Goal: Task Accomplishment & Management: Manage account settings

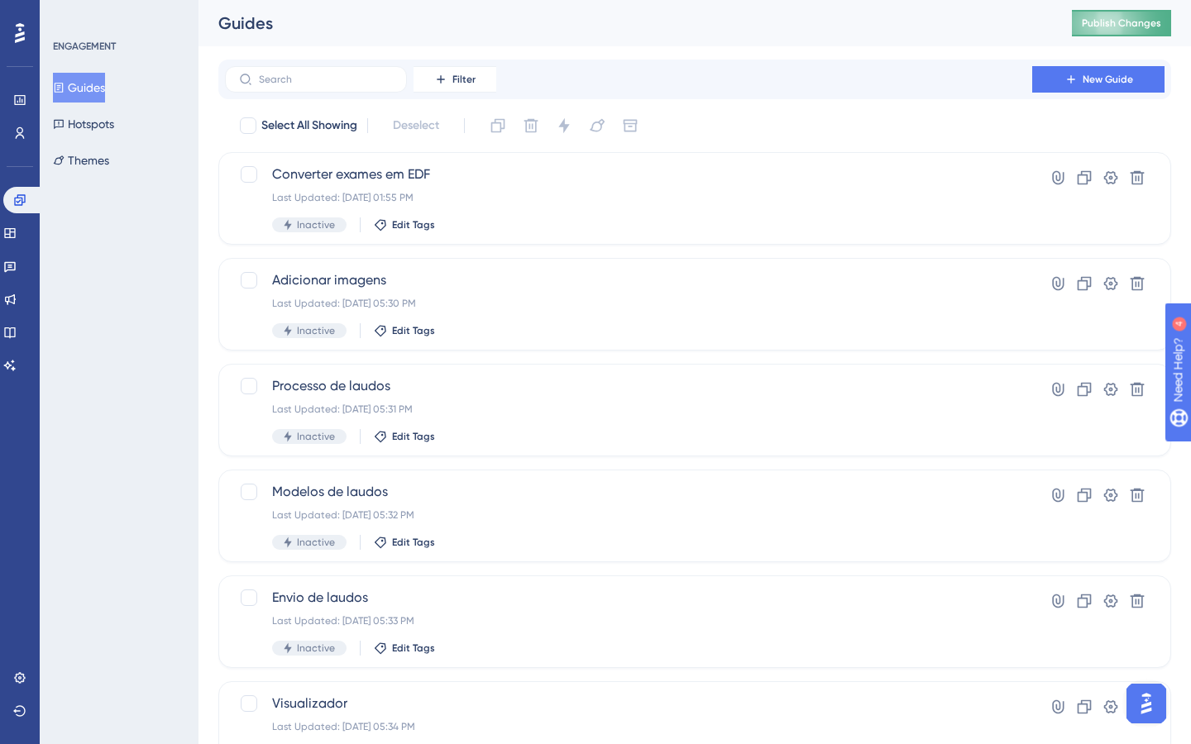
click at [1124, 27] on span "Publish Changes" at bounding box center [1121, 23] width 79 height 13
click at [248, 124] on div at bounding box center [248, 125] width 17 height 17
checkbox input "true"
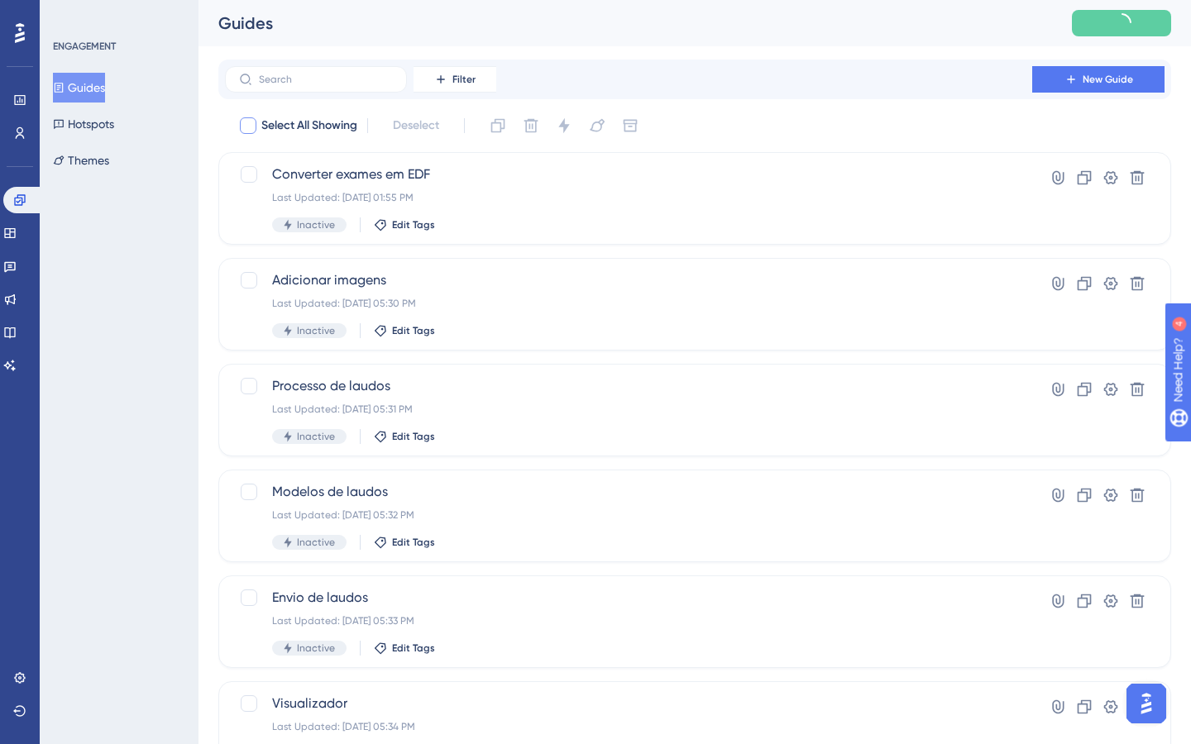
checkbox input "true"
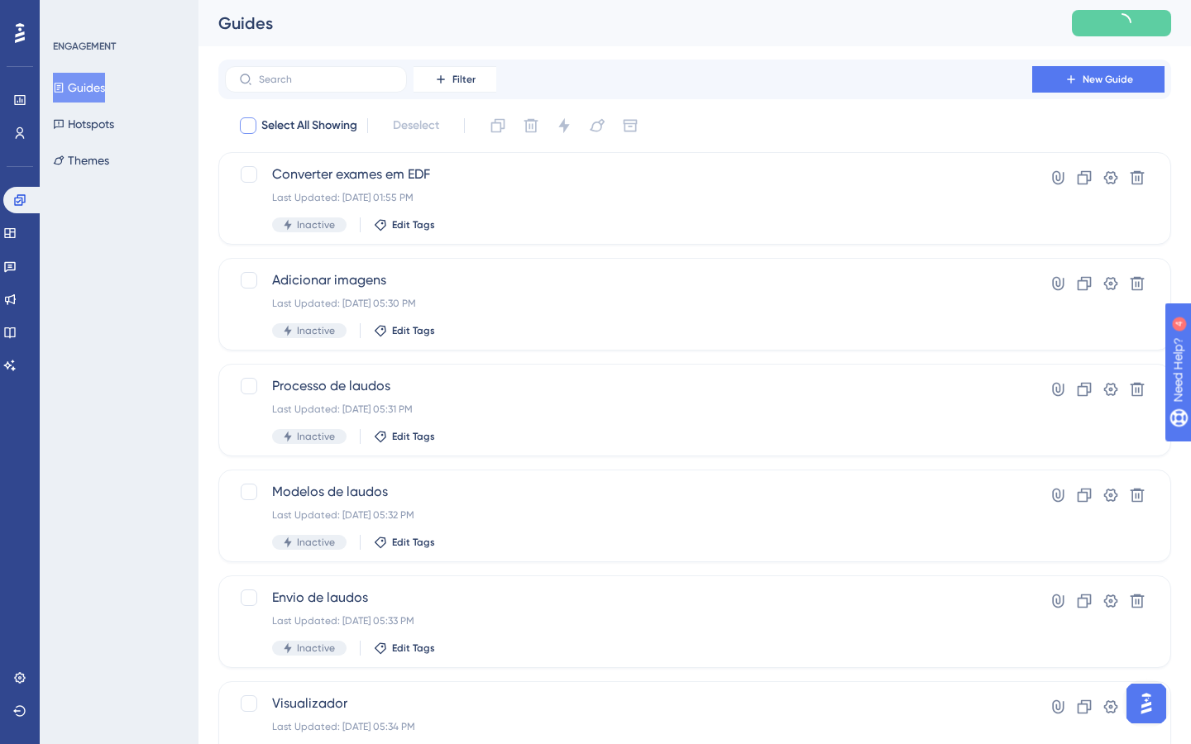
checkbox input "true"
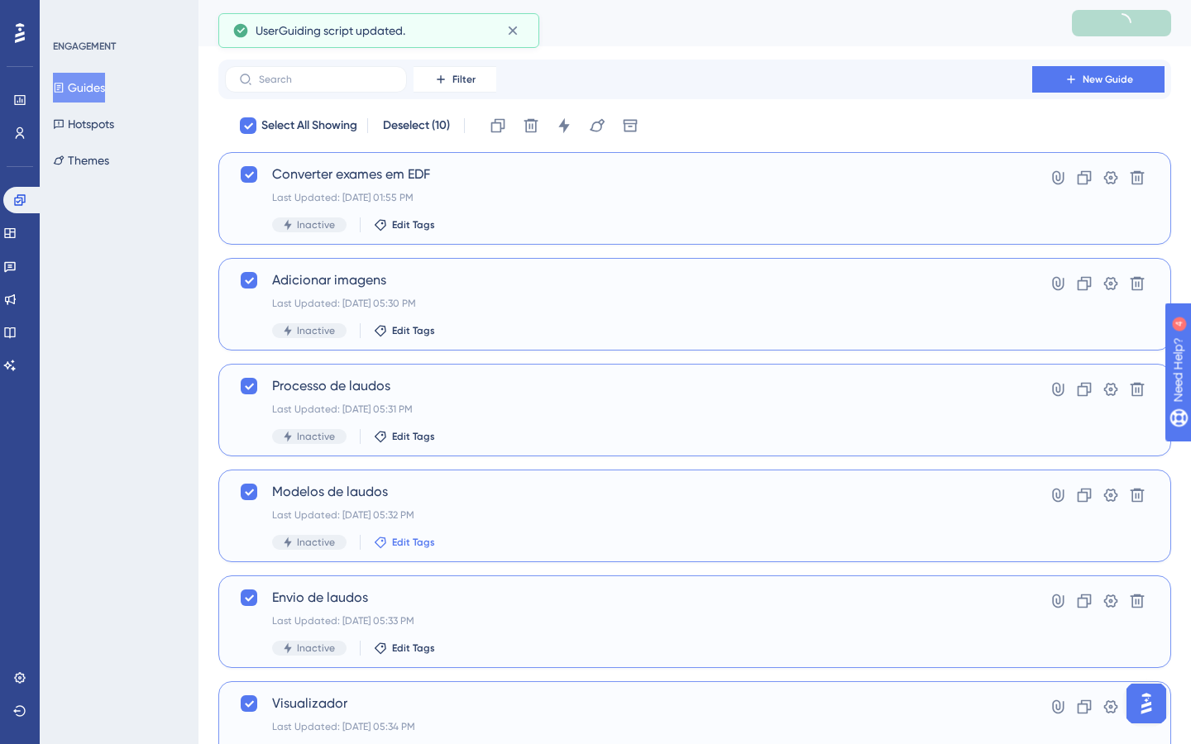
scroll to position [506, 0]
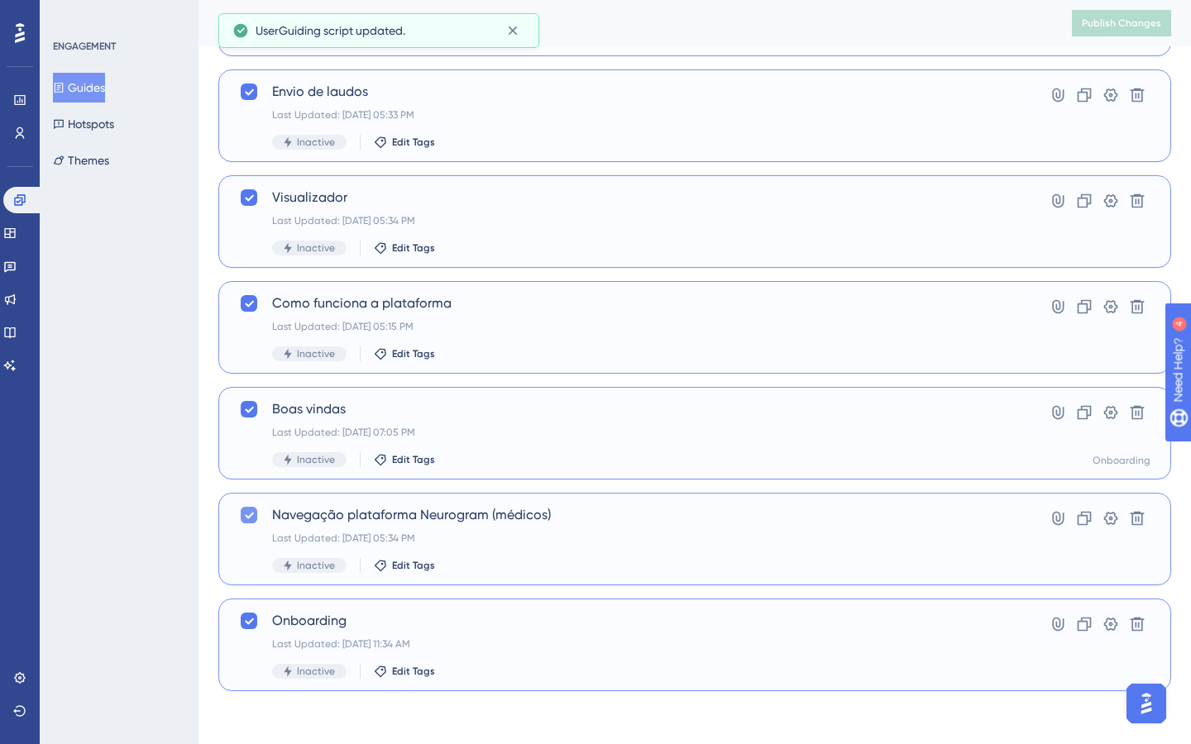
click at [250, 516] on icon at bounding box center [249, 516] width 9 height 7
checkbox input "false"
click at [247, 618] on icon at bounding box center [249, 620] width 10 height 13
checkbox input "false"
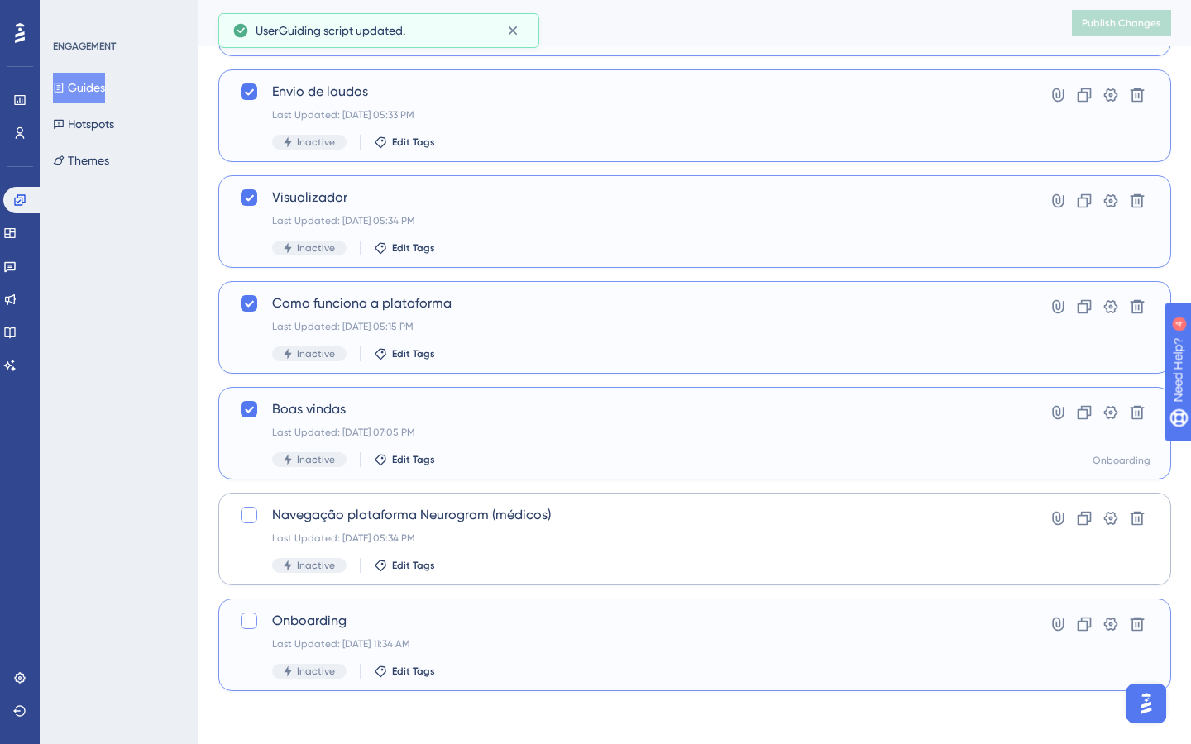
scroll to position [0, 0]
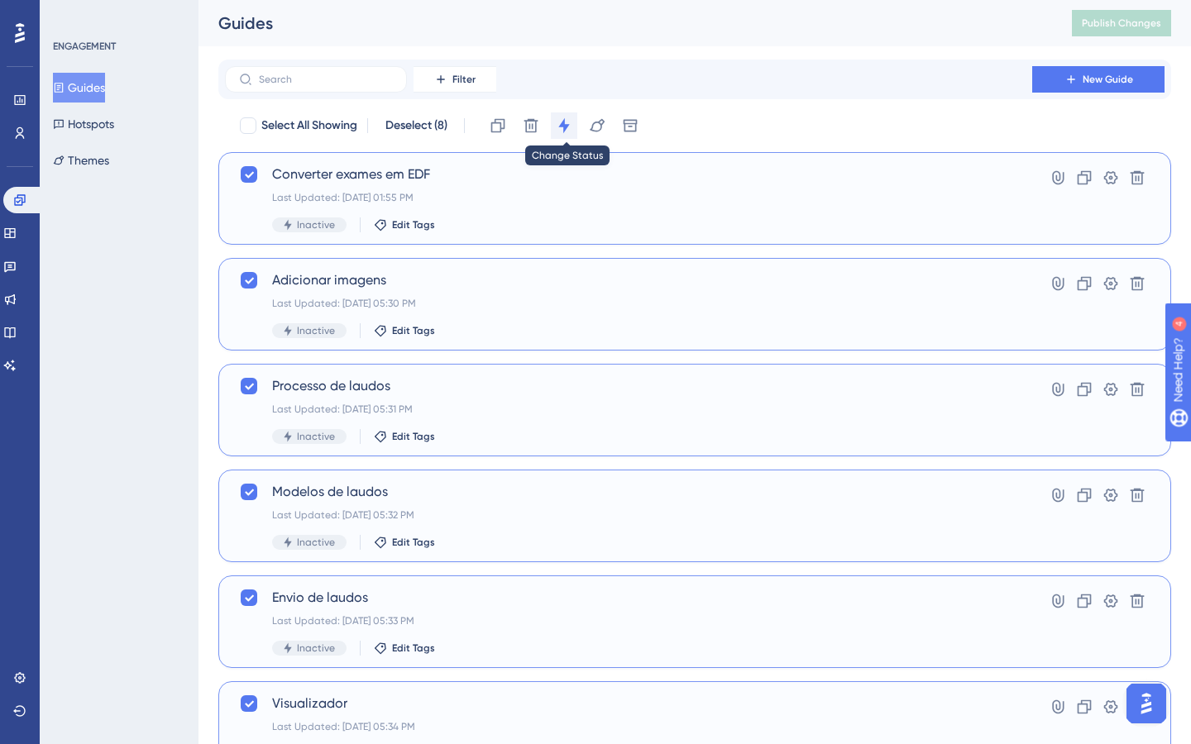
click at [562, 125] on icon at bounding box center [563, 125] width 11 height 15
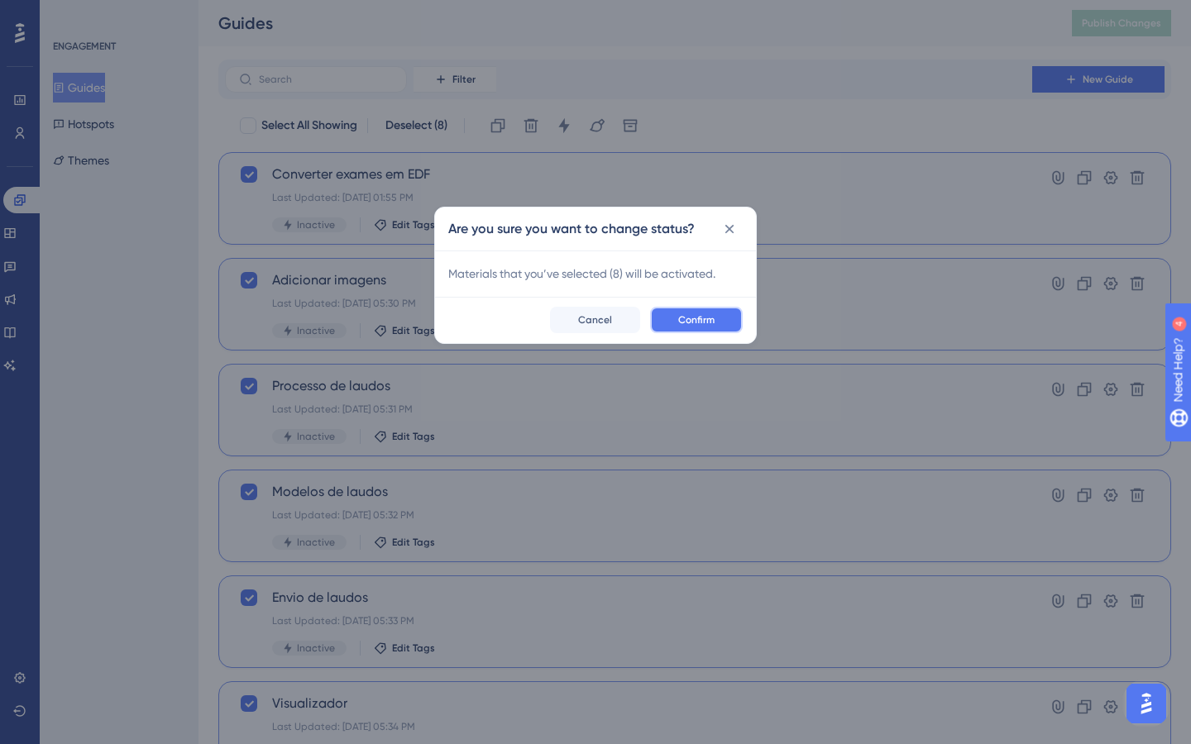
click at [698, 325] on span "Confirm" at bounding box center [696, 319] width 36 height 13
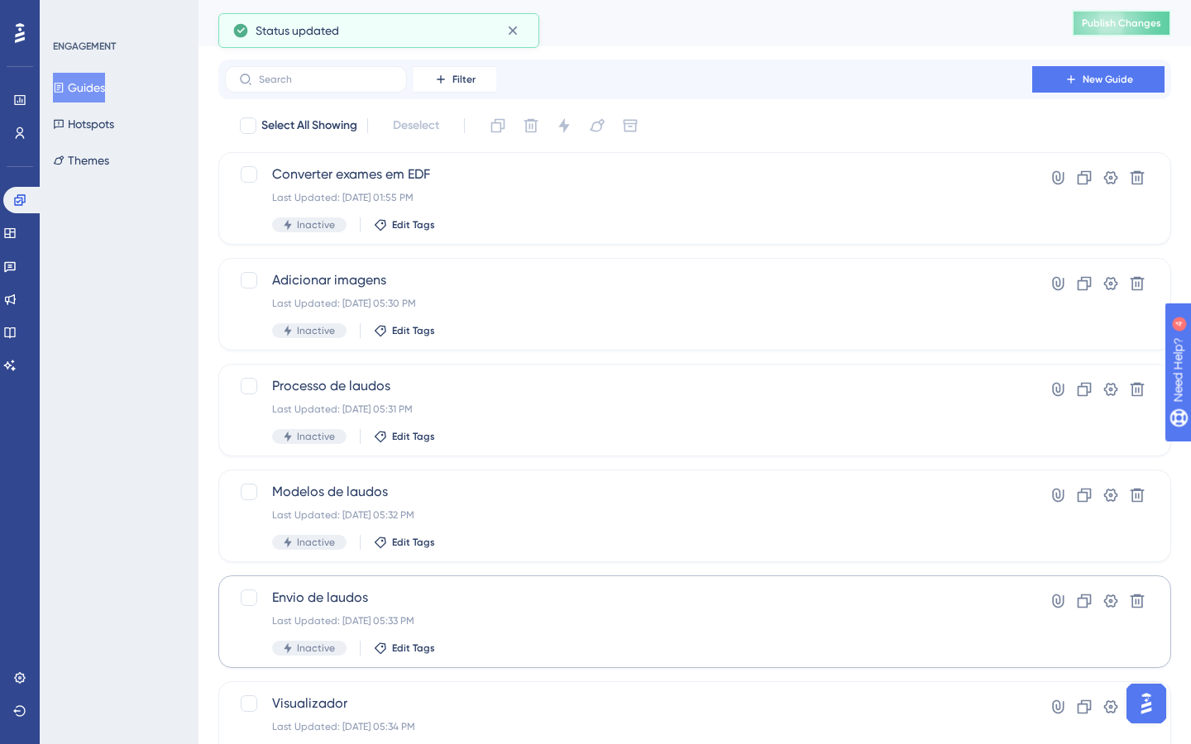
drag, startPoint x: 1134, startPoint y: 18, endPoint x: 1134, endPoint y: 660, distance: 641.7
click at [1134, 18] on span "Publish Changes" at bounding box center [1121, 23] width 79 height 13
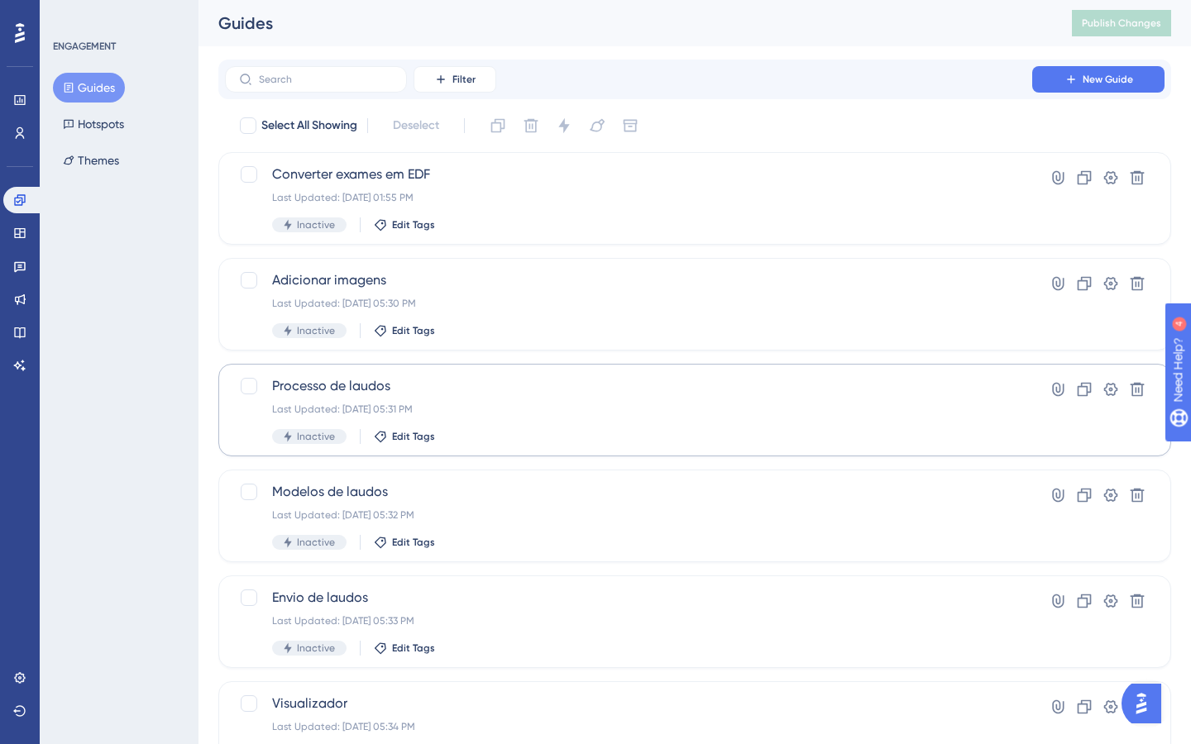
scroll to position [506, 0]
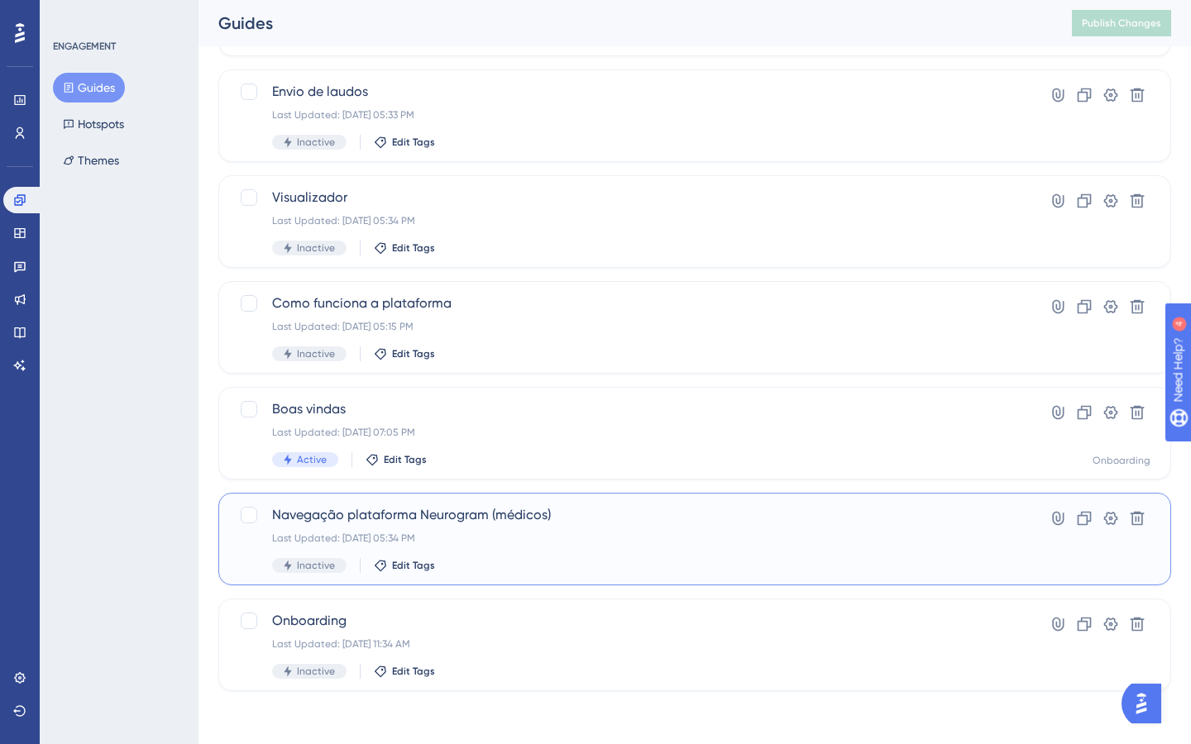
click at [568, 543] on div "Last Updated: [DATE] 05:34 PM" at bounding box center [628, 538] width 713 height 13
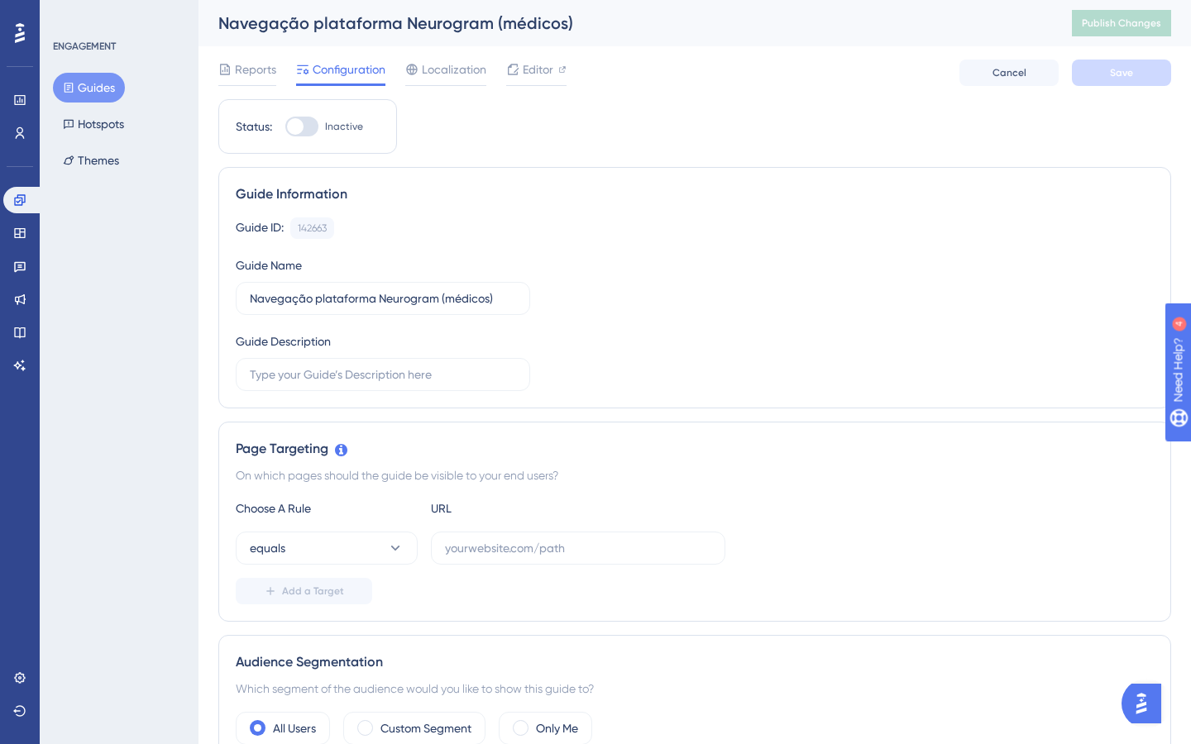
click at [98, 84] on button "Guides" at bounding box center [89, 88] width 72 height 30
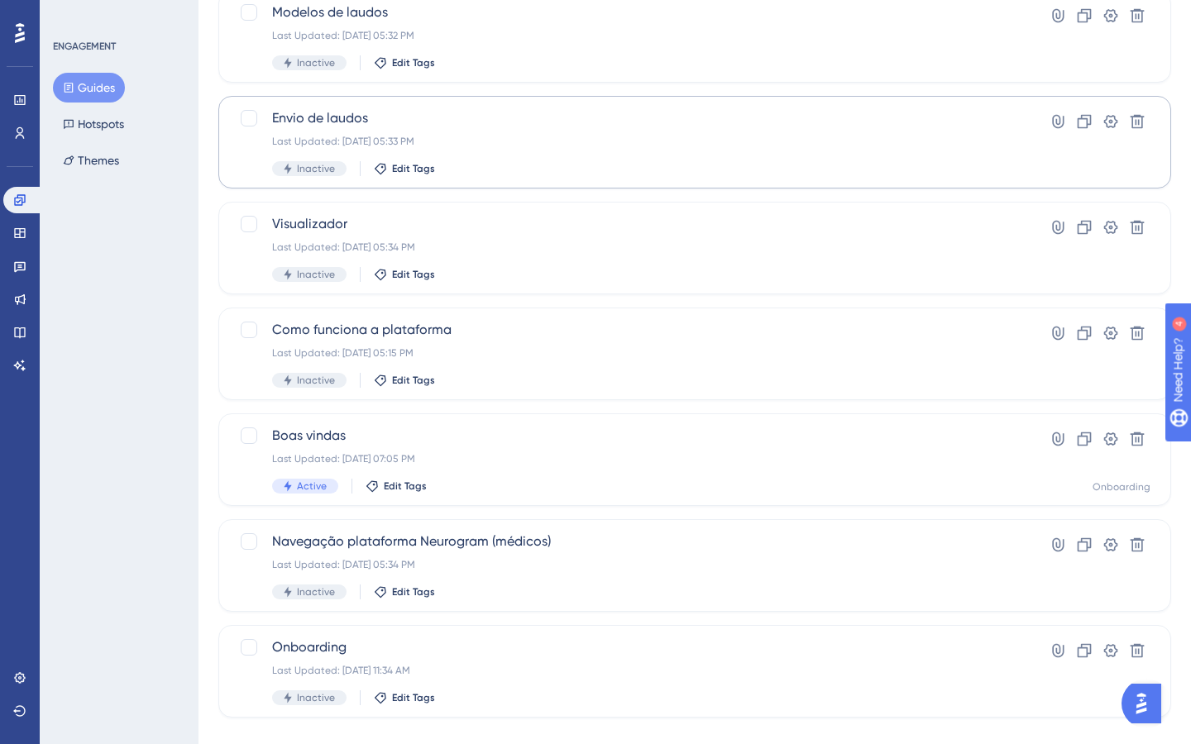
scroll to position [506, 0]
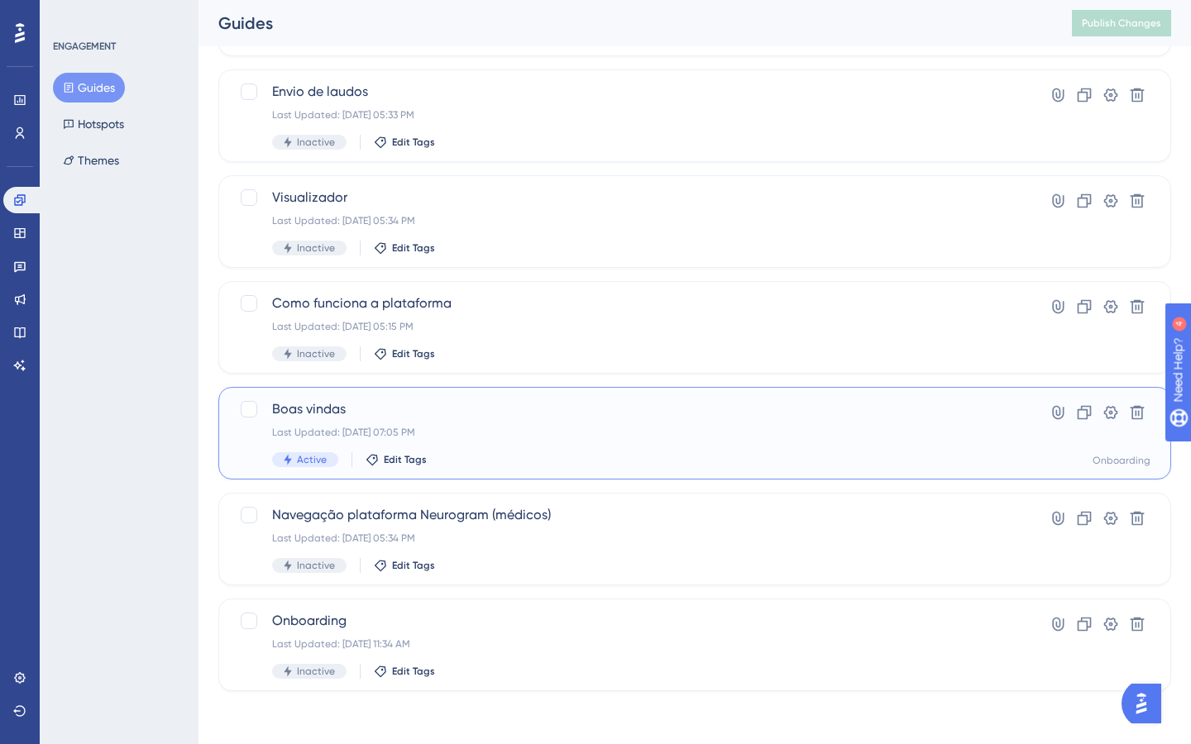
click at [533, 432] on div "Last Updated: [DATE] 07:05 PM" at bounding box center [628, 432] width 713 height 13
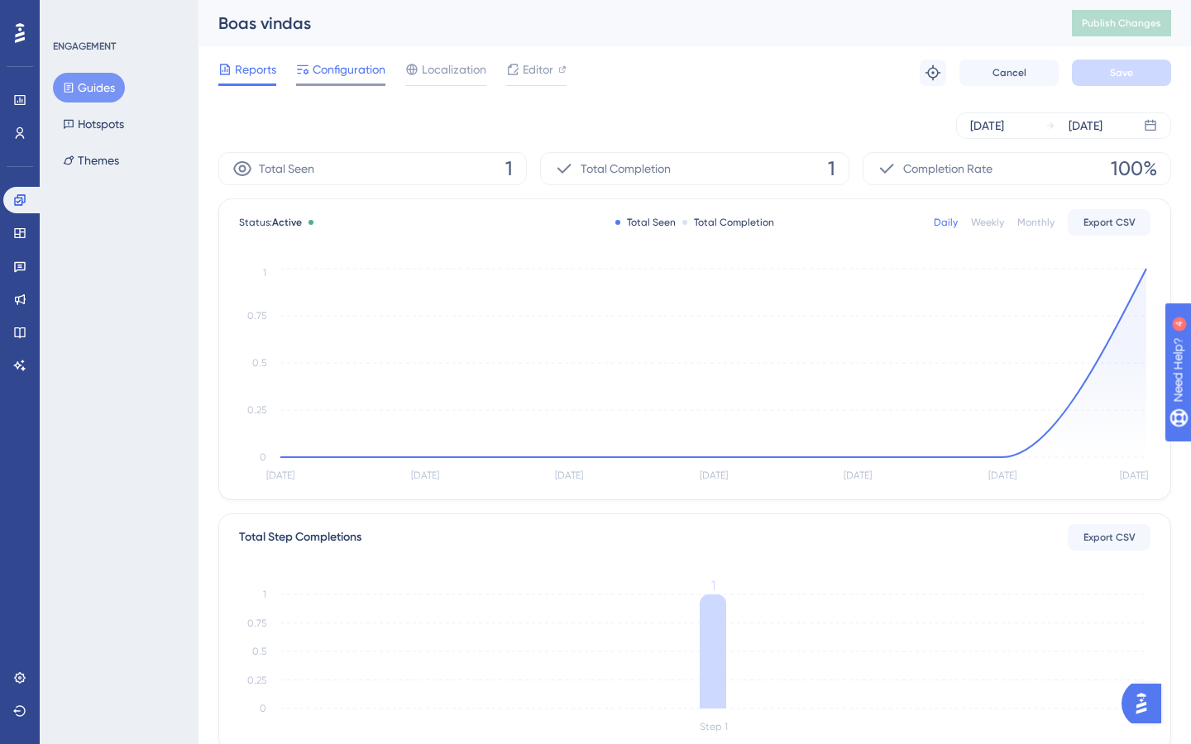
click at [321, 64] on span "Configuration" at bounding box center [349, 70] width 73 height 20
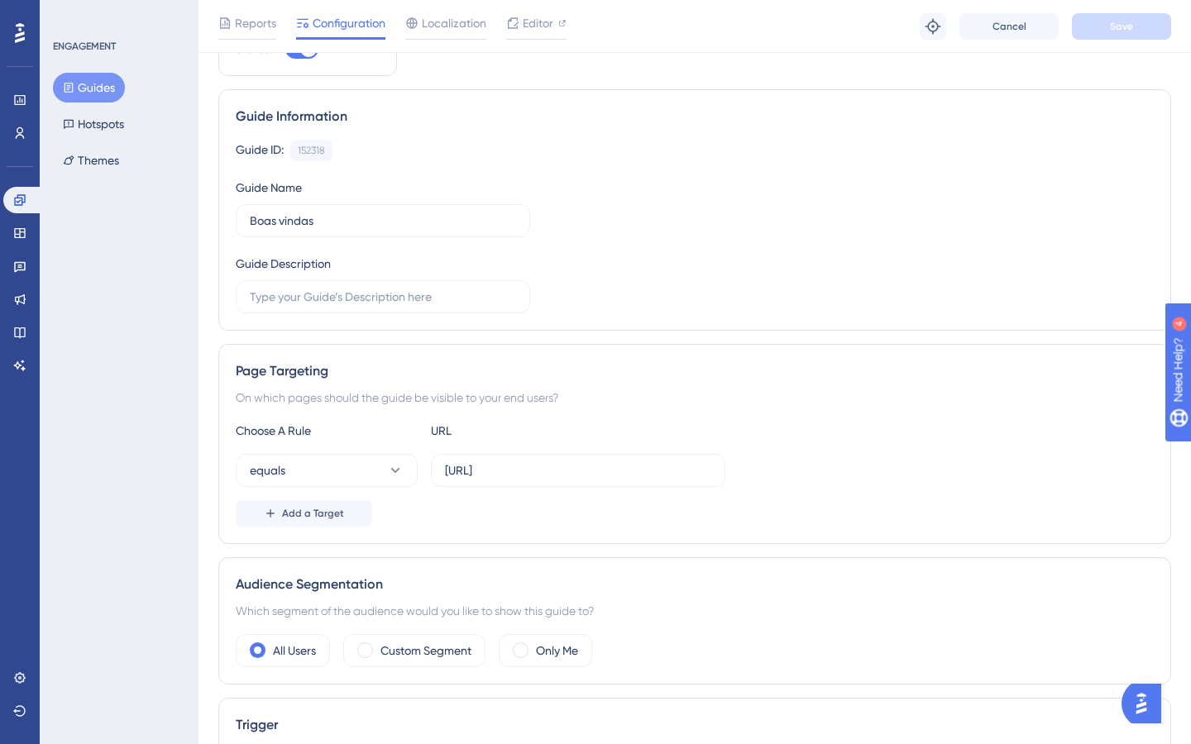
scroll to position [83, 0]
click at [552, 475] on input "[URL]" at bounding box center [578, 472] width 266 height 18
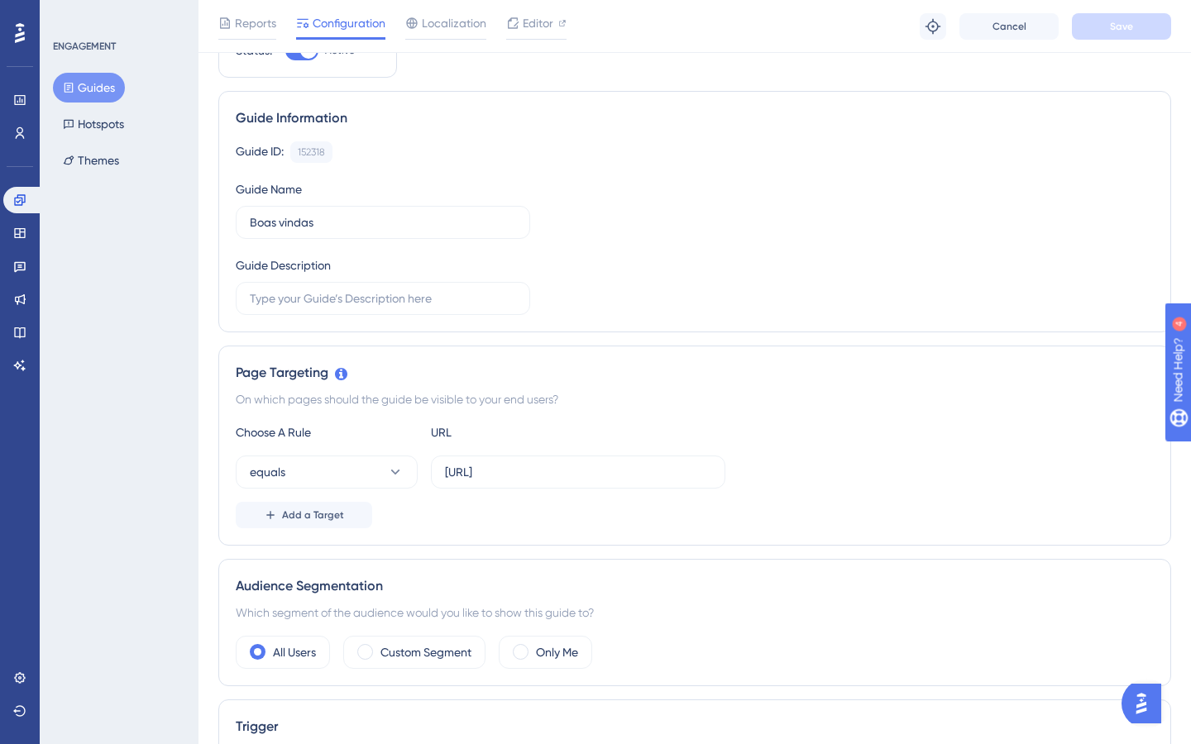
click at [93, 97] on button "Guides" at bounding box center [89, 88] width 72 height 30
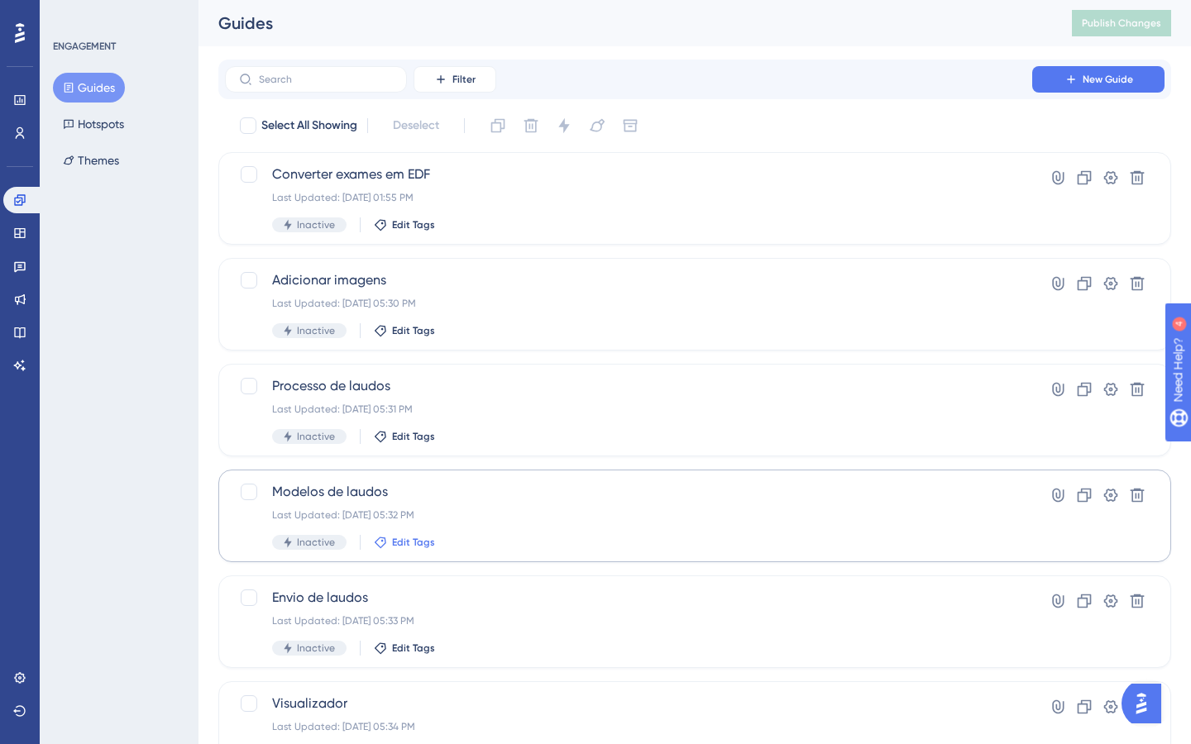
scroll to position [506, 0]
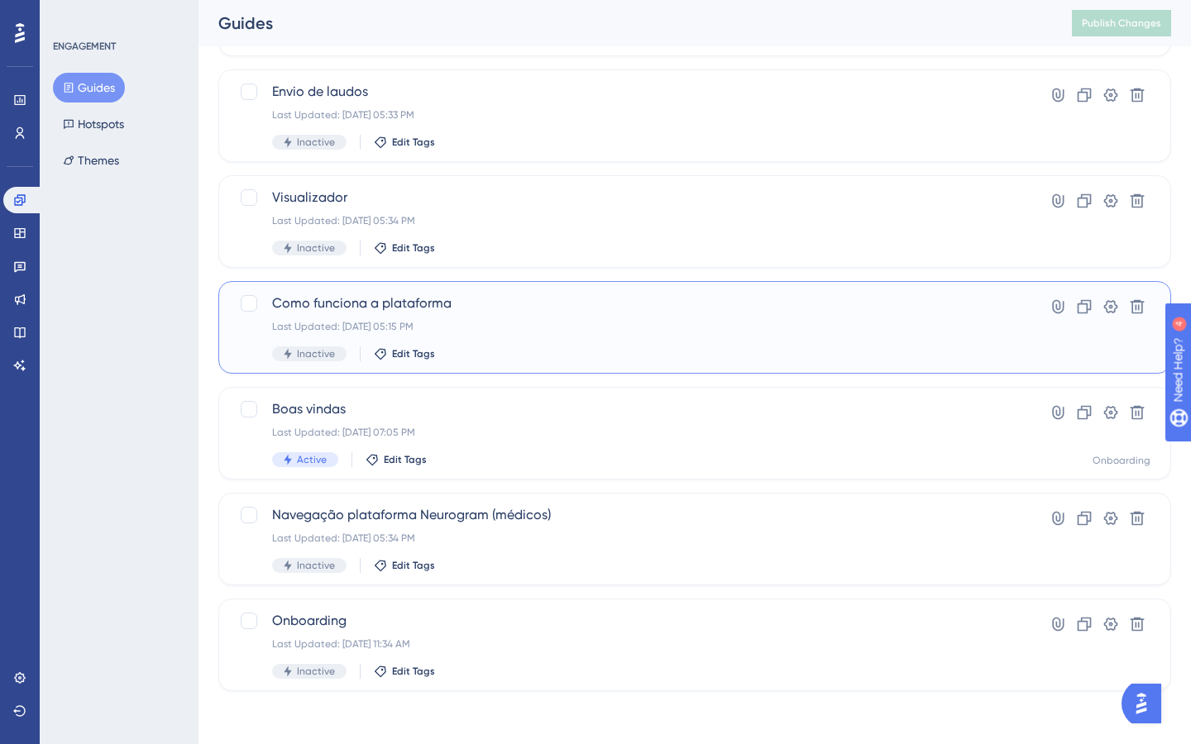
click at [560, 345] on div "Como funciona a plataforma Last Updated: [DATE] 05:15 PM Inactive Edit Tags" at bounding box center [628, 328] width 713 height 68
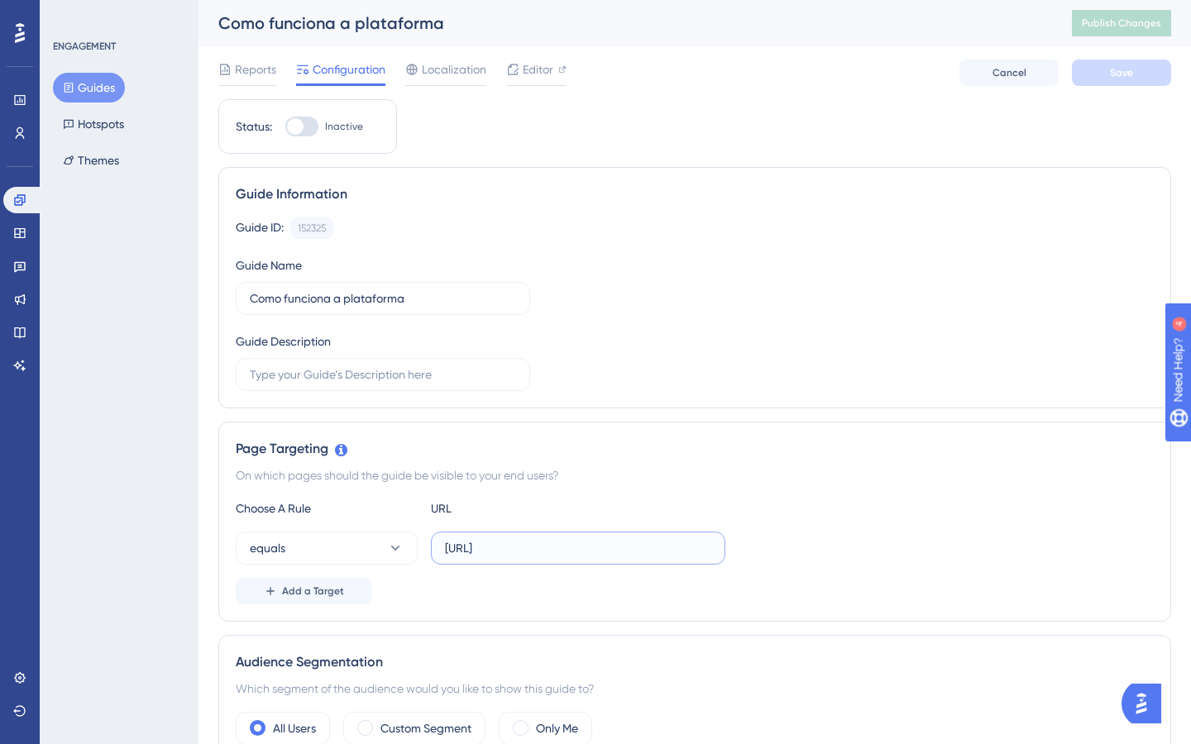
click at [596, 546] on input "[URL]" at bounding box center [578, 548] width 266 height 18
paste input "ev"
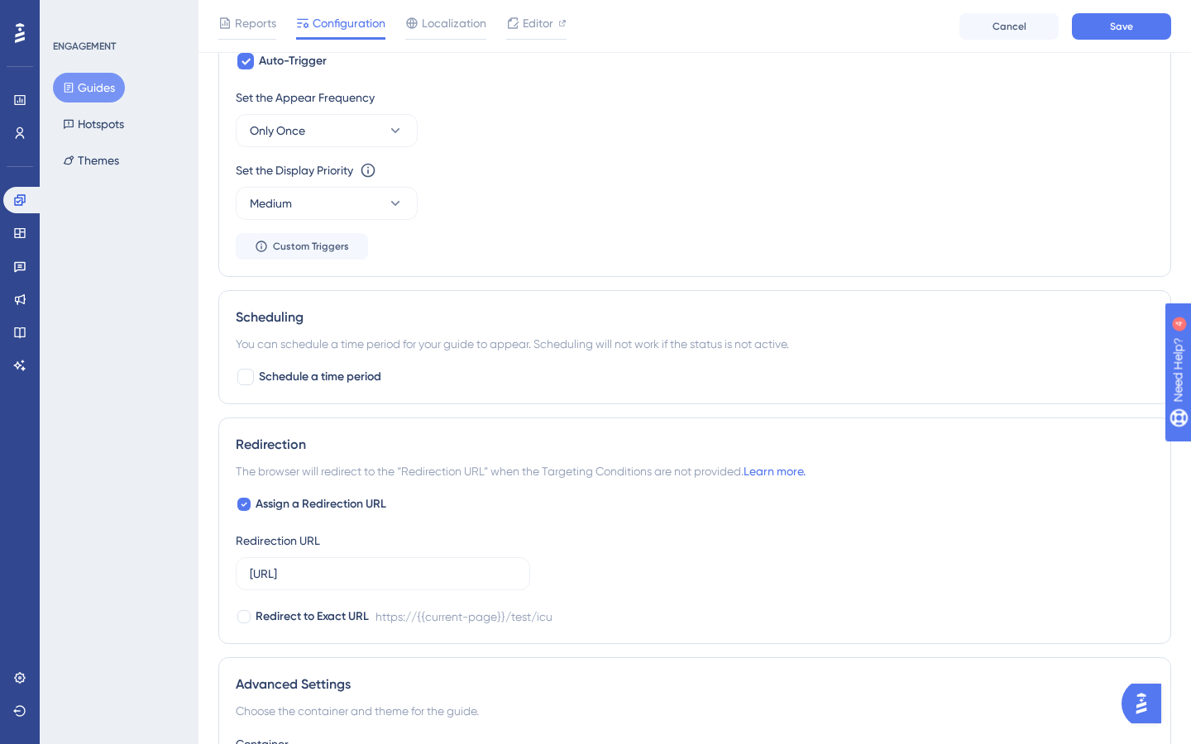
scroll to position [852, 0]
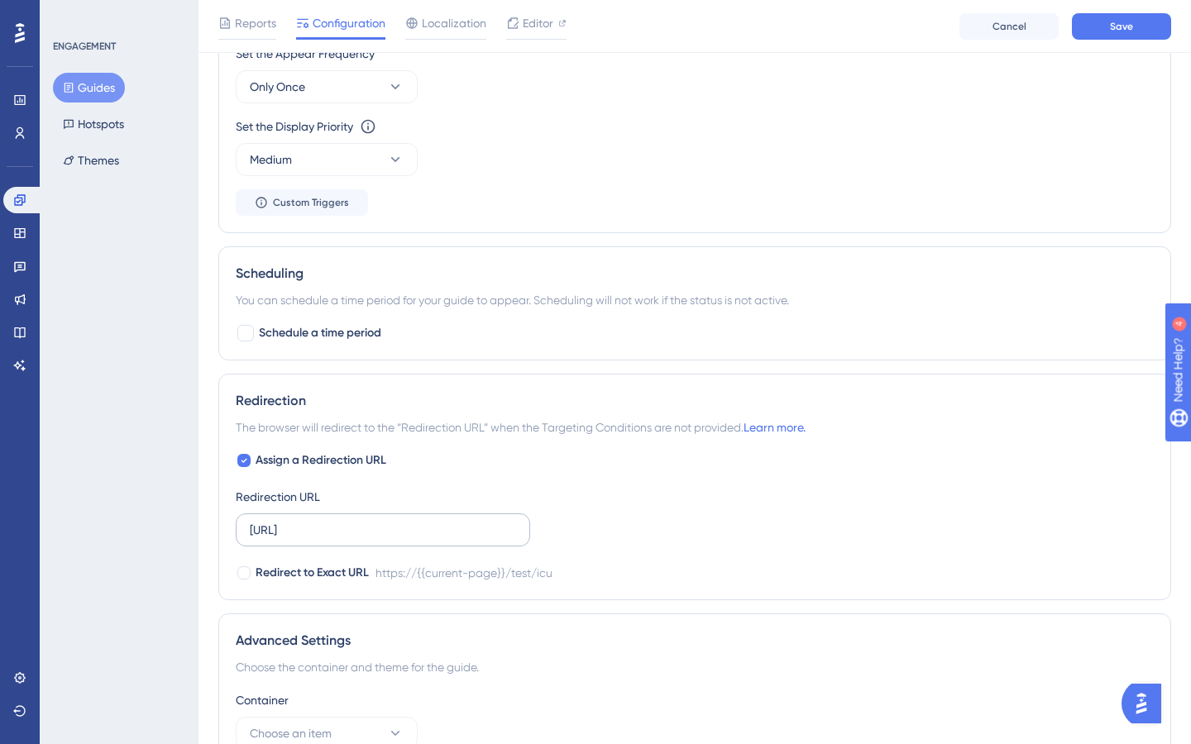
type input "[URL]"
click at [424, 531] on input "[URL]" at bounding box center [383, 530] width 266 height 18
paste input "ev"
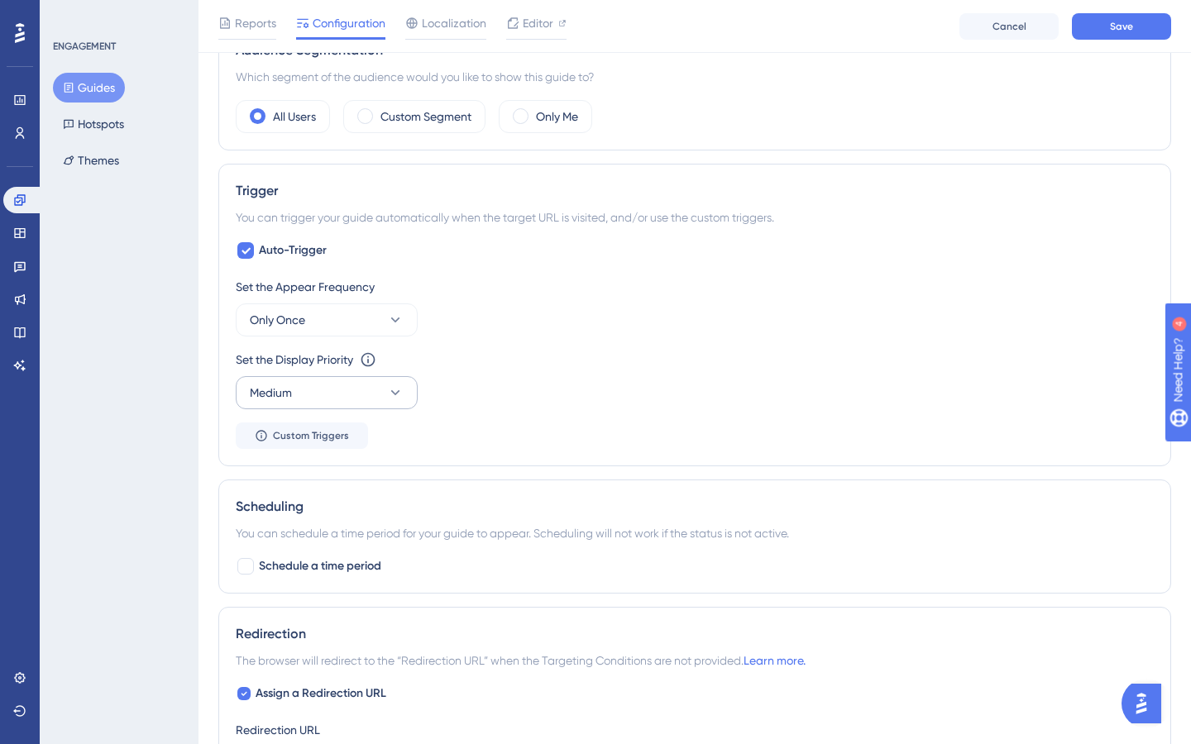
scroll to position [598, 0]
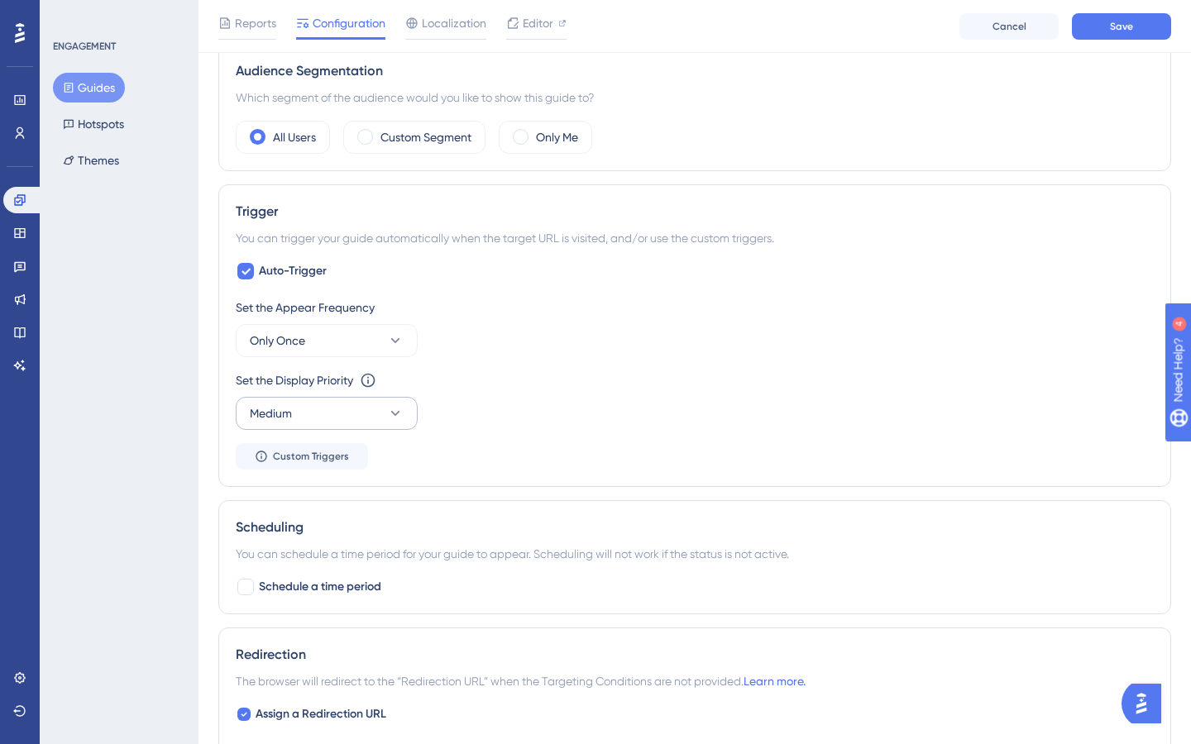
type input "[URL]"
click at [322, 412] on button "Medium" at bounding box center [327, 413] width 182 height 33
click at [312, 567] on div "Highest Highest" at bounding box center [327, 563] width 134 height 33
click at [320, 339] on button "Only Once" at bounding box center [327, 340] width 182 height 33
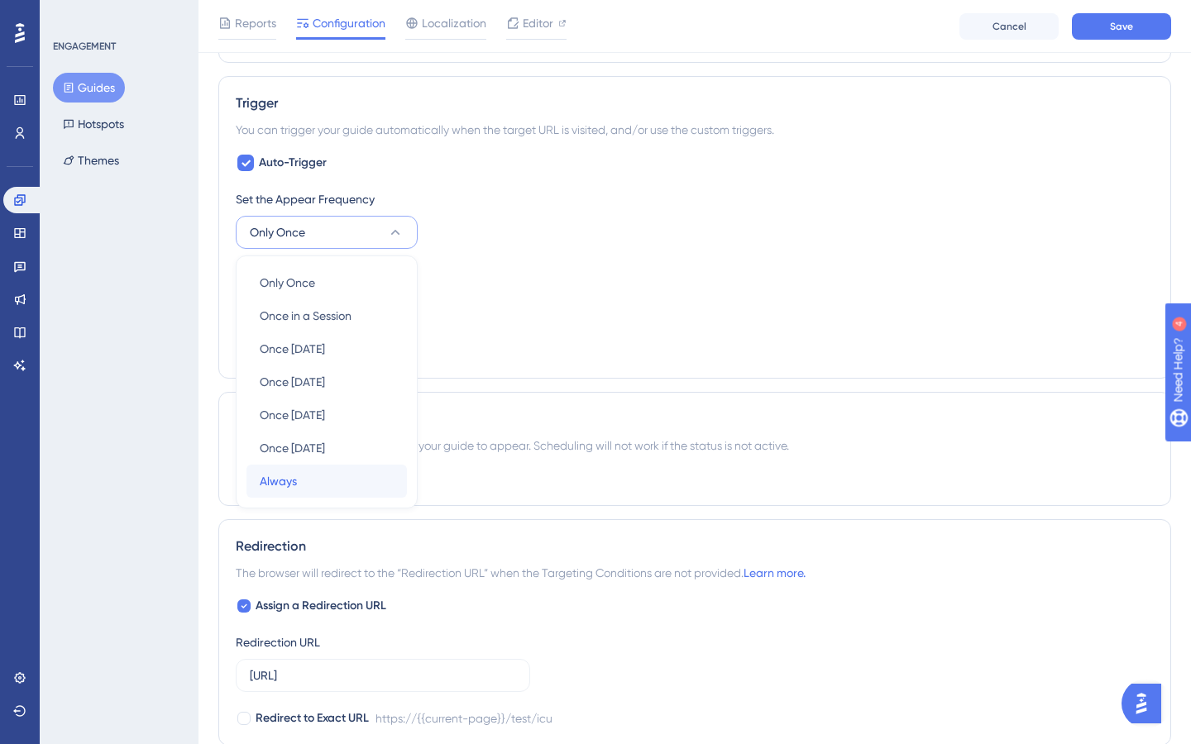
click at [307, 481] on div "Always Always" at bounding box center [327, 481] width 134 height 33
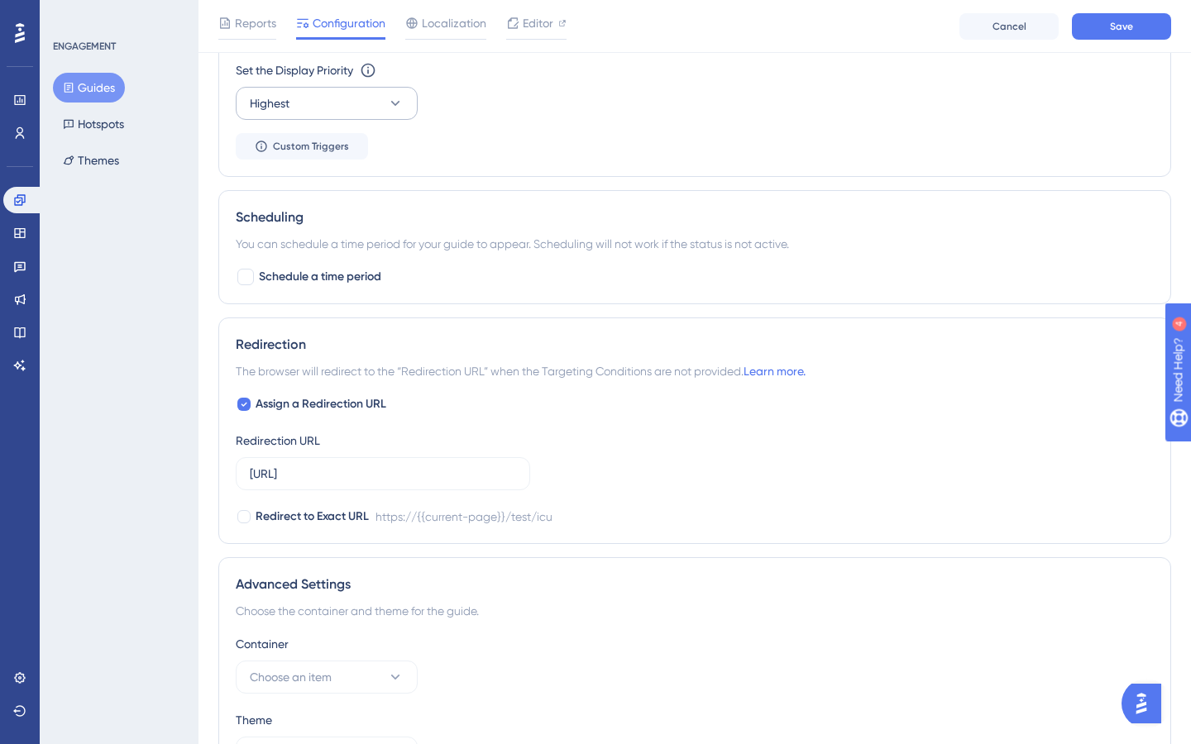
scroll to position [1091, 0]
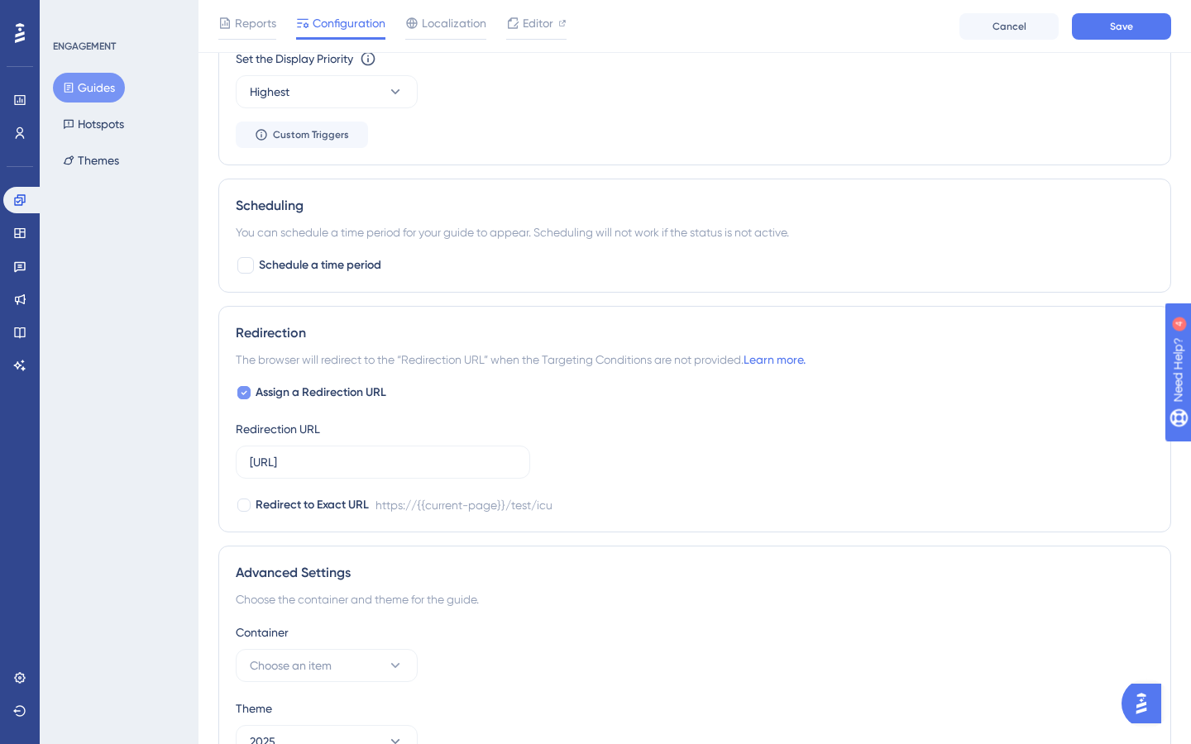
click at [313, 388] on span "Assign a Redirection URL" at bounding box center [321, 393] width 131 height 20
checkbox input "false"
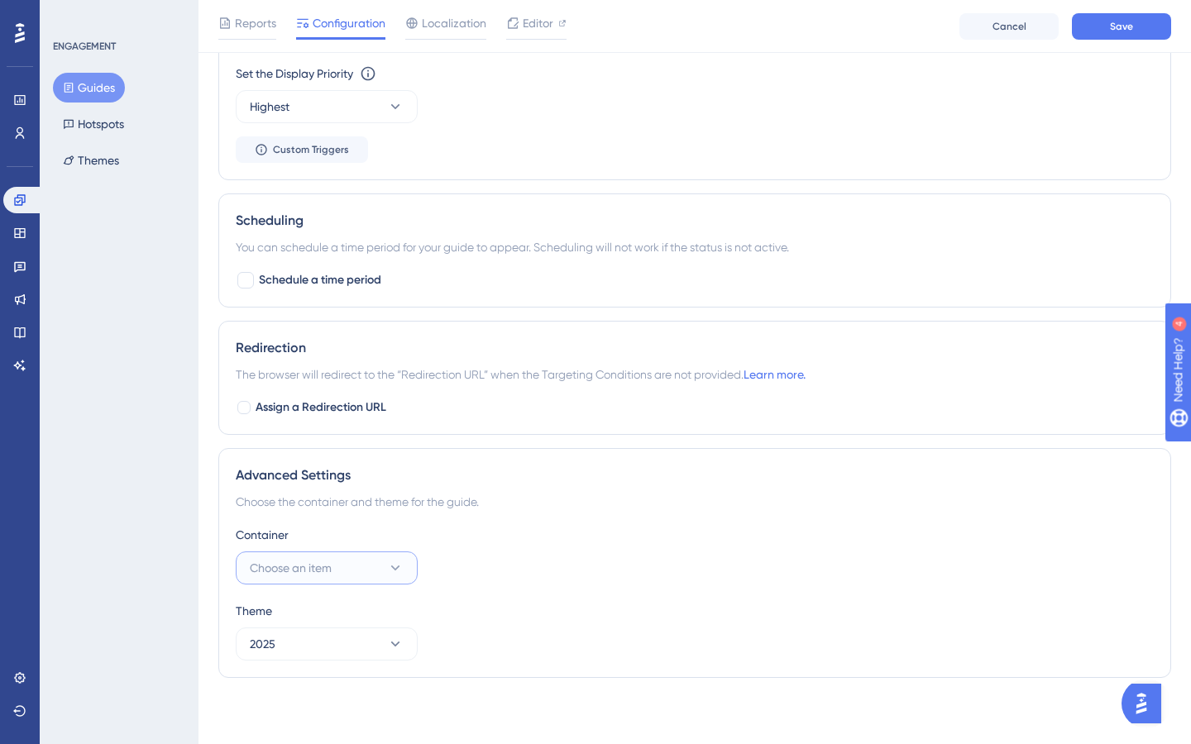
click at [372, 581] on button "Choose an item" at bounding box center [327, 568] width 182 height 33
click at [344, 617] on div "Onboarding Onboarding" at bounding box center [327, 618] width 134 height 33
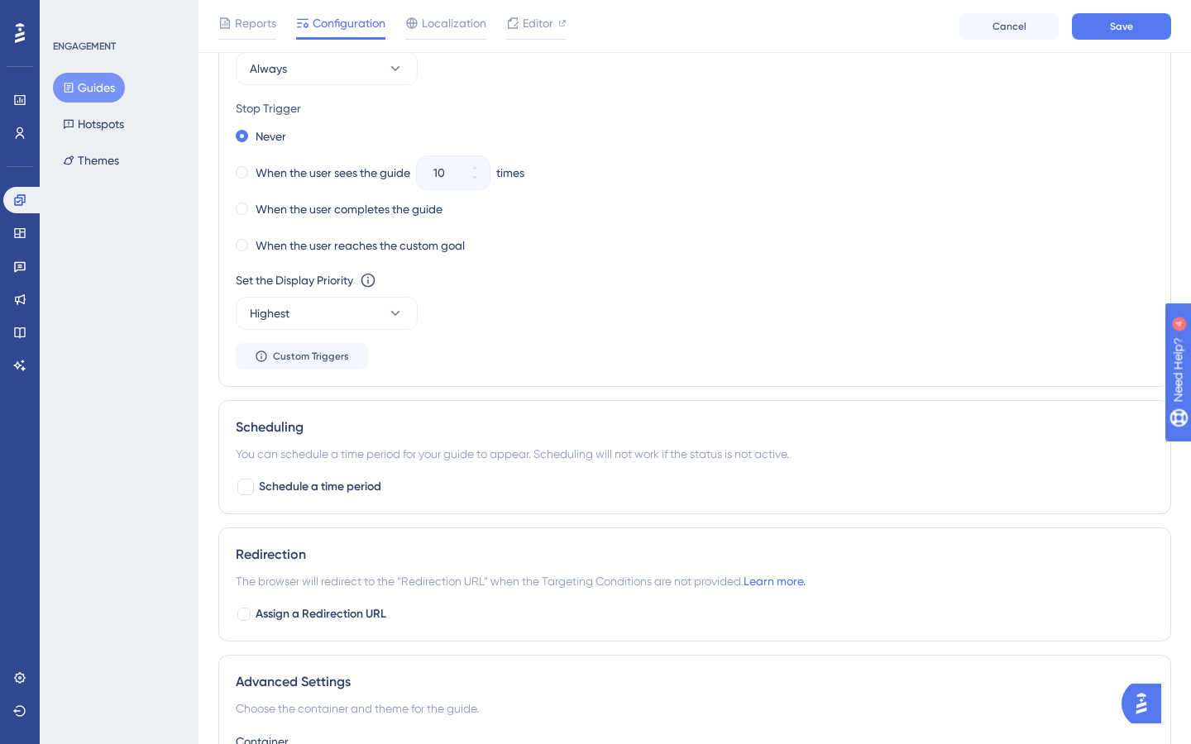
scroll to position [871, 0]
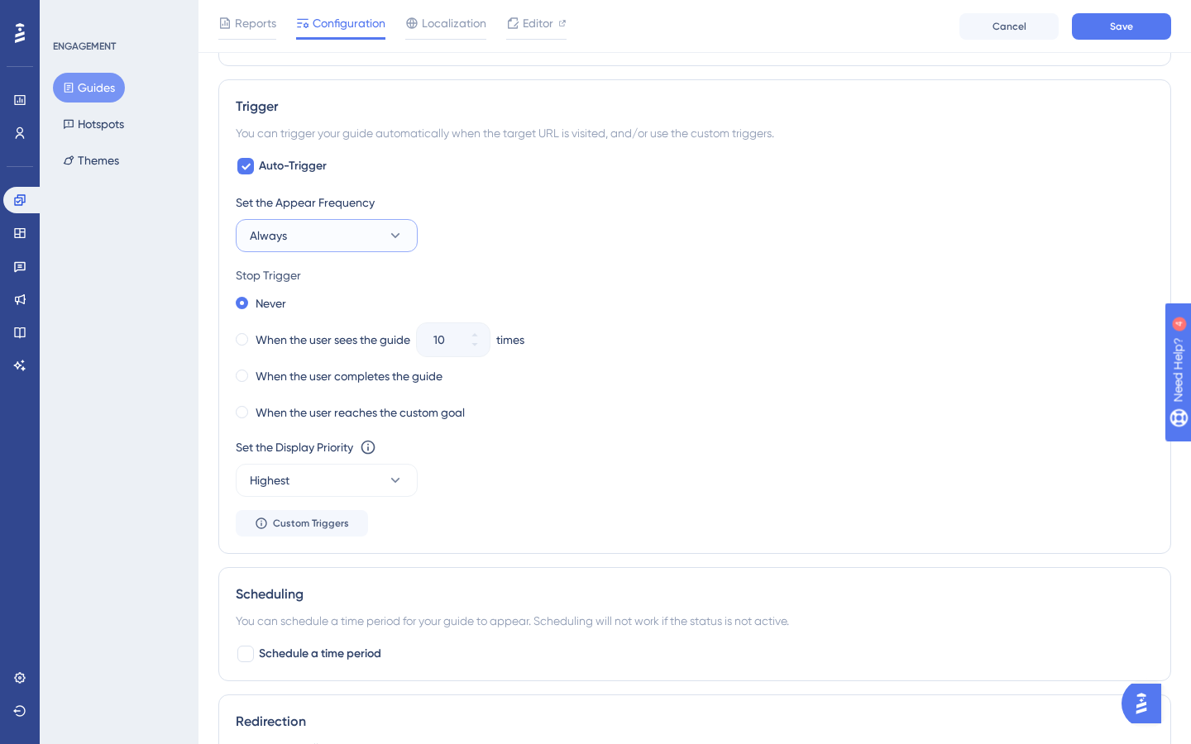
click at [349, 241] on button "Always" at bounding box center [327, 235] width 182 height 33
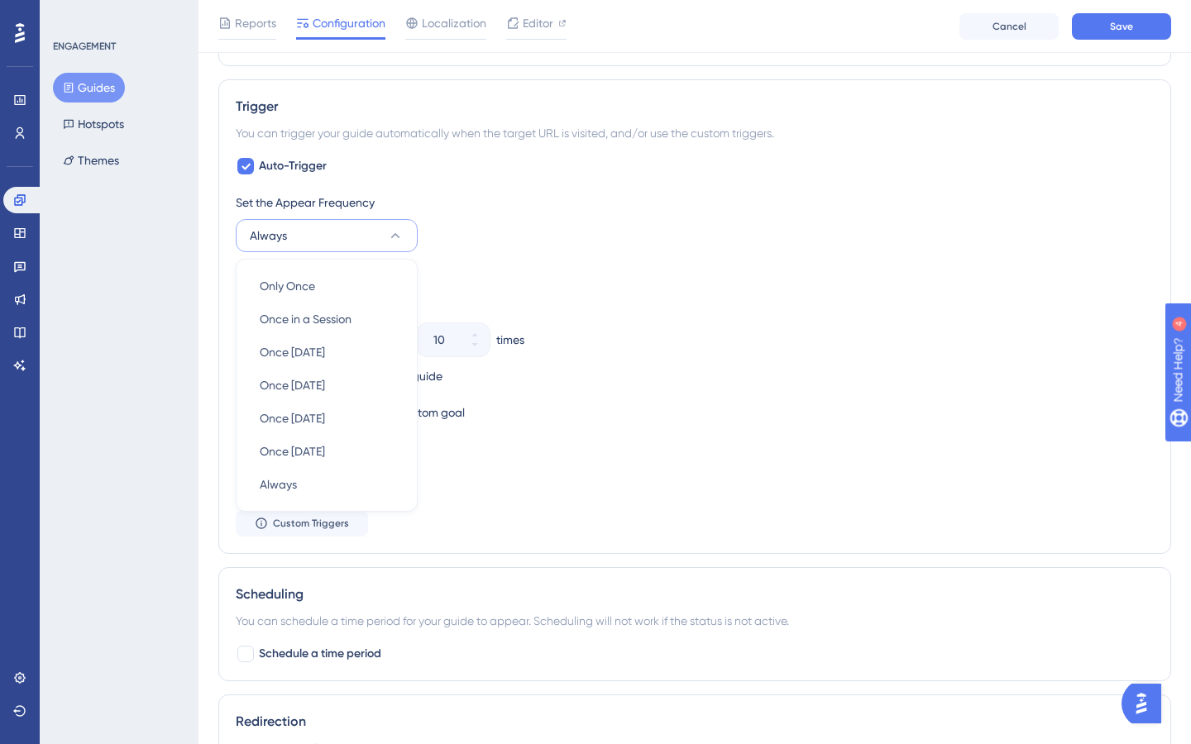
scroll to position [716, 0]
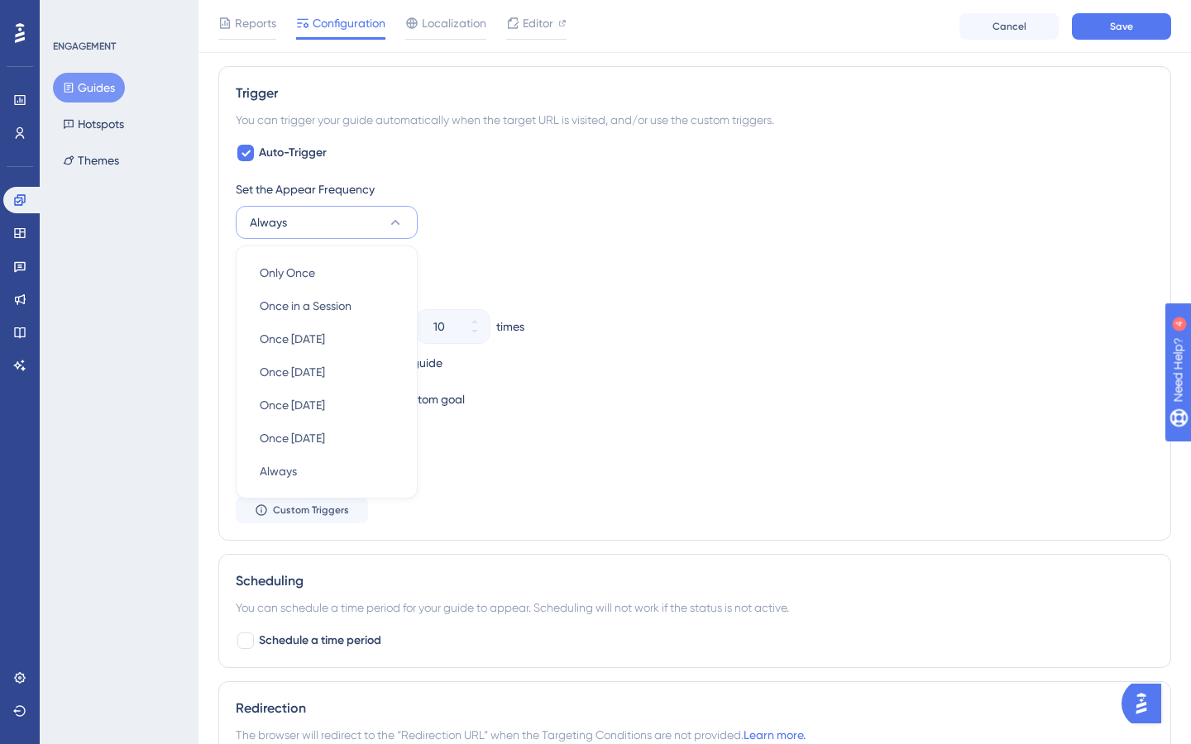
click at [589, 220] on div "Set the Appear Frequency Always Only Once Only Once Once in a Session Once in a…" at bounding box center [695, 209] width 918 height 60
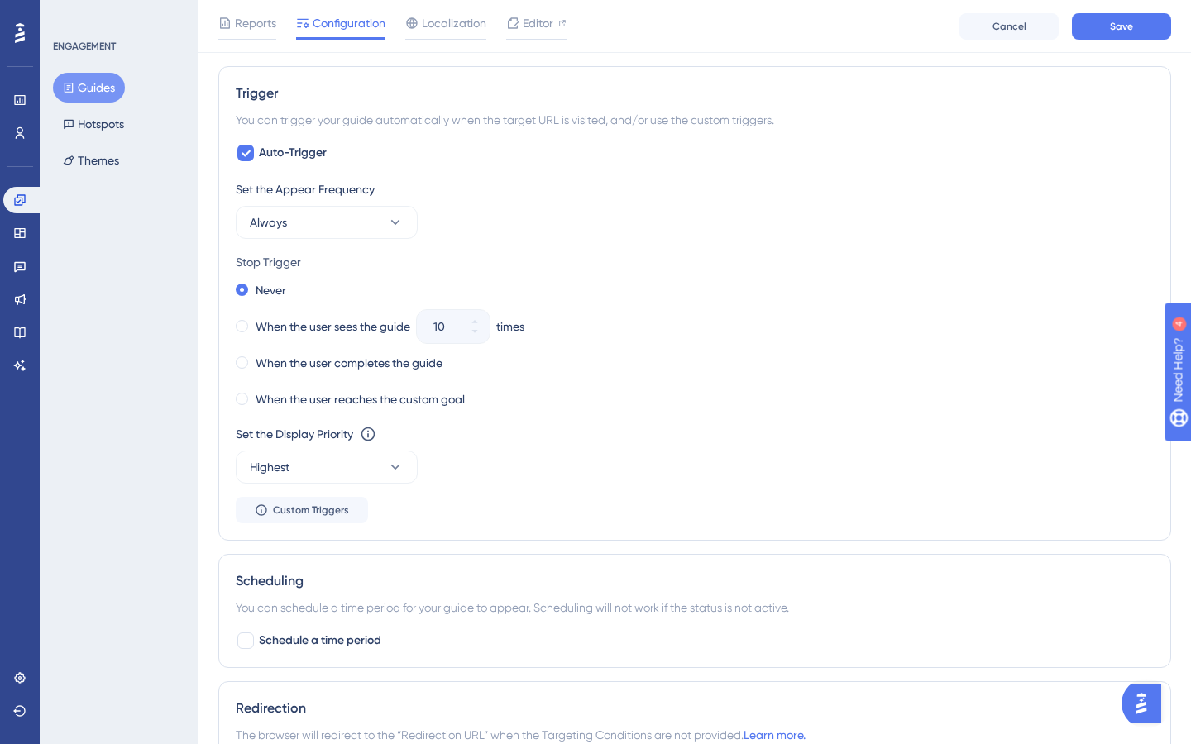
scroll to position [0, 0]
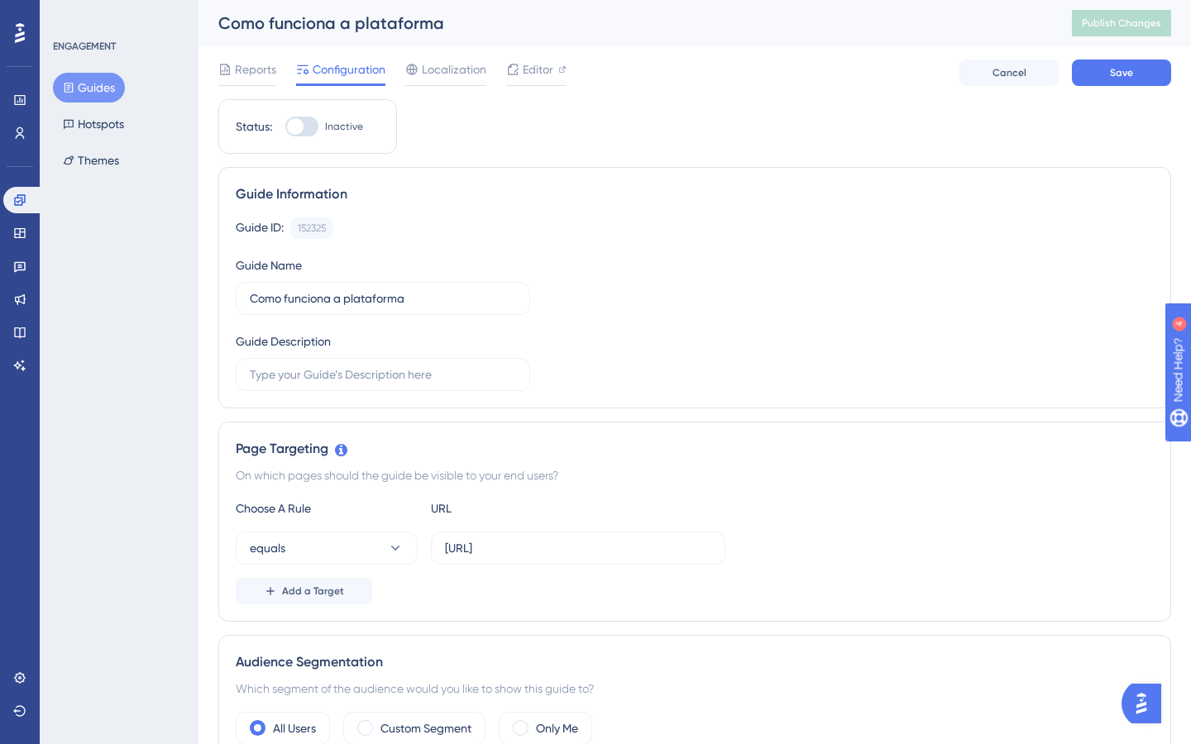
click at [1140, 90] on div "Reports Configuration Localization Editor Cancel Save" at bounding box center [694, 72] width 953 height 53
click at [1125, 77] on span "Save" at bounding box center [1121, 72] width 23 height 13
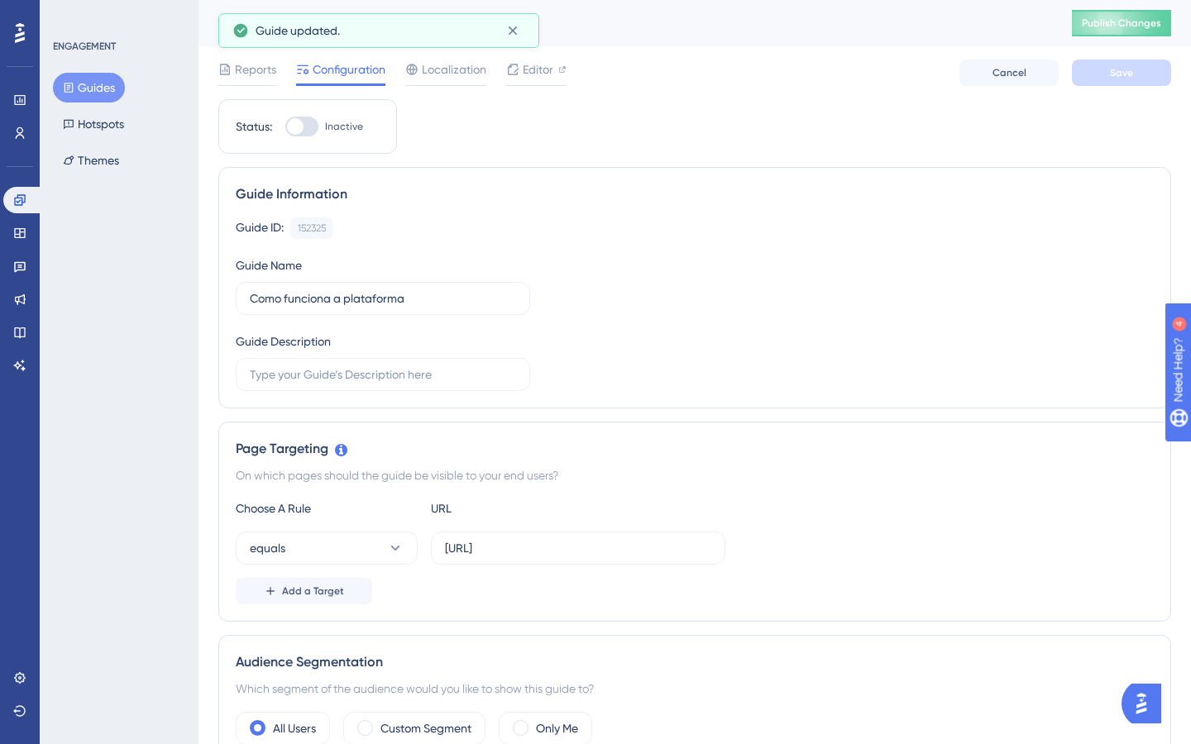
click at [305, 124] on div at bounding box center [301, 127] width 33 height 20
click at [285, 127] on input "Inactive" at bounding box center [284, 127] width 1 height 1
checkbox input "true"
click at [1145, 79] on button "Save" at bounding box center [1121, 73] width 99 height 26
click at [1119, 27] on span "Publish Changes" at bounding box center [1121, 23] width 79 height 13
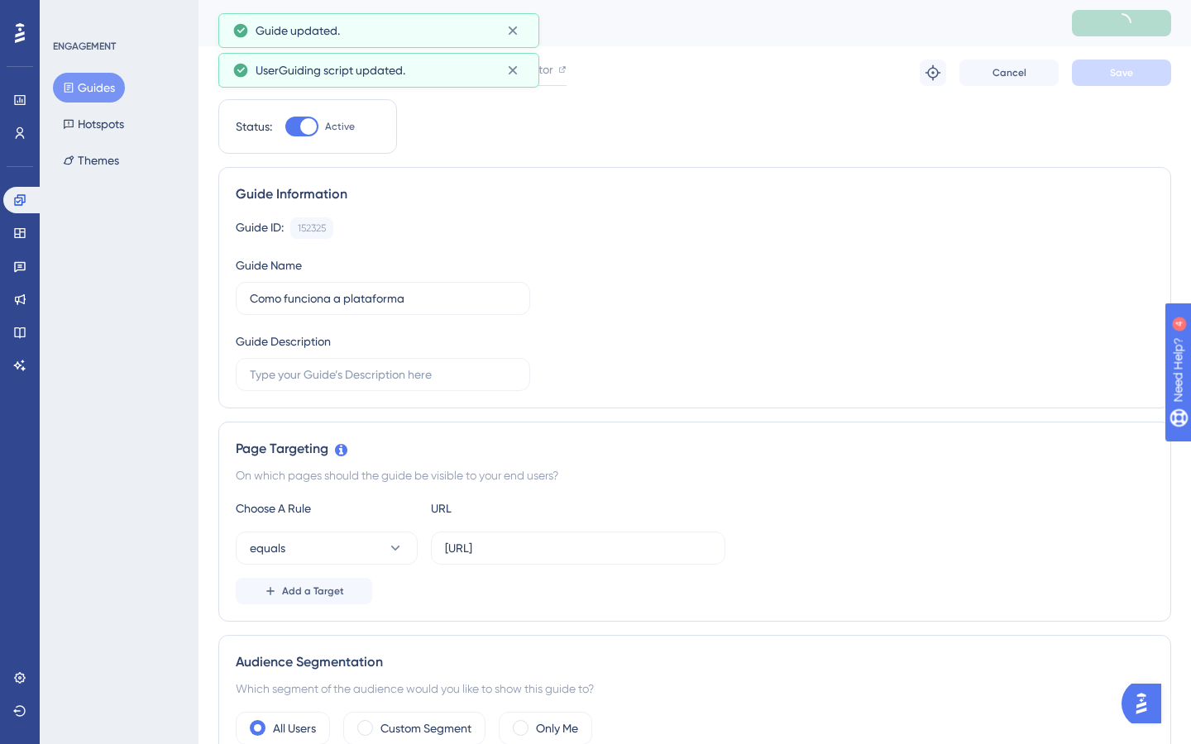
click at [98, 87] on button "Guides" at bounding box center [89, 88] width 72 height 30
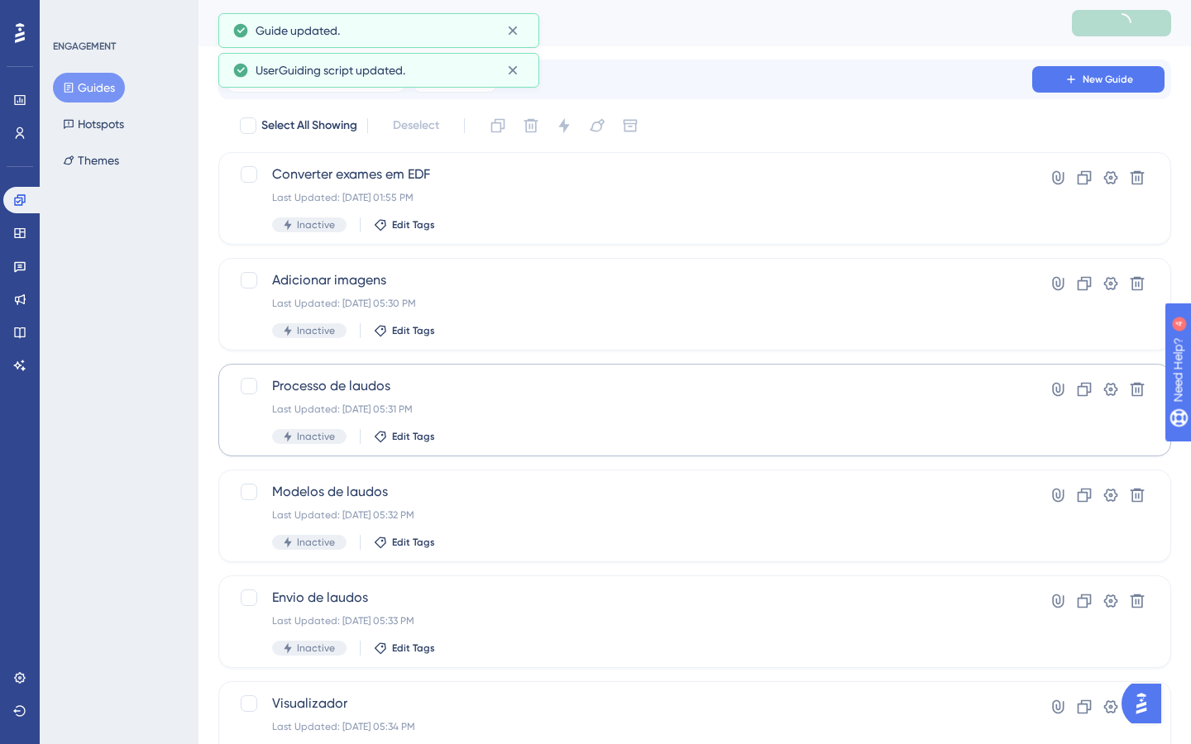
scroll to position [506, 0]
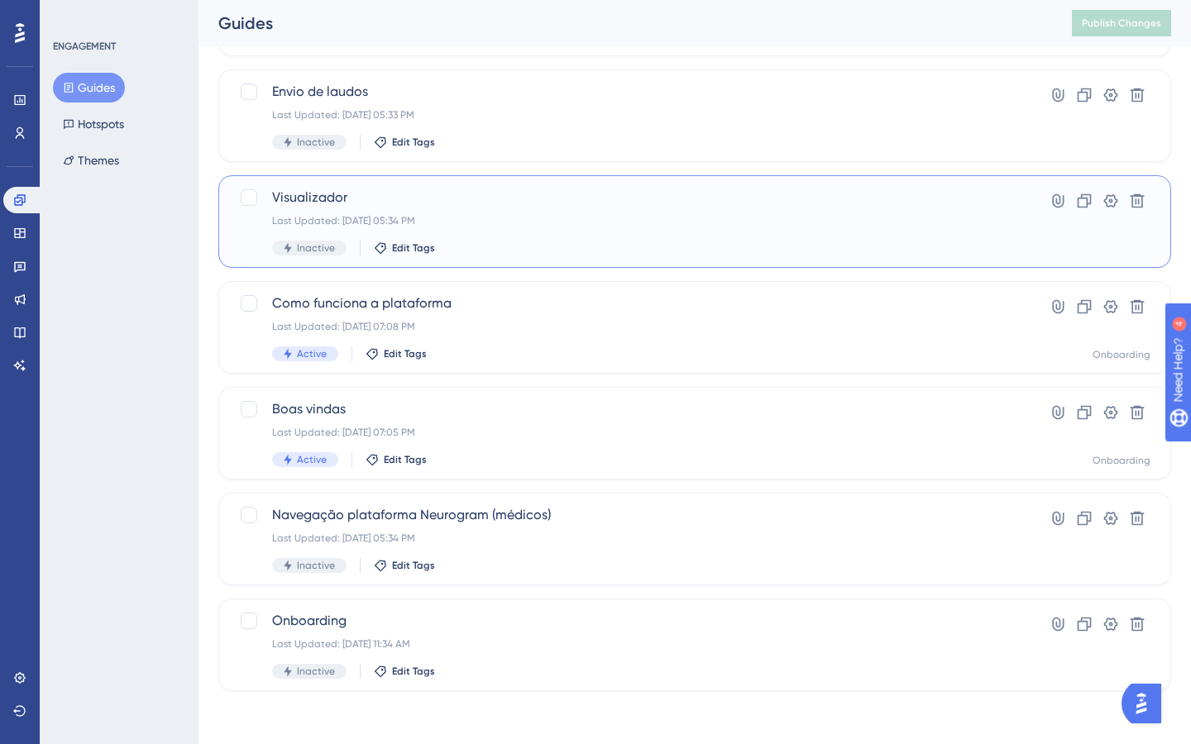
click at [537, 243] on div "Inactive Edit Tags" at bounding box center [628, 248] width 713 height 15
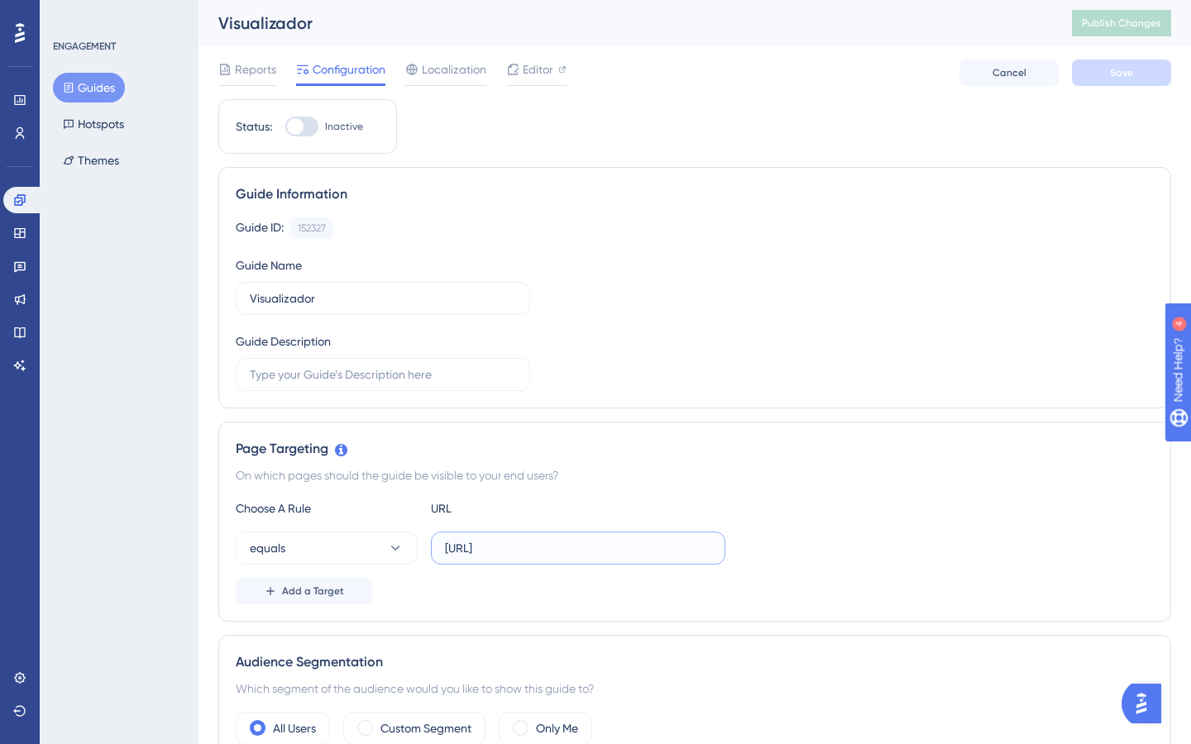
click at [554, 542] on input "[URL]" at bounding box center [578, 548] width 266 height 18
paste input "ev"
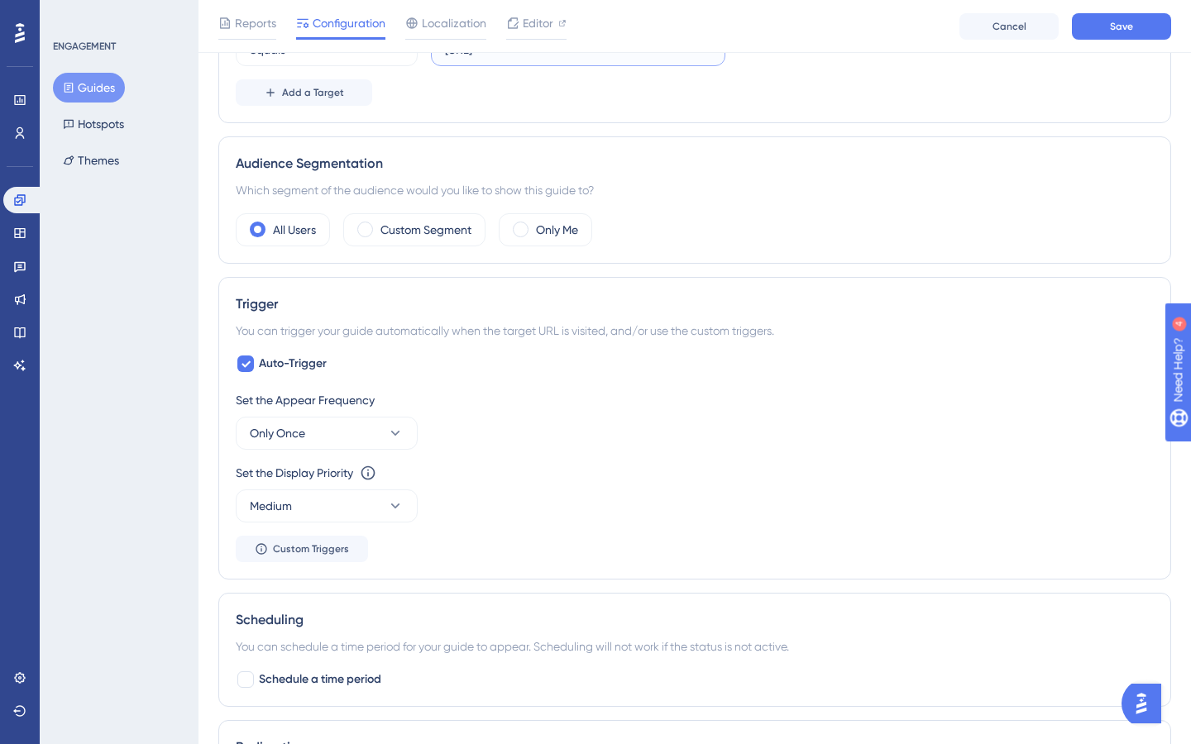
scroll to position [508, 0]
type input "[URL]"
click at [342, 429] on button "Only Once" at bounding box center [327, 430] width 182 height 33
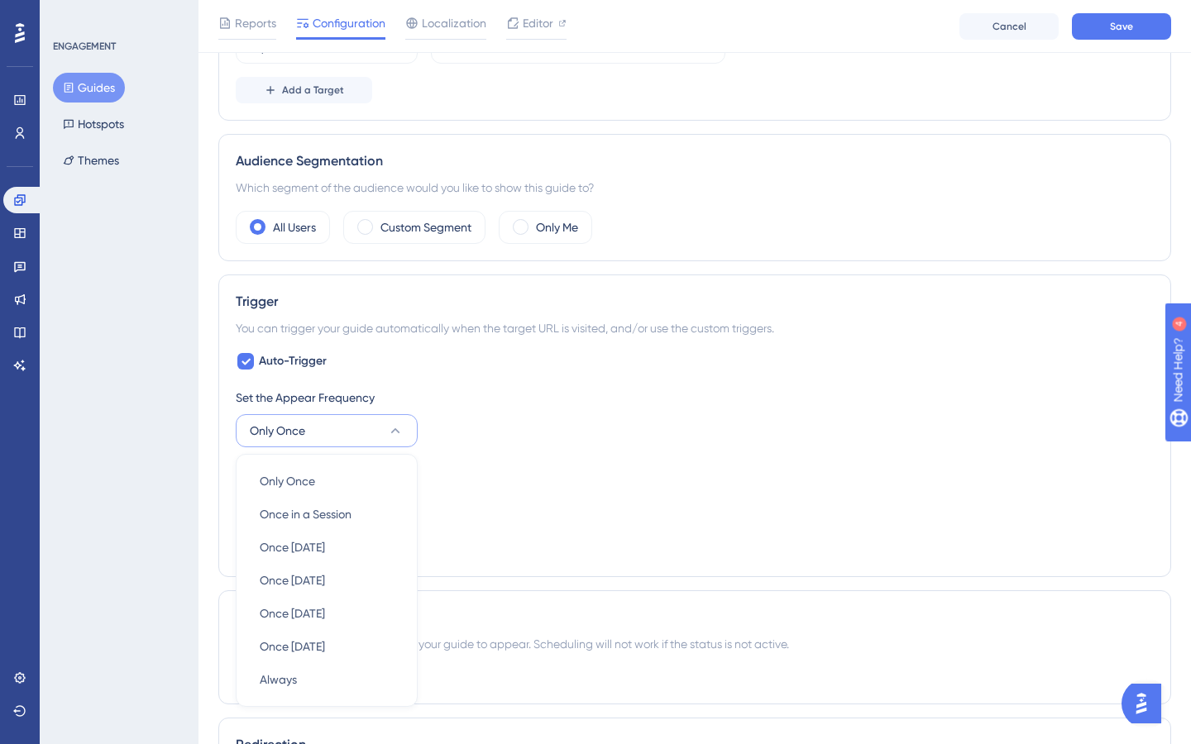
scroll to position [716, 0]
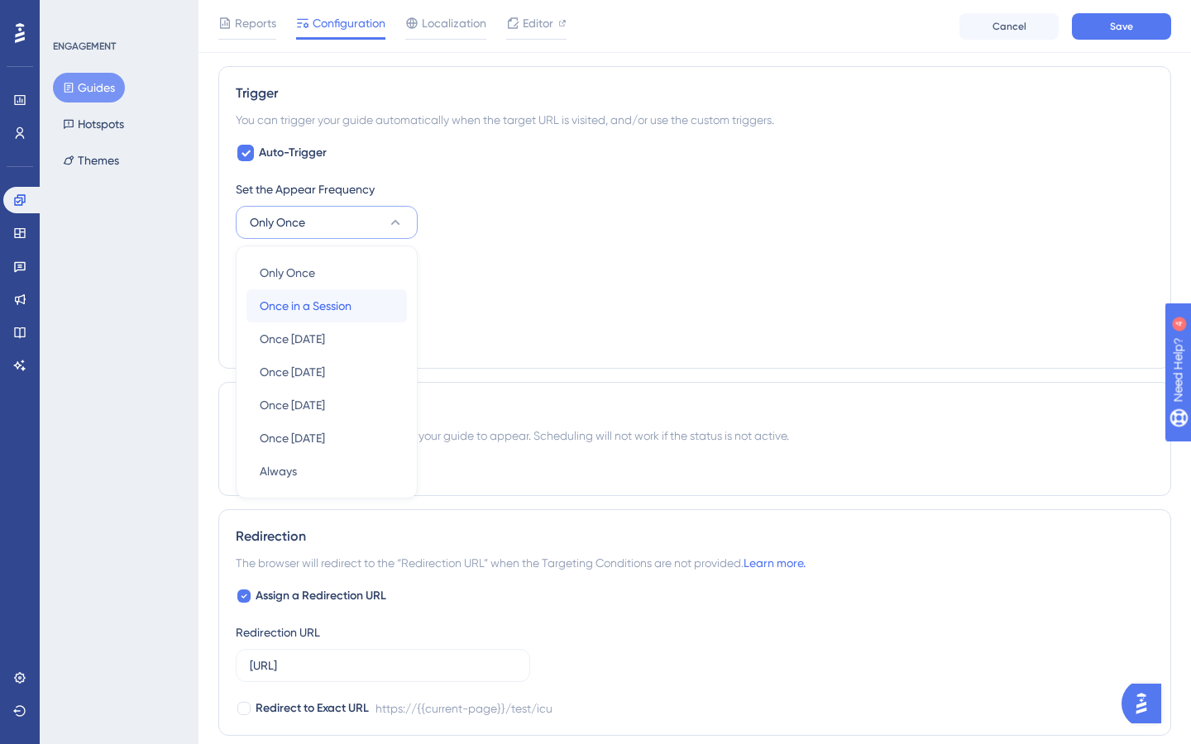
click at [337, 305] on span "Once in a Session" at bounding box center [306, 306] width 92 height 20
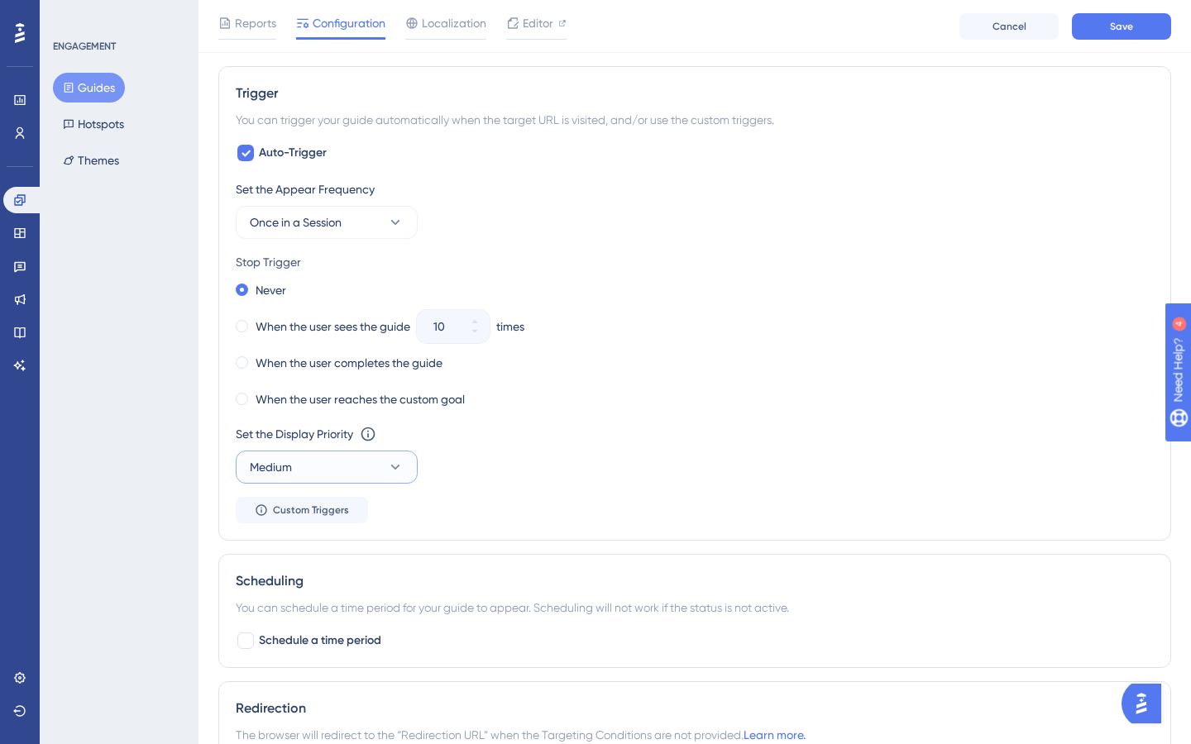
click at [315, 468] on button "Medium" at bounding box center [327, 467] width 182 height 33
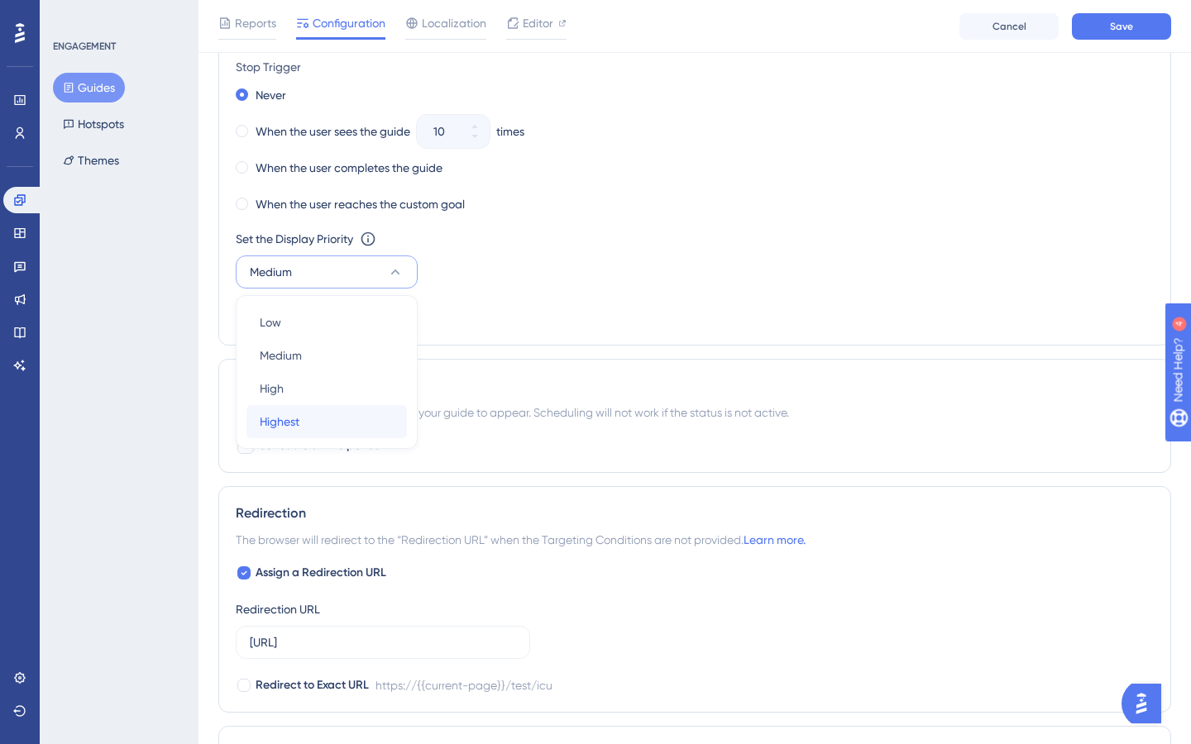
click at [307, 426] on div "Highest Highest" at bounding box center [327, 421] width 134 height 33
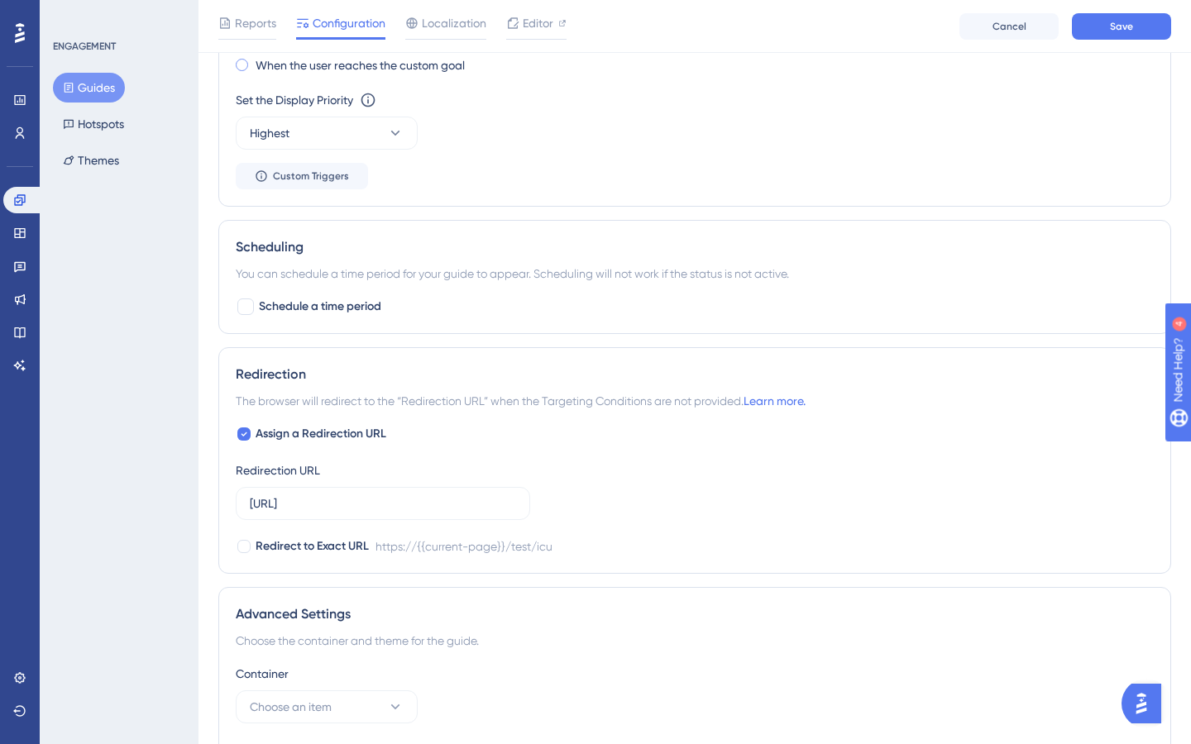
scroll to position [1054, 0]
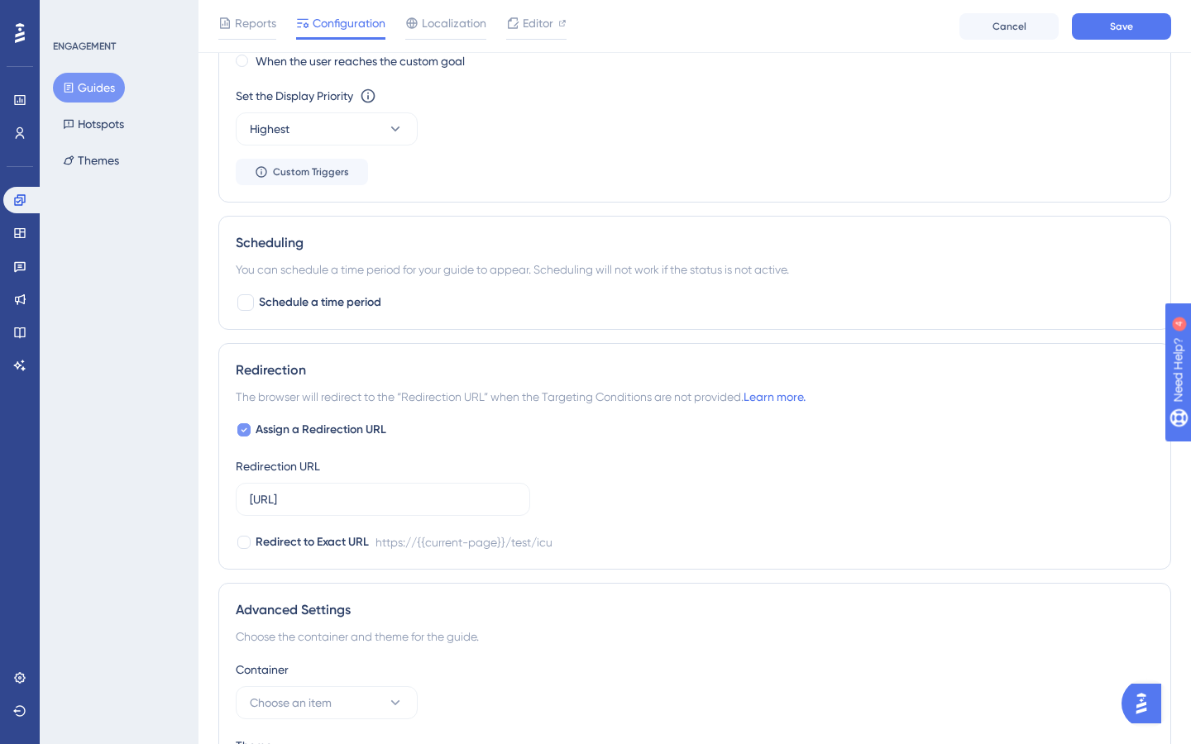
click at [284, 426] on span "Assign a Redirection URL" at bounding box center [321, 430] width 131 height 20
checkbox input "false"
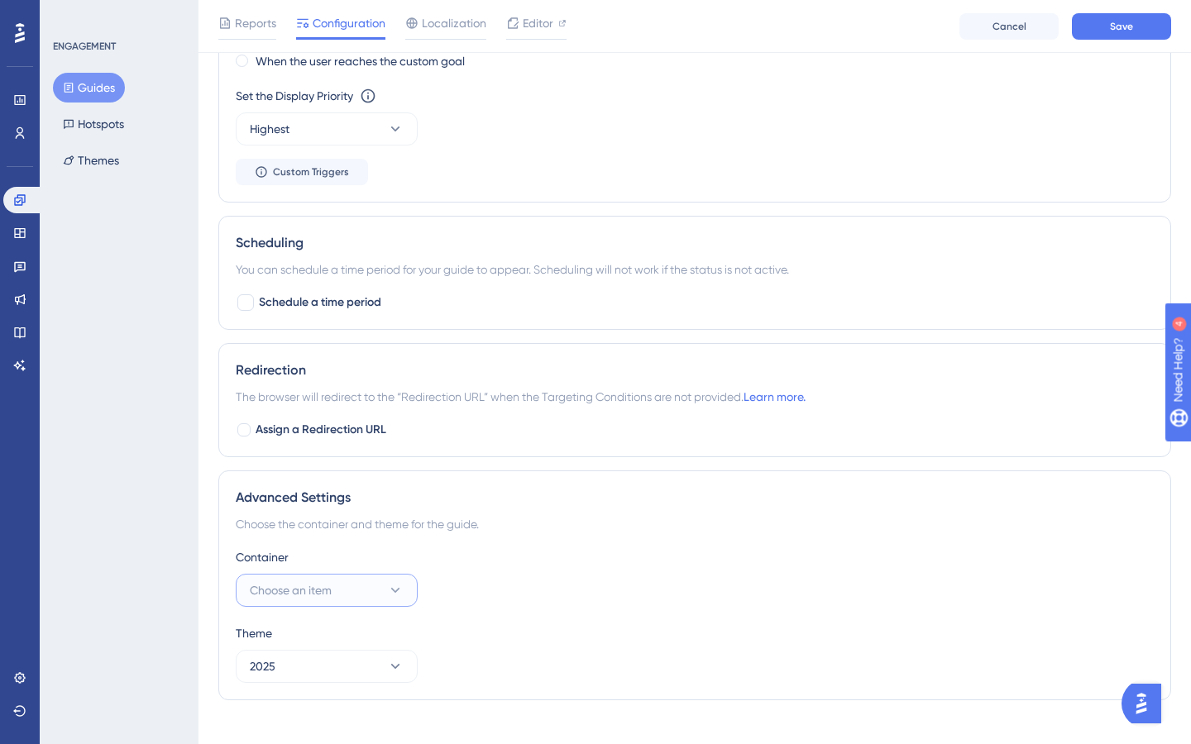
click at [390, 588] on icon at bounding box center [395, 590] width 17 height 17
click at [337, 628] on div "Onboarding Onboarding" at bounding box center [327, 640] width 134 height 33
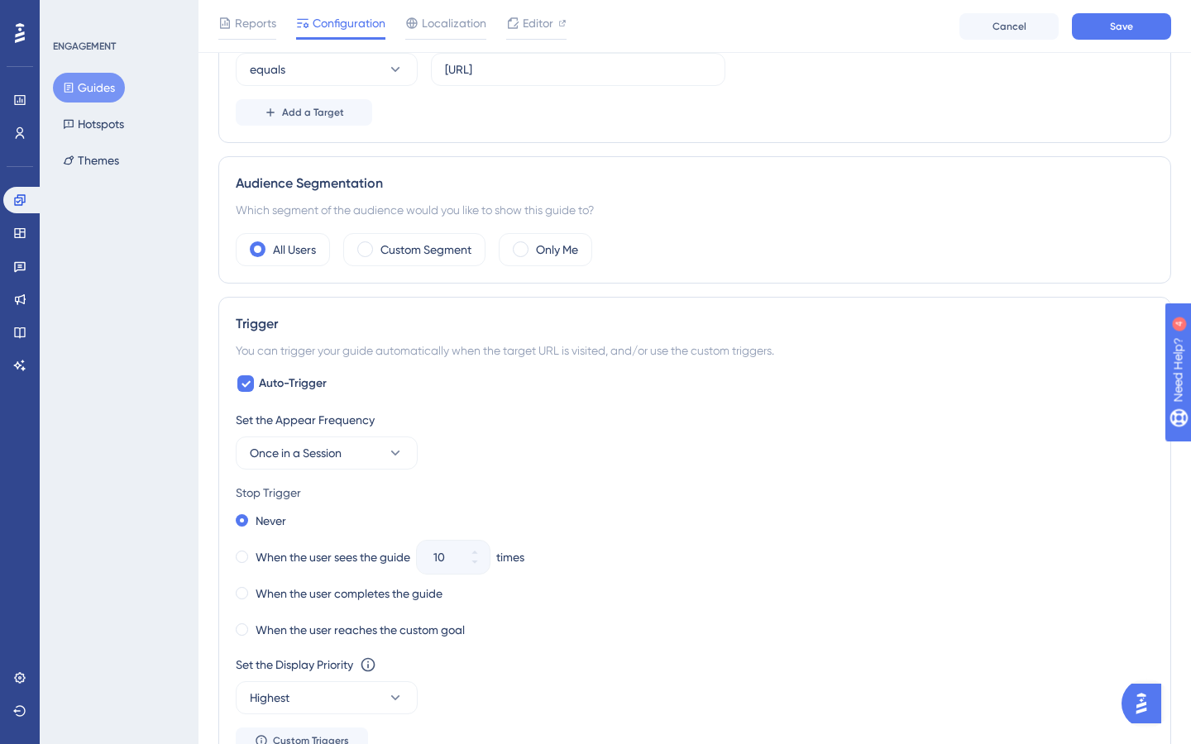
scroll to position [0, 0]
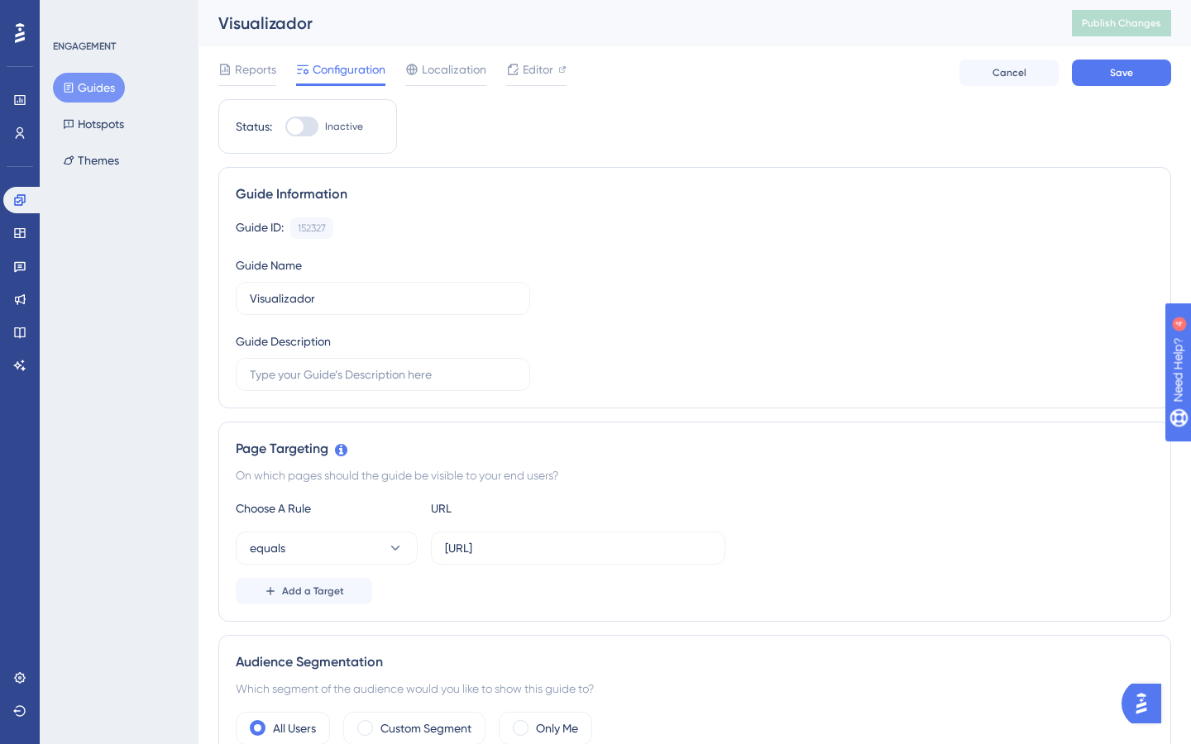
click at [303, 128] on div at bounding box center [295, 126] width 17 height 17
click at [285, 127] on input "Inactive" at bounding box center [284, 127] width 1 height 1
checkbox input "true"
click at [1115, 74] on span "Save" at bounding box center [1121, 72] width 23 height 13
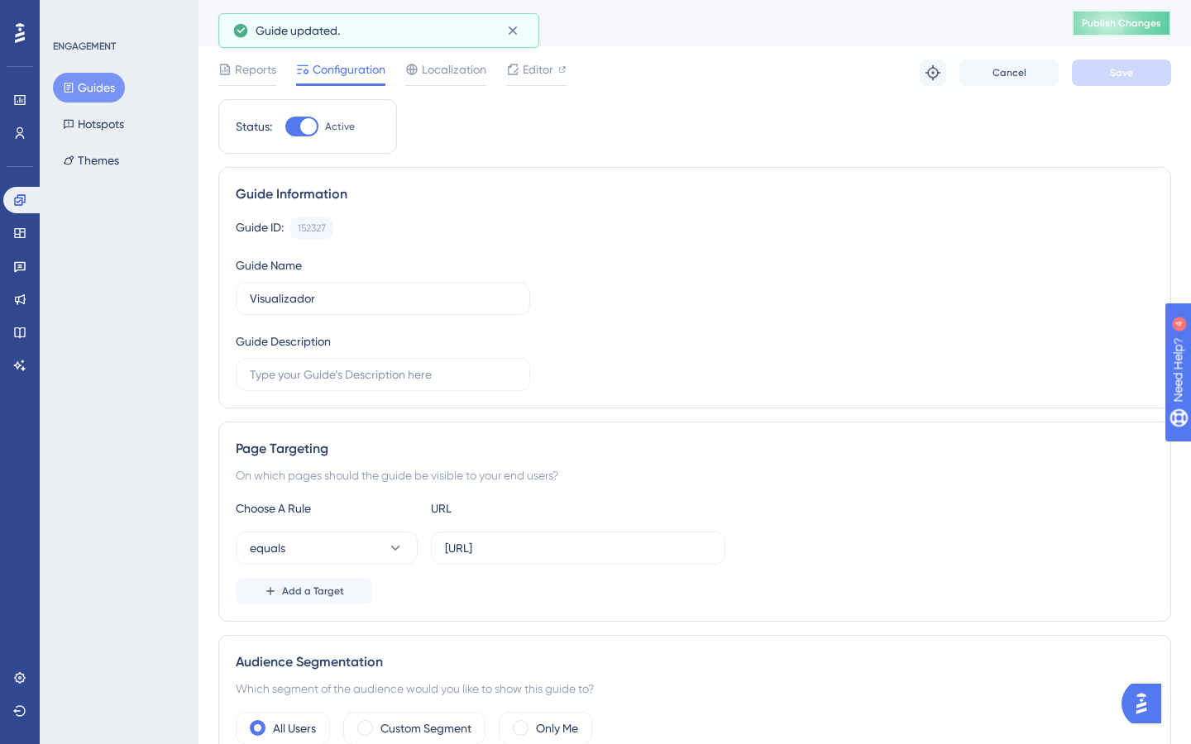
click at [1107, 25] on span "Publish Changes" at bounding box center [1121, 23] width 79 height 13
click at [84, 88] on button "Guides" at bounding box center [89, 88] width 72 height 30
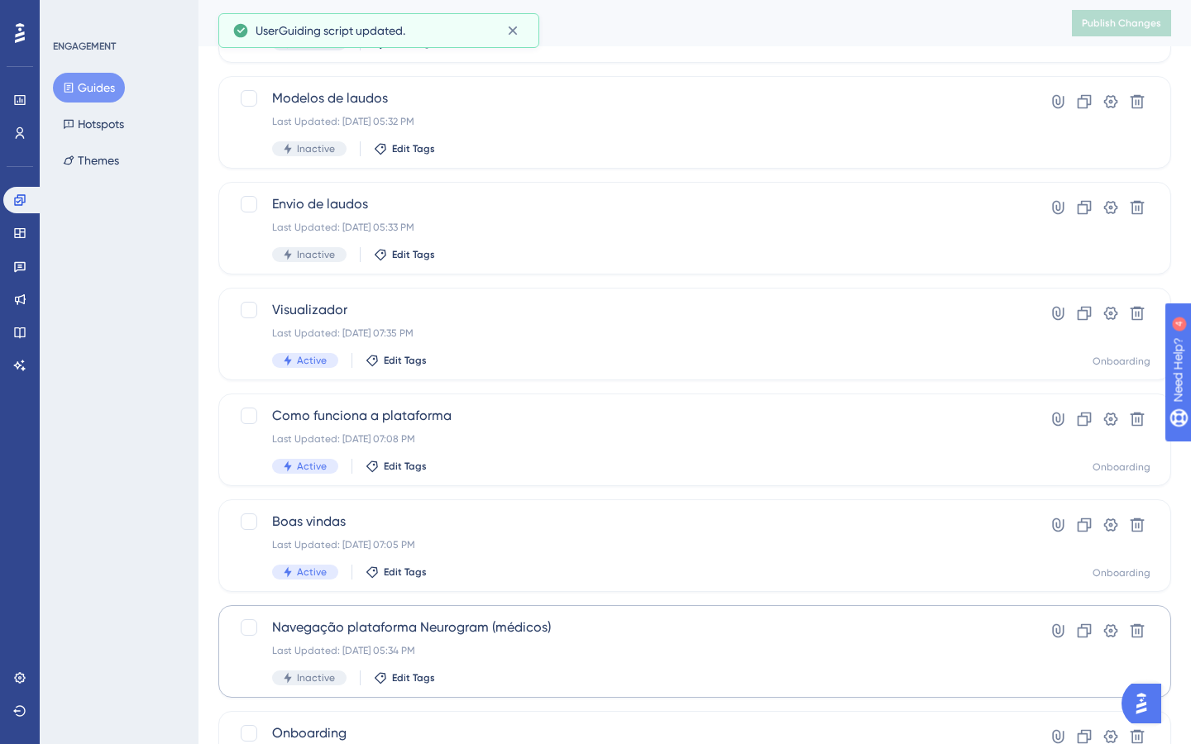
scroll to position [391, 0]
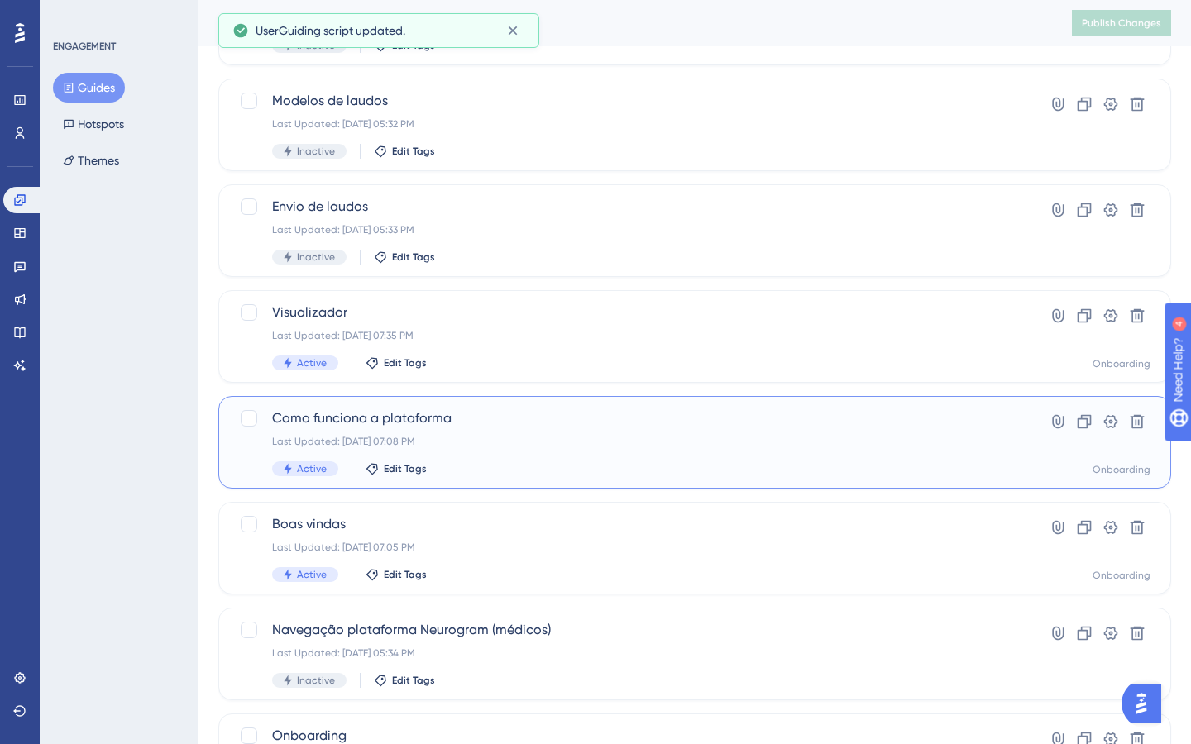
click at [475, 442] on div "Last Updated: [DATE] 07:08 PM" at bounding box center [628, 441] width 713 height 13
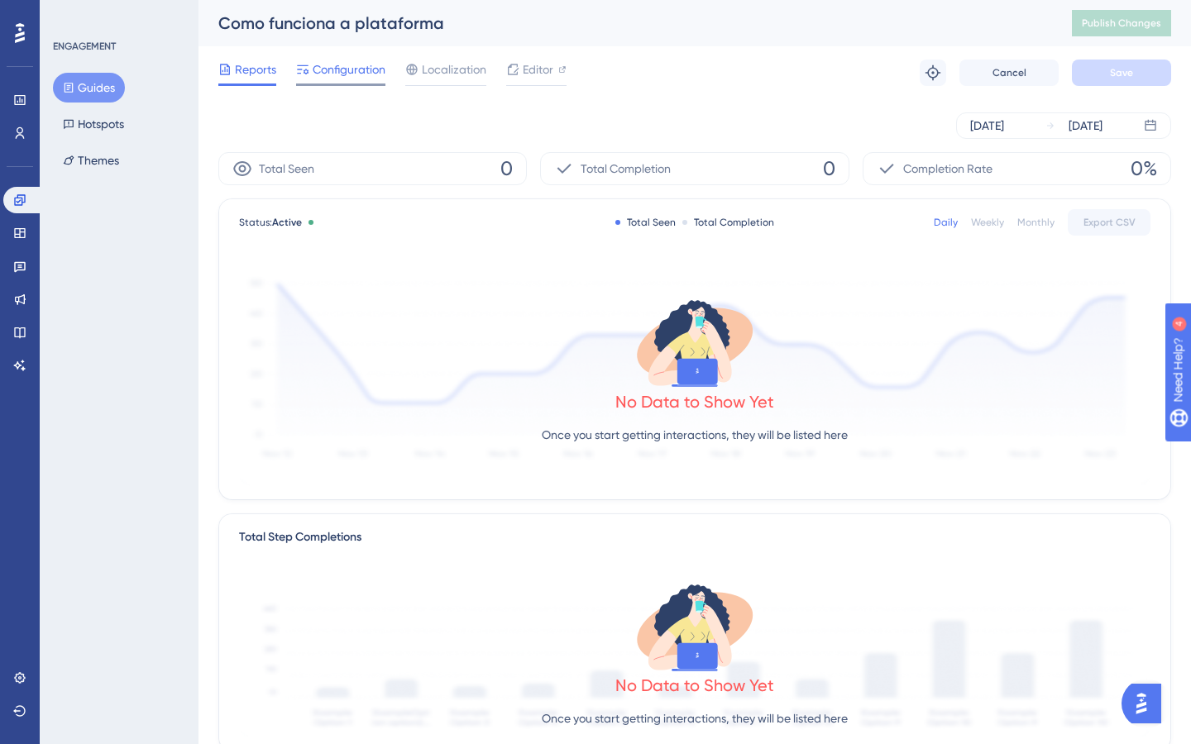
click at [346, 80] on div "Configuration" at bounding box center [340, 73] width 89 height 26
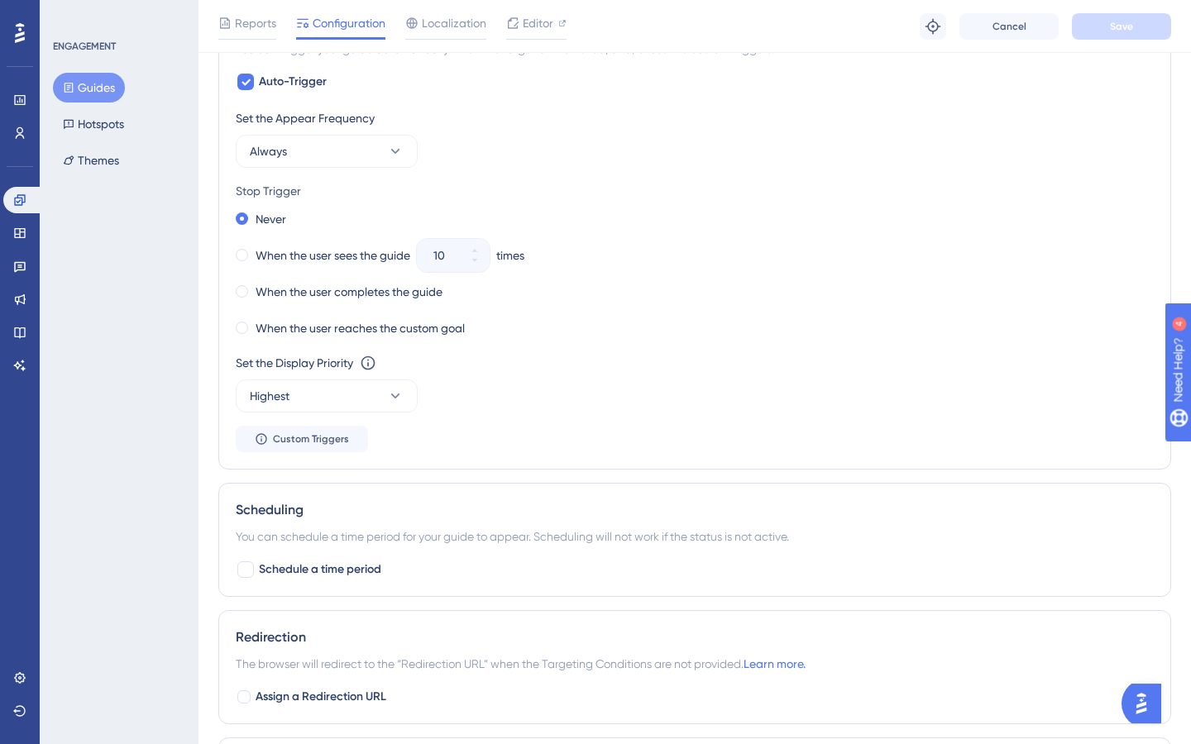
scroll to position [783, 0]
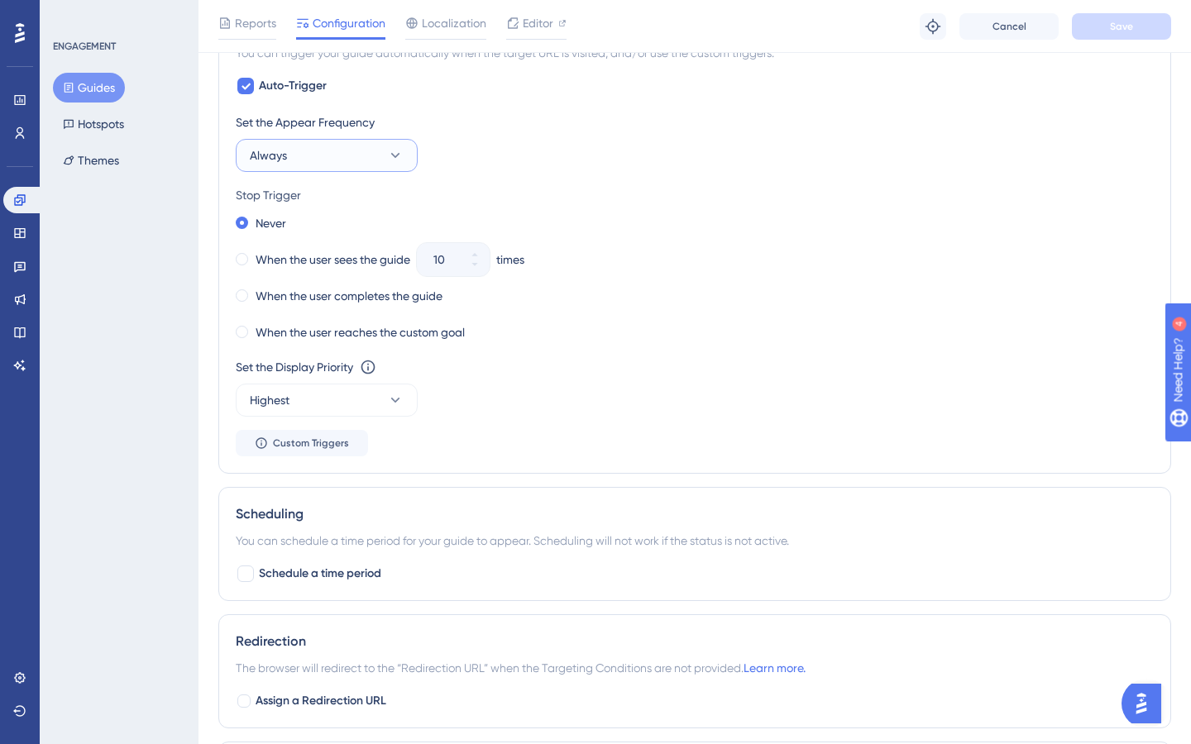
click at [303, 160] on button "Always" at bounding box center [327, 155] width 182 height 33
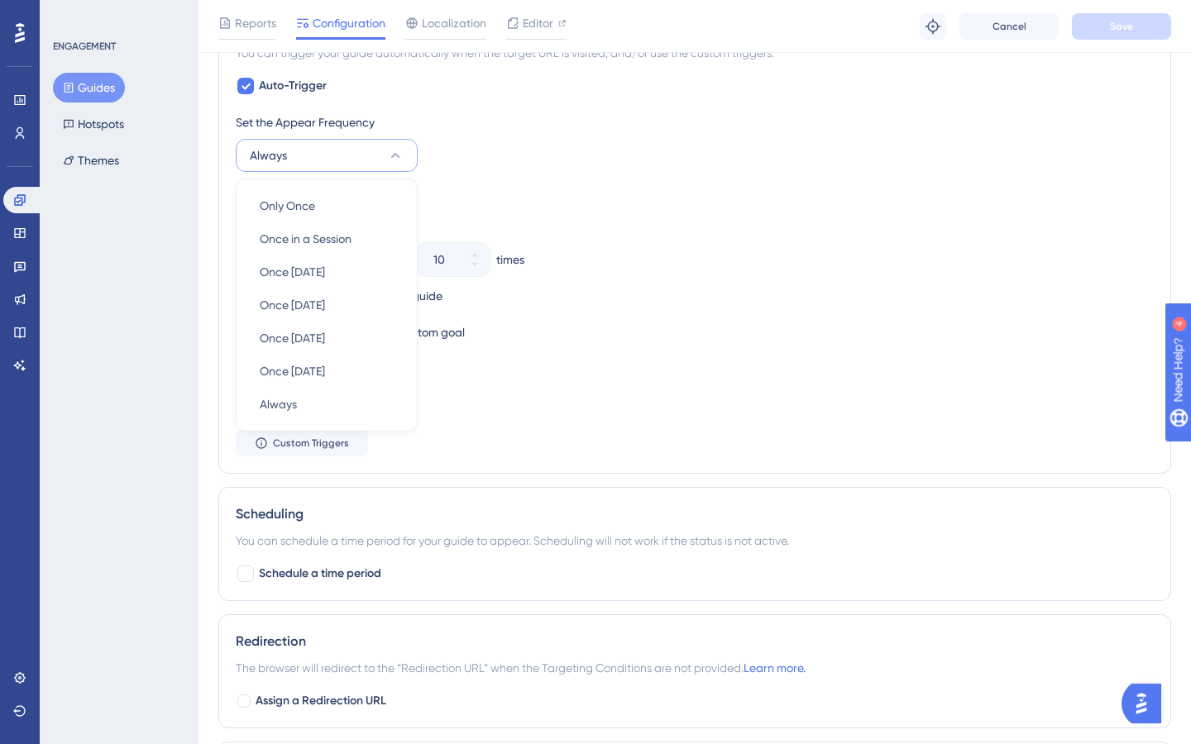
click at [303, 159] on button "Always" at bounding box center [327, 155] width 182 height 33
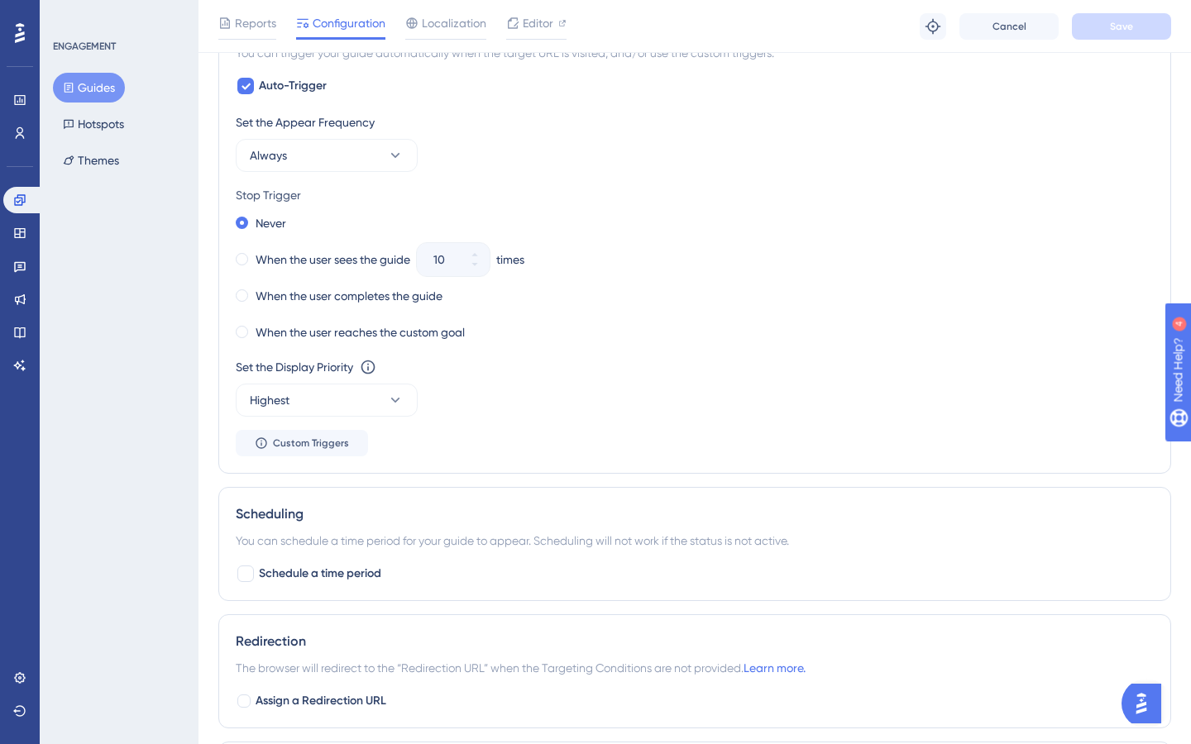
click at [98, 88] on button "Guides" at bounding box center [89, 88] width 72 height 30
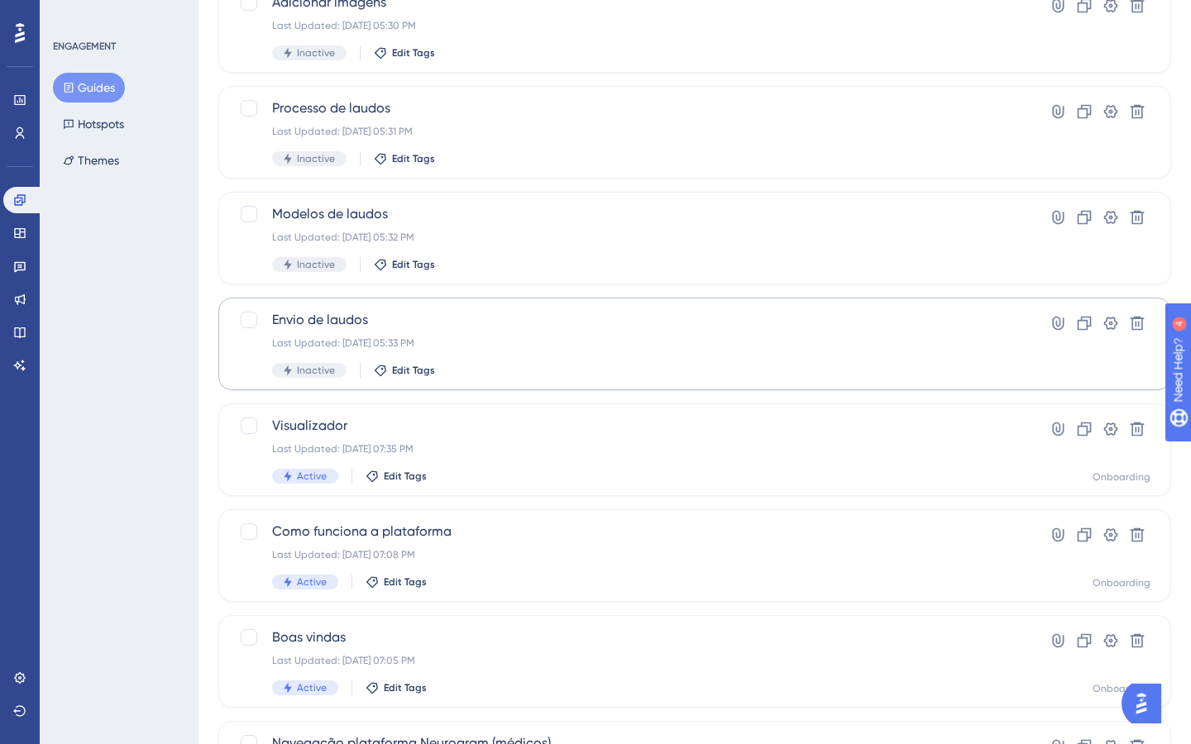
scroll to position [506, 0]
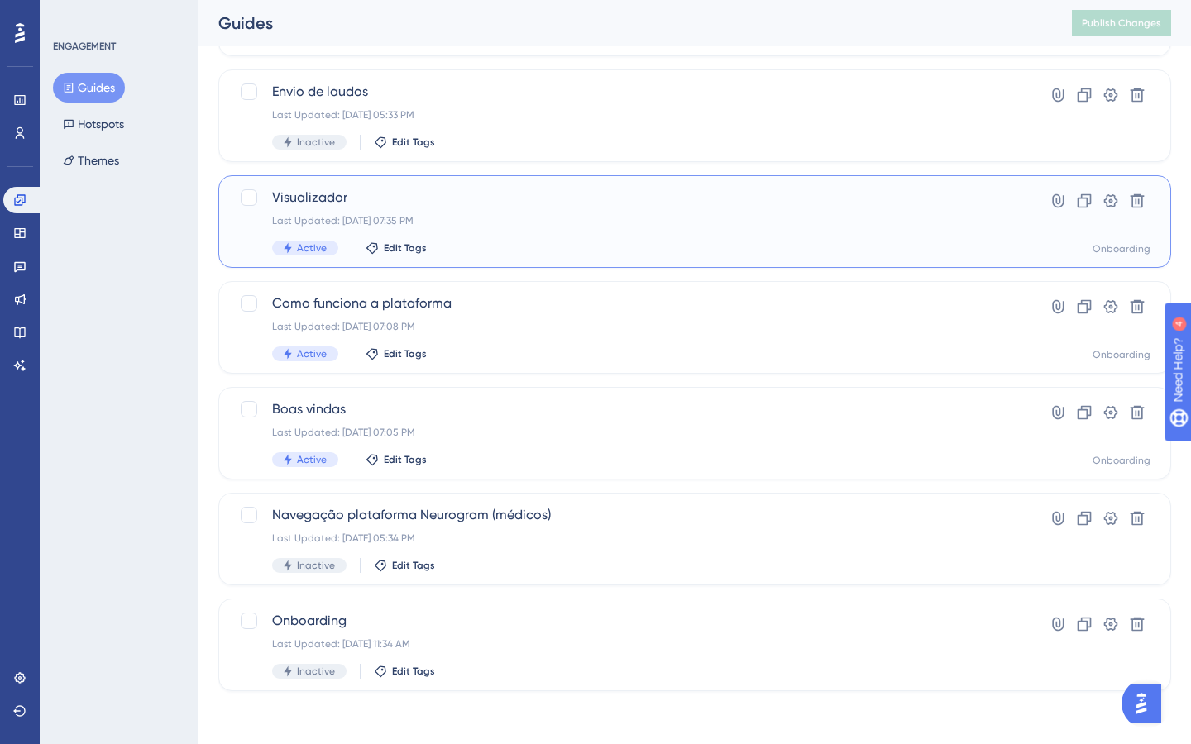
click at [489, 245] on div "Active Edit Tags" at bounding box center [628, 248] width 713 height 15
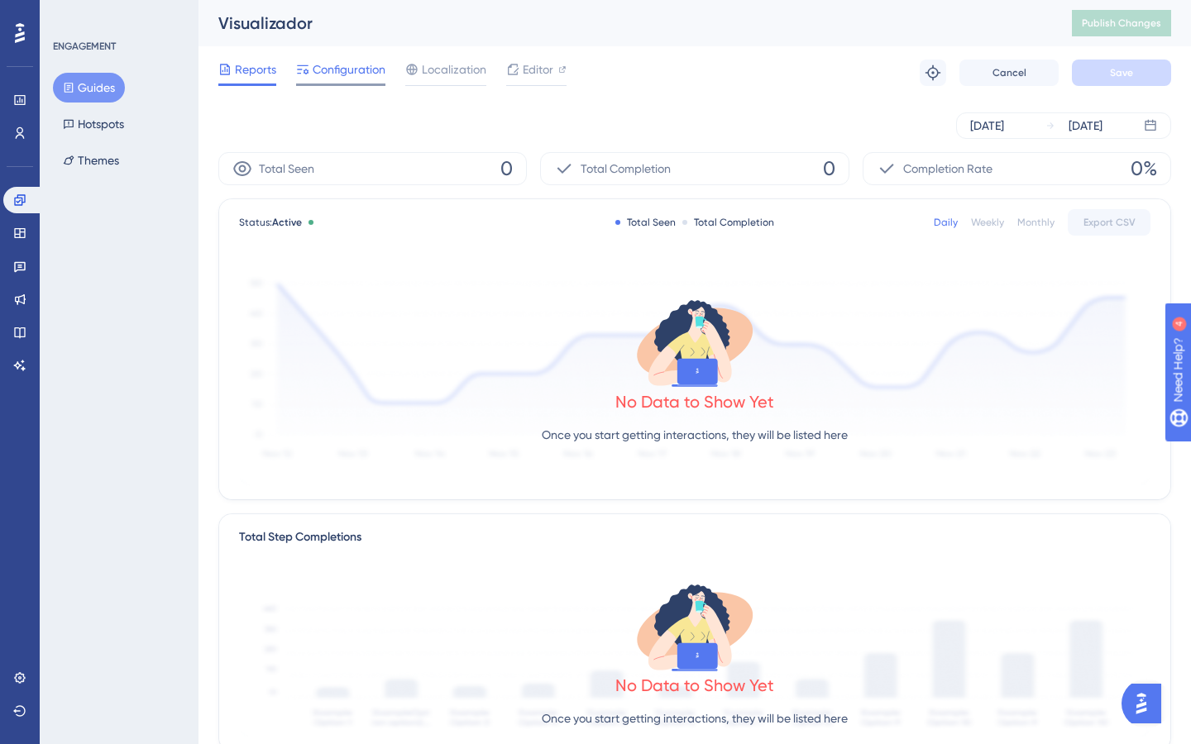
click at [348, 79] on div "Configuration" at bounding box center [340, 73] width 89 height 26
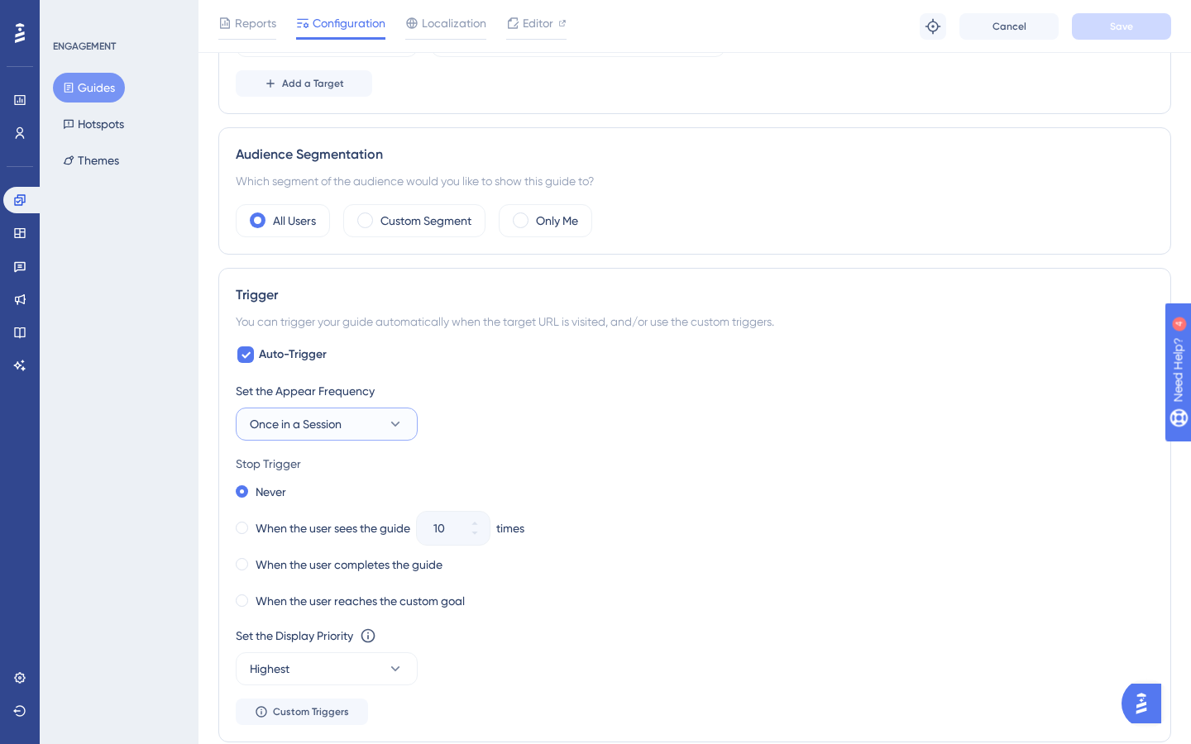
click at [366, 431] on button "Once in a Session" at bounding box center [327, 424] width 182 height 33
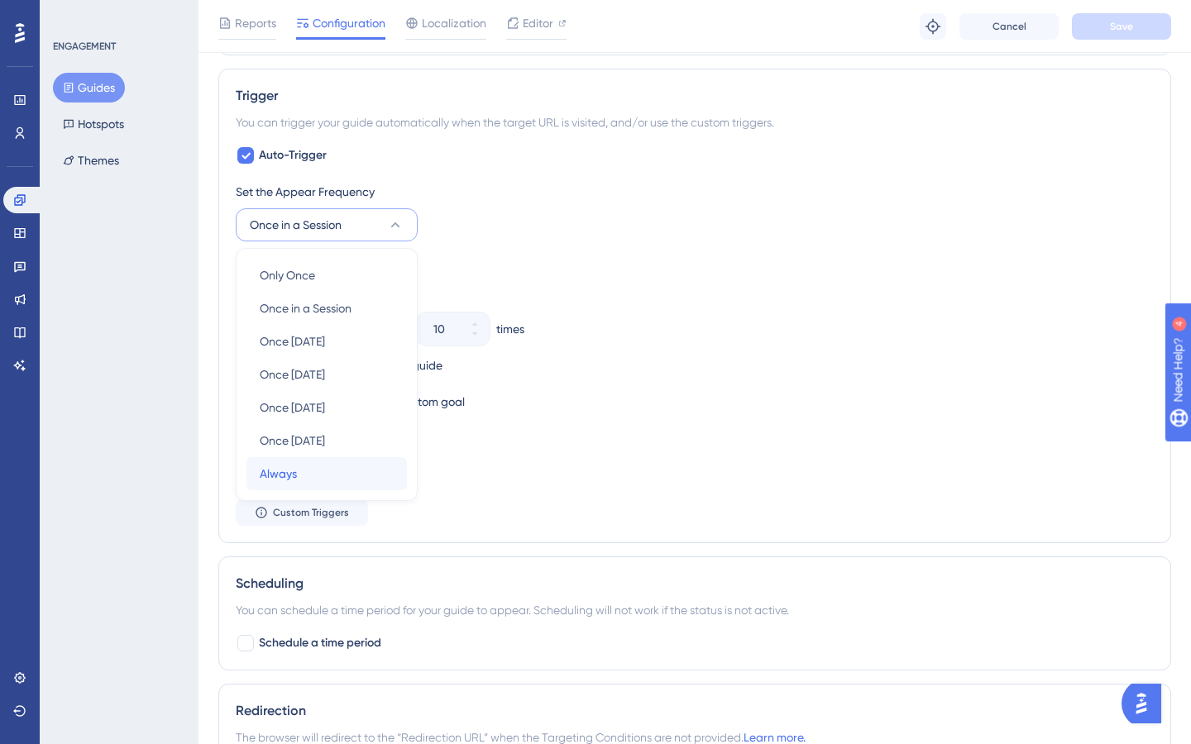
click at [314, 471] on div "Always Always" at bounding box center [327, 473] width 134 height 33
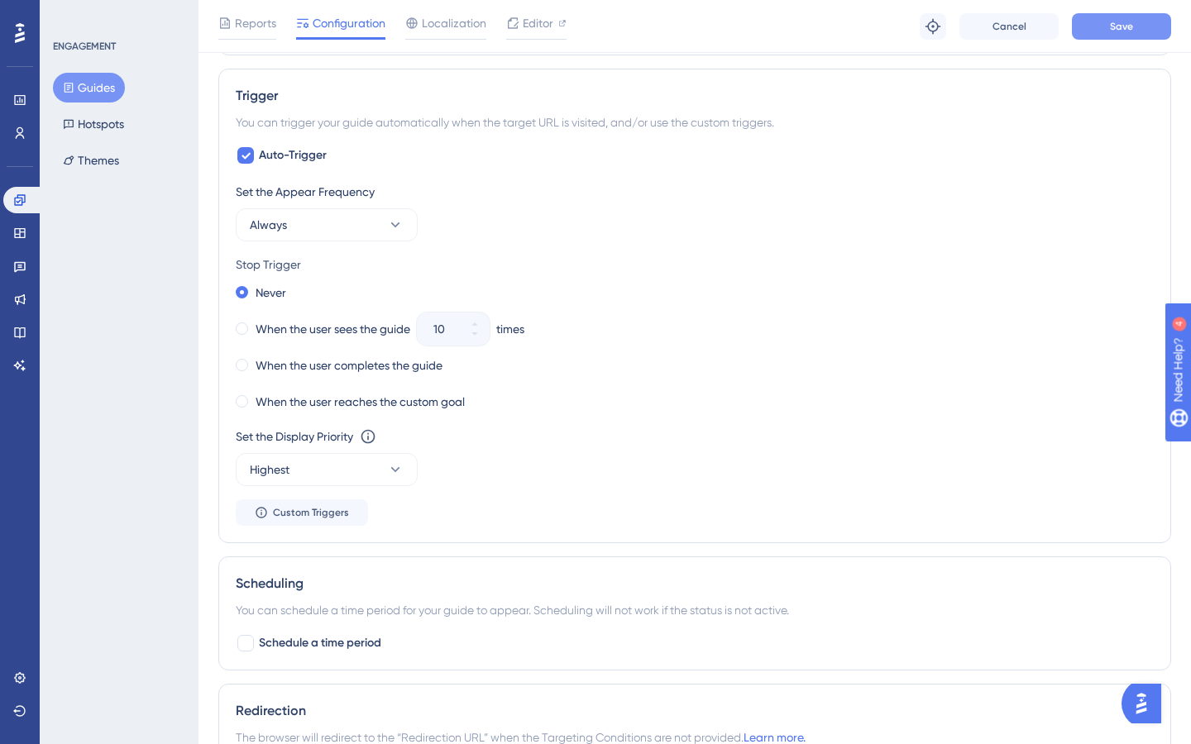
click at [1114, 36] on button "Save" at bounding box center [1121, 26] width 99 height 26
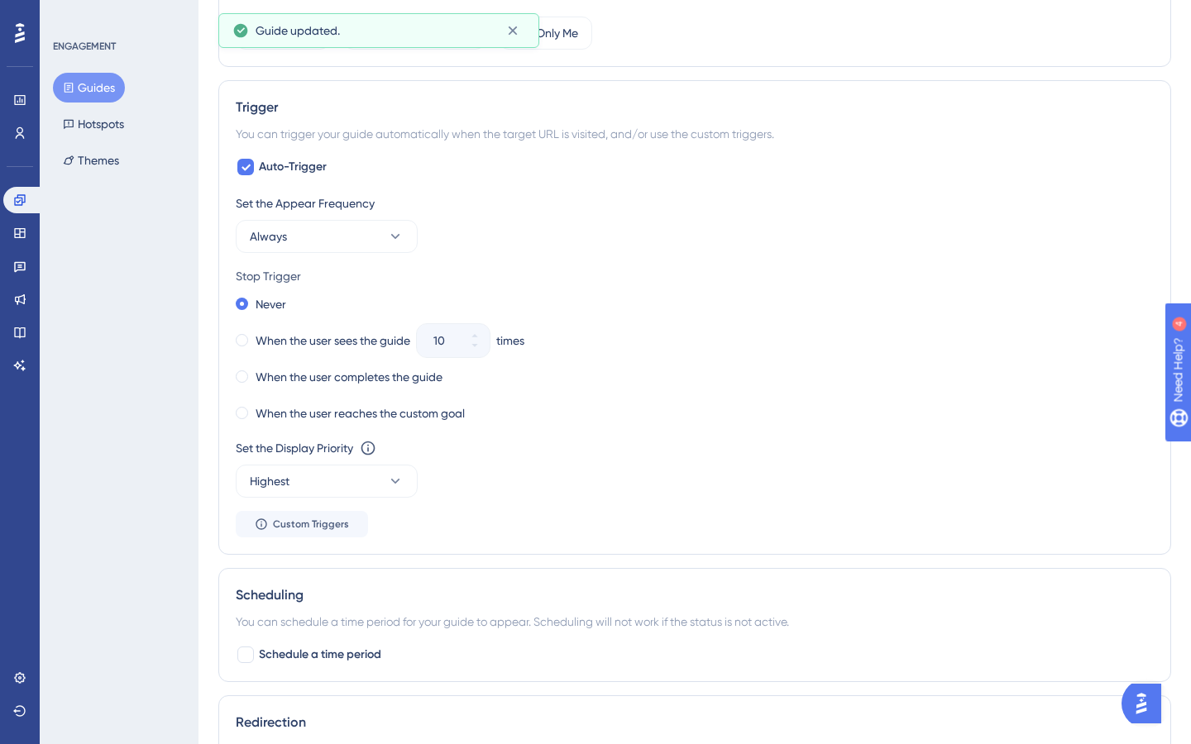
scroll to position [0, 0]
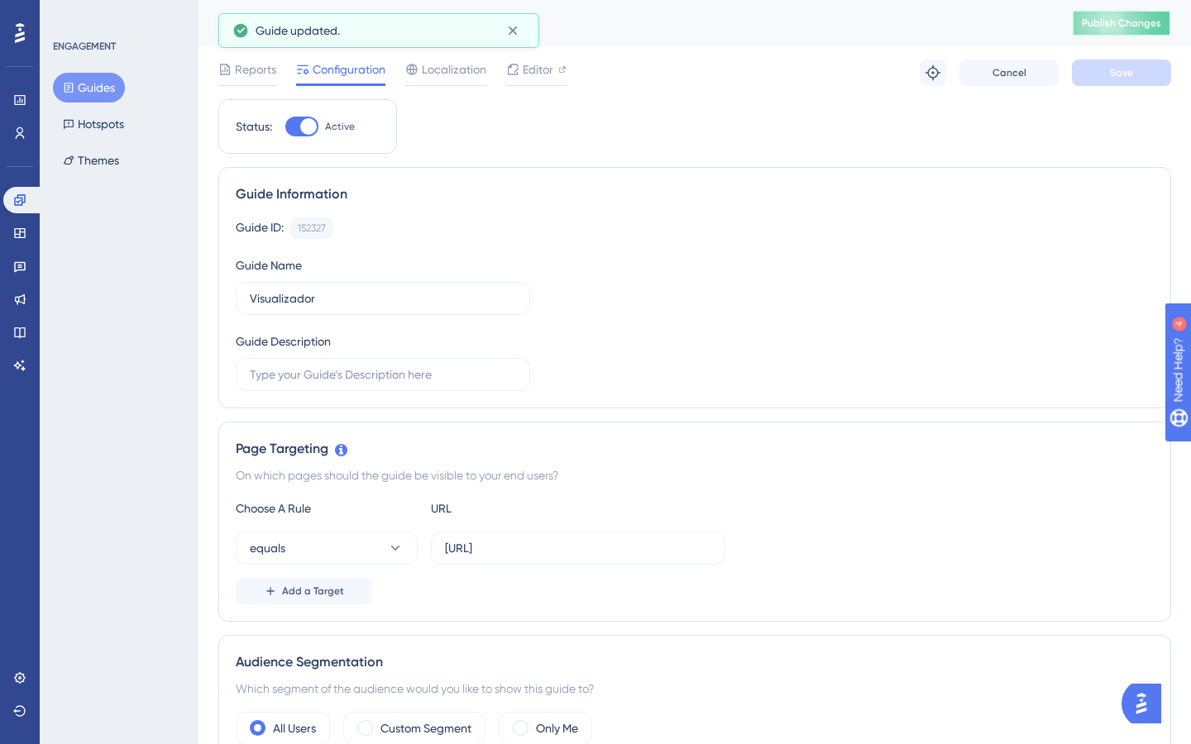
click at [1131, 34] on button "Publish Changes" at bounding box center [1121, 23] width 99 height 26
click at [107, 88] on button "Guides" at bounding box center [89, 88] width 72 height 30
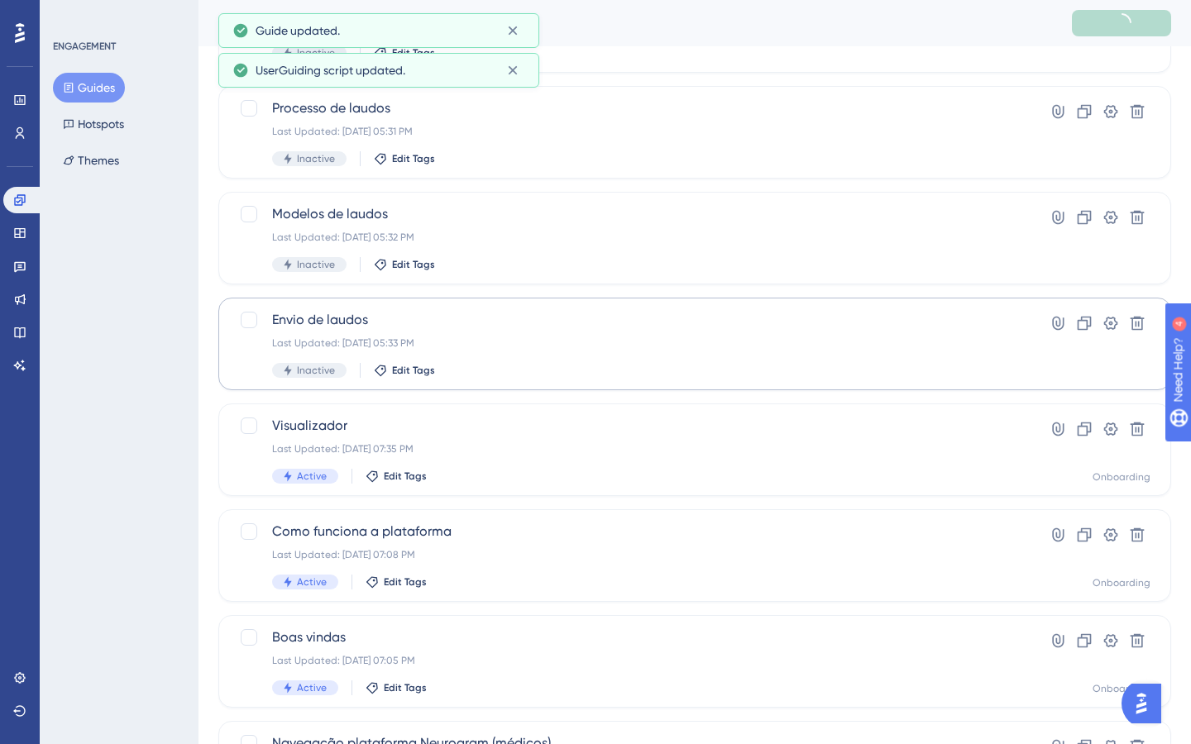
scroll to position [506, 0]
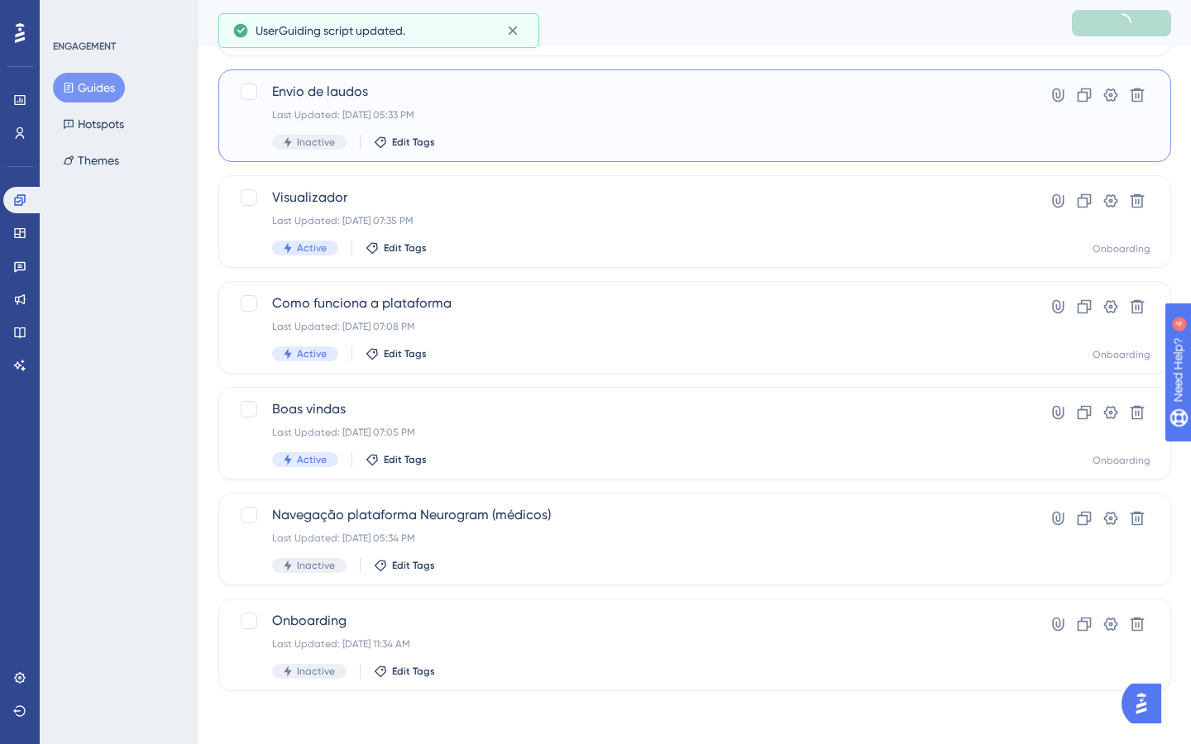
click at [475, 139] on div "Inactive Edit Tags" at bounding box center [628, 142] width 713 height 15
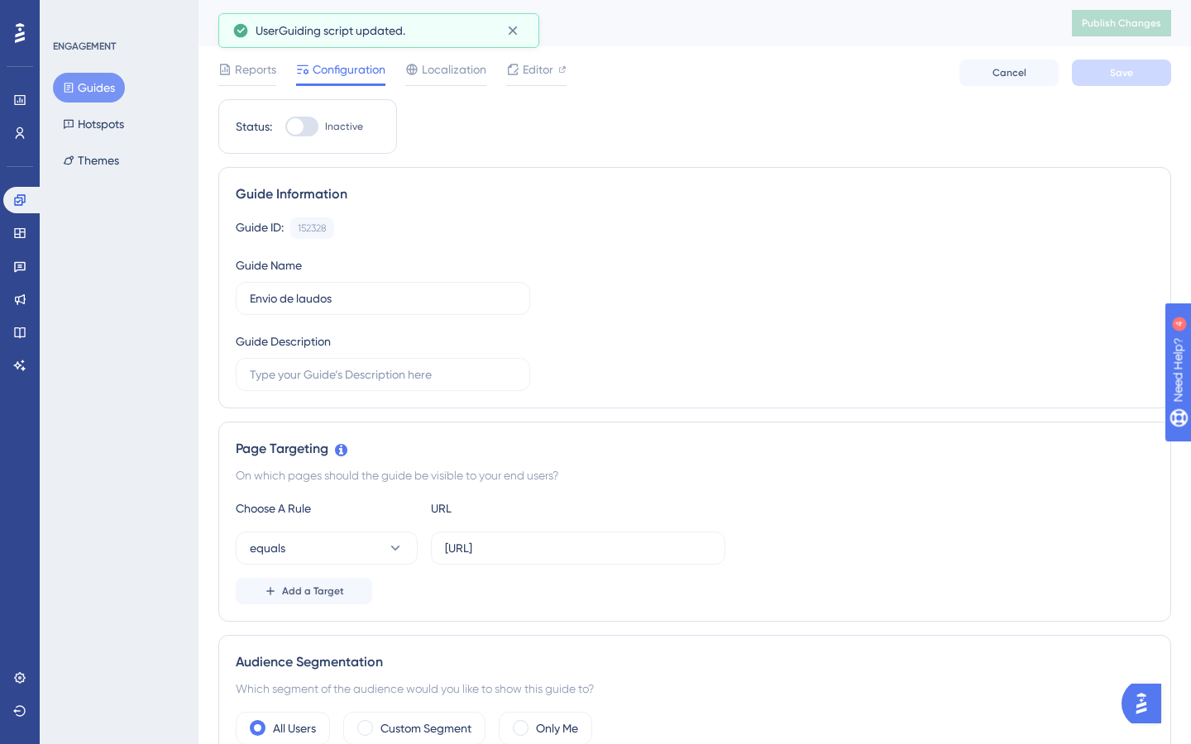
click at [306, 134] on div at bounding box center [301, 127] width 33 height 20
click at [285, 127] on input "Inactive" at bounding box center [284, 127] width 1 height 1
checkbox input "false"
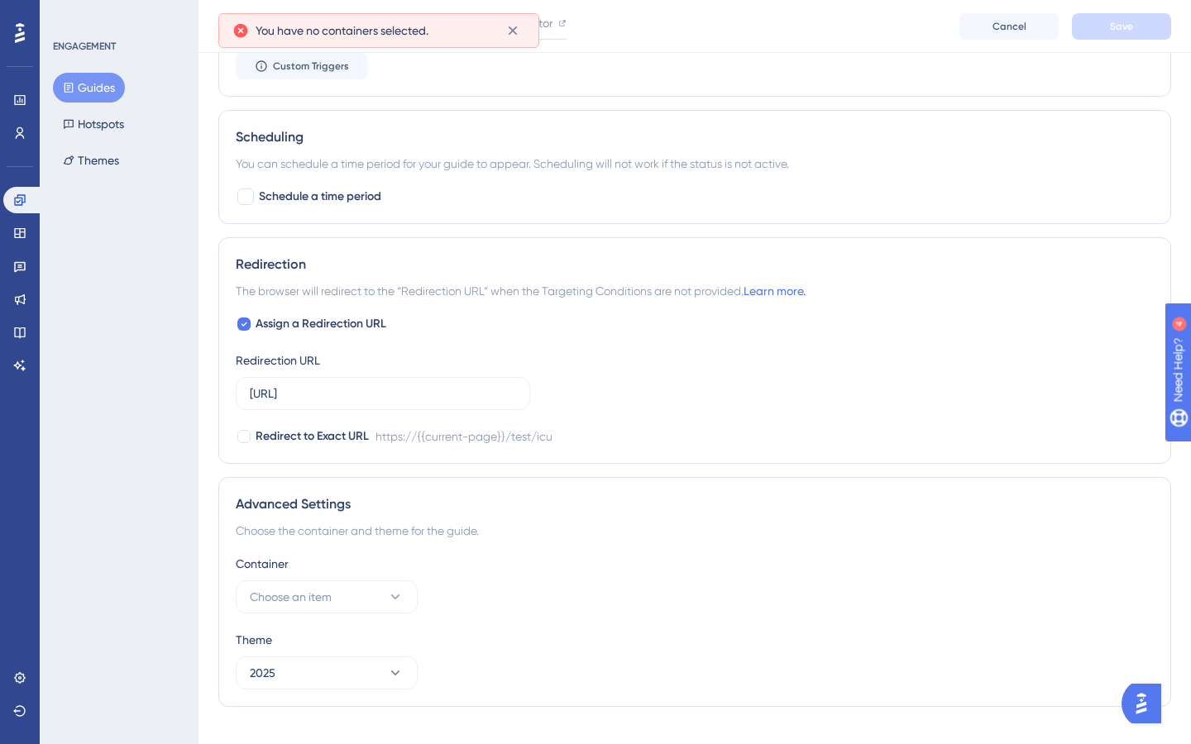
scroll to position [1017, 0]
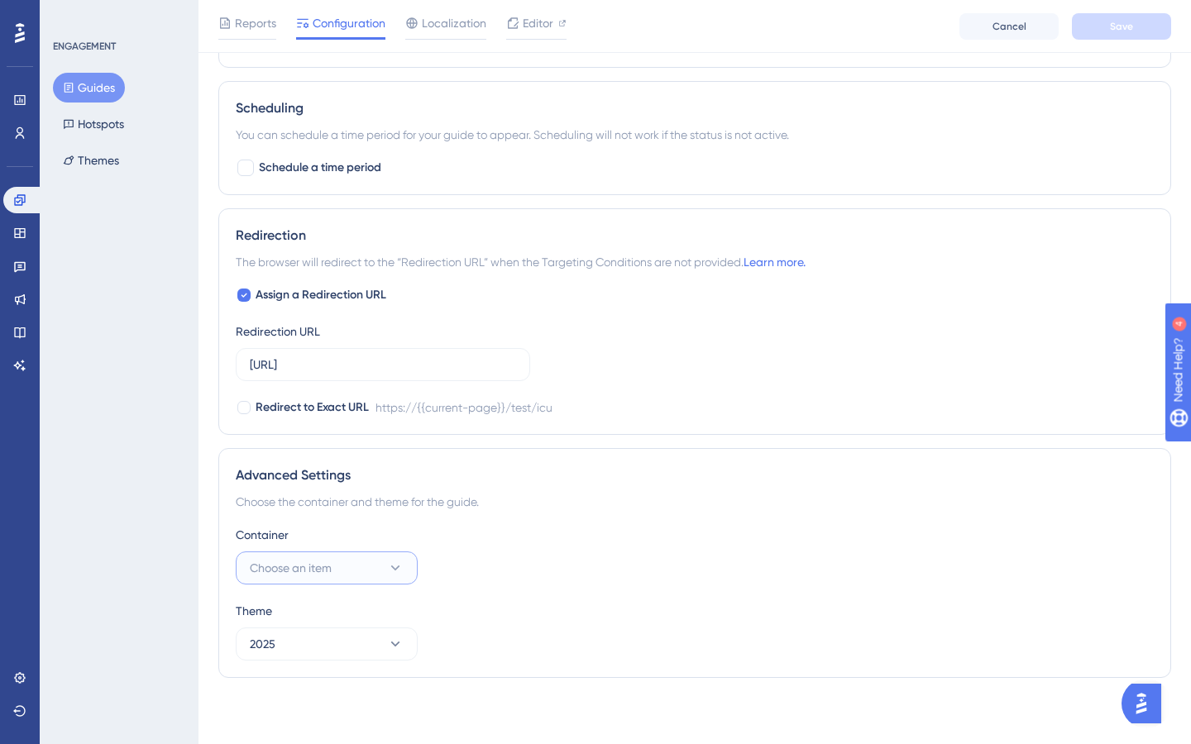
click at [341, 571] on button "Choose an item" at bounding box center [327, 568] width 182 height 33
click at [332, 611] on div "Onboarding Onboarding" at bounding box center [327, 618] width 134 height 33
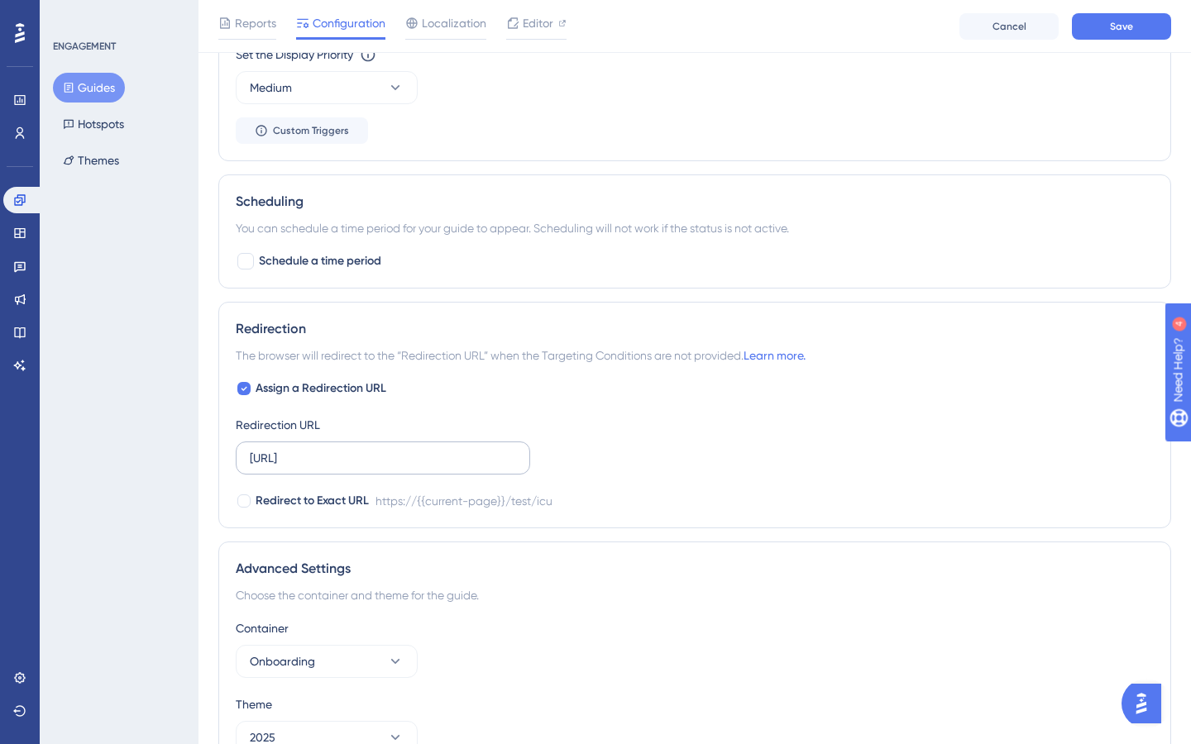
scroll to position [923, 0]
click at [370, 461] on input "[URL]" at bounding box center [383, 459] width 266 height 18
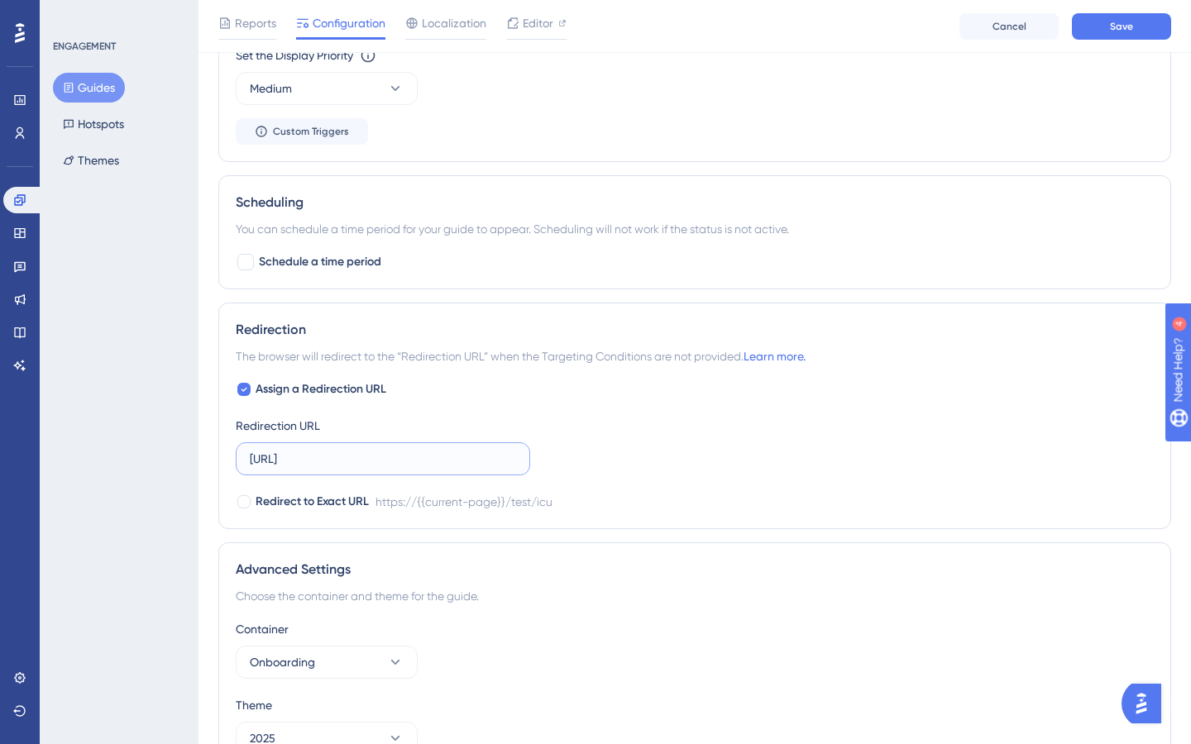
paste input "ev"
type input "[URL]"
click at [265, 380] on span "Assign a Redirection URL" at bounding box center [321, 390] width 131 height 20
checkbox input "false"
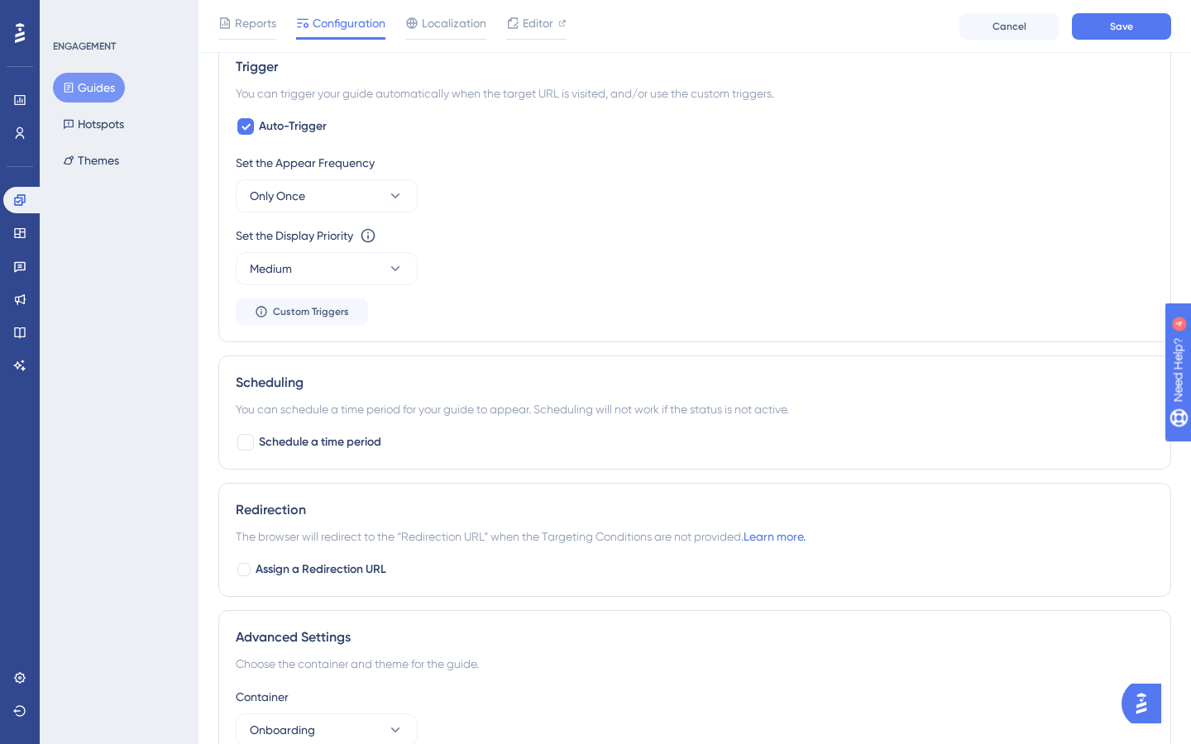
scroll to position [728, 0]
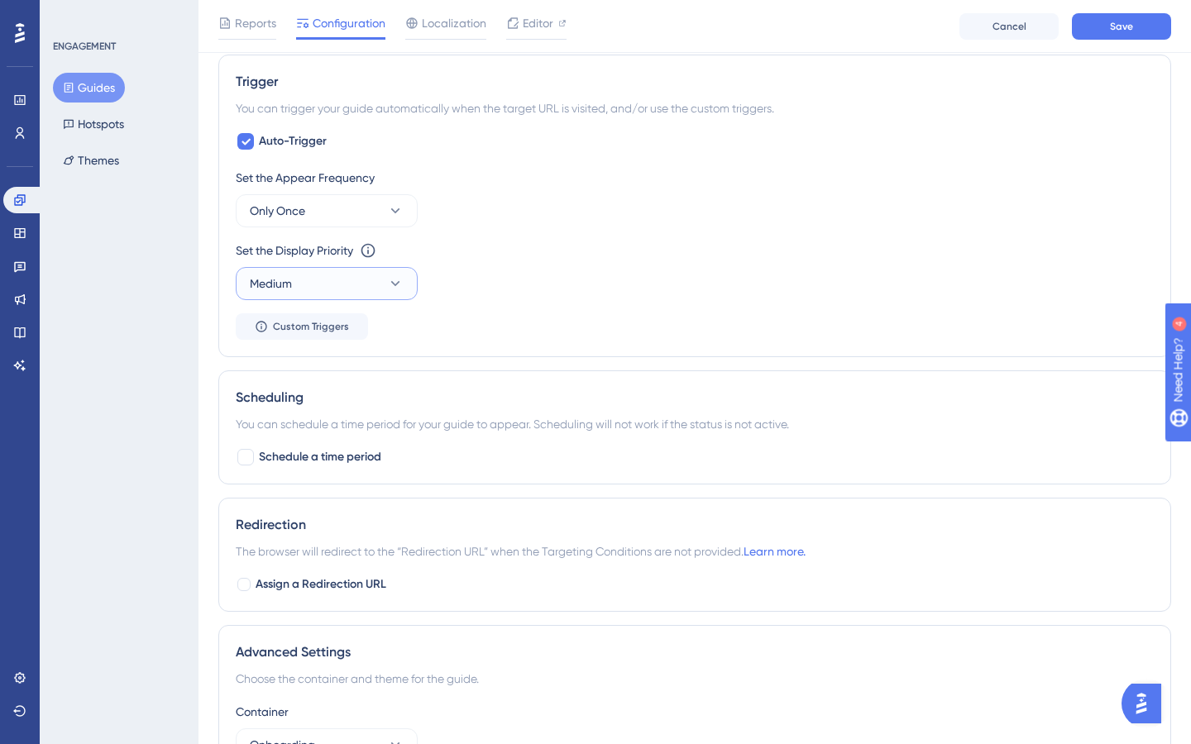
click at [369, 289] on button "Medium" at bounding box center [327, 283] width 182 height 33
click at [337, 430] on div "Highest Highest" at bounding box center [327, 433] width 134 height 33
click at [345, 223] on button "Only Once" at bounding box center [327, 210] width 182 height 33
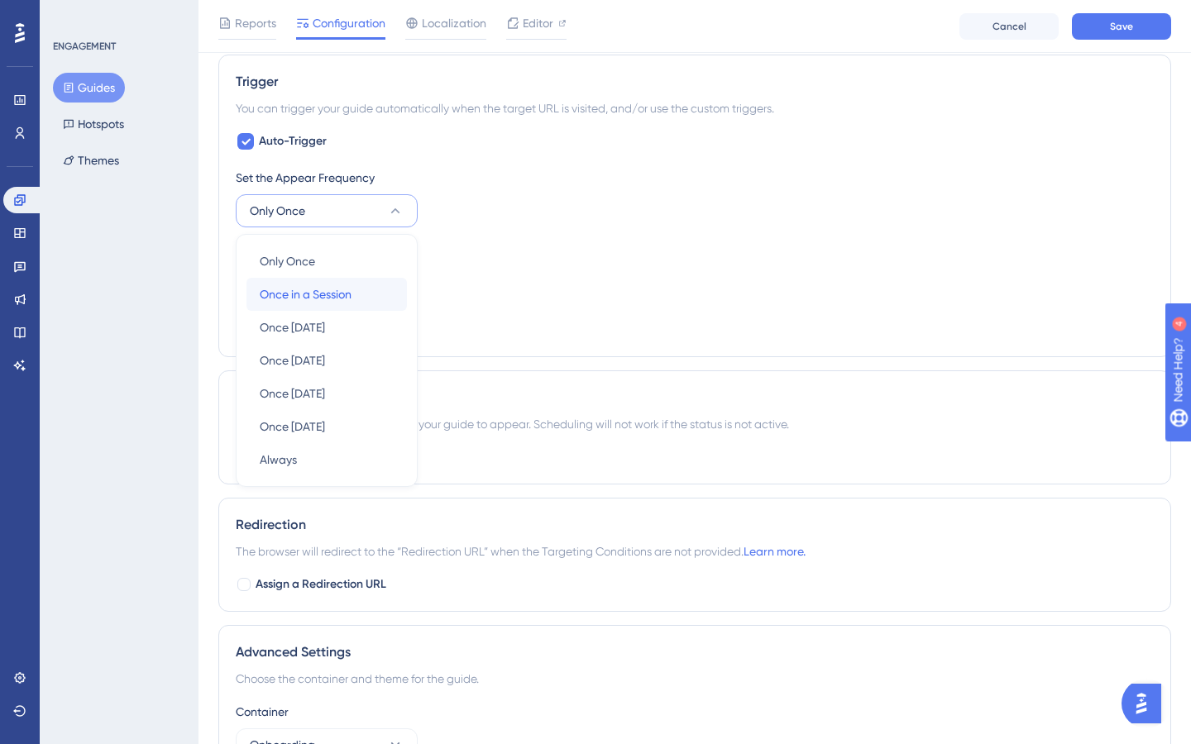
click at [337, 289] on span "Once in a Session" at bounding box center [306, 294] width 92 height 20
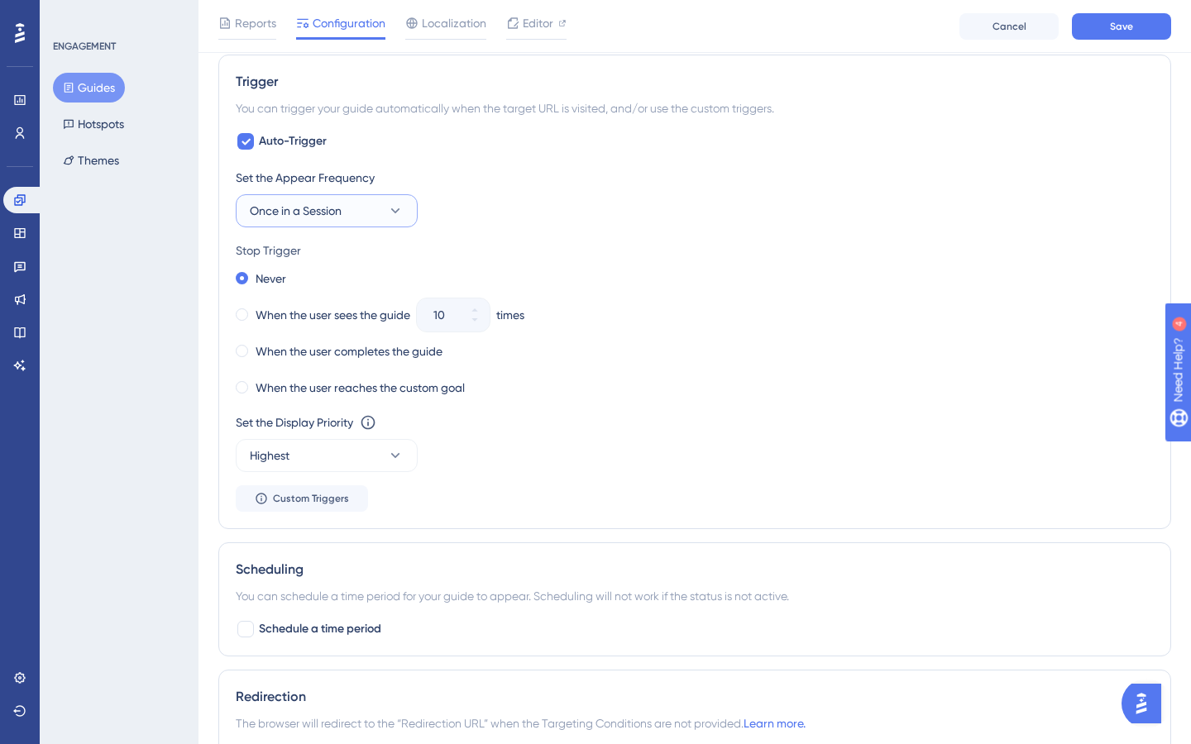
click at [337, 209] on span "Once in a Session" at bounding box center [296, 211] width 92 height 20
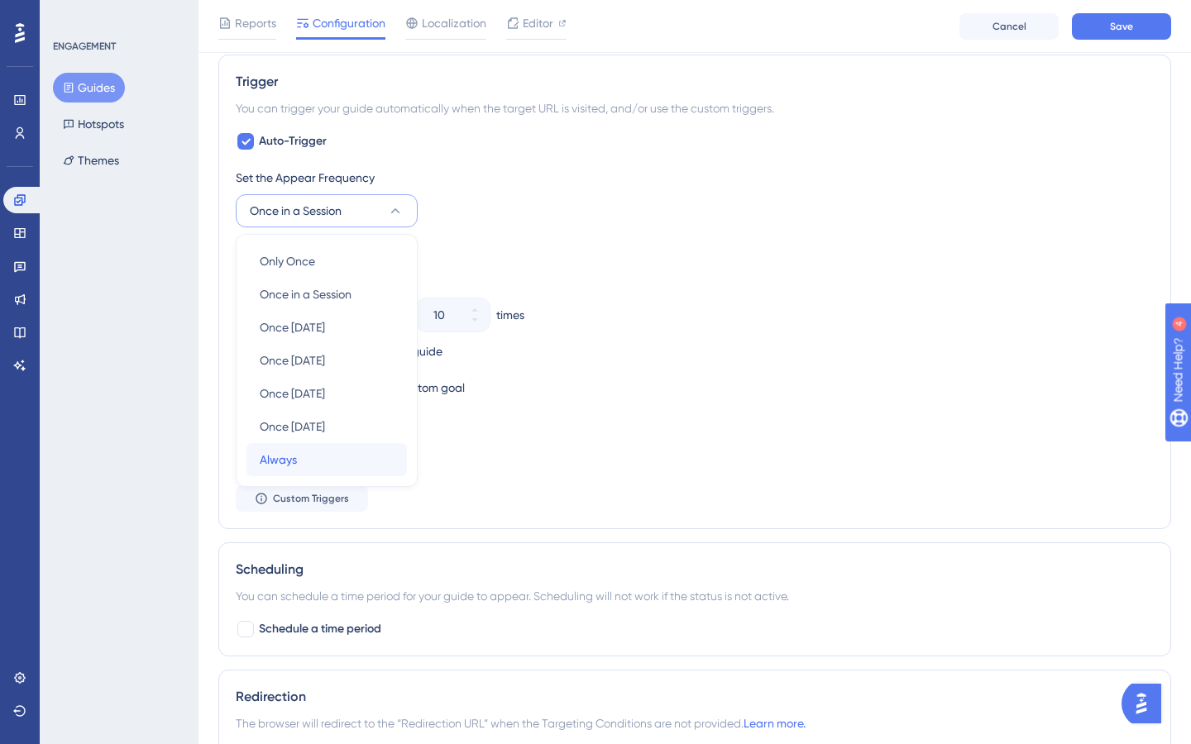
click at [312, 454] on div "Always Always" at bounding box center [327, 459] width 134 height 33
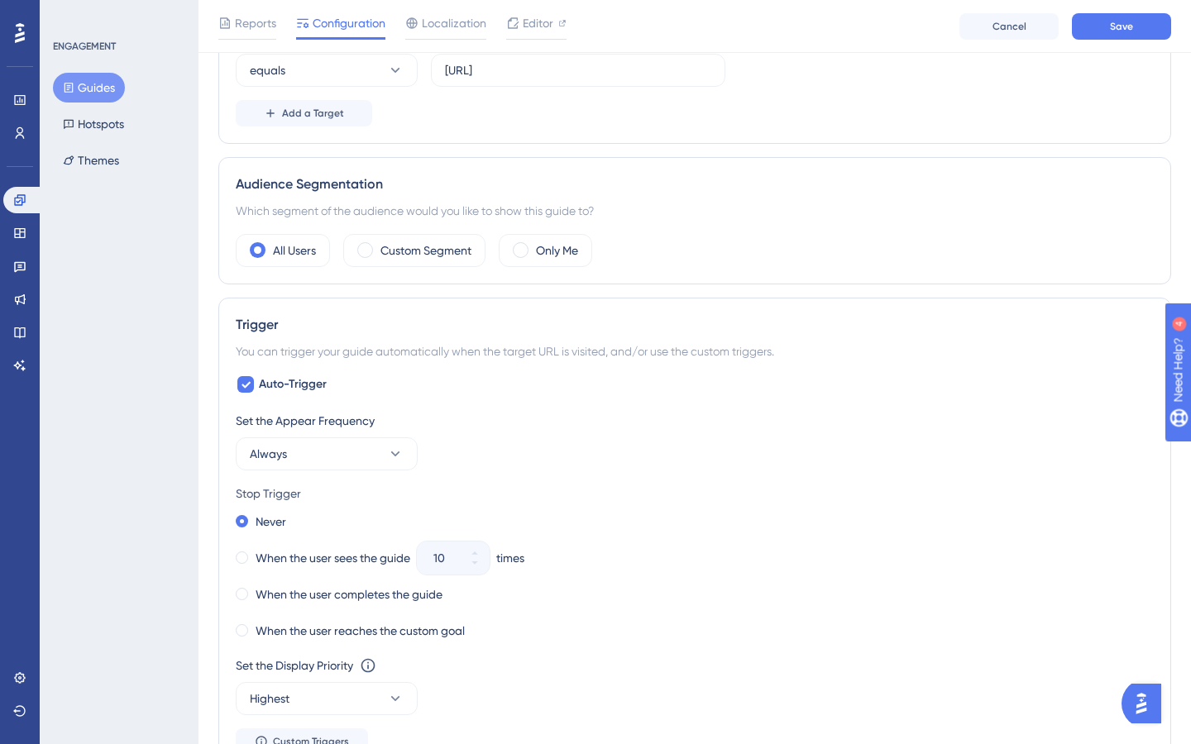
scroll to position [187, 0]
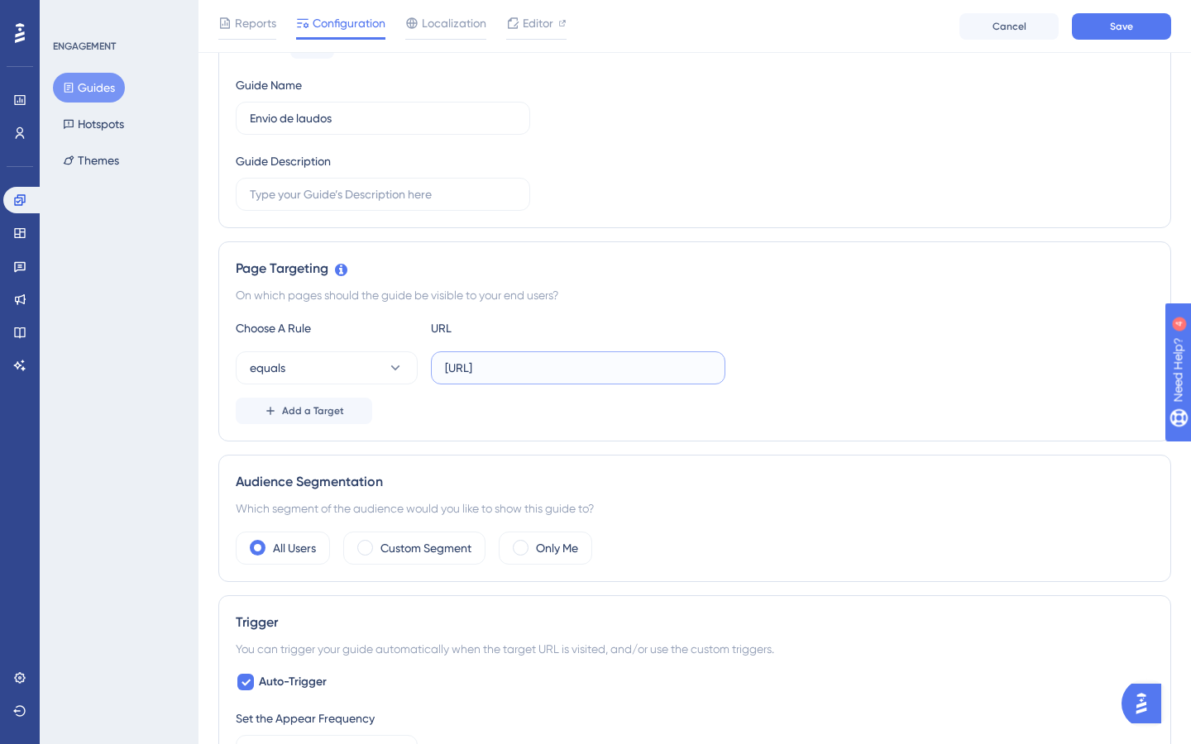
click at [550, 374] on input "[URL]" at bounding box center [578, 368] width 266 height 18
paste input "ev"
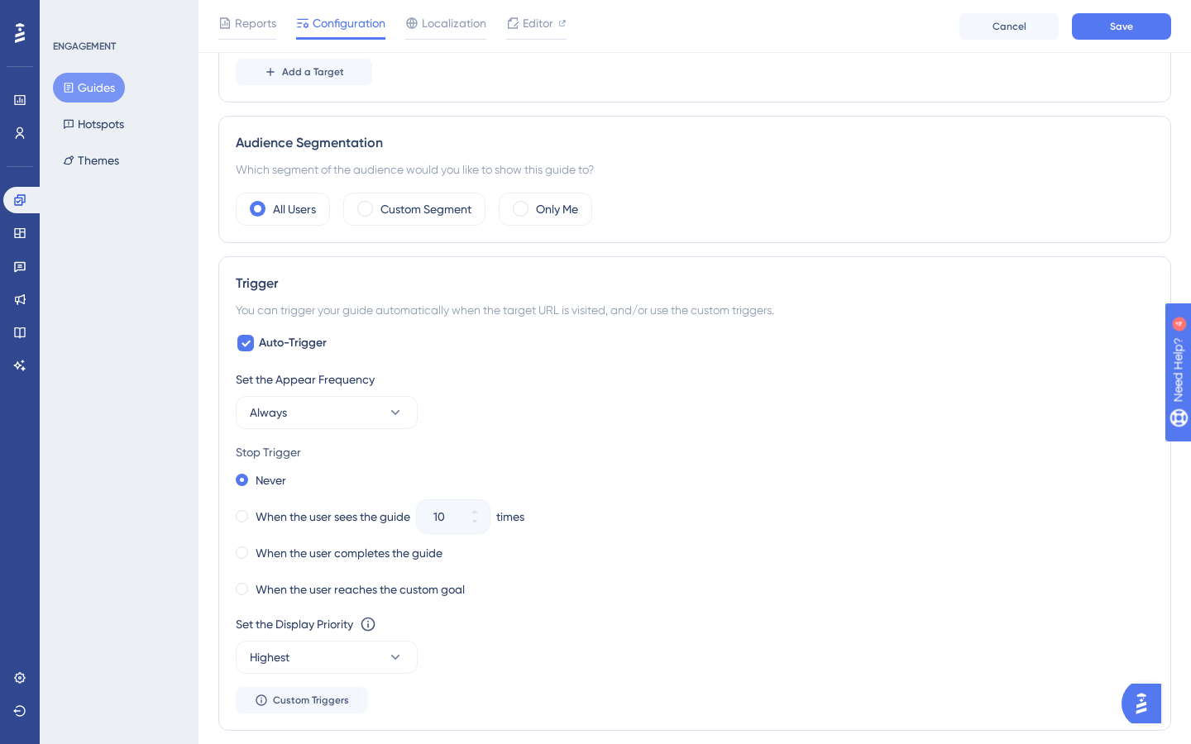
scroll to position [1077, 0]
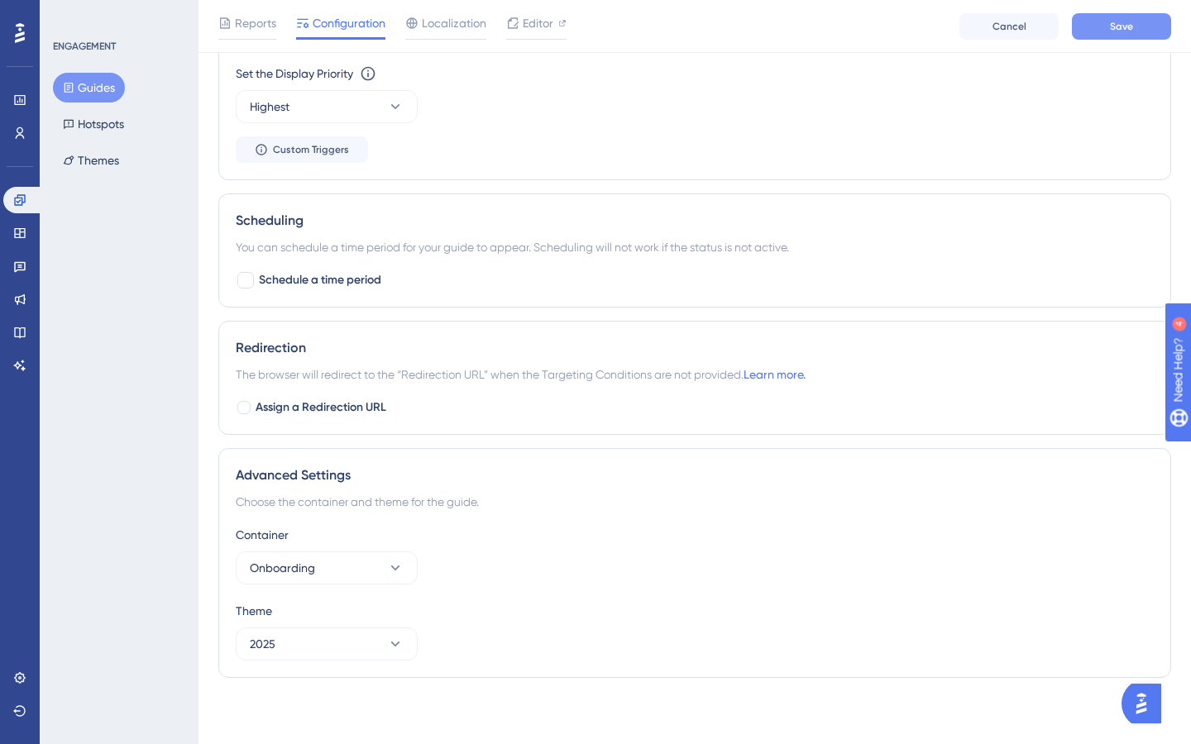
type input "[URL]"
click at [1121, 27] on span "Save" at bounding box center [1121, 26] width 23 height 13
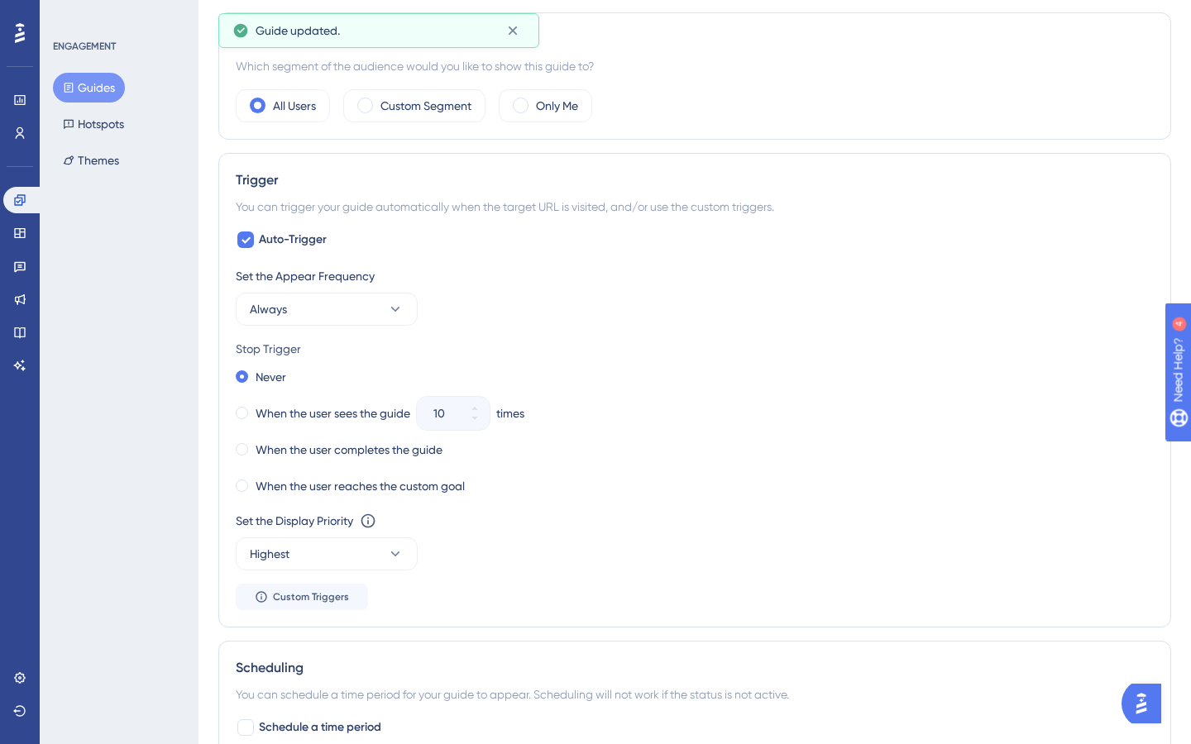
scroll to position [0, 0]
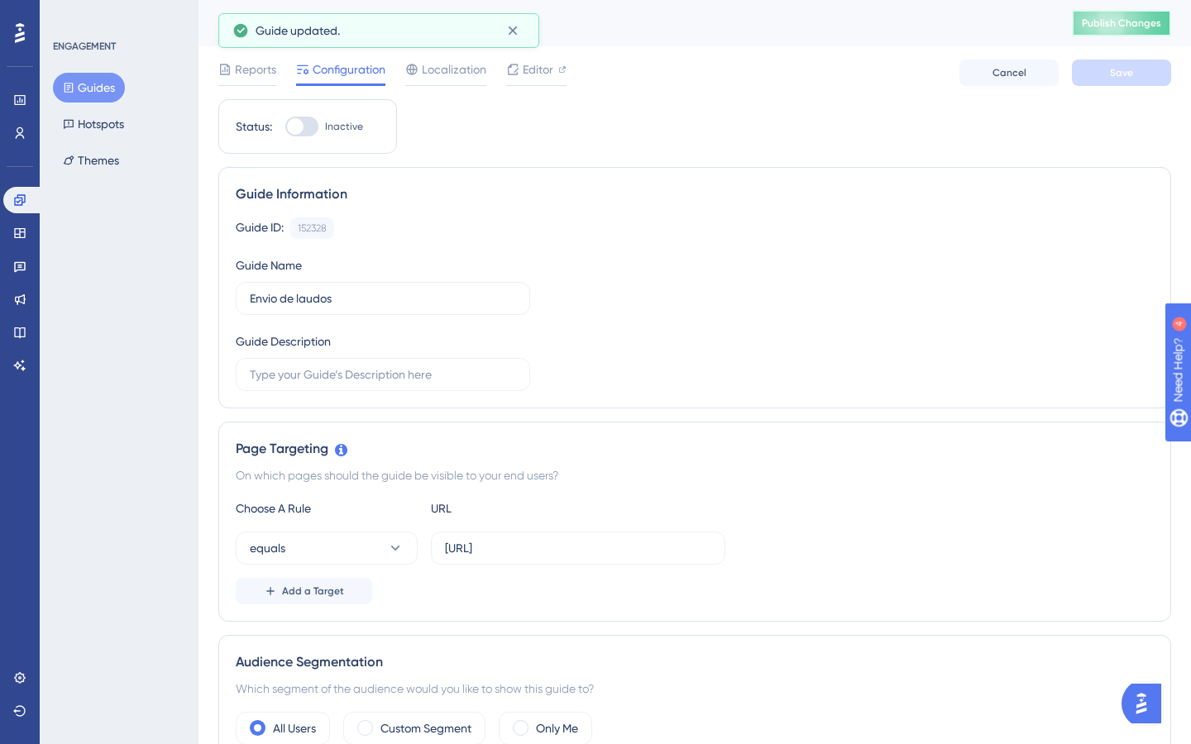
click at [1134, 28] on span "Publish Changes" at bounding box center [1121, 23] width 79 height 13
click at [79, 86] on button "Guides" at bounding box center [89, 88] width 72 height 30
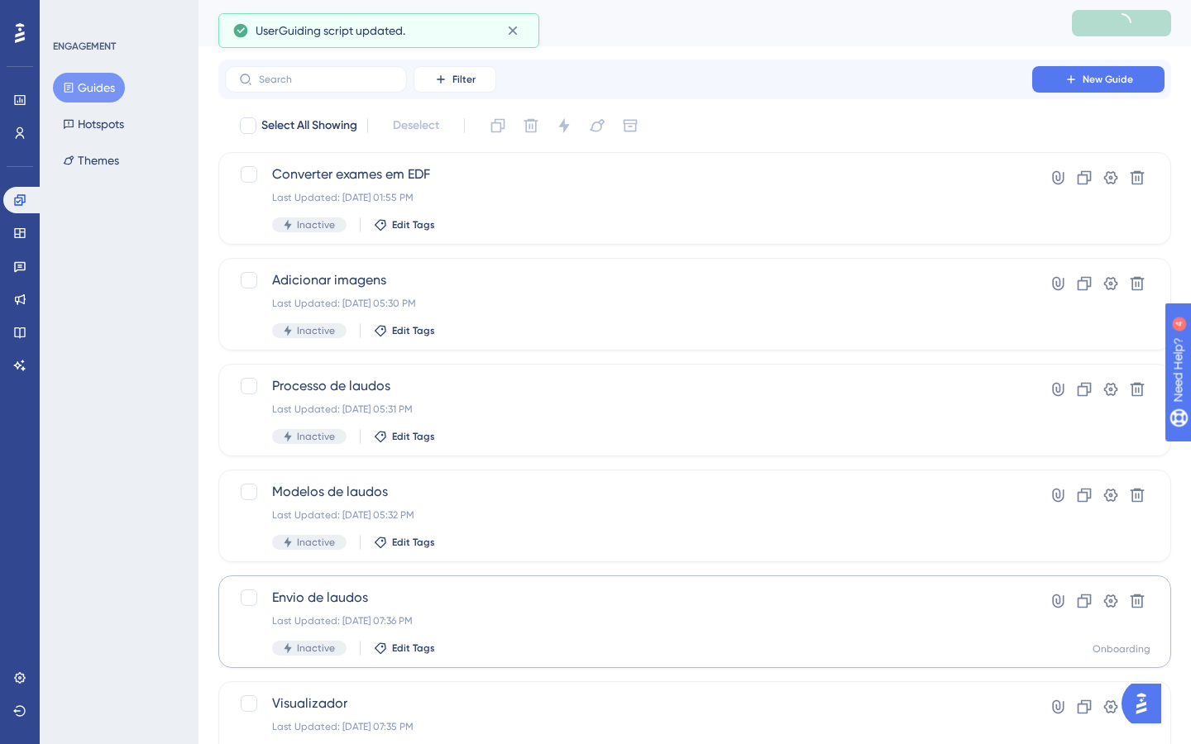
scroll to position [506, 0]
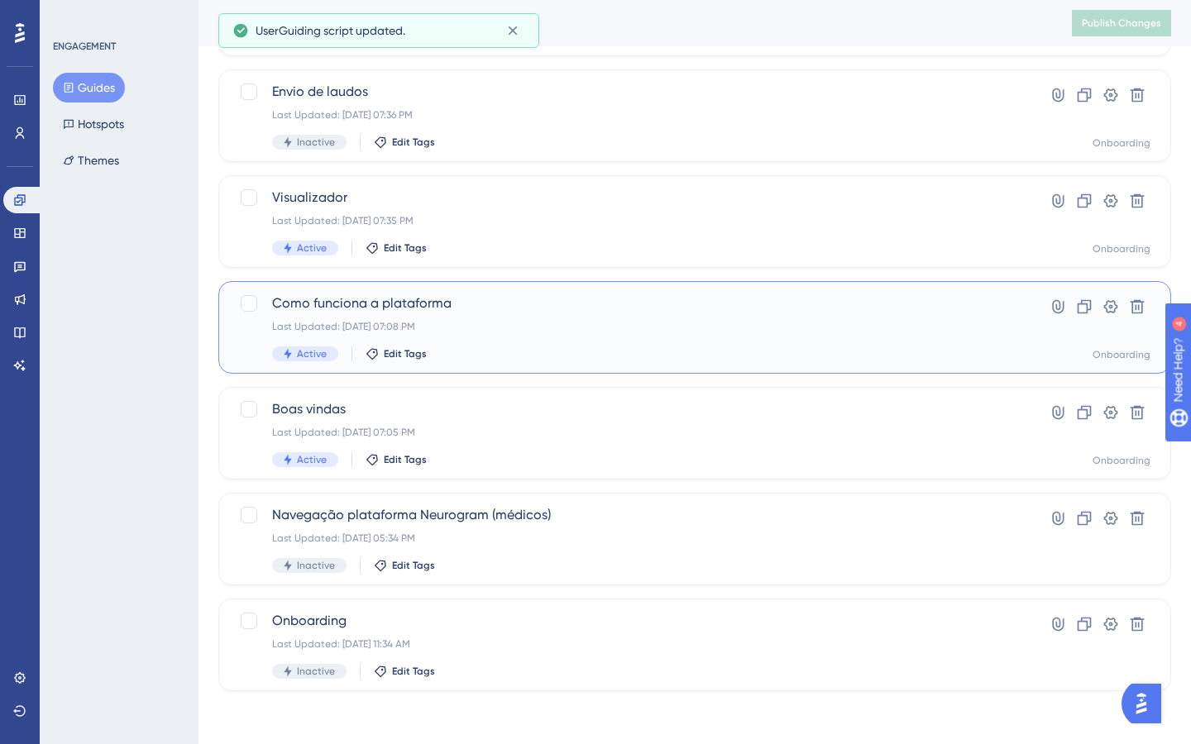
click at [539, 326] on div "Last Updated: [DATE] 07:08 PM" at bounding box center [628, 326] width 713 height 13
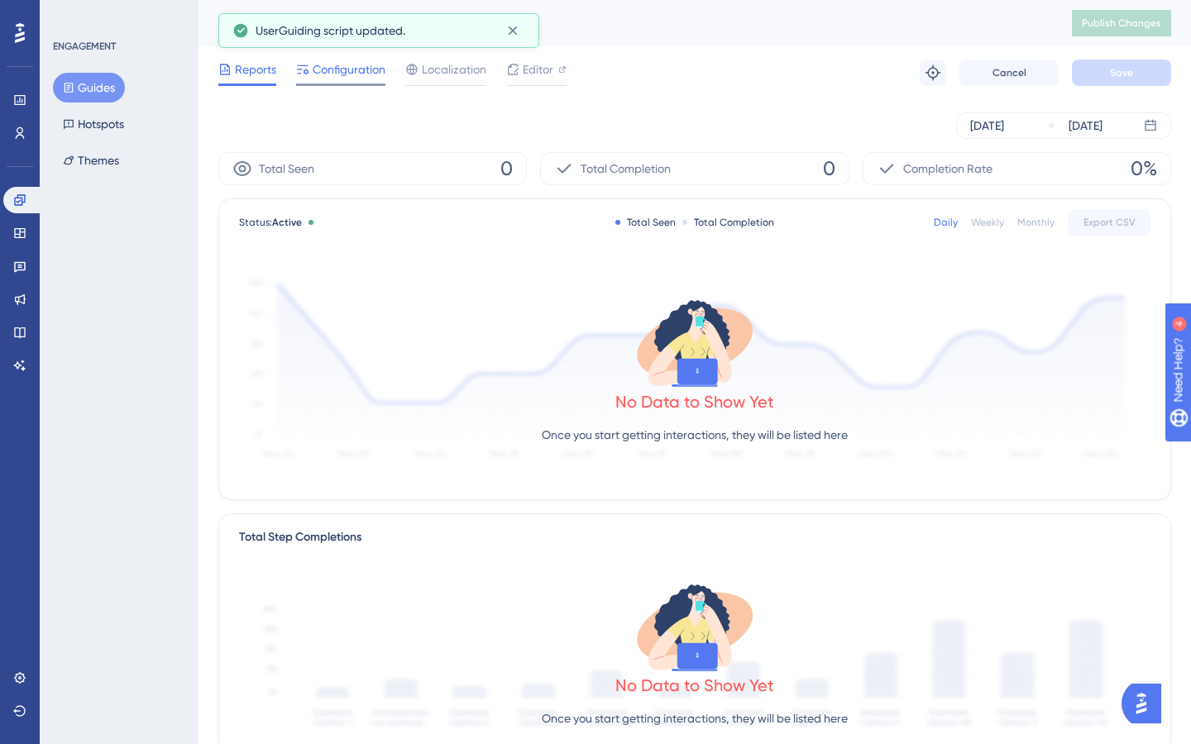
click at [330, 85] on div at bounding box center [340, 85] width 89 height 2
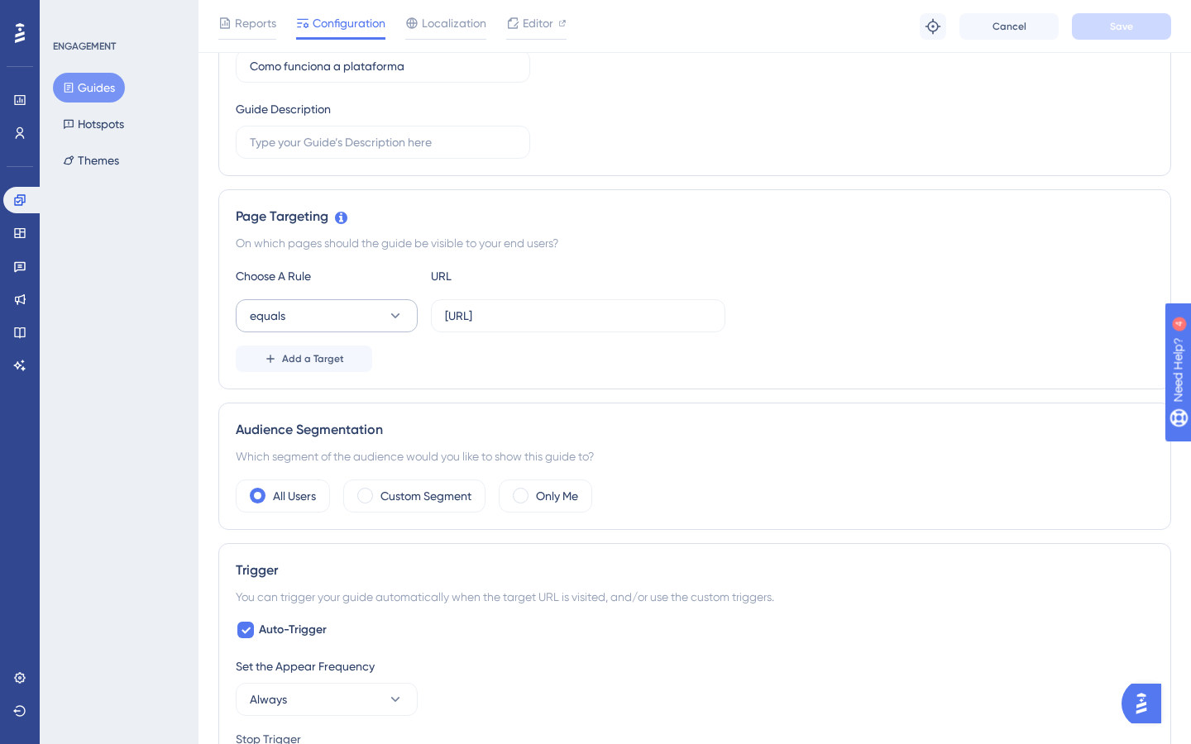
scroll to position [485, 0]
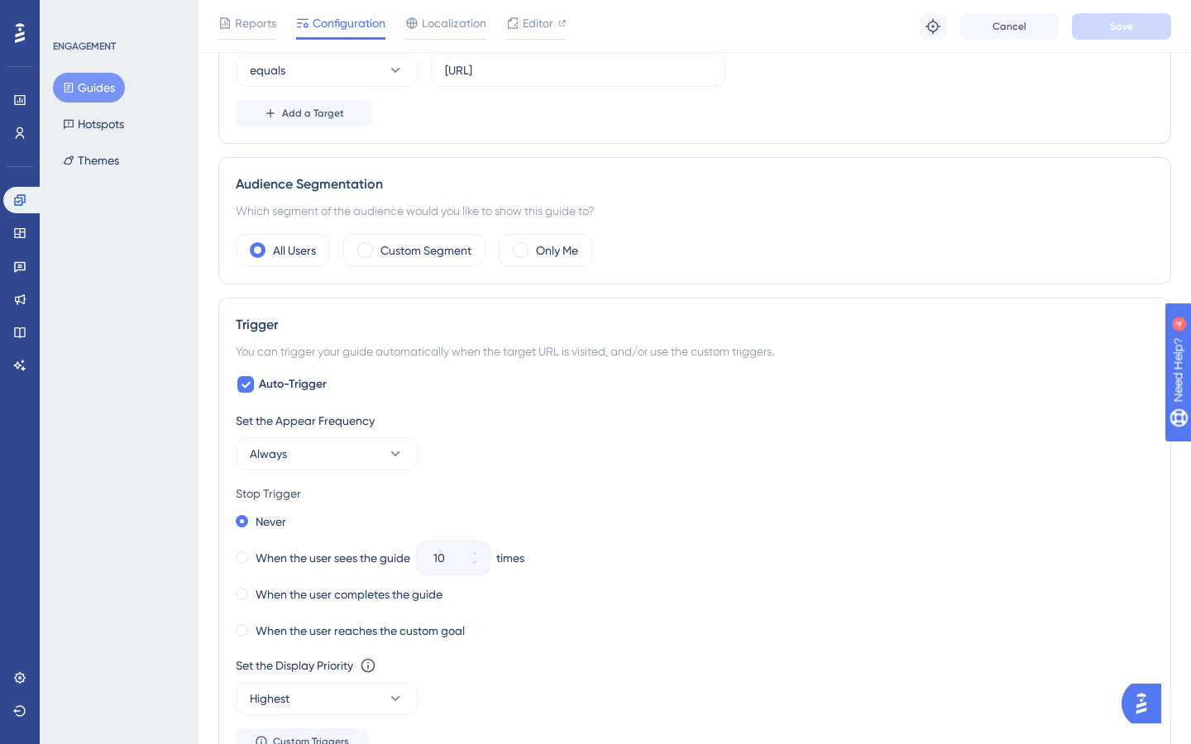
click at [101, 84] on button "Guides" at bounding box center [89, 88] width 72 height 30
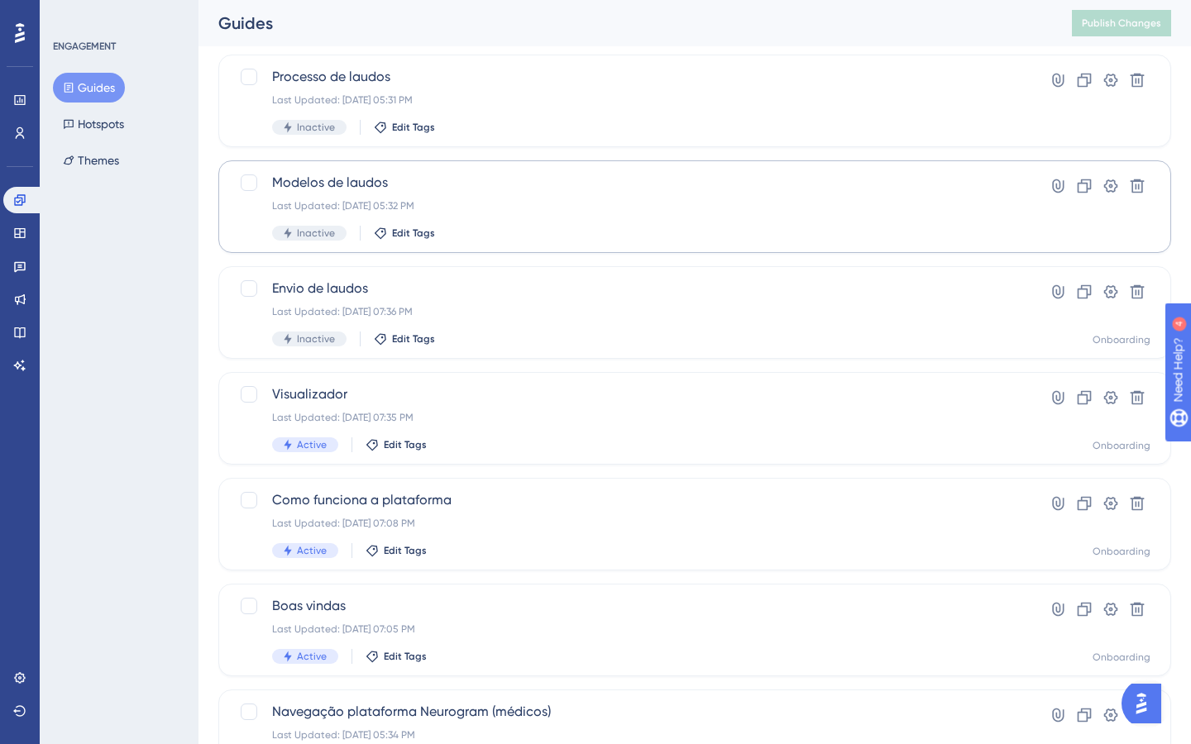
scroll to position [506, 0]
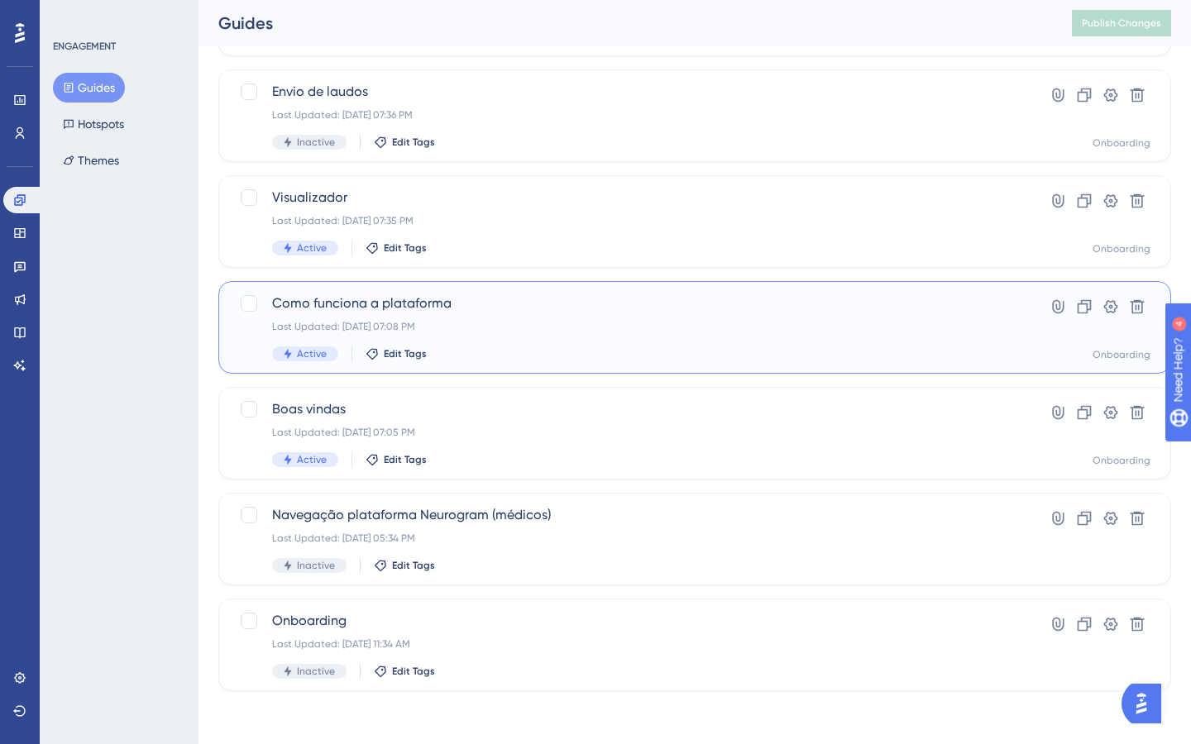
click at [453, 308] on span "Como funciona a plataforma" at bounding box center [628, 304] width 713 height 20
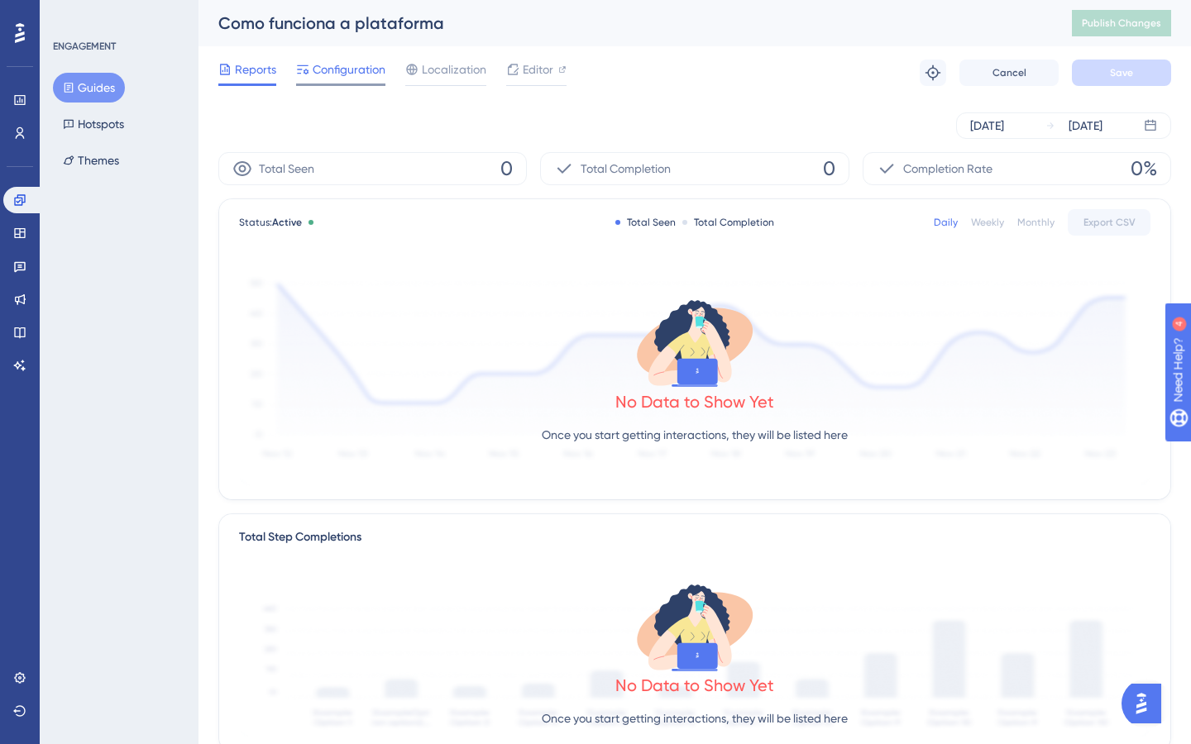
click at [331, 84] on div at bounding box center [340, 85] width 89 height 2
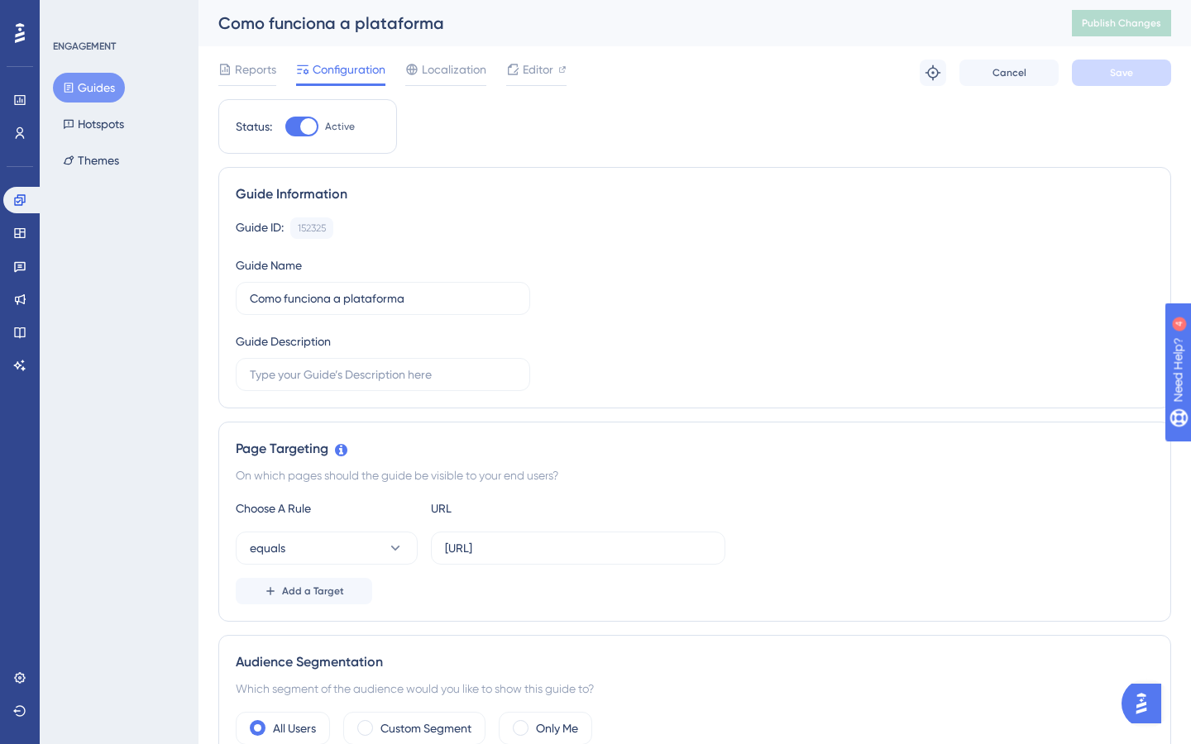
scroll to position [752, 0]
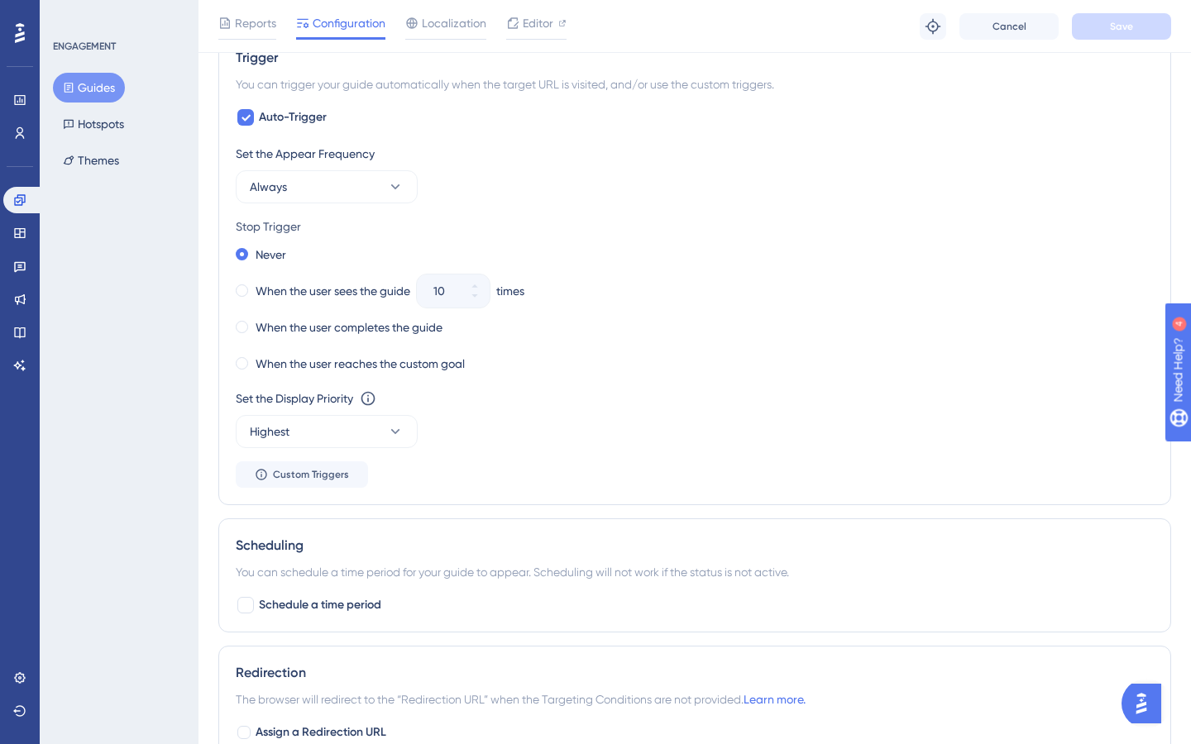
click at [103, 84] on button "Guides" at bounding box center [89, 88] width 72 height 30
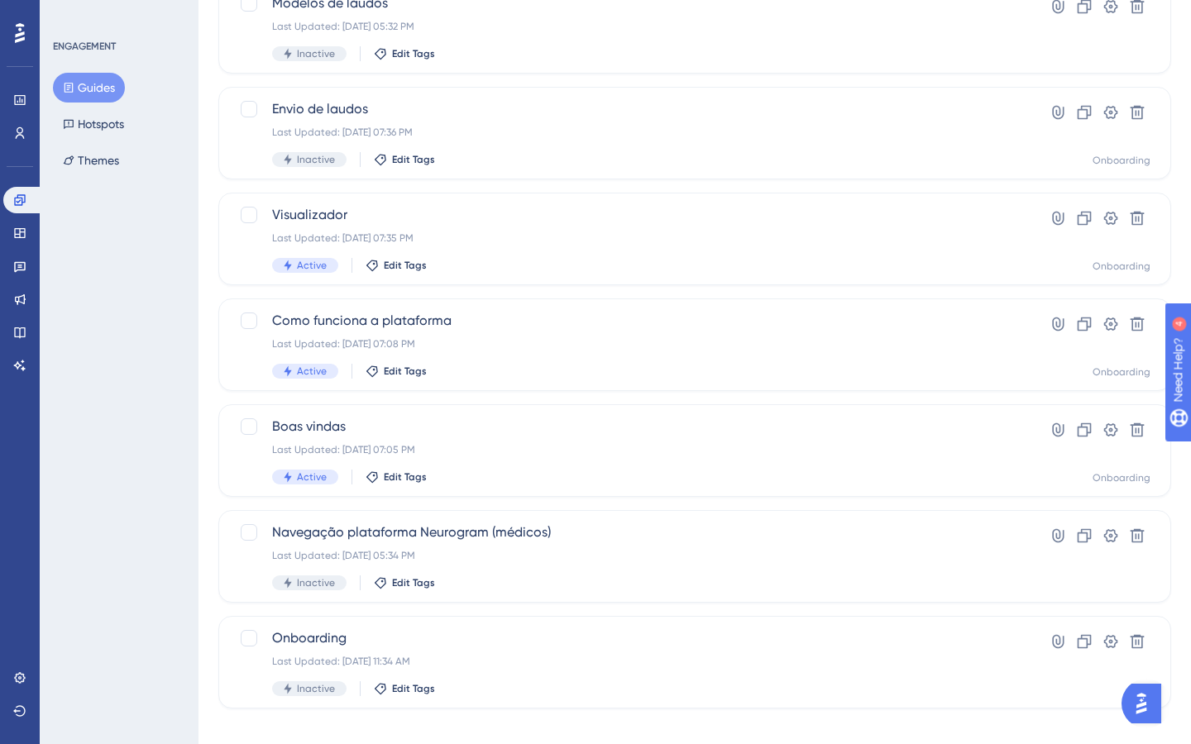
scroll to position [506, 0]
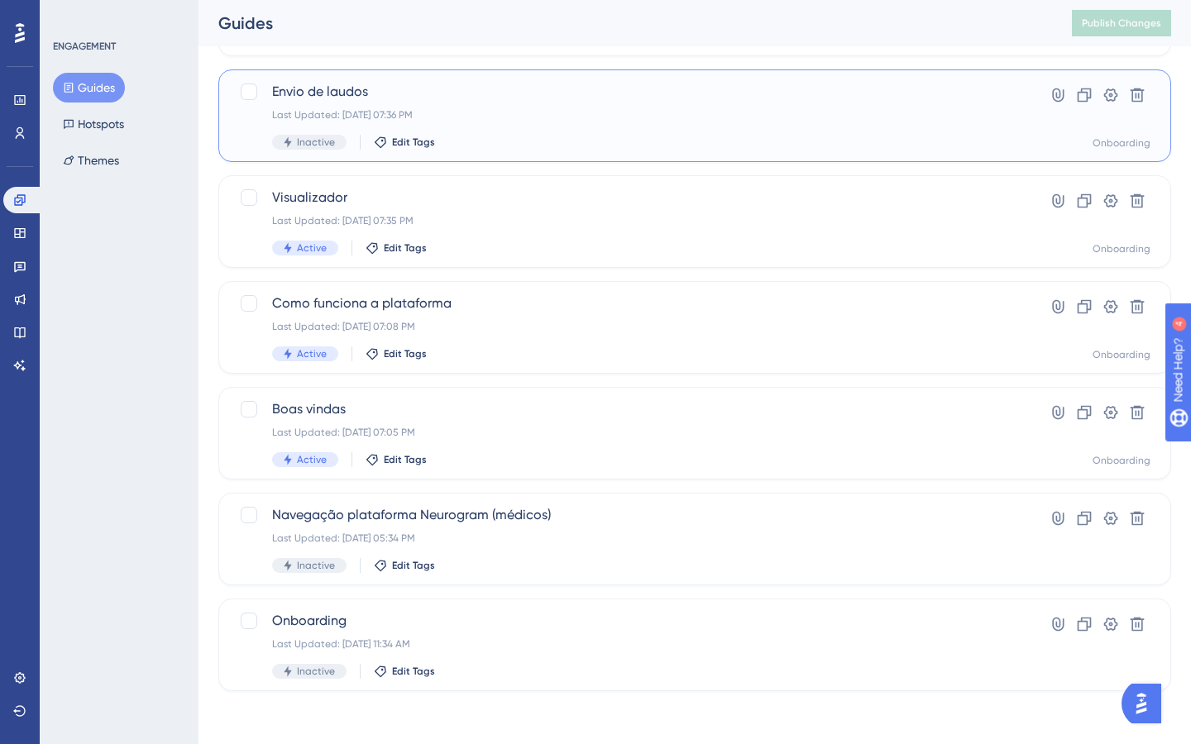
click at [506, 111] on div "Last Updated: [DATE] 07:36 PM" at bounding box center [628, 114] width 713 height 13
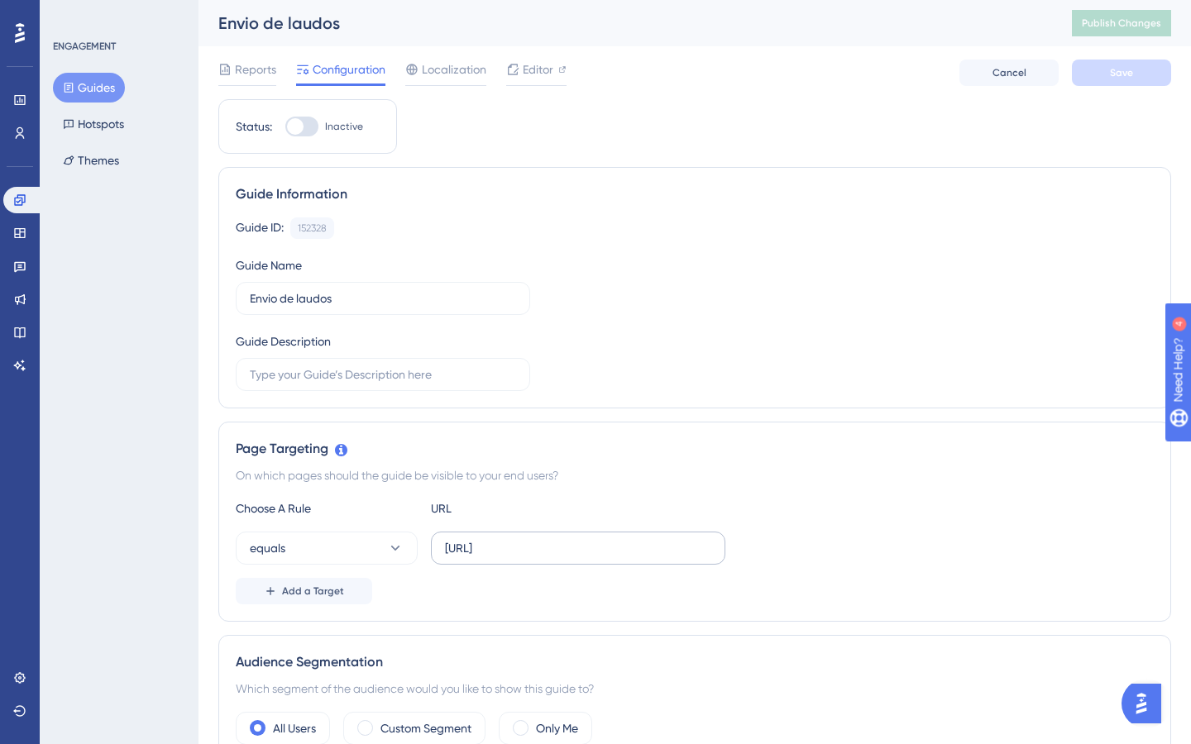
click at [563, 557] on label "[URL]" at bounding box center [578, 548] width 294 height 33
click at [563, 557] on input "[URL]" at bounding box center [578, 548] width 266 height 18
click at [563, 557] on label "[URL]" at bounding box center [578, 548] width 294 height 33
click at [563, 557] on input "[URL]" at bounding box center [578, 548] width 266 height 18
click at [563, 557] on label "[URL]" at bounding box center [578, 548] width 294 height 33
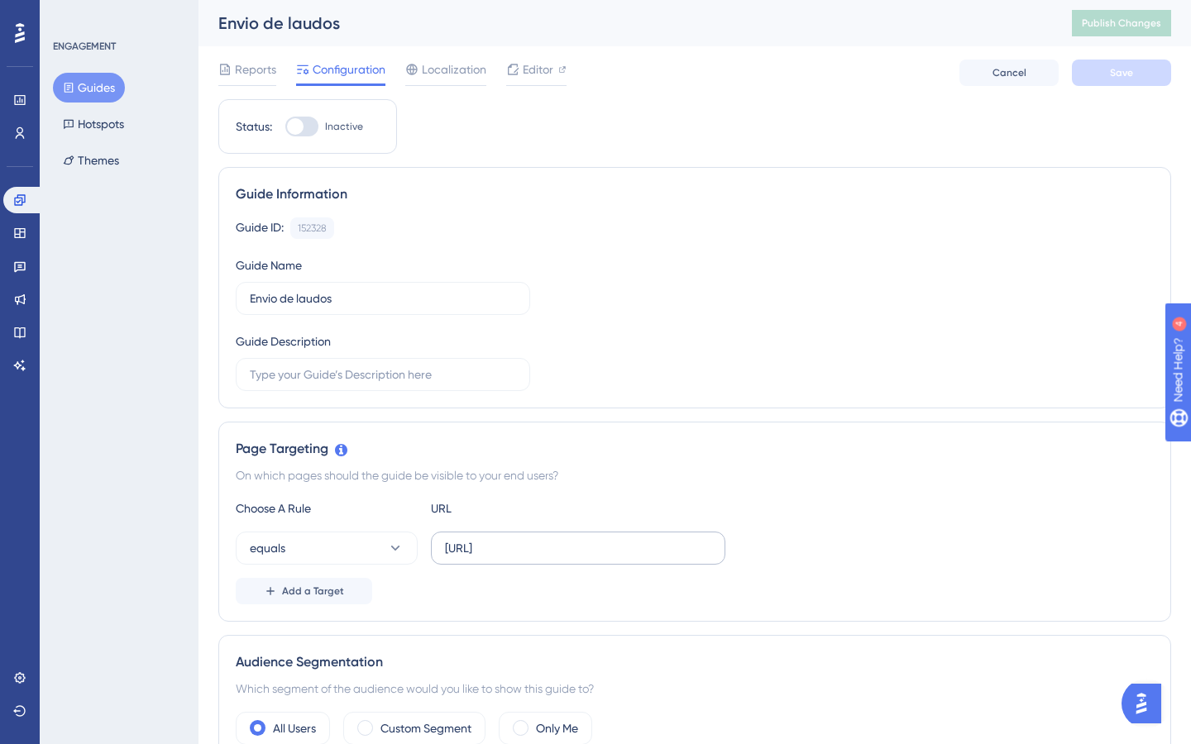
click at [563, 557] on input "[URL]" at bounding box center [578, 548] width 266 height 18
click at [563, 557] on label "[URL]" at bounding box center [578, 548] width 294 height 33
click at [563, 557] on input "[URL]" at bounding box center [578, 548] width 266 height 18
paste input "[URL]"
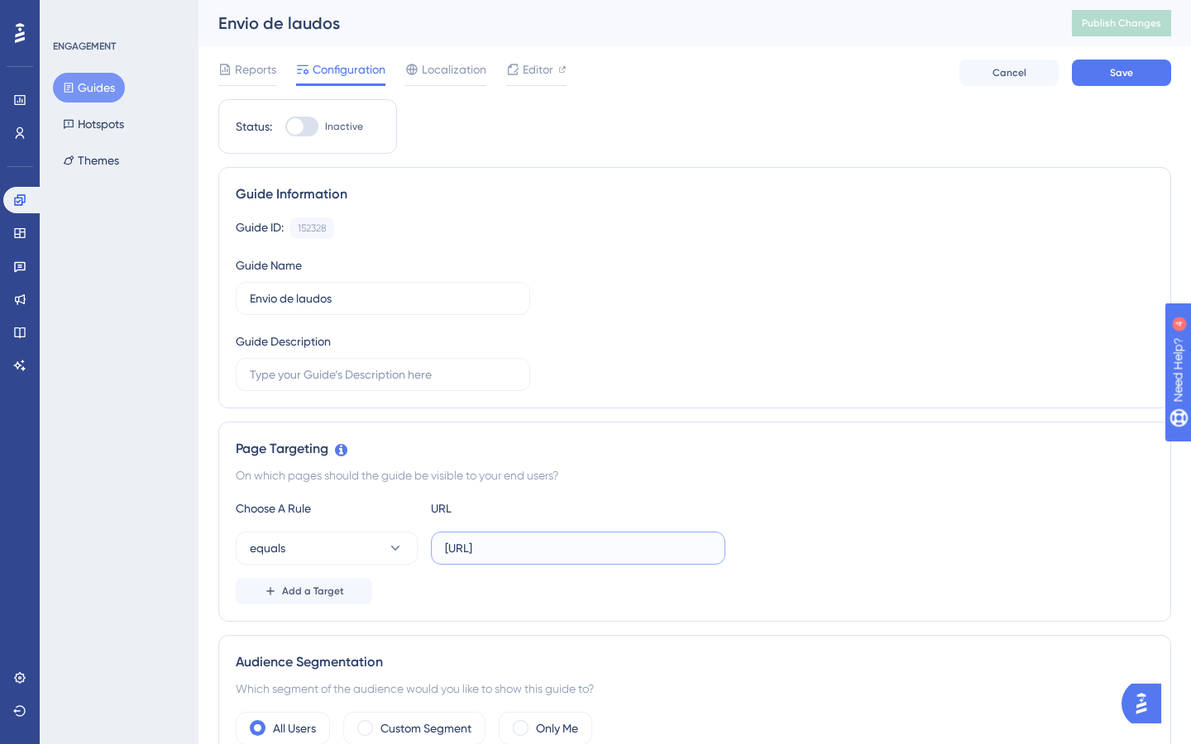
click at [576, 553] on input "[URL]" at bounding box center [578, 548] width 266 height 18
paste input "text"
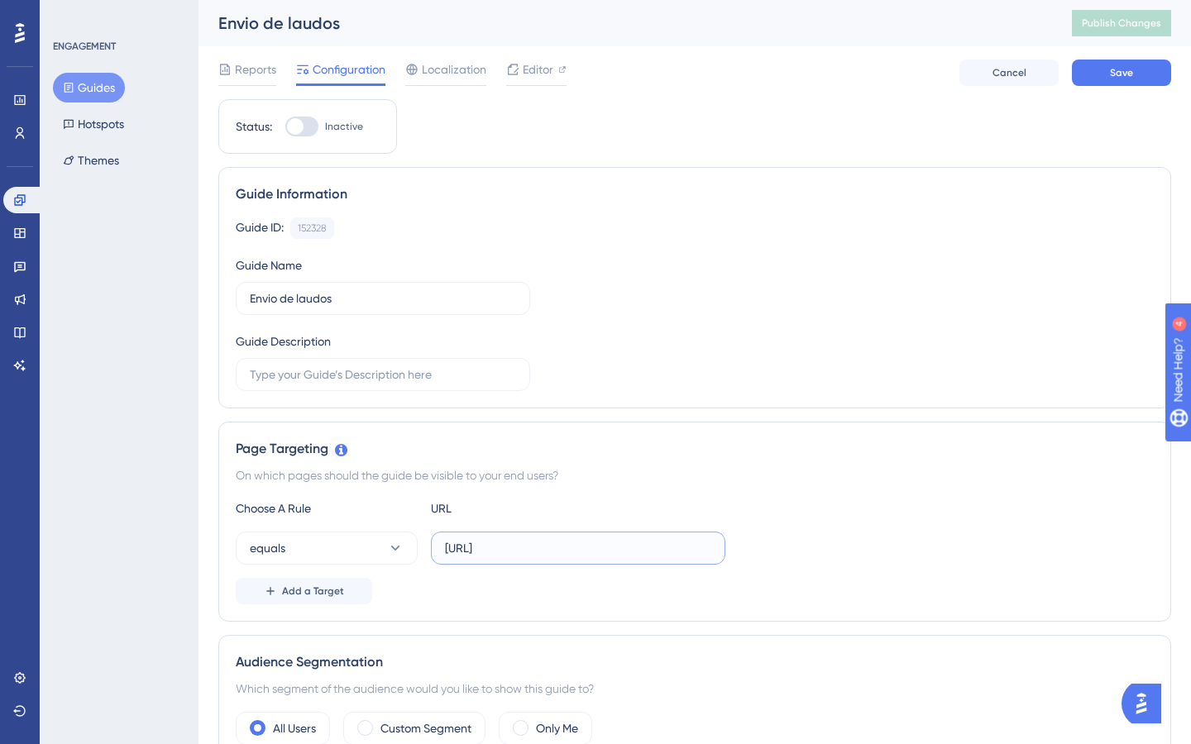
type input "[URL]"
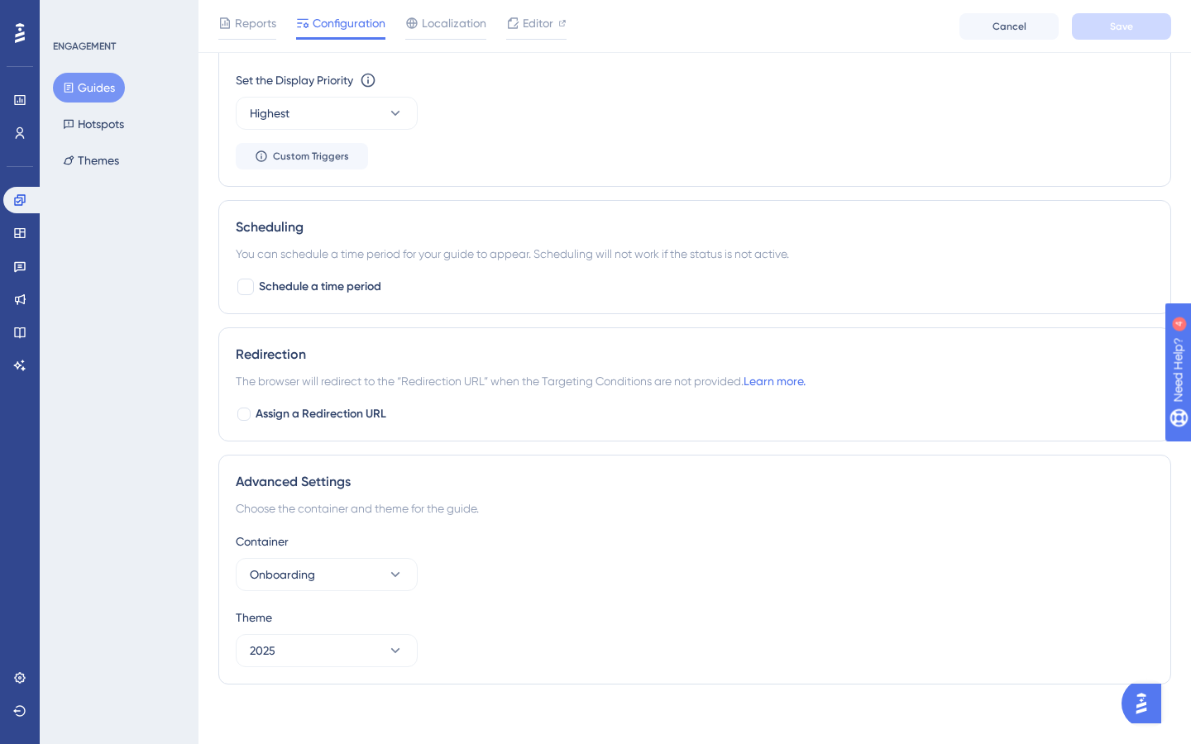
scroll to position [1077, 0]
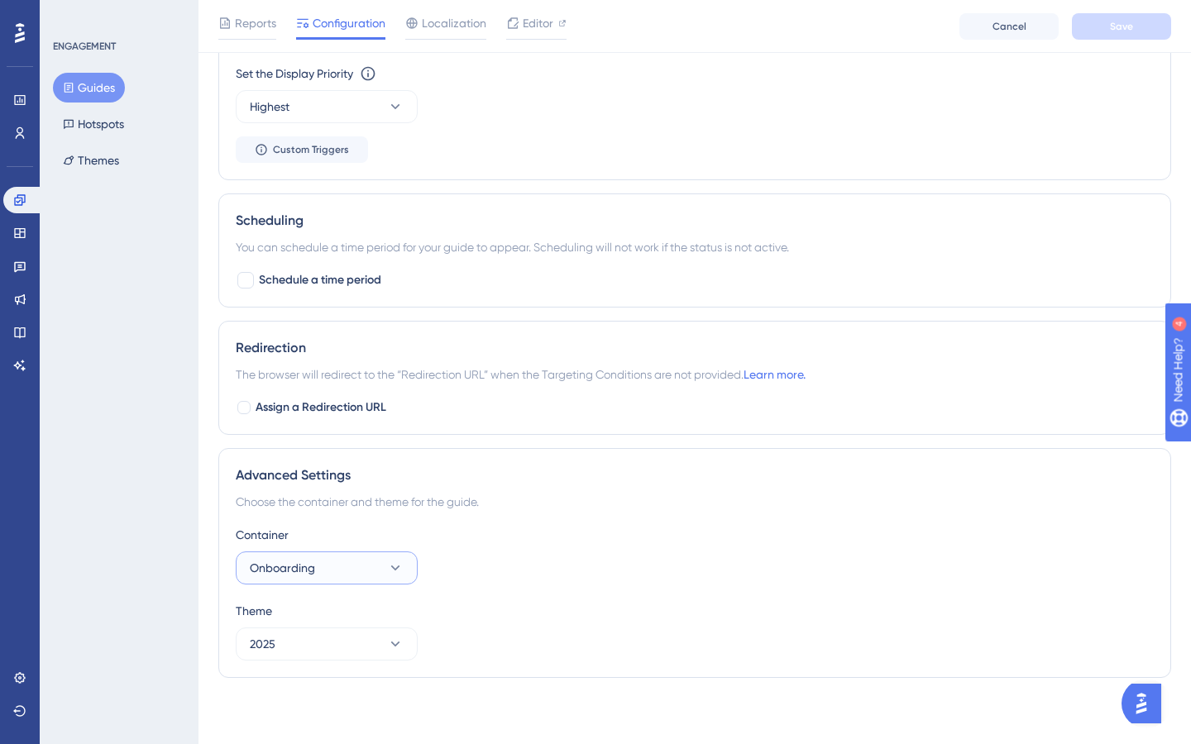
click at [316, 561] on button "Onboarding" at bounding box center [327, 568] width 182 height 33
click at [623, 239] on div "You can schedule a time period for your guide to appear. Scheduling will not wo…" at bounding box center [695, 247] width 918 height 20
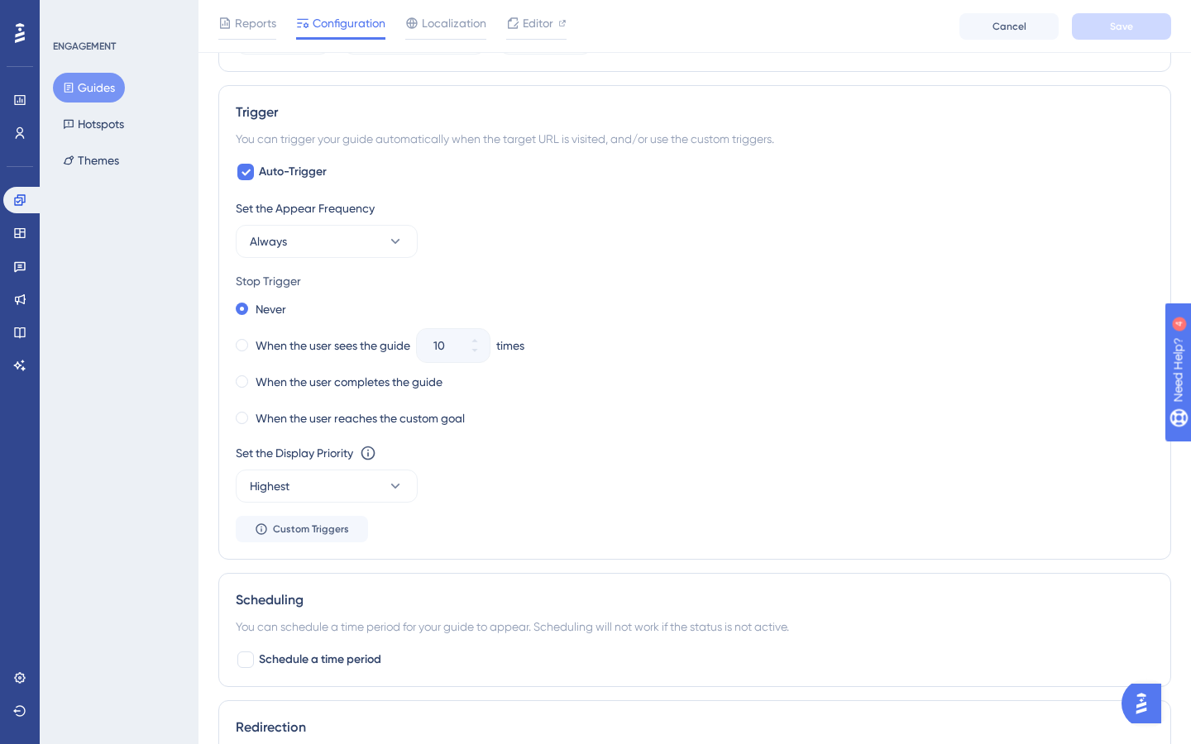
scroll to position [0, 0]
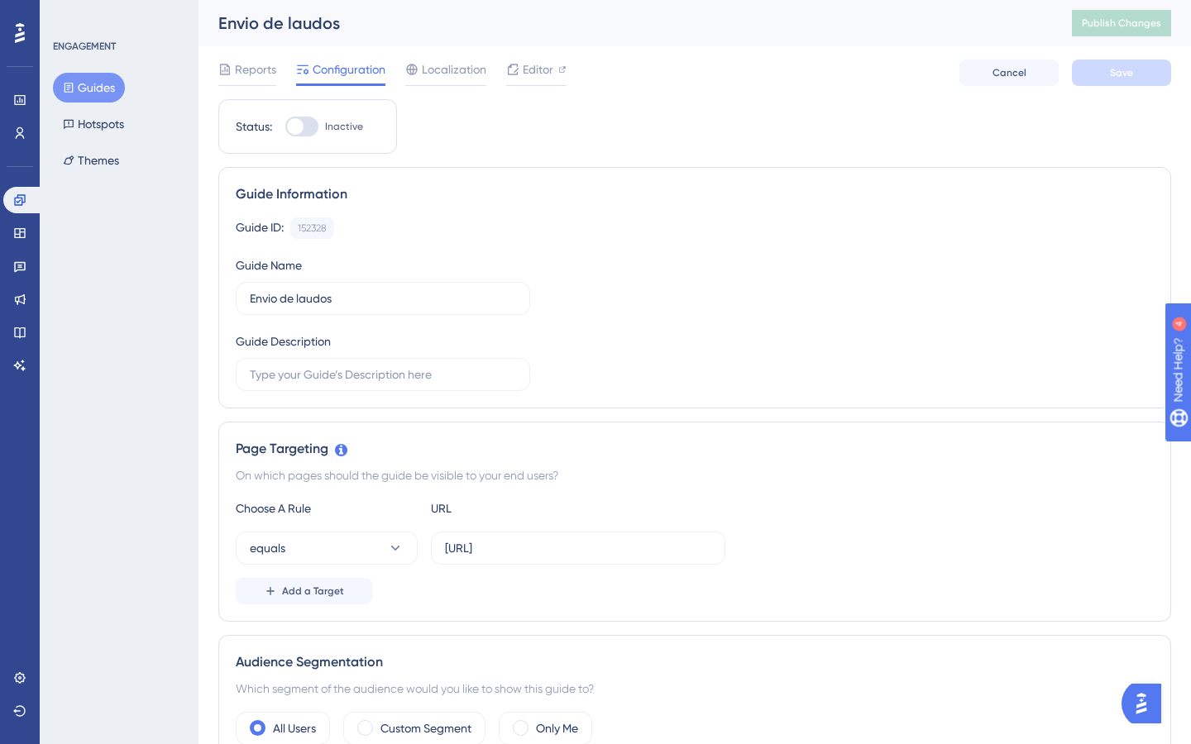
click at [298, 128] on div at bounding box center [295, 126] width 17 height 17
click at [285, 127] on input "Inactive" at bounding box center [284, 127] width 1 height 1
checkbox input "true"
click at [1123, 74] on span "Save" at bounding box center [1121, 72] width 23 height 13
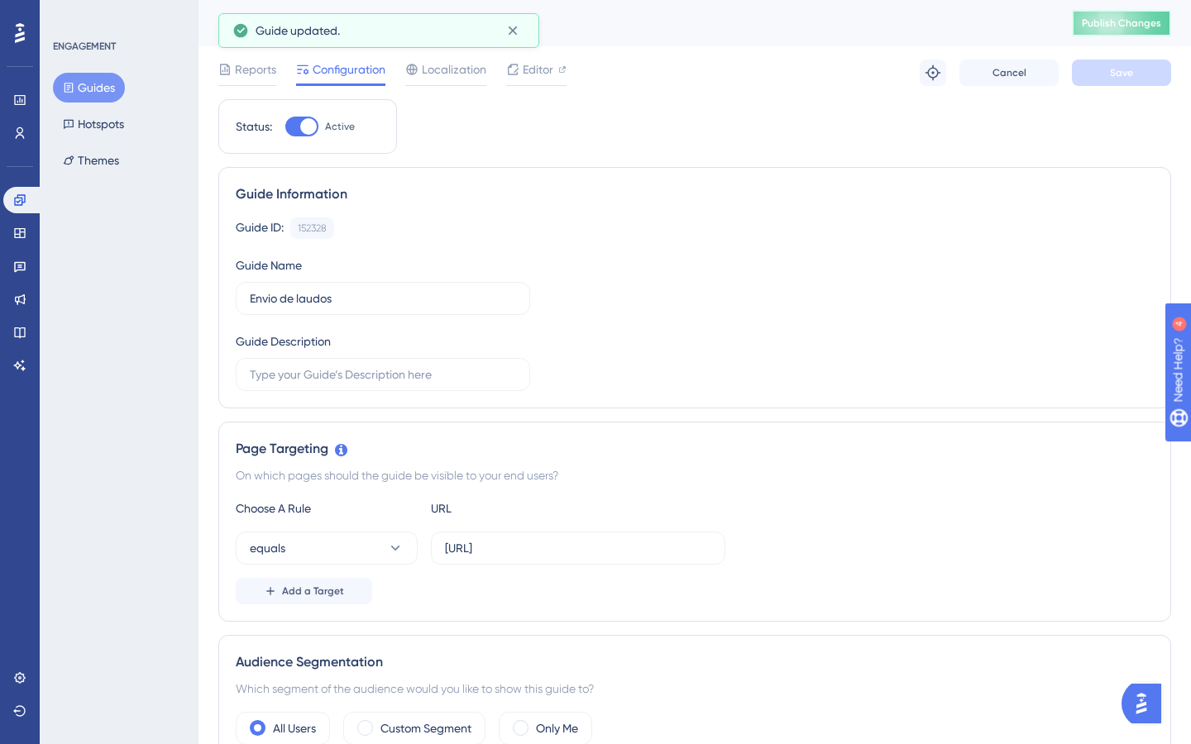
click at [1112, 32] on button "Publish Changes" at bounding box center [1121, 23] width 99 height 26
click at [92, 84] on button "Guides" at bounding box center [89, 88] width 72 height 30
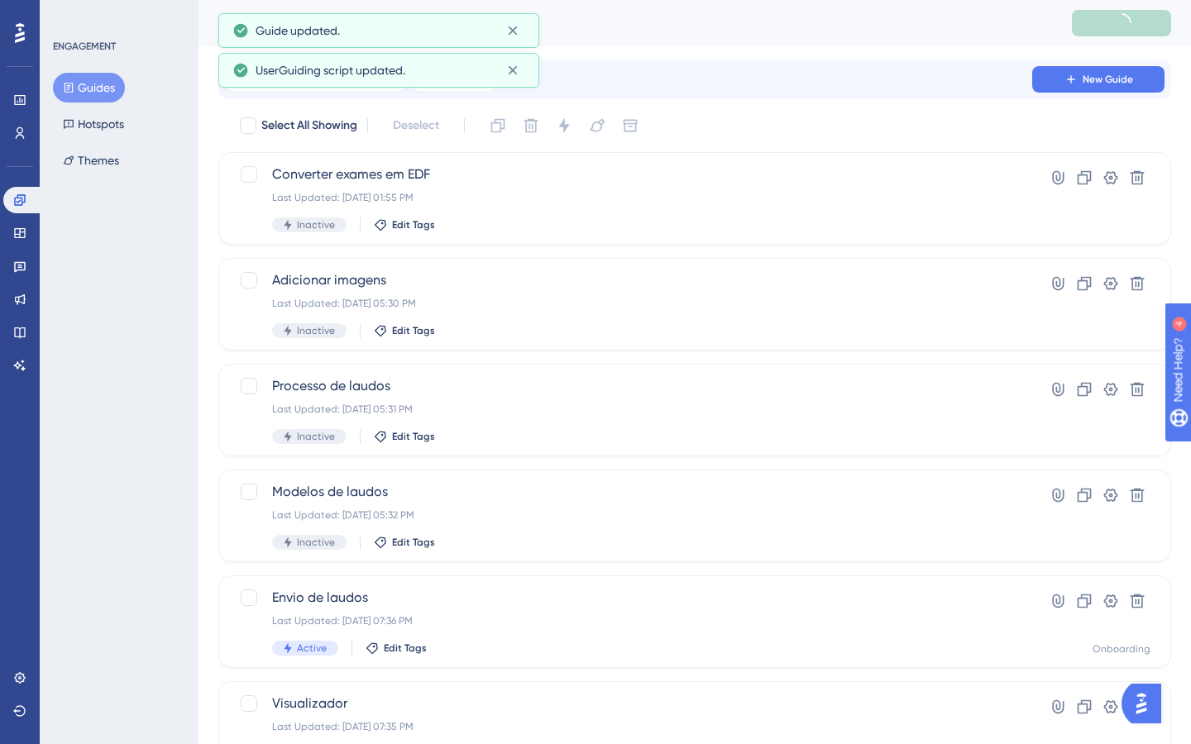
scroll to position [146, 0]
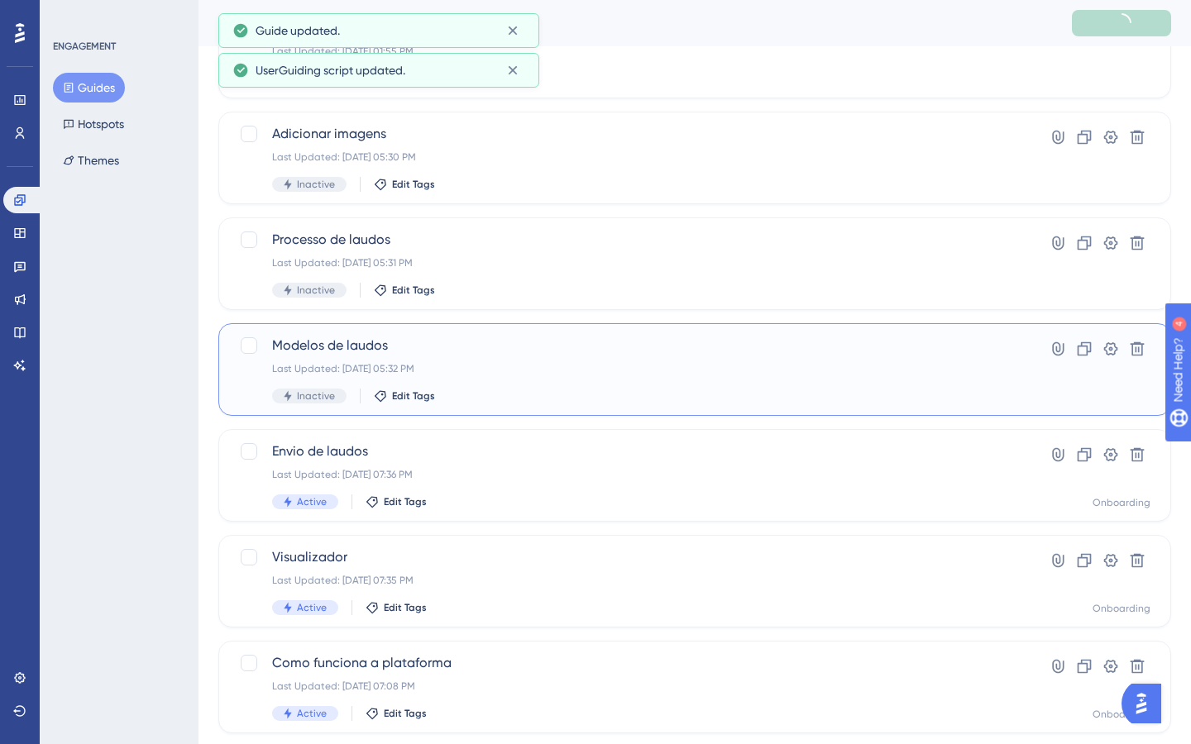
click at [466, 362] on div "Last Updated: [DATE] 05:32 PM" at bounding box center [628, 368] width 713 height 13
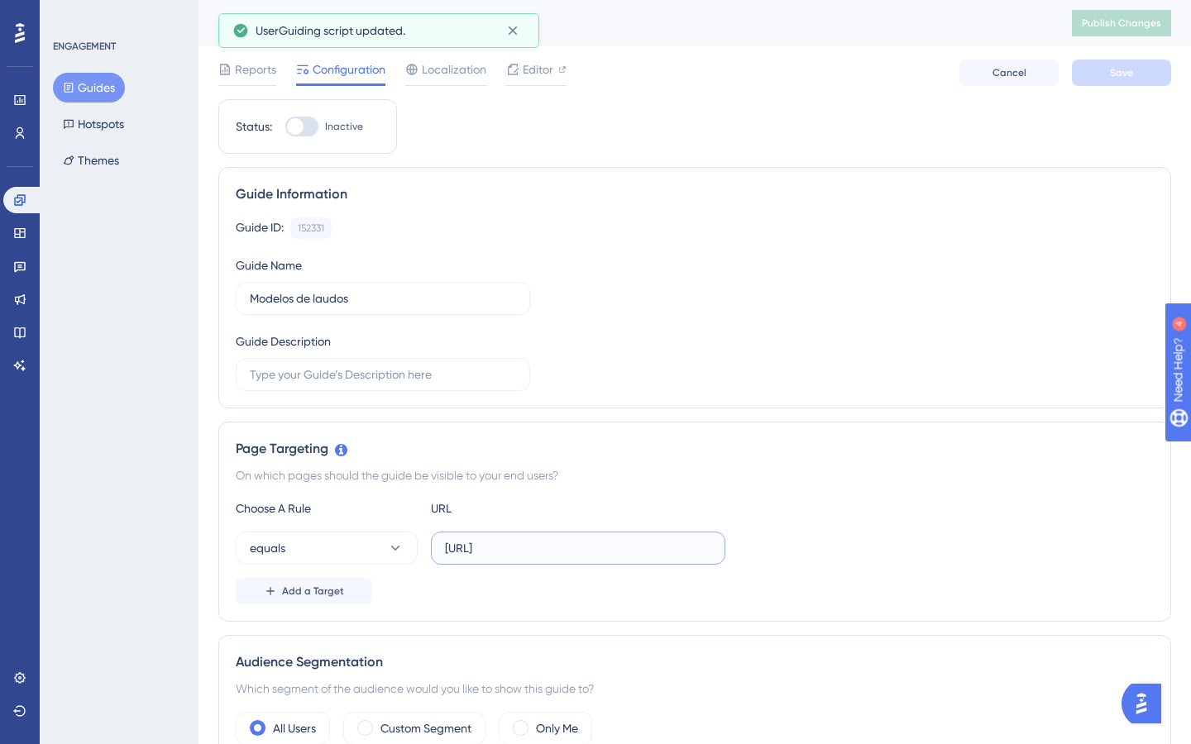
click at [579, 552] on input "[URL]" at bounding box center [578, 548] width 266 height 18
paste input "ev"
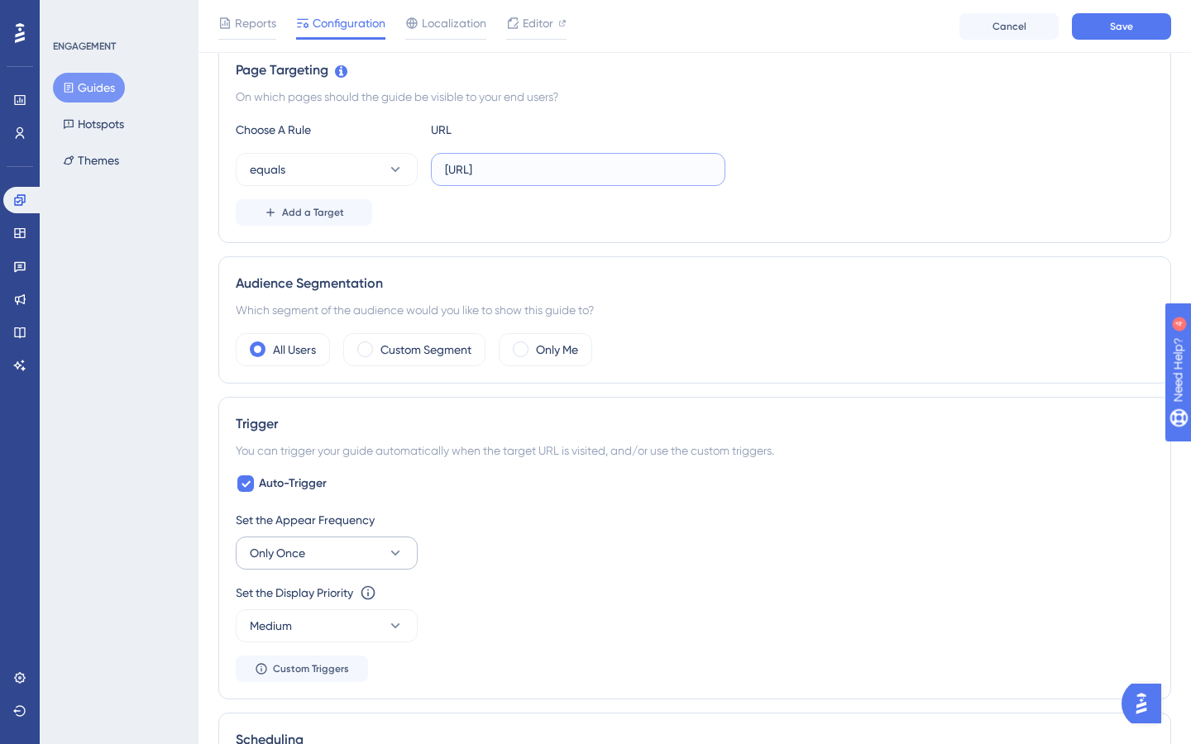
type input "[URL]"
click at [379, 557] on button "Only Once" at bounding box center [327, 553] width 182 height 33
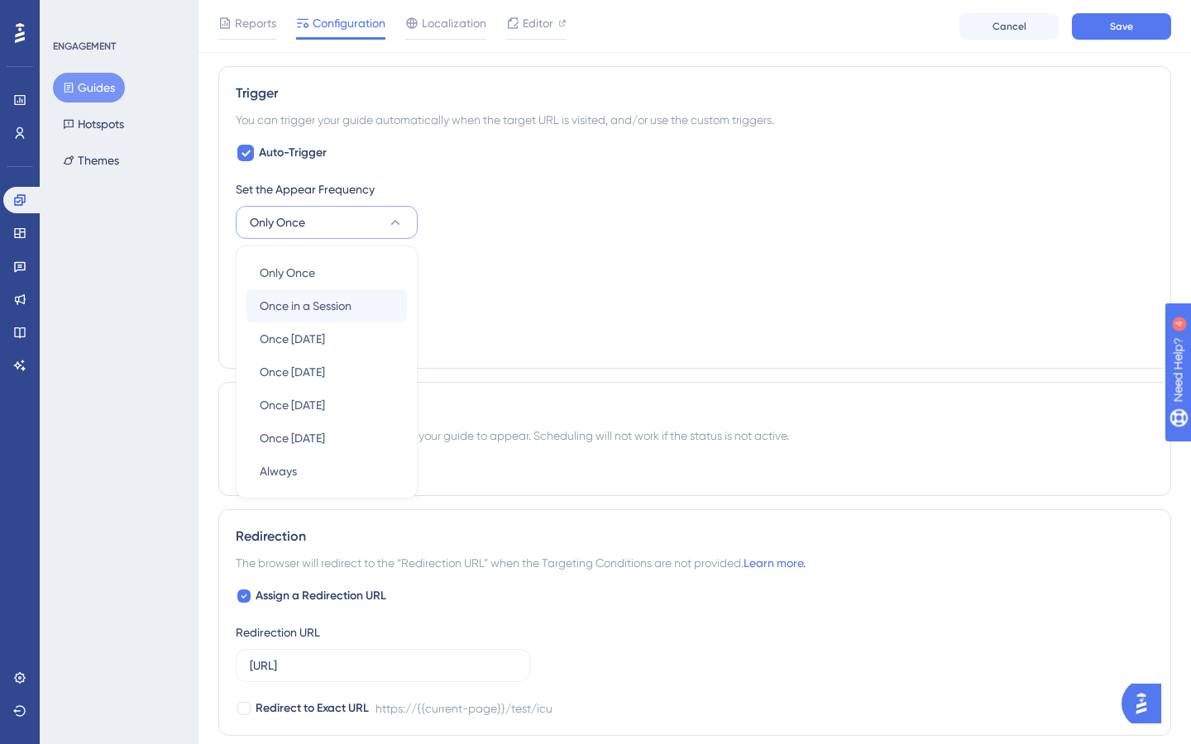
scroll to position [686, 0]
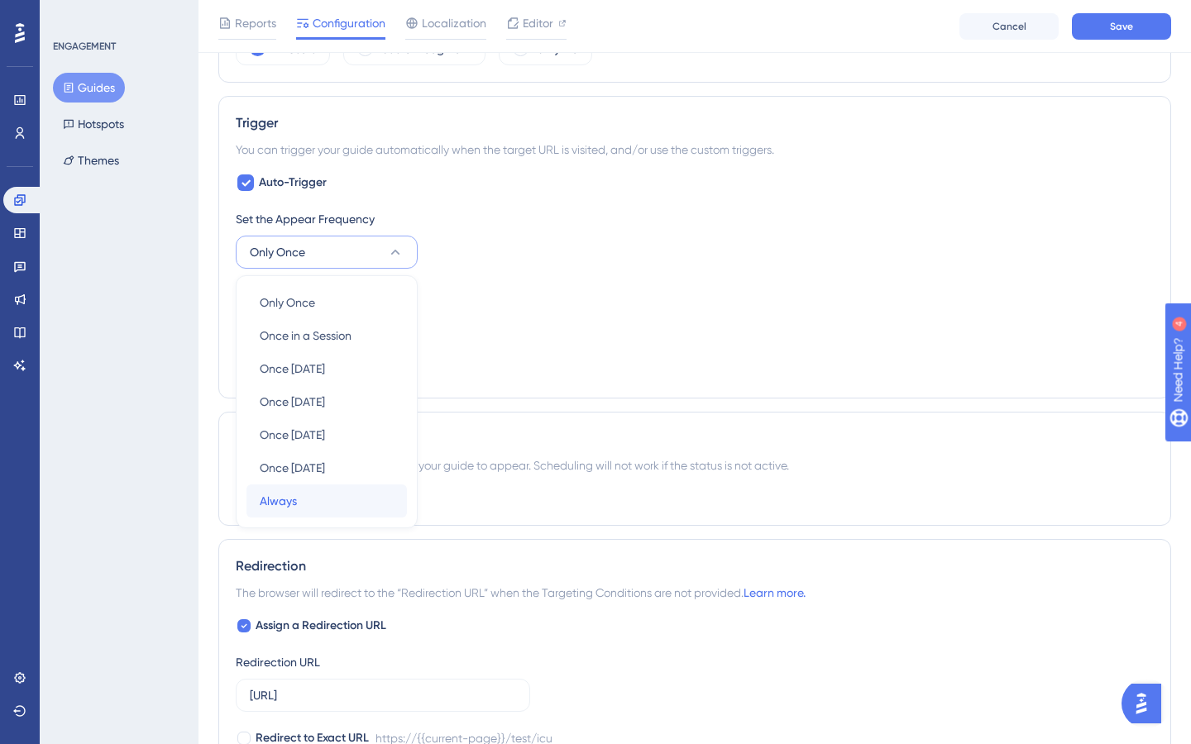
click at [307, 495] on div "Always Always" at bounding box center [327, 501] width 134 height 33
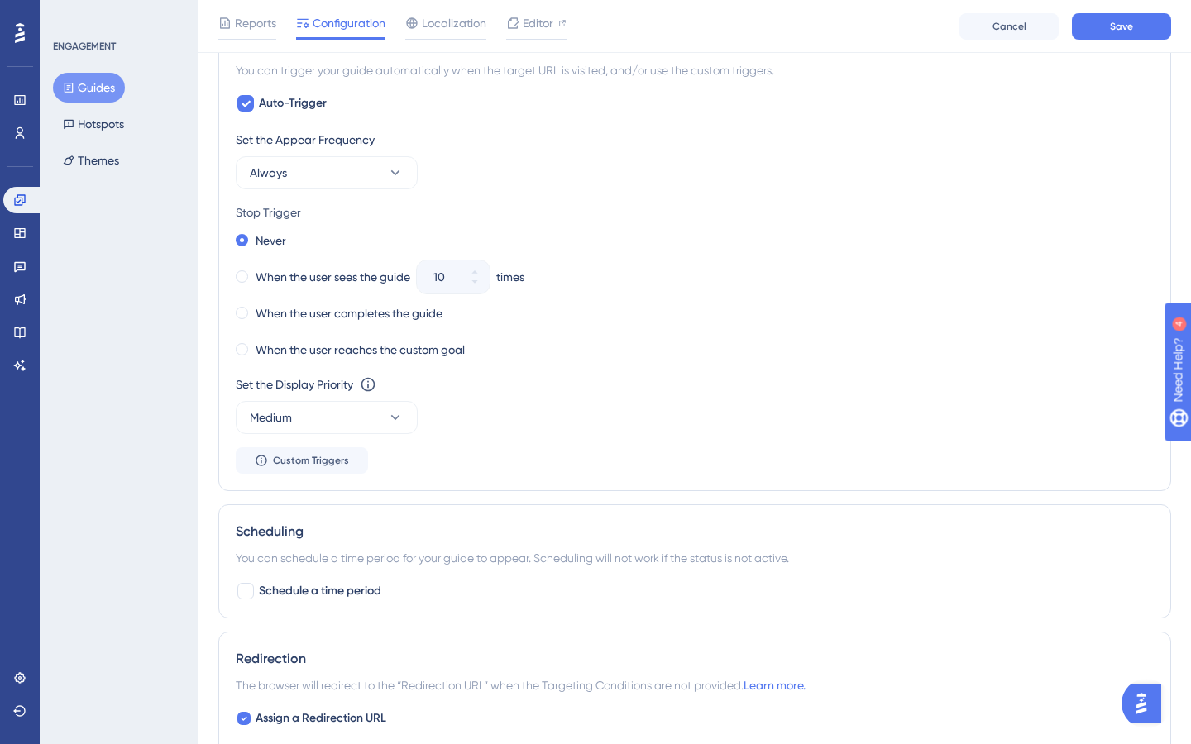
scroll to position [746, 0]
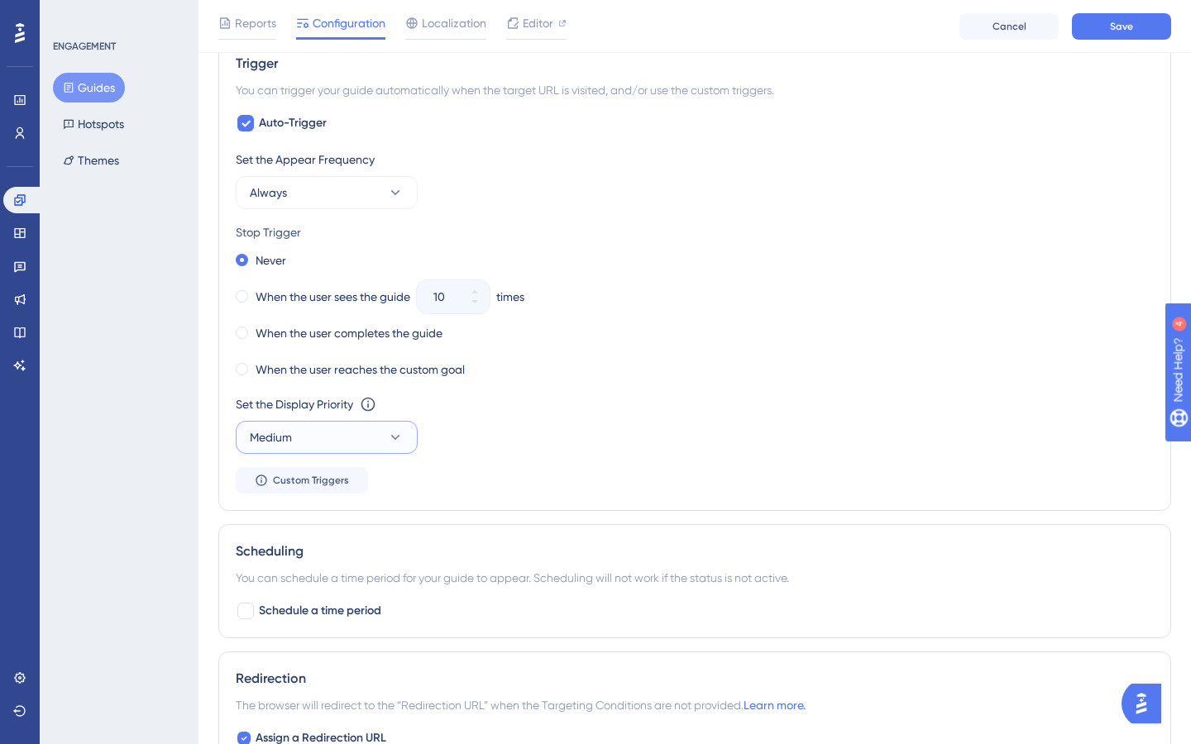
click at [350, 436] on button "Medium" at bounding box center [327, 437] width 182 height 33
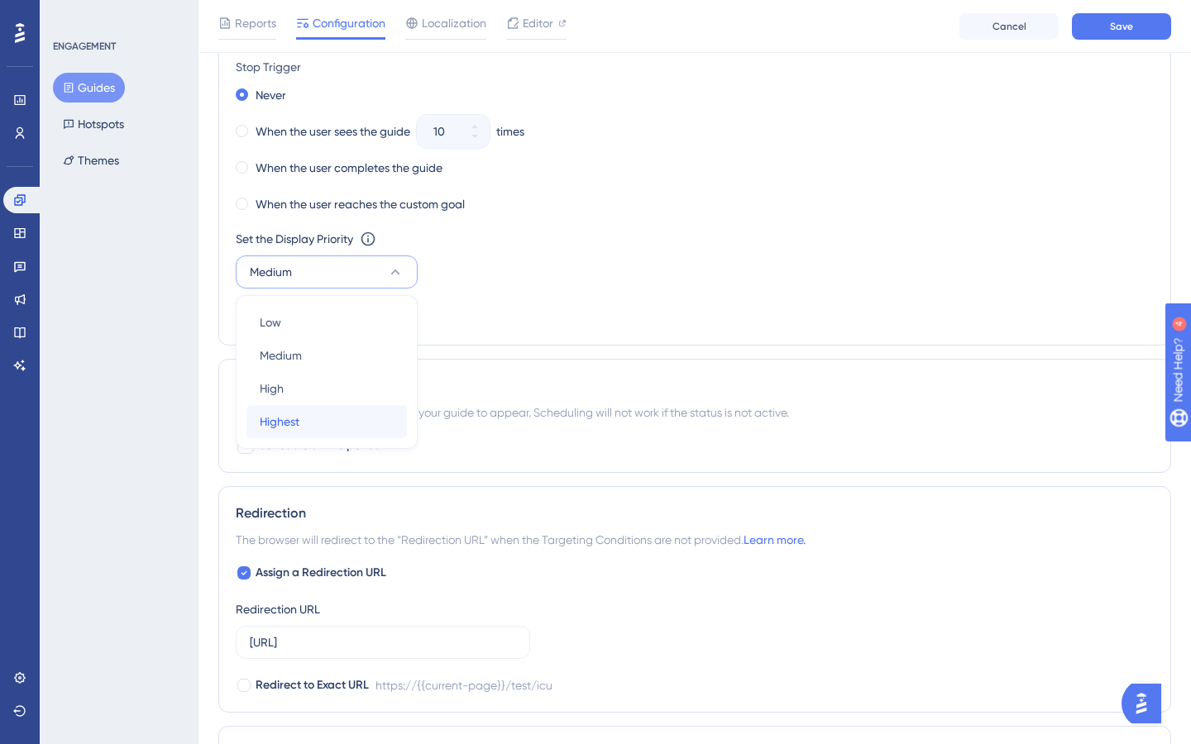
click at [327, 431] on div "Highest Highest" at bounding box center [327, 421] width 134 height 33
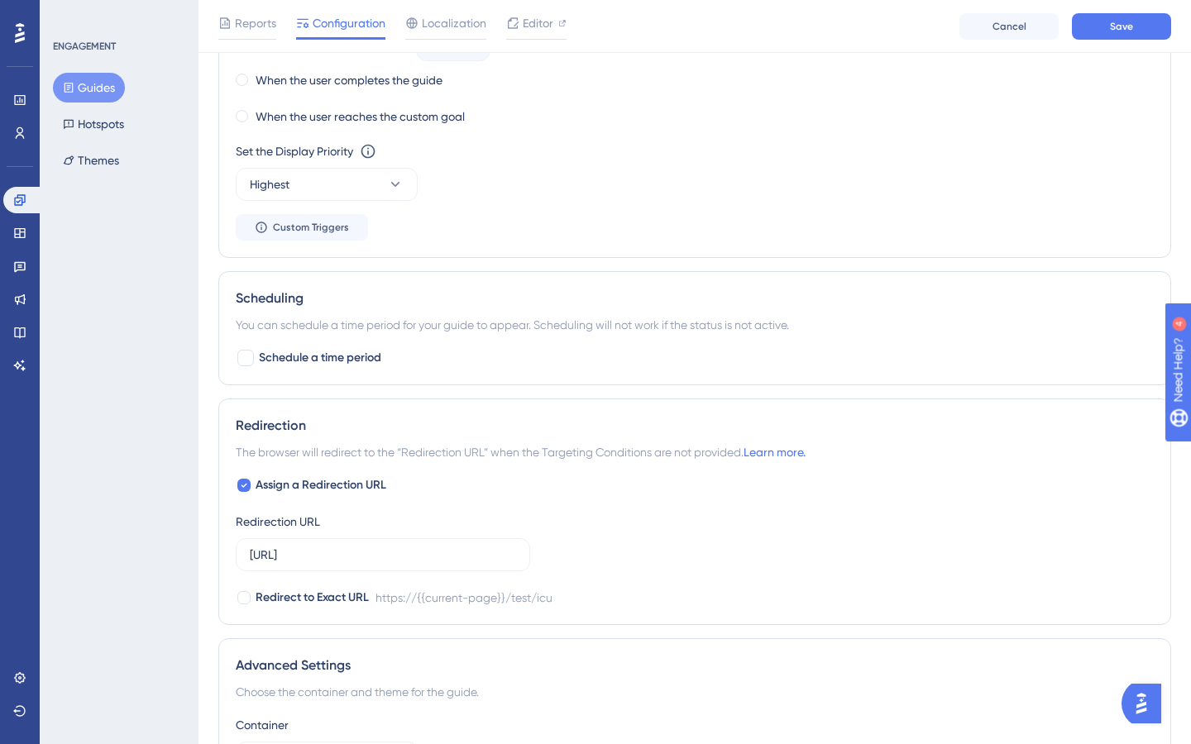
scroll to position [1018, 0]
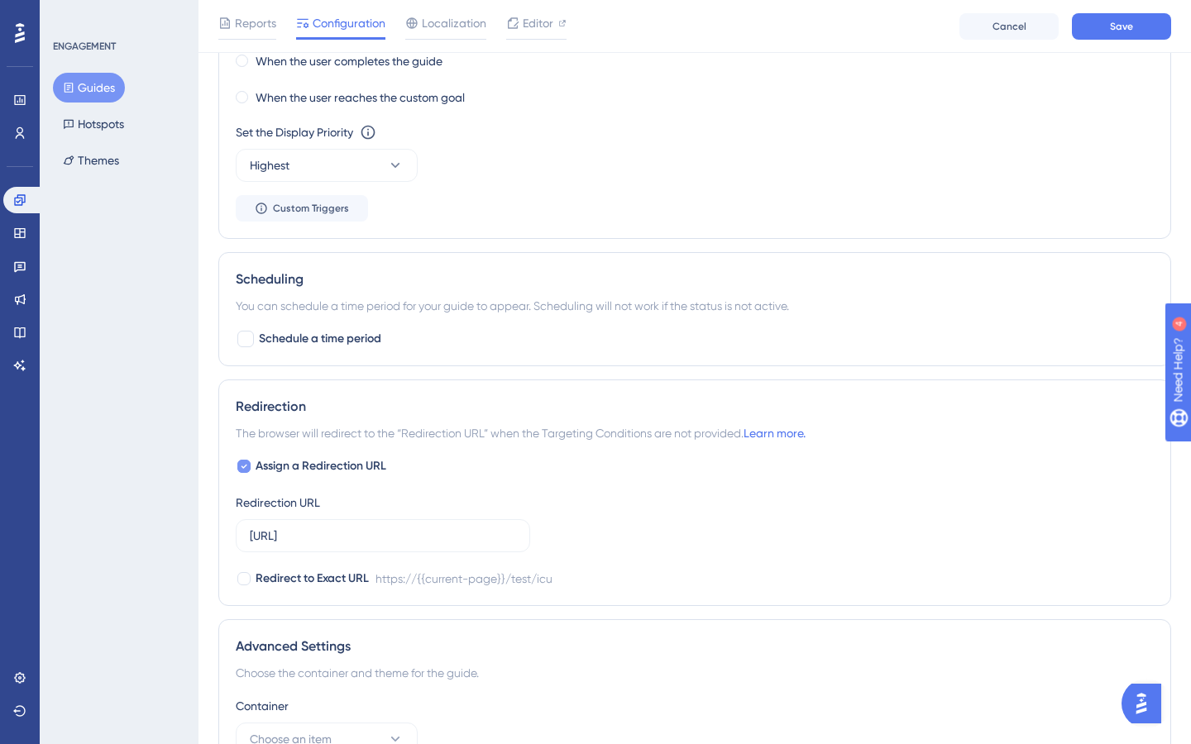
click at [298, 463] on span "Assign a Redirection URL" at bounding box center [321, 466] width 131 height 20
checkbox input "false"
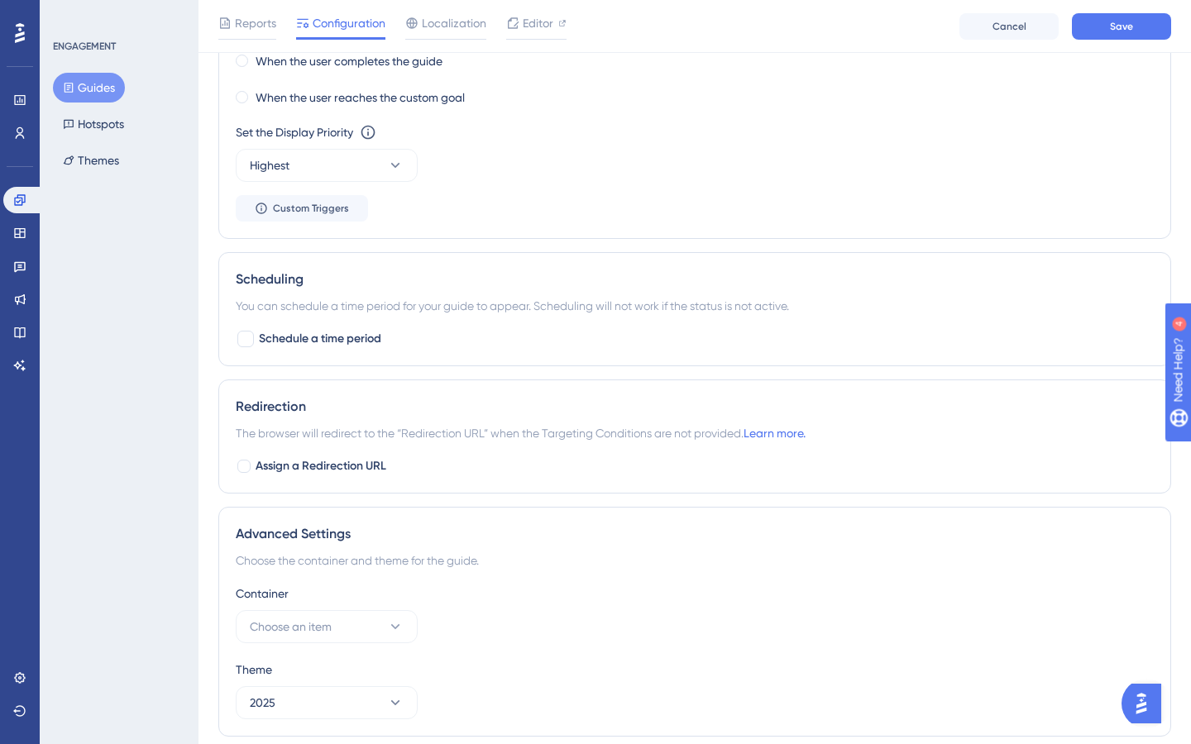
scroll to position [1077, 0]
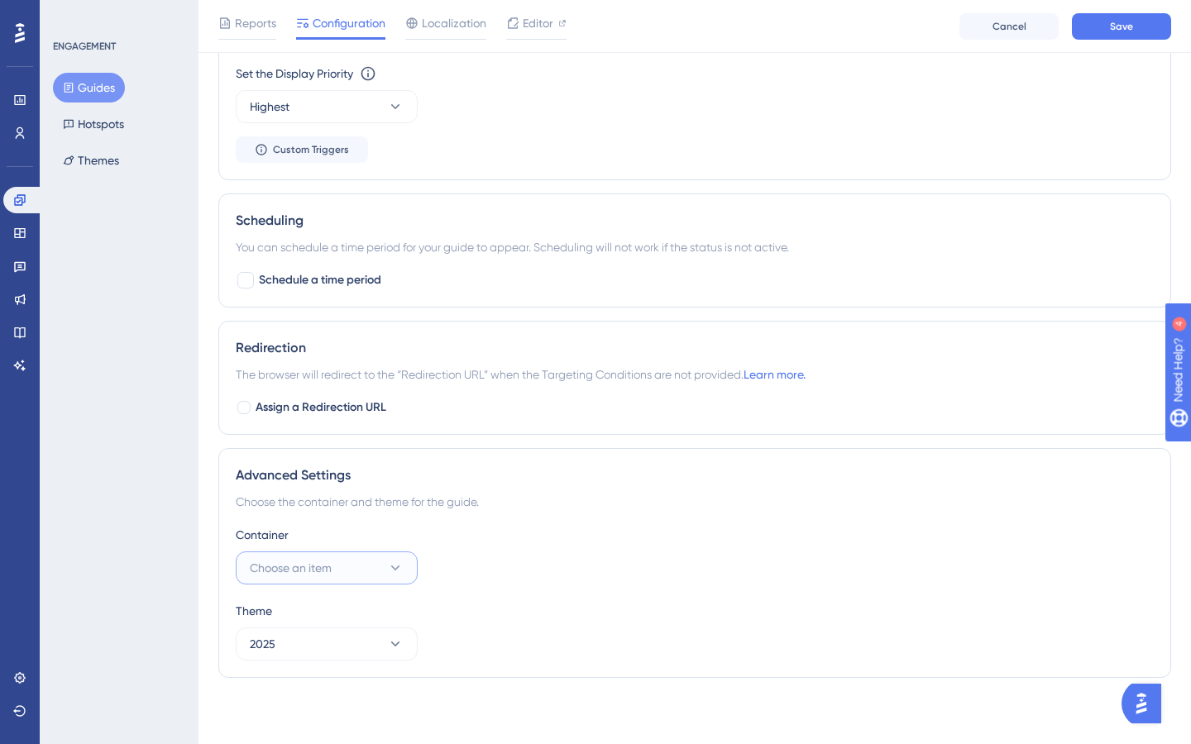
click at [379, 571] on button "Choose an item" at bounding box center [327, 568] width 182 height 33
click at [354, 614] on div "Onboarding Onboarding" at bounding box center [327, 618] width 134 height 33
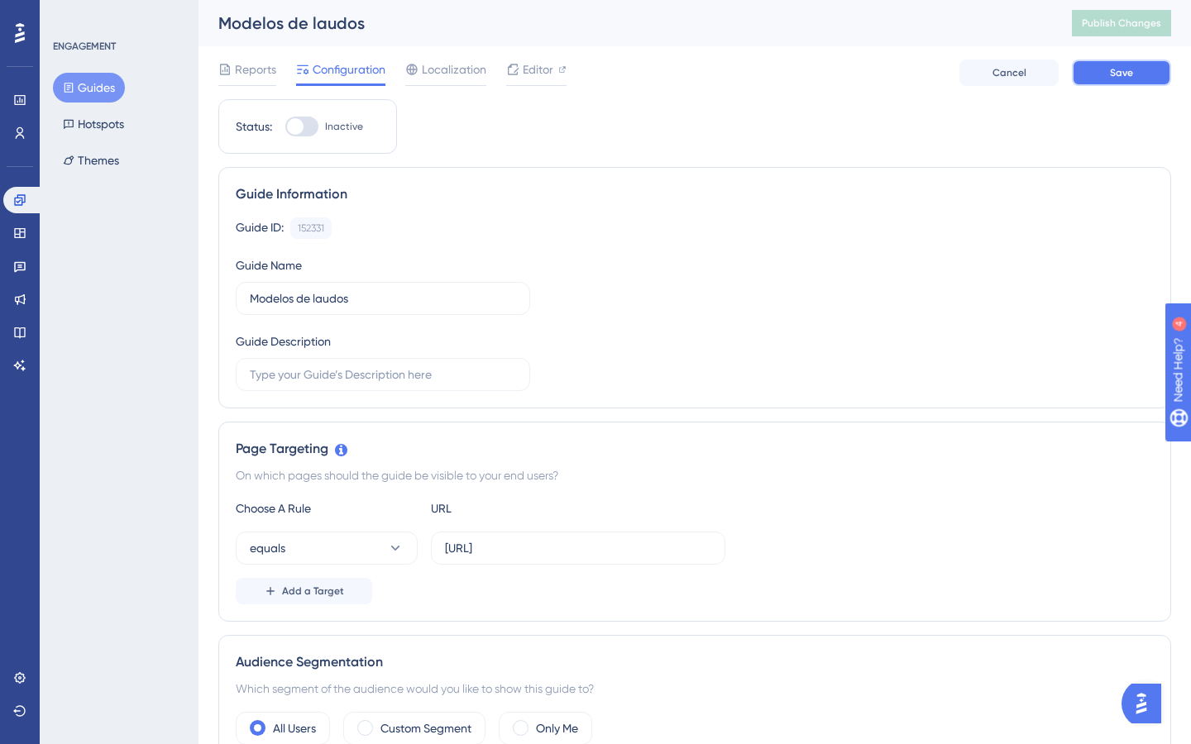
click at [1134, 76] on button "Save" at bounding box center [1121, 73] width 99 height 26
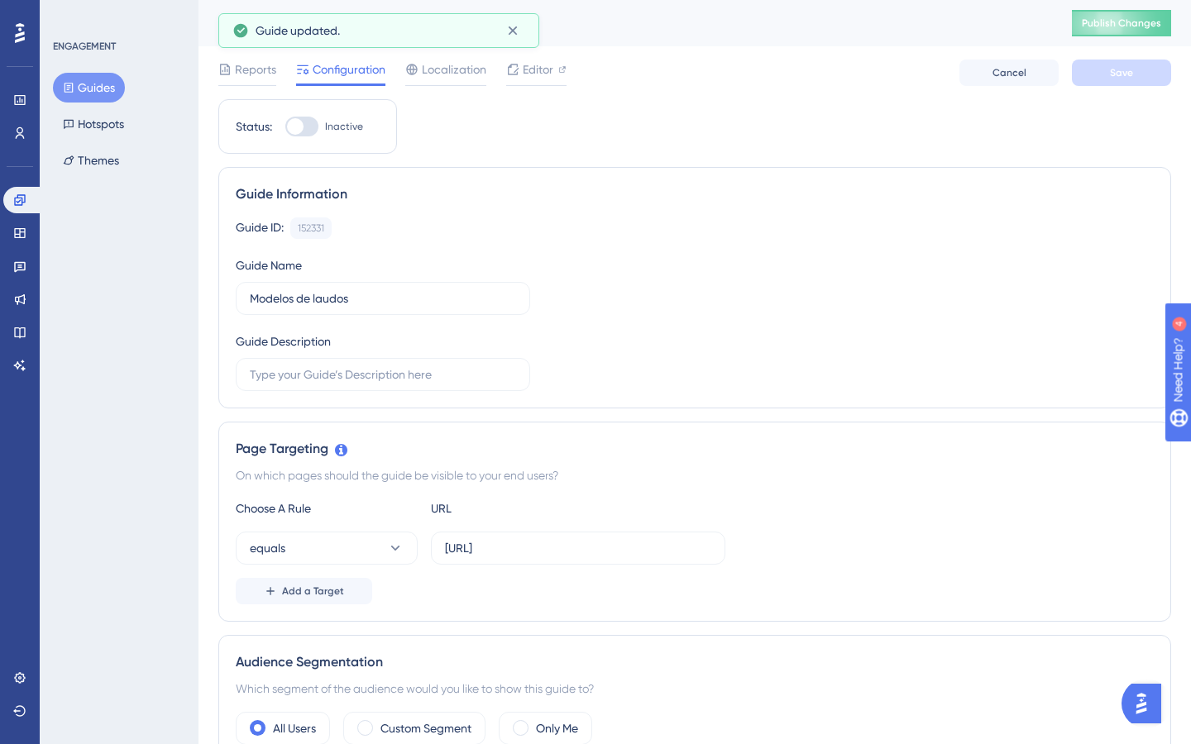
click at [303, 131] on div at bounding box center [301, 127] width 33 height 20
click at [285, 127] on input "Inactive" at bounding box center [284, 127] width 1 height 1
checkbox input "true"
click at [1096, 81] on button "Save" at bounding box center [1121, 73] width 99 height 26
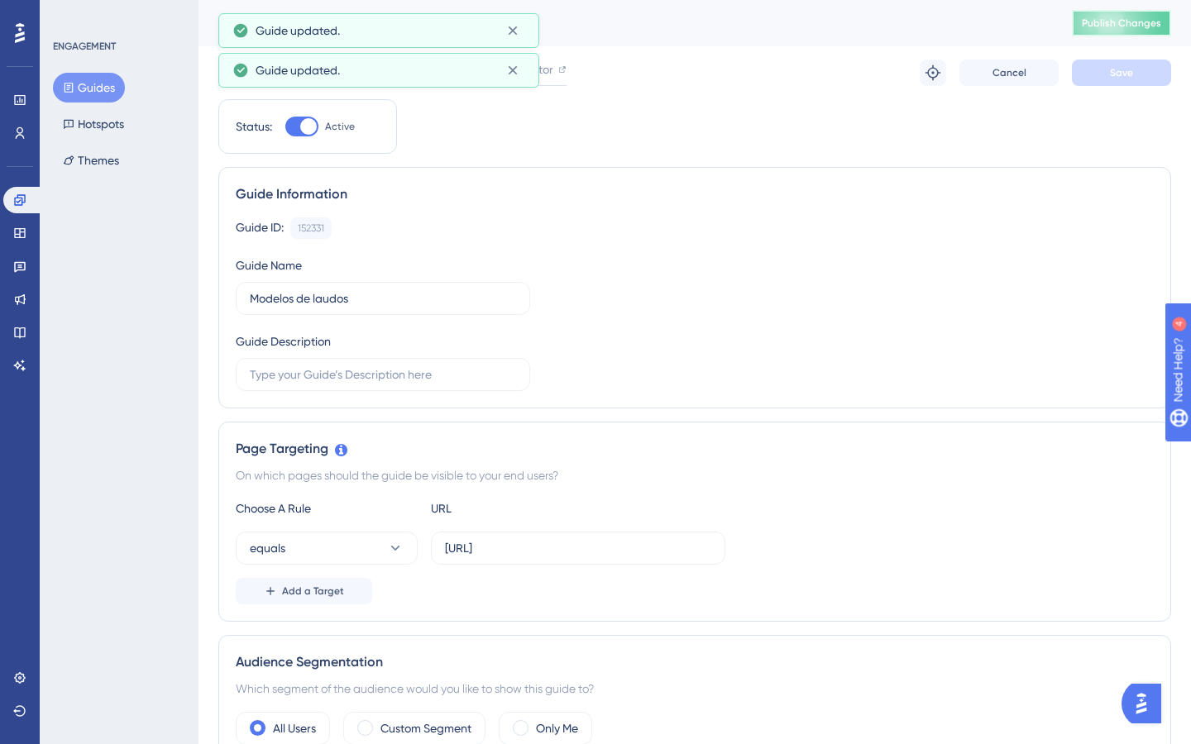
click at [1120, 26] on button "Publish Changes" at bounding box center [1121, 23] width 99 height 26
click at [107, 86] on button "Guides" at bounding box center [89, 88] width 72 height 30
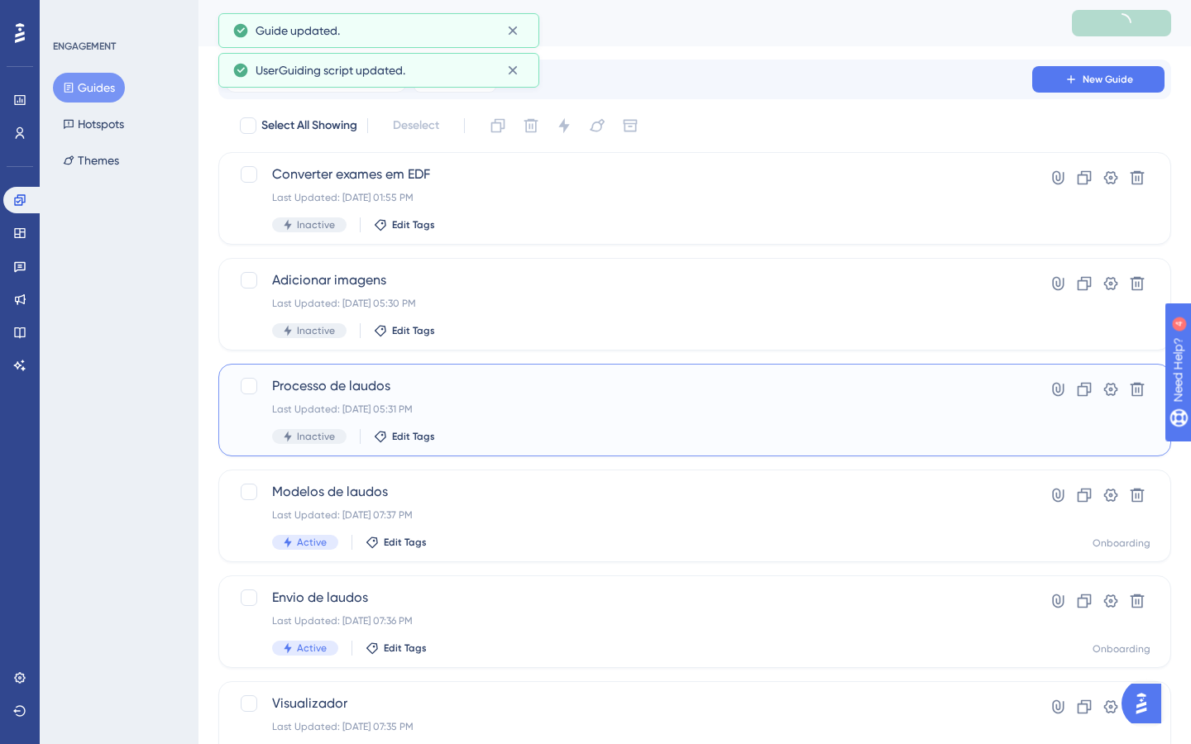
click at [478, 402] on div "Processo de laudos Last Updated: [DATE] 05:31 PM Inactive Edit Tags" at bounding box center [628, 410] width 713 height 68
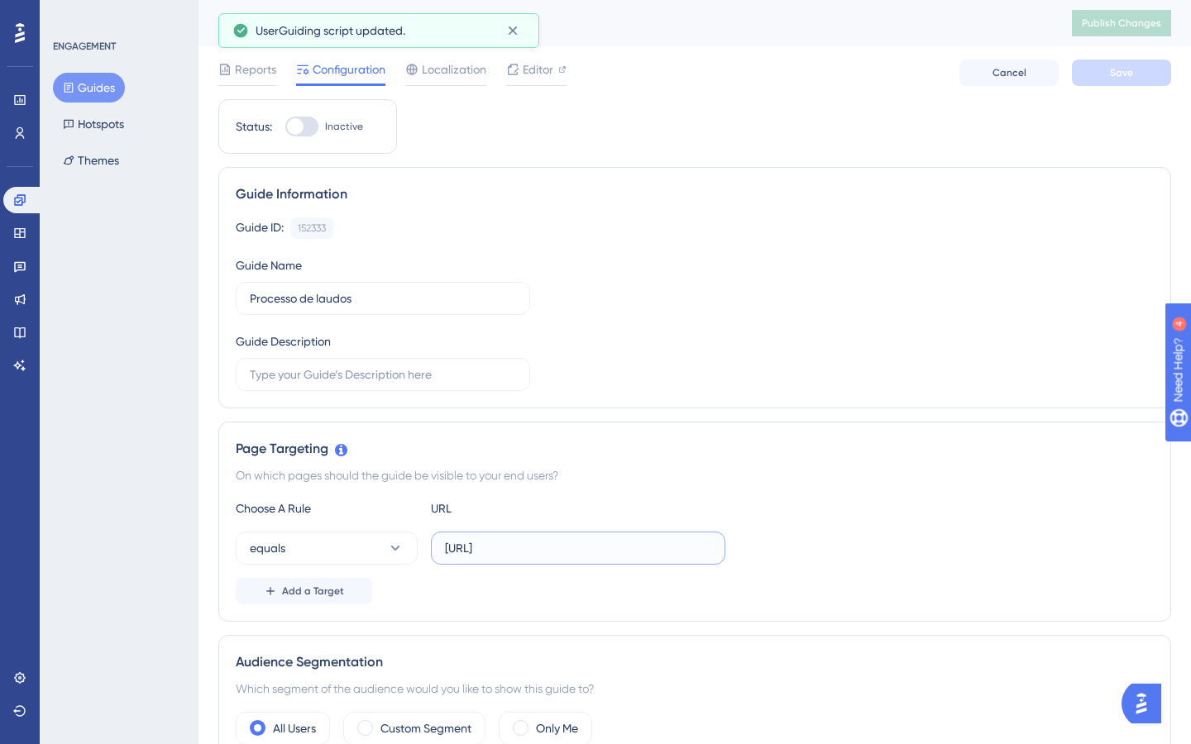
click at [544, 546] on input "[URL]" at bounding box center [578, 548] width 266 height 18
paste input "ev"
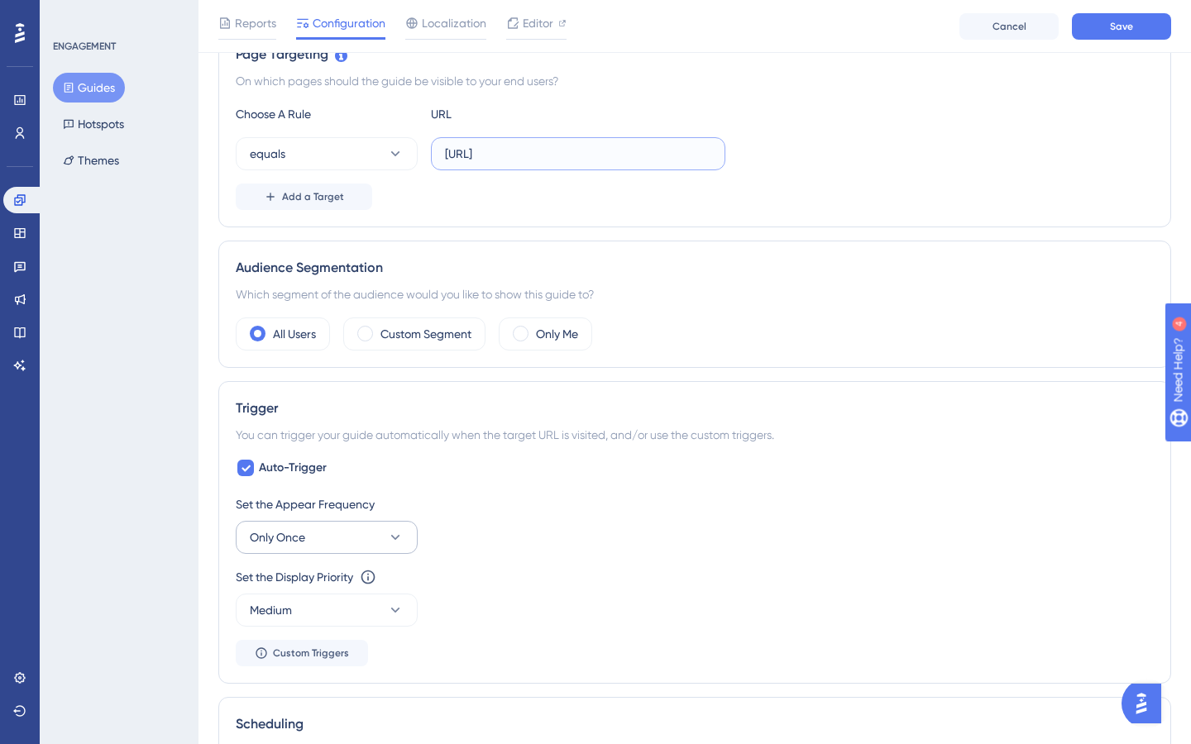
type input "[URL]"
click at [350, 524] on button "Only Once" at bounding box center [327, 537] width 182 height 33
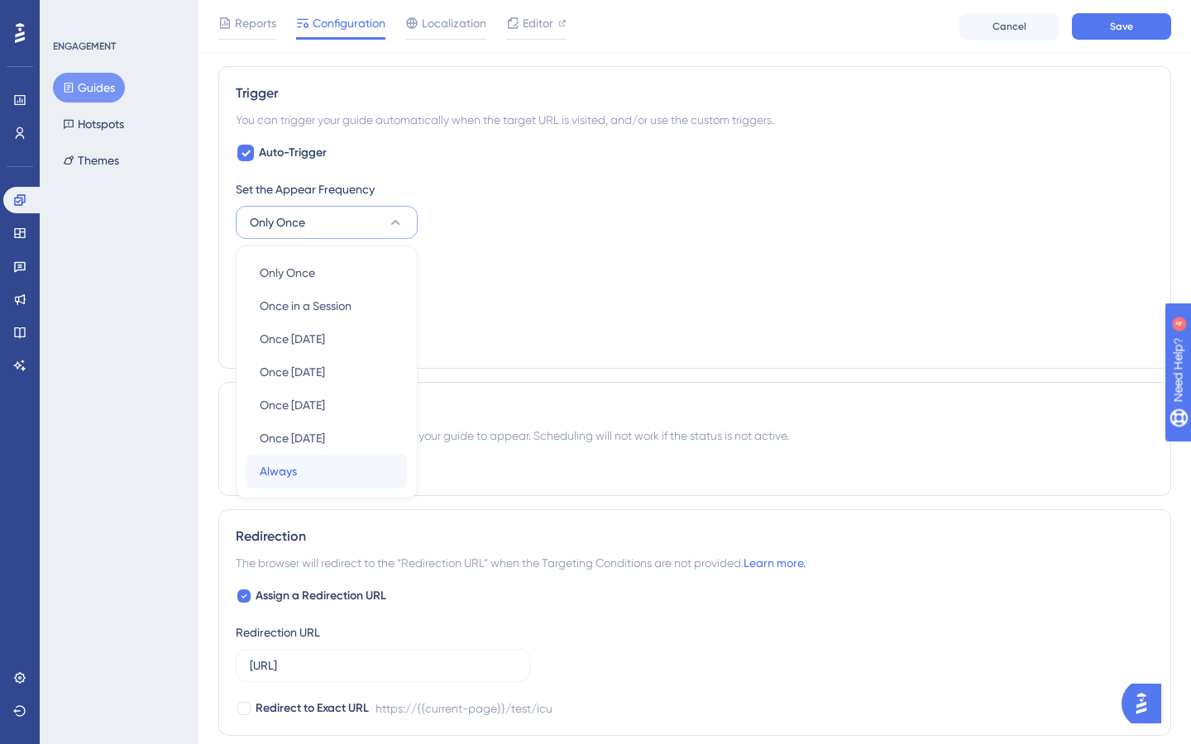
click at [322, 466] on div "Always Always" at bounding box center [327, 471] width 134 height 33
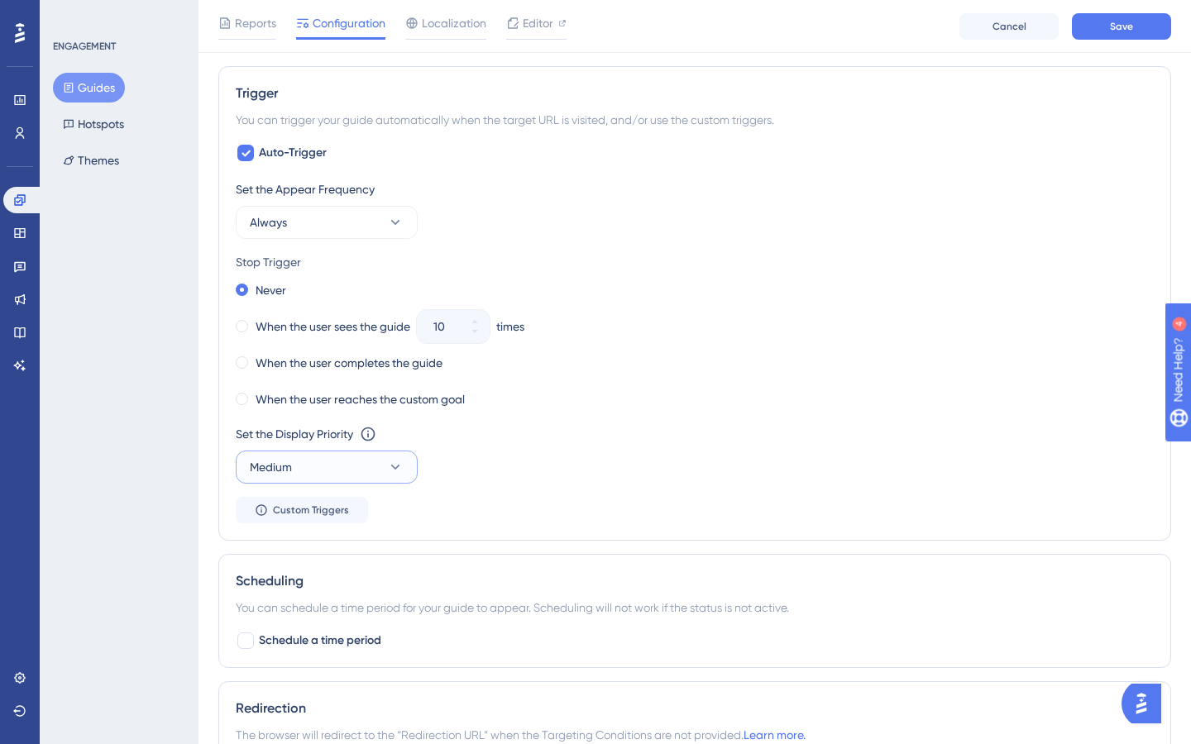
click at [342, 455] on button "Medium" at bounding box center [327, 467] width 182 height 33
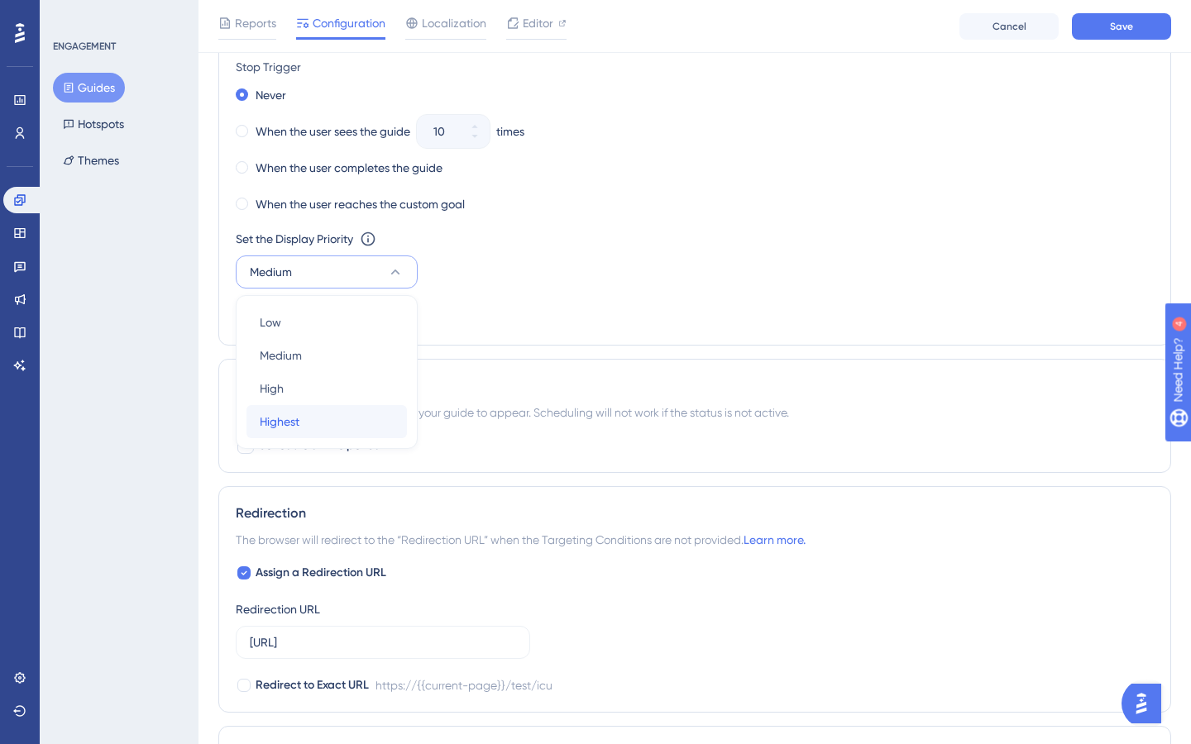
click at [316, 424] on div "Highest Highest" at bounding box center [327, 421] width 134 height 33
click at [334, 281] on button "Highest" at bounding box center [327, 272] width 182 height 33
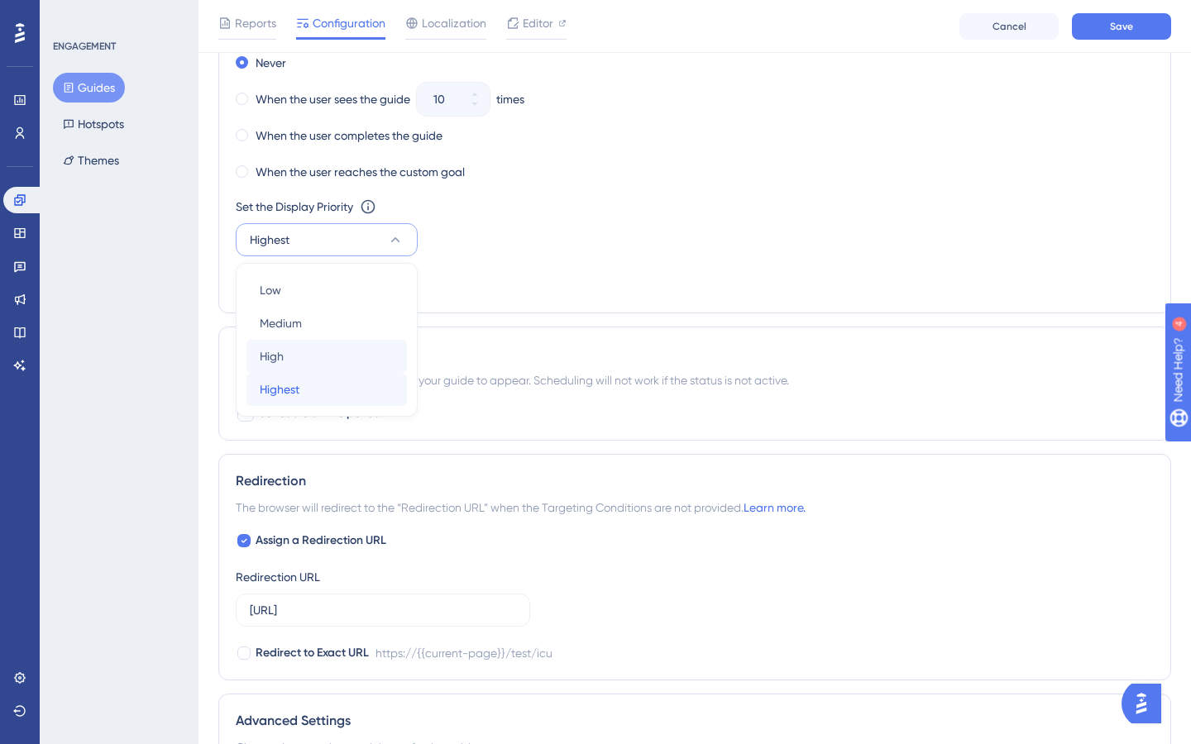
click at [325, 385] on div "Highest Highest" at bounding box center [327, 389] width 134 height 33
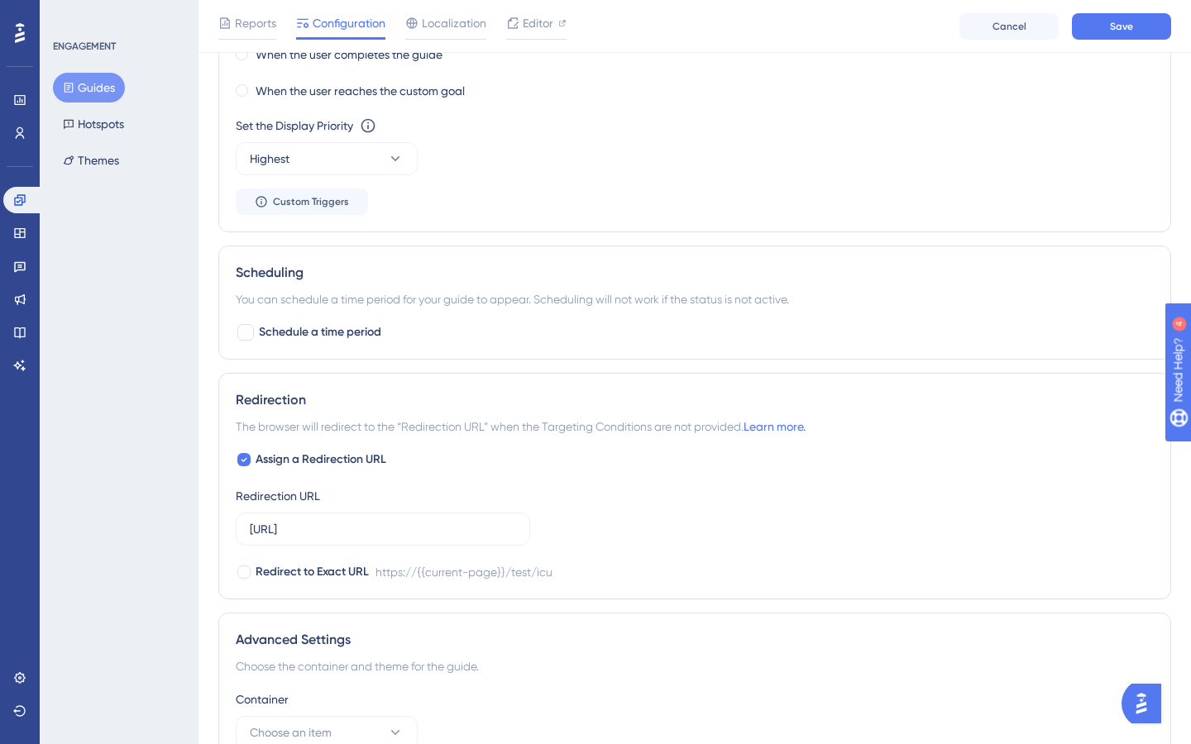
scroll to position [1034, 0]
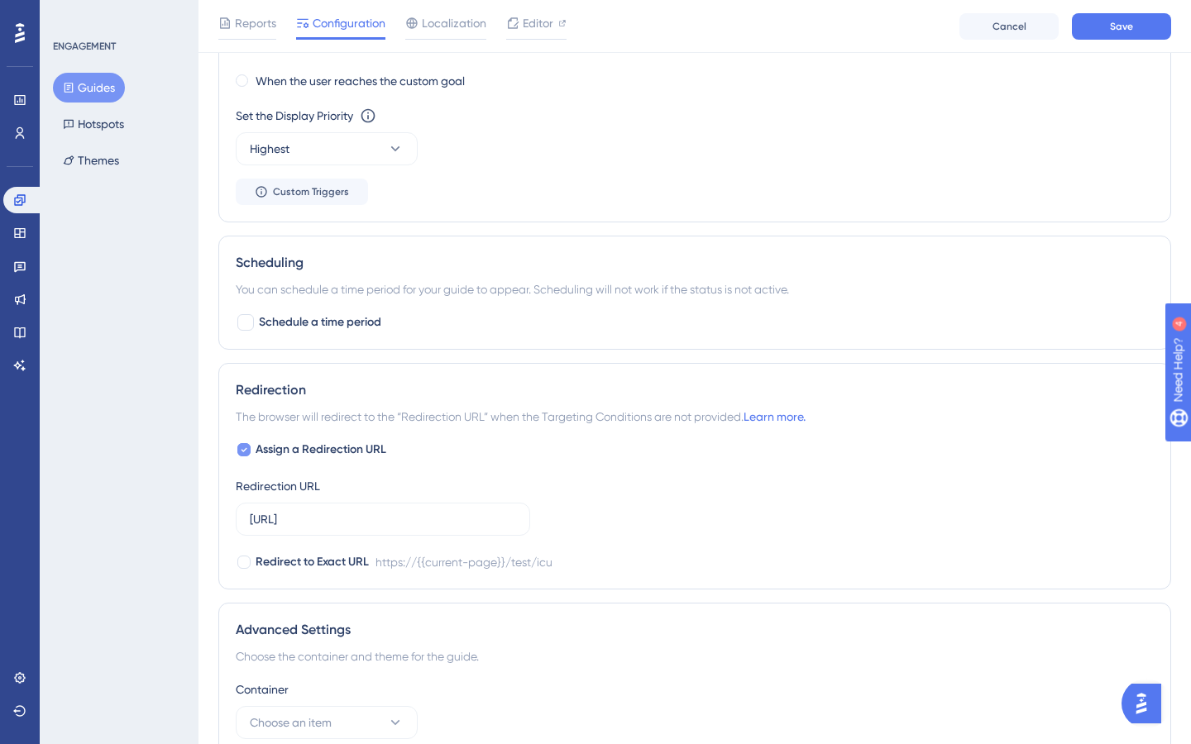
click at [345, 449] on span "Assign a Redirection URL" at bounding box center [321, 450] width 131 height 20
checkbox input "false"
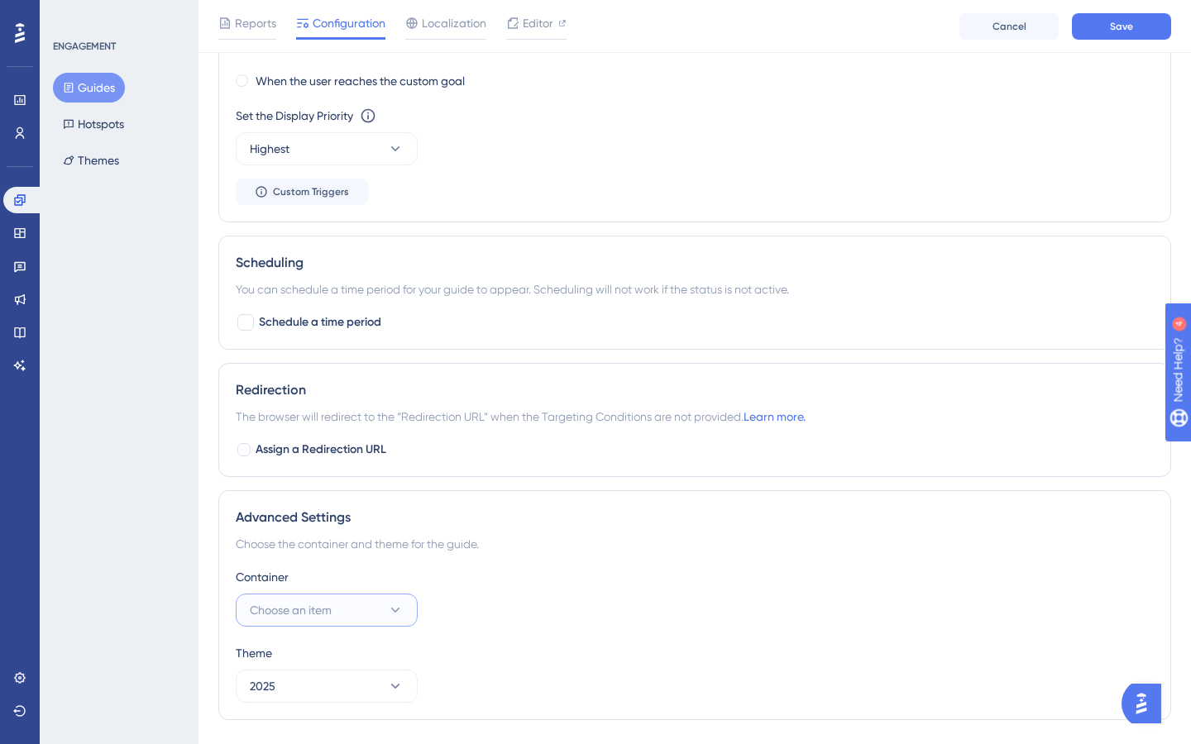
click at [365, 606] on button "Choose an item" at bounding box center [327, 610] width 182 height 33
click at [326, 650] on div "Onboarding Onboarding" at bounding box center [327, 660] width 134 height 33
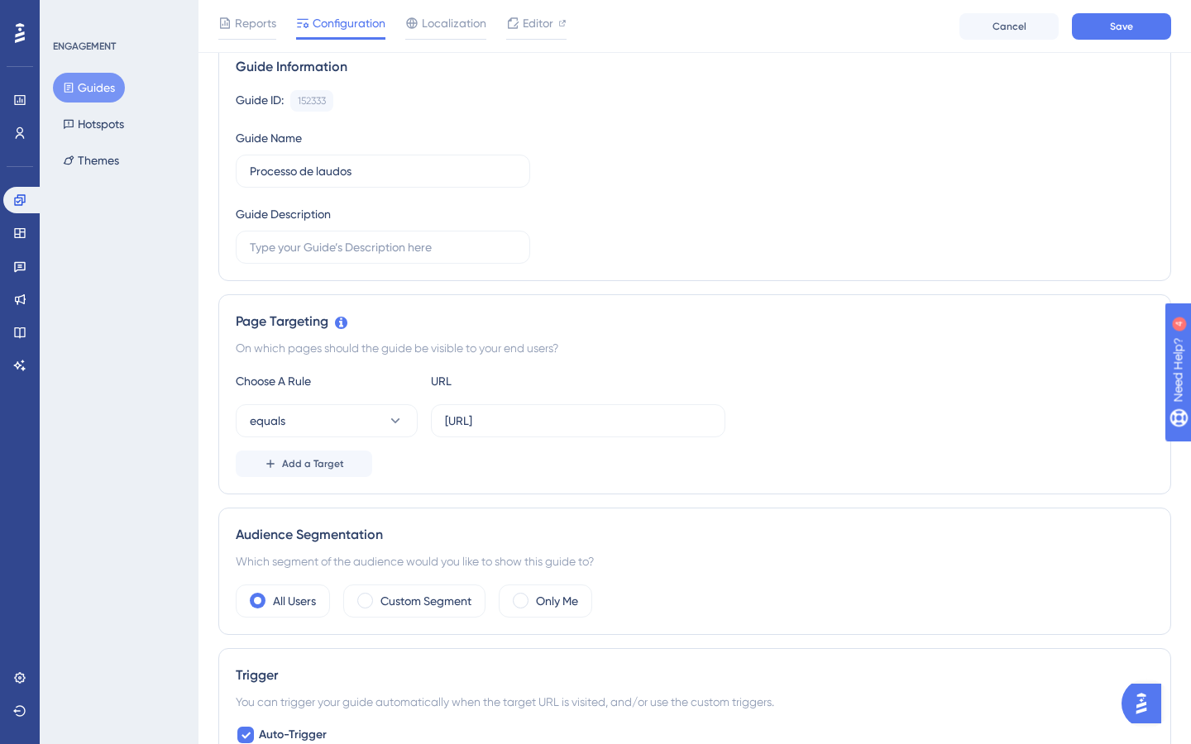
scroll to position [0, 0]
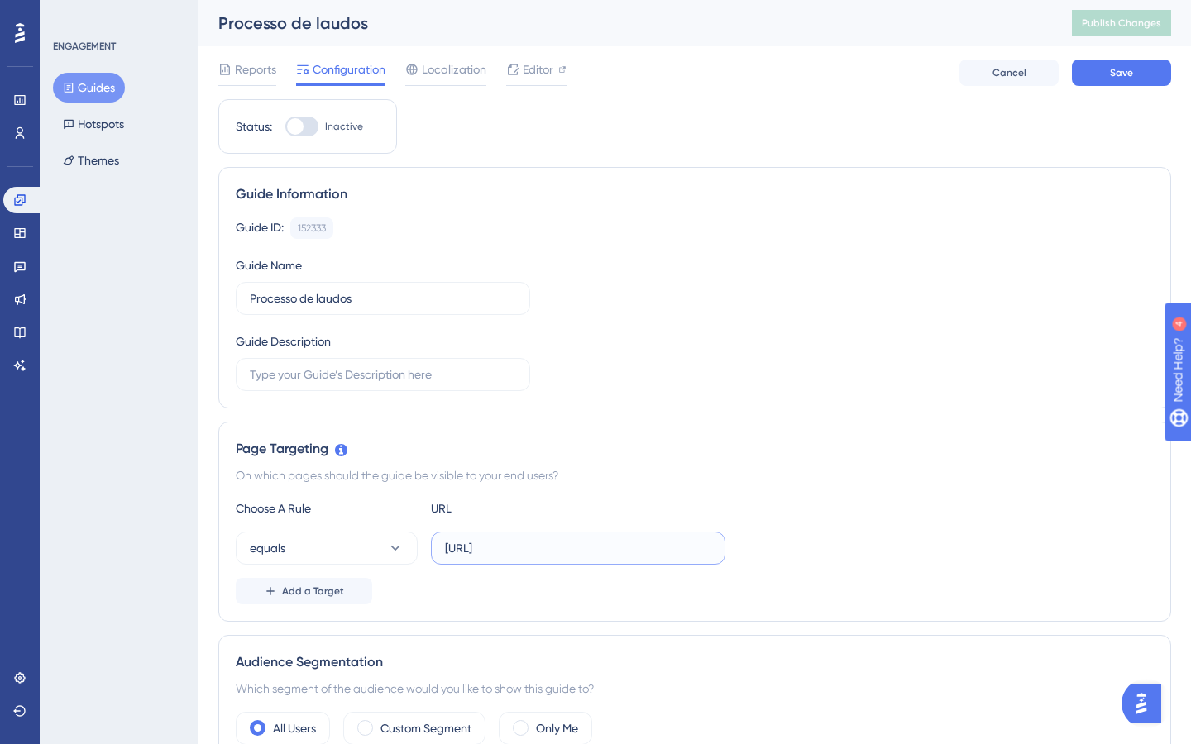
click at [552, 544] on input "[URL]" at bounding box center [578, 548] width 266 height 18
click at [1144, 74] on button "Save" at bounding box center [1121, 73] width 99 height 26
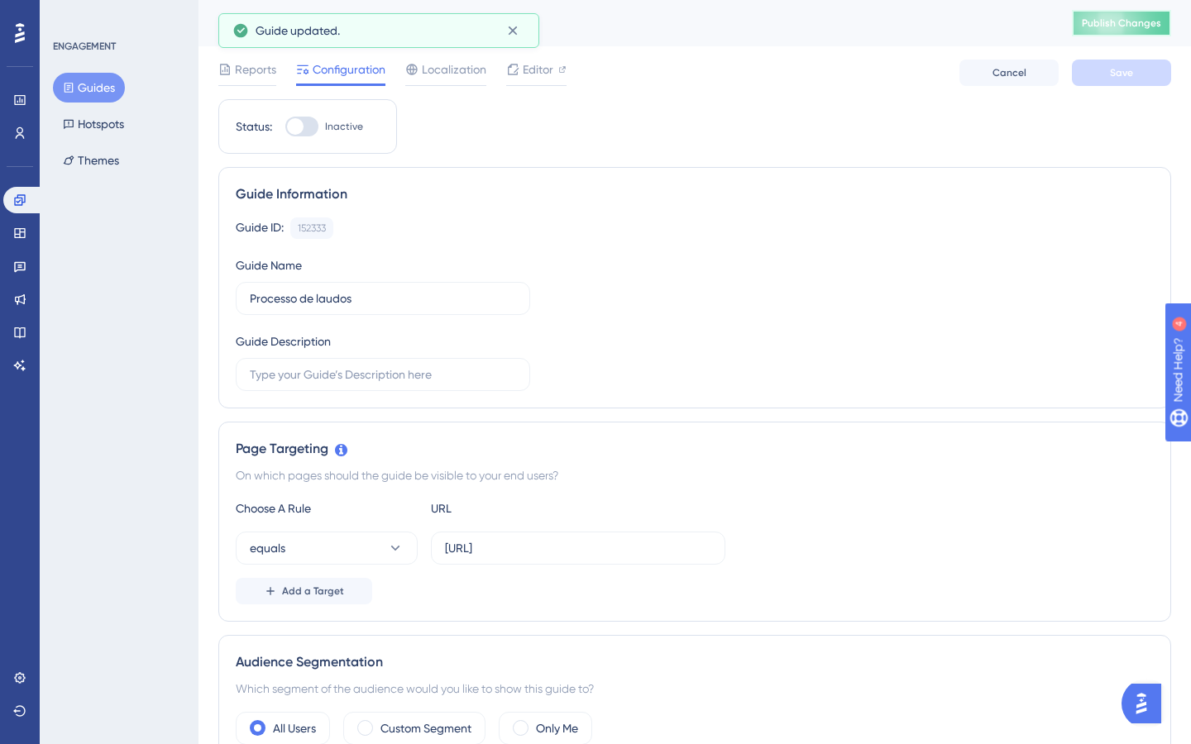
click at [1132, 26] on span "Publish Changes" at bounding box center [1121, 23] width 79 height 13
click at [306, 131] on div at bounding box center [301, 127] width 33 height 20
click at [285, 127] on input "Inactive" at bounding box center [284, 127] width 1 height 1
checkbox input "true"
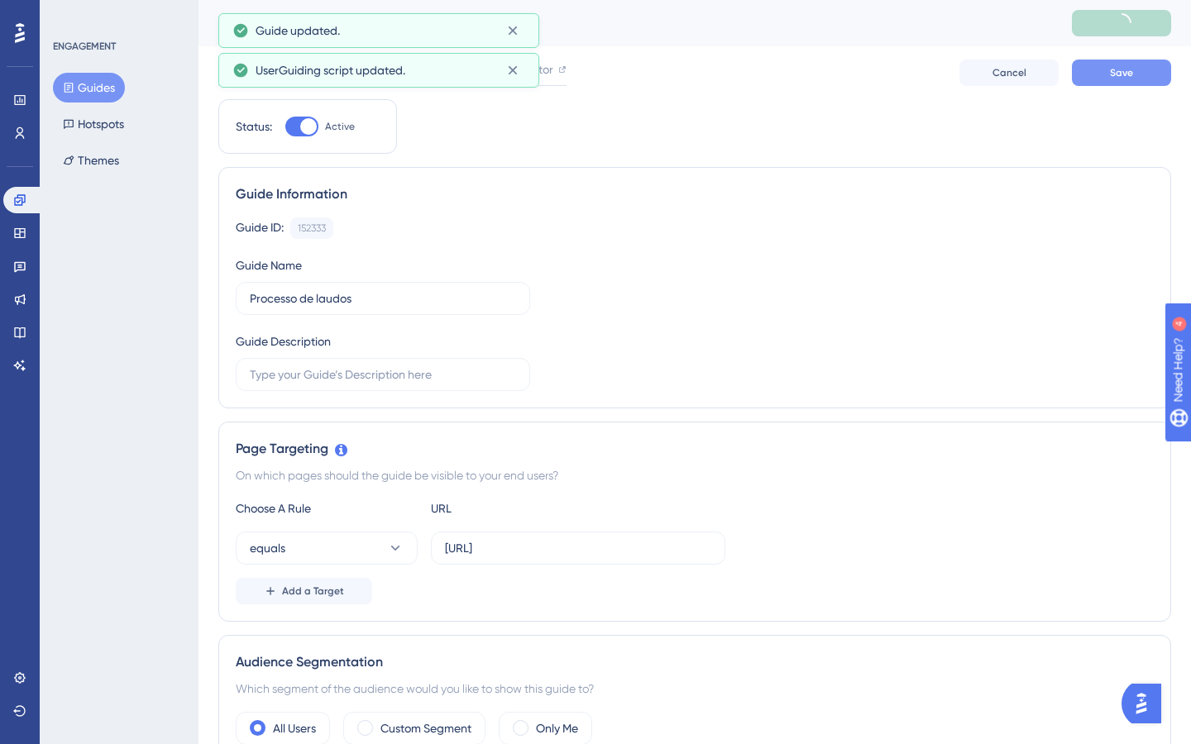
click at [1154, 61] on button "Save" at bounding box center [1121, 73] width 99 height 26
click at [1123, 33] on button "Publish Changes" at bounding box center [1121, 23] width 99 height 26
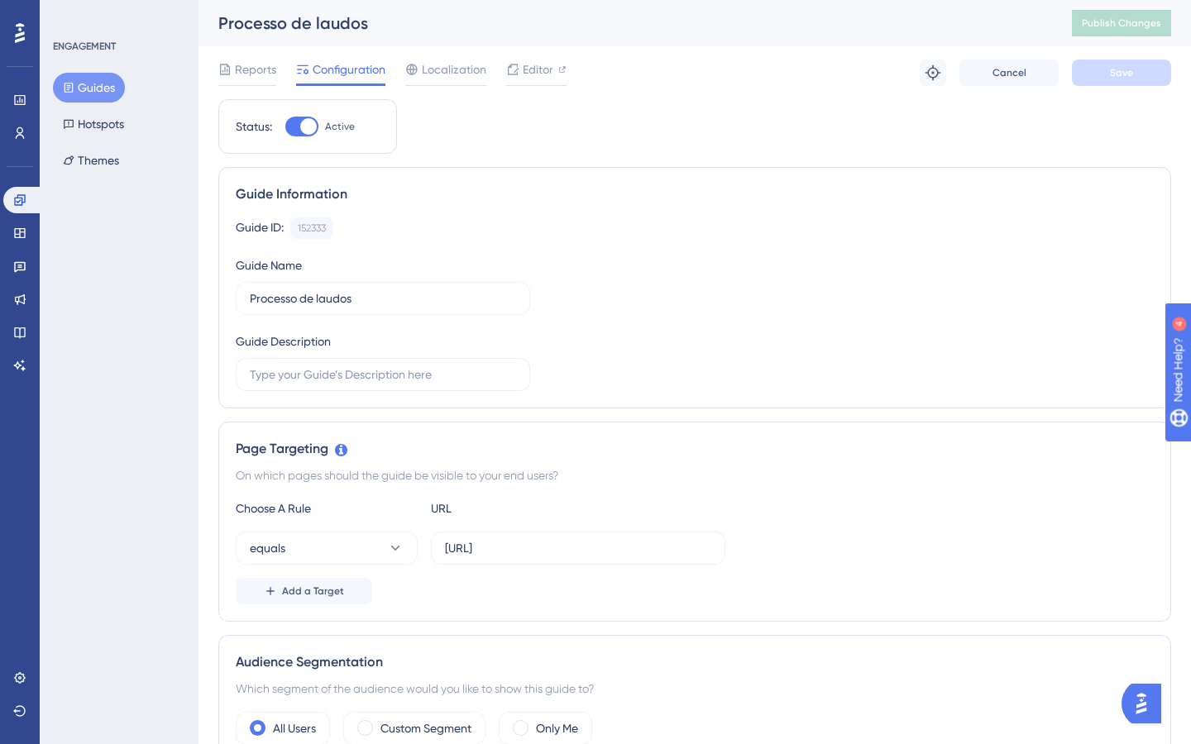
click at [94, 82] on button "Guides" at bounding box center [89, 88] width 72 height 30
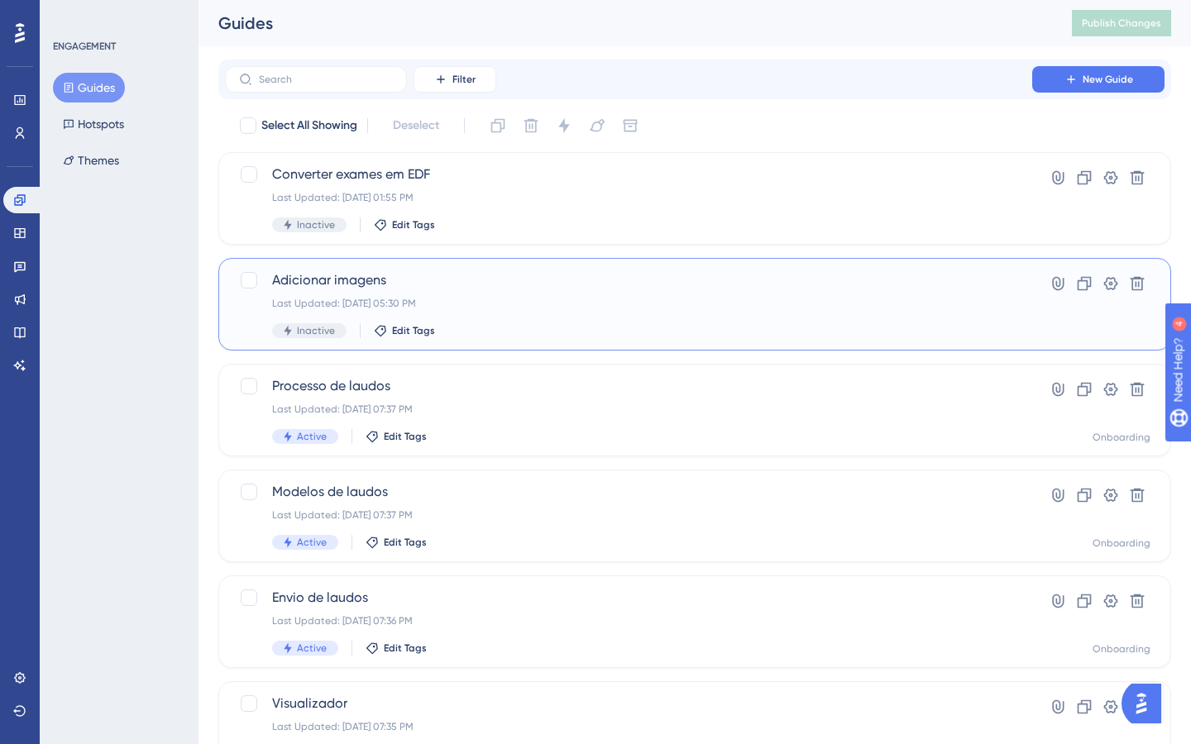
click at [502, 274] on span "Adicionar imagens" at bounding box center [628, 280] width 713 height 20
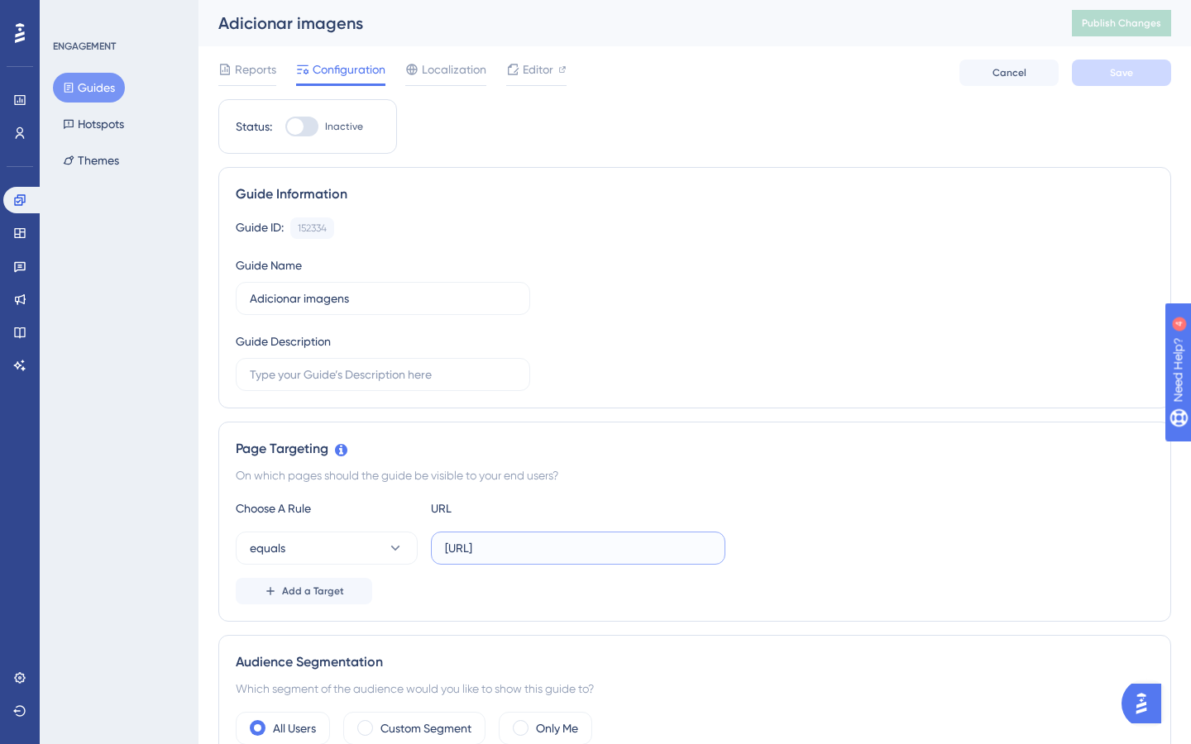
click at [535, 543] on input "[URL]" at bounding box center [578, 548] width 266 height 18
paste input "ev"
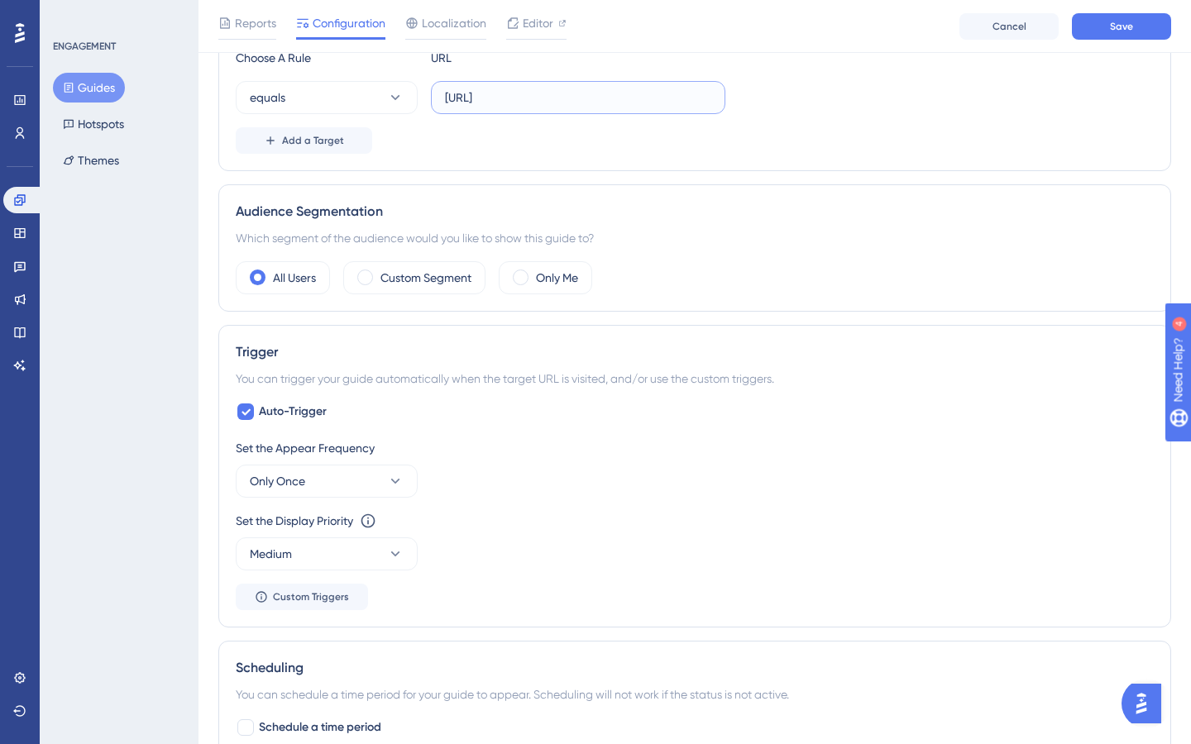
scroll to position [466, 0]
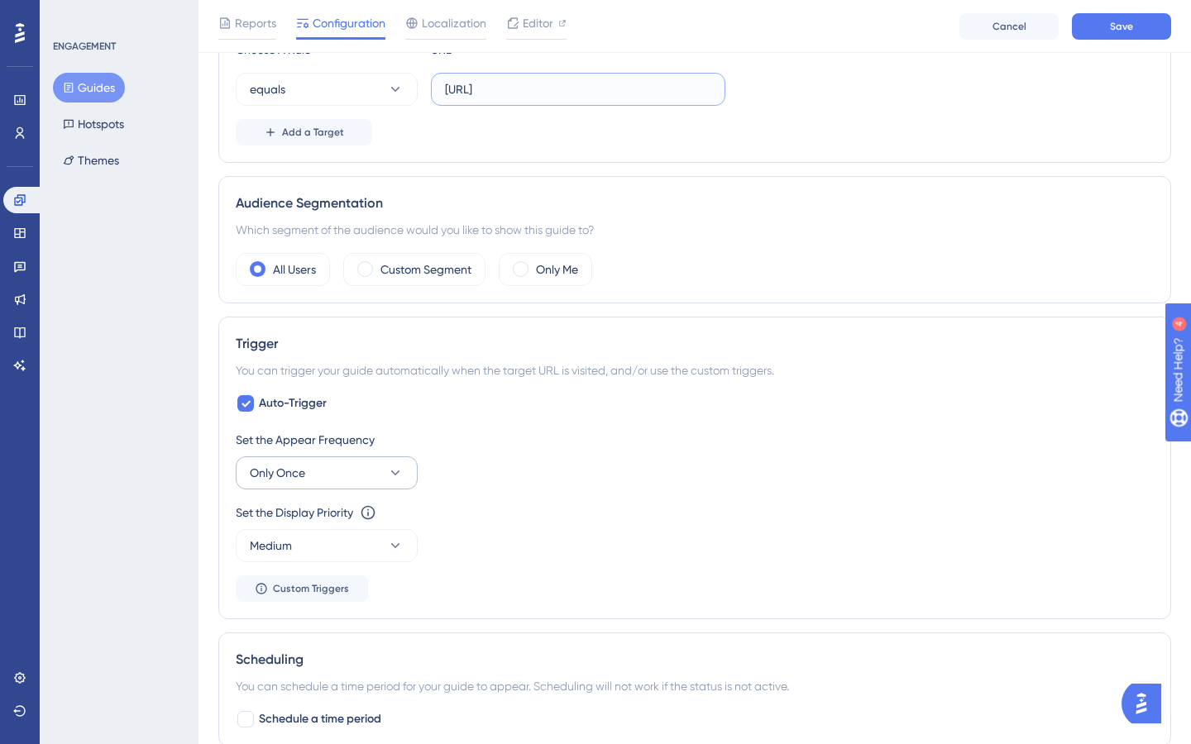
type input "[URL]"
click at [332, 467] on button "Only Once" at bounding box center [327, 472] width 182 height 33
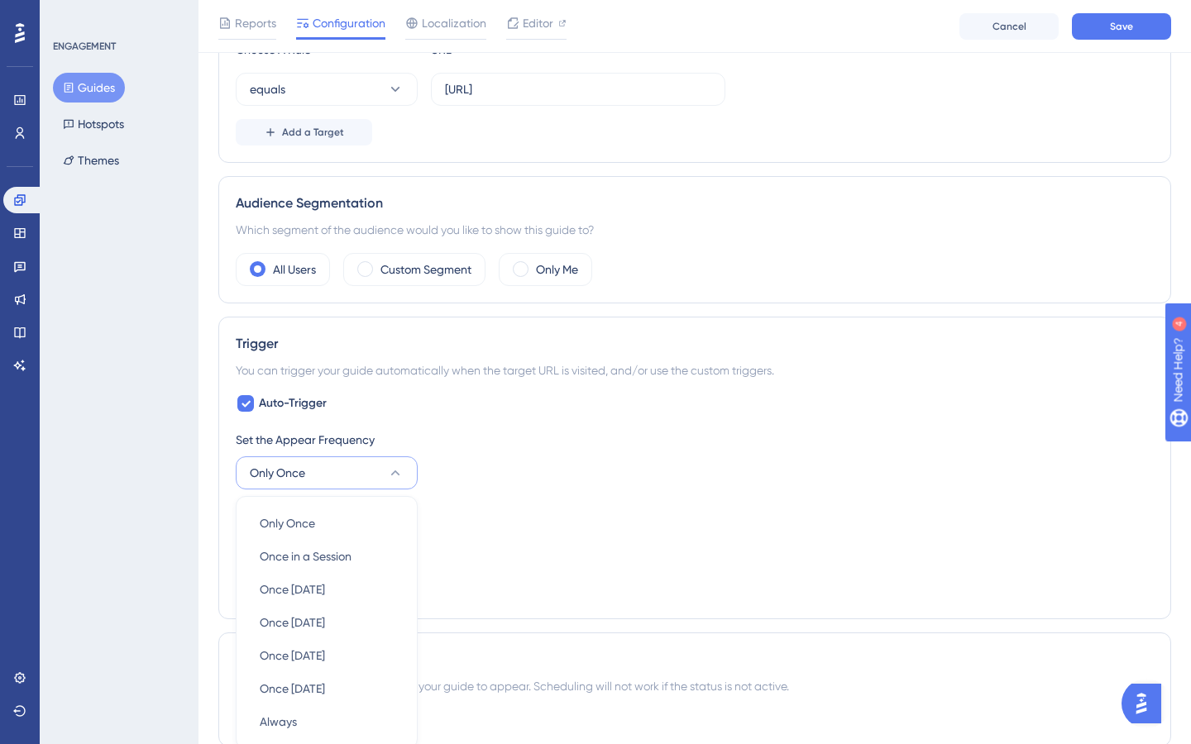
scroll to position [716, 0]
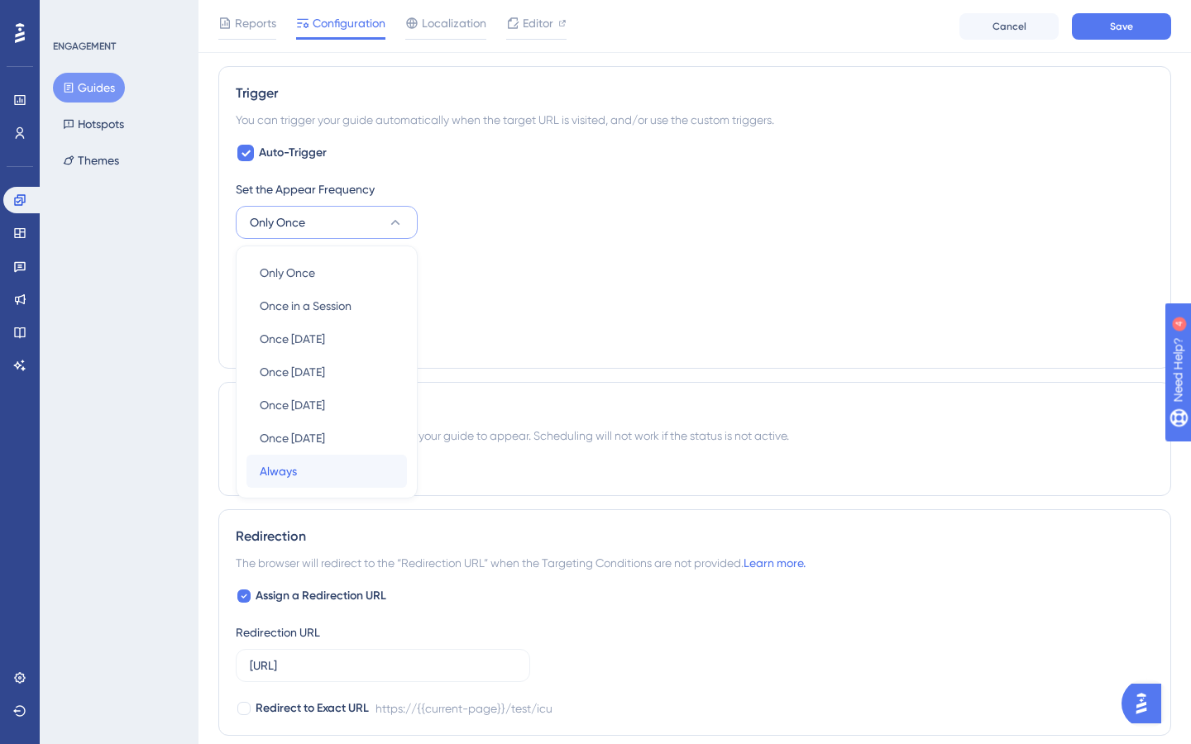
click at [305, 461] on div "Always Always" at bounding box center [327, 471] width 134 height 33
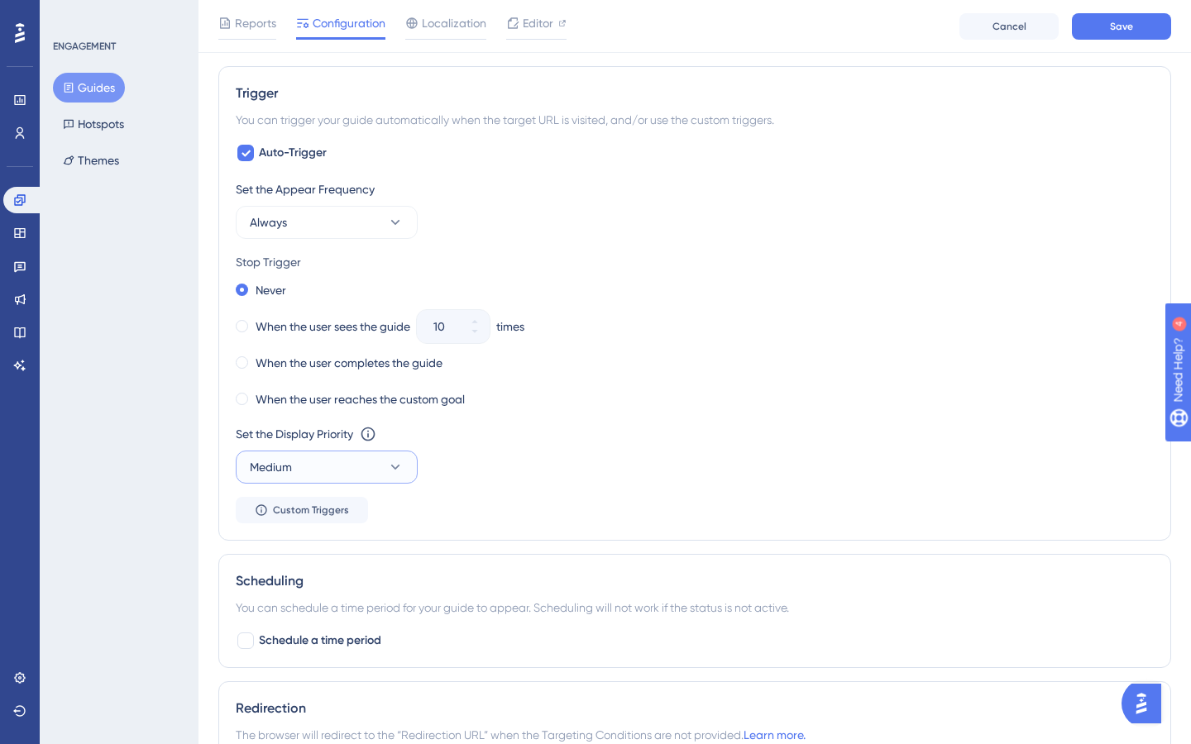
click at [331, 458] on button "Medium" at bounding box center [327, 467] width 182 height 33
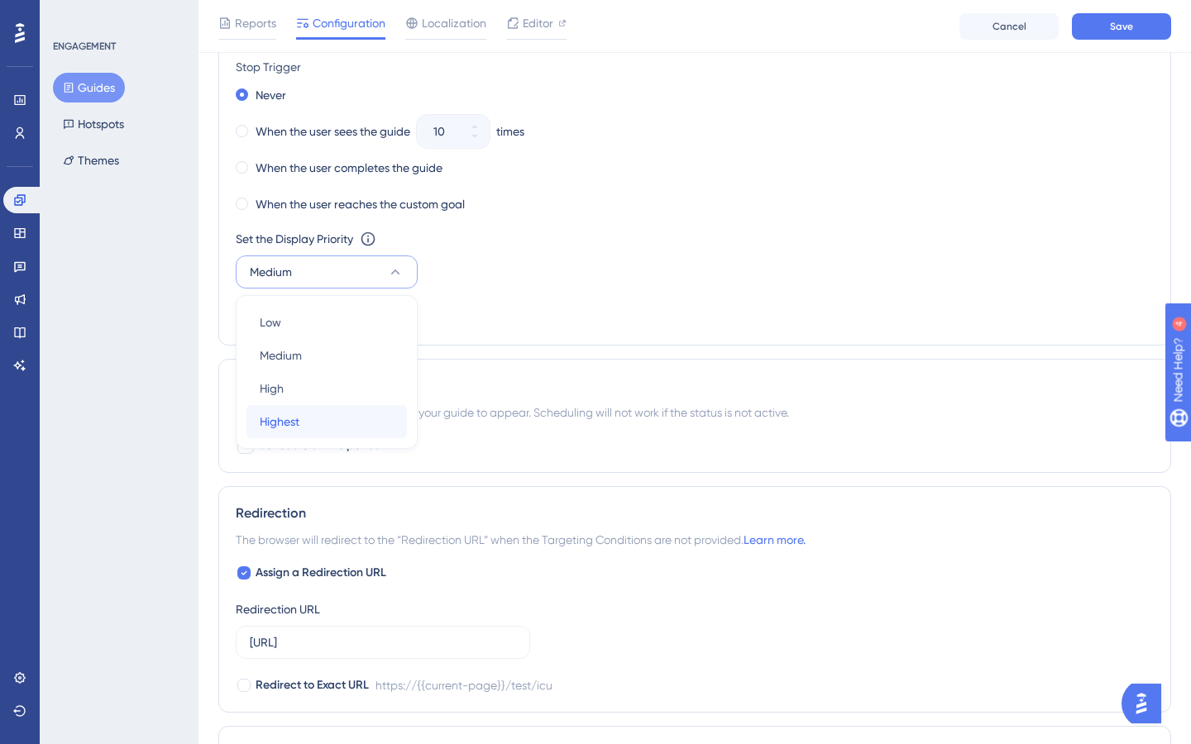
click at [310, 418] on div "Highest Highest" at bounding box center [327, 421] width 134 height 33
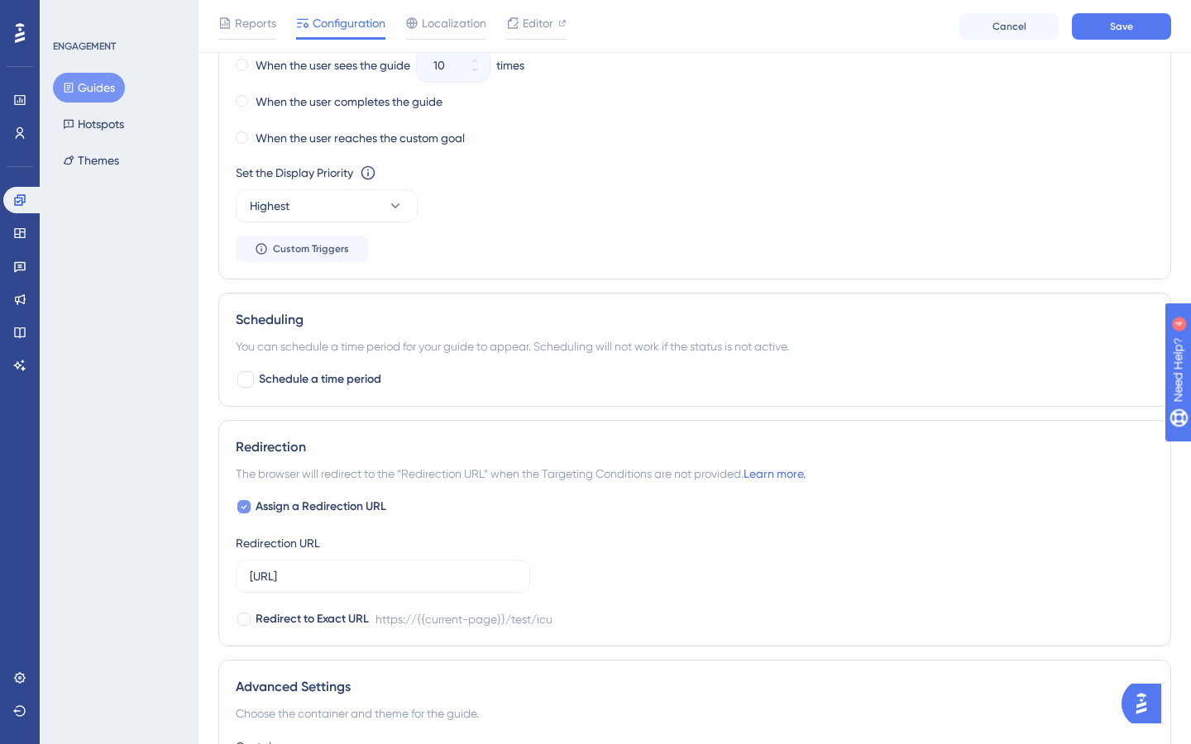
click at [272, 515] on span "Assign a Redirection URL" at bounding box center [321, 507] width 131 height 20
checkbox input "false"
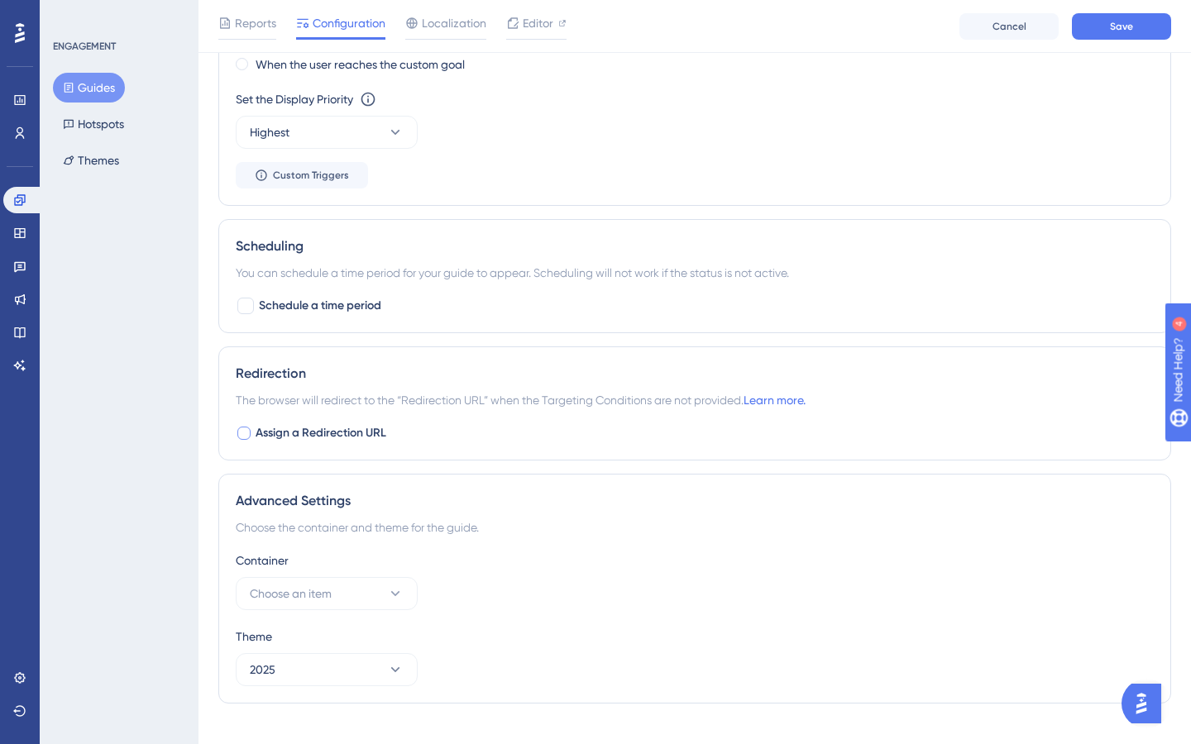
scroll to position [1077, 0]
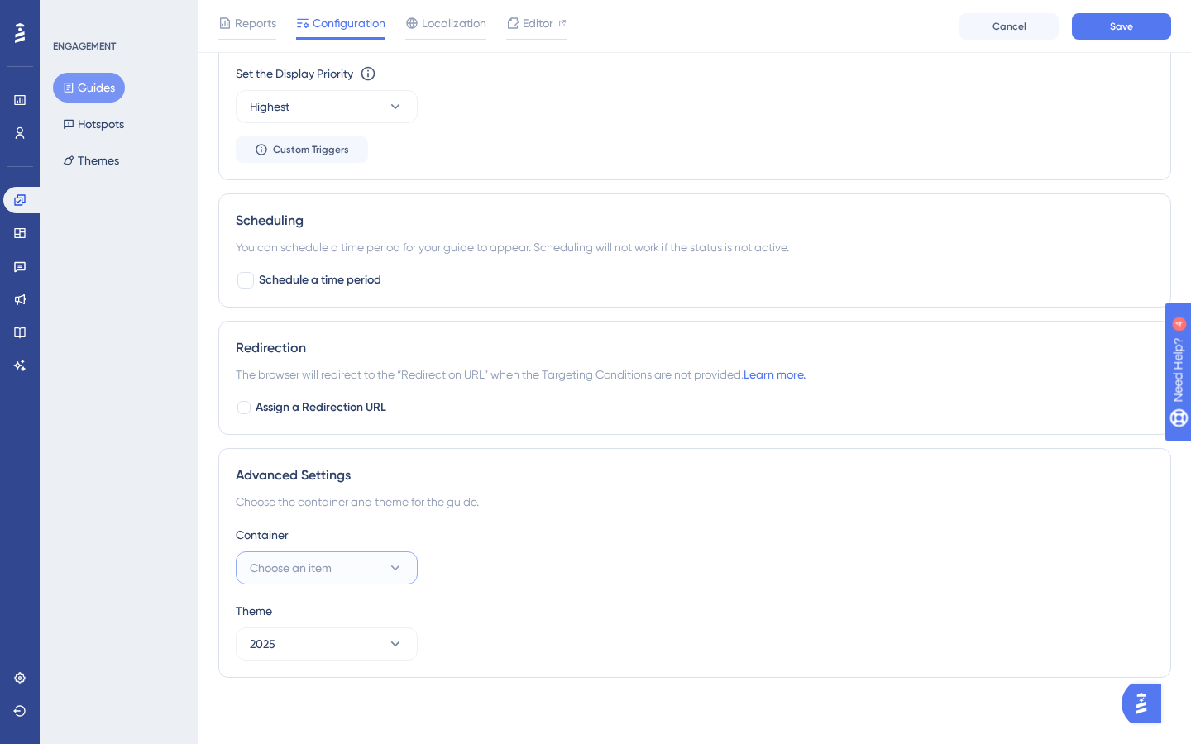
click at [303, 568] on span "Choose an item" at bounding box center [291, 568] width 82 height 20
click at [303, 615] on span "Onboarding" at bounding box center [292, 619] width 65 height 20
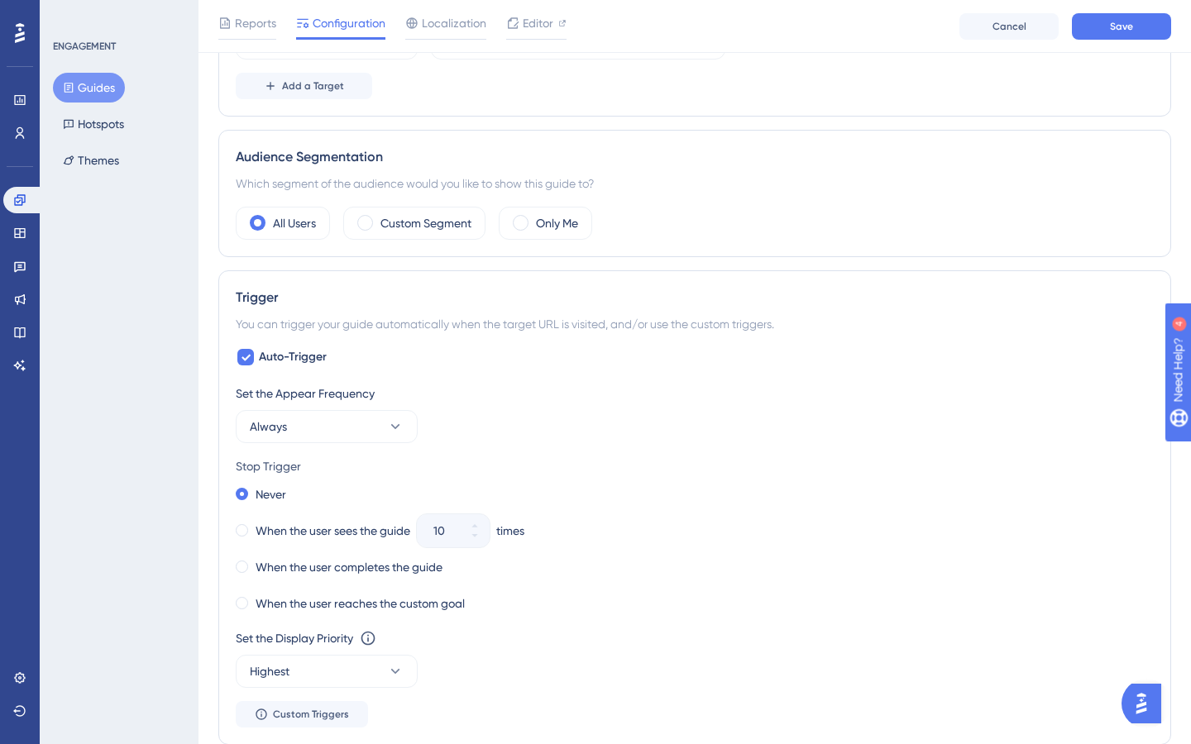
scroll to position [0, 0]
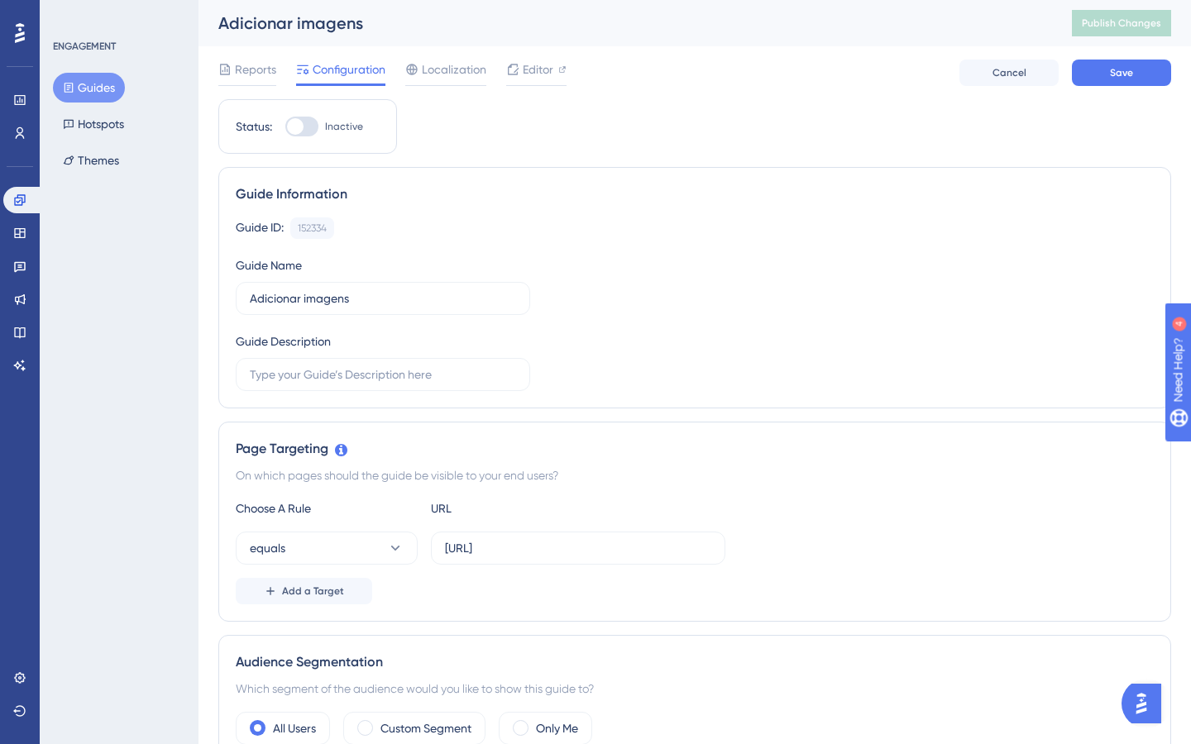
click at [311, 131] on div at bounding box center [301, 127] width 33 height 20
click at [285, 127] on input "Inactive" at bounding box center [284, 127] width 1 height 1
checkbox input "true"
click at [1128, 73] on span "Save" at bounding box center [1121, 72] width 23 height 13
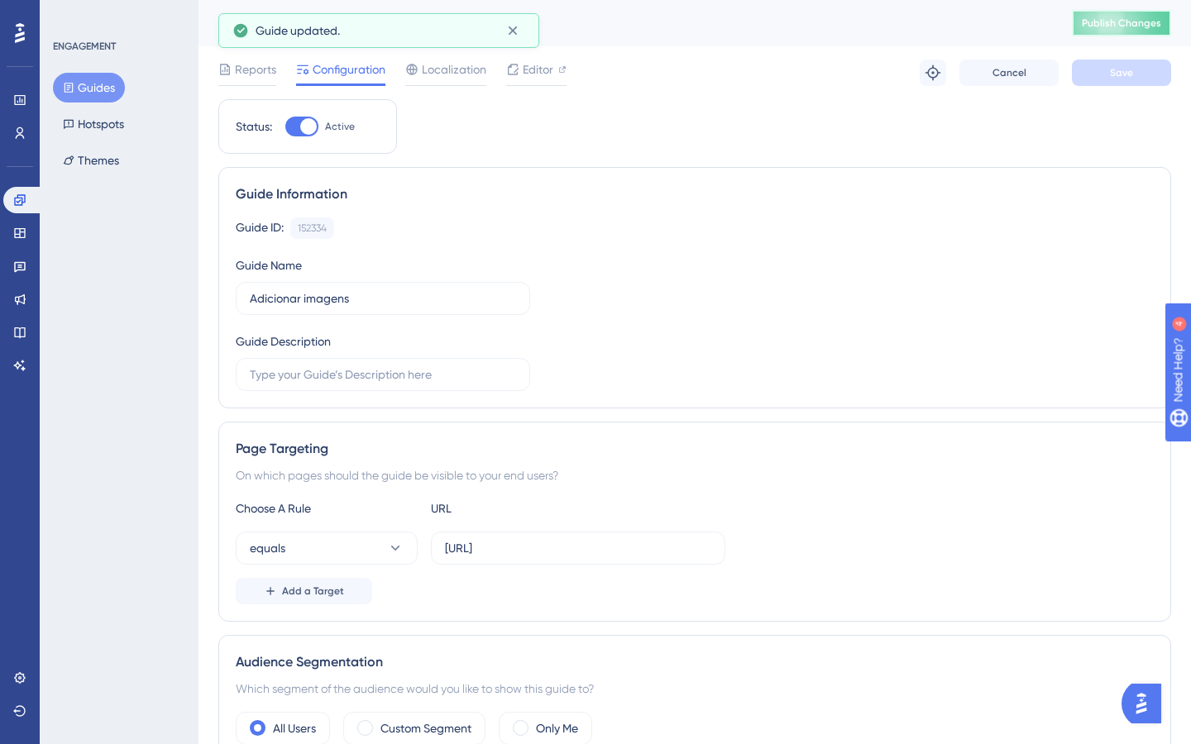
click at [1123, 24] on span "Publish Changes" at bounding box center [1121, 23] width 79 height 13
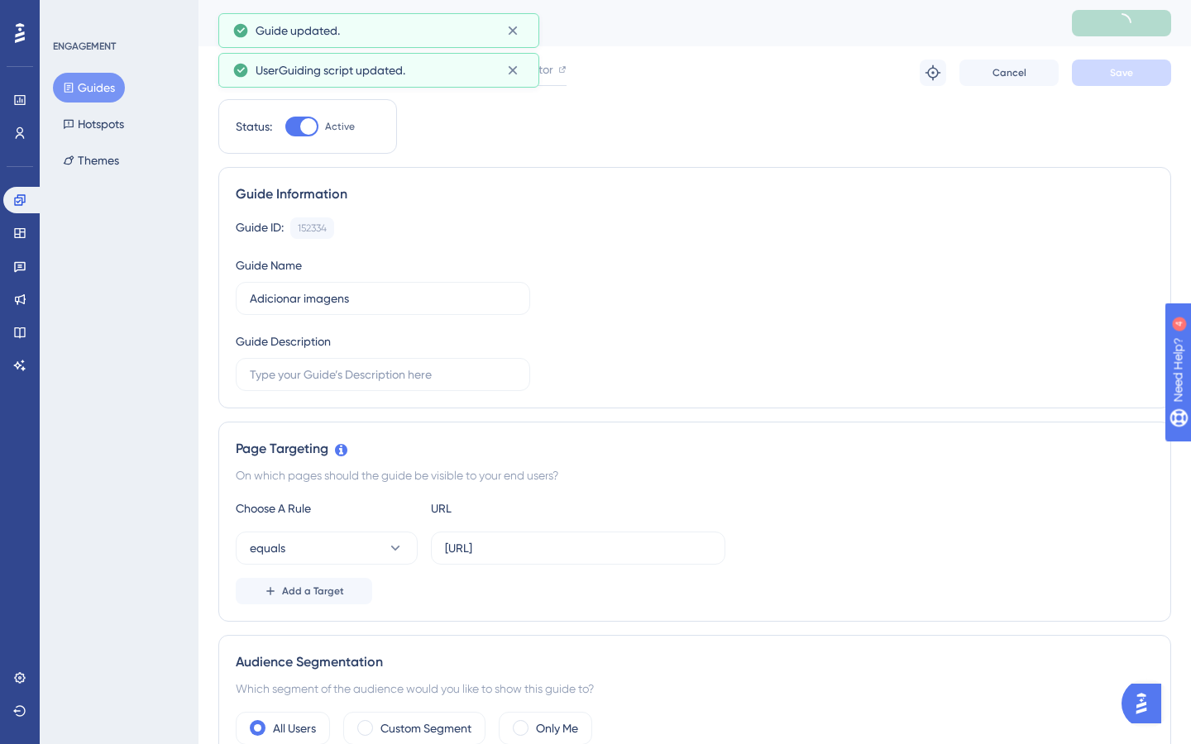
click at [83, 88] on button "Guides" at bounding box center [89, 88] width 72 height 30
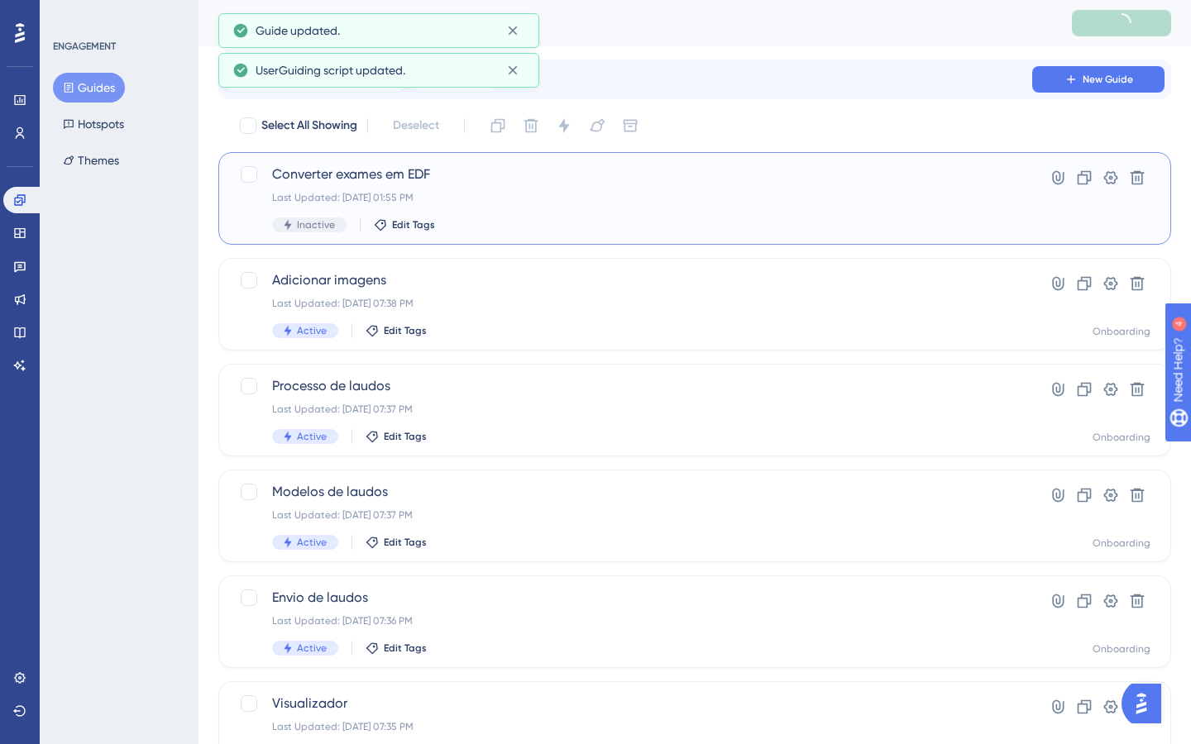
click at [481, 168] on span "Converter exames em EDF" at bounding box center [628, 175] width 713 height 20
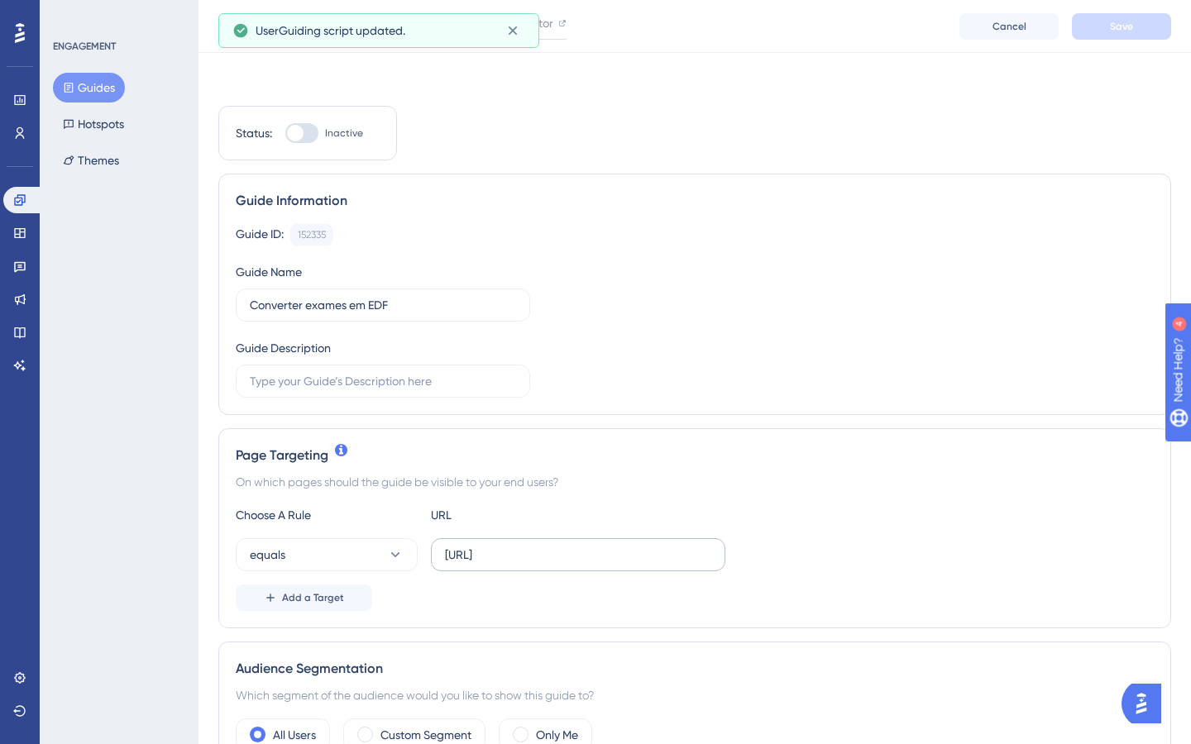
scroll to position [70, 0]
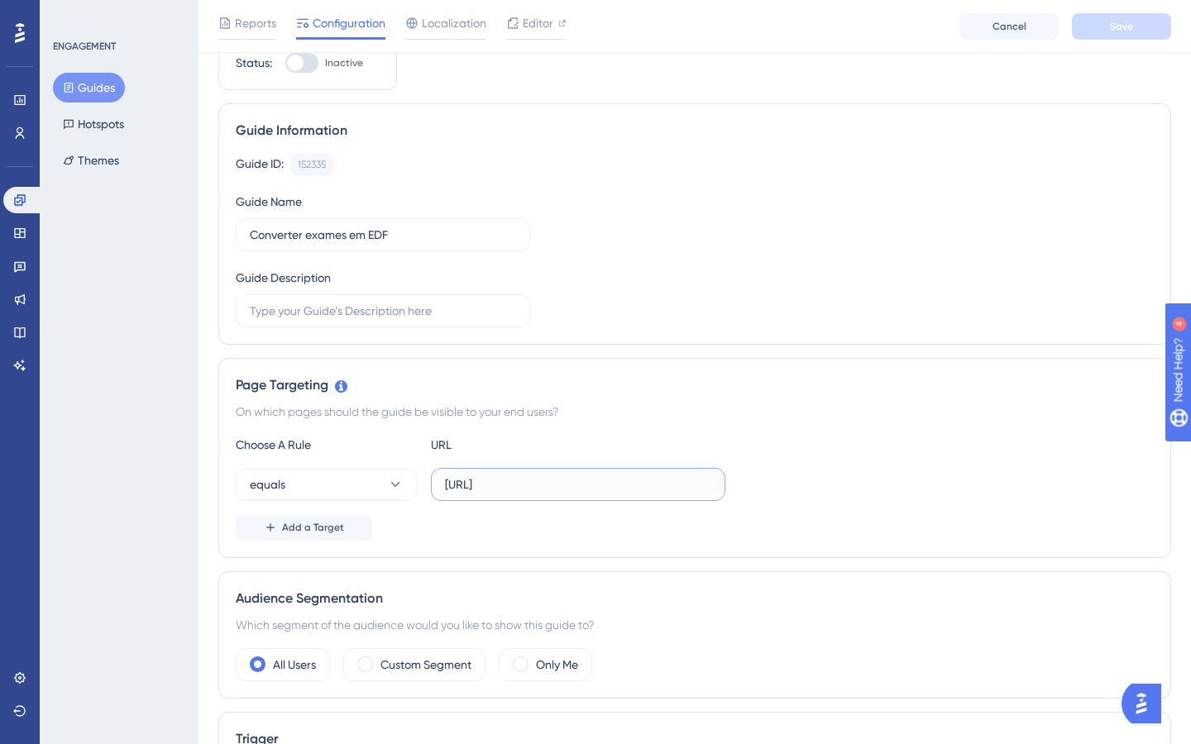
click at [518, 479] on input "[URL]" at bounding box center [578, 484] width 266 height 18
paste input "ev"
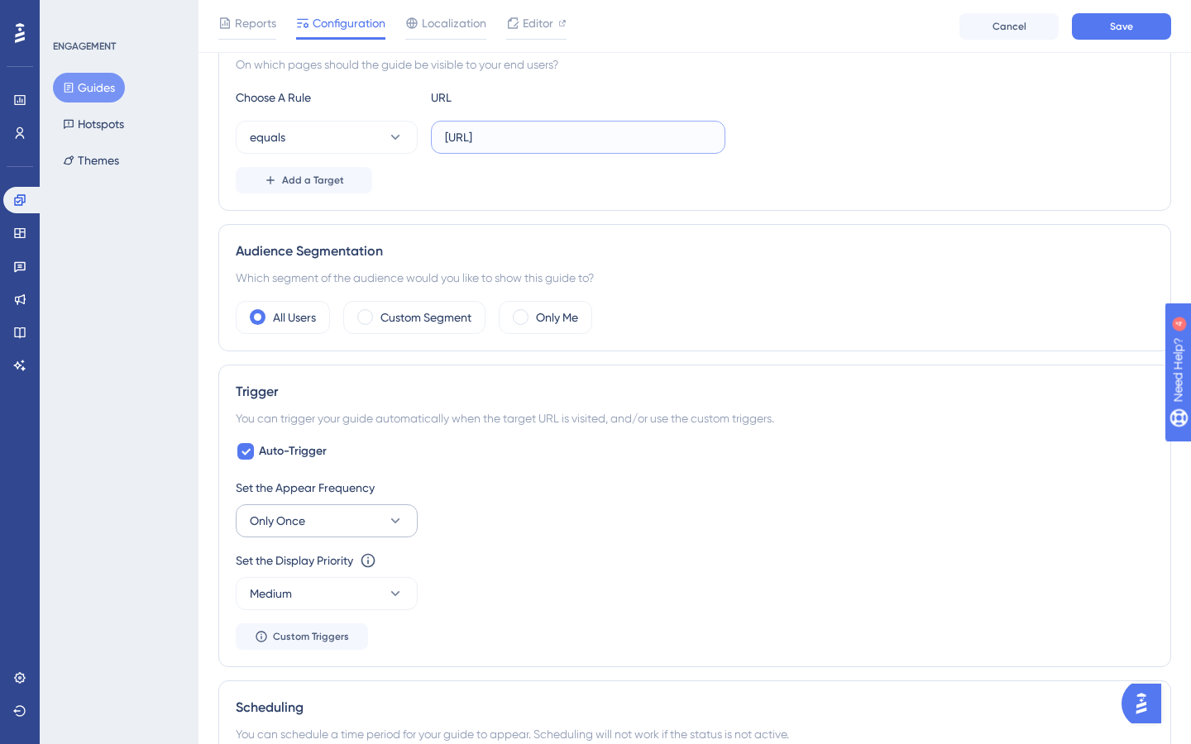
type input "[URL]"
click at [365, 509] on button "Only Once" at bounding box center [327, 520] width 182 height 33
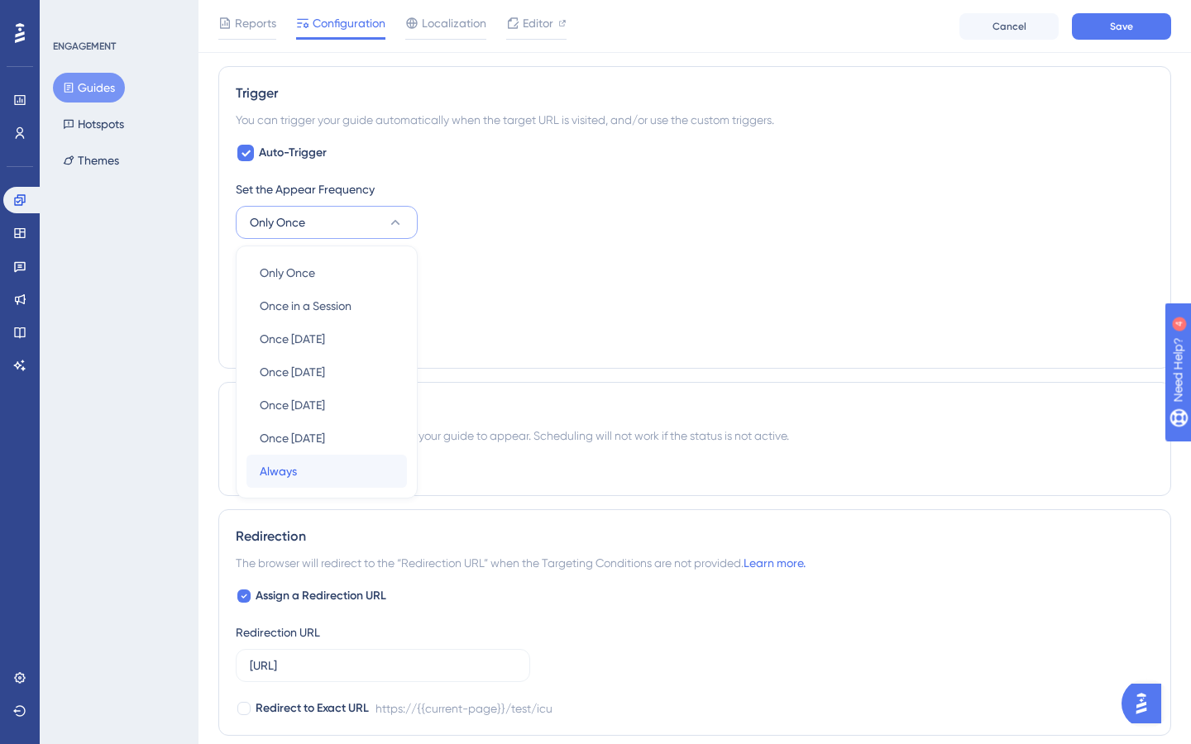
click at [322, 467] on div "Always Always" at bounding box center [327, 471] width 134 height 33
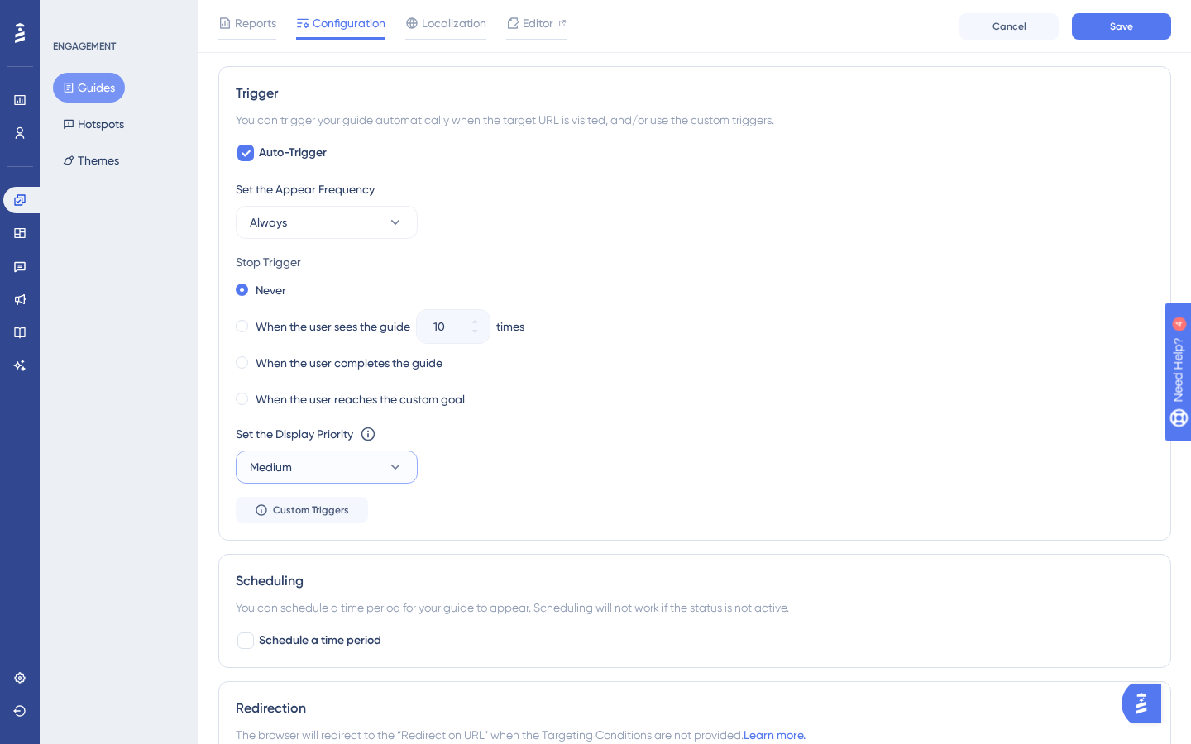
click at [334, 469] on button "Medium" at bounding box center [327, 467] width 182 height 33
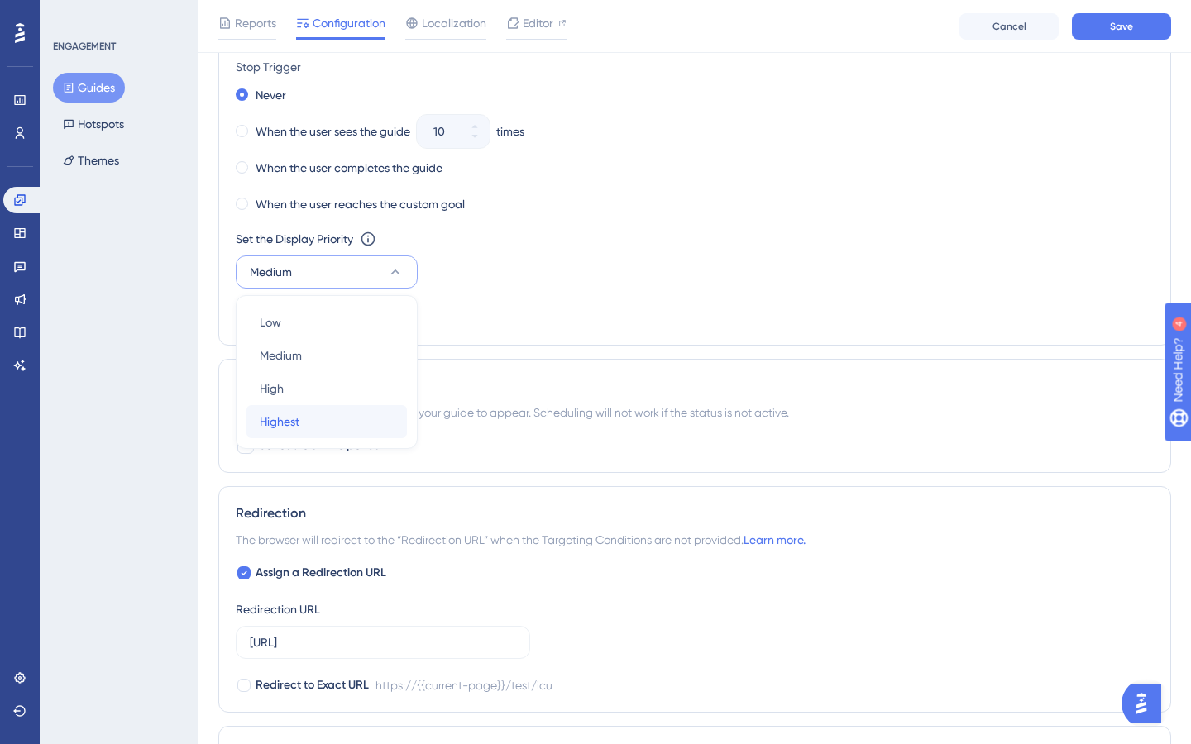
click at [309, 410] on div "Highest Highest" at bounding box center [327, 421] width 134 height 33
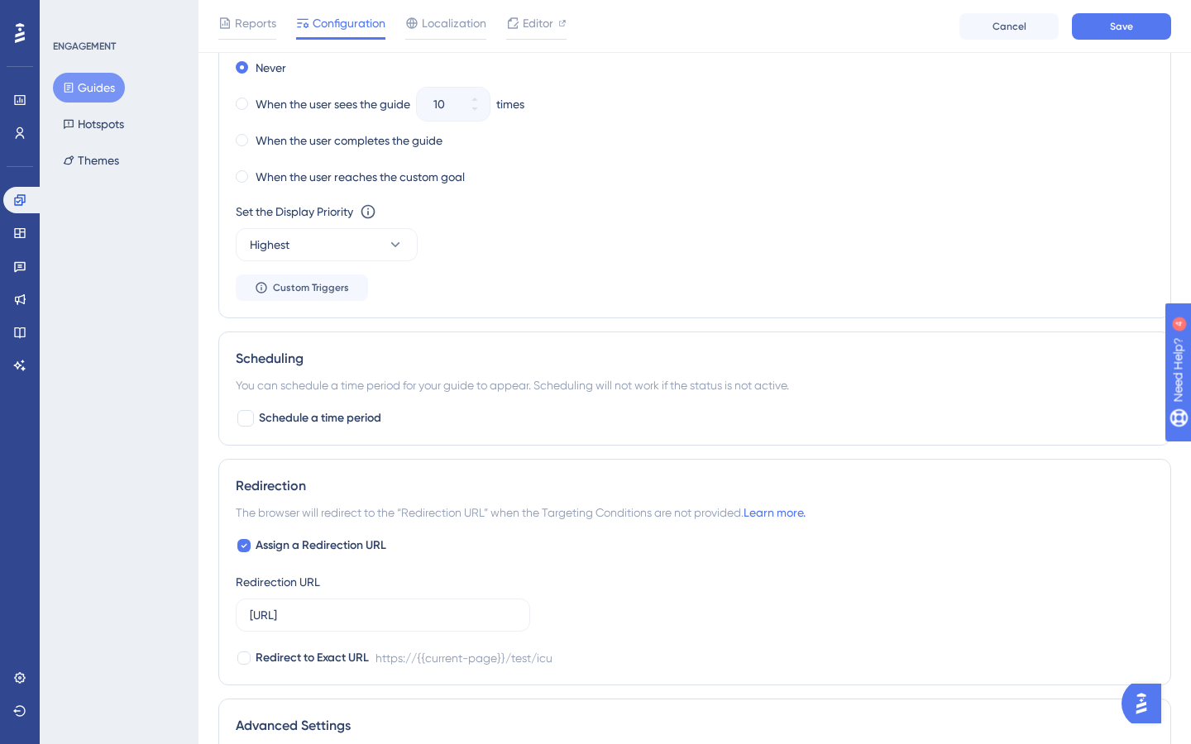
scroll to position [982, 0]
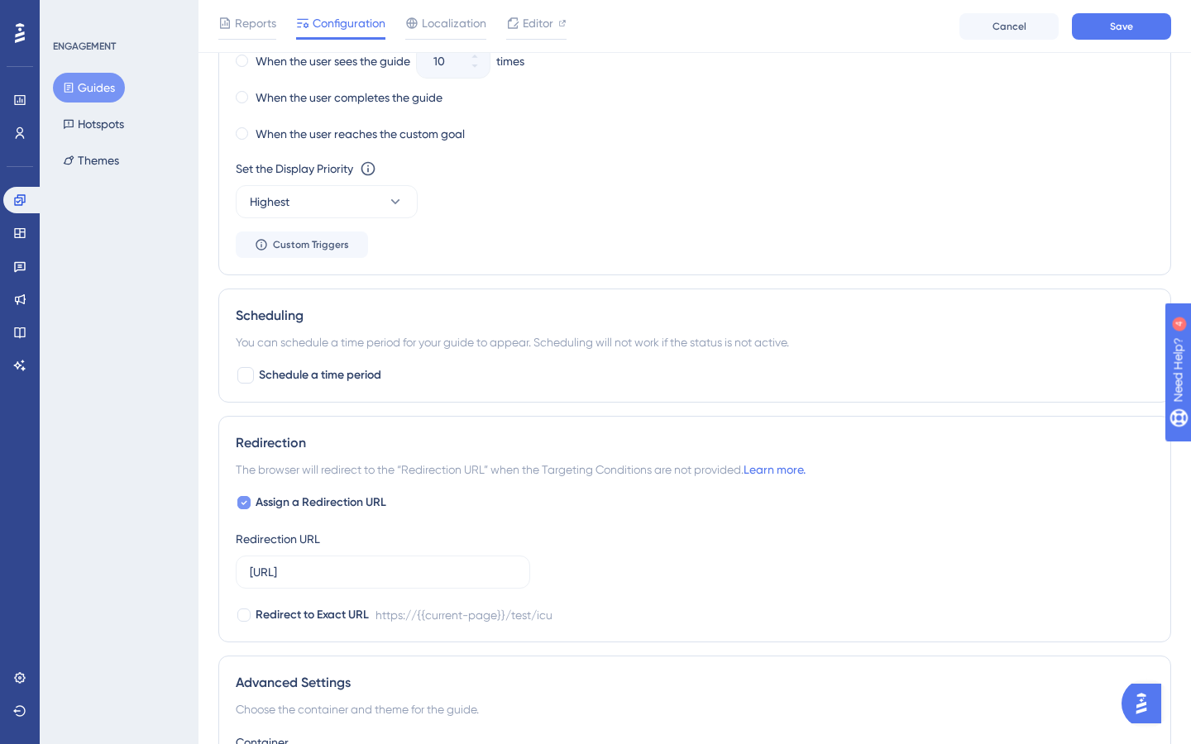
click at [313, 494] on span "Assign a Redirection URL" at bounding box center [321, 503] width 131 height 20
checkbox input "false"
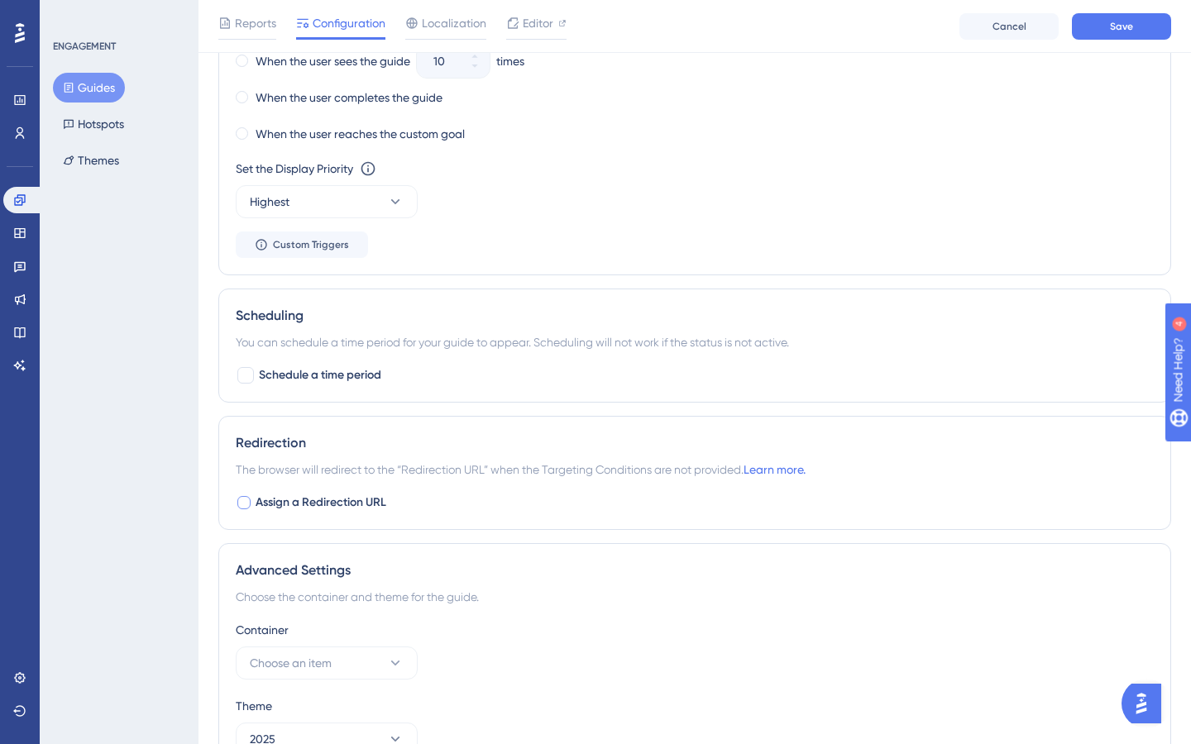
scroll to position [1077, 0]
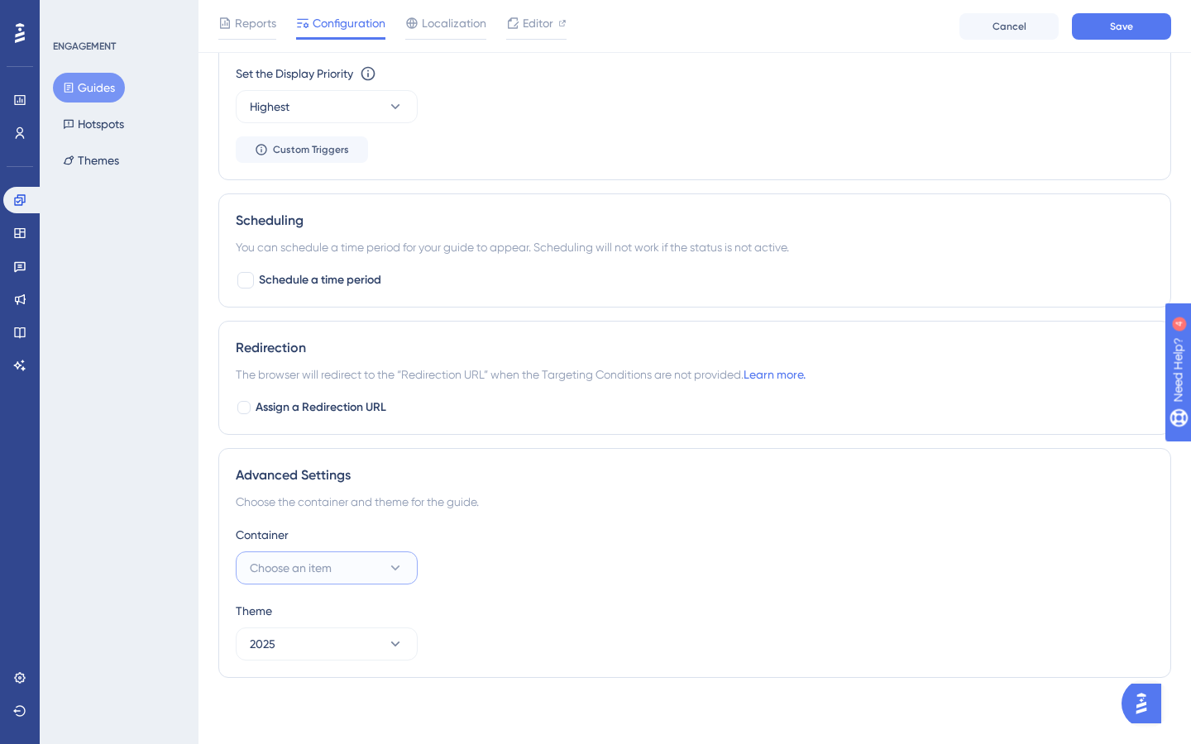
click at [321, 569] on span "Choose an item" at bounding box center [291, 568] width 82 height 20
click at [316, 614] on span "Onboarding" at bounding box center [292, 619] width 65 height 20
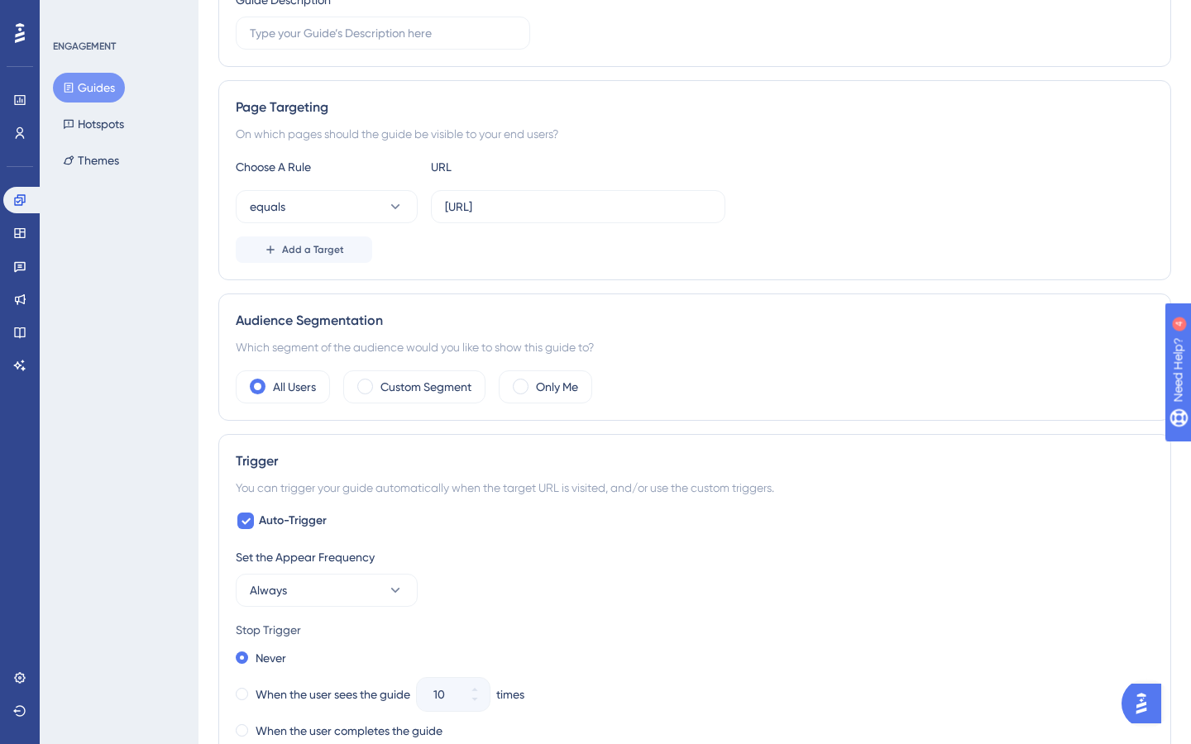
scroll to position [0, 0]
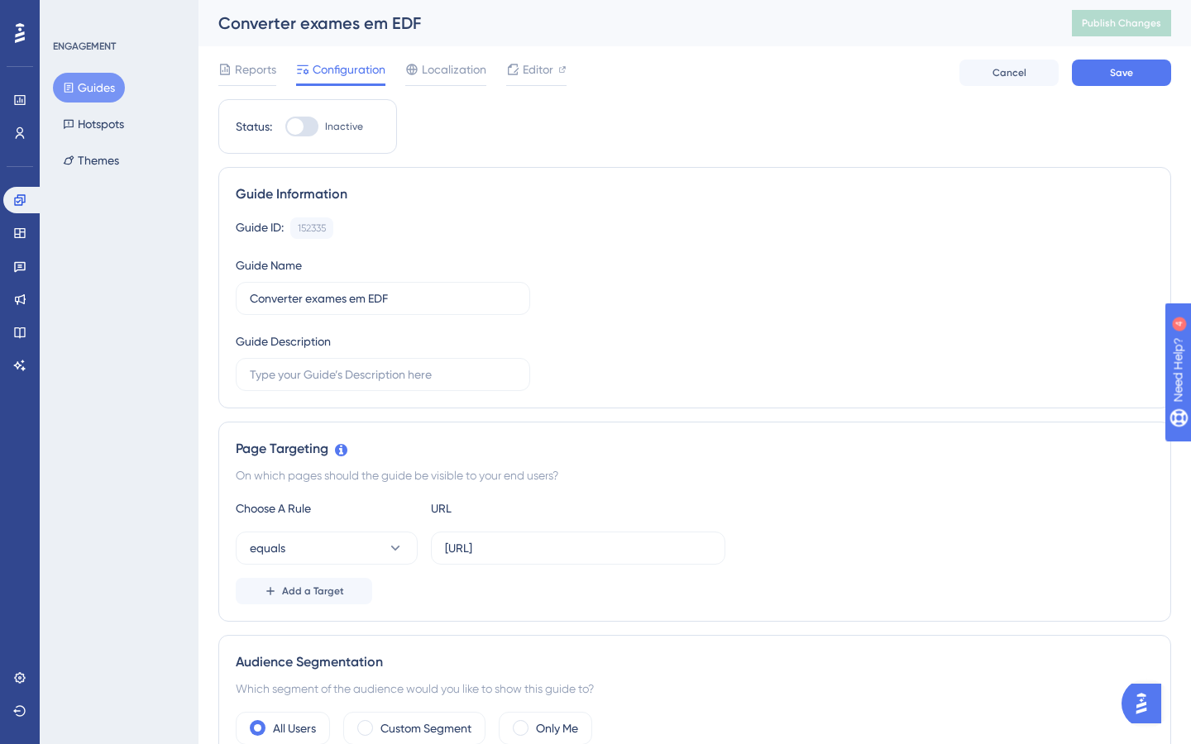
click at [312, 133] on div at bounding box center [301, 127] width 33 height 20
click at [285, 127] on input "Inactive" at bounding box center [284, 127] width 1 height 1
checkbox input "true"
click at [1098, 86] on div "Reports Configuration Localization Editor Cancel Save" at bounding box center [694, 72] width 953 height 53
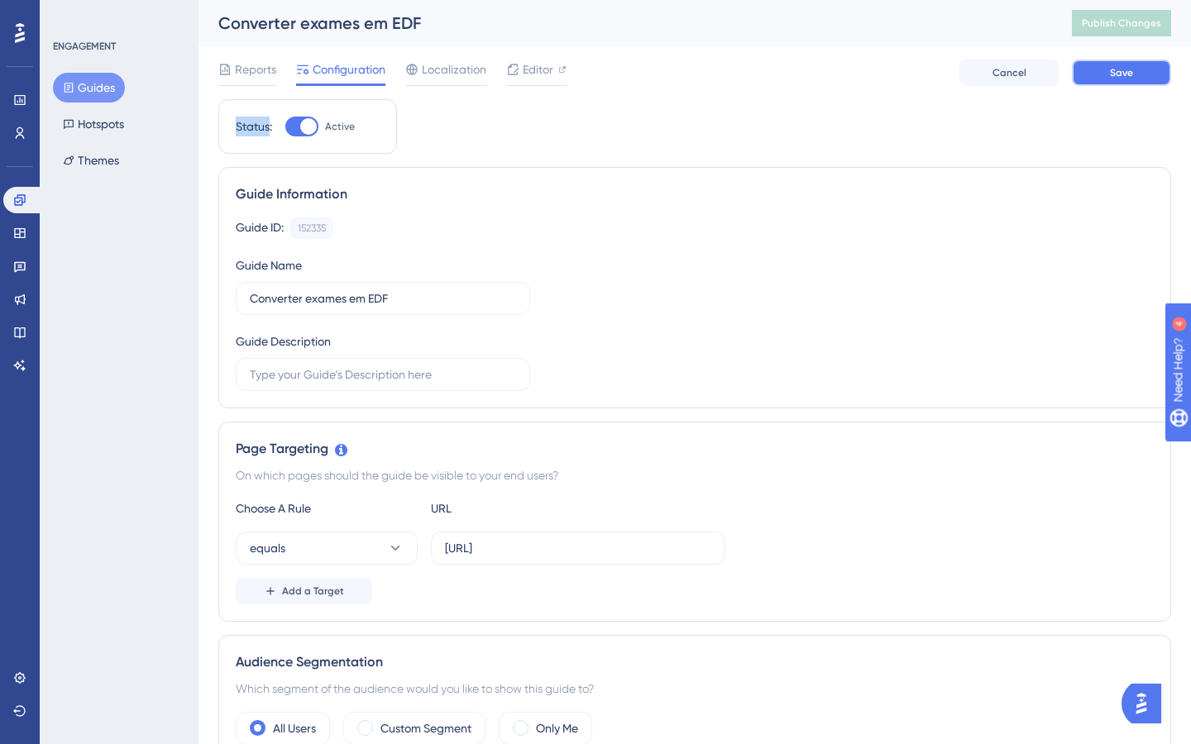
click at [1115, 74] on span "Save" at bounding box center [1121, 72] width 23 height 13
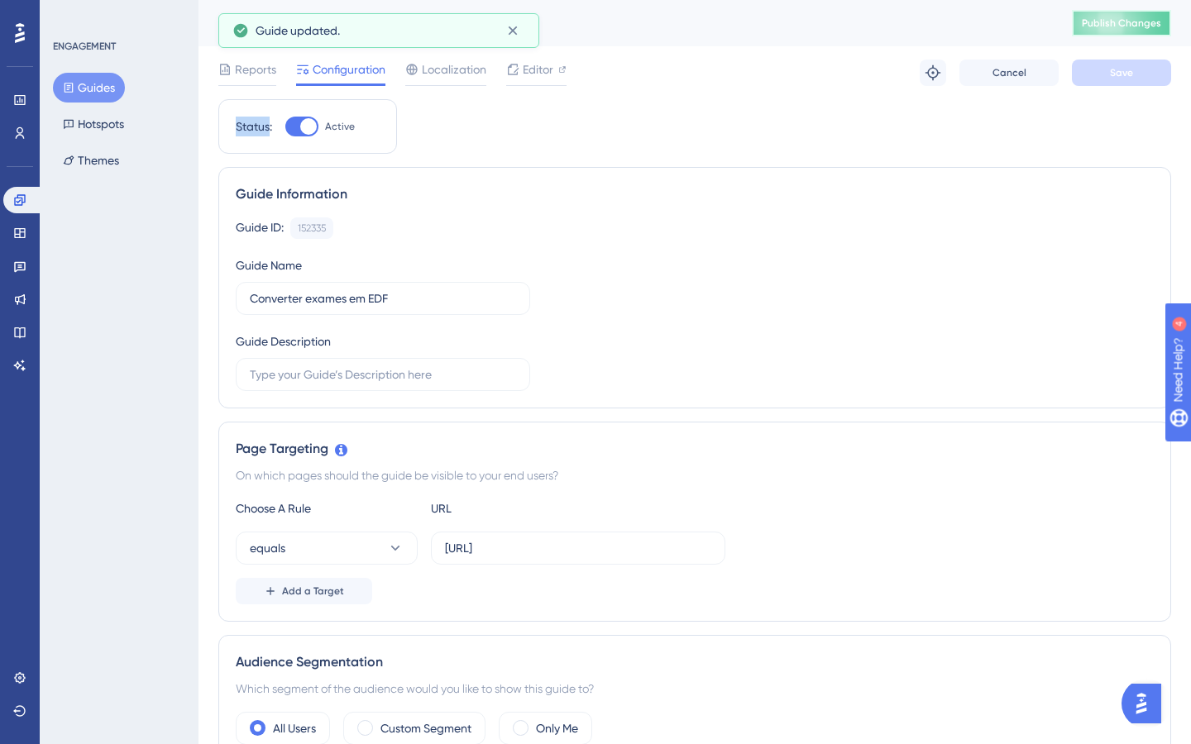
click at [1111, 31] on button "Publish Changes" at bounding box center [1121, 23] width 99 height 26
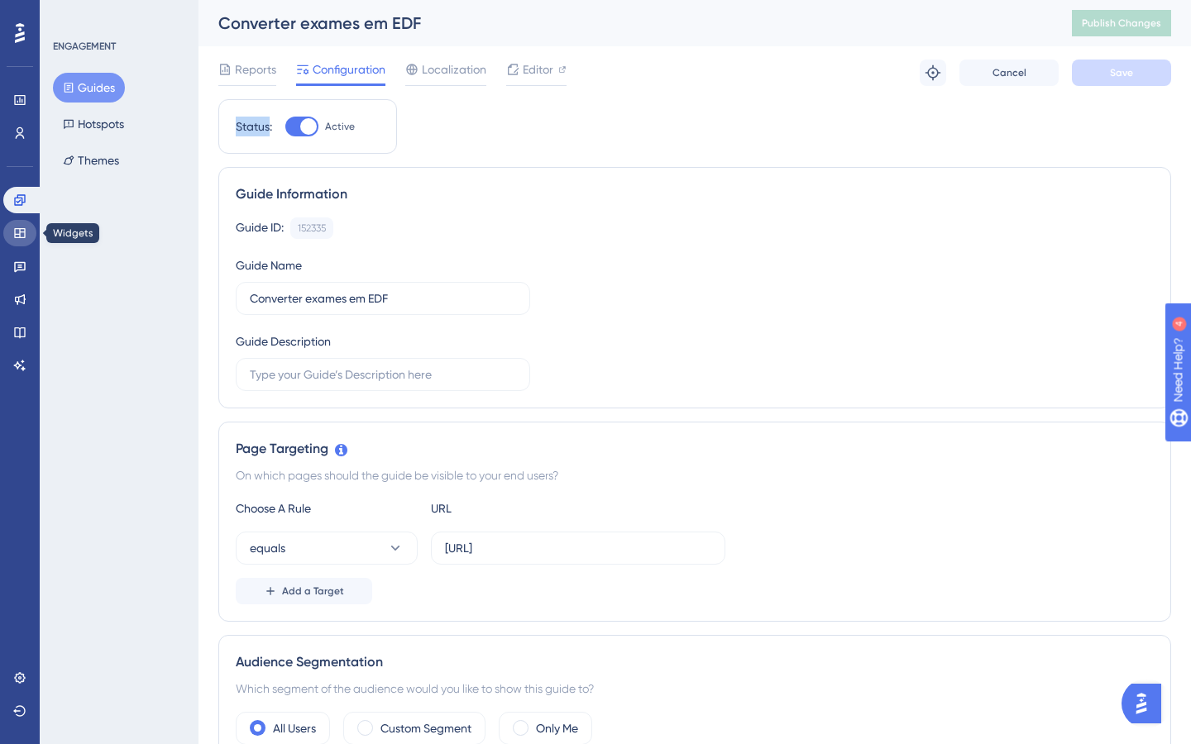
click at [14, 232] on icon at bounding box center [19, 233] width 11 height 10
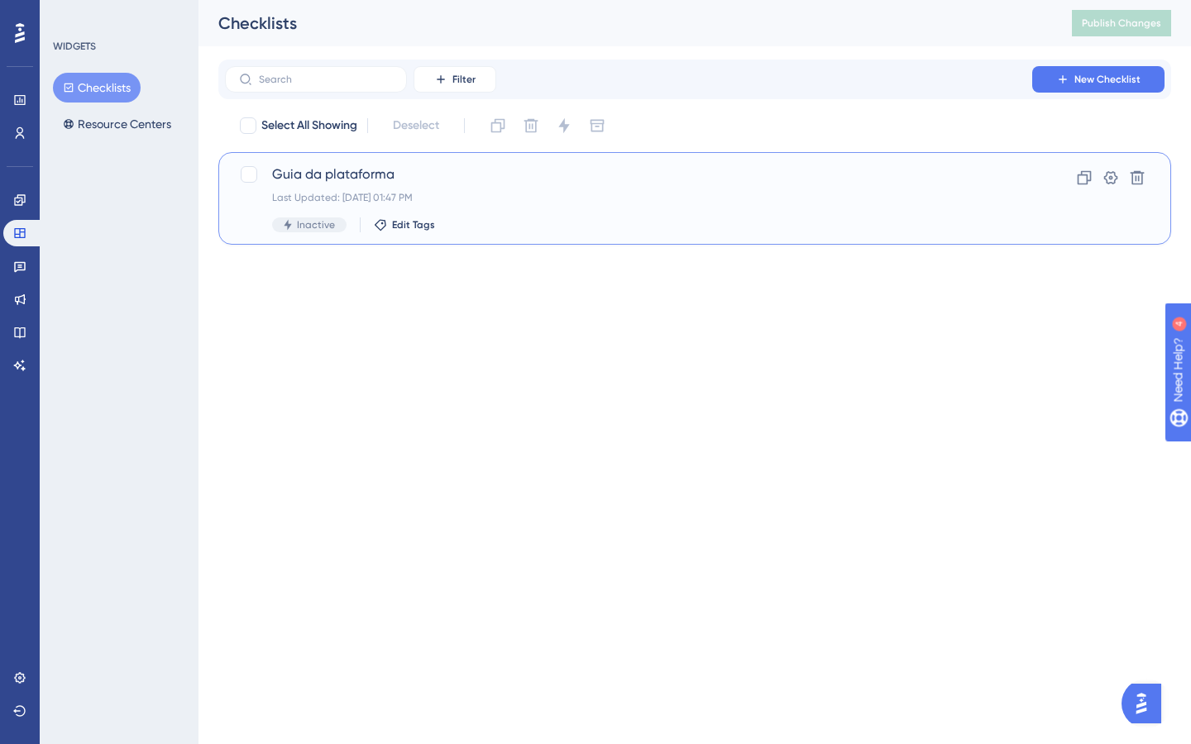
click at [594, 193] on div "Last Updated: [DATE] 01:47 PM" at bounding box center [628, 197] width 713 height 13
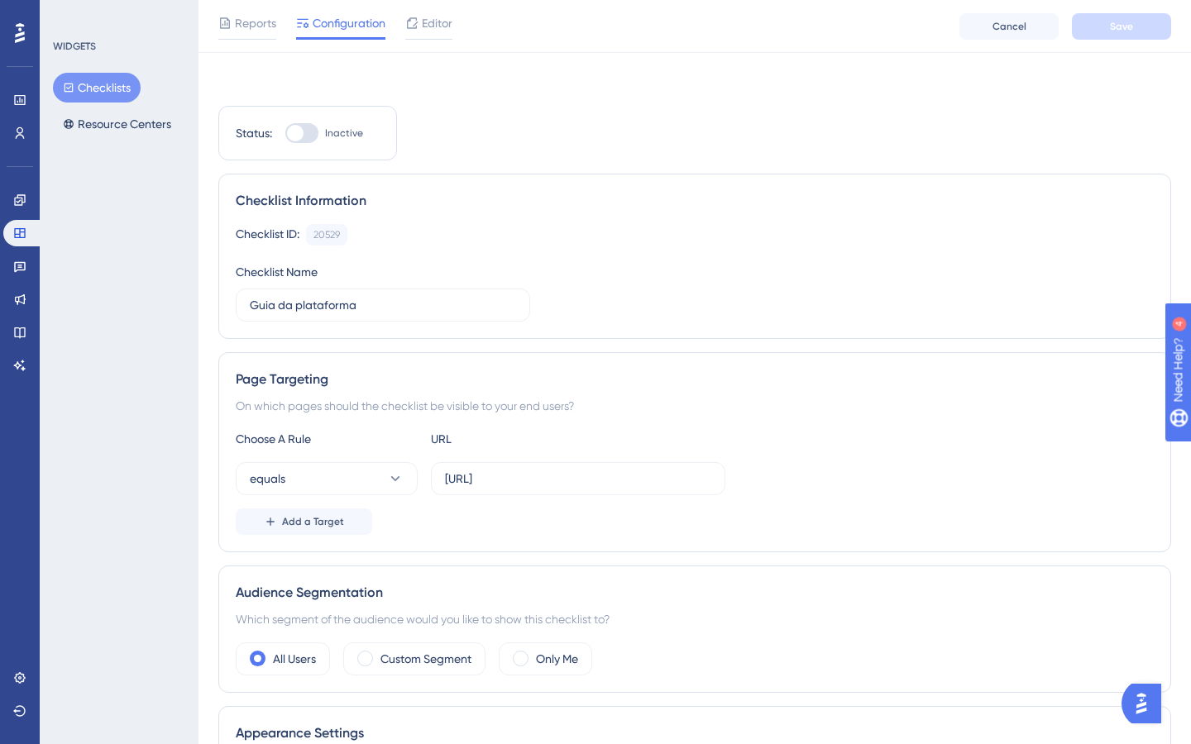
scroll to position [690, 0]
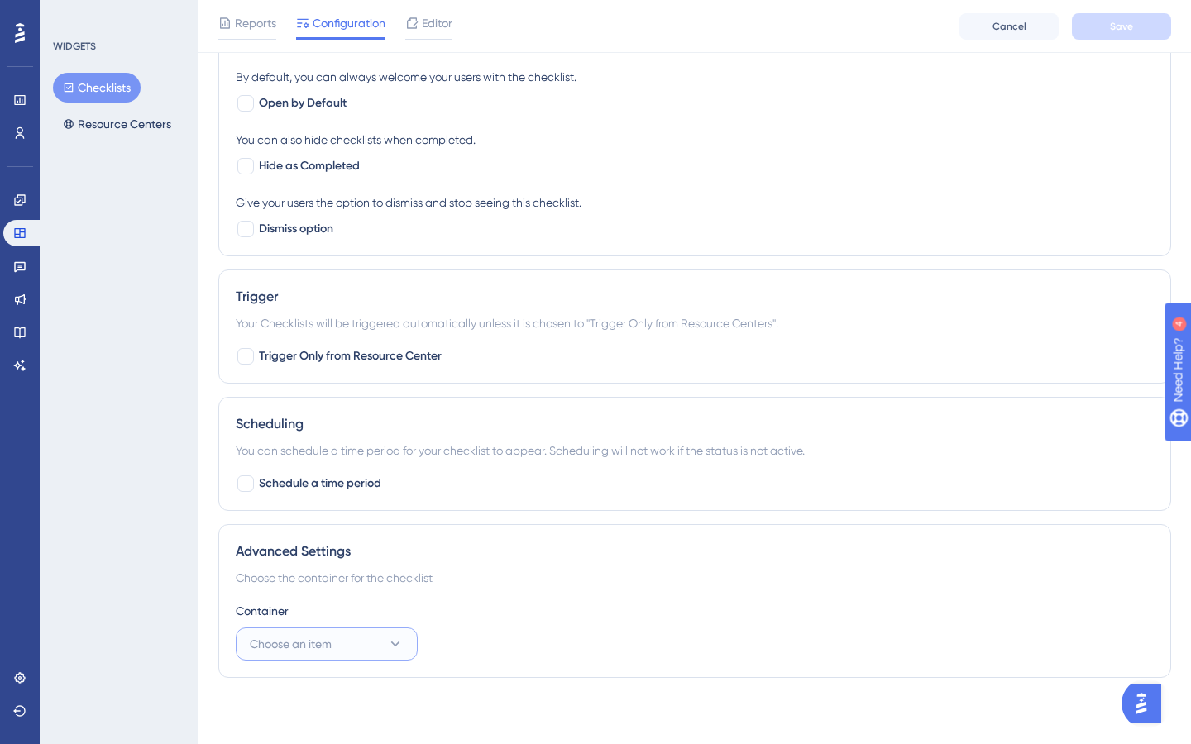
click at [364, 658] on button "Choose an item" at bounding box center [327, 644] width 182 height 33
click at [337, 695] on div "Onboarding Onboarding" at bounding box center [327, 694] width 134 height 33
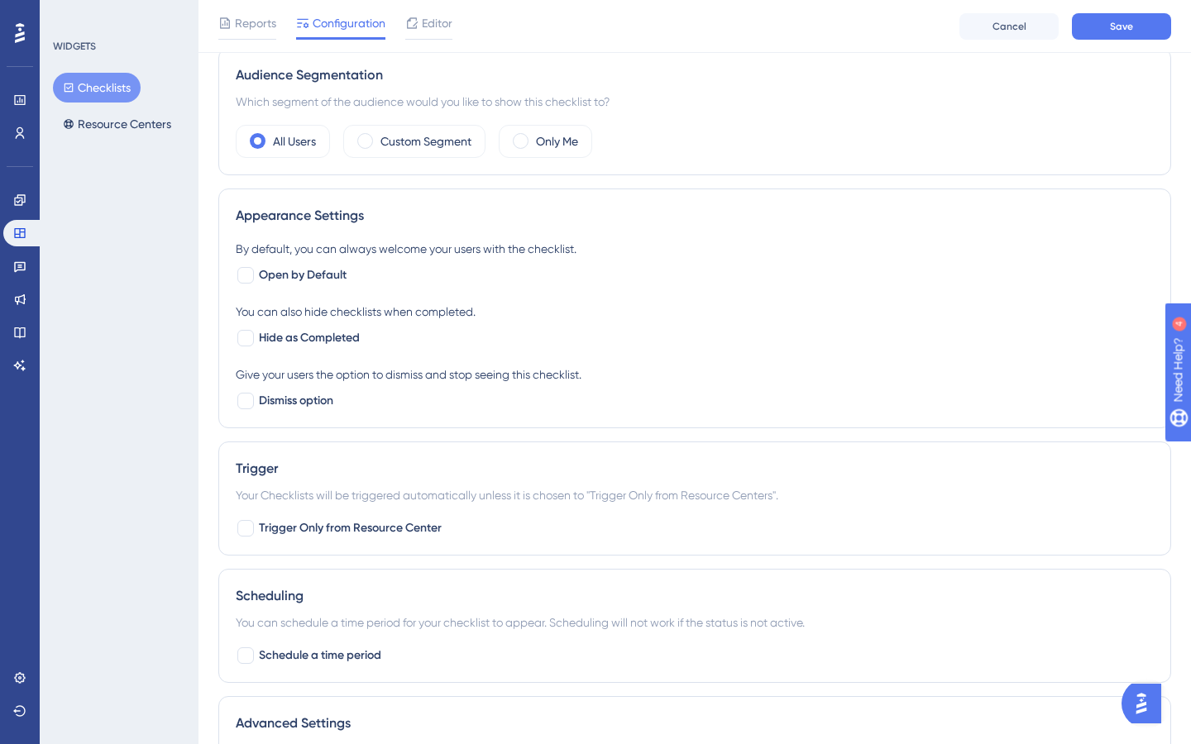
scroll to position [506, 0]
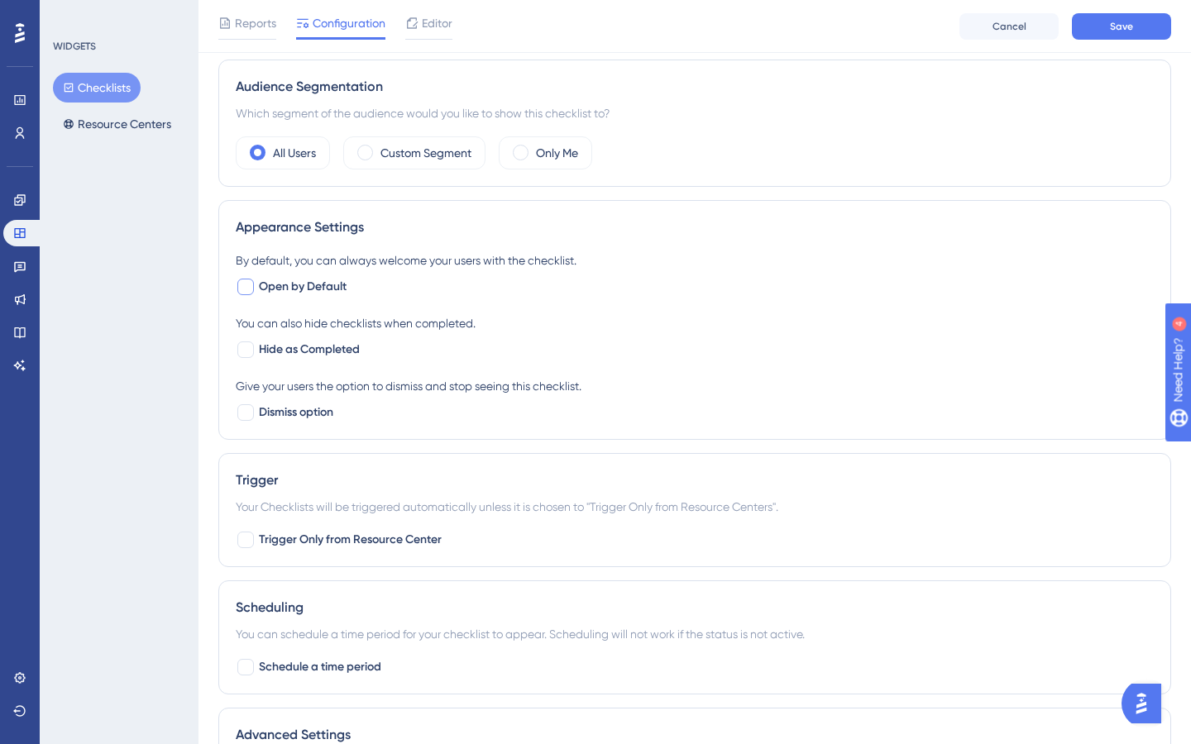
click at [301, 288] on span "Open by Default" at bounding box center [303, 287] width 88 height 20
checkbox input "true"
click at [313, 414] on span "Dismiss option" at bounding box center [296, 413] width 74 height 20
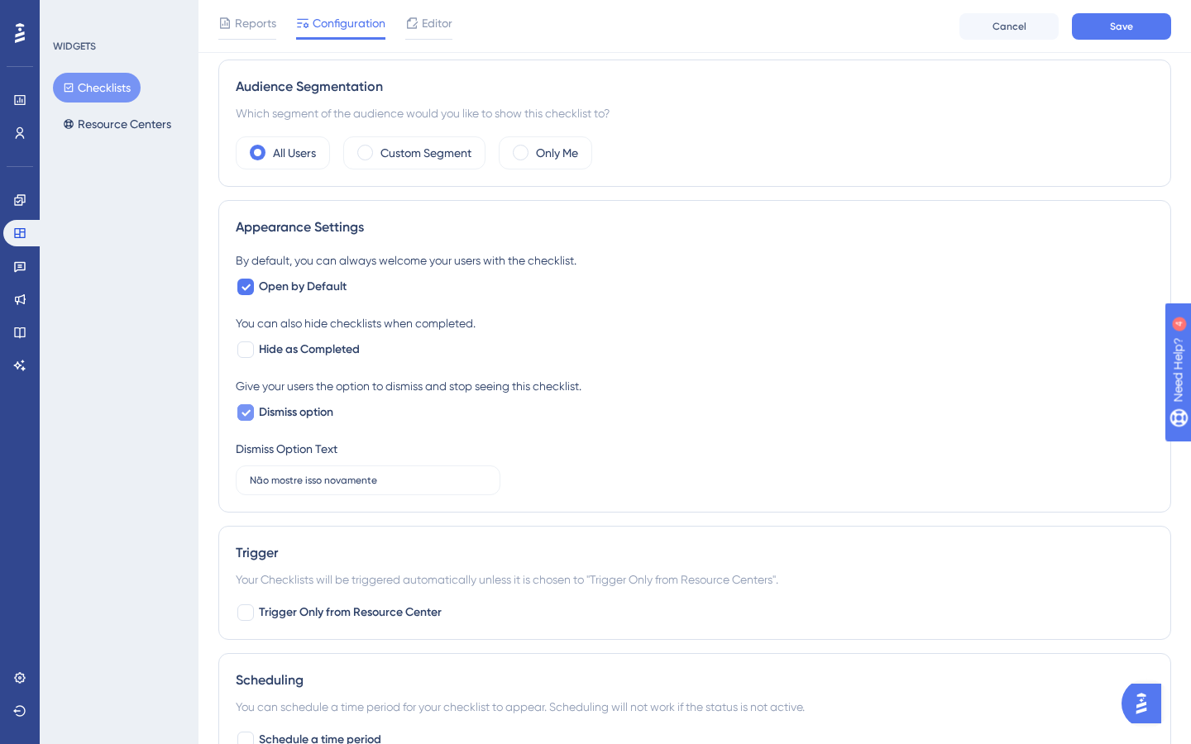
click at [313, 413] on span "Dismiss option" at bounding box center [296, 413] width 74 height 20
checkbox input "false"
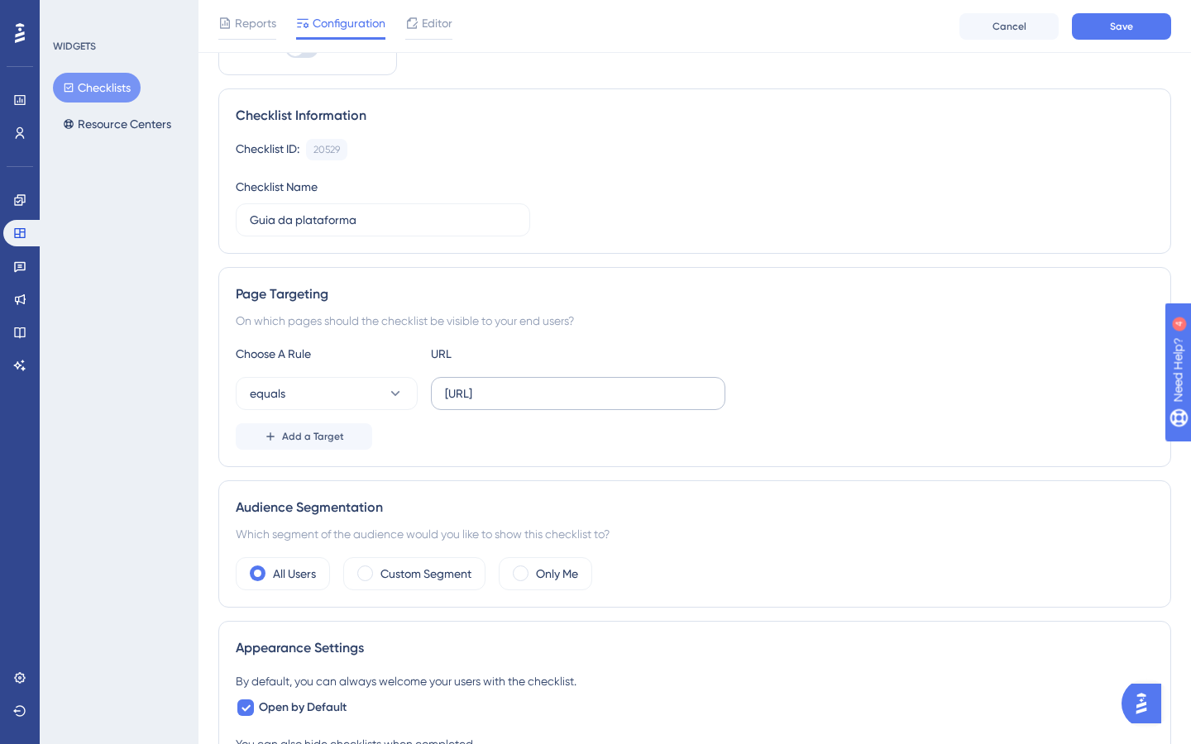
scroll to position [0, 0]
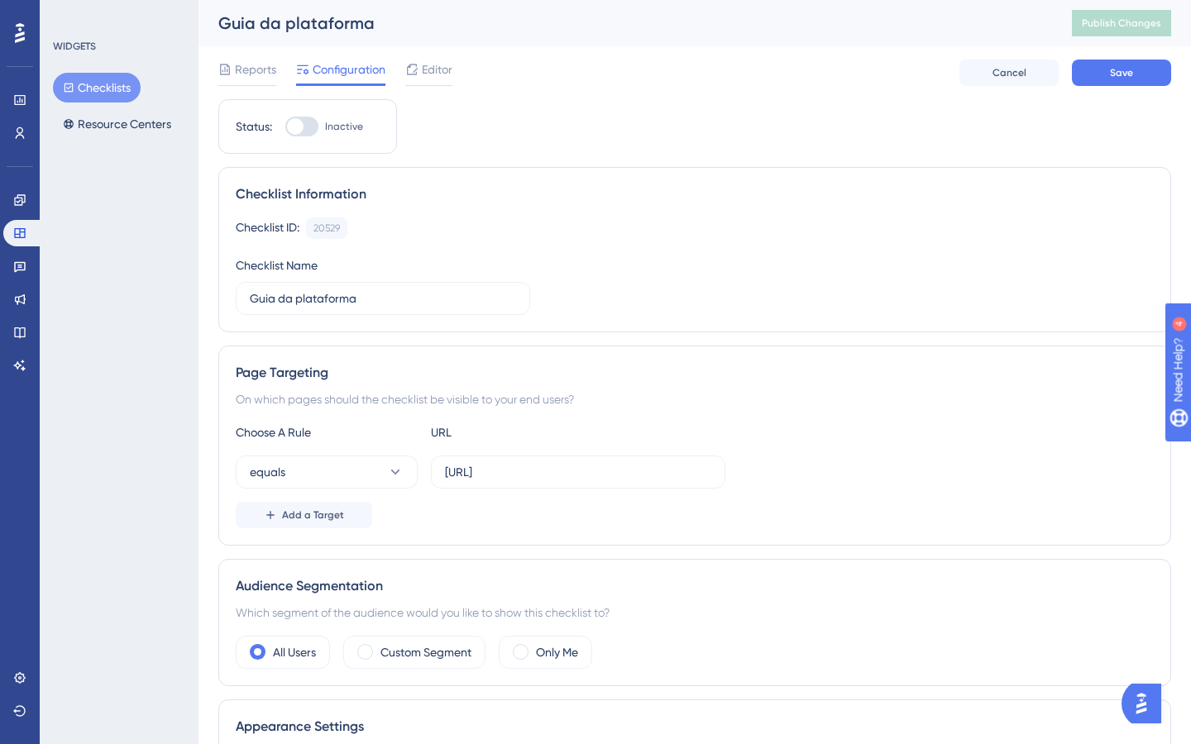
click at [307, 131] on div at bounding box center [301, 127] width 33 height 20
click at [285, 127] on input "Inactive" at bounding box center [284, 127] width 1 height 1
checkbox input "true"
click at [1140, 68] on button "Save" at bounding box center [1121, 73] width 99 height 26
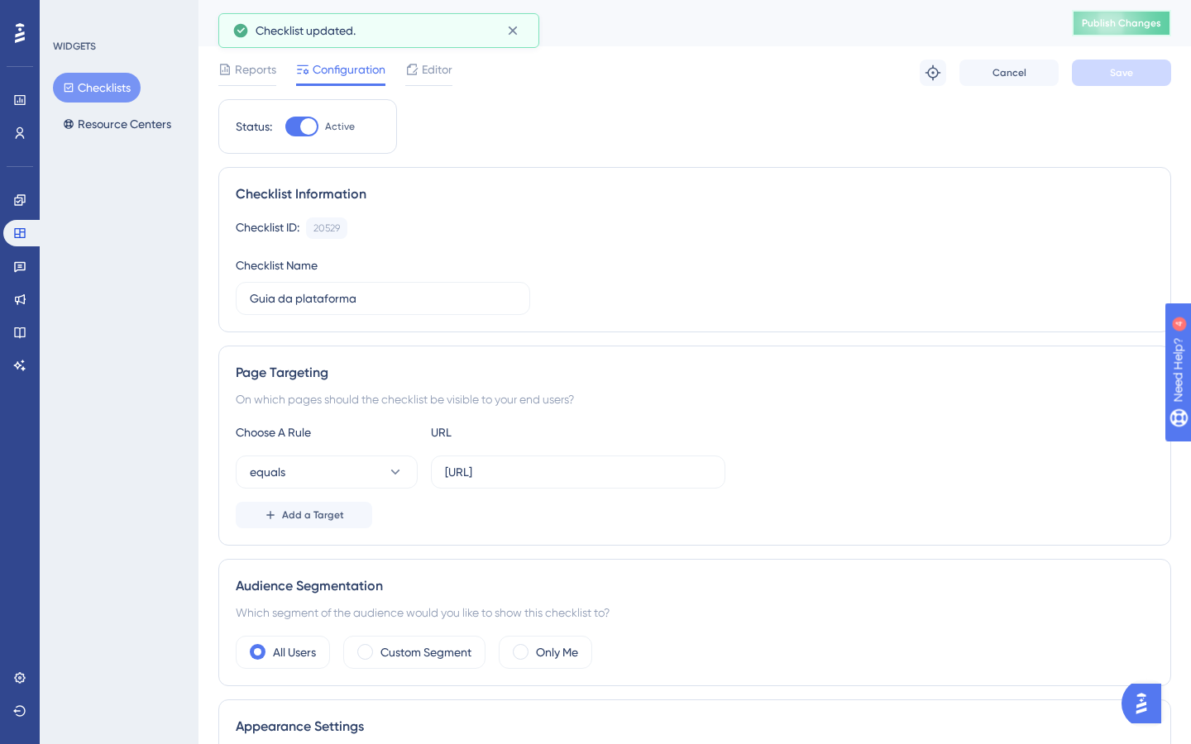
click at [1131, 26] on span "Publish Changes" at bounding box center [1121, 23] width 79 height 13
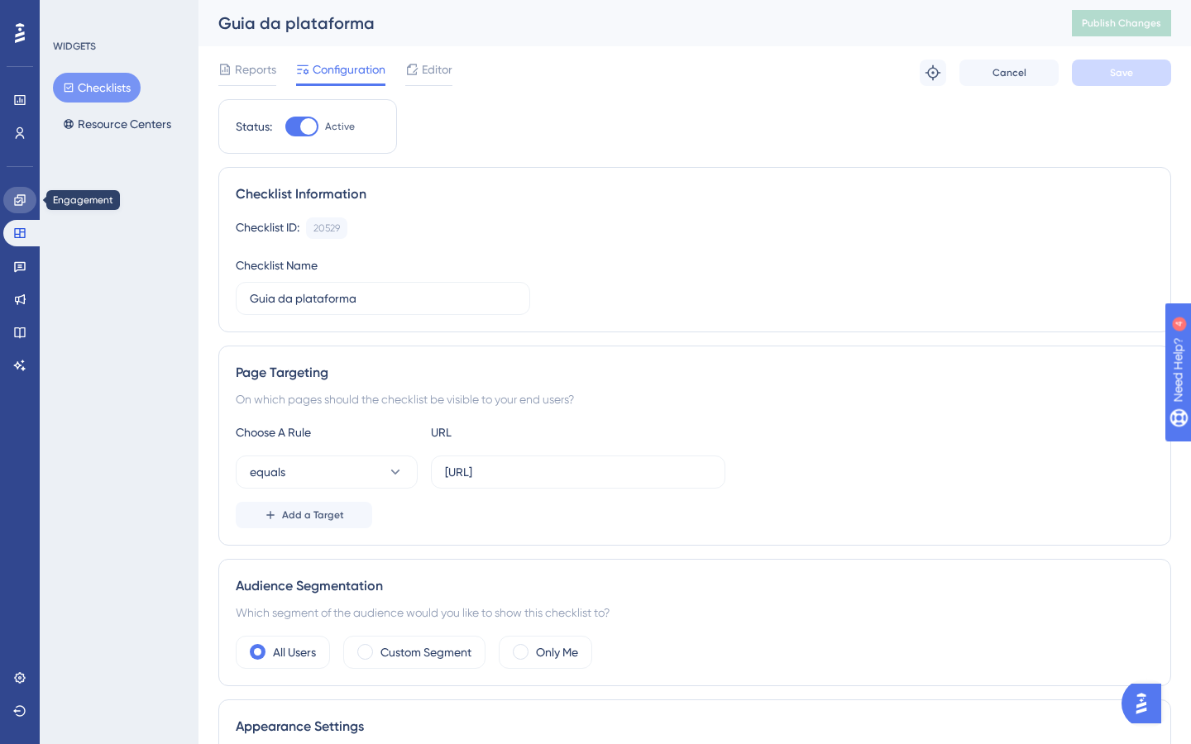
click at [21, 197] on icon at bounding box center [19, 199] width 13 height 13
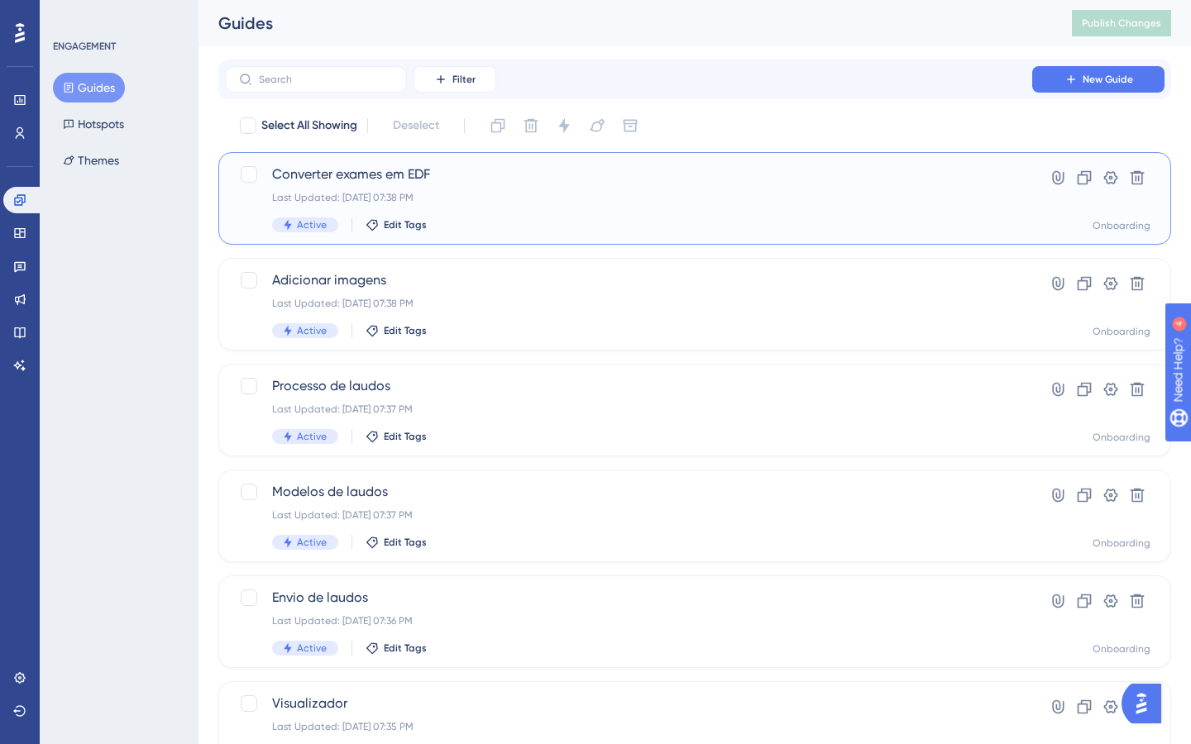
drag, startPoint x: 399, startPoint y: 175, endPoint x: 494, endPoint y: 177, distance: 95.9
click at [494, 177] on span "Converter exames em EDF" at bounding box center [628, 175] width 713 height 20
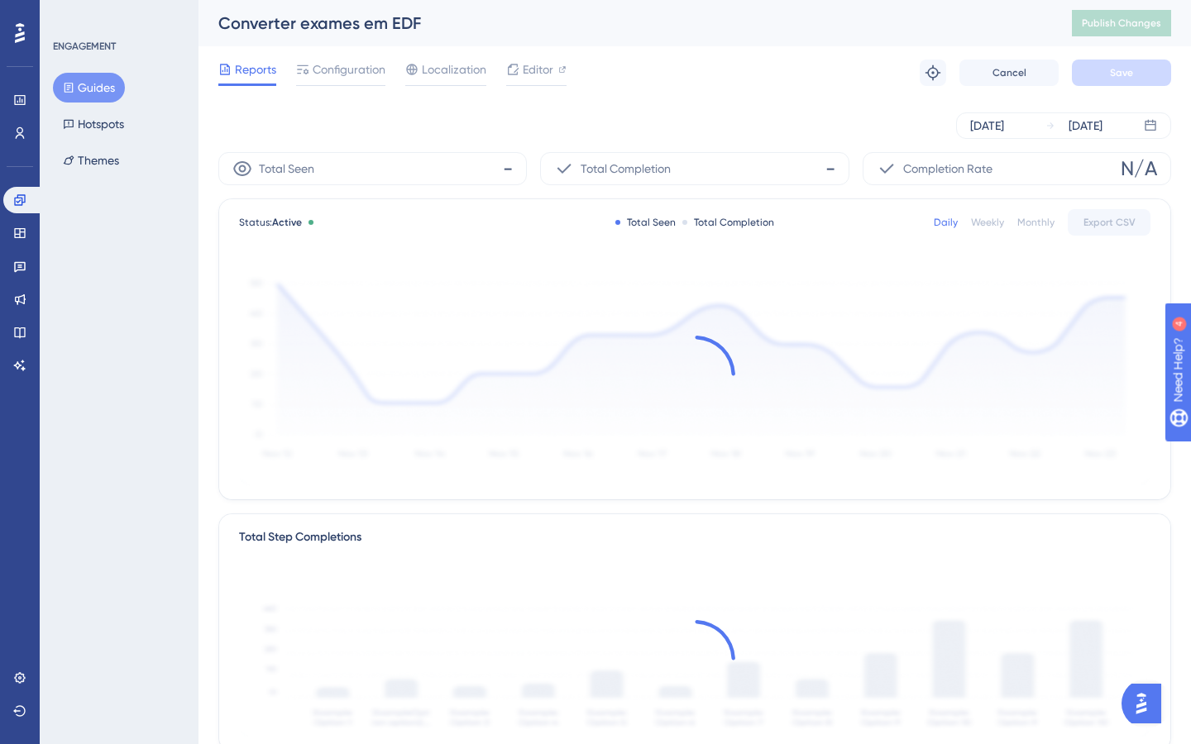
click at [107, 84] on button "Guides" at bounding box center [89, 88] width 72 height 30
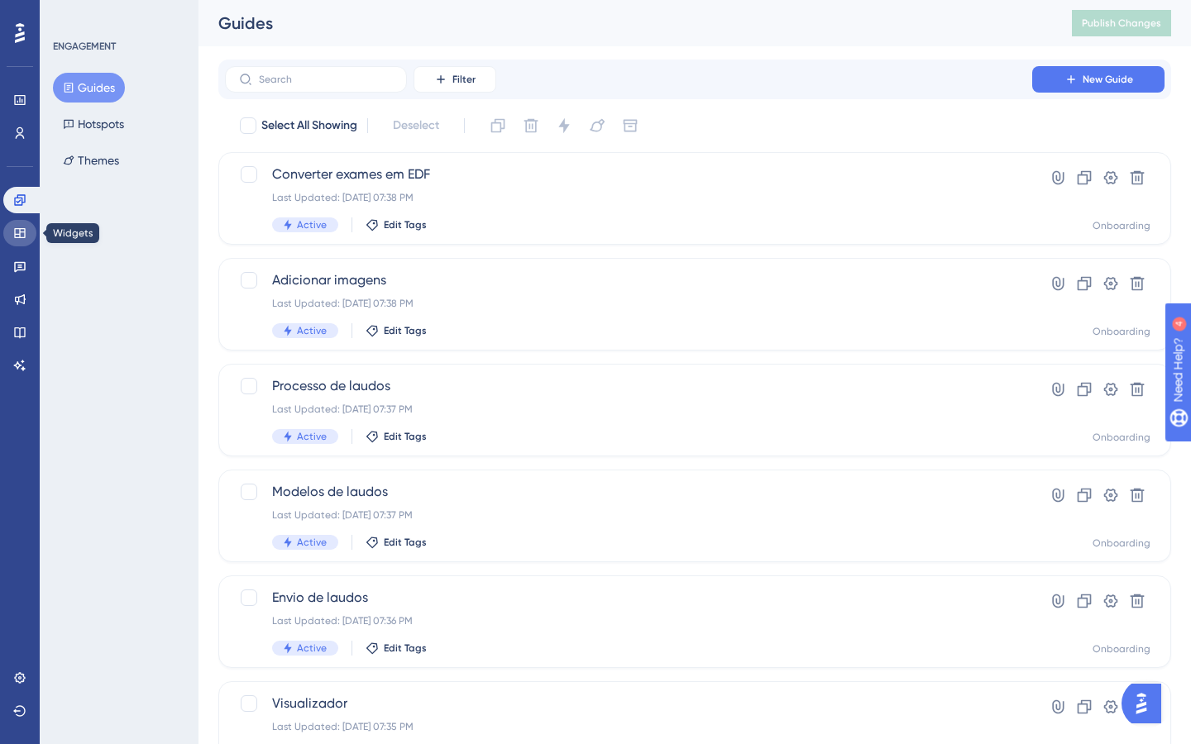
click at [21, 236] on icon at bounding box center [19, 233] width 13 height 13
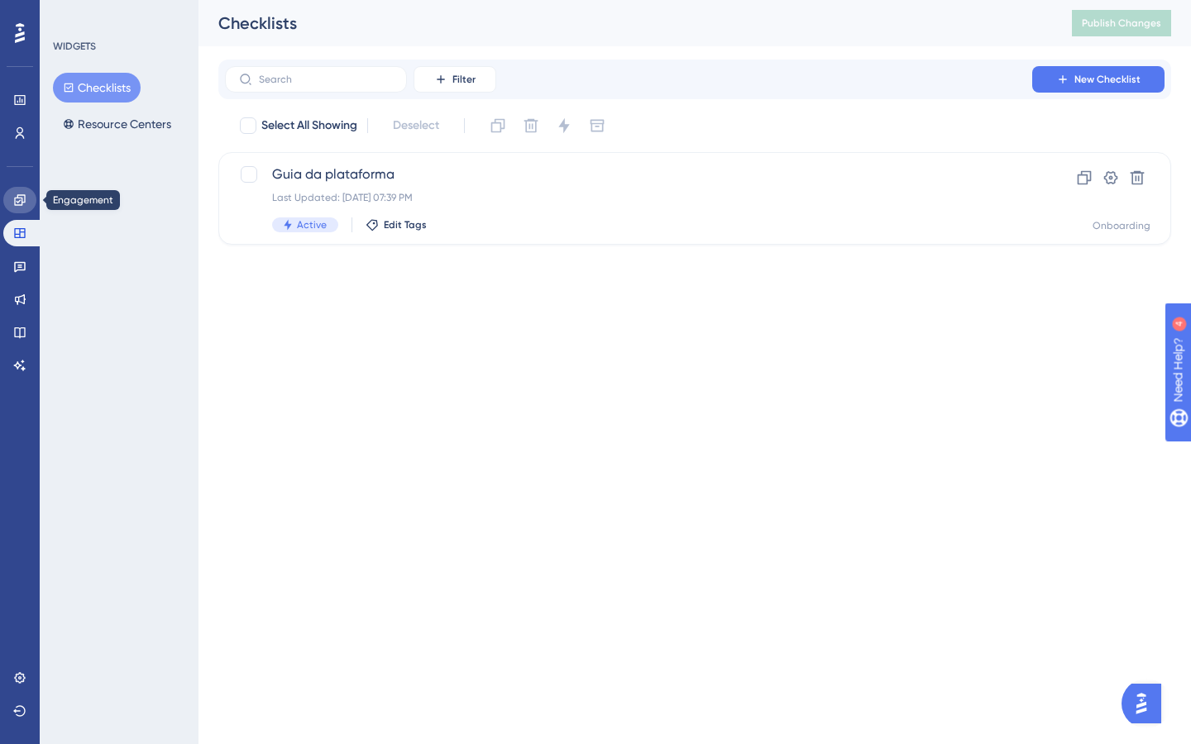
click at [21, 192] on link at bounding box center [19, 200] width 33 height 26
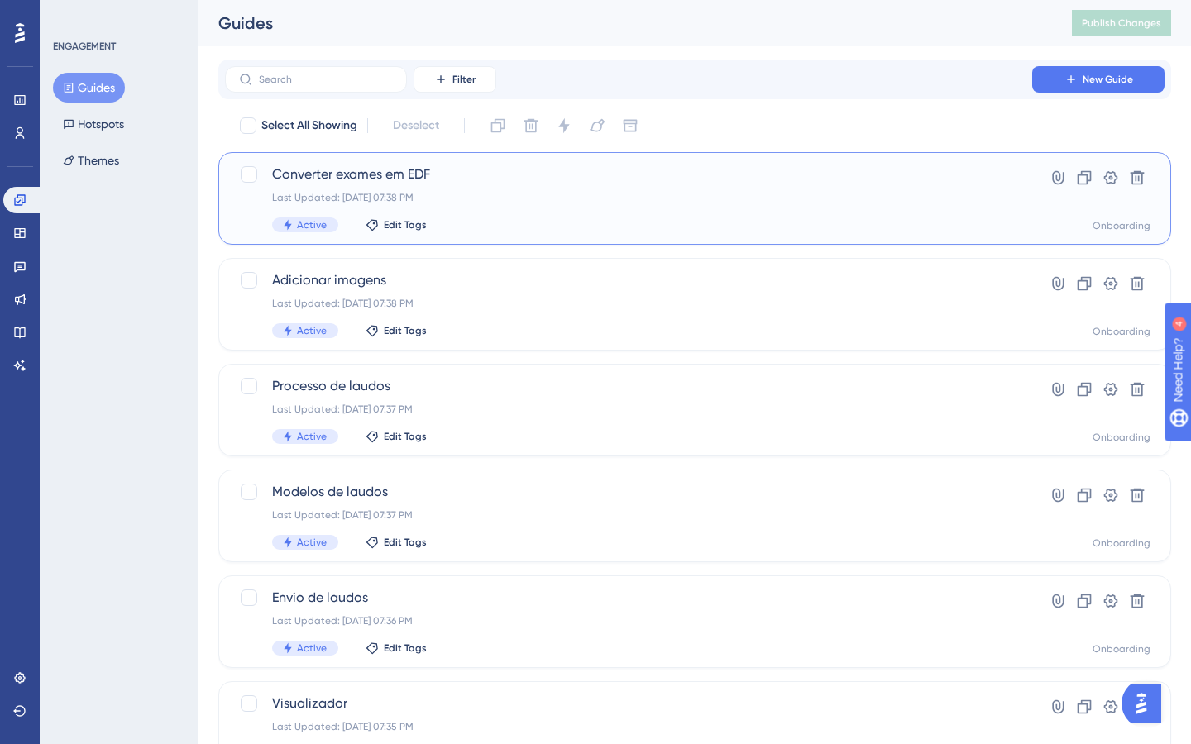
click at [485, 198] on div "Last Updated: [DATE] 07:38 PM" at bounding box center [628, 197] width 713 height 13
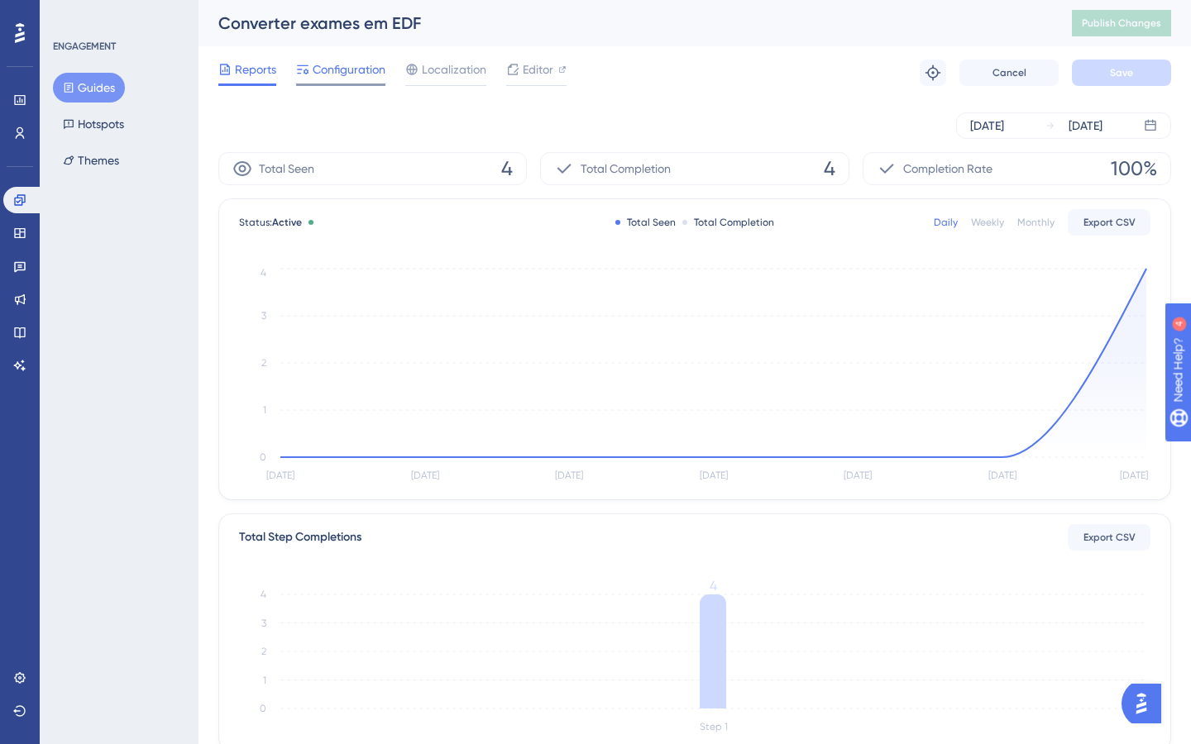
click at [359, 73] on span "Configuration" at bounding box center [349, 70] width 73 height 20
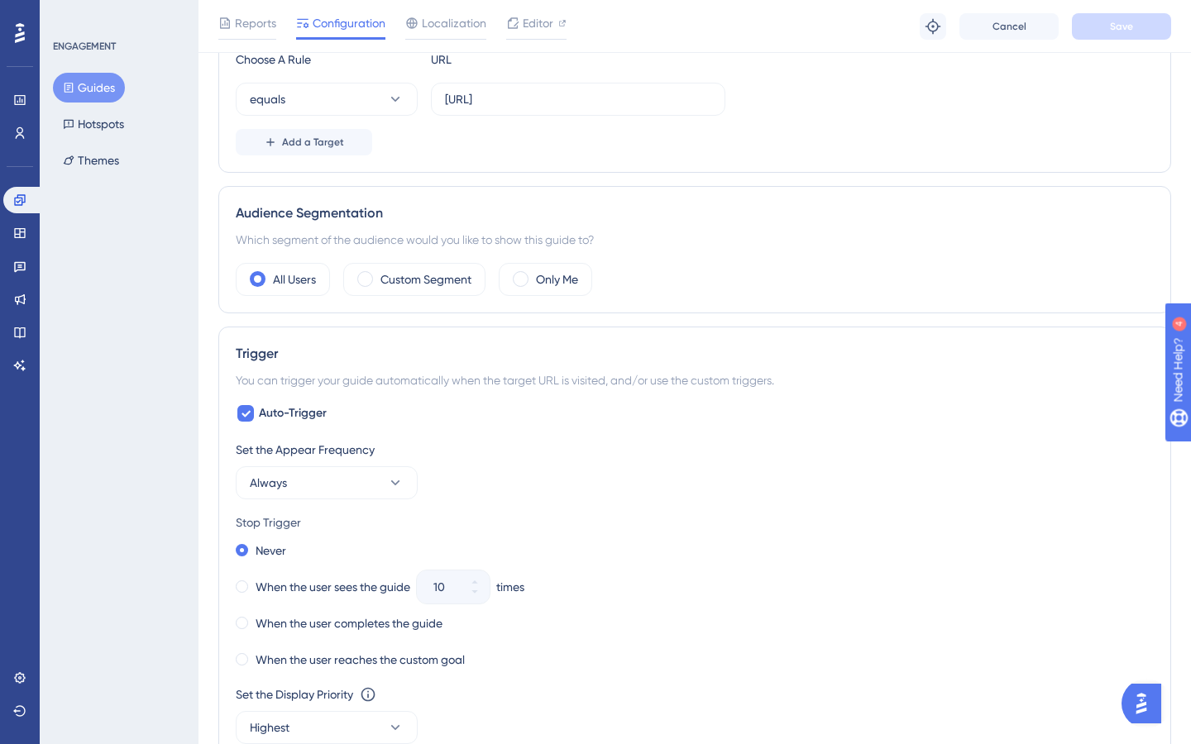
scroll to position [478, 0]
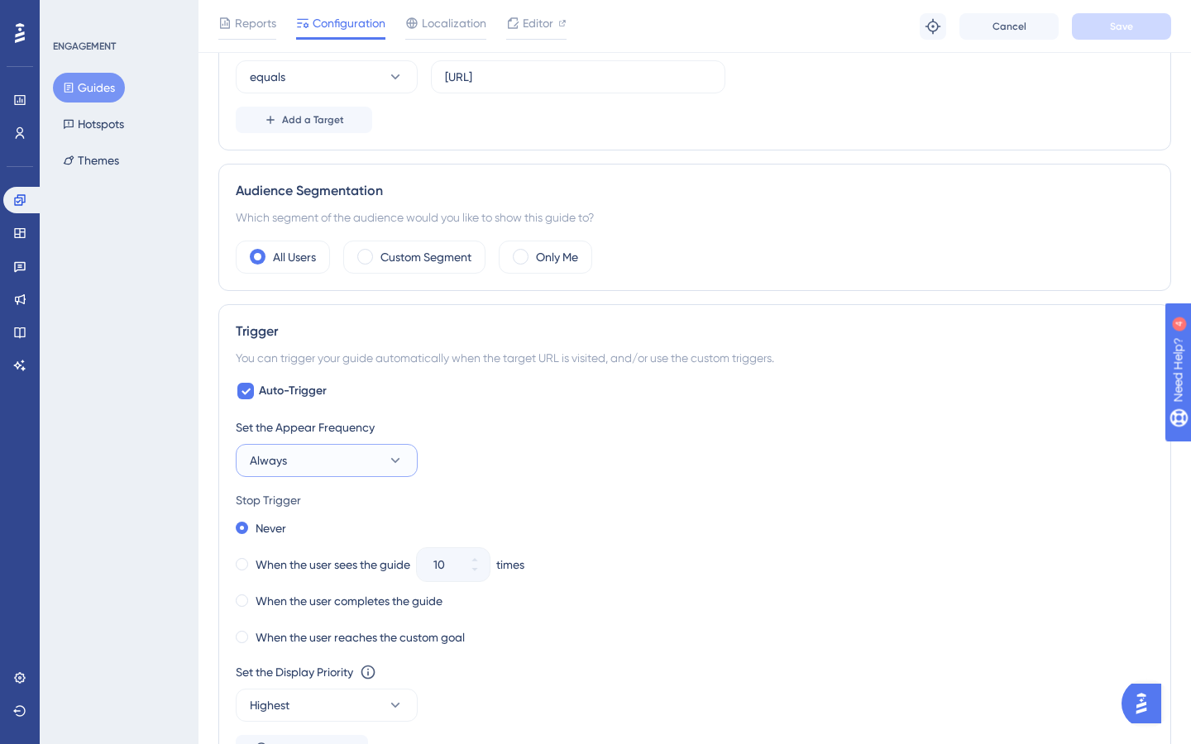
click at [383, 456] on button "Always" at bounding box center [327, 460] width 182 height 33
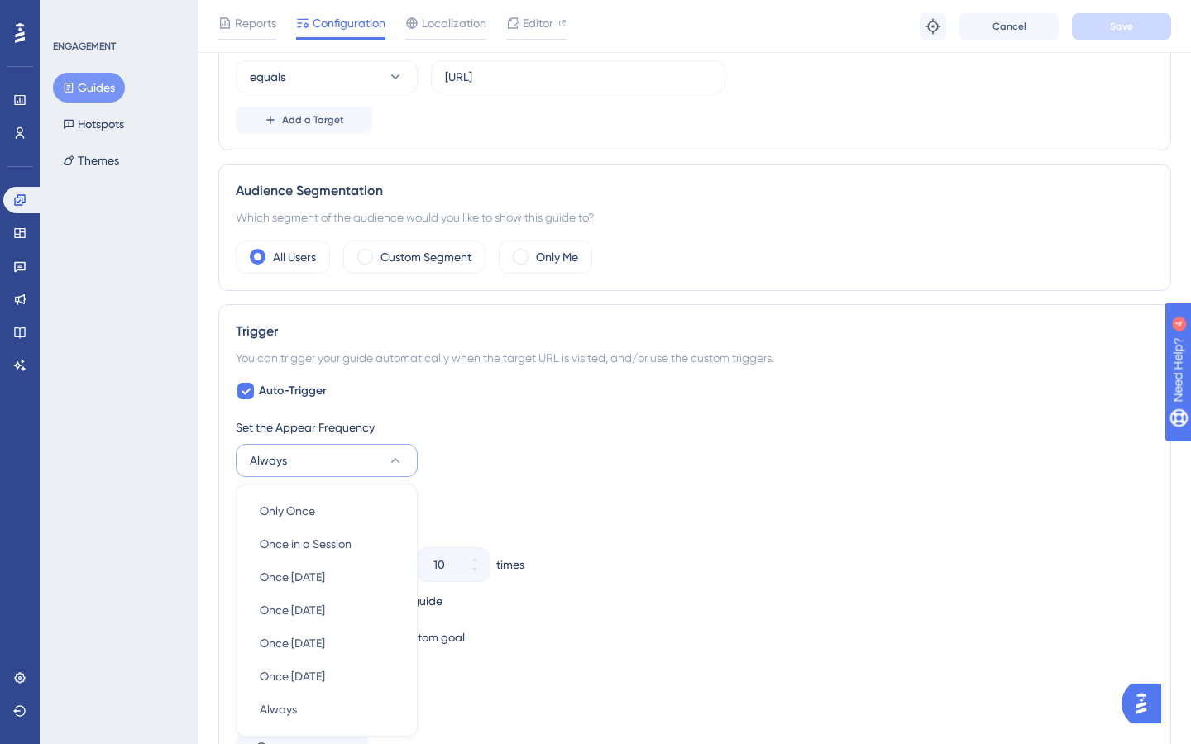
scroll to position [716, 0]
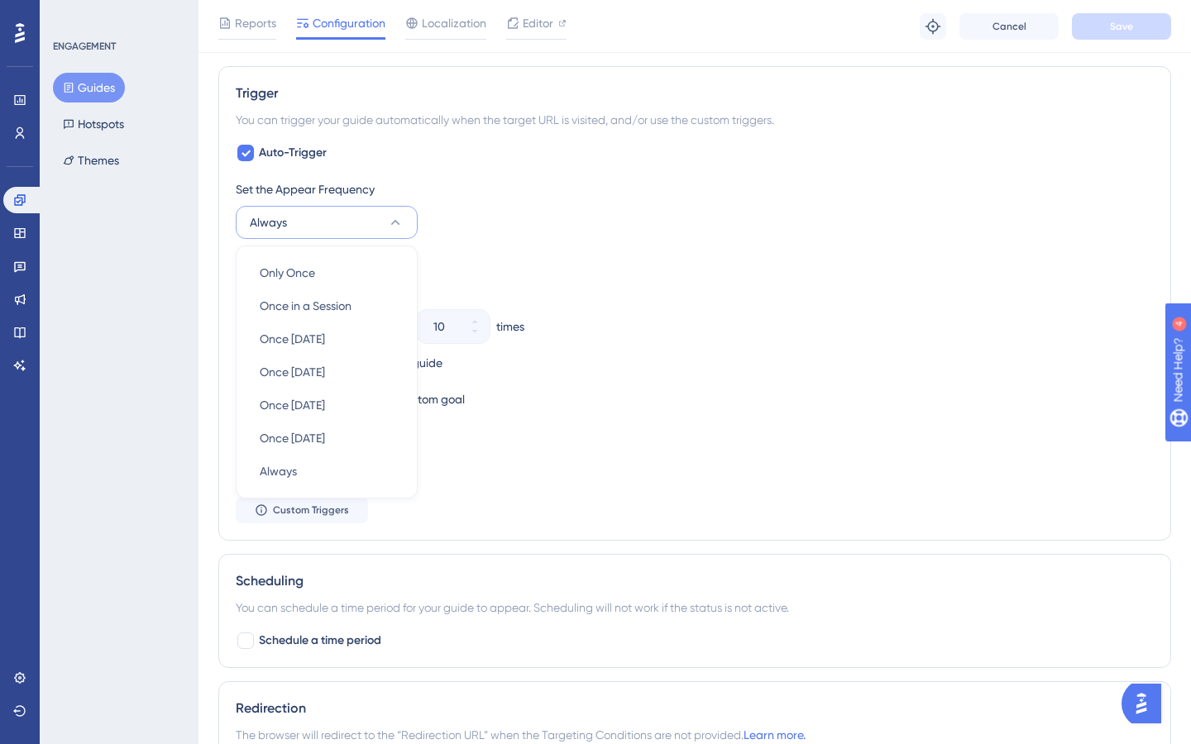
click at [623, 179] on div "Set the Appear Frequency" at bounding box center [695, 189] width 918 height 20
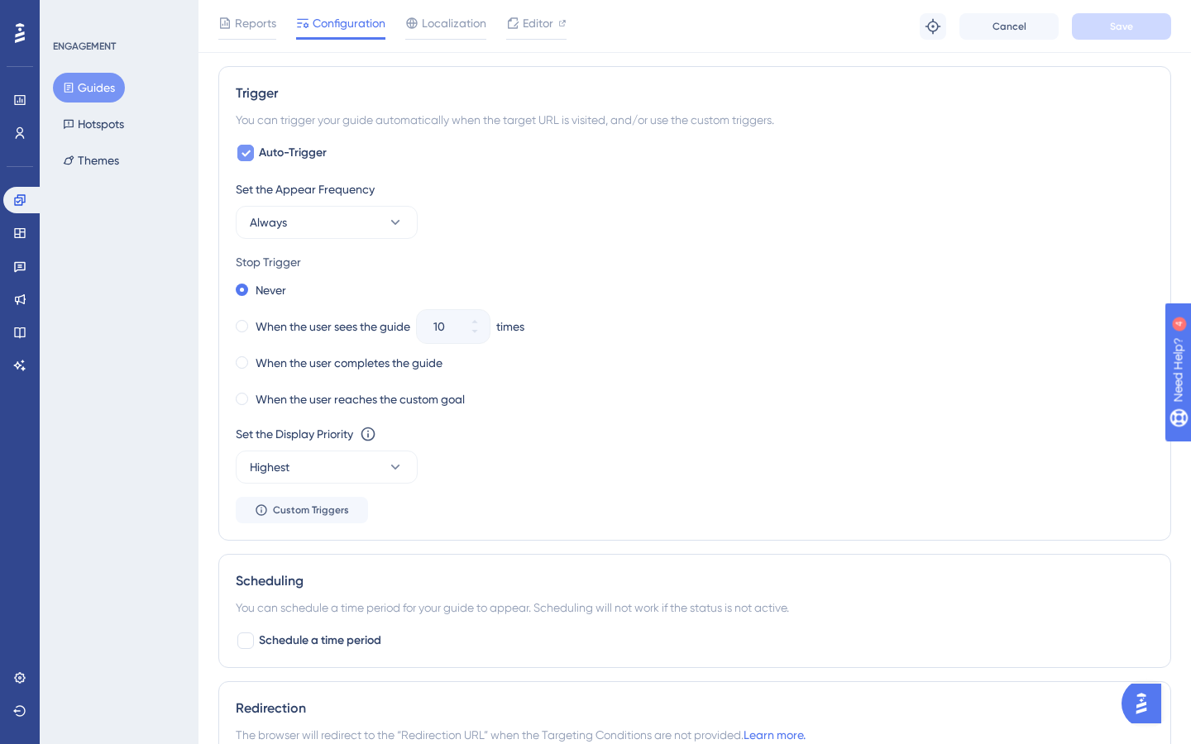
click at [274, 156] on span "Auto-Trigger" at bounding box center [293, 153] width 68 height 20
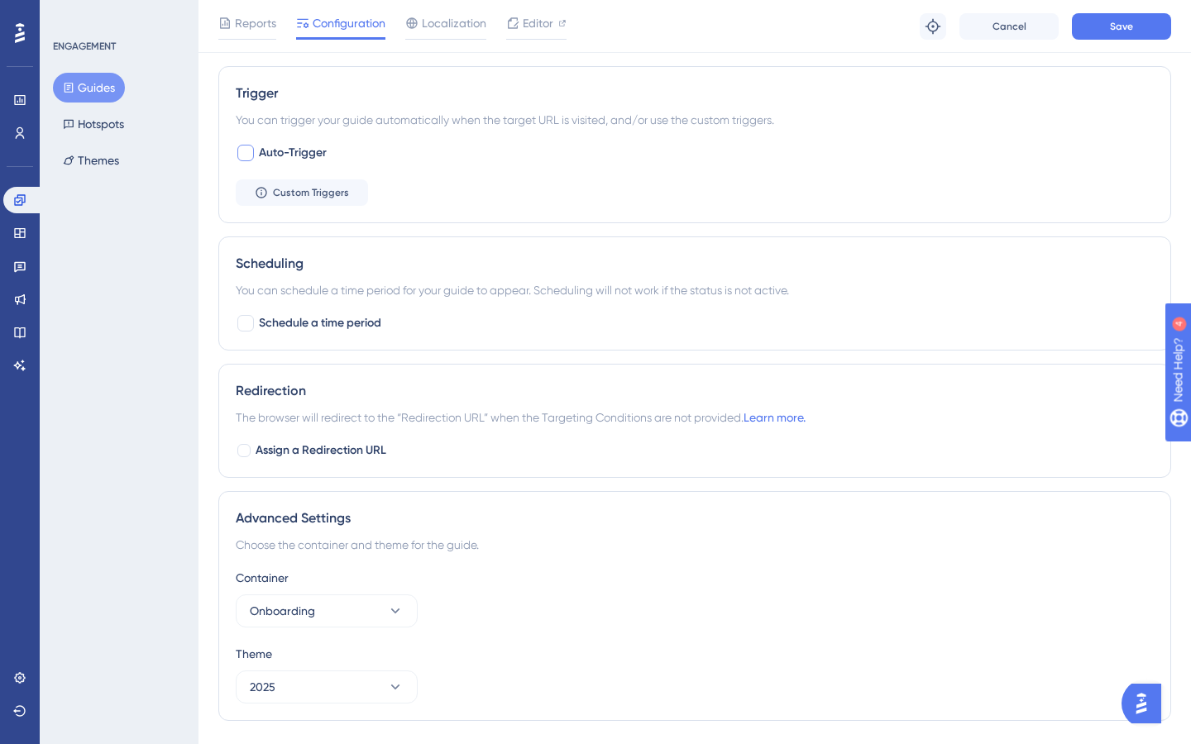
click at [274, 156] on span "Auto-Trigger" at bounding box center [293, 153] width 68 height 20
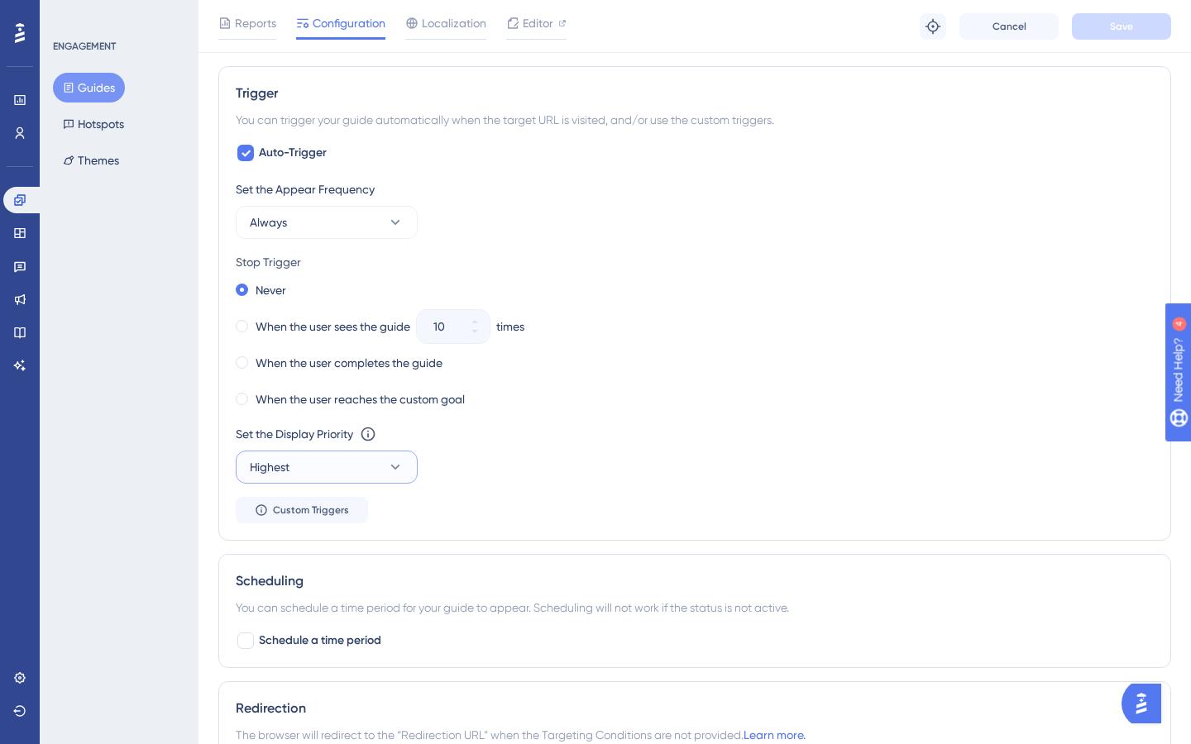
click at [319, 470] on button "Highest" at bounding box center [327, 467] width 182 height 33
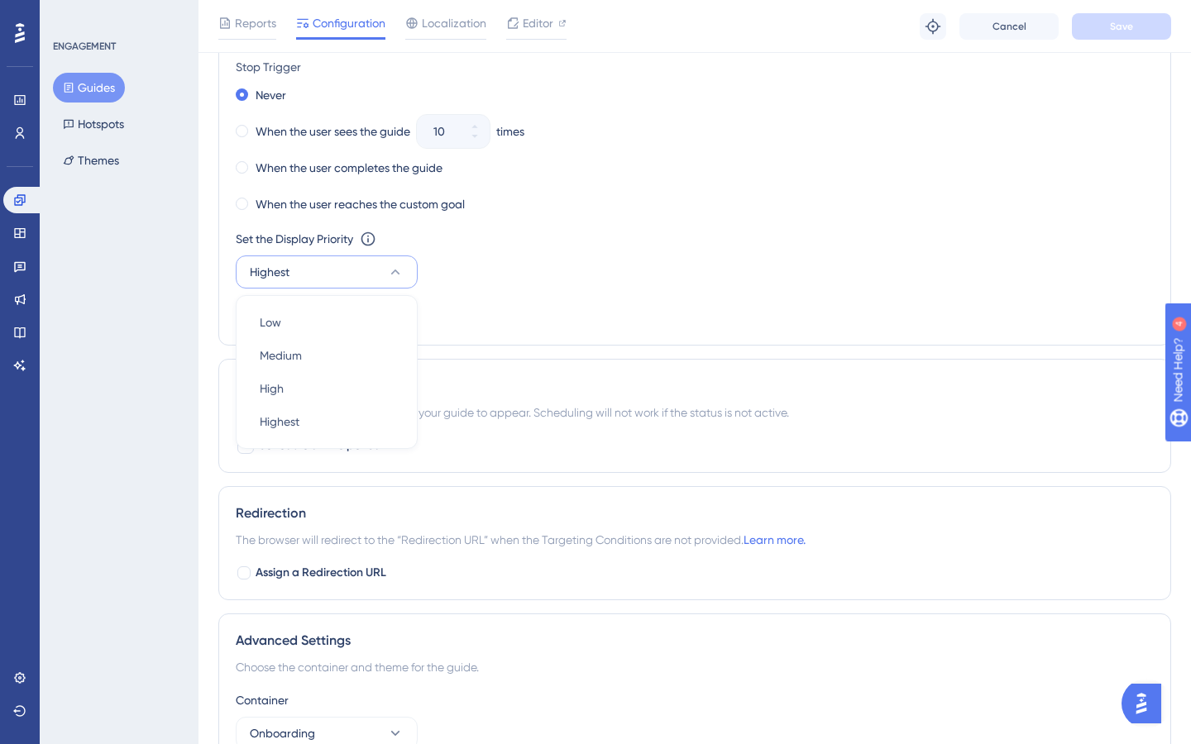
click at [526, 274] on div "Set the Display Priority This option will set the display priority between auto…" at bounding box center [695, 259] width 918 height 60
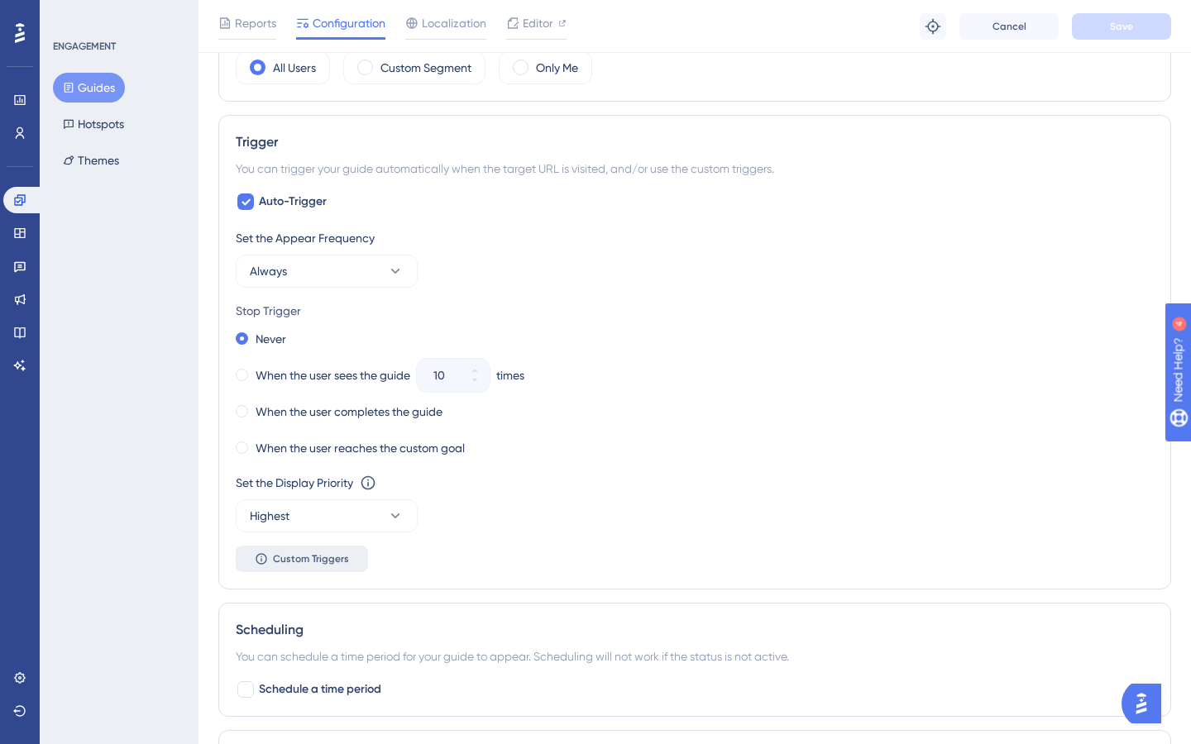
scroll to position [595, 0]
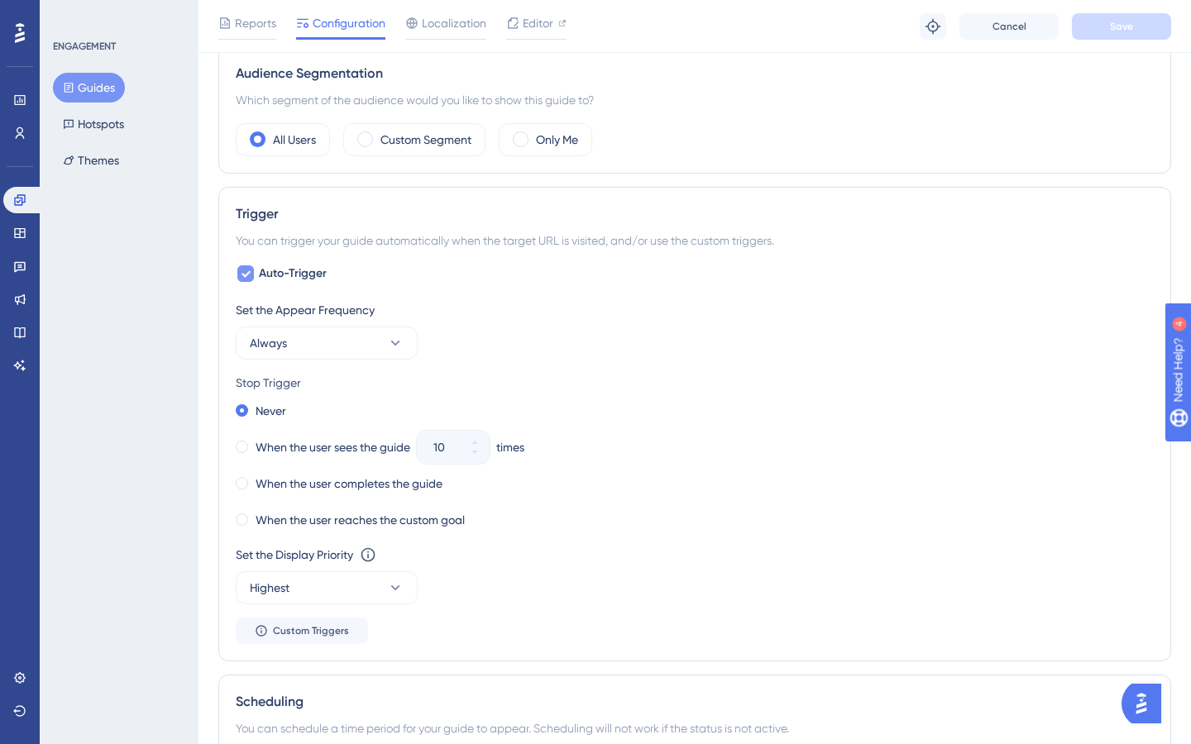
click at [245, 280] on div at bounding box center [245, 273] width 17 height 17
checkbox input "false"
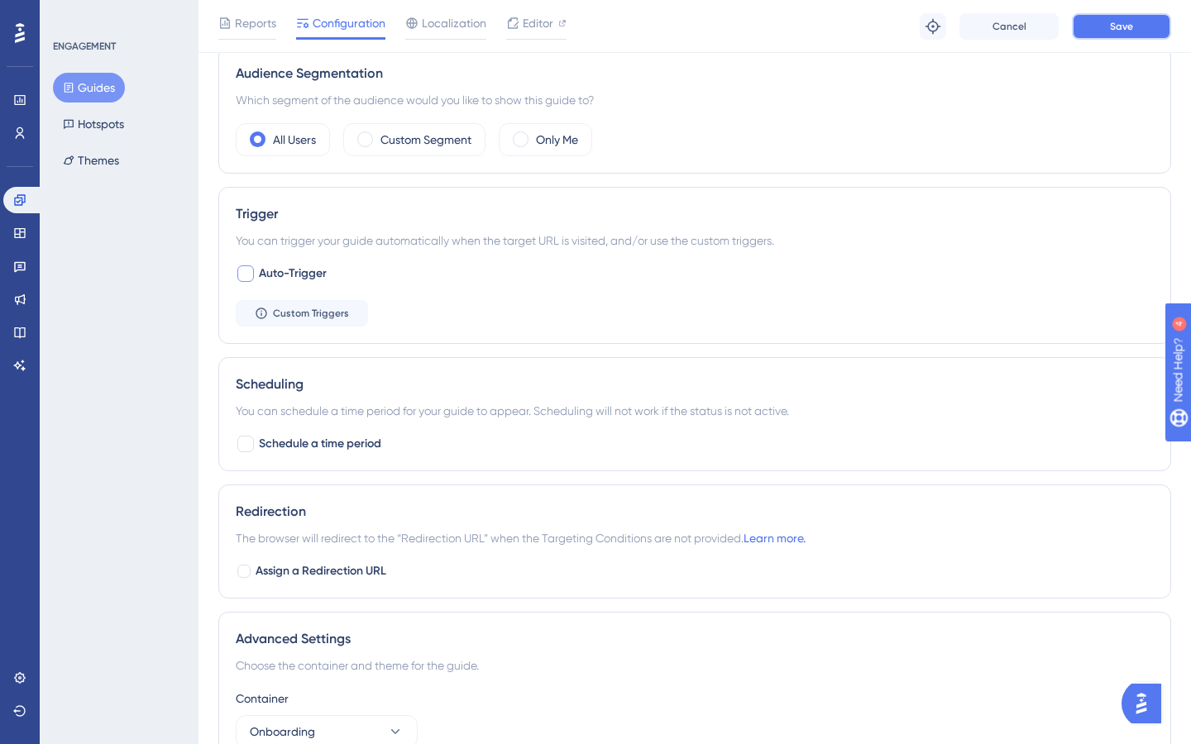
click at [1107, 29] on button "Save" at bounding box center [1121, 26] width 99 height 26
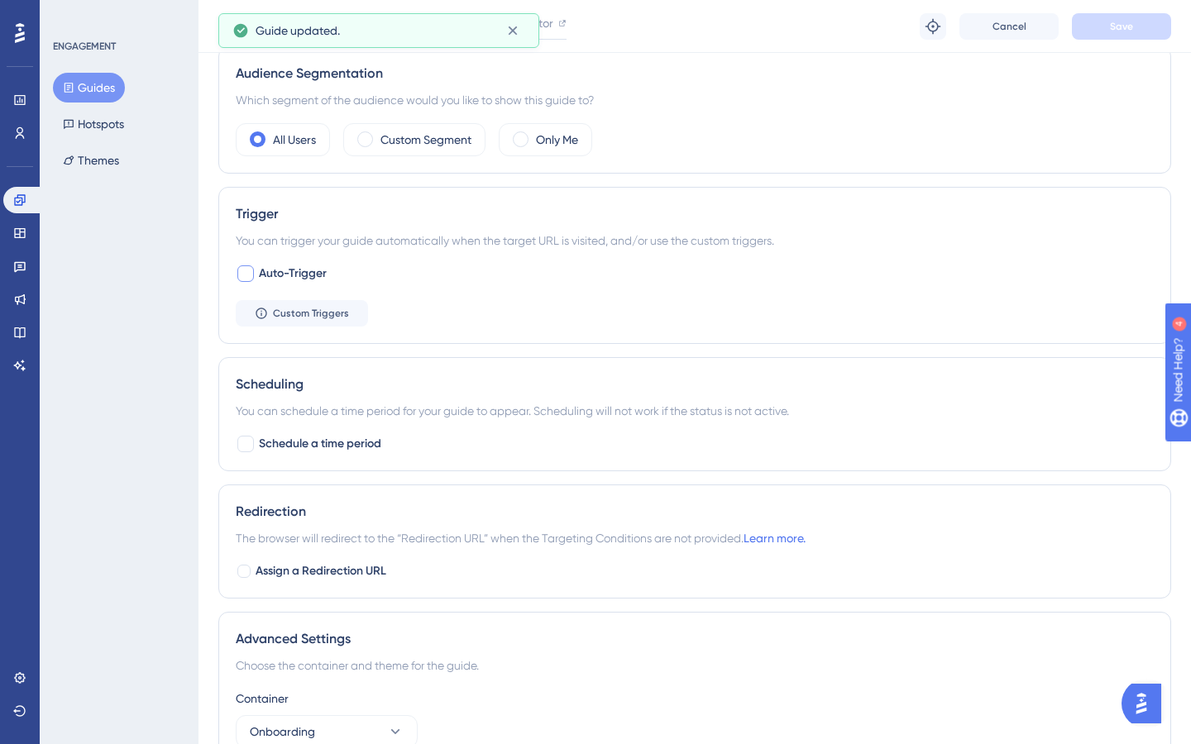
scroll to position [0, 0]
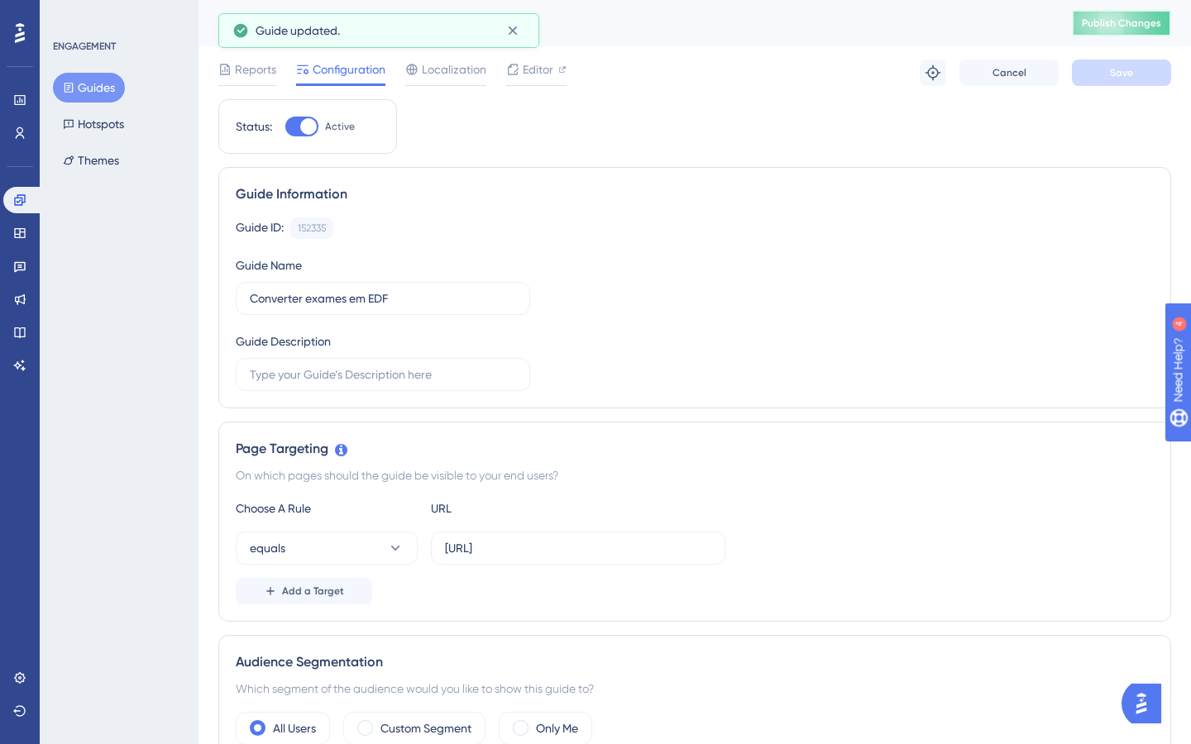
click at [1125, 25] on span "Publish Changes" at bounding box center [1121, 23] width 79 height 13
click at [100, 92] on button "Guides" at bounding box center [89, 88] width 72 height 30
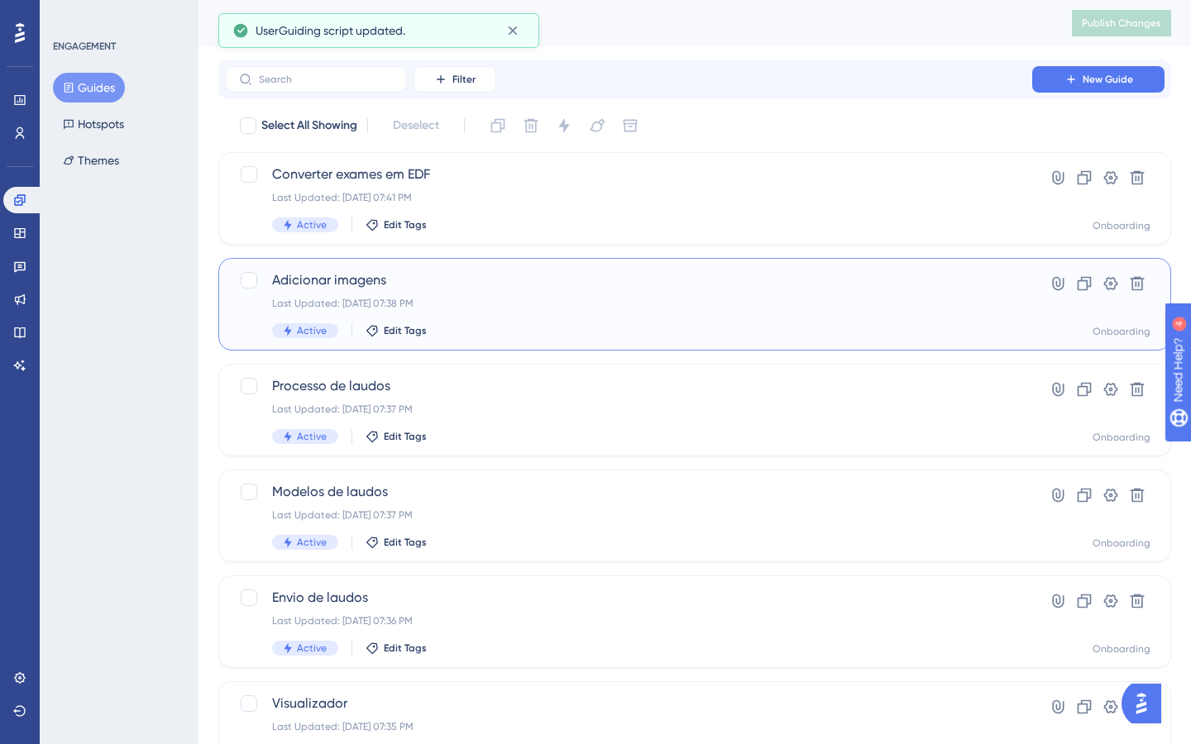
click at [528, 308] on div "Last Updated: [DATE] 07:38 PM" at bounding box center [628, 303] width 713 height 13
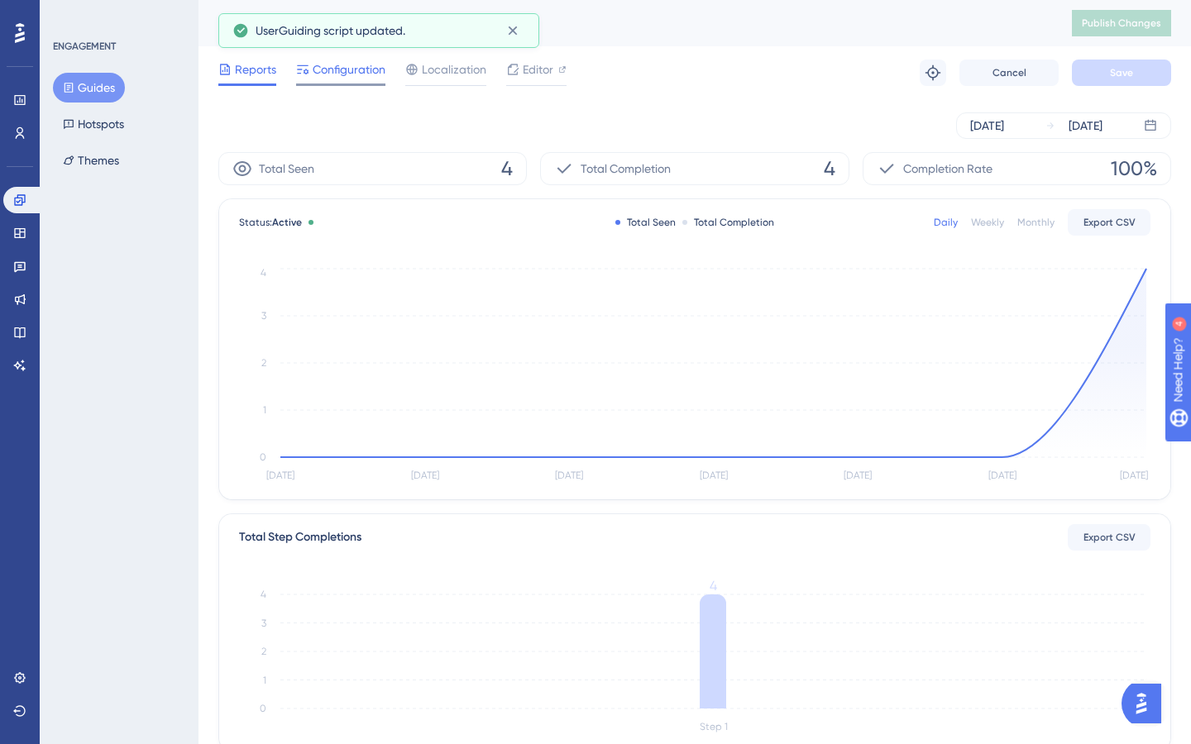
click at [331, 70] on span "Configuration" at bounding box center [349, 70] width 73 height 20
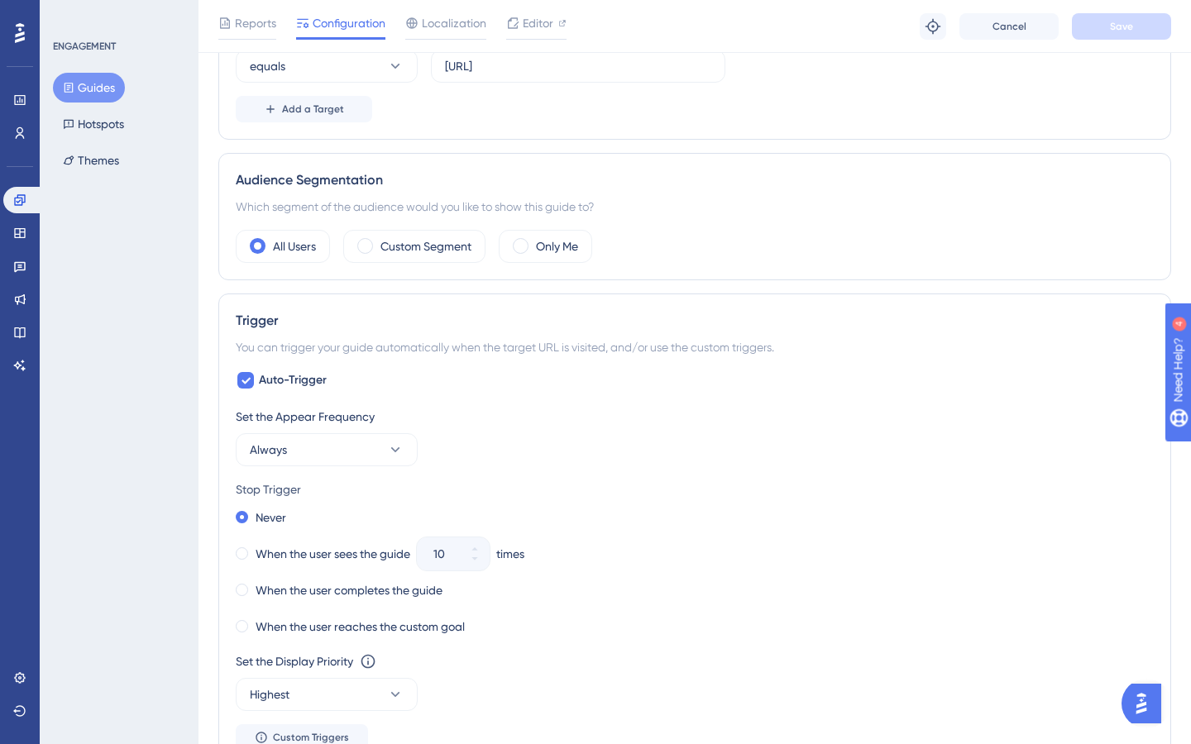
scroll to position [485, 0]
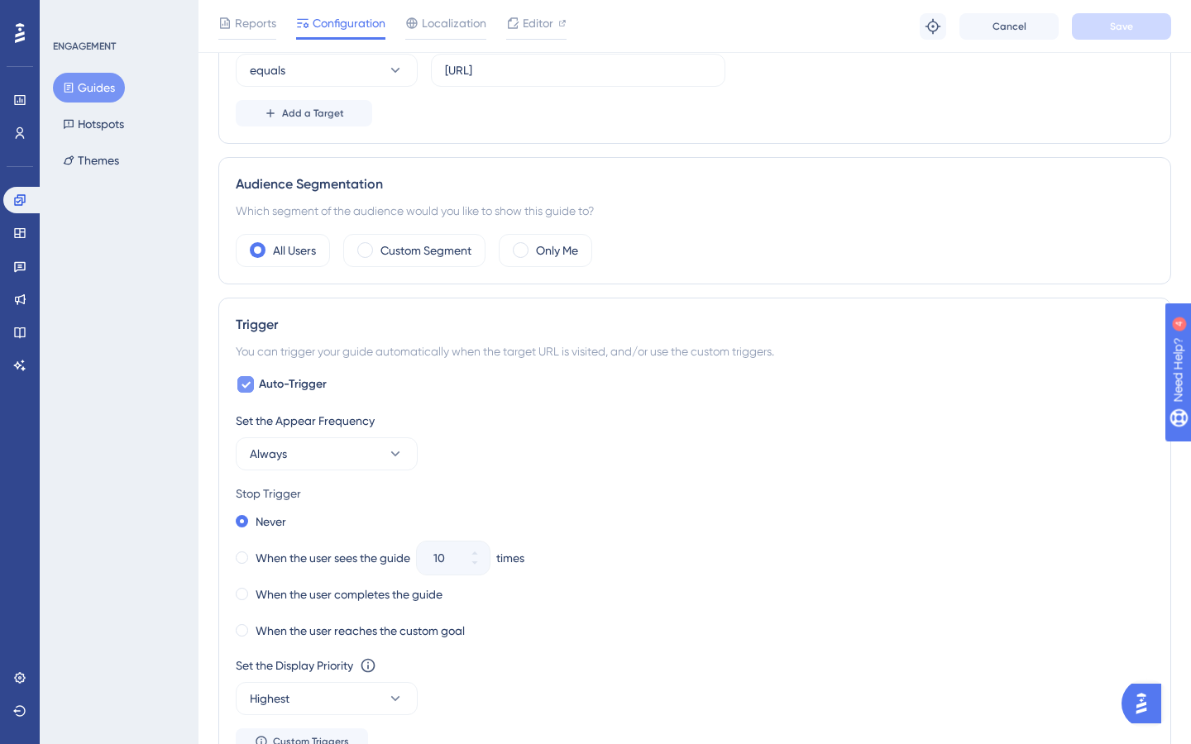
click at [245, 388] on icon at bounding box center [246, 384] width 10 height 13
checkbox input "false"
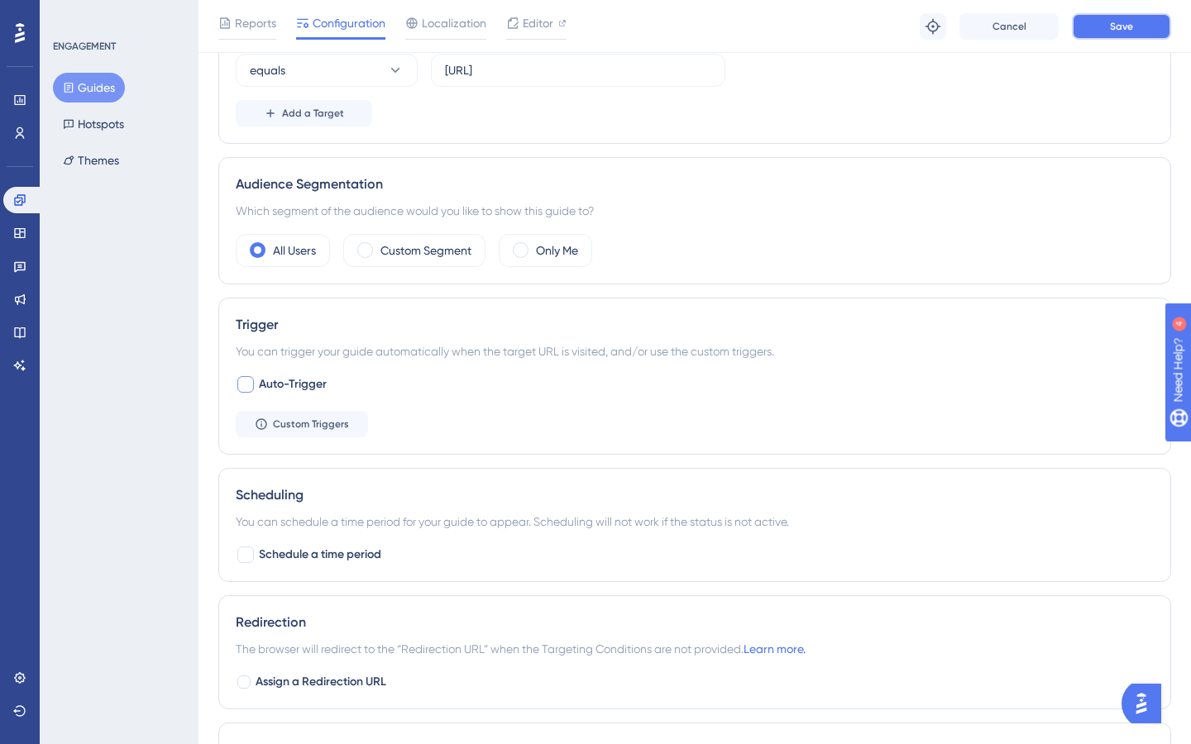
click at [1120, 33] on button "Save" at bounding box center [1121, 26] width 99 height 26
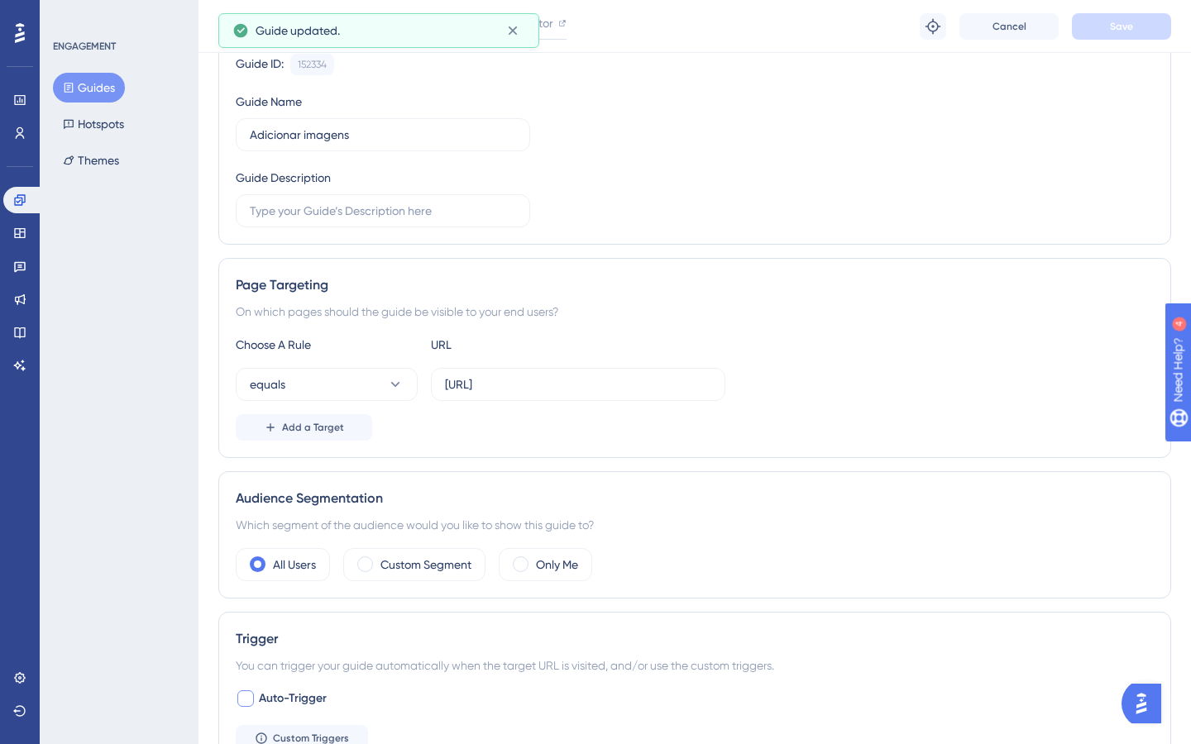
scroll to position [0, 0]
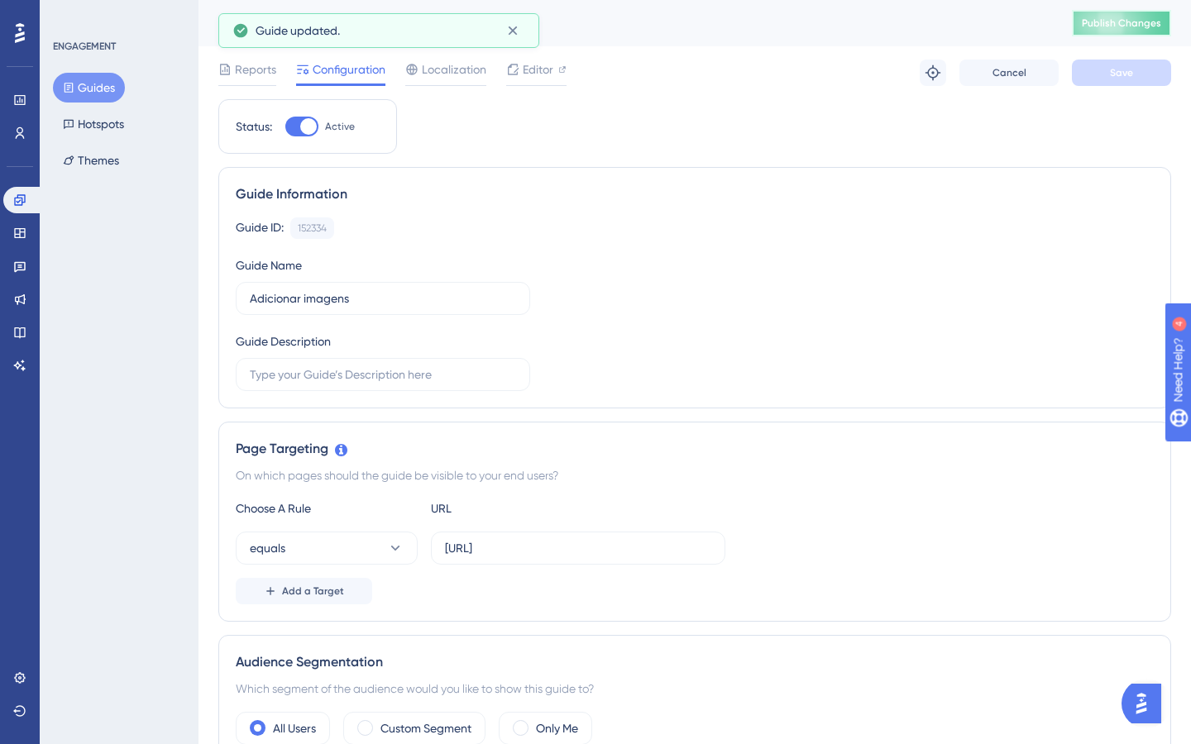
click at [1147, 29] on button "Publish Changes" at bounding box center [1121, 23] width 99 height 26
click at [92, 88] on button "Guides" at bounding box center [89, 88] width 72 height 30
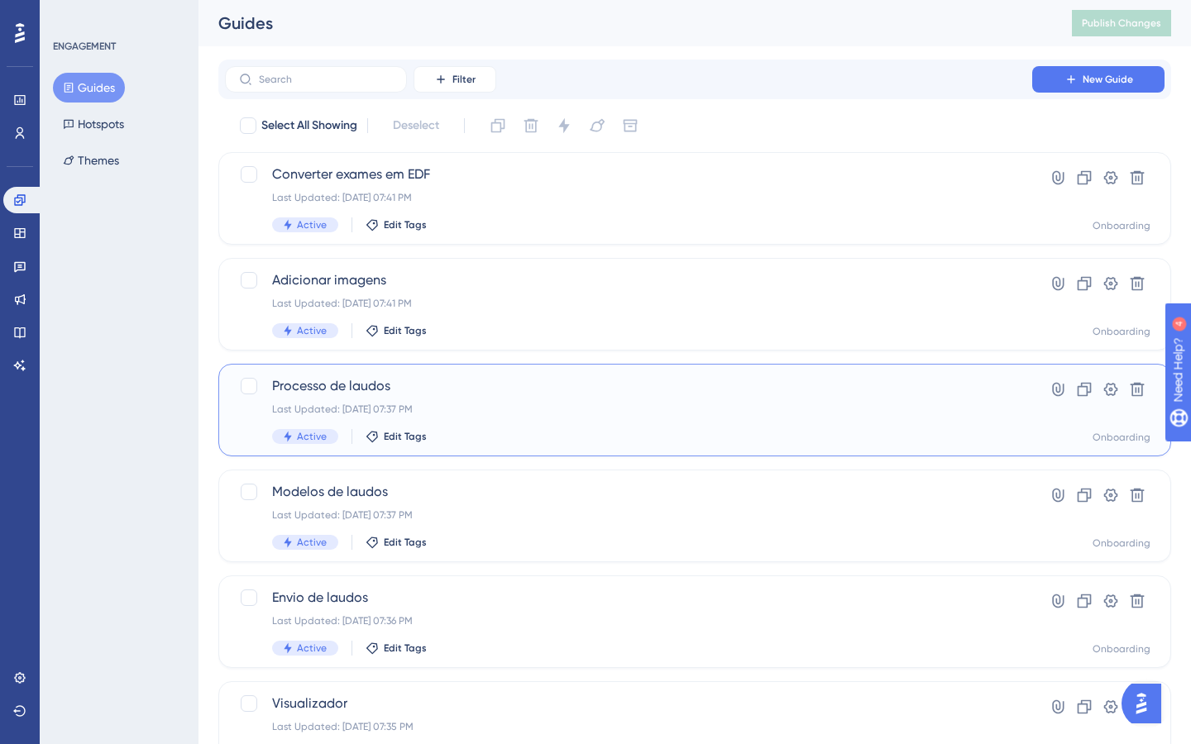
click at [496, 423] on div "Processo de laudos Last Updated: [DATE] 07:37 PM Active Edit Tags" at bounding box center [628, 410] width 713 height 68
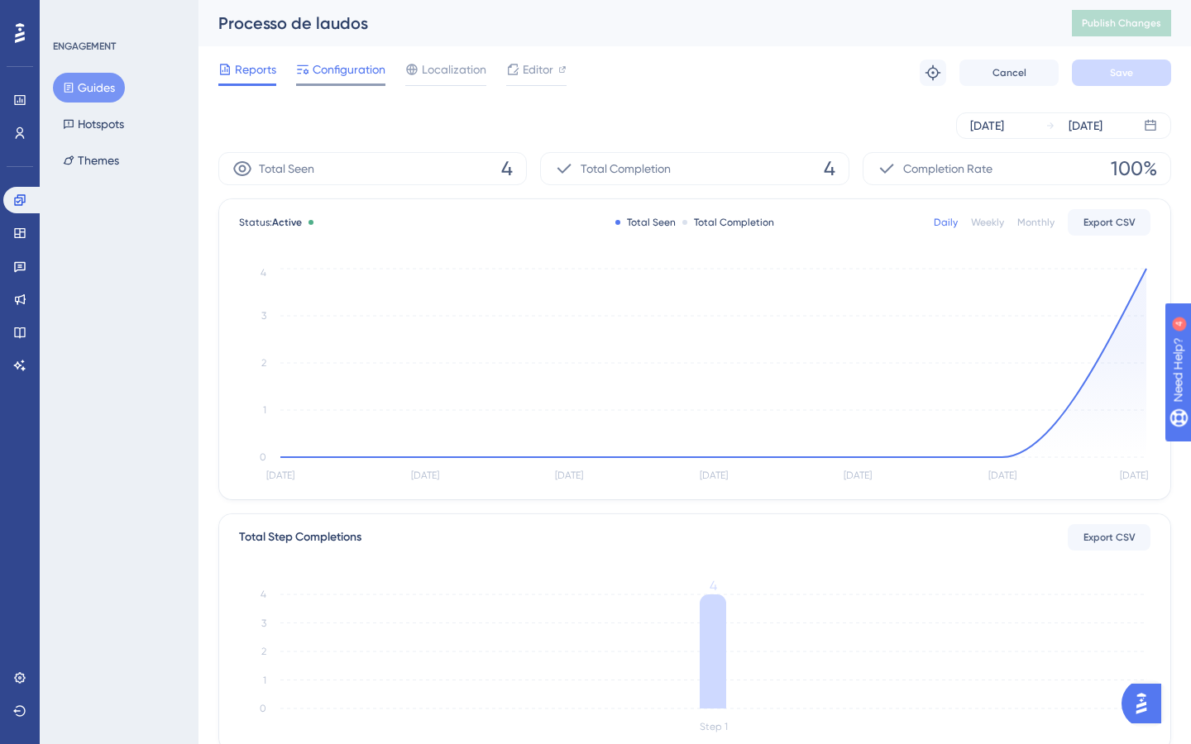
click at [366, 71] on span "Configuration" at bounding box center [349, 70] width 73 height 20
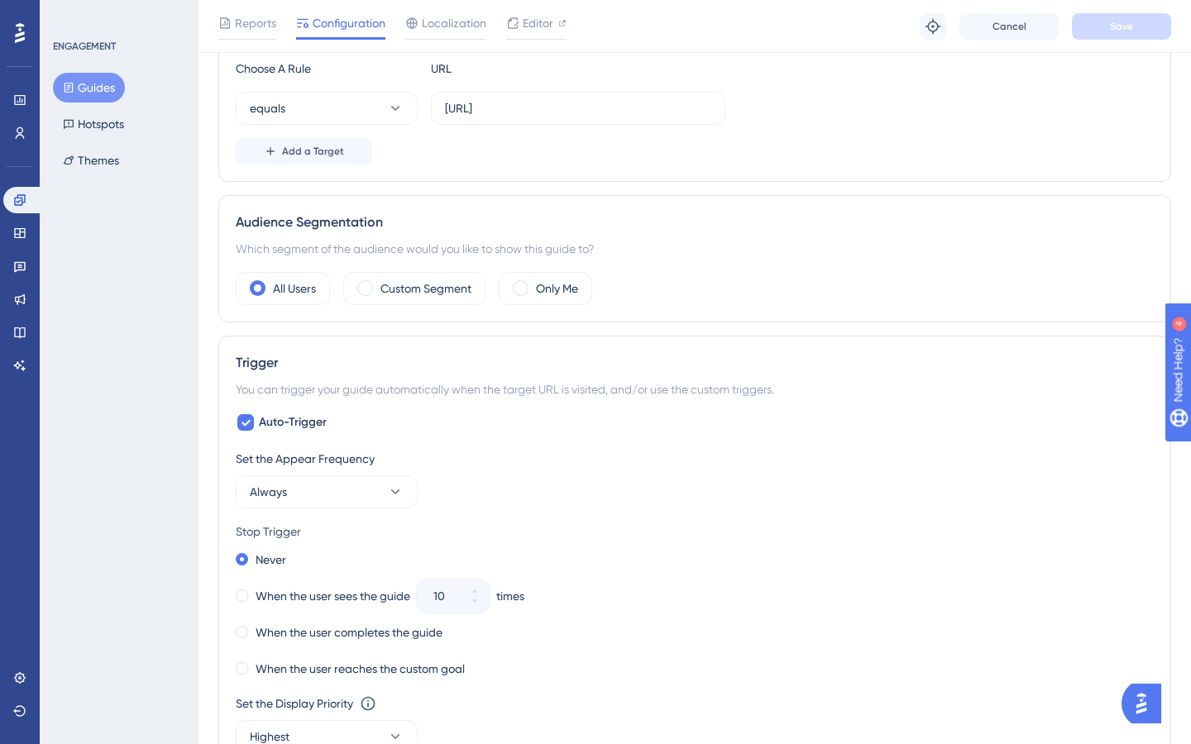
scroll to position [642, 0]
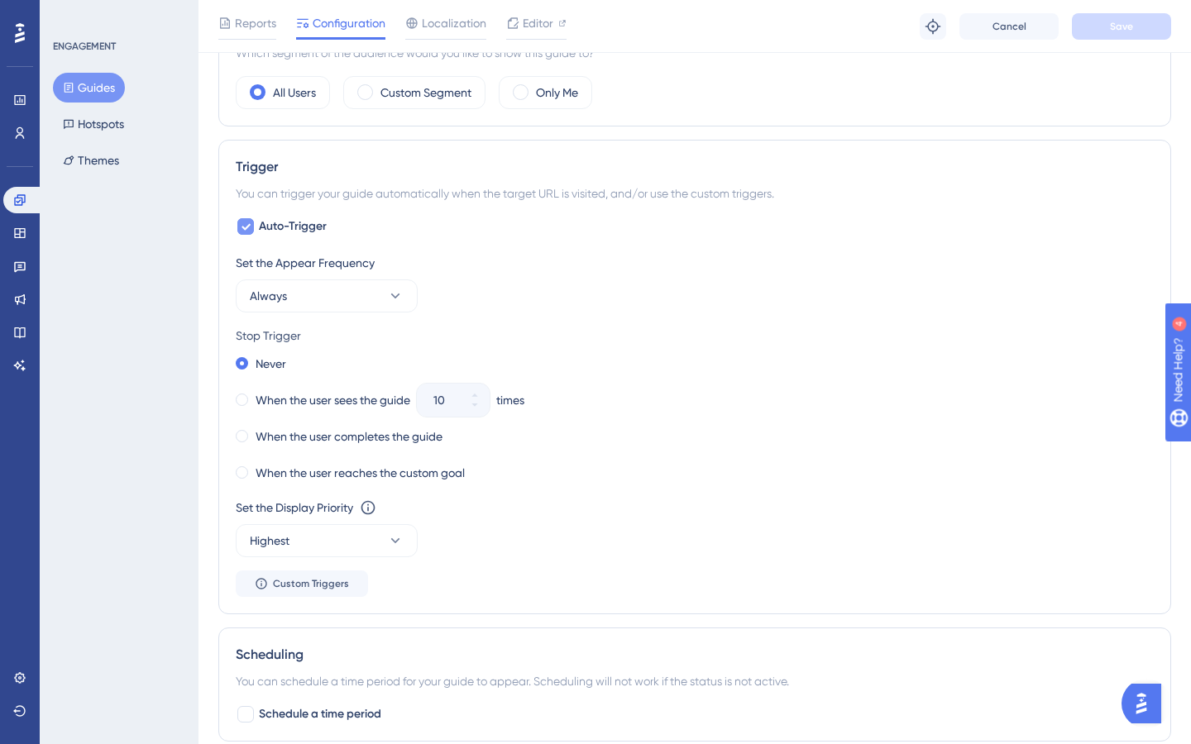
click at [244, 221] on icon at bounding box center [246, 226] width 10 height 13
checkbox input "false"
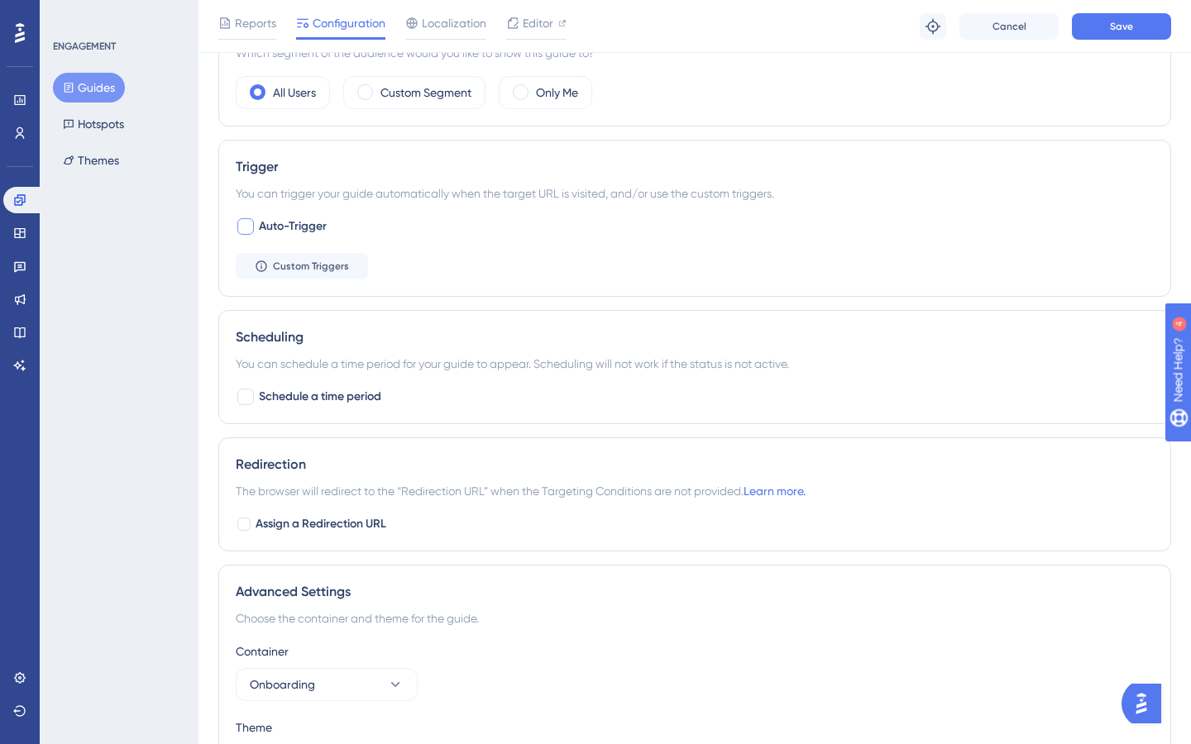
click at [1111, 44] on div "Reports Configuration Localization Editor Troubleshoot Cancel Save" at bounding box center [694, 26] width 992 height 53
click at [1110, 33] on button "Save" at bounding box center [1121, 26] width 99 height 26
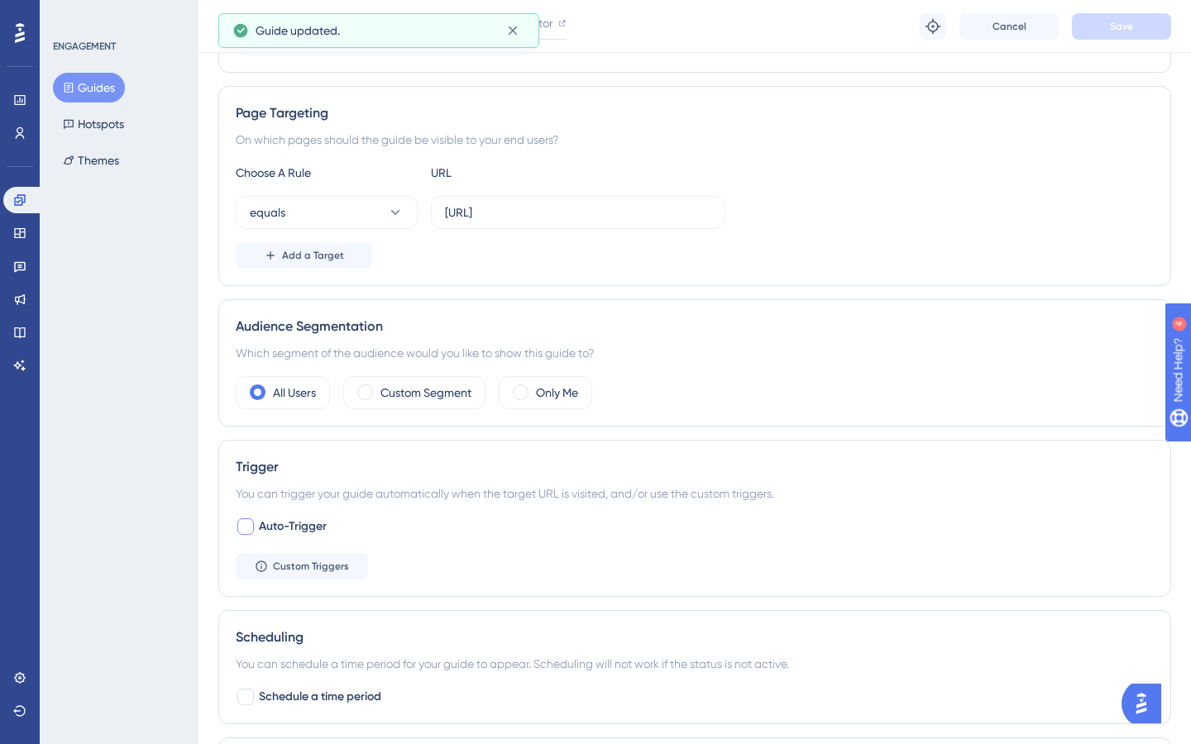
scroll to position [0, 0]
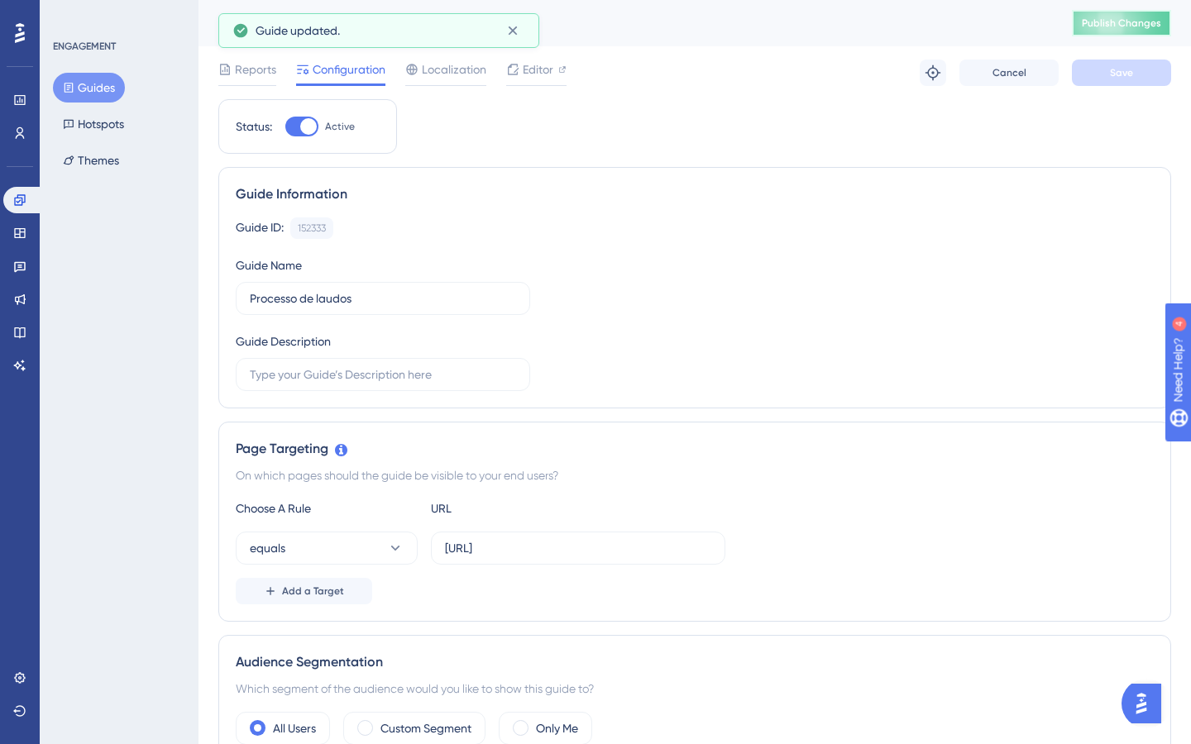
drag, startPoint x: 1135, startPoint y: 20, endPoint x: 1135, endPoint y: 662, distance: 642.5
click at [1135, 21] on span "Publish Changes" at bounding box center [1121, 23] width 79 height 13
click at [84, 84] on button "Guides" at bounding box center [89, 88] width 72 height 30
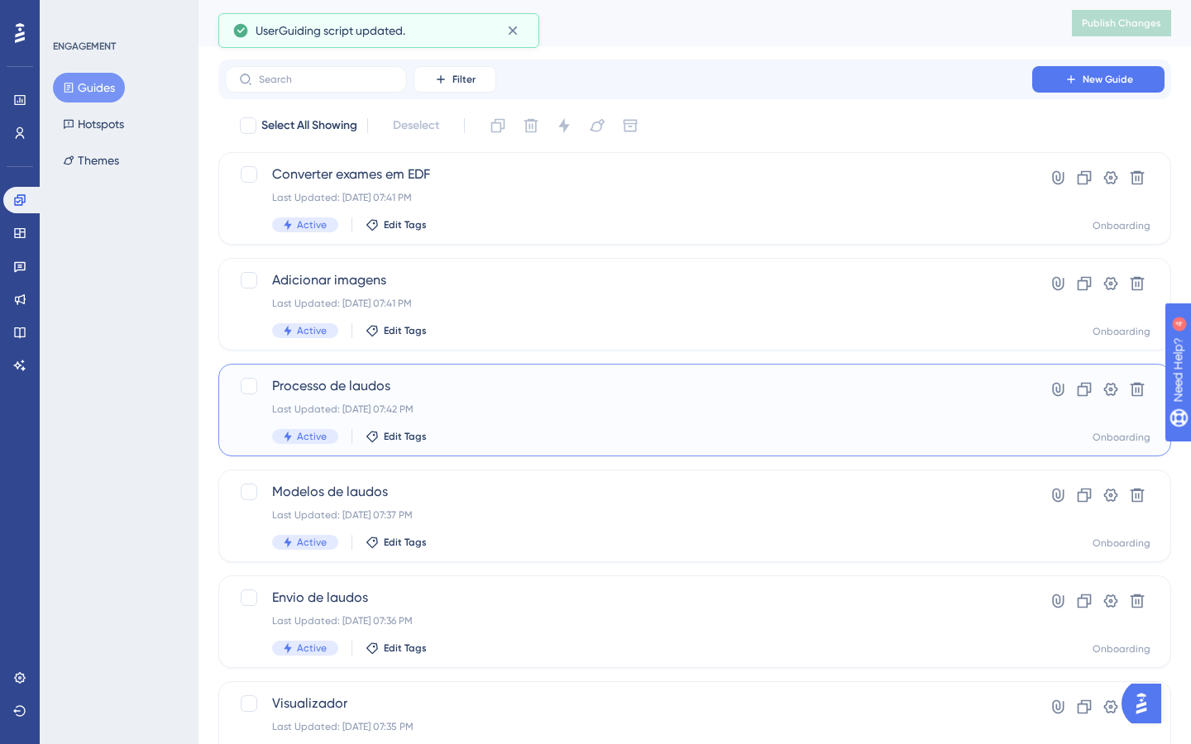
click at [546, 422] on div "Processo de laudos Last Updated: [DATE] 07:42 PM Active Edit Tags" at bounding box center [628, 410] width 713 height 68
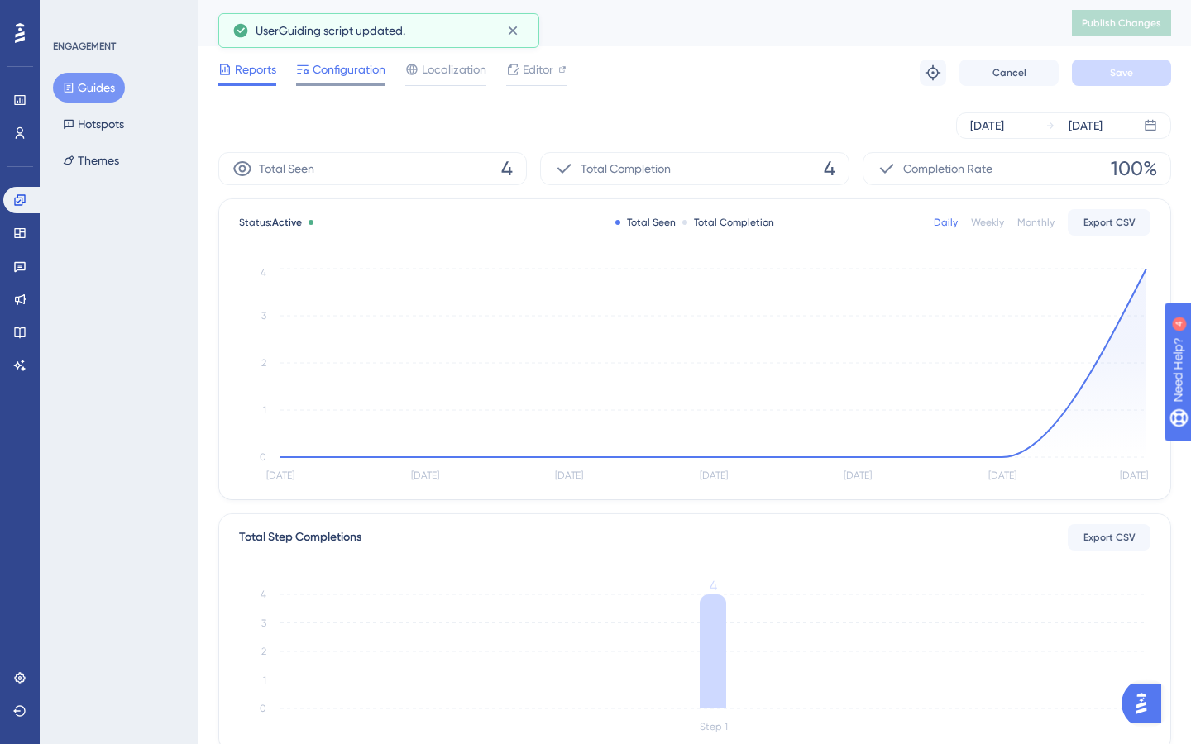
click at [323, 64] on span "Configuration" at bounding box center [349, 70] width 73 height 20
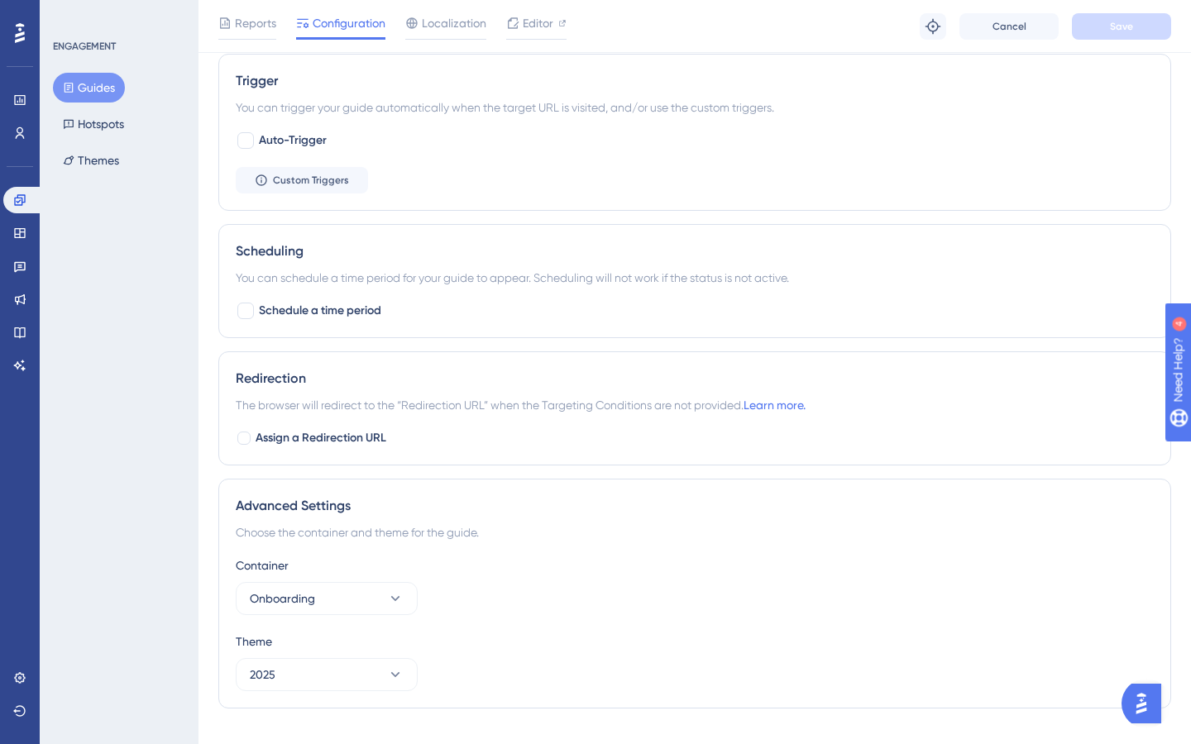
scroll to position [713, 0]
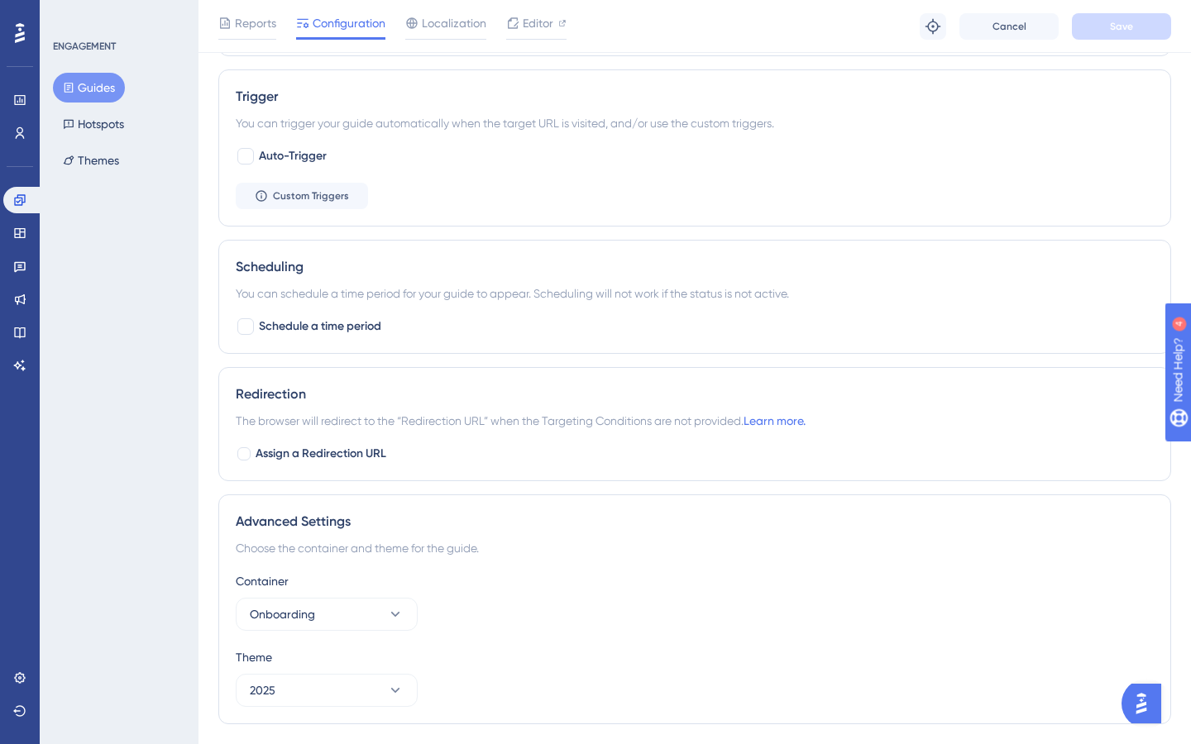
click at [105, 90] on button "Guides" at bounding box center [89, 88] width 72 height 30
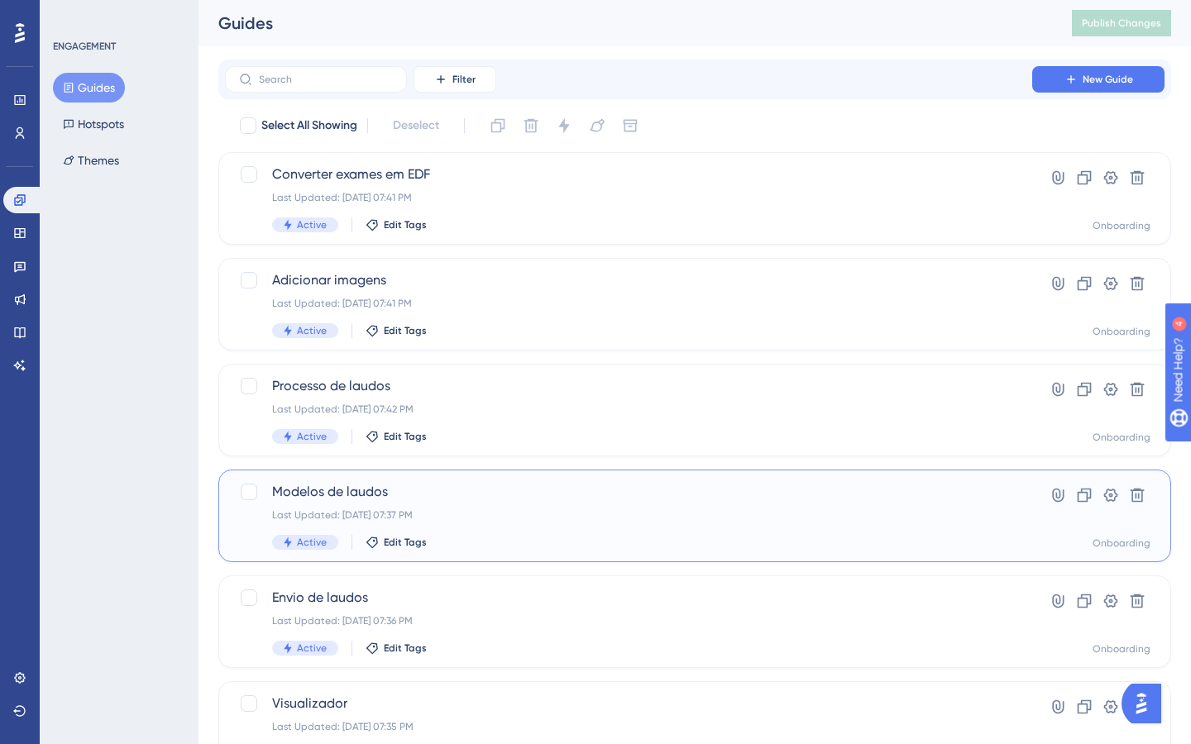
click at [542, 510] on div "Last Updated: [DATE] 07:37 PM" at bounding box center [628, 515] width 713 height 13
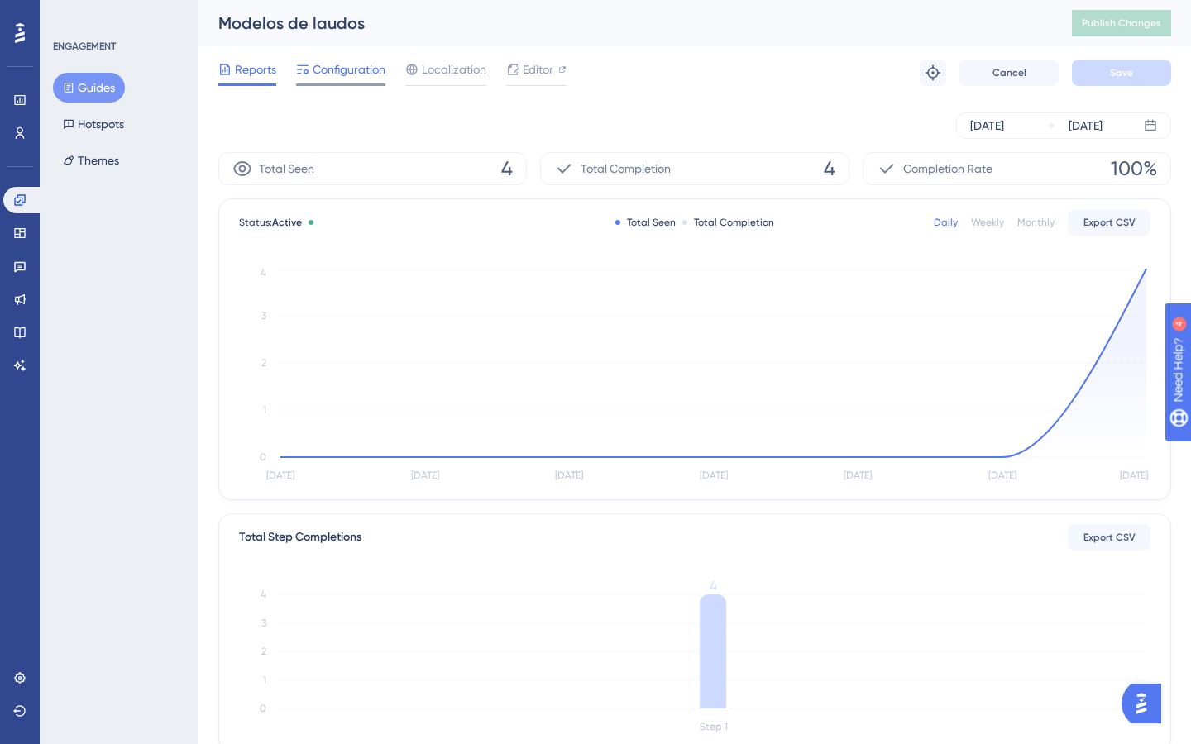
click at [356, 74] on span "Configuration" at bounding box center [349, 70] width 73 height 20
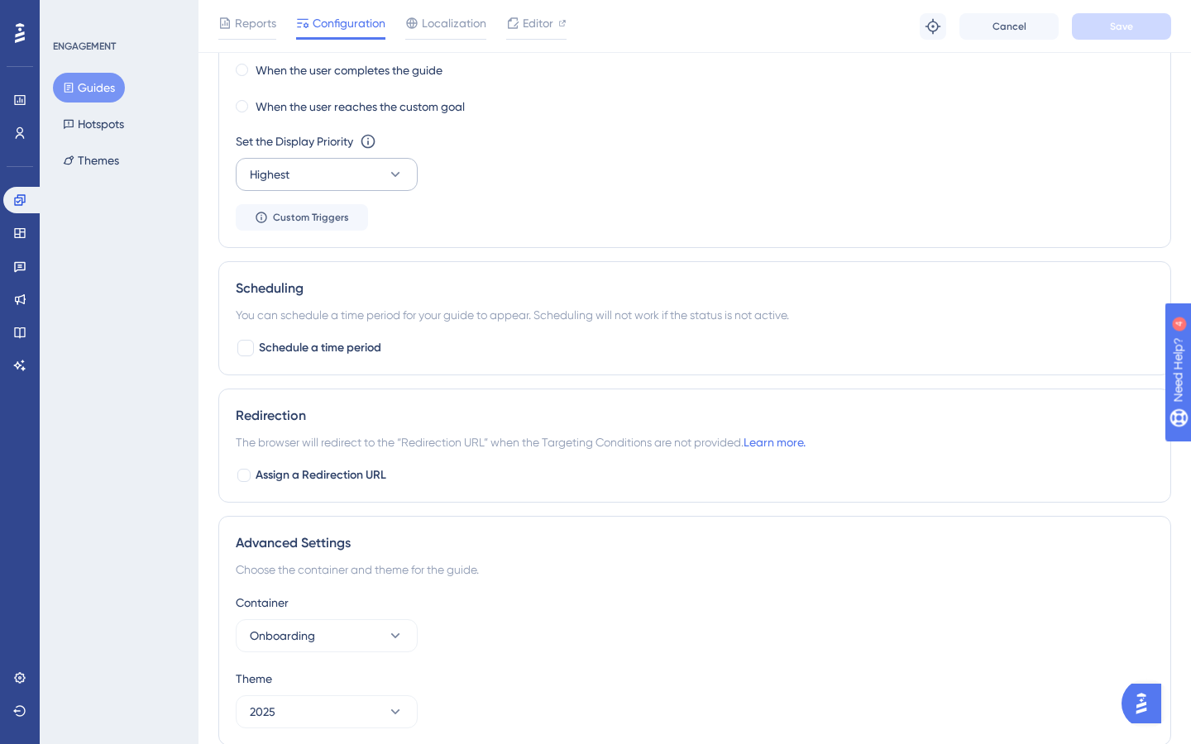
scroll to position [532, 0]
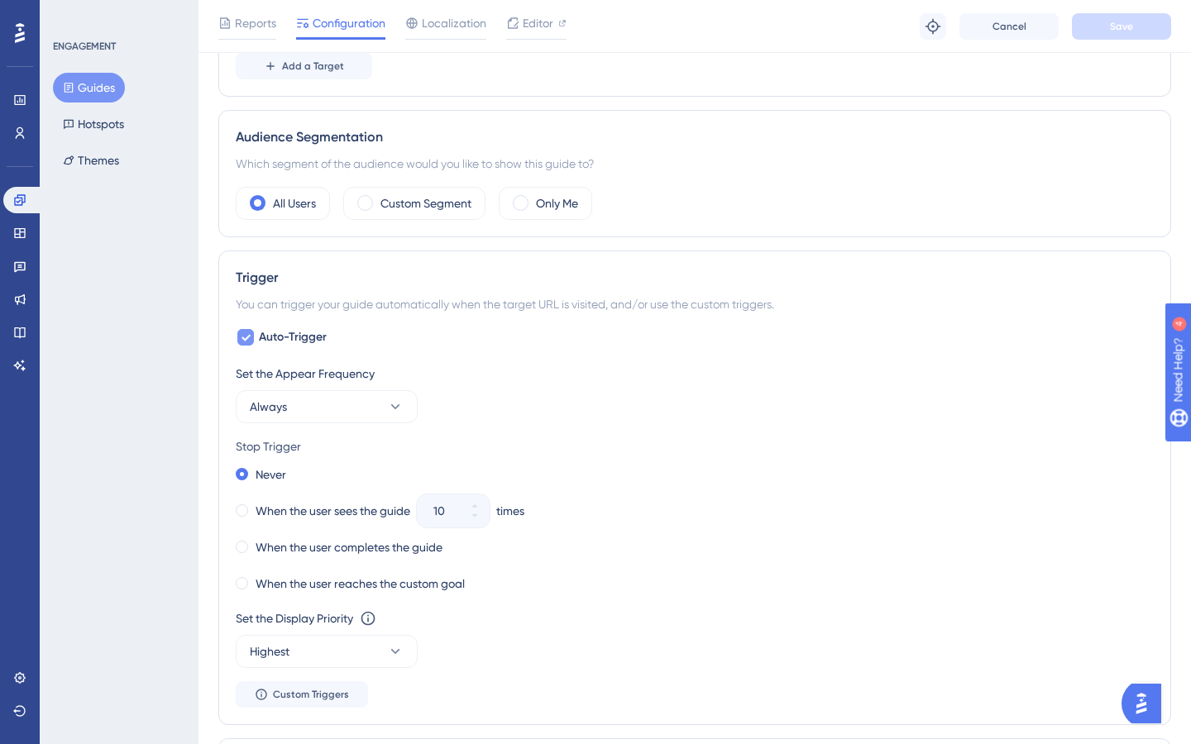
click at [275, 333] on span "Auto-Trigger" at bounding box center [293, 337] width 68 height 20
checkbox input "false"
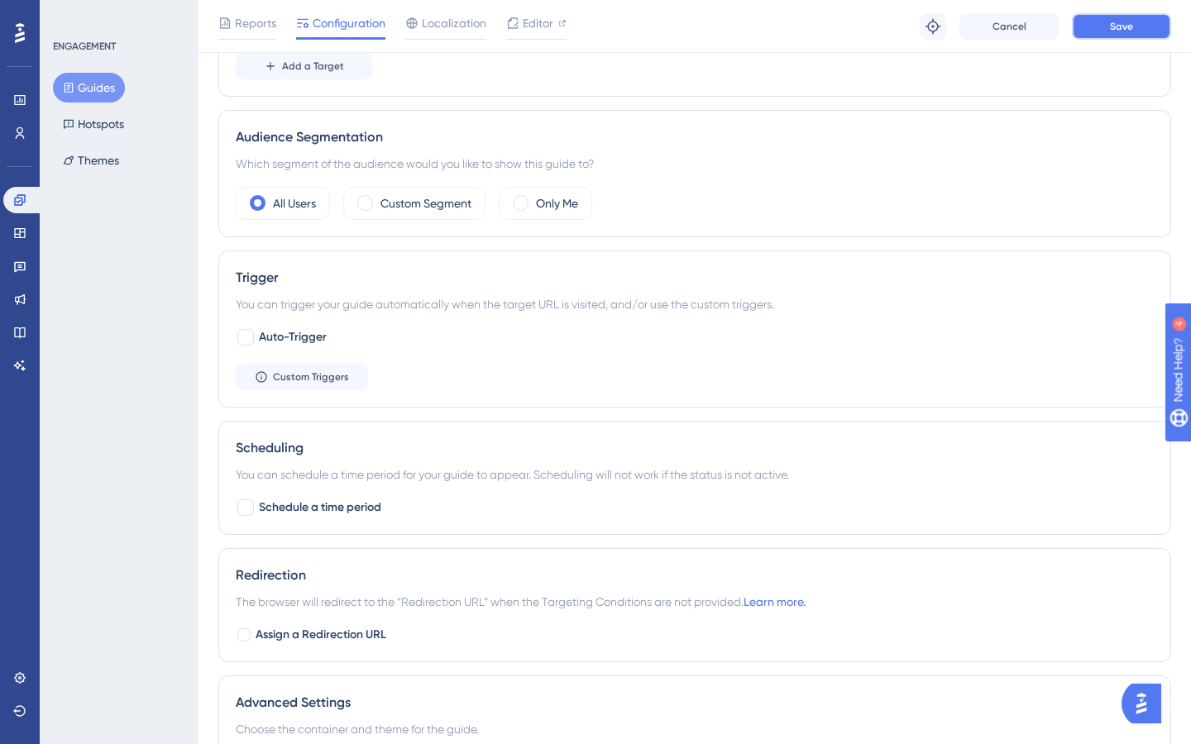
click at [1117, 31] on span "Save" at bounding box center [1121, 26] width 23 height 13
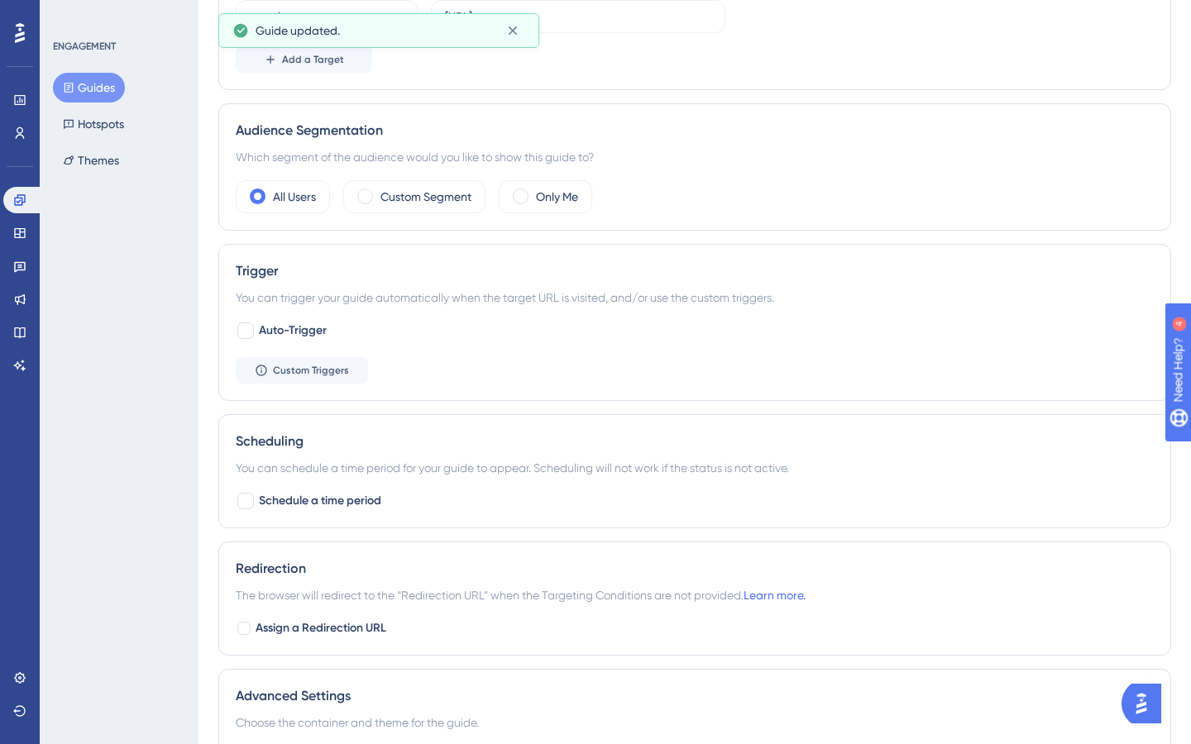
scroll to position [0, 0]
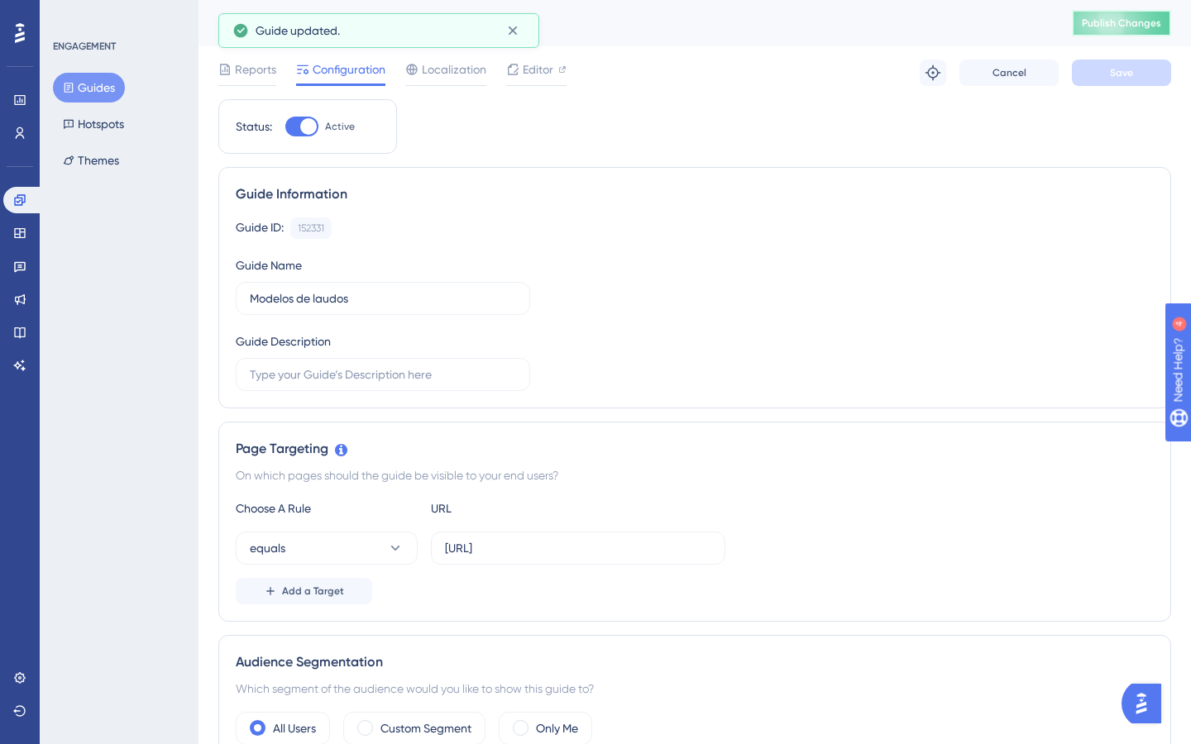
click at [1121, 31] on button "Publish Changes" at bounding box center [1121, 23] width 99 height 26
click at [102, 92] on button "Guides" at bounding box center [89, 88] width 72 height 30
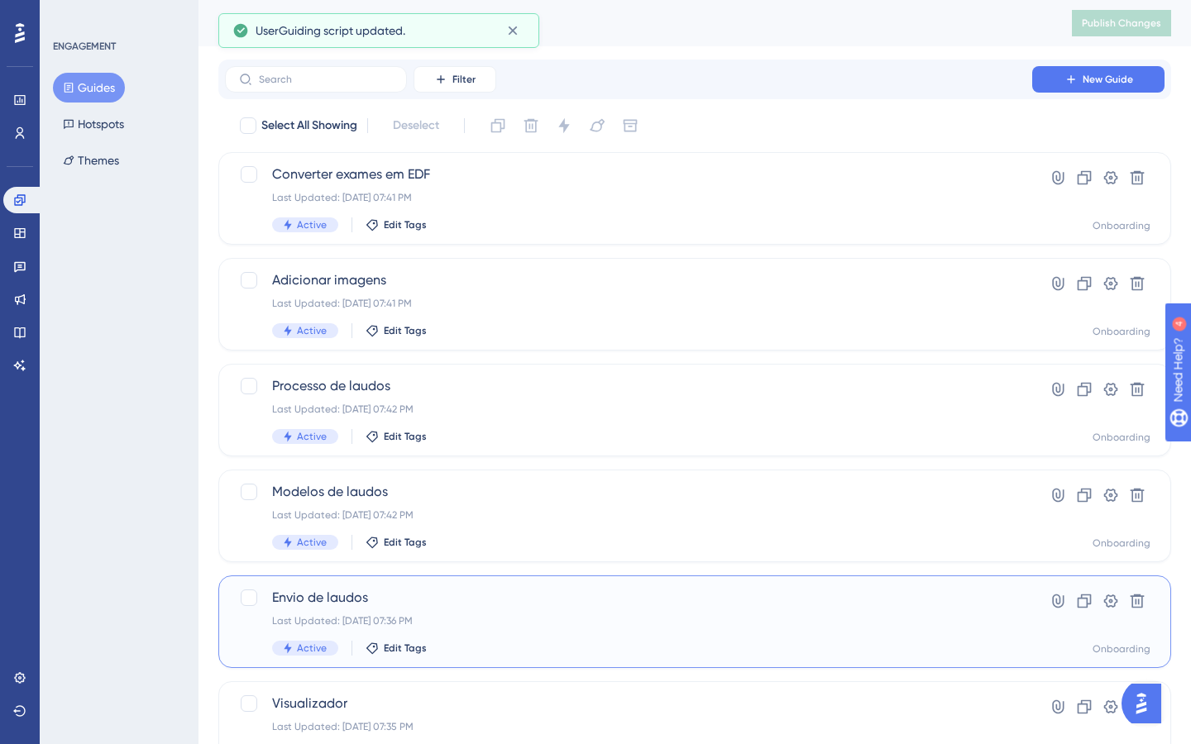
click at [533, 622] on div "Last Updated: [DATE] 07:36 PM" at bounding box center [628, 620] width 713 height 13
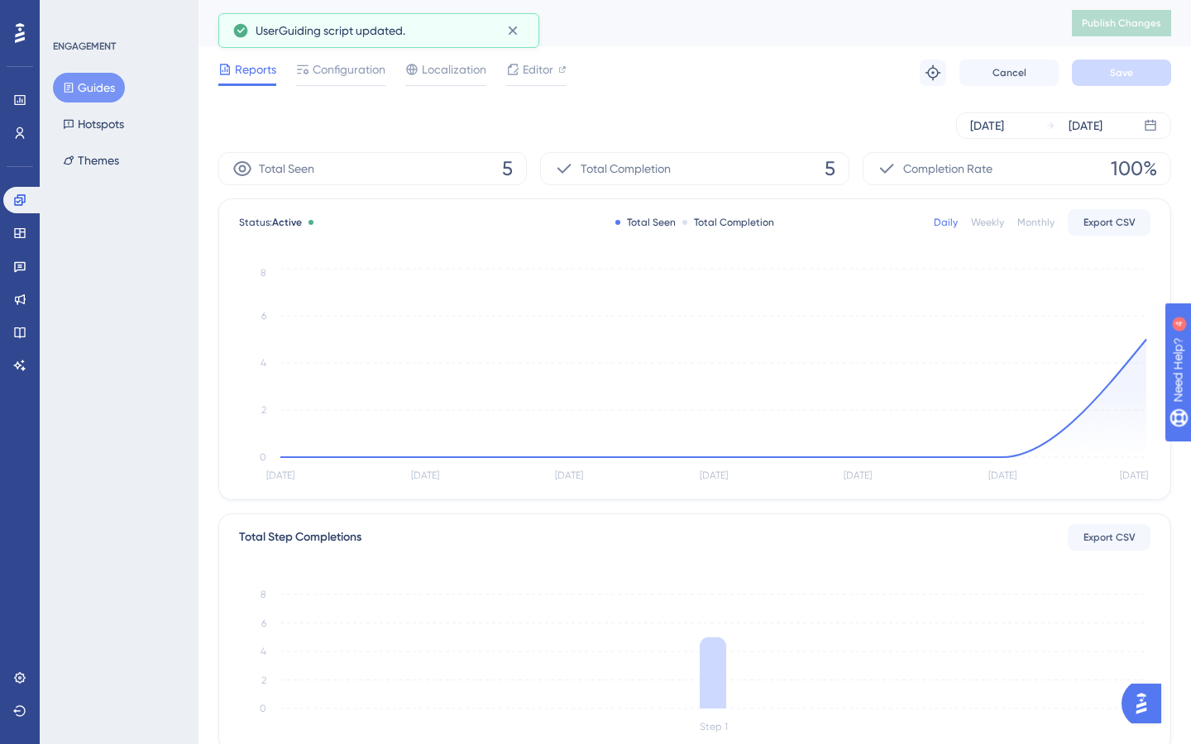
click at [342, 58] on div "Reports Configuration Localization Editor Troubleshoot Cancel Save" at bounding box center [694, 72] width 953 height 53
click at [338, 71] on span "Configuration" at bounding box center [349, 70] width 73 height 20
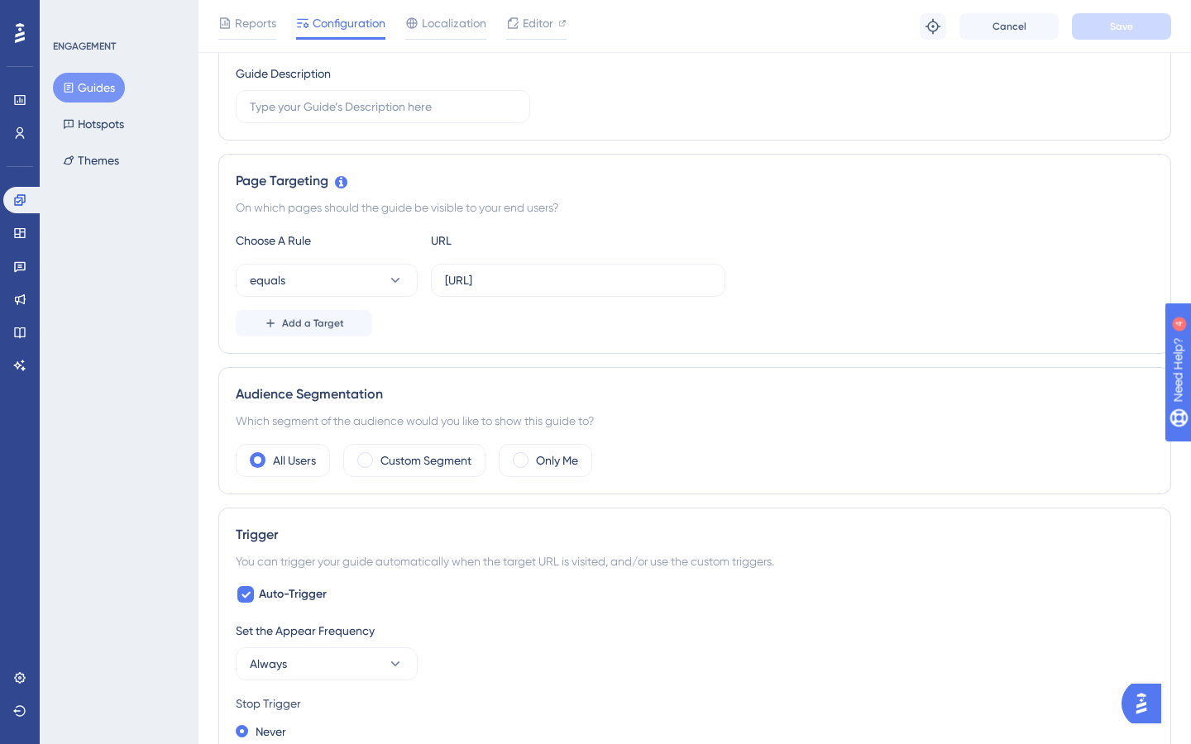
scroll to position [404, 0]
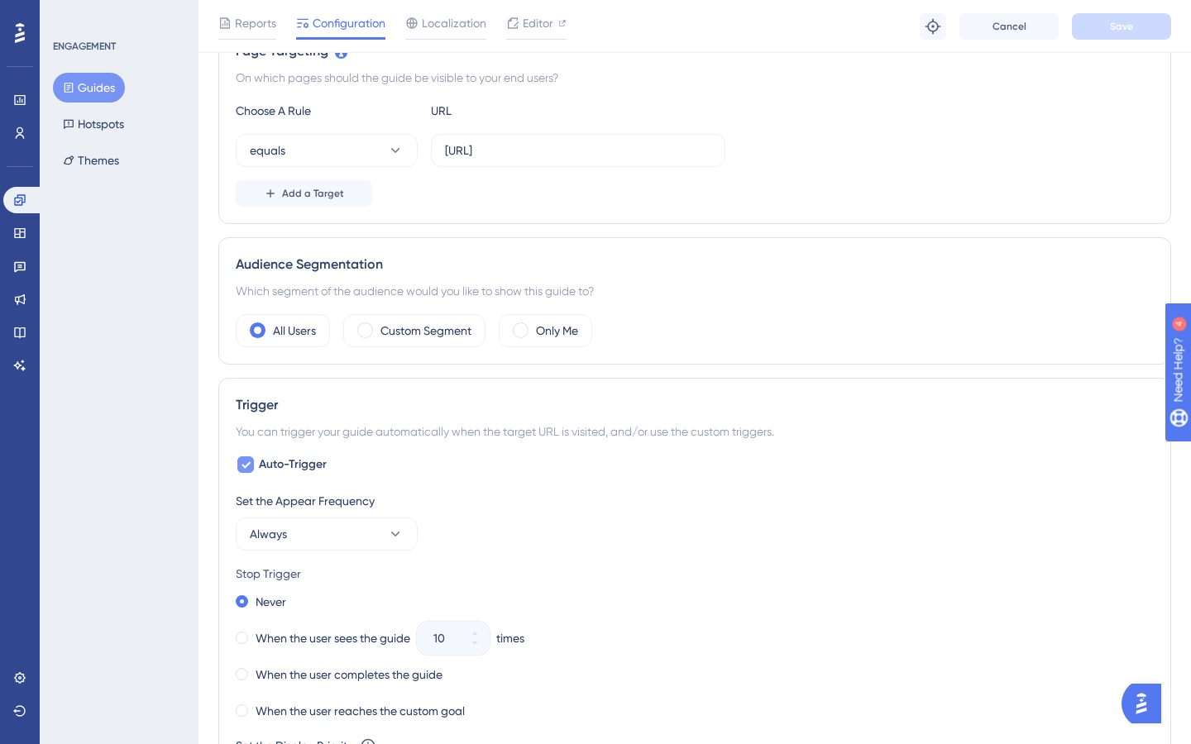
click at [274, 472] on span "Auto-Trigger" at bounding box center [293, 465] width 68 height 20
checkbox input "false"
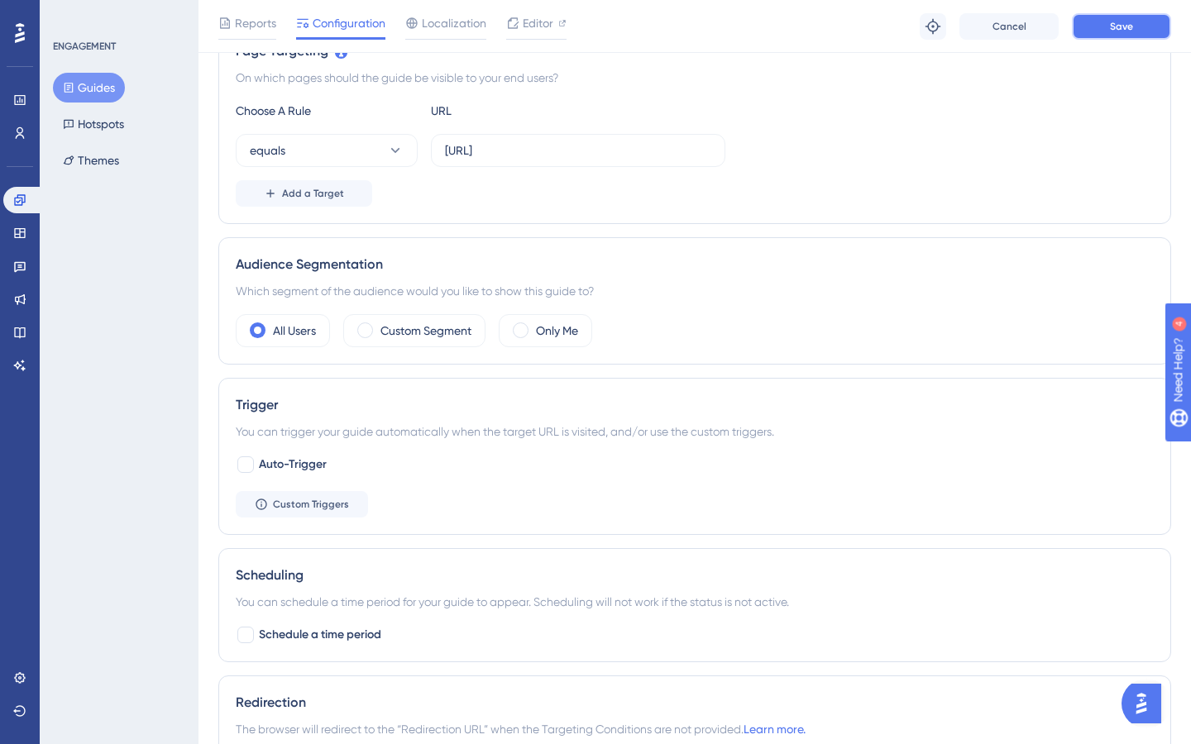
click at [1115, 34] on button "Save" at bounding box center [1121, 26] width 99 height 26
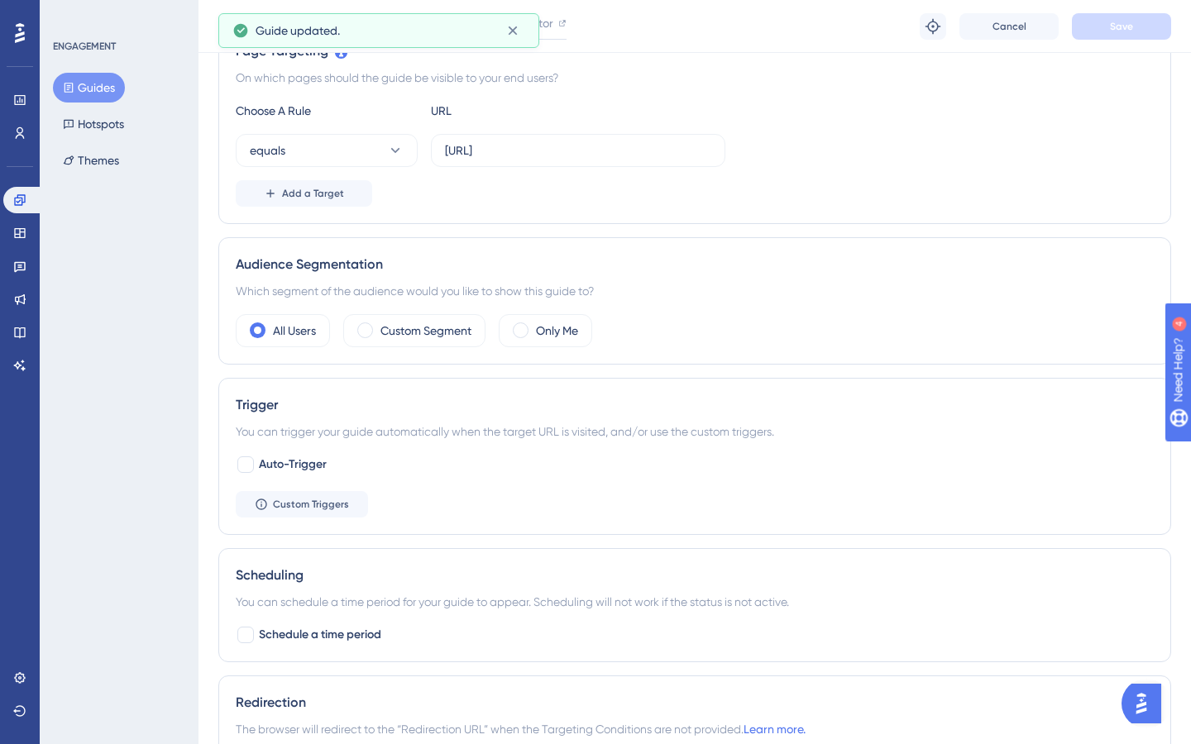
scroll to position [0, 0]
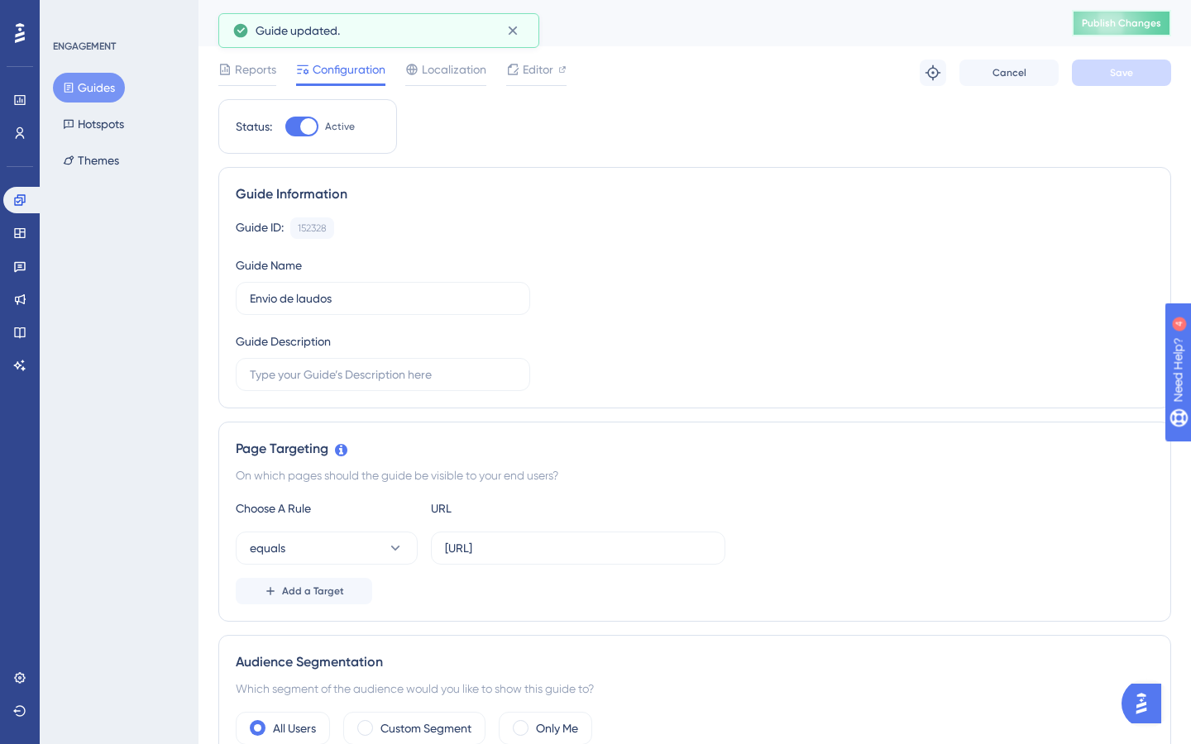
click at [1119, 30] on button "Publish Changes" at bounding box center [1121, 23] width 99 height 26
click at [98, 84] on button "Guides" at bounding box center [89, 88] width 72 height 30
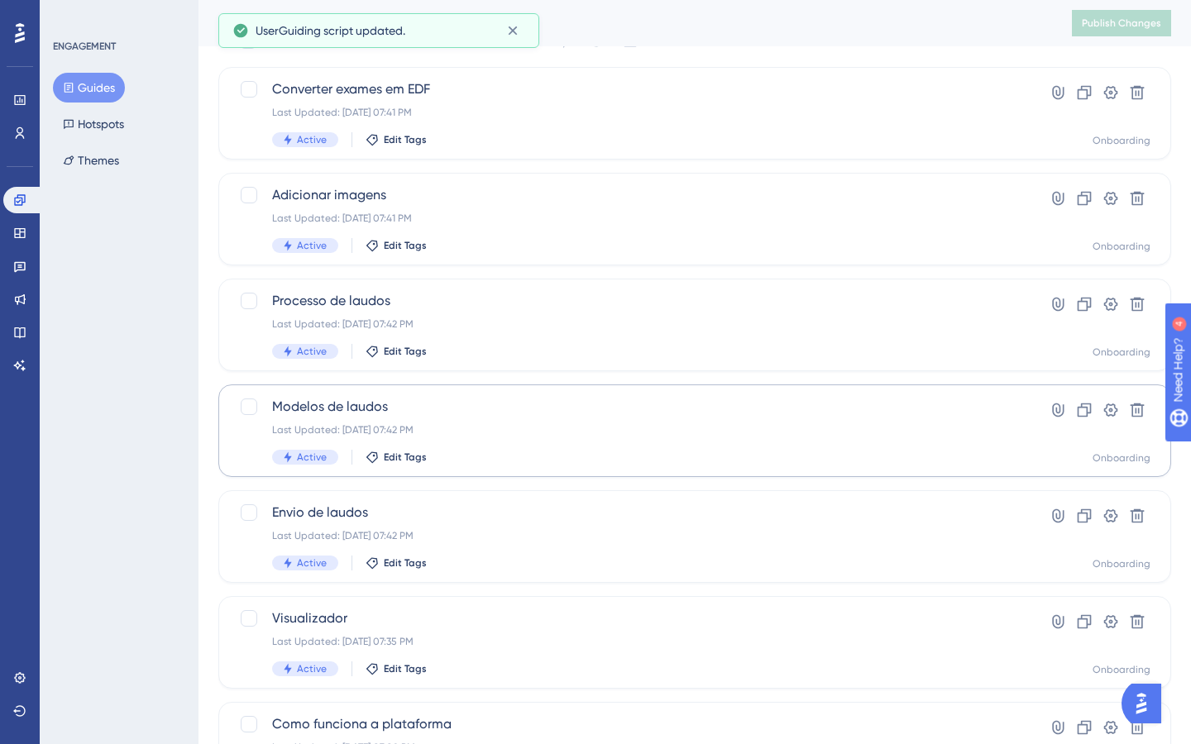
scroll to position [91, 0]
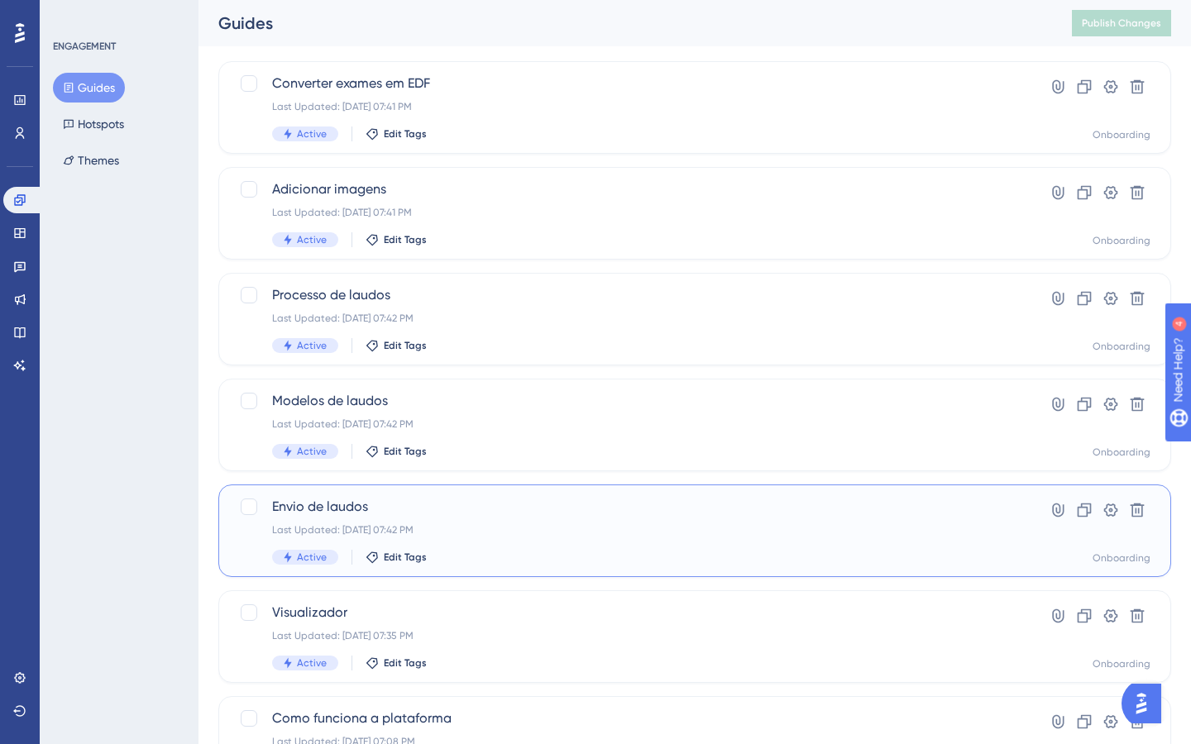
click at [465, 531] on div "Last Updated: [DATE] 07:42 PM" at bounding box center [628, 529] width 713 height 13
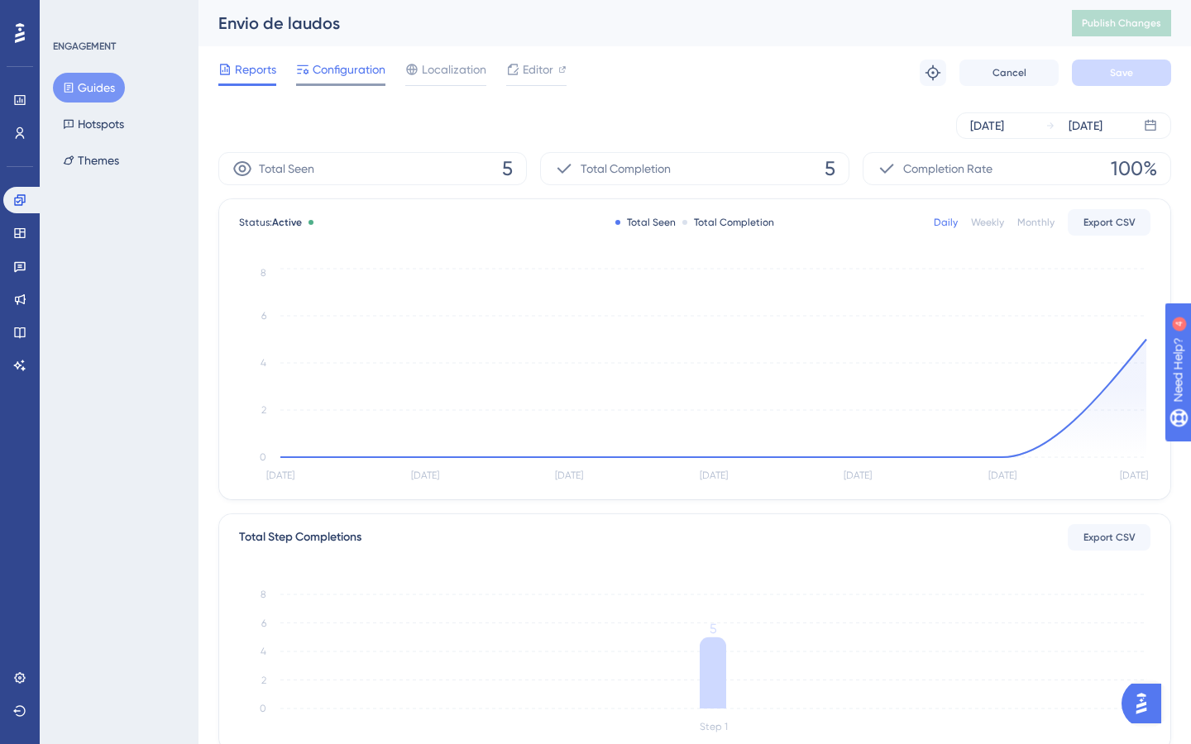
click at [337, 69] on span "Configuration" at bounding box center [349, 70] width 73 height 20
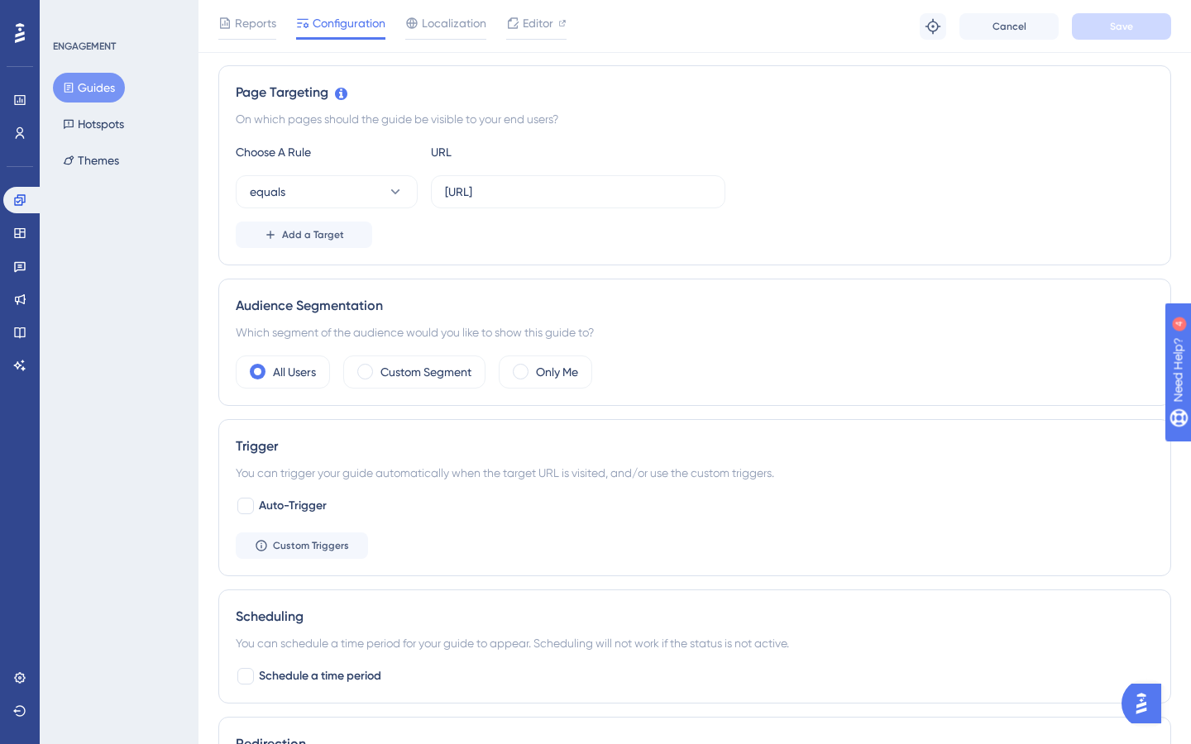
scroll to position [395, 0]
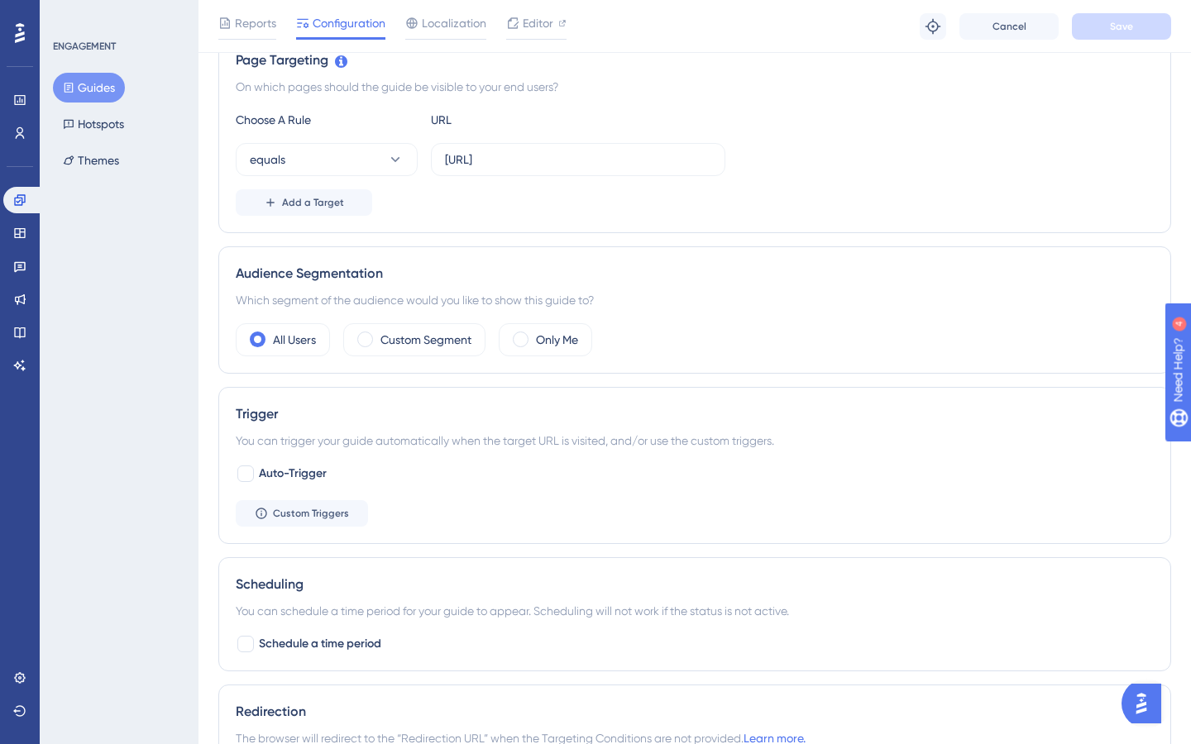
click at [86, 80] on button "Guides" at bounding box center [89, 88] width 72 height 30
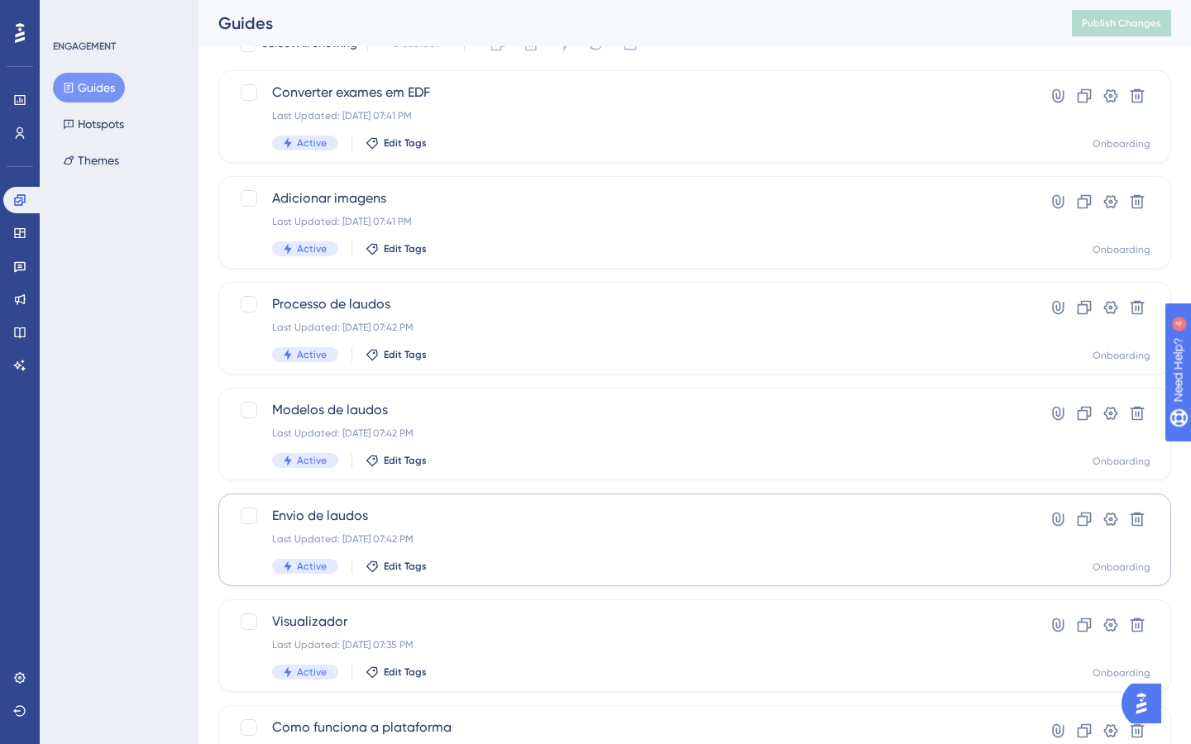
scroll to position [96, 0]
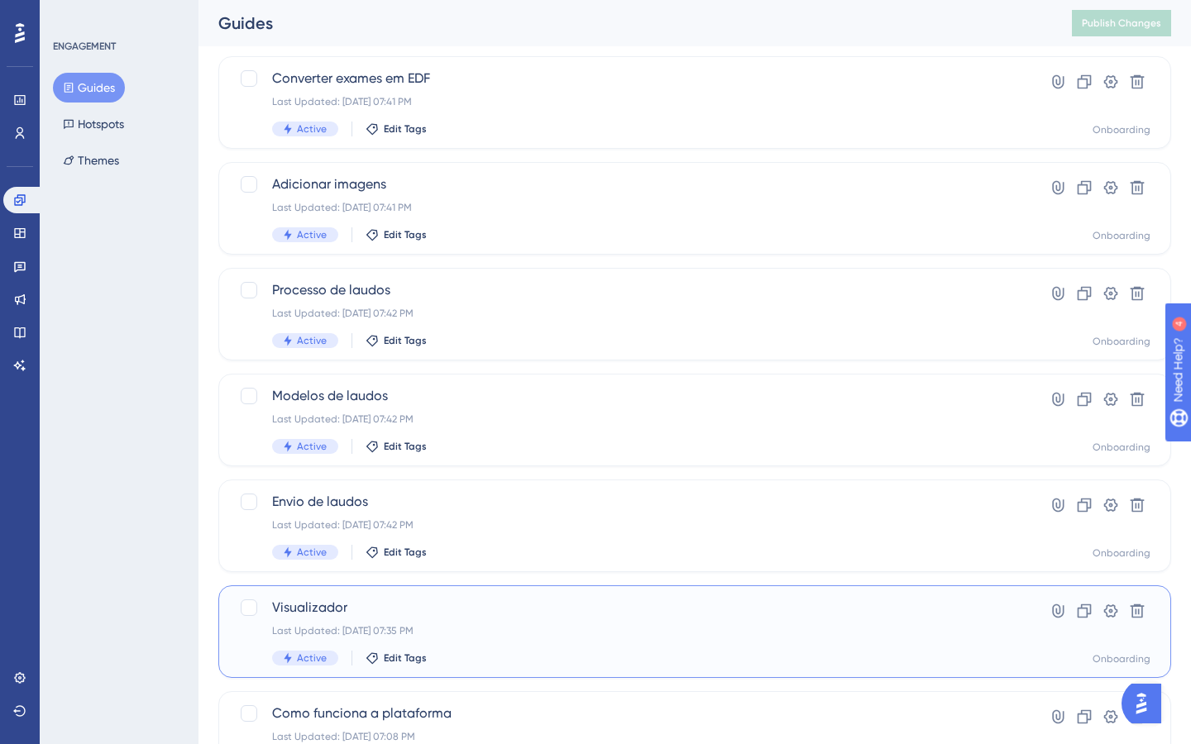
click at [465, 629] on div "Last Updated: [DATE] 07:35 PM" at bounding box center [628, 630] width 713 height 13
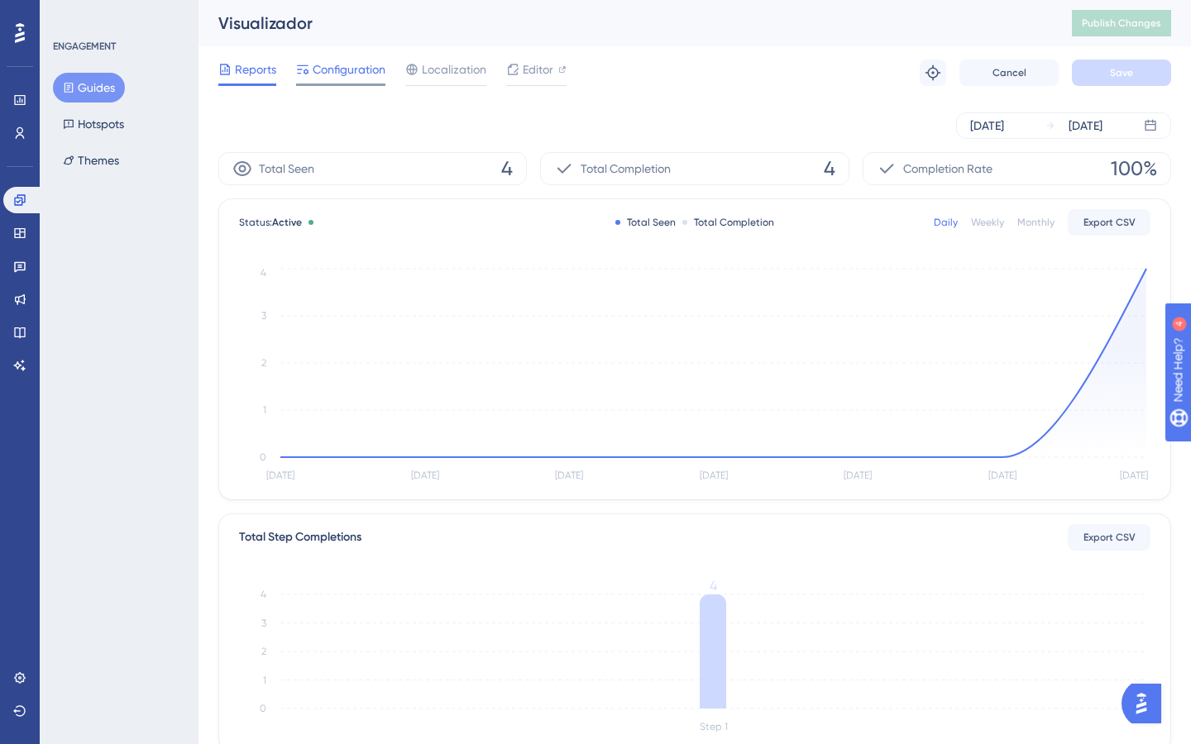
click at [357, 70] on span "Configuration" at bounding box center [349, 70] width 73 height 20
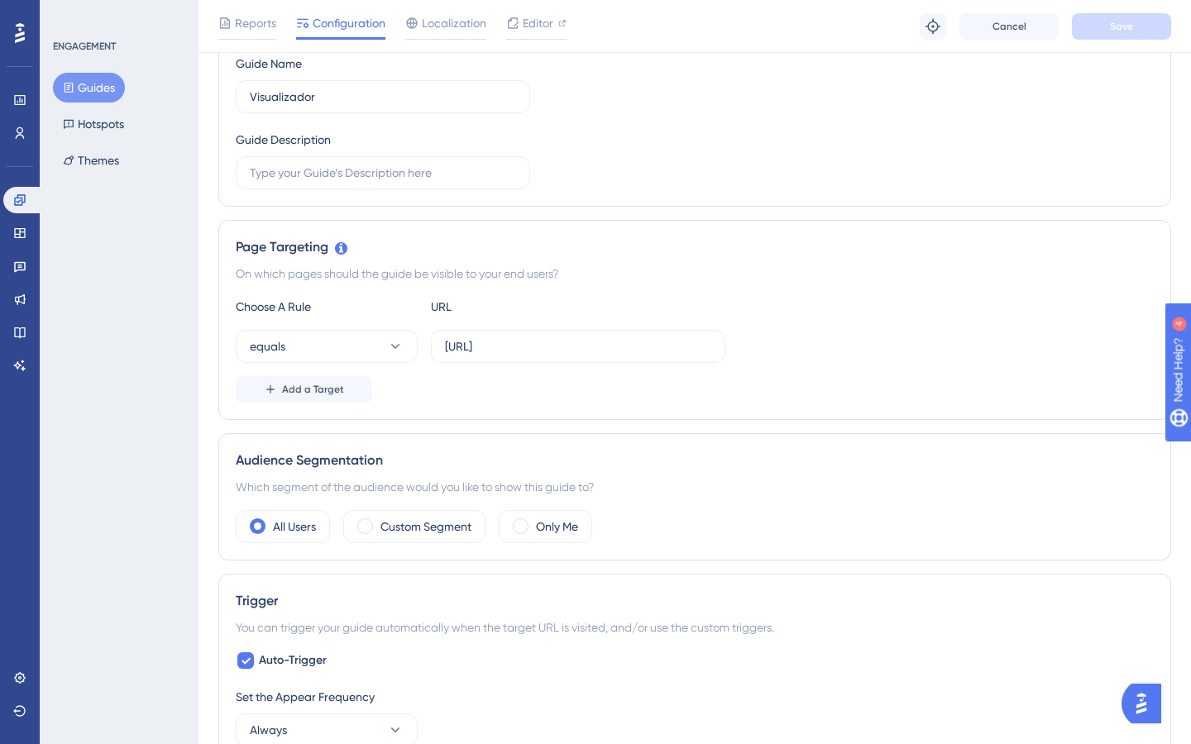
scroll to position [736, 0]
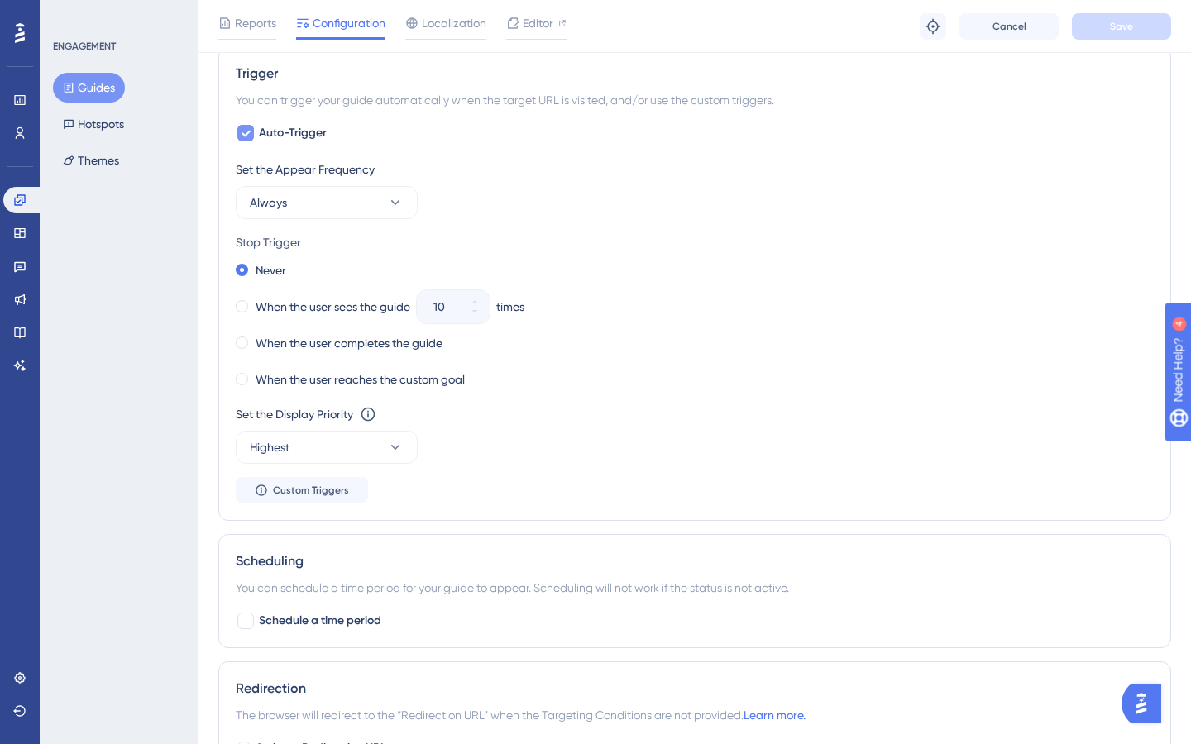
click at [284, 127] on span "Auto-Trigger" at bounding box center [293, 133] width 68 height 20
checkbox input "false"
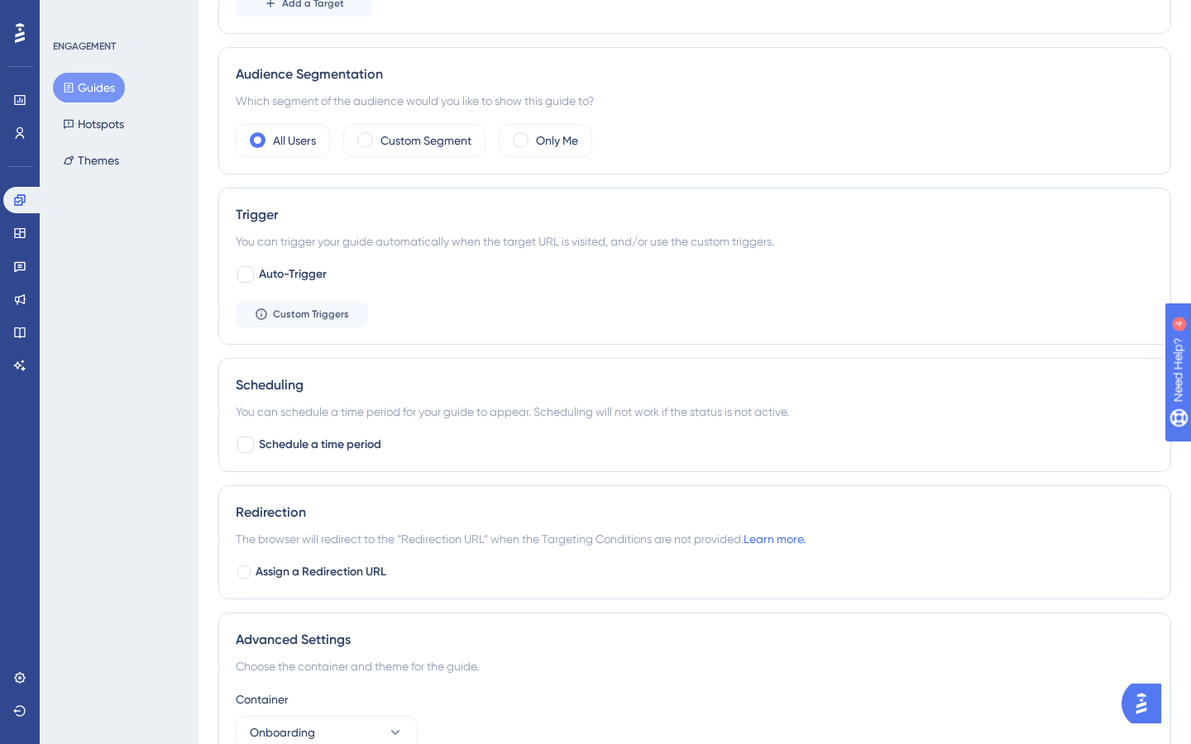
scroll to position [0, 0]
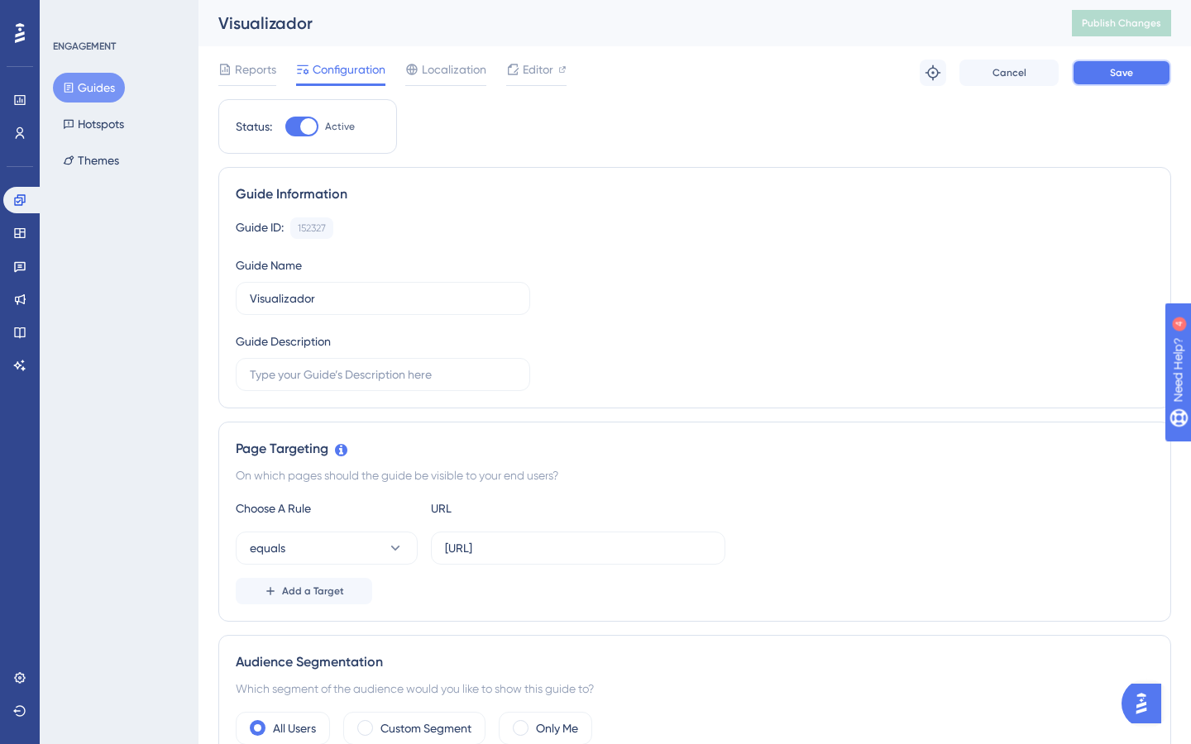
click at [1134, 73] on button "Save" at bounding box center [1121, 73] width 99 height 26
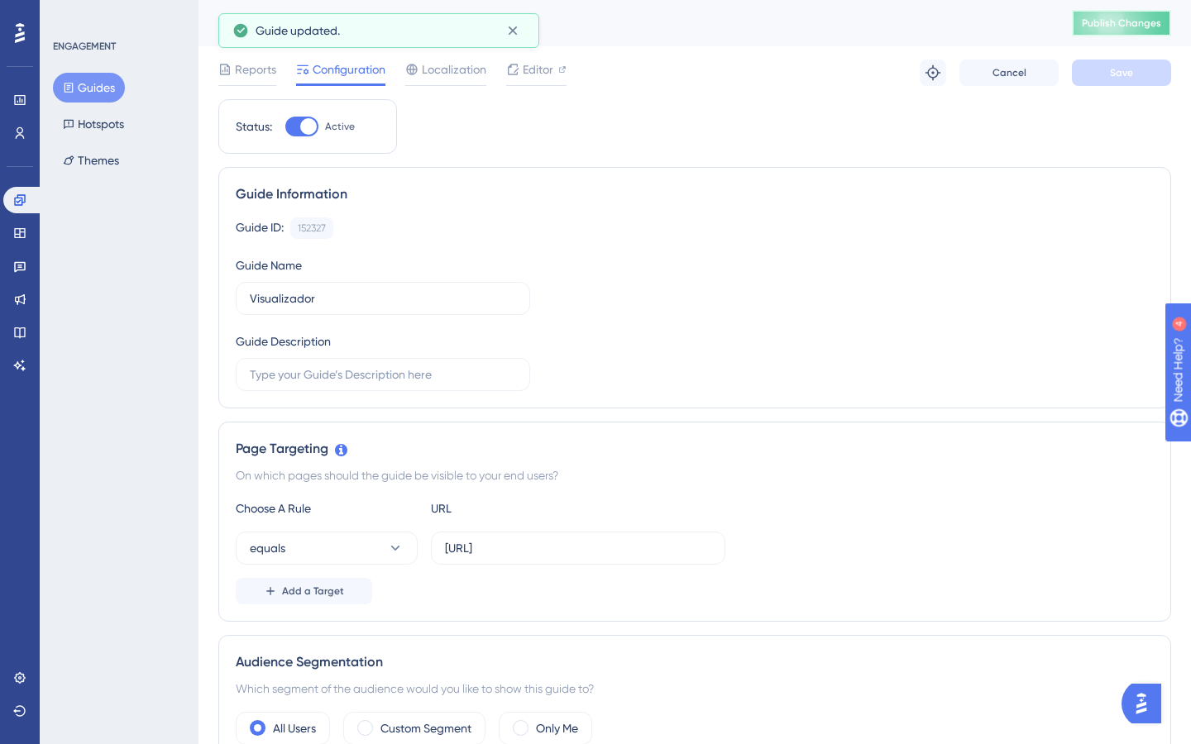
click at [1109, 31] on button "Publish Changes" at bounding box center [1121, 23] width 99 height 26
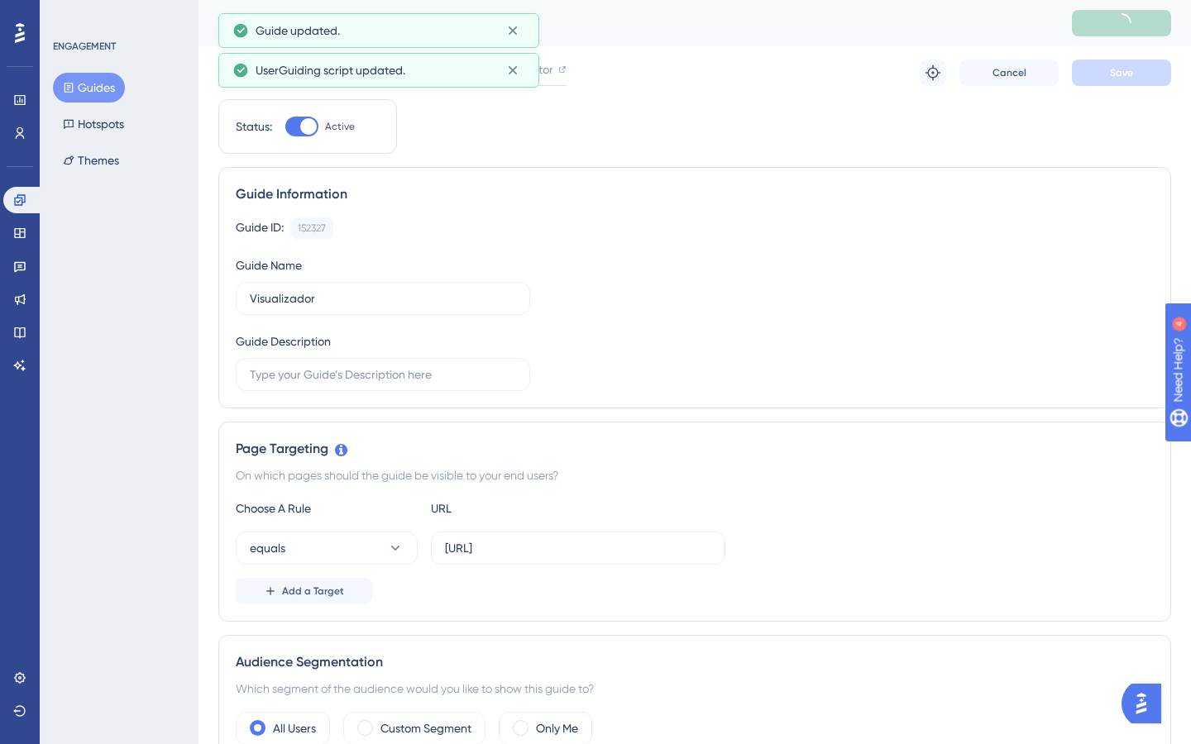
click at [87, 88] on button "Guides" at bounding box center [89, 88] width 72 height 30
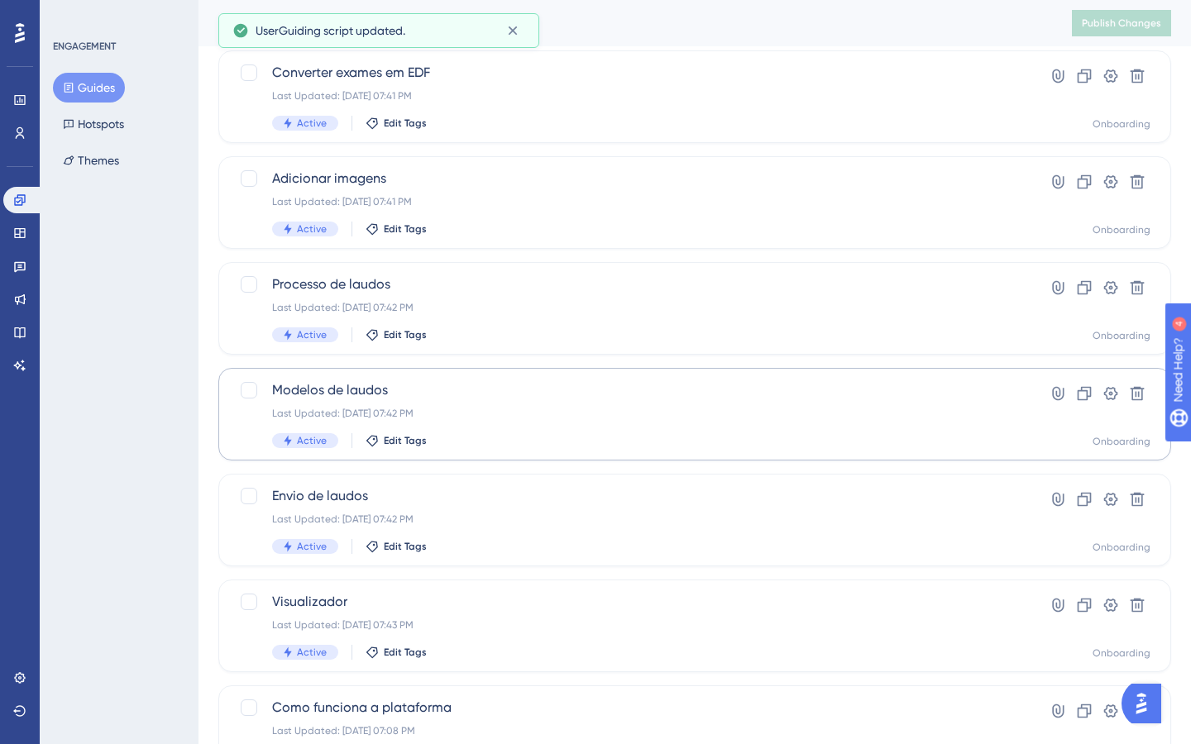
scroll to position [131, 0]
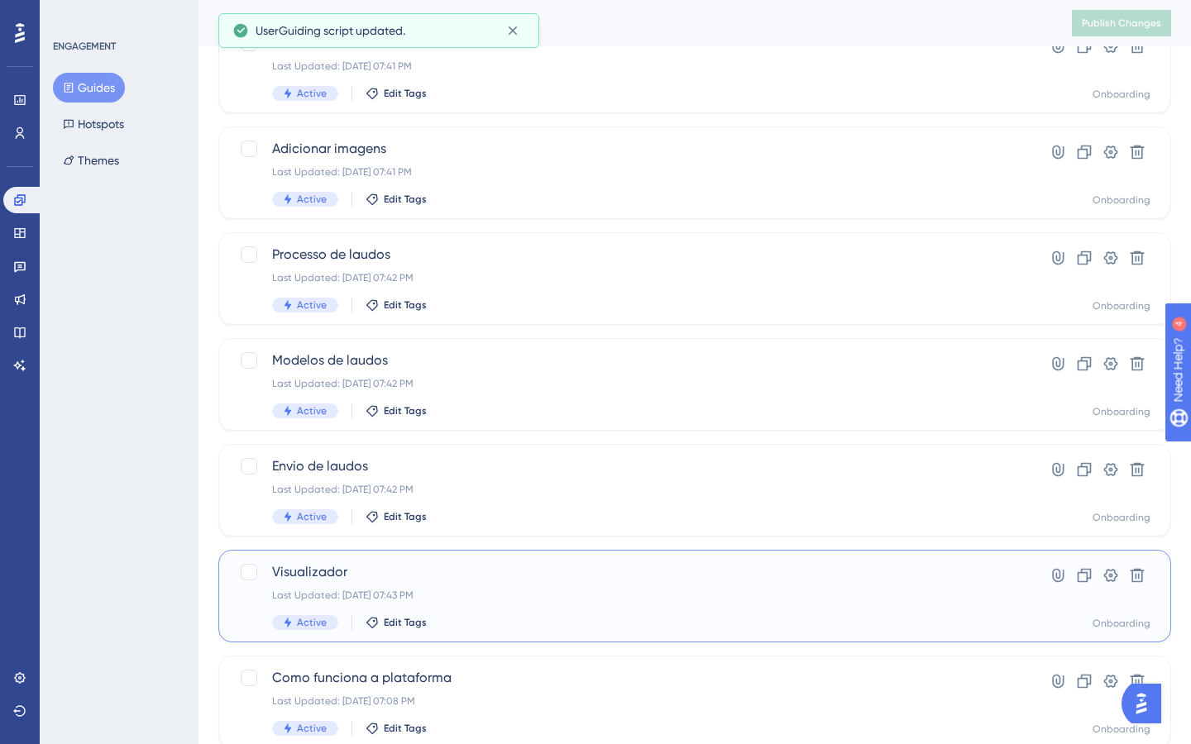
click at [444, 611] on div "Visualizador Last Updated: [DATE] 07:43 PM Active Edit Tags" at bounding box center [628, 596] width 713 height 68
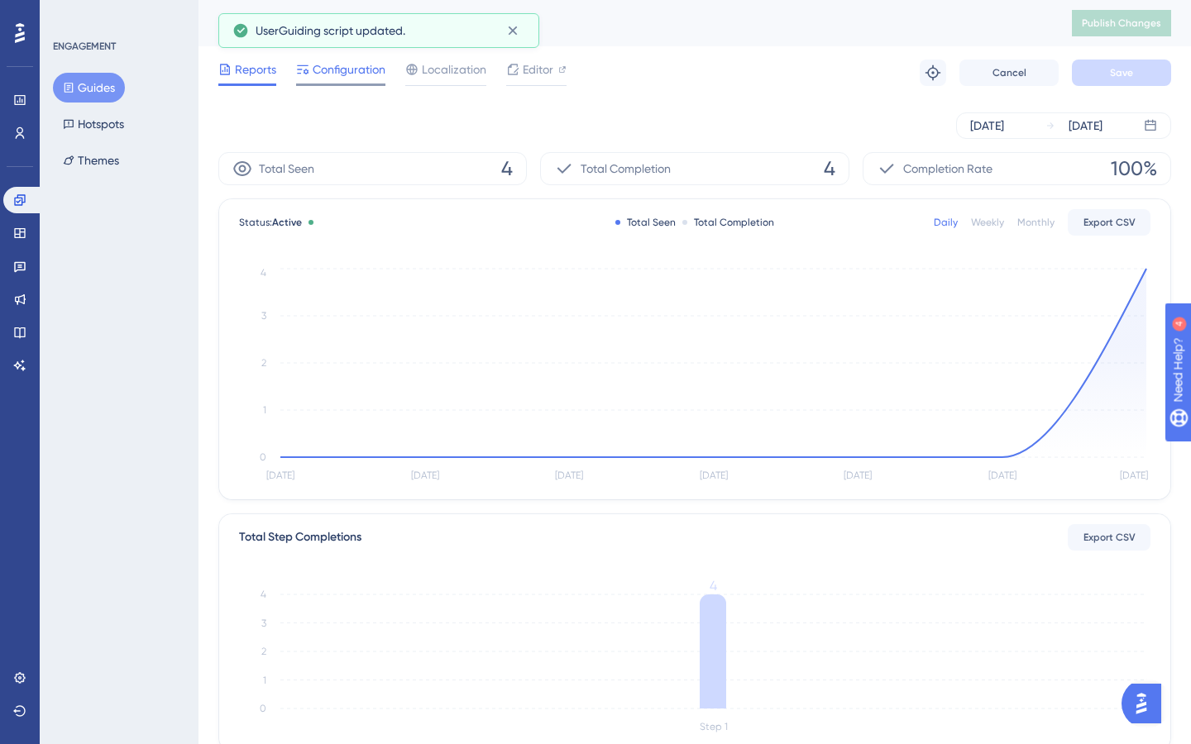
click at [347, 70] on span "Configuration" at bounding box center [349, 70] width 73 height 20
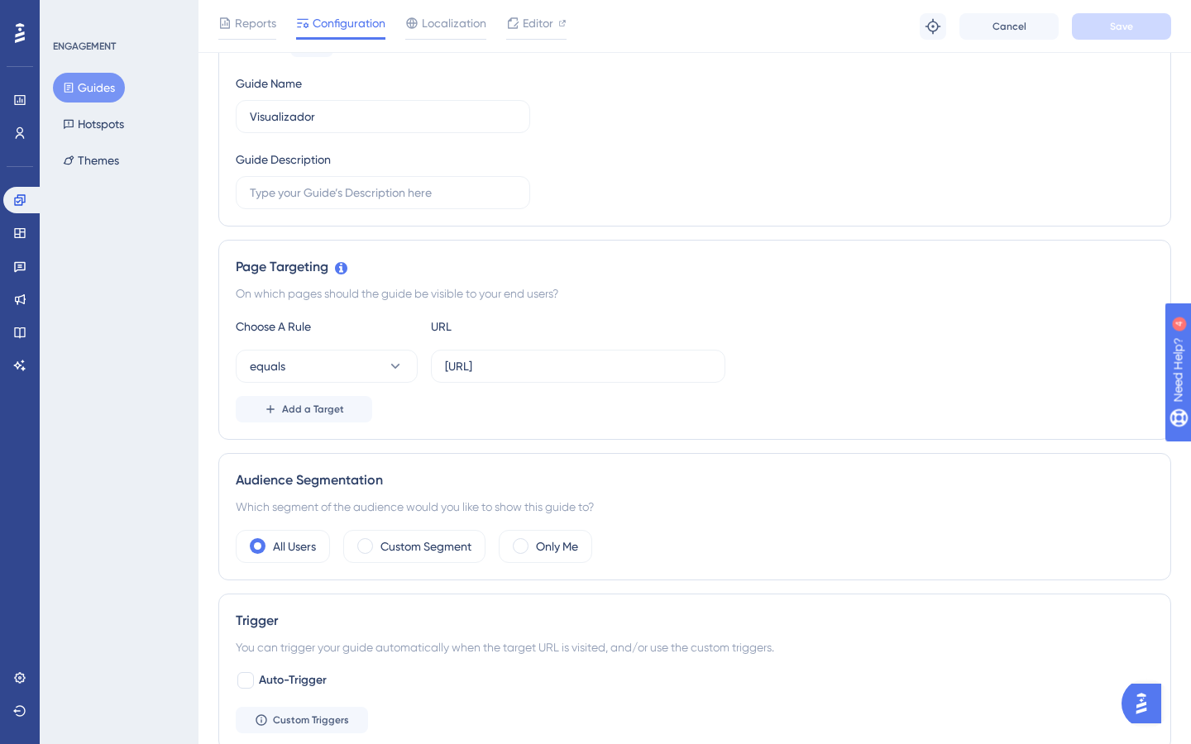
scroll to position [300, 0]
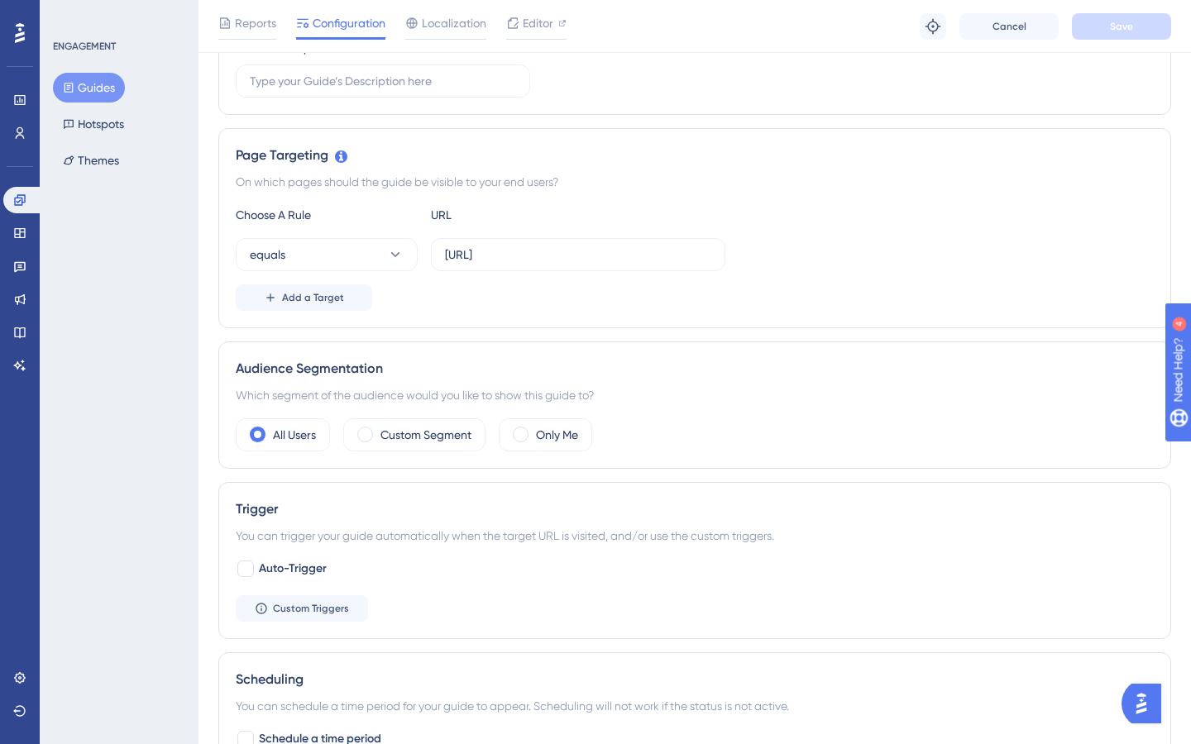
click at [95, 88] on button "Guides" at bounding box center [89, 88] width 72 height 30
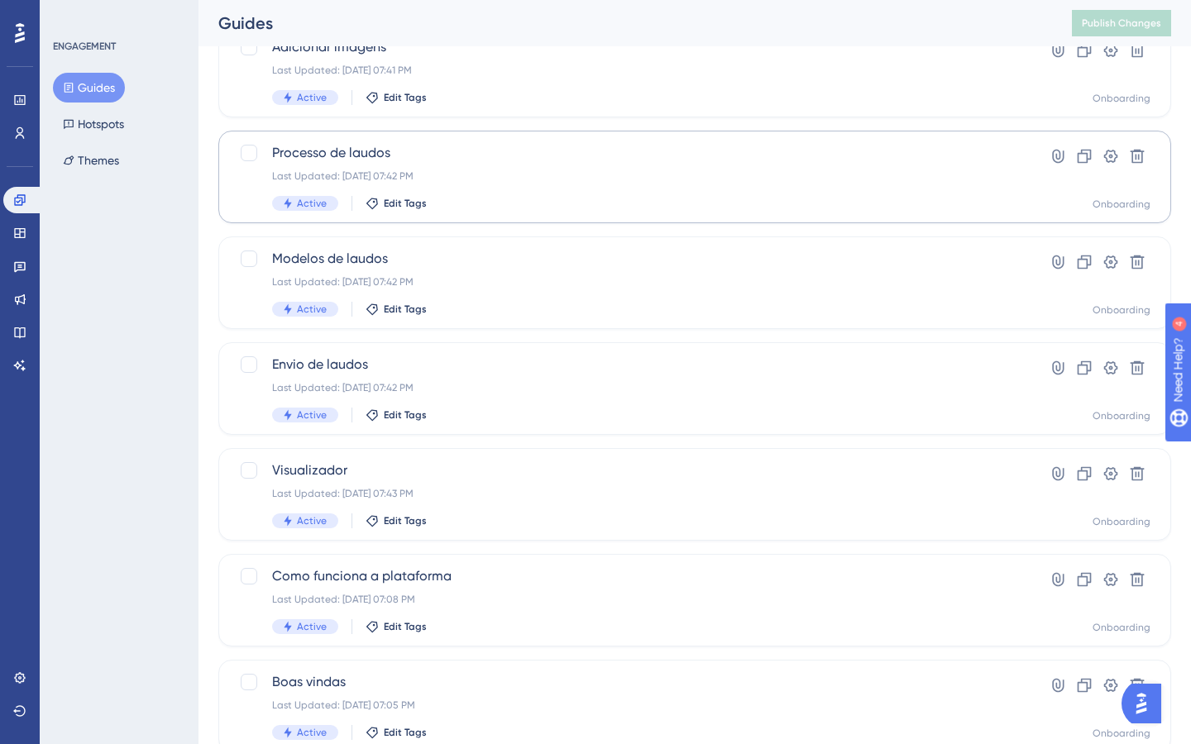
scroll to position [236, 0]
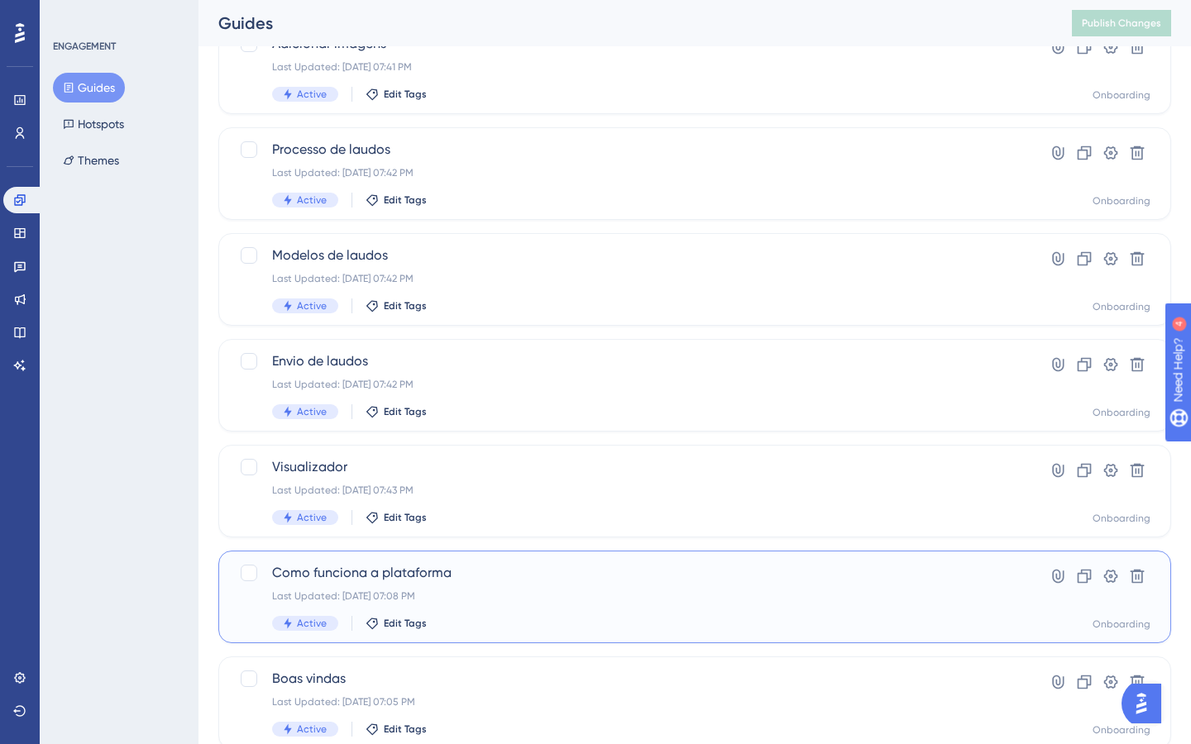
click at [511, 583] on div "Como funciona a plataforma Last Updated: [DATE] 07:08 PM Active Edit Tags" at bounding box center [628, 597] width 713 height 68
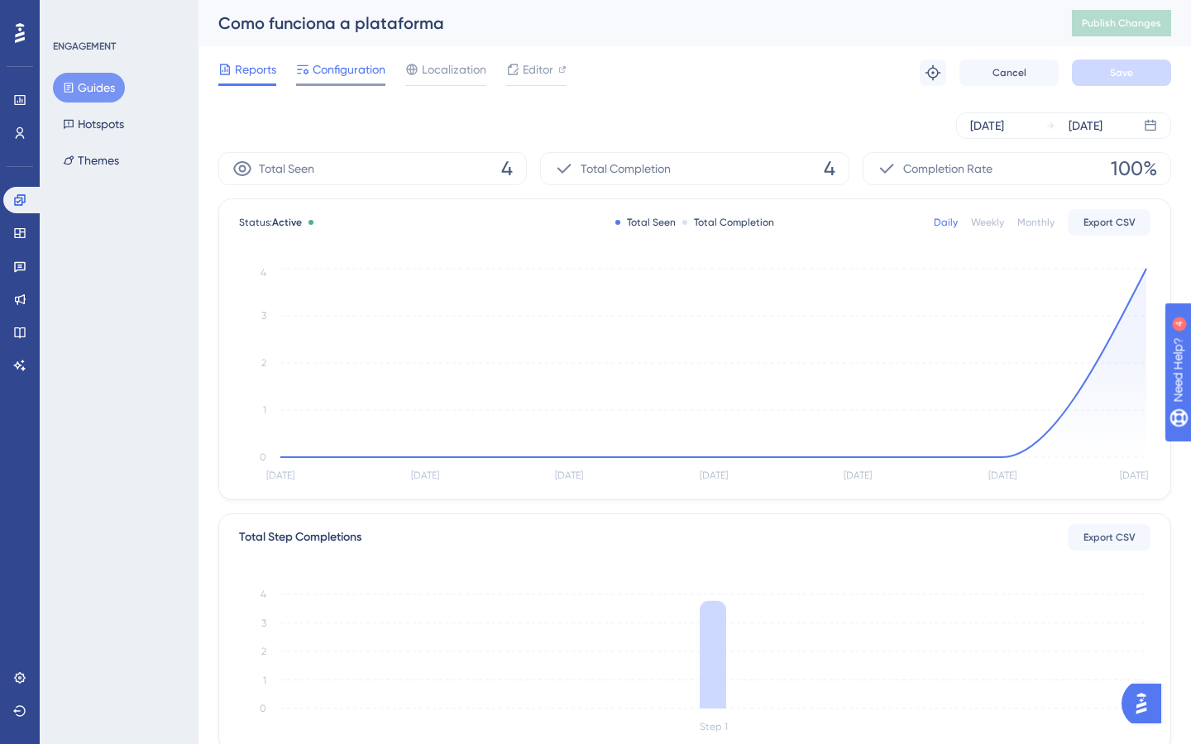
click at [319, 74] on span "Configuration" at bounding box center [349, 70] width 73 height 20
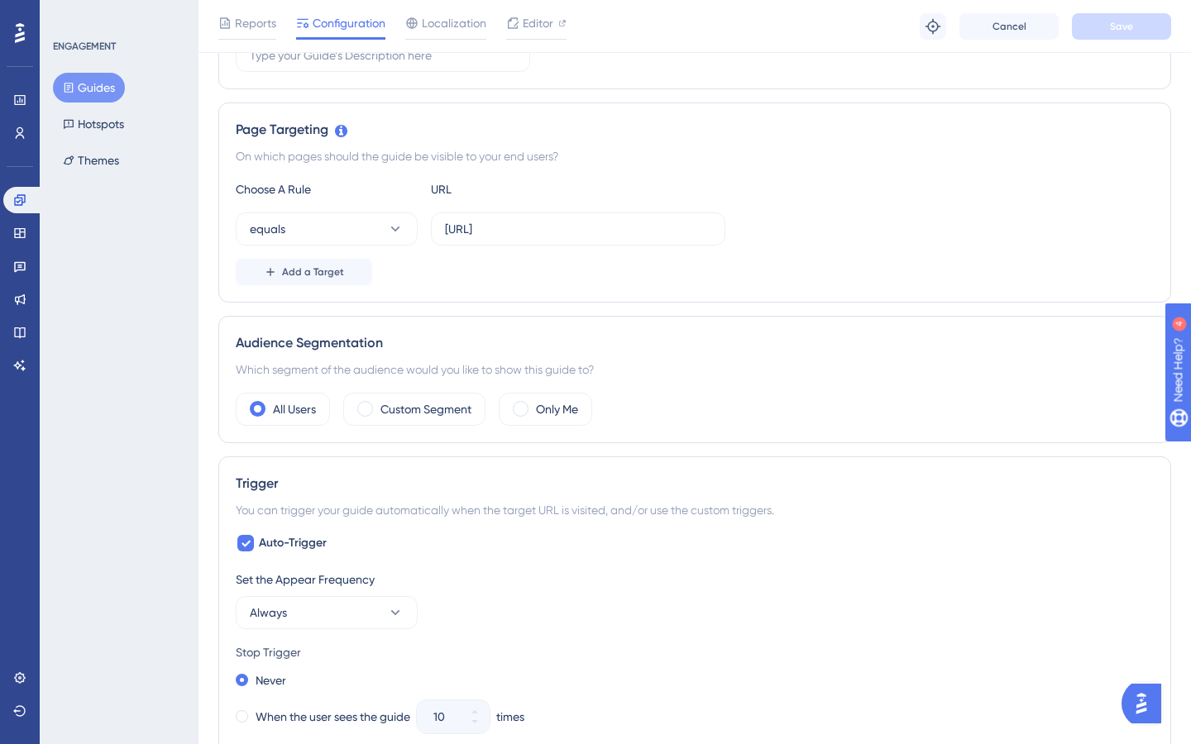
scroll to position [328, 0]
click at [291, 537] on span "Auto-Trigger" at bounding box center [293, 541] width 68 height 20
checkbox input "false"
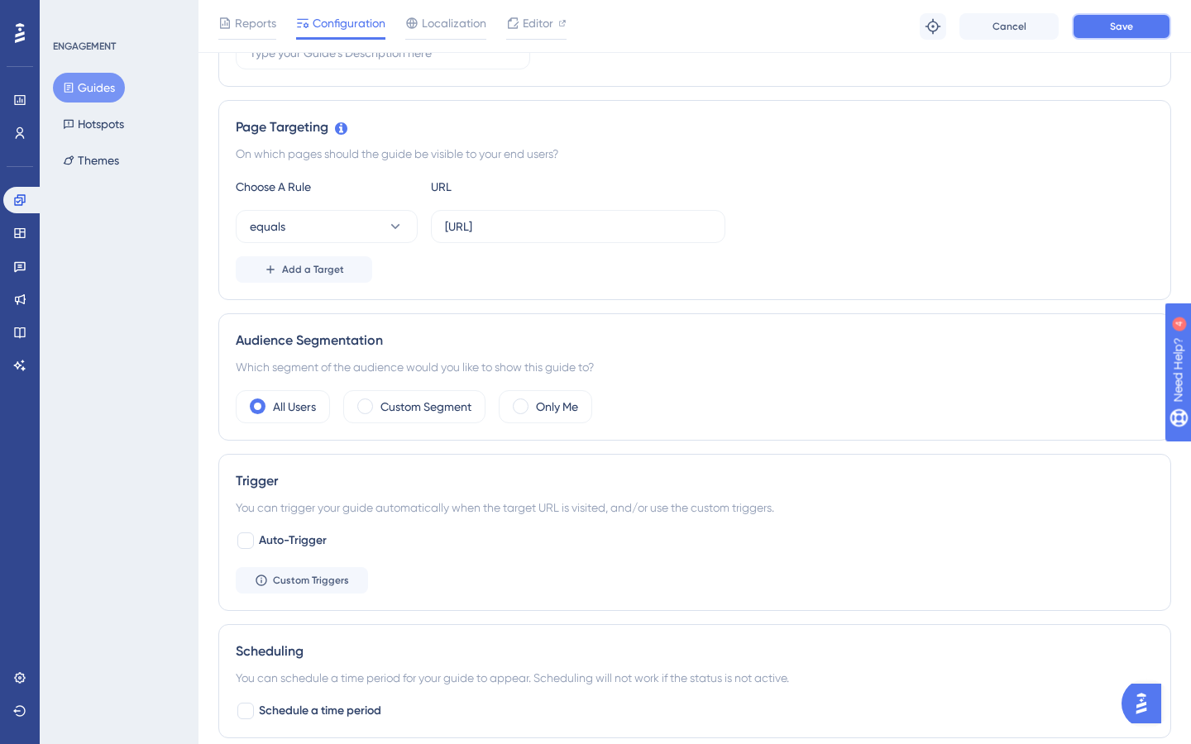
click at [1123, 25] on span "Save" at bounding box center [1121, 26] width 23 height 13
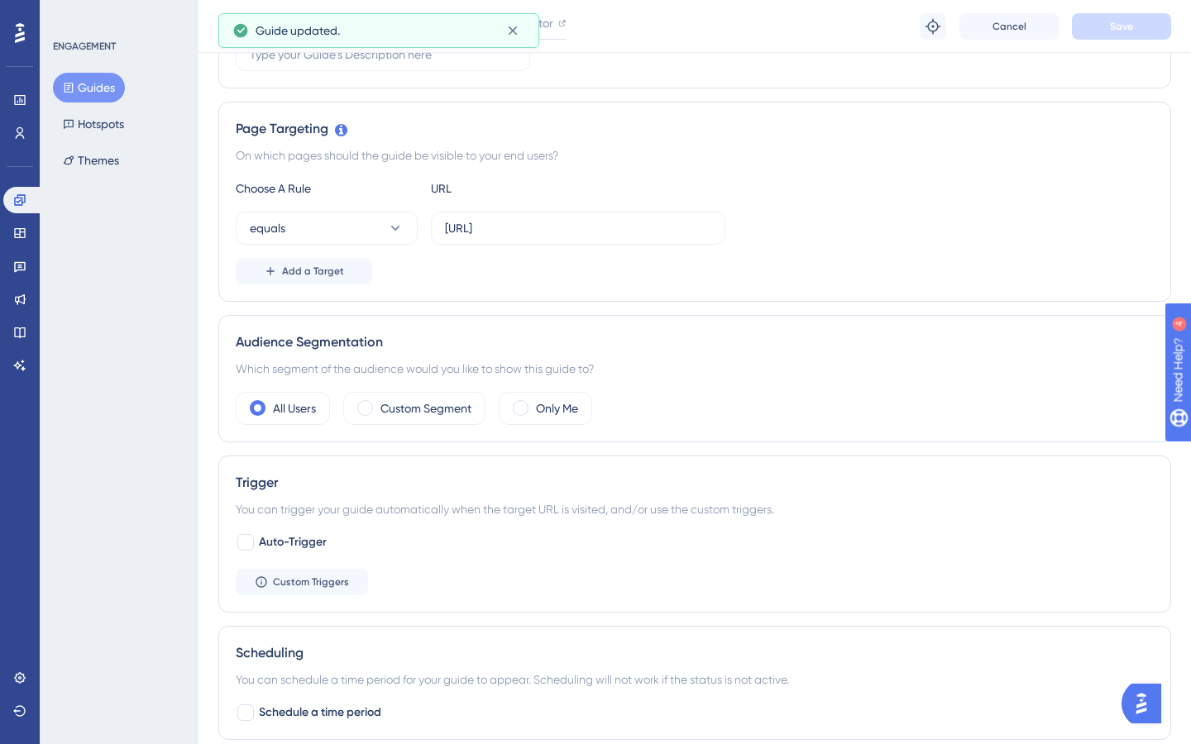
scroll to position [0, 0]
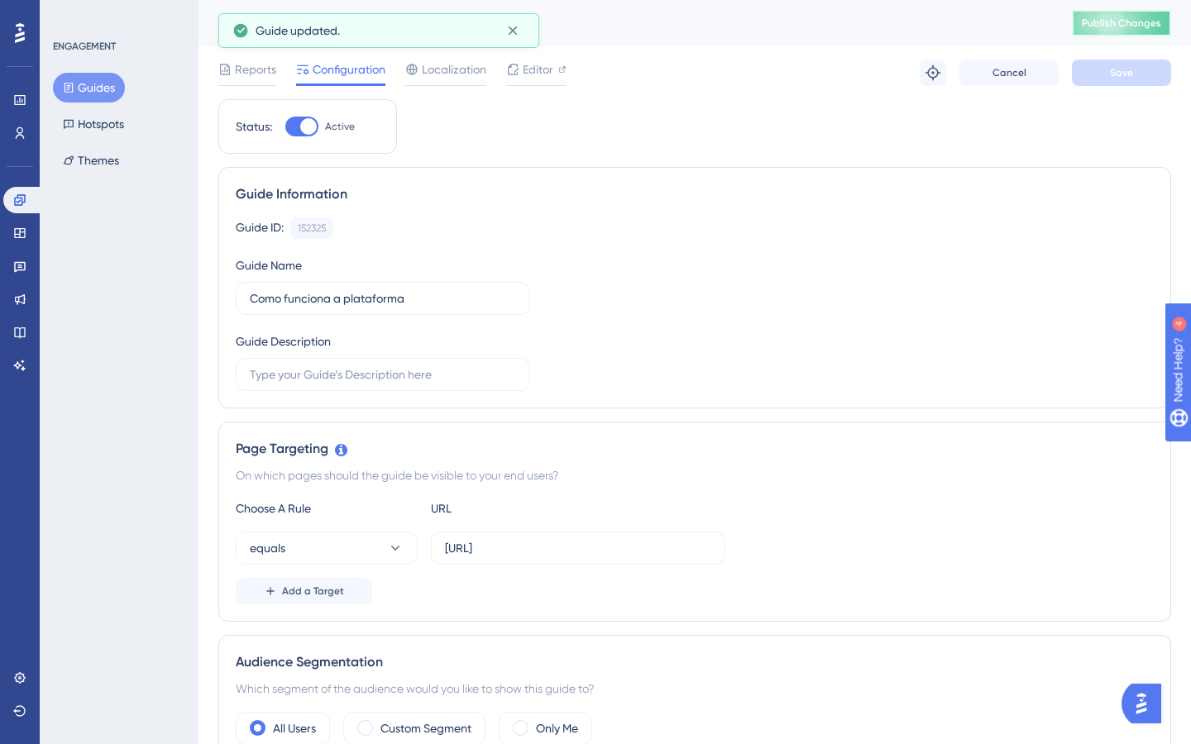
click at [1125, 11] on button "Publish Changes" at bounding box center [1121, 23] width 99 height 26
click at [95, 85] on button "Guides" at bounding box center [89, 88] width 72 height 30
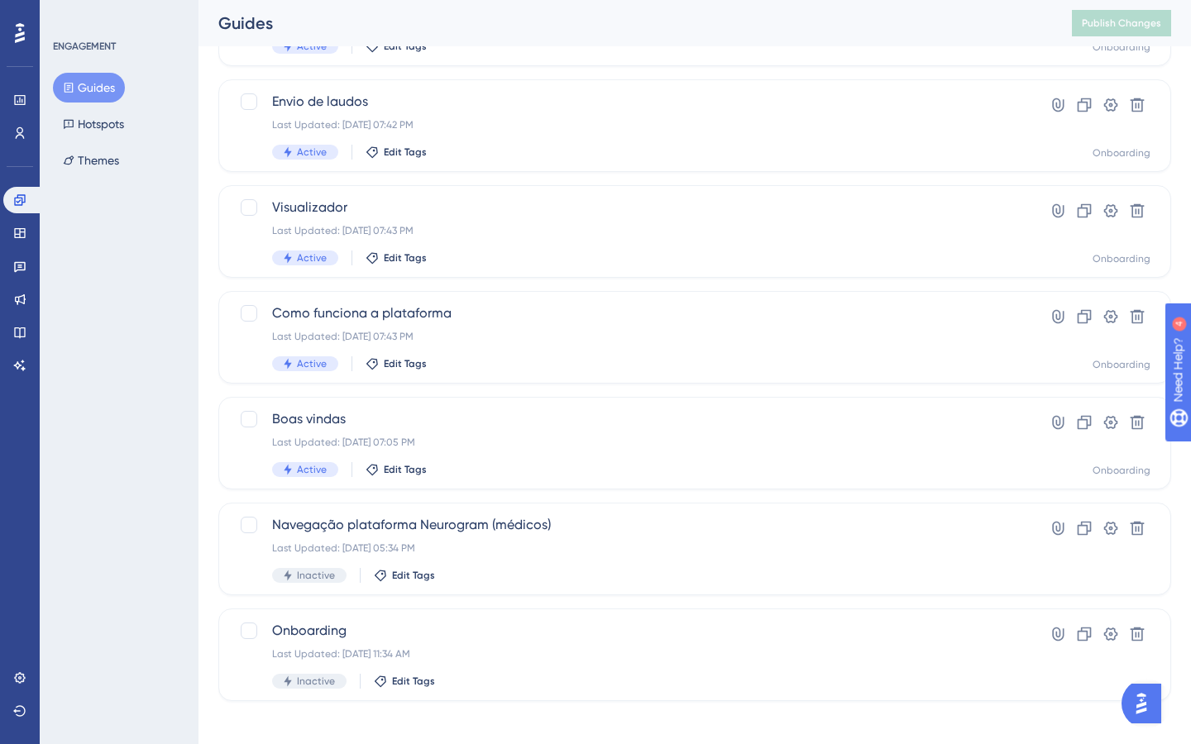
scroll to position [506, 0]
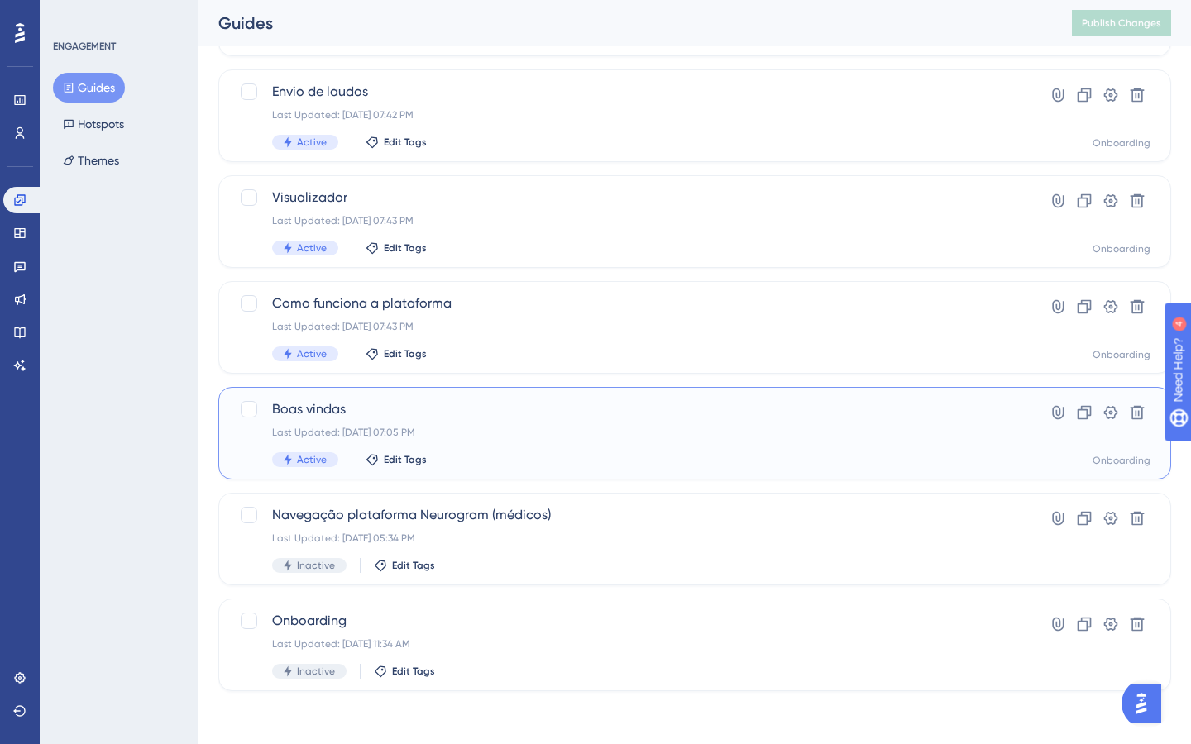
click at [561, 421] on div "Boas vindas Last Updated: [DATE] 07:05 PM Active Edit Tags" at bounding box center [628, 433] width 713 height 68
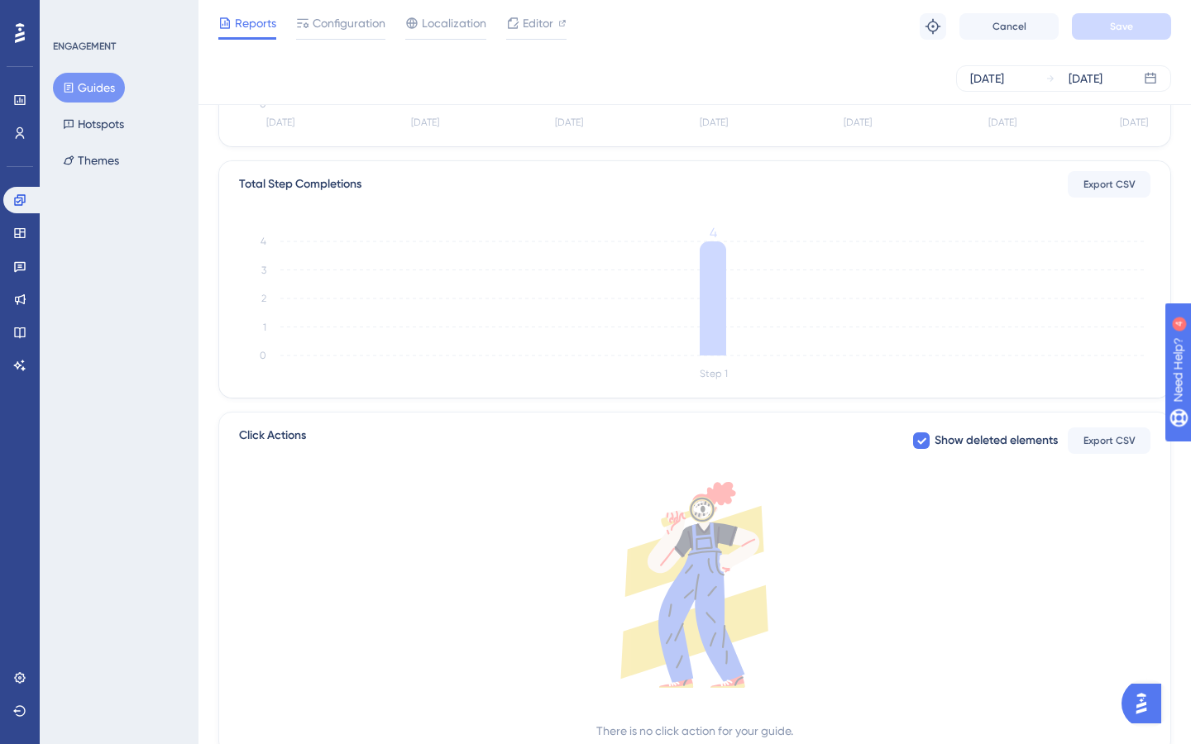
scroll to position [410, 0]
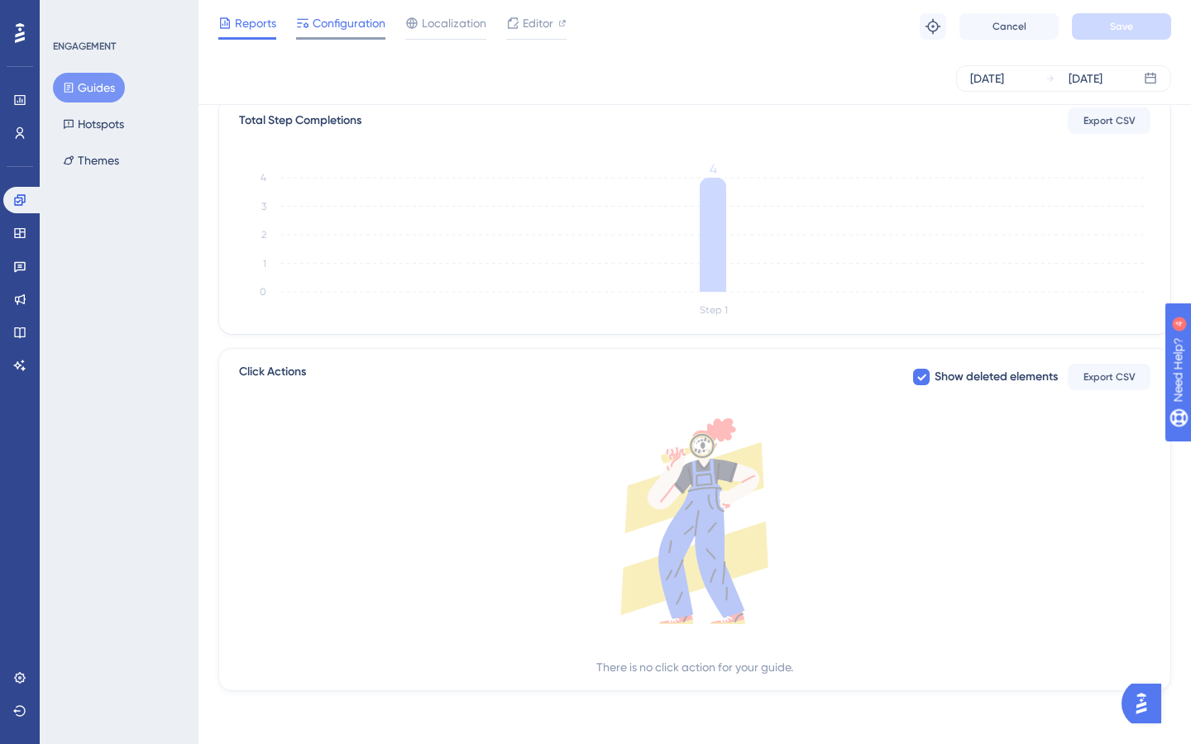
click at [341, 31] on span "Configuration" at bounding box center [349, 23] width 73 height 20
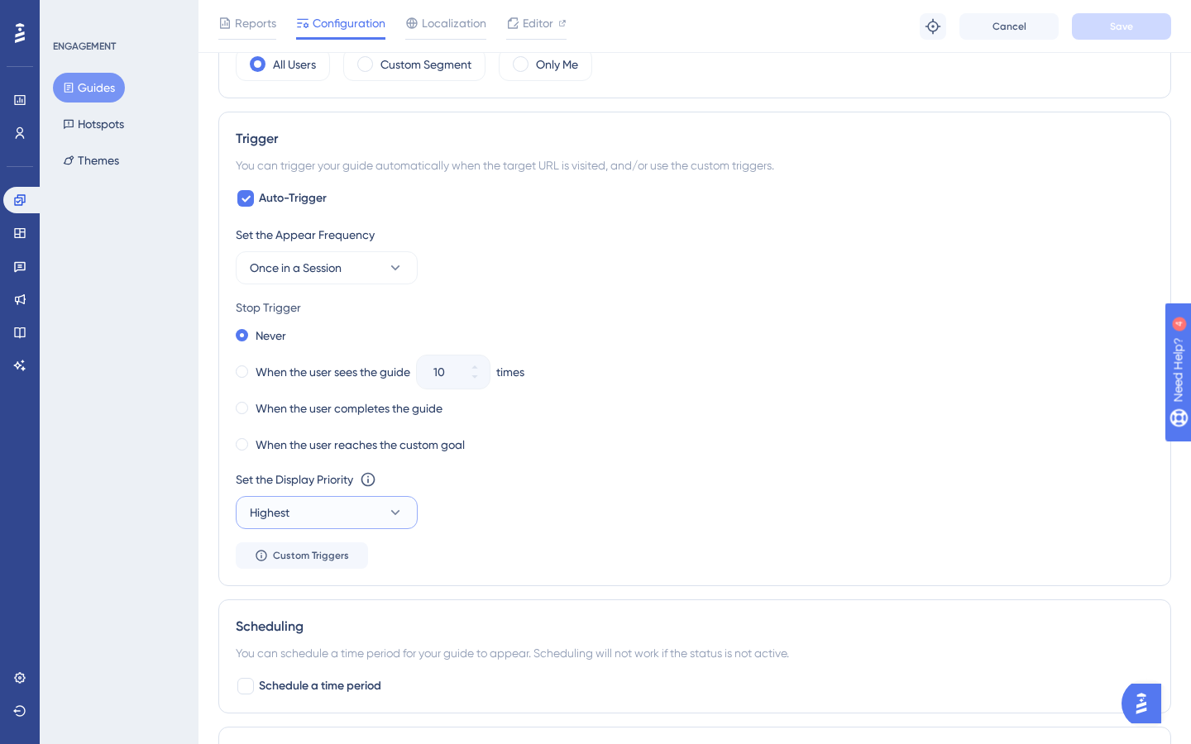
click at [355, 518] on button "Highest" at bounding box center [327, 512] width 182 height 33
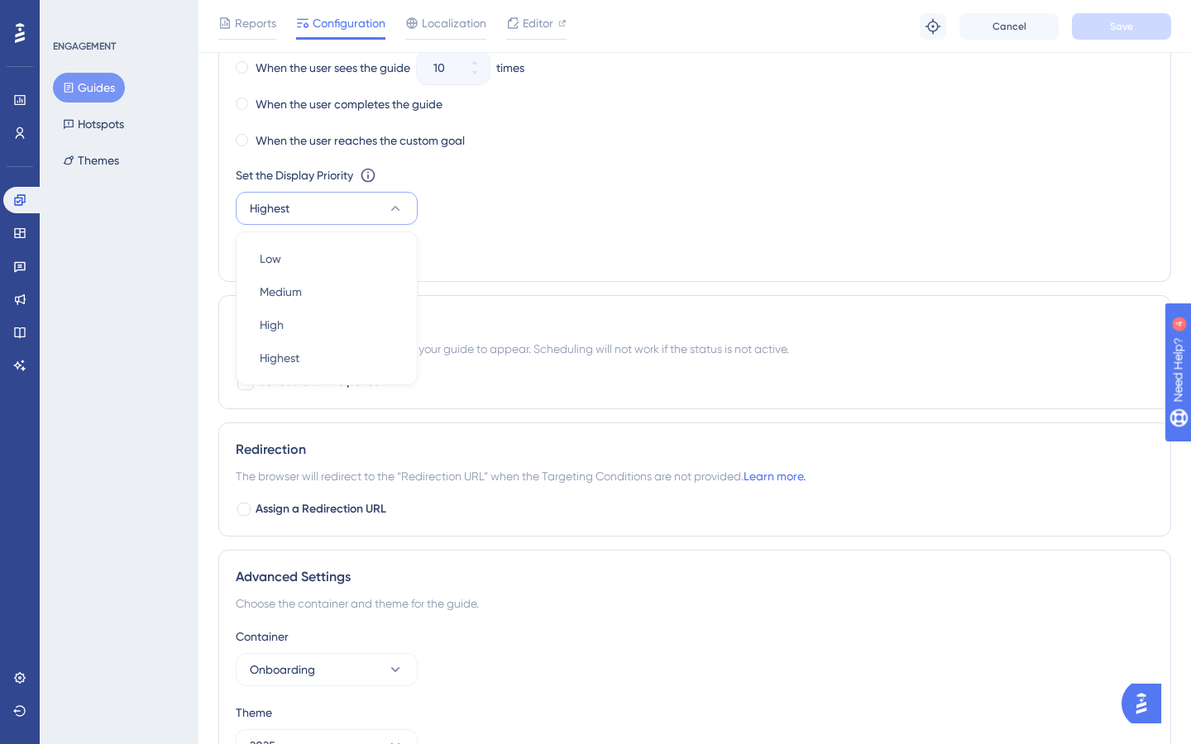
click at [576, 275] on div "Trigger You can trigger your guide automatically when the target URL is visited…" at bounding box center [694, 44] width 953 height 475
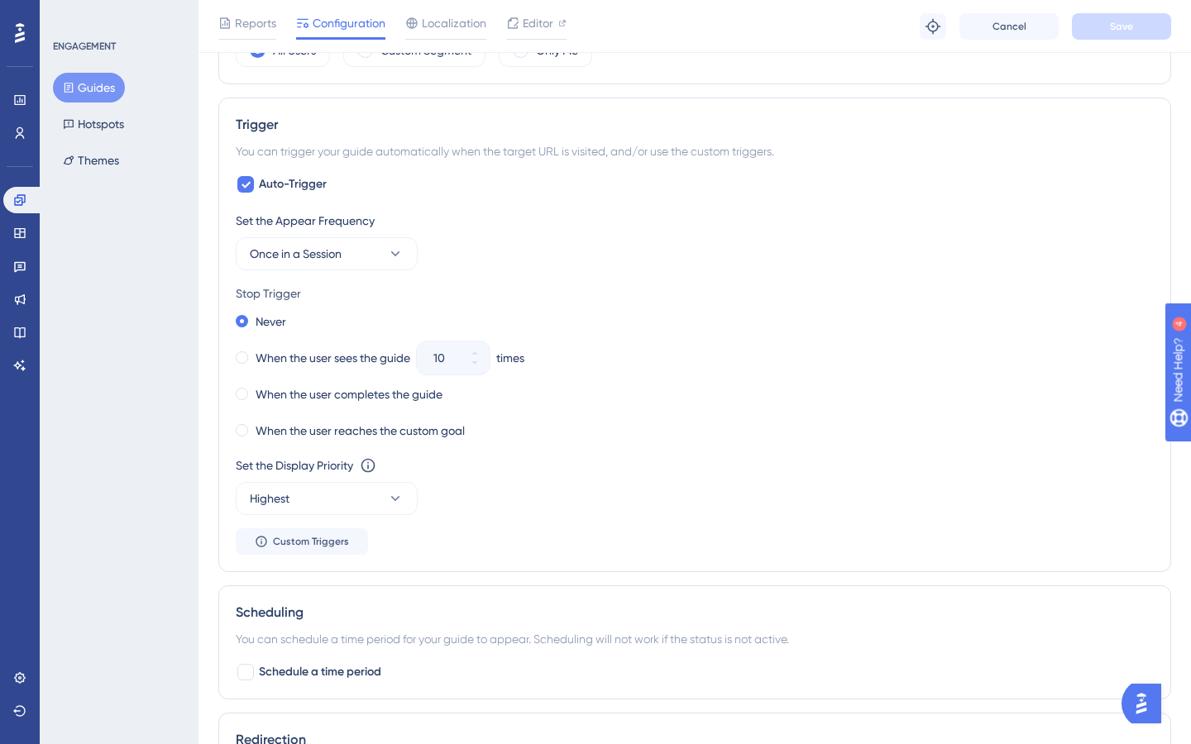
scroll to position [681, 0]
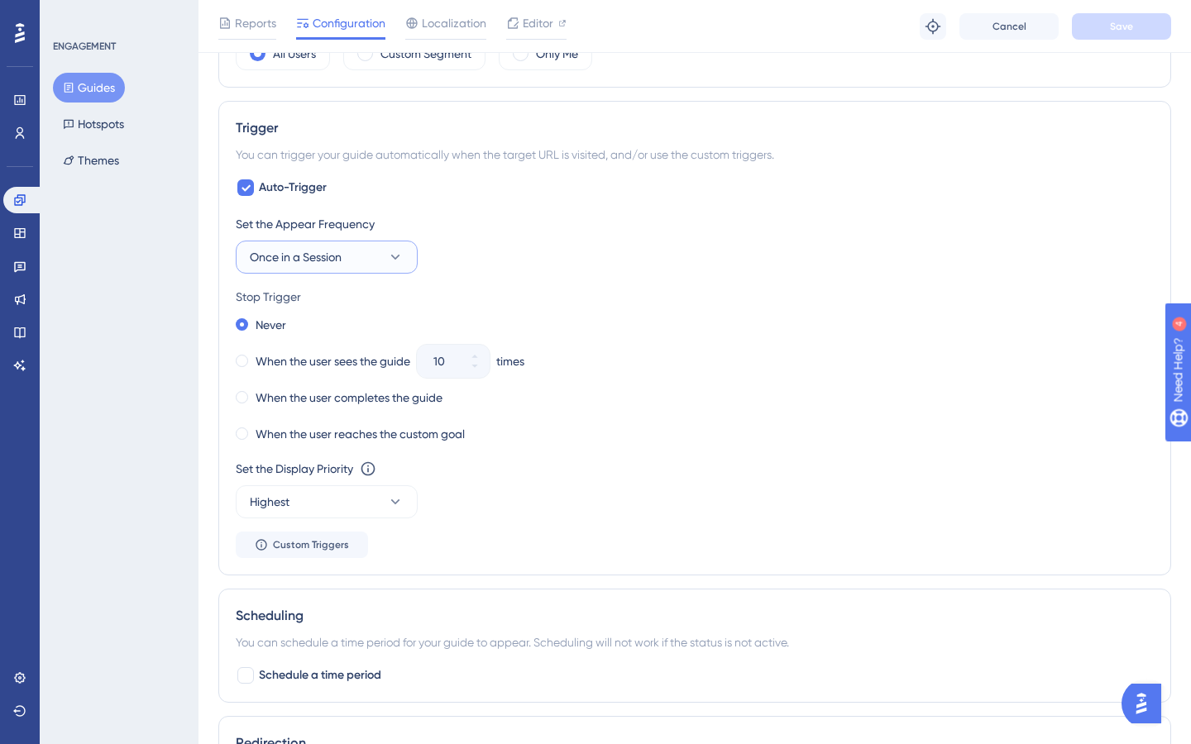
click at [351, 273] on button "Once in a Session" at bounding box center [327, 257] width 182 height 33
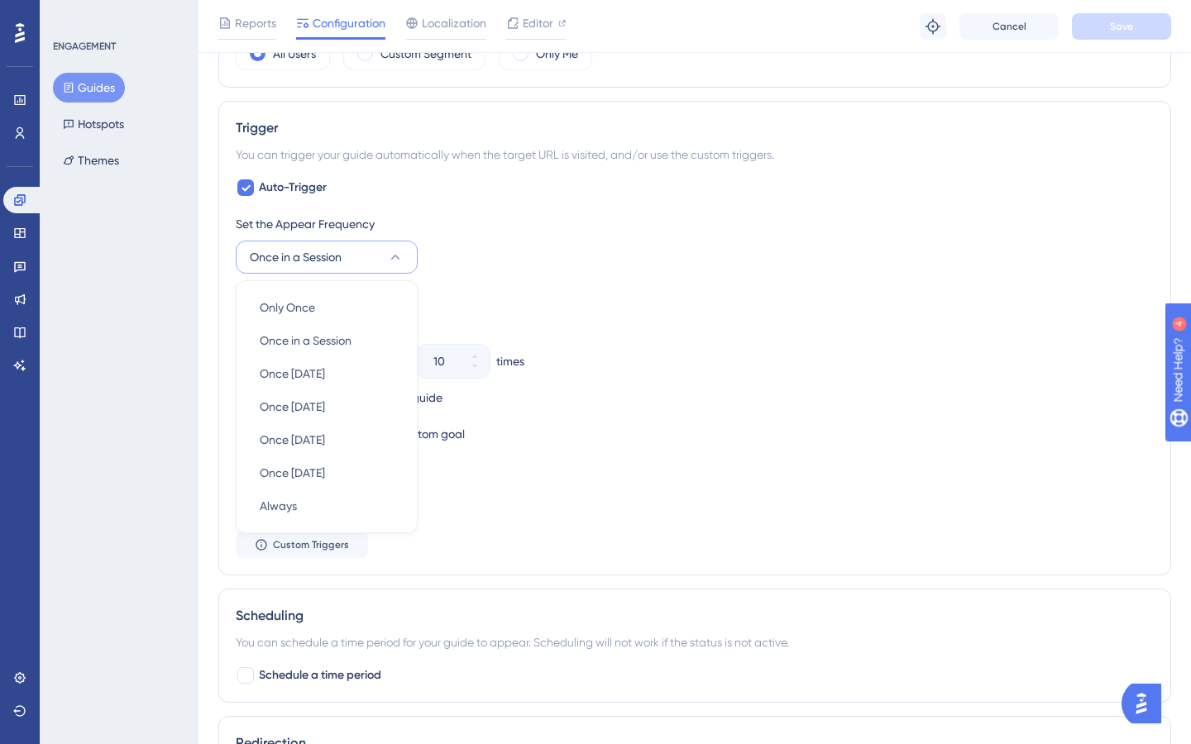
scroll to position [716, 0]
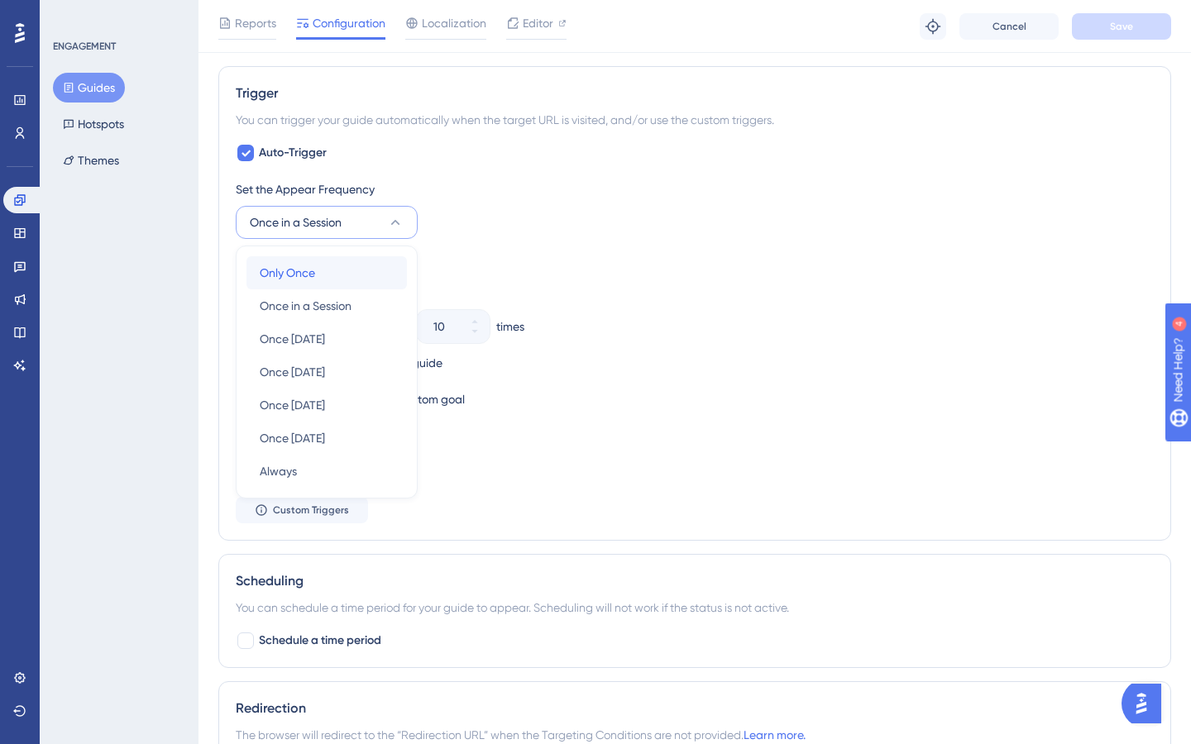
click at [351, 273] on div "Only Once Only Once" at bounding box center [327, 272] width 134 height 33
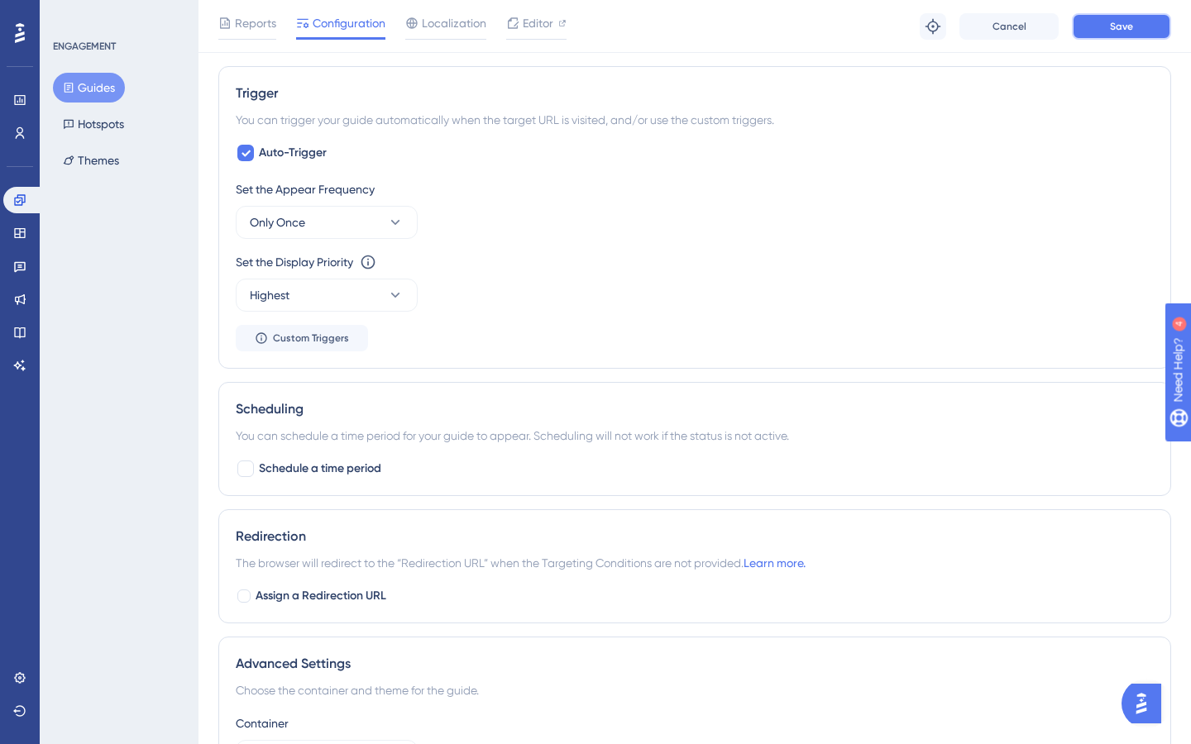
click at [1101, 31] on button "Save" at bounding box center [1121, 26] width 99 height 26
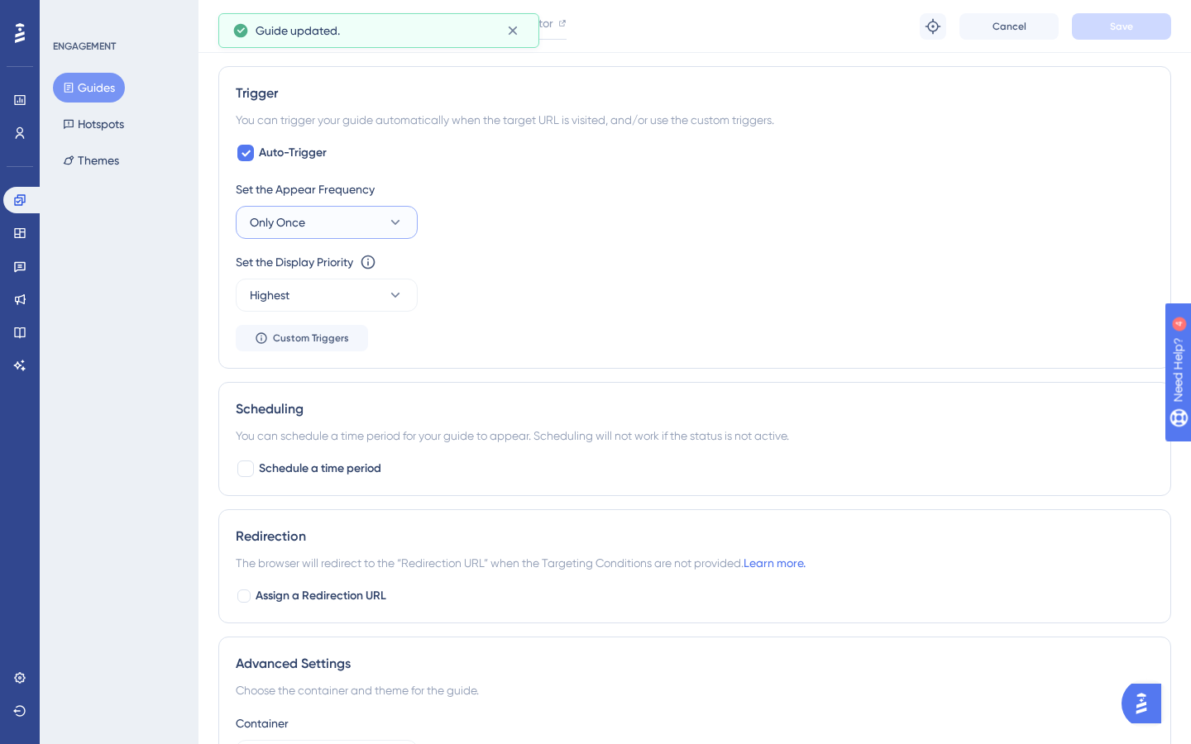
click at [322, 221] on button "Only Once" at bounding box center [327, 222] width 182 height 33
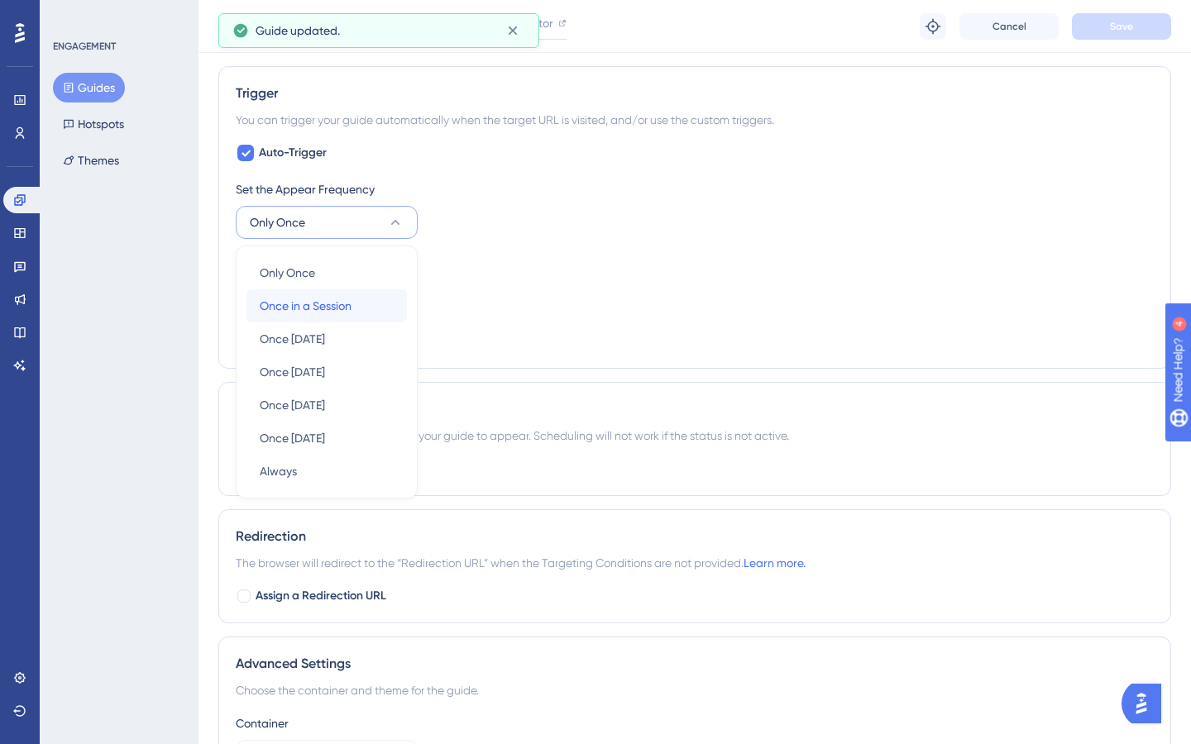
click at [324, 308] on span "Once in a Session" at bounding box center [306, 306] width 92 height 20
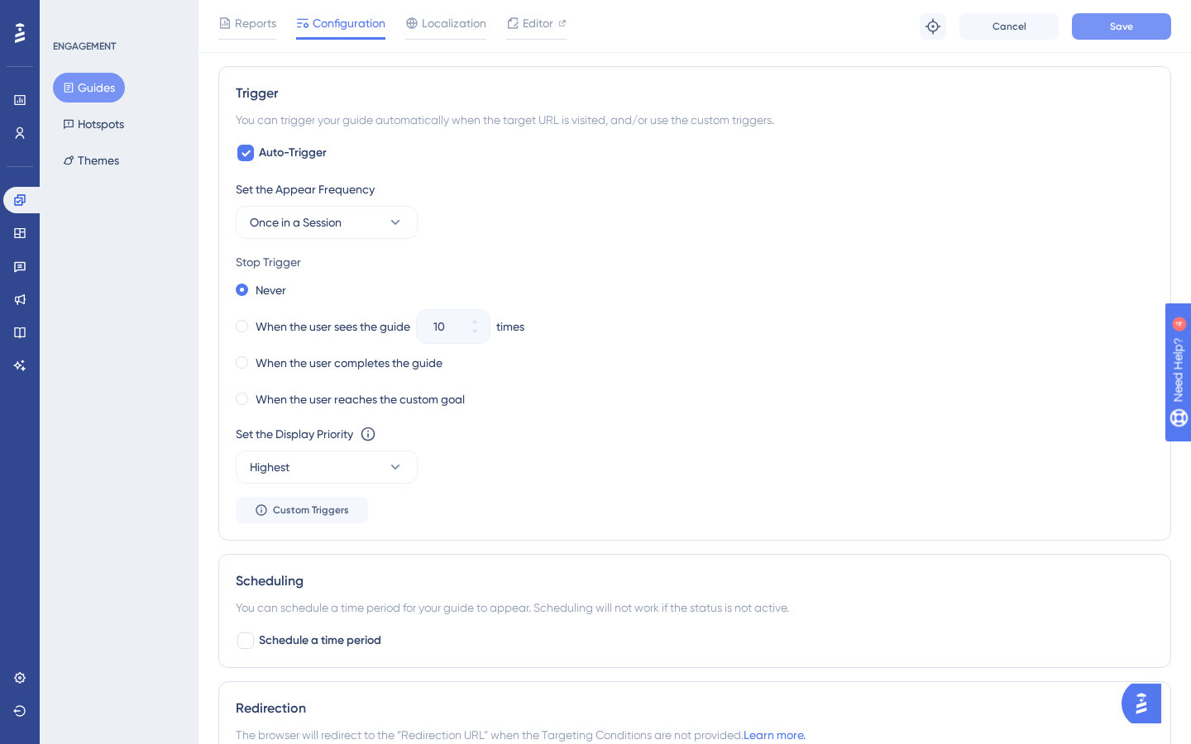
click at [1115, 26] on span "Save" at bounding box center [1121, 26] width 23 height 13
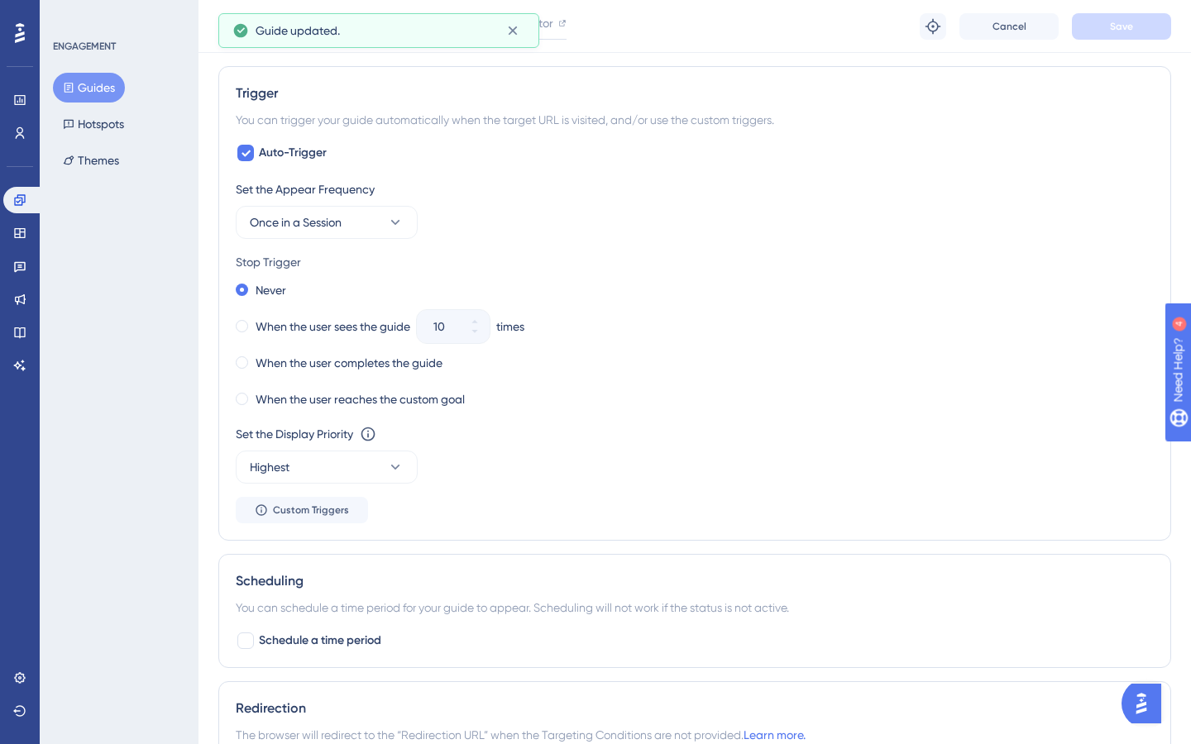
click at [98, 85] on button "Guides" at bounding box center [89, 88] width 72 height 30
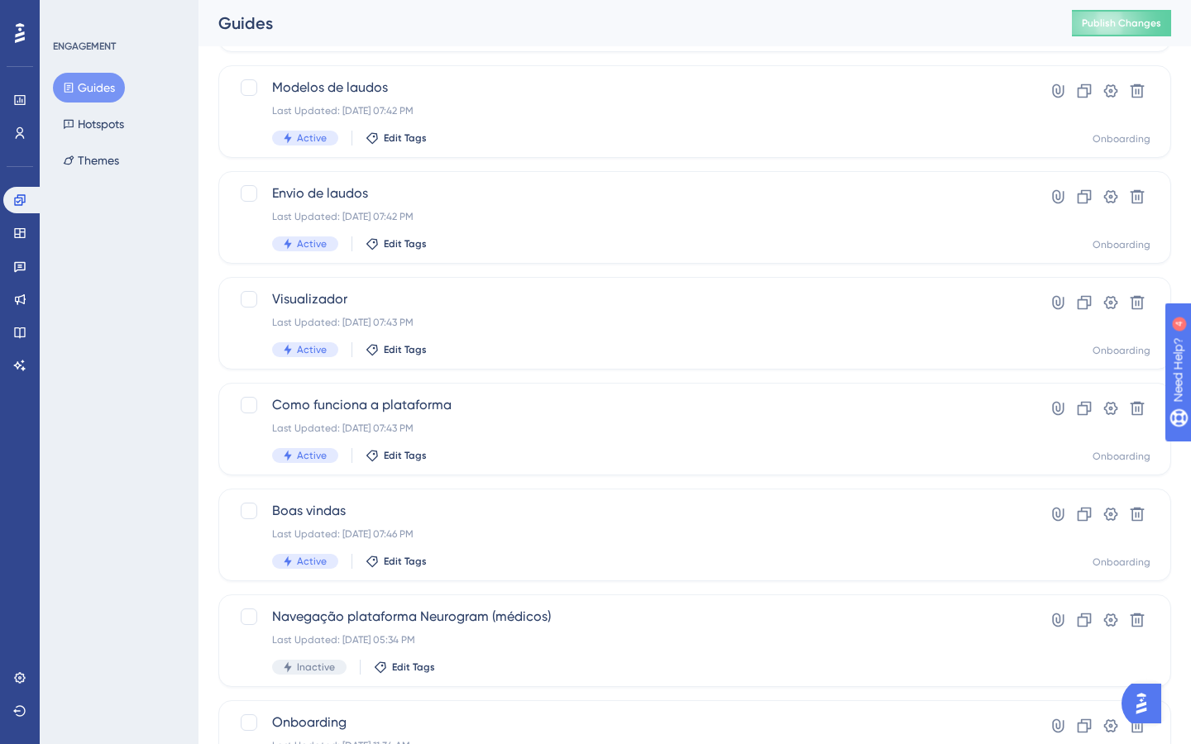
scroll to position [506, 0]
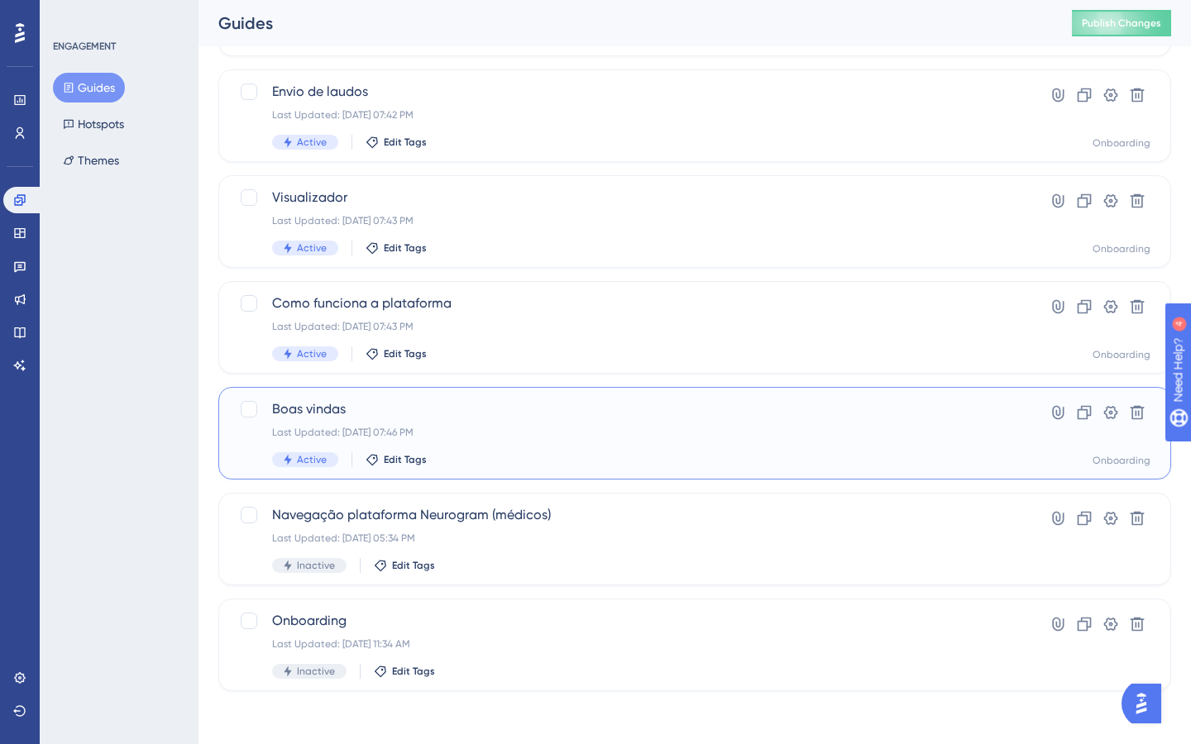
drag, startPoint x: 698, startPoint y: 437, endPoint x: 655, endPoint y: 466, distance: 51.8
click at [655, 466] on div "Boas vindas Last Updated: [DATE] 07:46 PM Active Edit Tags" at bounding box center [628, 433] width 713 height 68
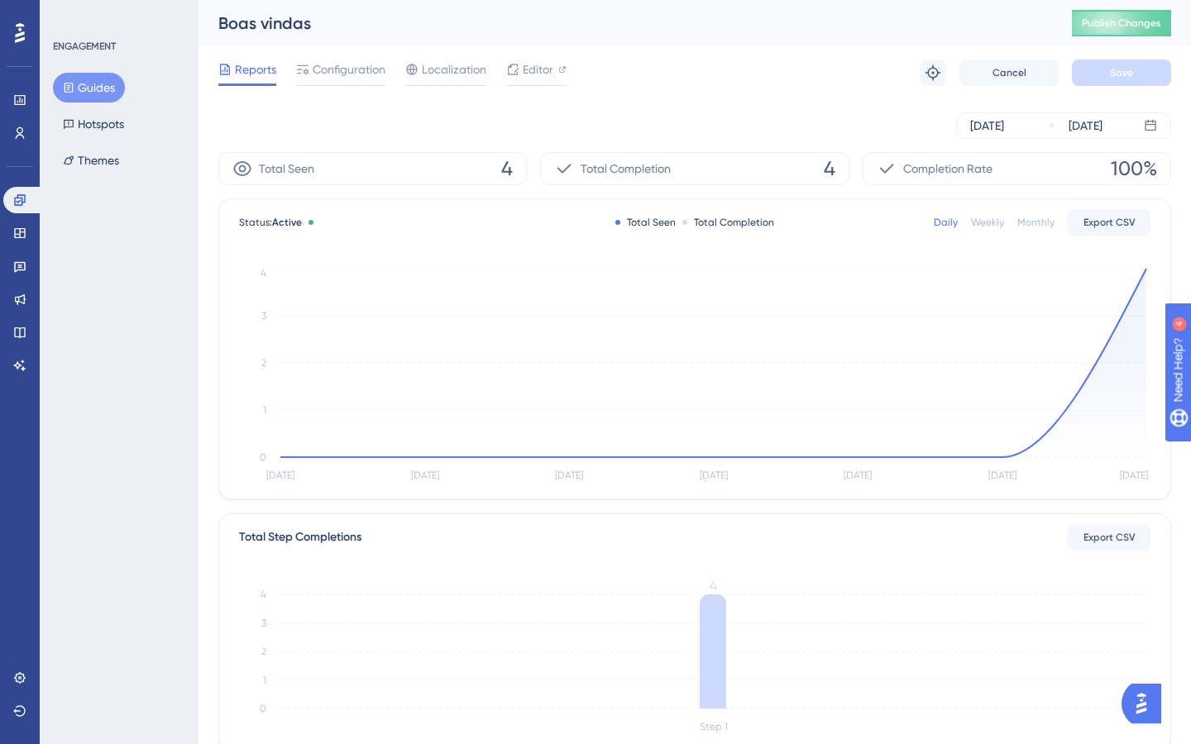
click at [98, 84] on button "Guides" at bounding box center [89, 88] width 72 height 30
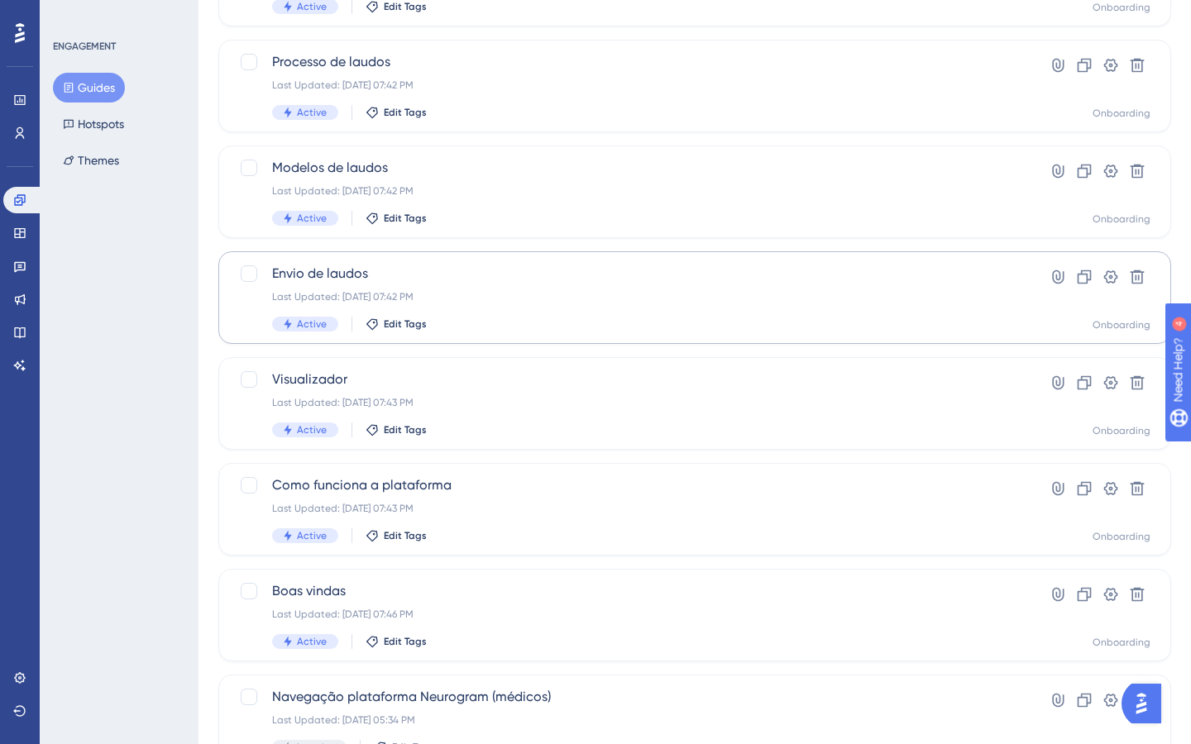
scroll to position [506, 0]
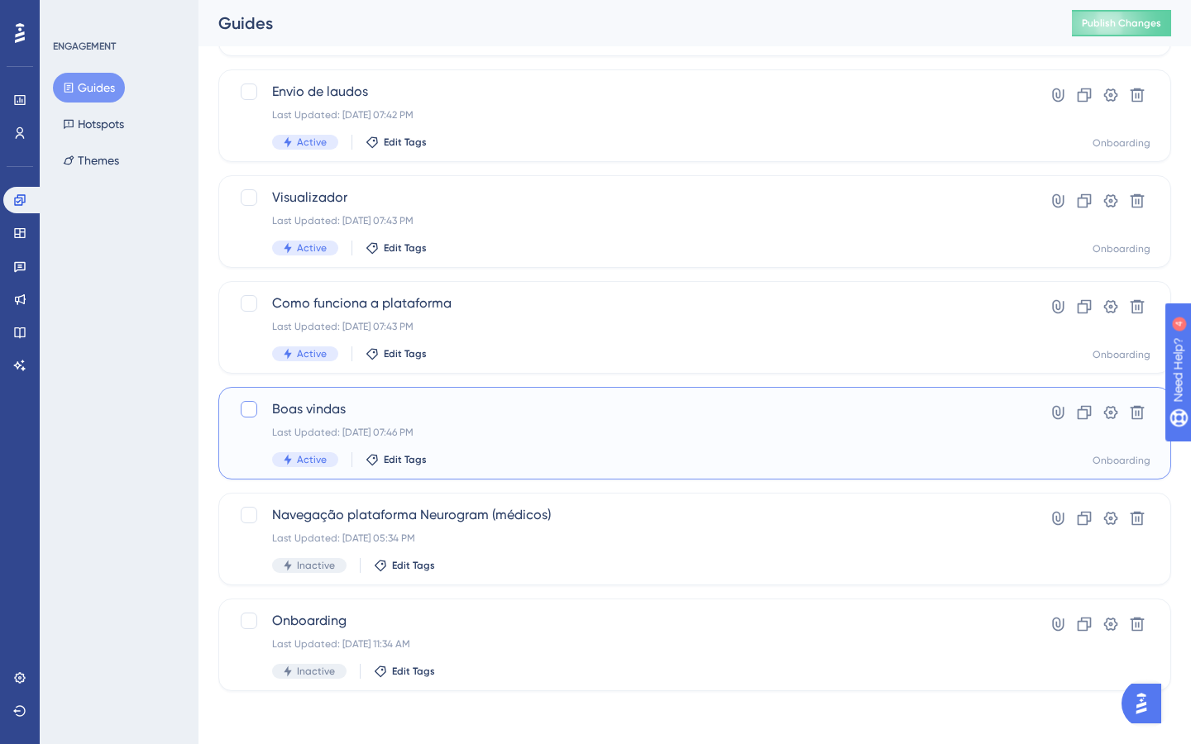
click at [251, 408] on div at bounding box center [249, 409] width 17 height 17
checkbox input "true"
click at [638, 446] on div "Boas vindas Last Updated: [DATE] 07:46 PM Active Edit Tags" at bounding box center [628, 433] width 713 height 68
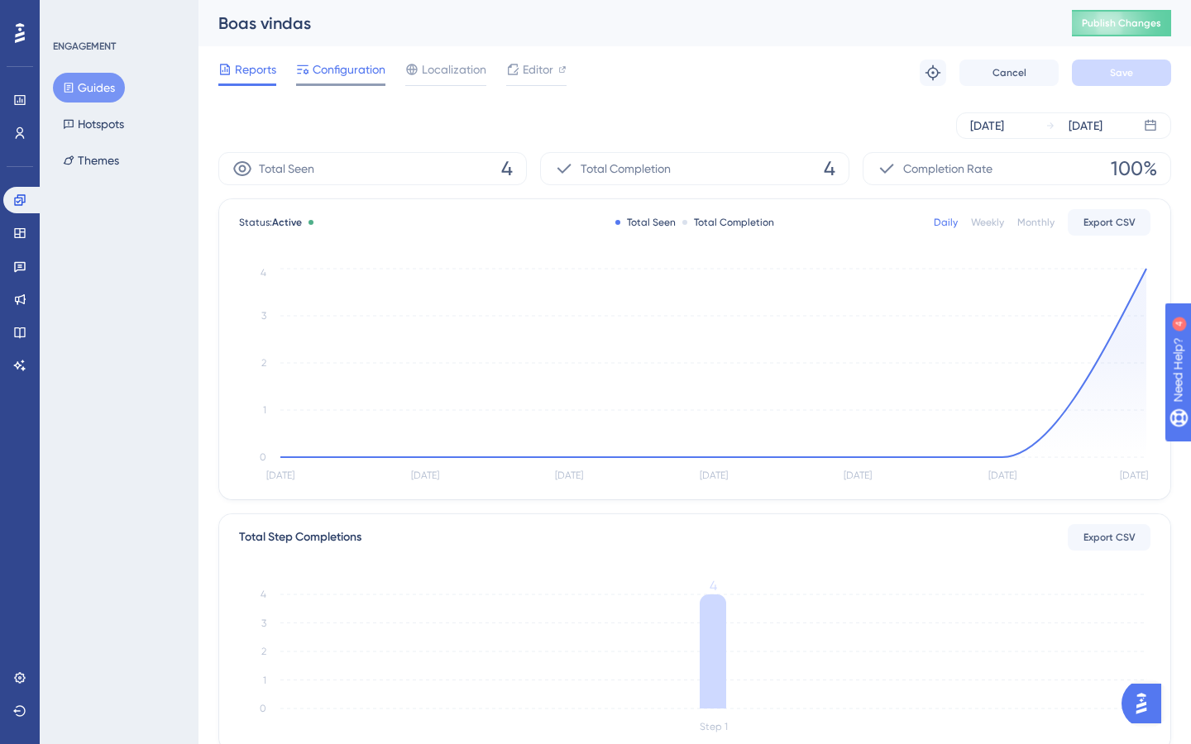
click at [363, 66] on span "Configuration" at bounding box center [349, 70] width 73 height 20
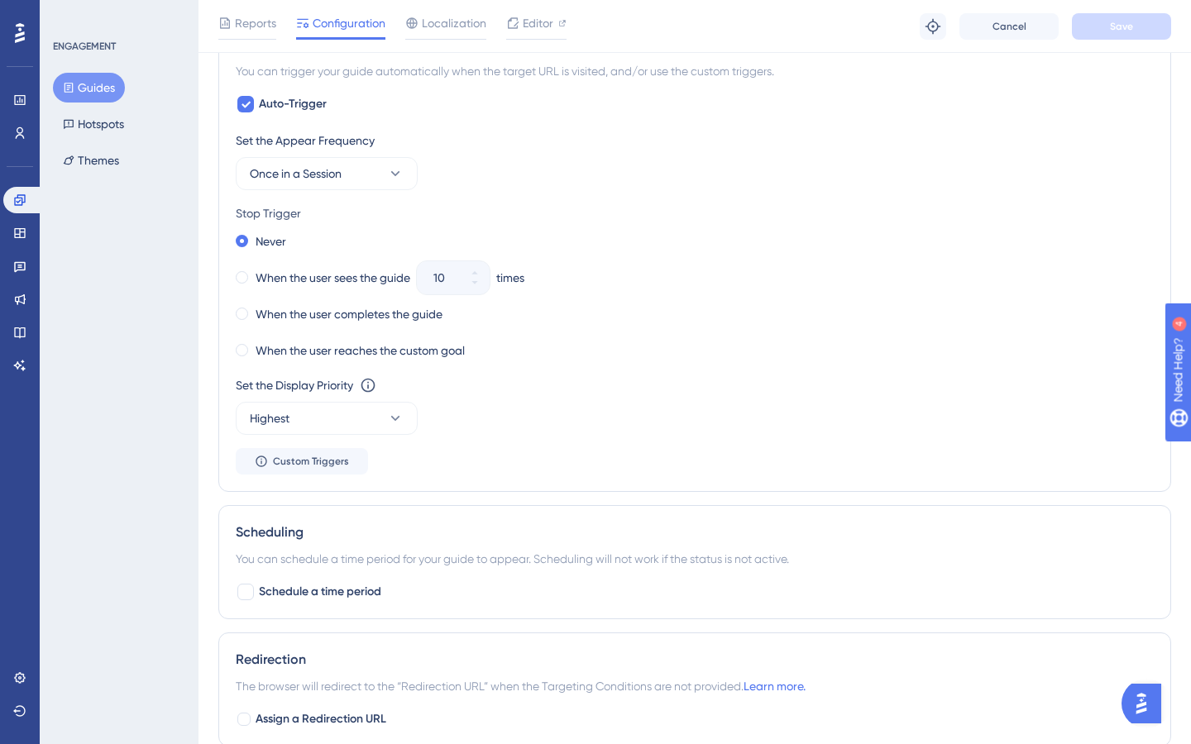
scroll to position [919, 0]
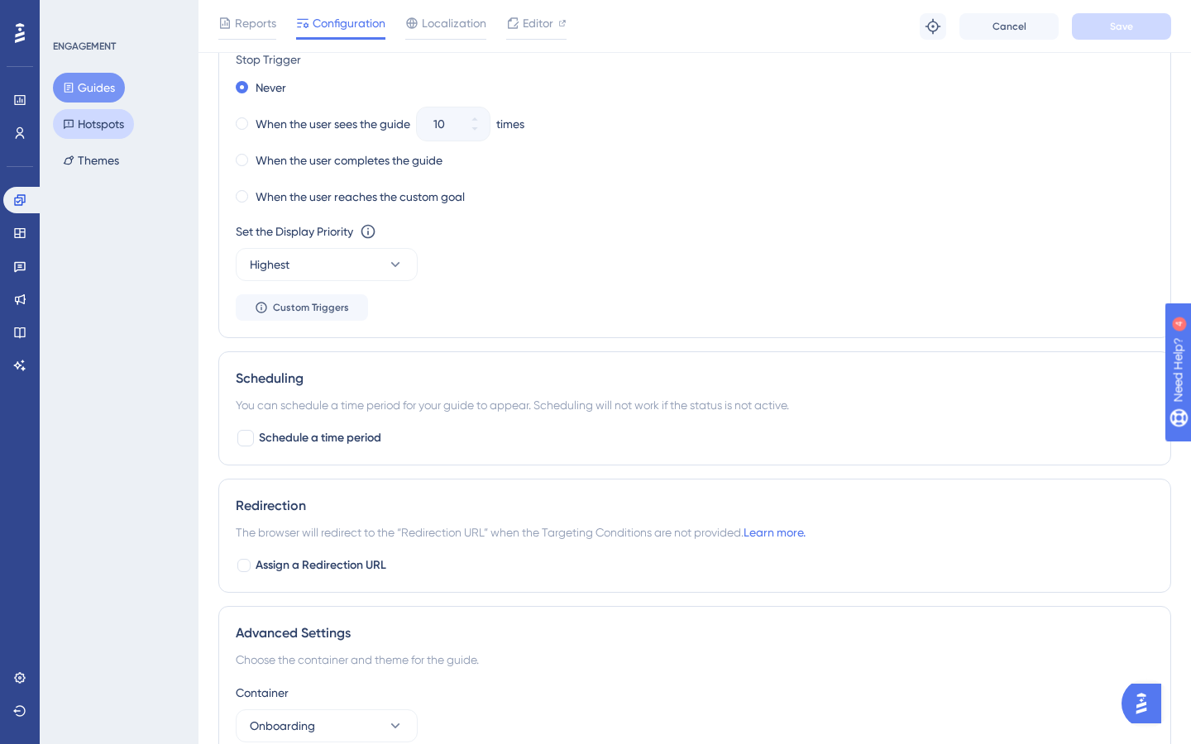
click at [106, 126] on button "Hotspots" at bounding box center [93, 124] width 81 height 30
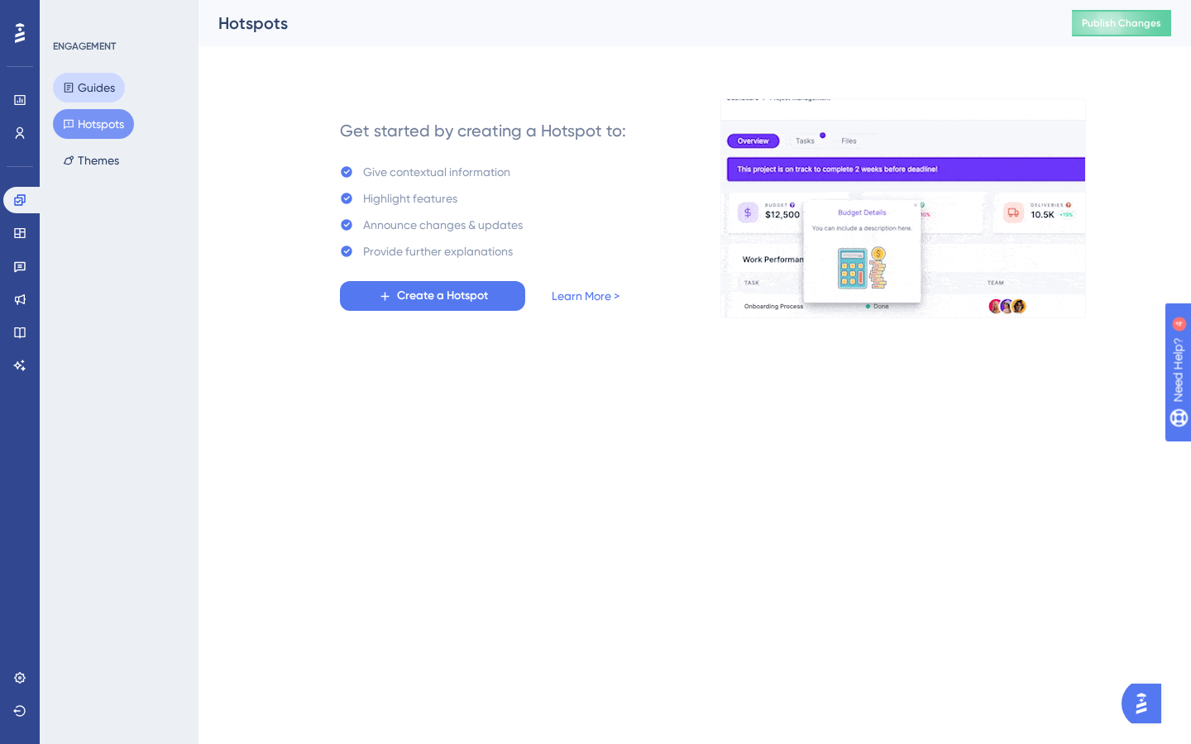
click at [76, 84] on button "Guides" at bounding box center [89, 88] width 72 height 30
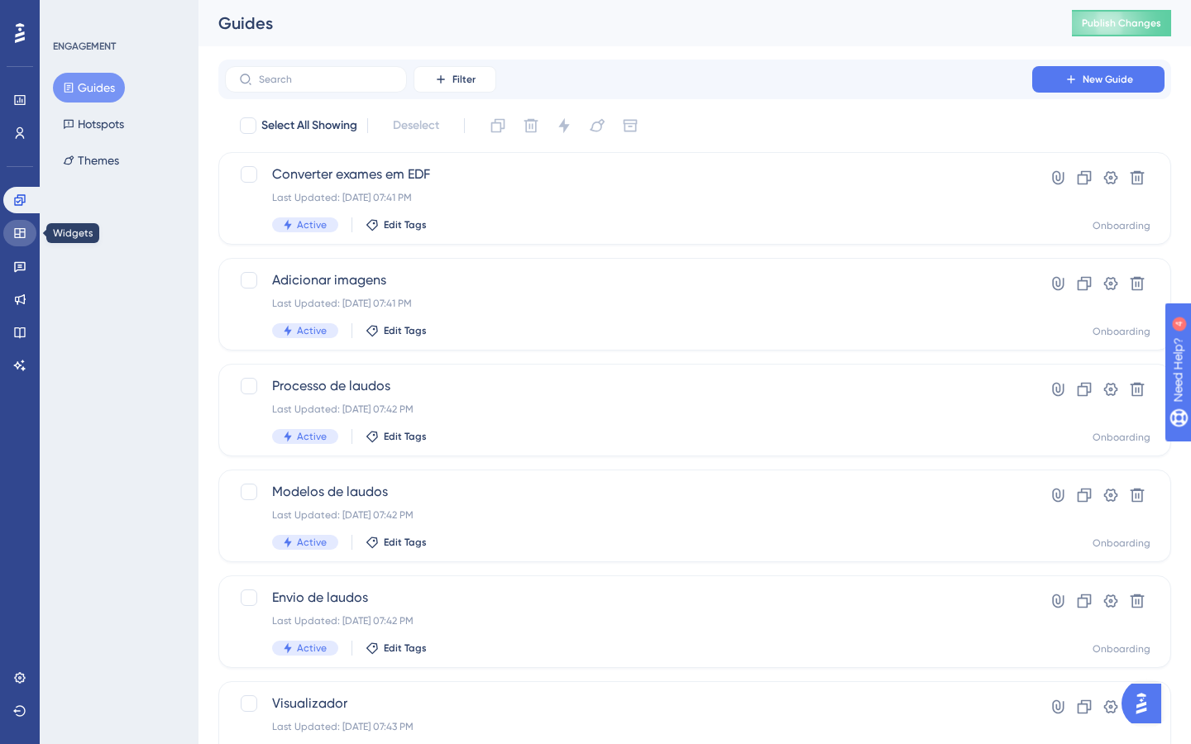
click at [29, 233] on link at bounding box center [19, 233] width 33 height 26
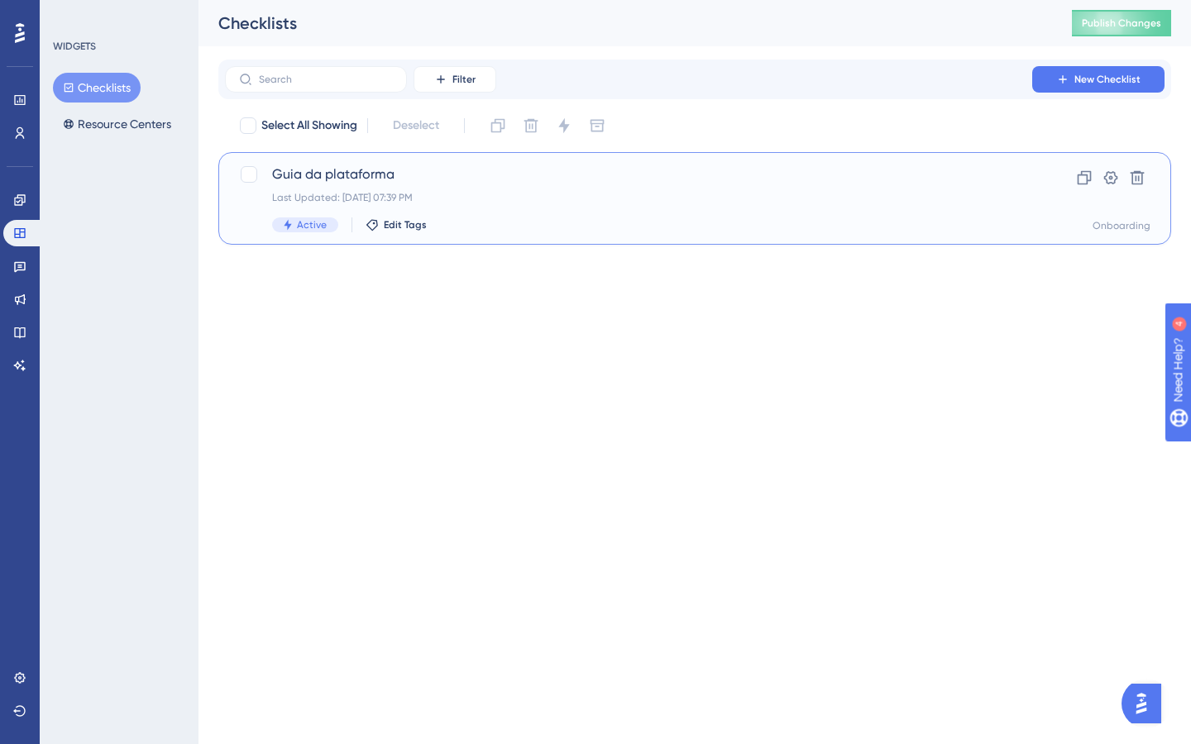
click at [571, 213] on div "Guia da plataforma Last Updated: [DATE] 07:39 PM Active Edit Tags" at bounding box center [628, 199] width 713 height 68
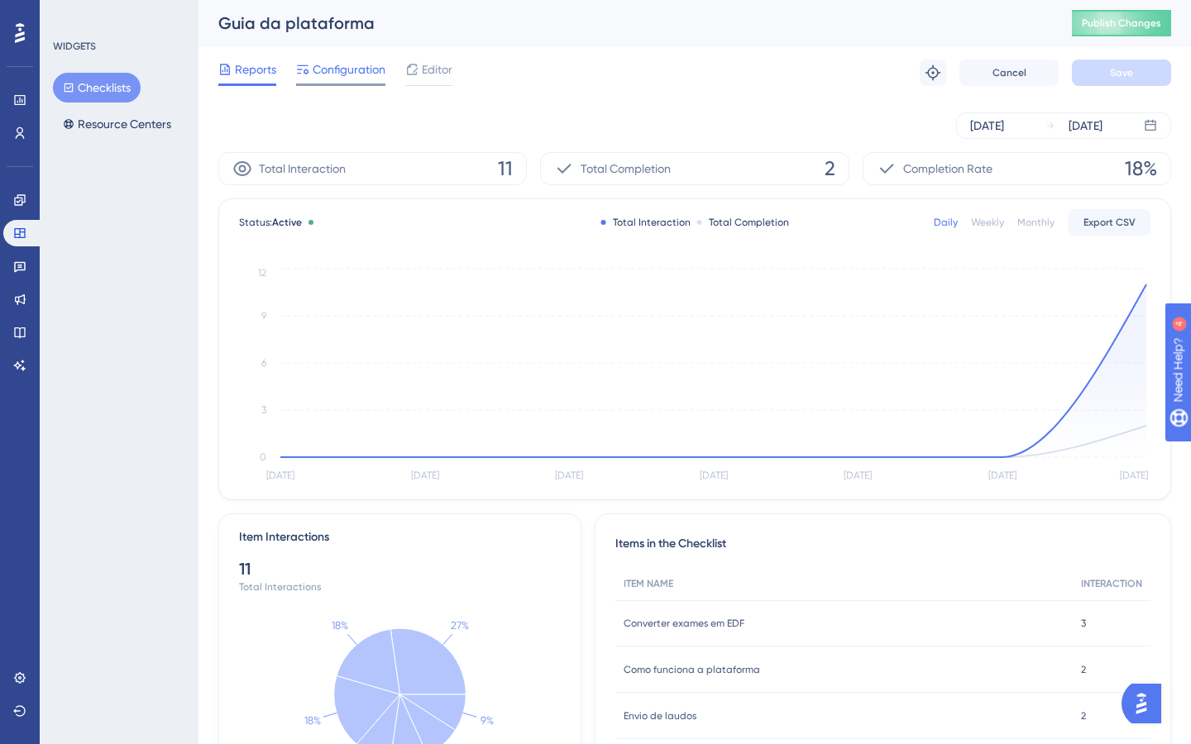
click at [356, 78] on span "Configuration" at bounding box center [349, 70] width 73 height 20
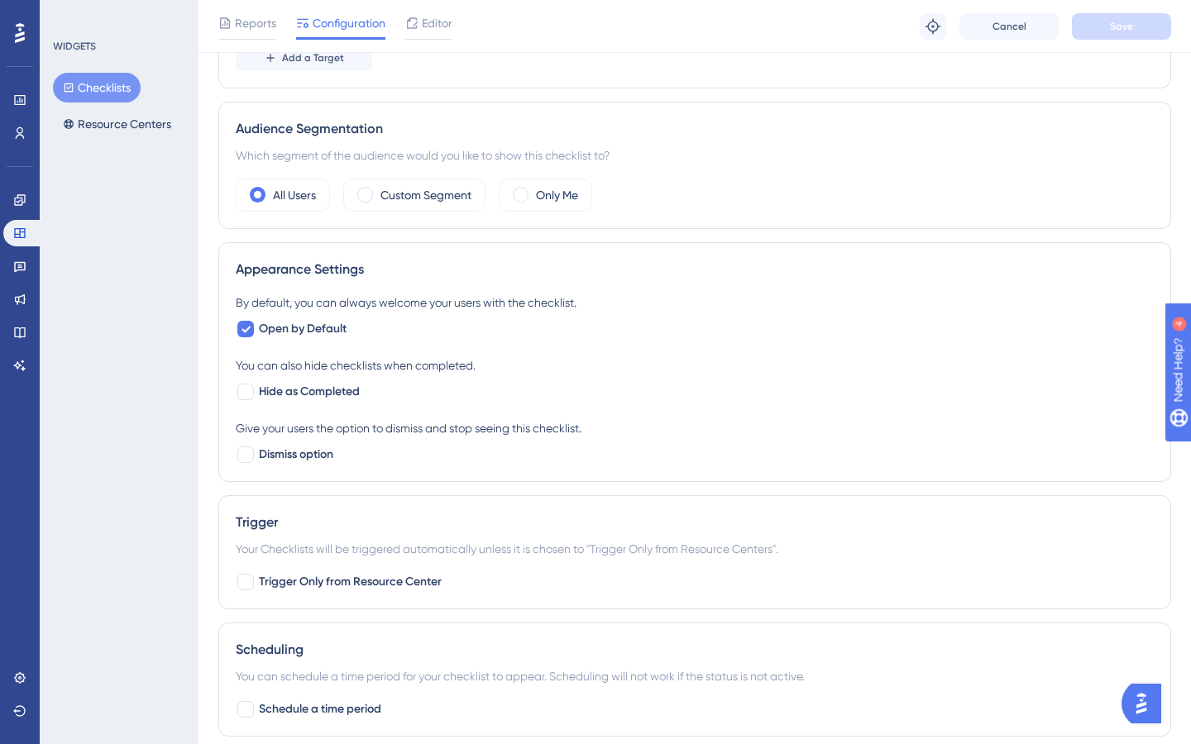
scroll to position [463, 0]
click at [318, 322] on span "Open by Default" at bounding box center [303, 330] width 88 height 20
checkbox input "false"
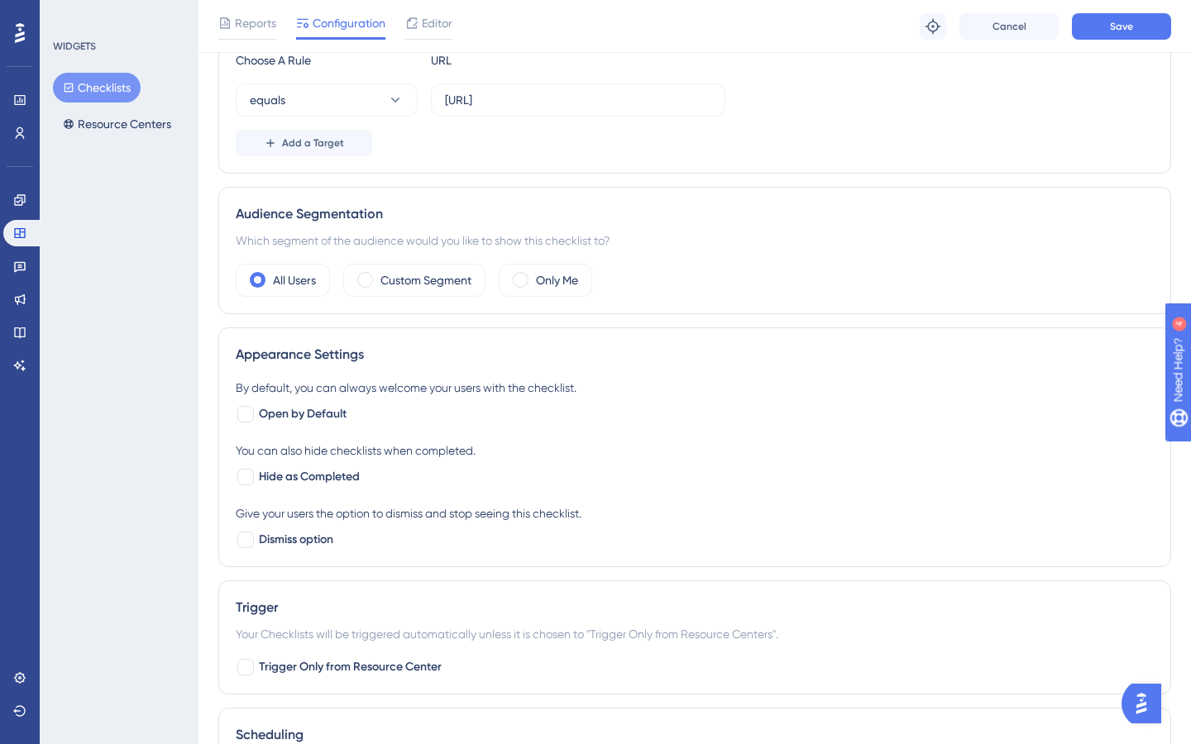
scroll to position [0, 0]
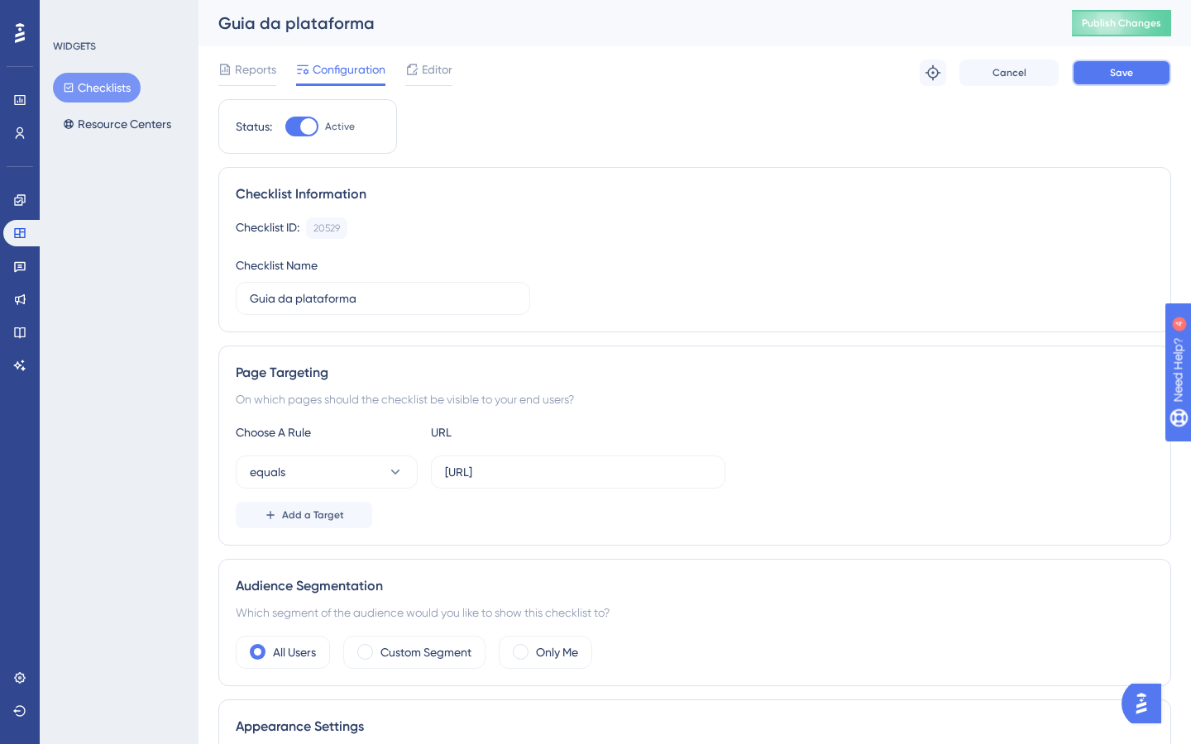
click at [1111, 71] on span "Save" at bounding box center [1121, 72] width 23 height 13
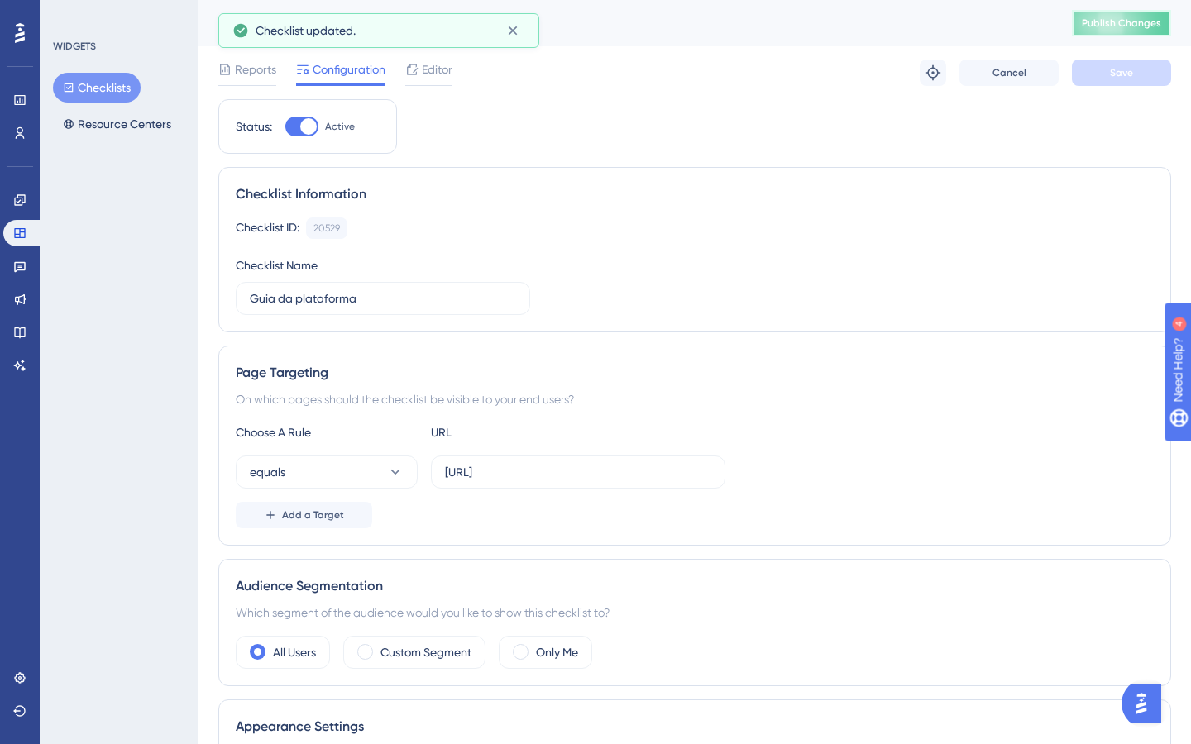
drag, startPoint x: 1117, startPoint y: 20, endPoint x: 1117, endPoint y: 662, distance: 641.7
click at [1117, 20] on span "Publish Changes" at bounding box center [1121, 23] width 79 height 13
click at [18, 103] on icon at bounding box center [19, 99] width 13 height 13
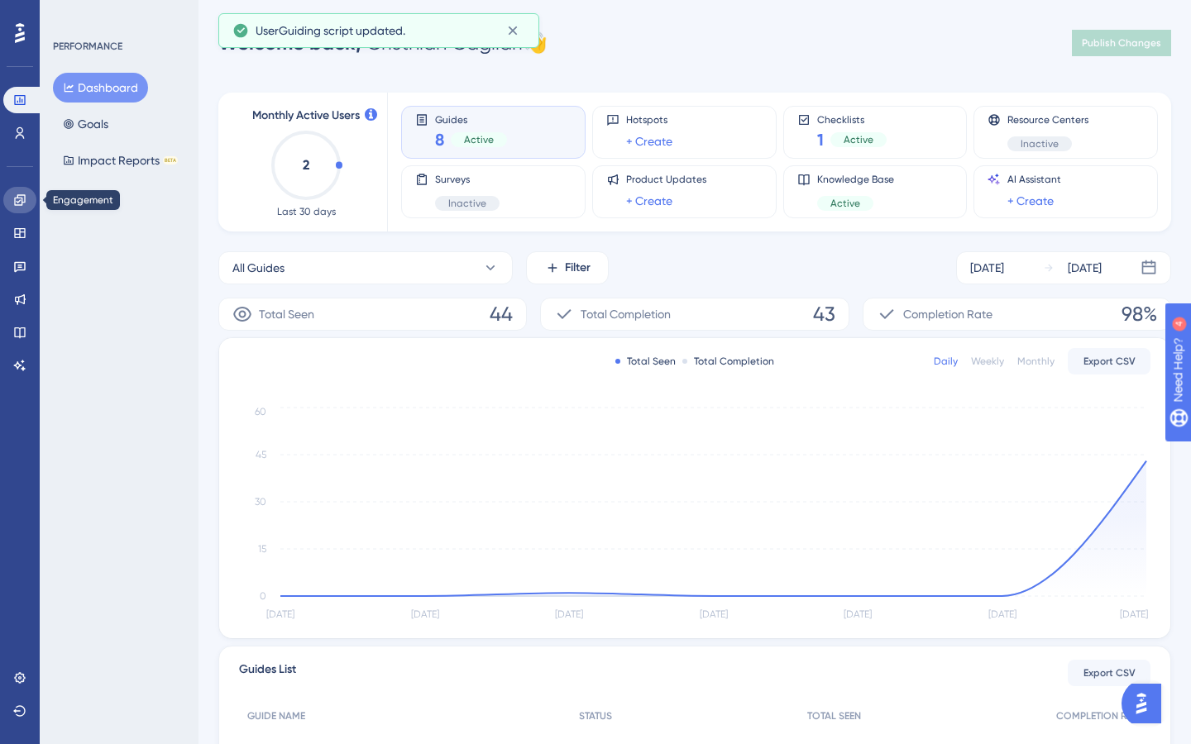
click at [19, 201] on icon at bounding box center [19, 199] width 11 height 11
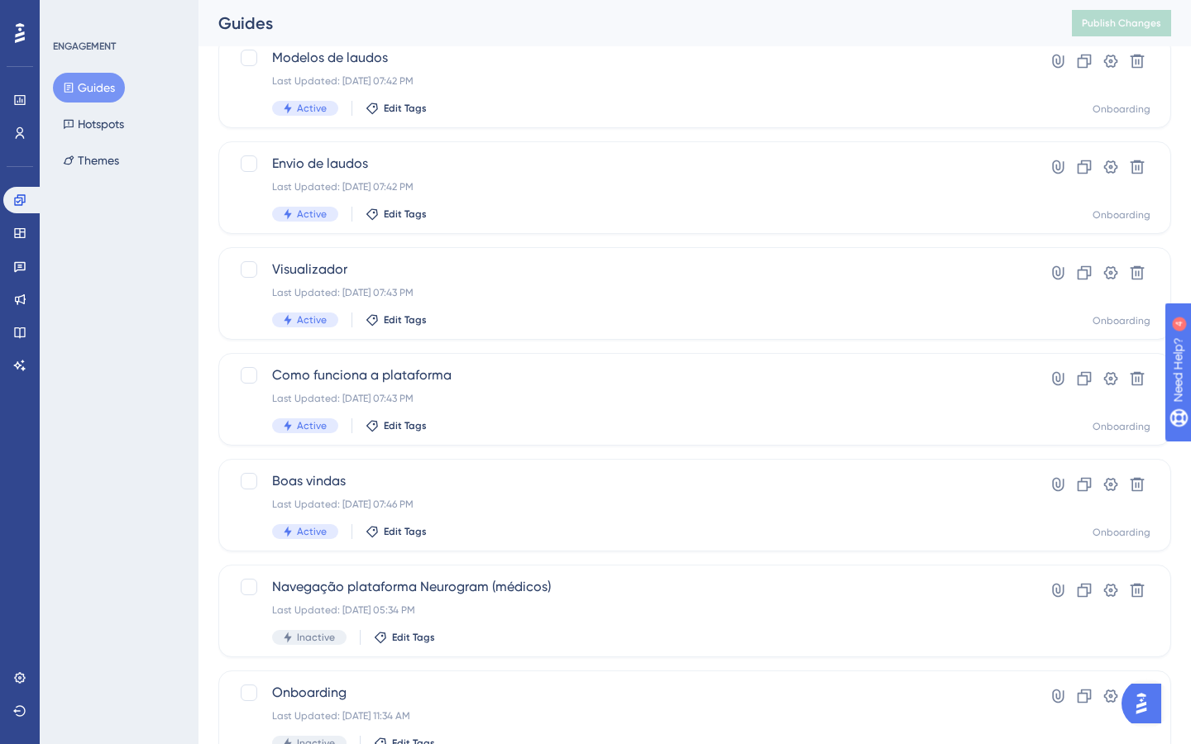
scroll to position [506, 0]
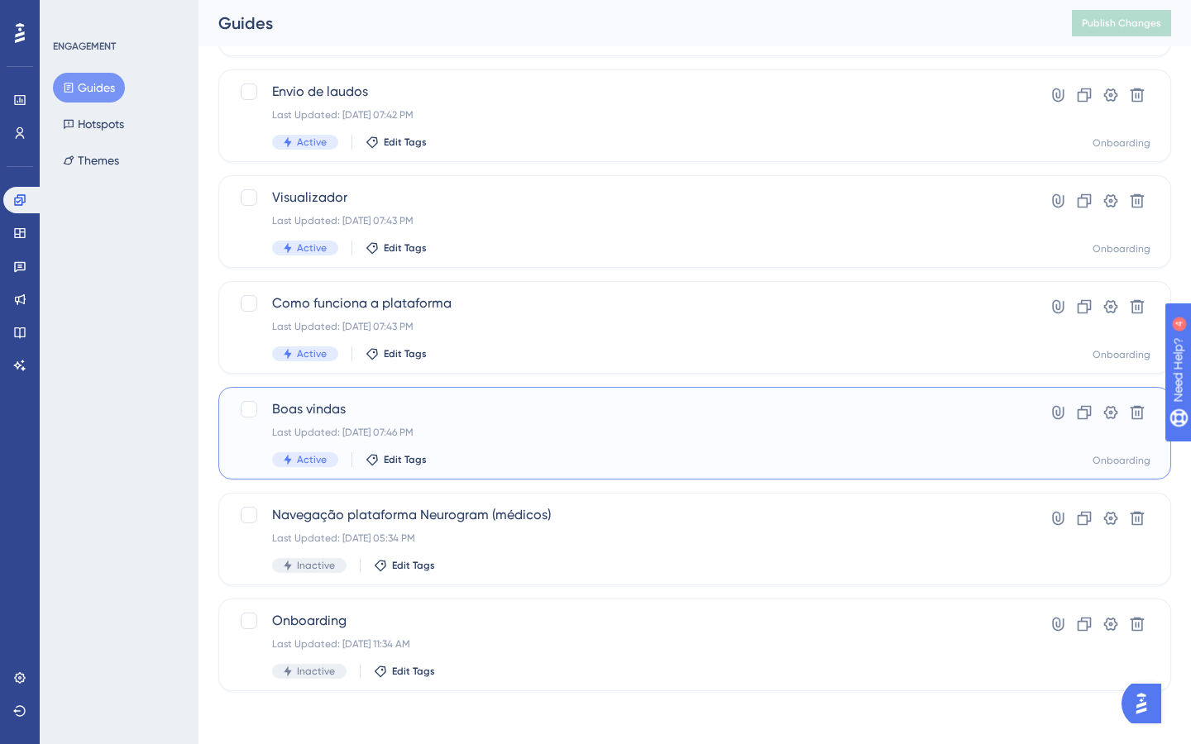
click at [518, 437] on div "Last Updated: [DATE] 07:46 PM" at bounding box center [628, 432] width 713 height 13
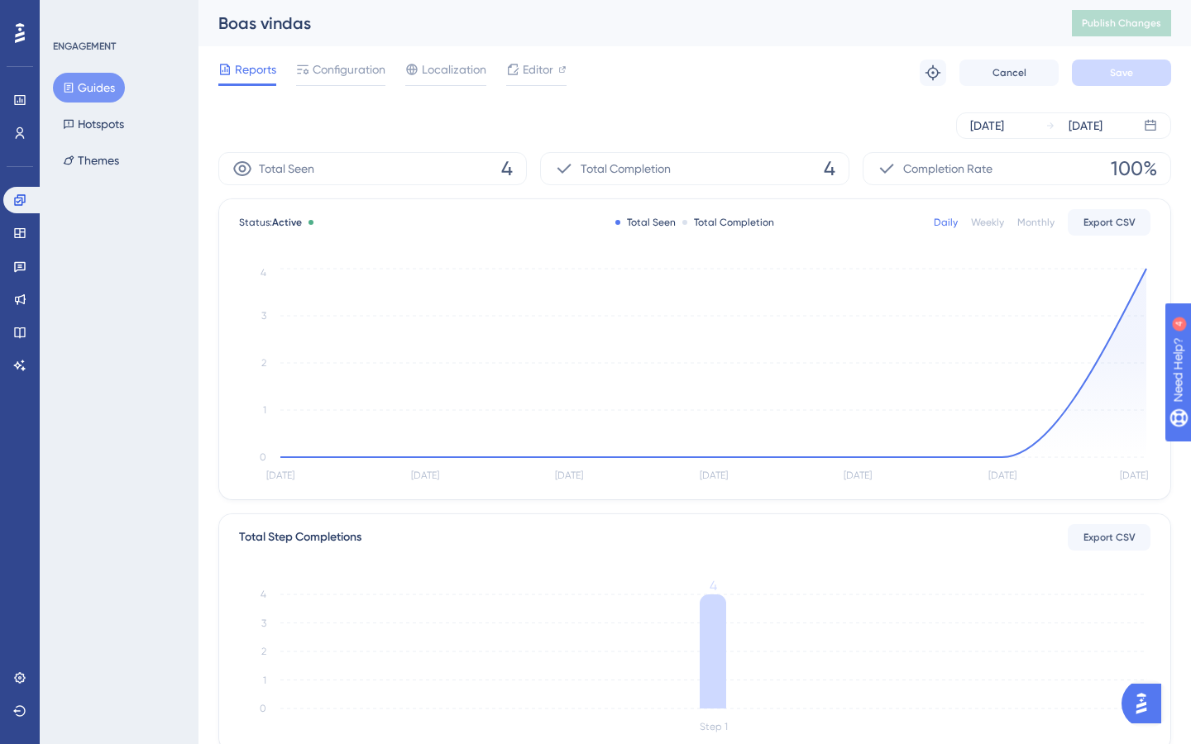
click at [331, 54] on div "Reports Configuration Localization Editor Troubleshoot Cancel Save" at bounding box center [694, 72] width 953 height 53
click at [331, 69] on span "Configuration" at bounding box center [349, 70] width 73 height 20
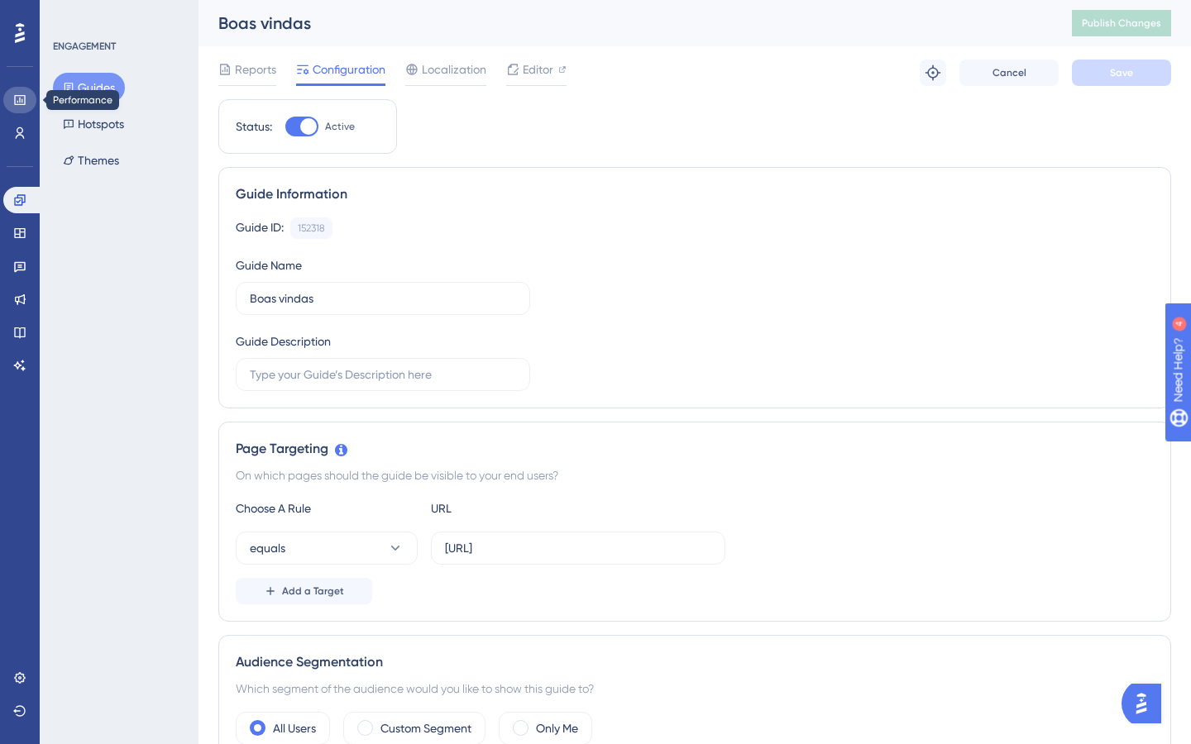
click at [23, 104] on icon at bounding box center [19, 100] width 11 height 10
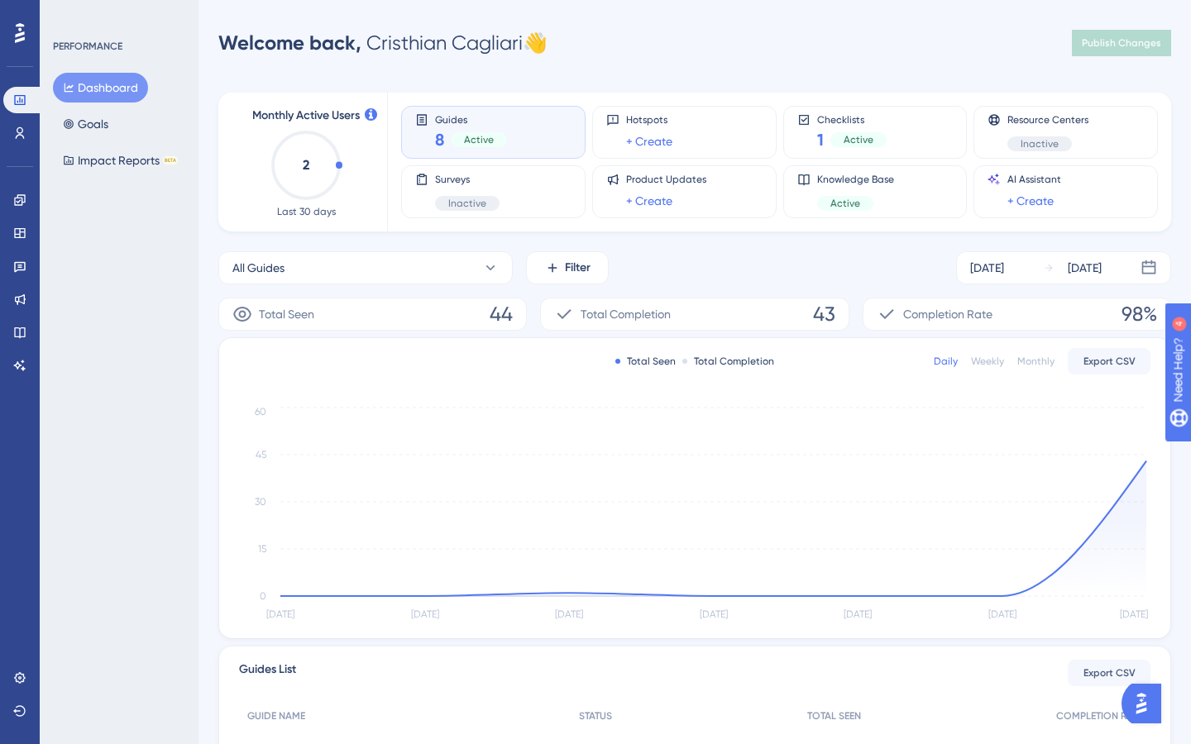
click at [125, 299] on div "PERFORMANCE Dashboard Goals Impact Reports BETA" at bounding box center [119, 372] width 159 height 744
click at [17, 195] on icon at bounding box center [19, 199] width 11 height 11
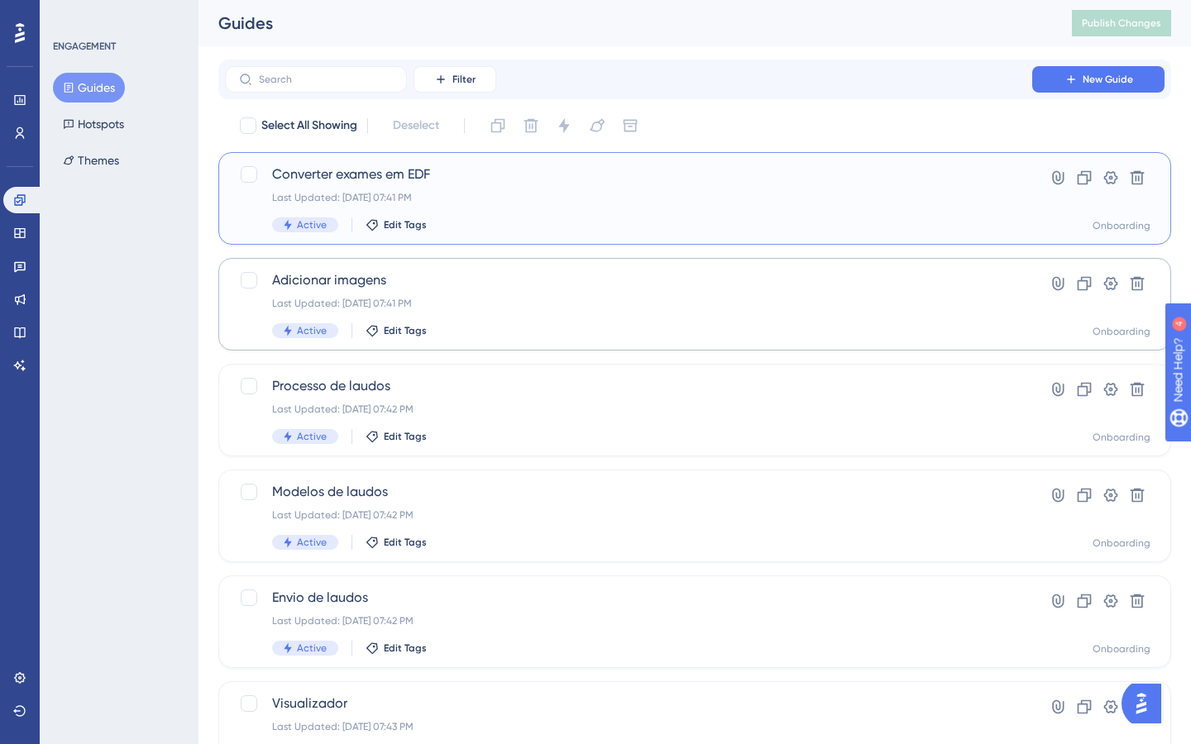
drag, startPoint x: 458, startPoint y: 193, endPoint x: 314, endPoint y: 331, distance: 198.9
click at [314, 346] on div "Select All Showing Deselect Converter exames em EDF Last Updated: [DATE] 07:41 …" at bounding box center [694, 654] width 953 height 1085
click at [432, 179] on span "Converter exames em EDF" at bounding box center [628, 175] width 713 height 20
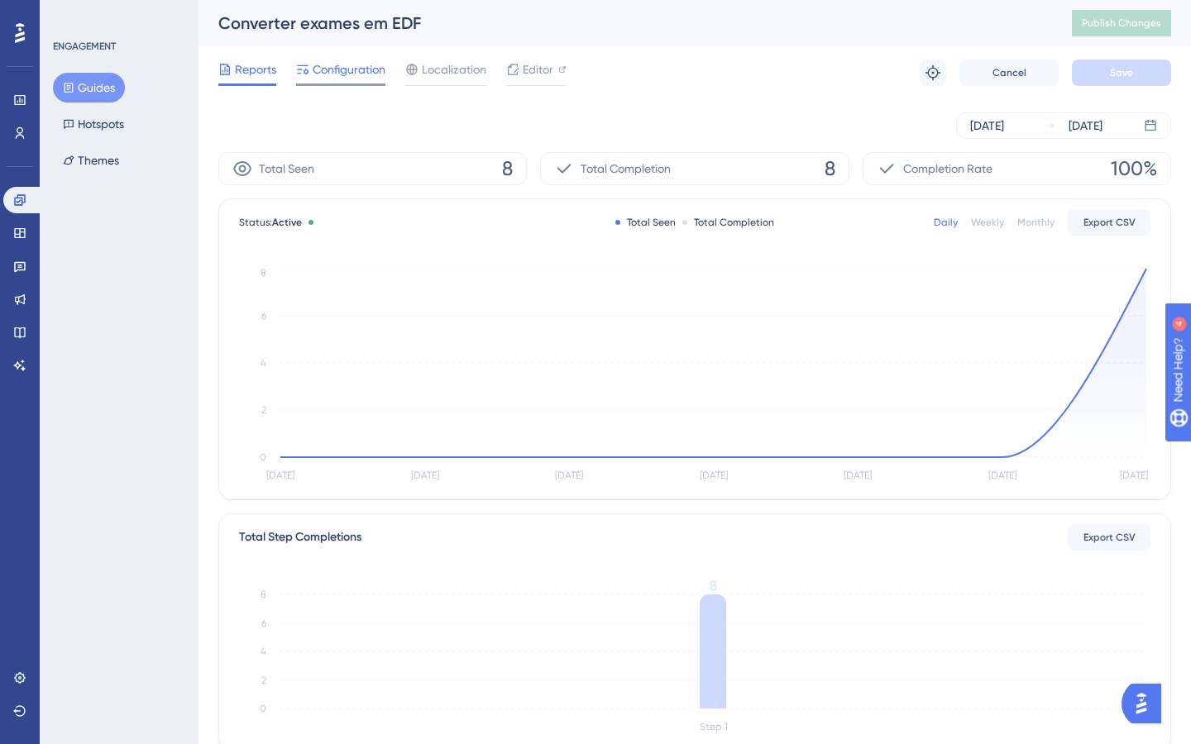
click at [341, 74] on span "Configuration" at bounding box center [349, 70] width 73 height 20
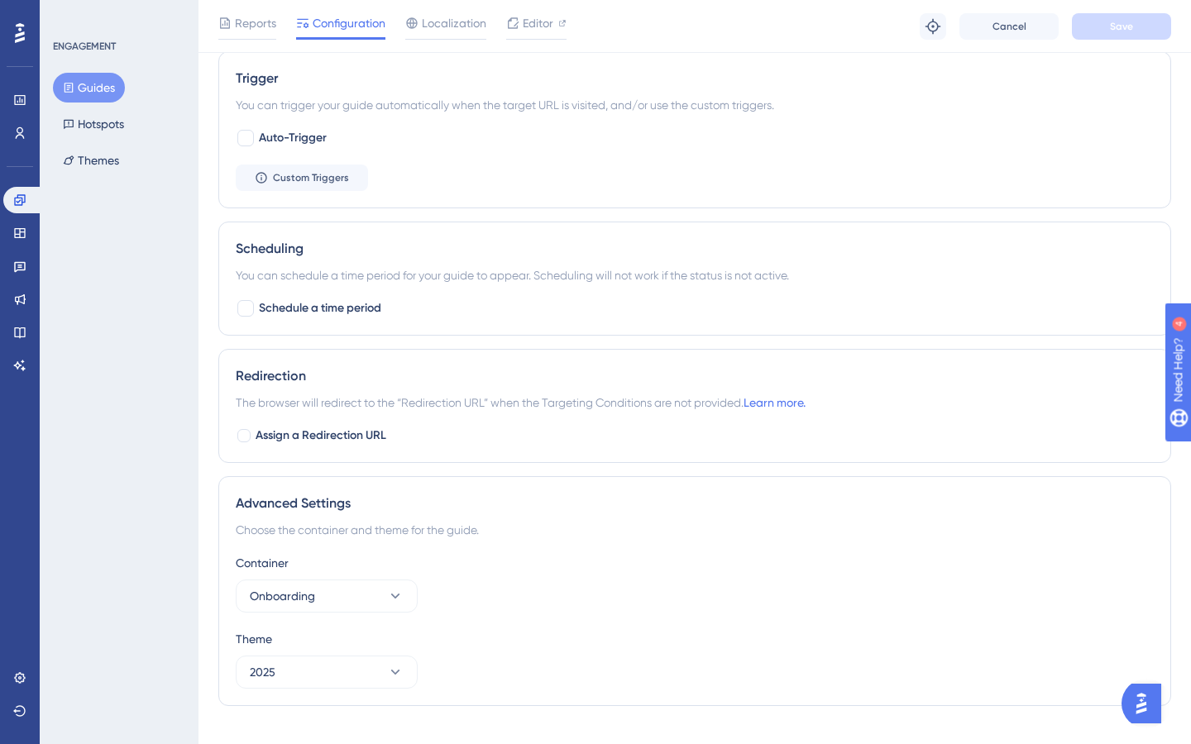
scroll to position [759, 0]
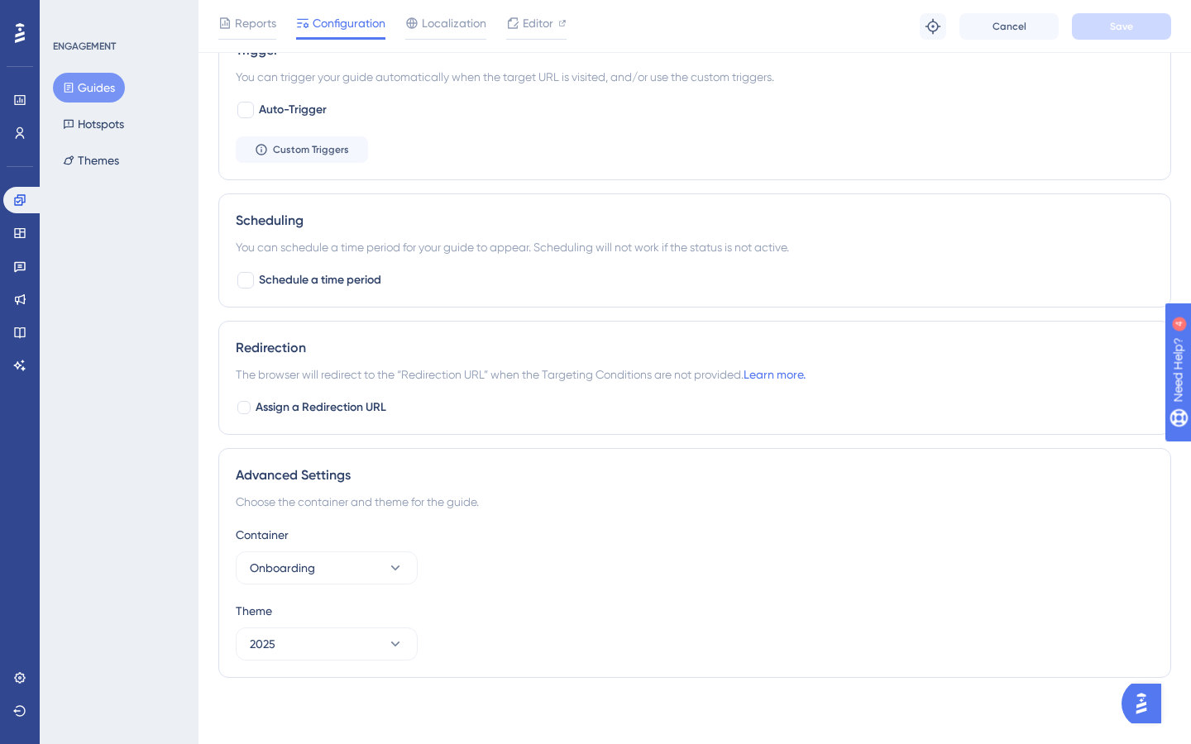
click at [96, 93] on button "Guides" at bounding box center [89, 88] width 72 height 30
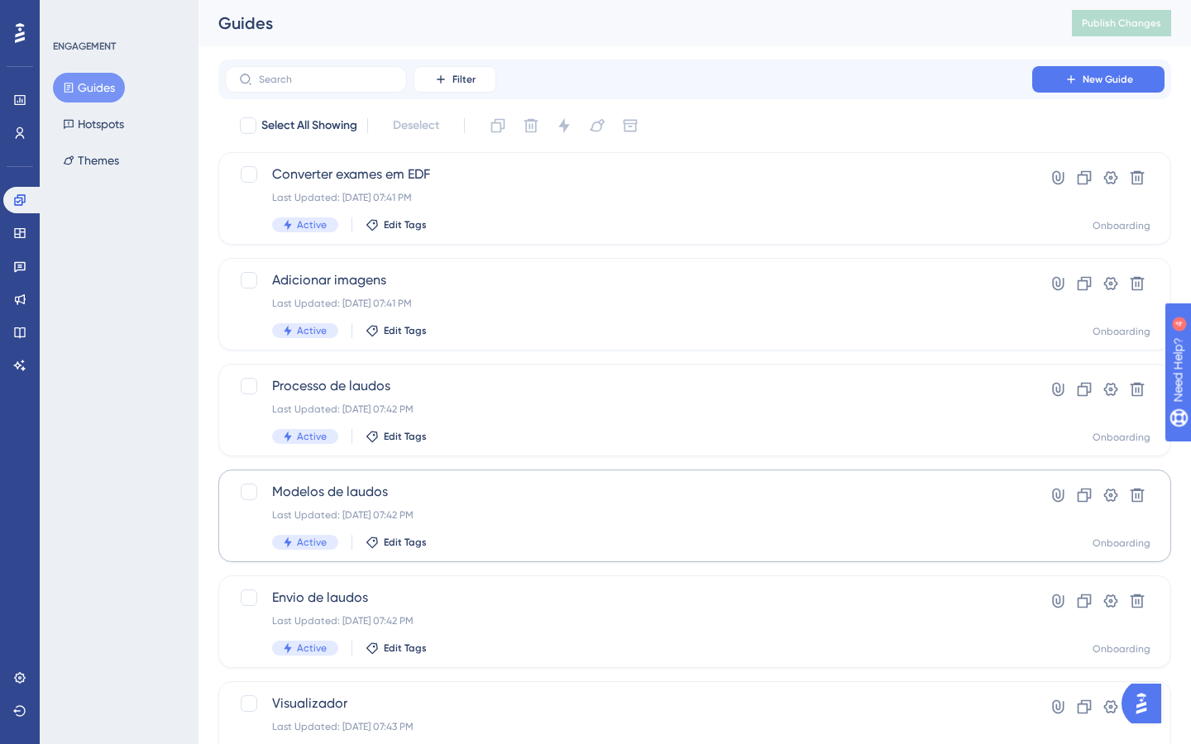
scroll to position [506, 0]
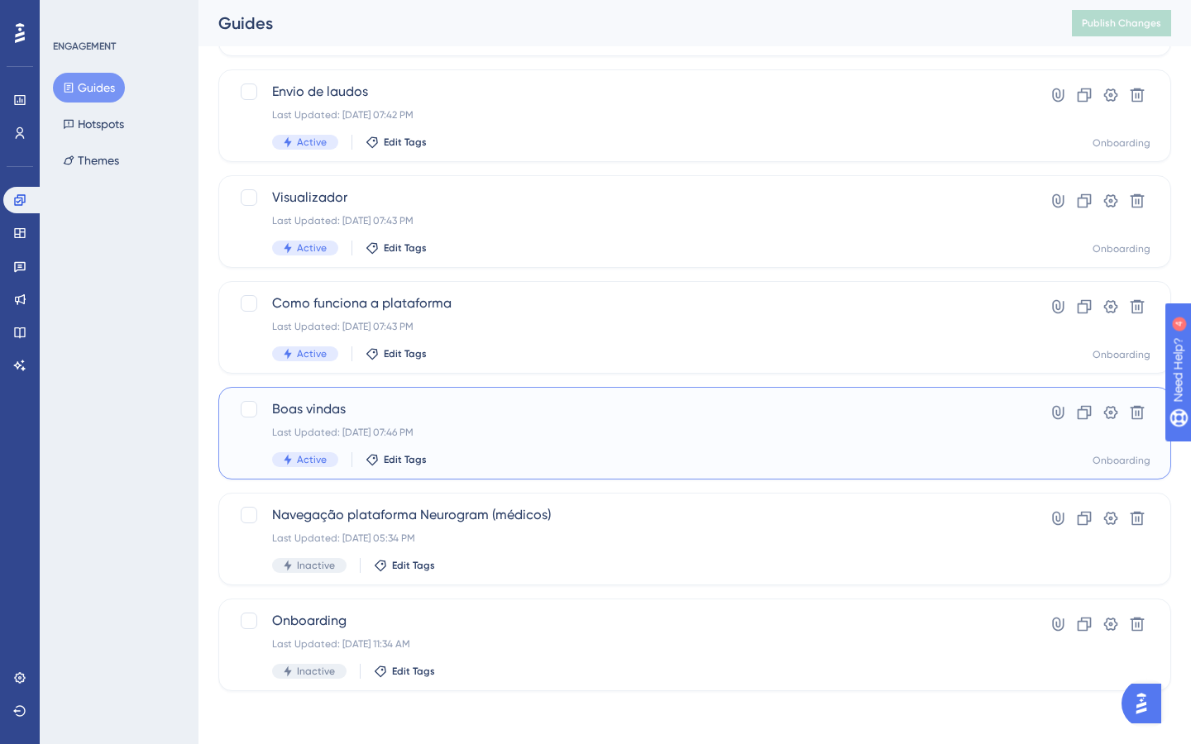
click at [450, 421] on div "Boas vindas Last Updated: [DATE] 07:46 PM Active Edit Tags" at bounding box center [628, 433] width 713 height 68
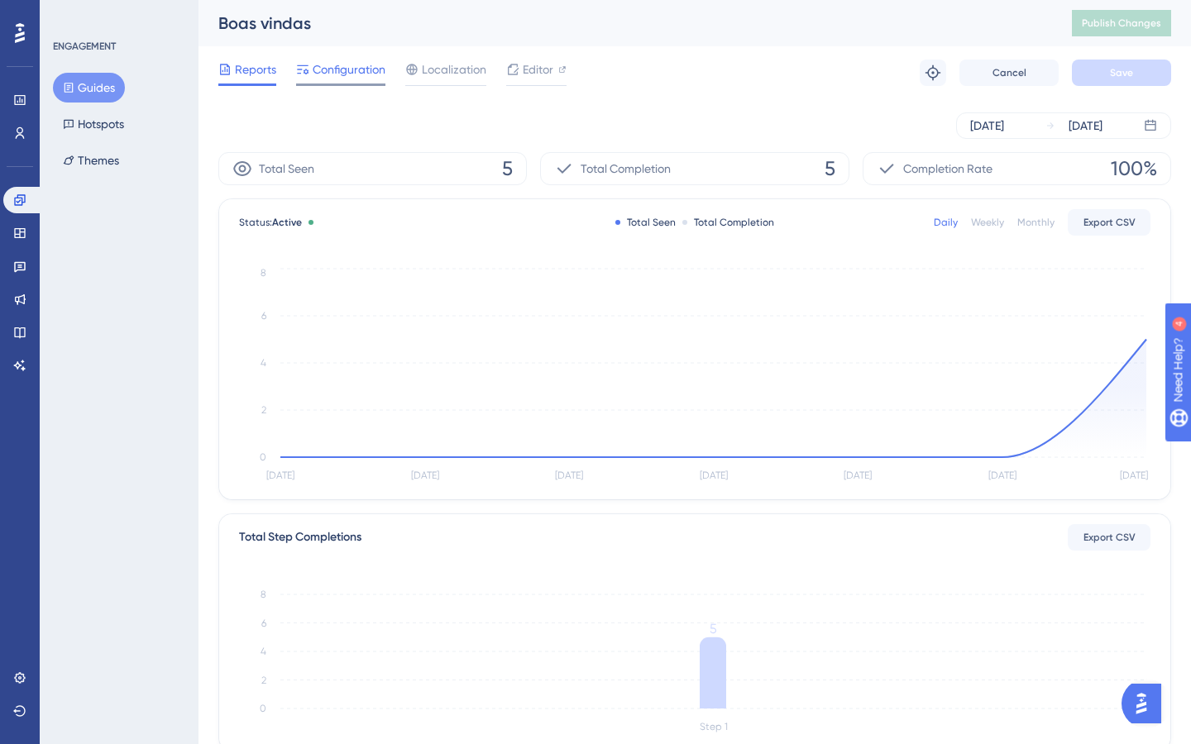
click at [330, 64] on span "Configuration" at bounding box center [349, 70] width 73 height 20
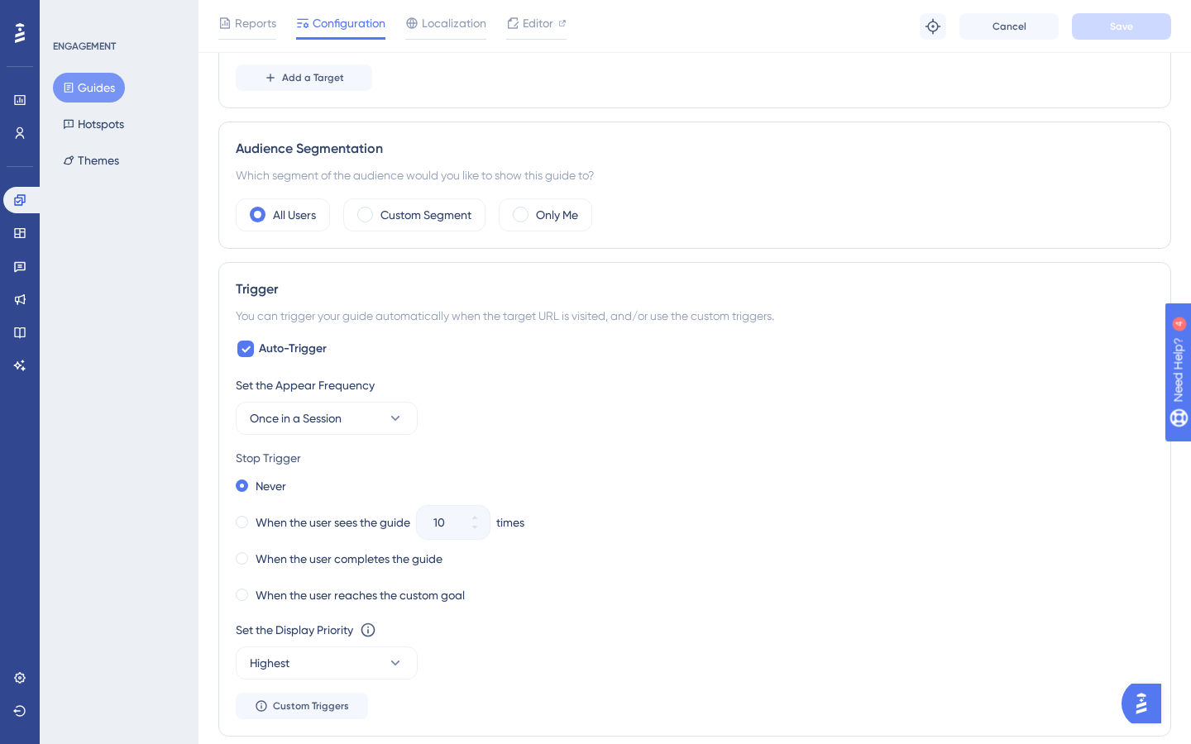
scroll to position [564, 0]
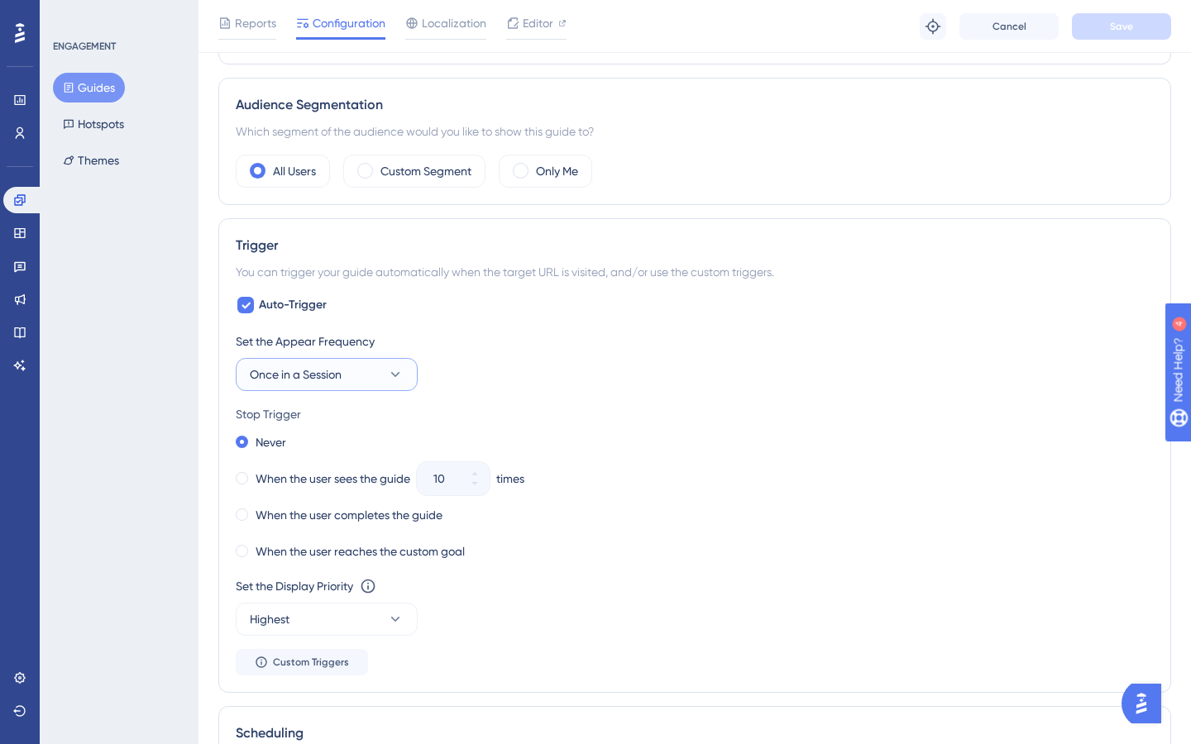
click at [346, 372] on button "Once in a Session" at bounding box center [327, 374] width 182 height 33
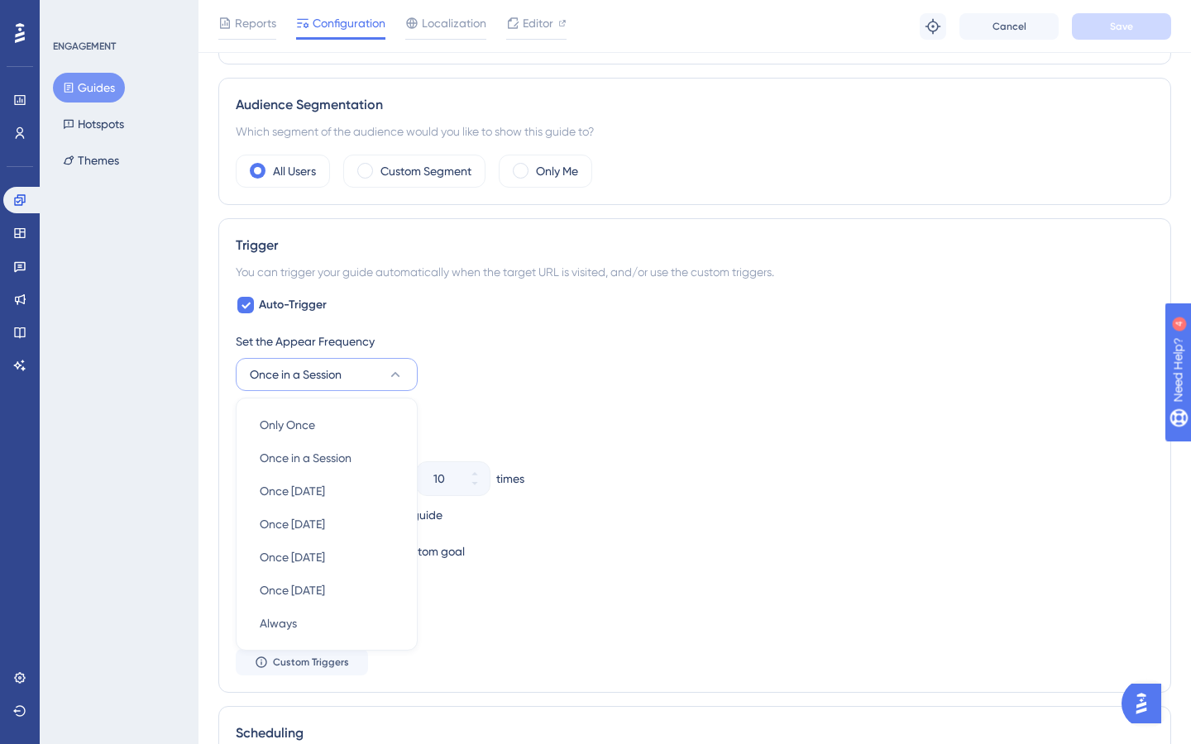
scroll to position [716, 0]
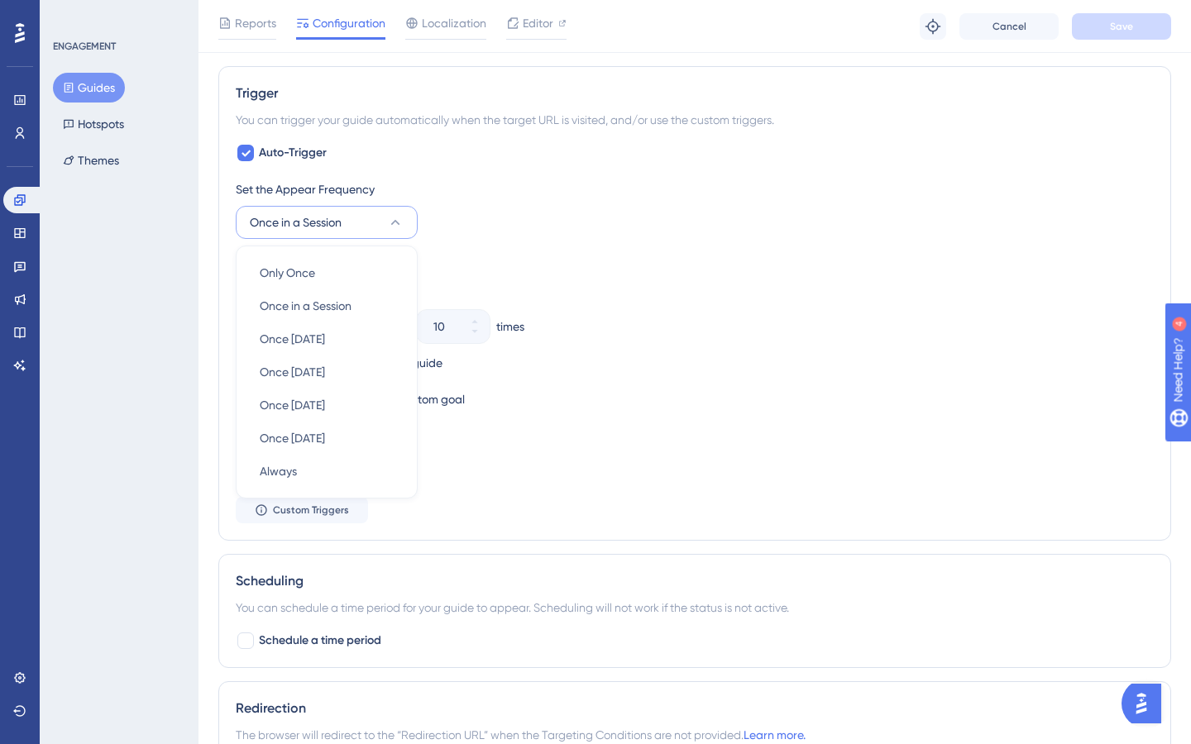
click at [552, 187] on div "Set the Appear Frequency" at bounding box center [695, 189] width 918 height 20
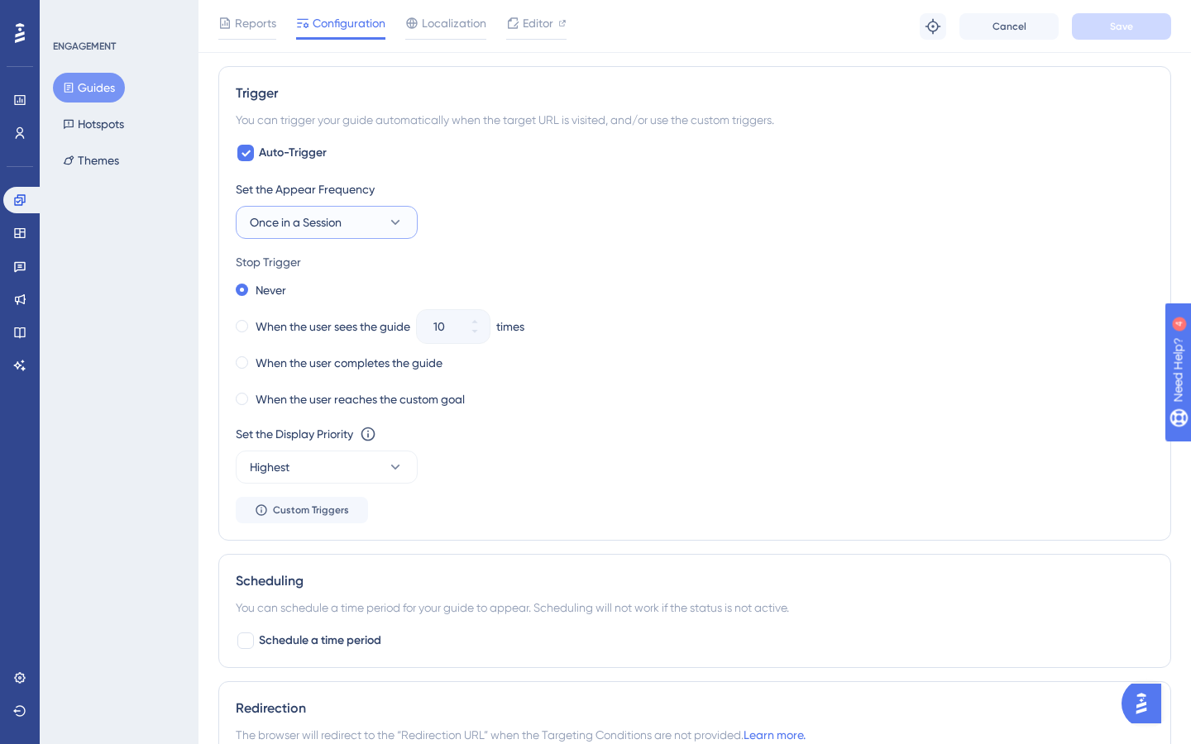
click at [379, 212] on button "Once in a Session" at bounding box center [327, 222] width 182 height 33
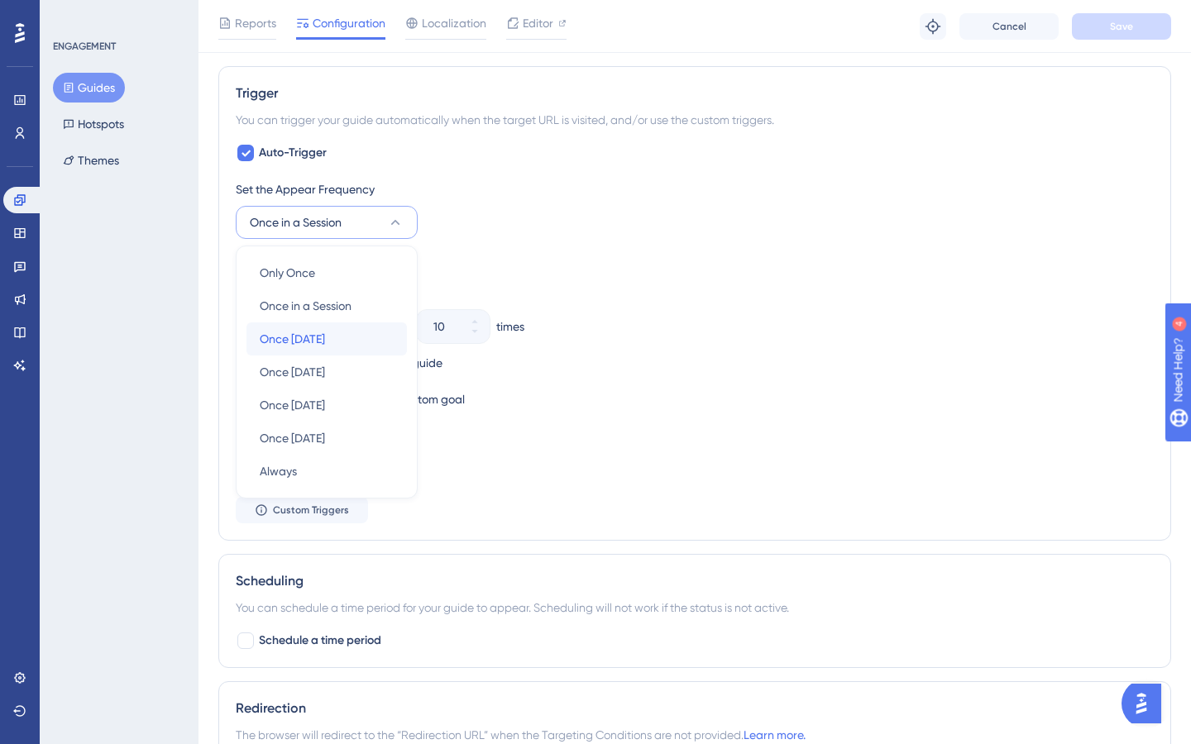
click at [351, 343] on div "Once [DATE] Once [DATE]" at bounding box center [327, 338] width 134 height 33
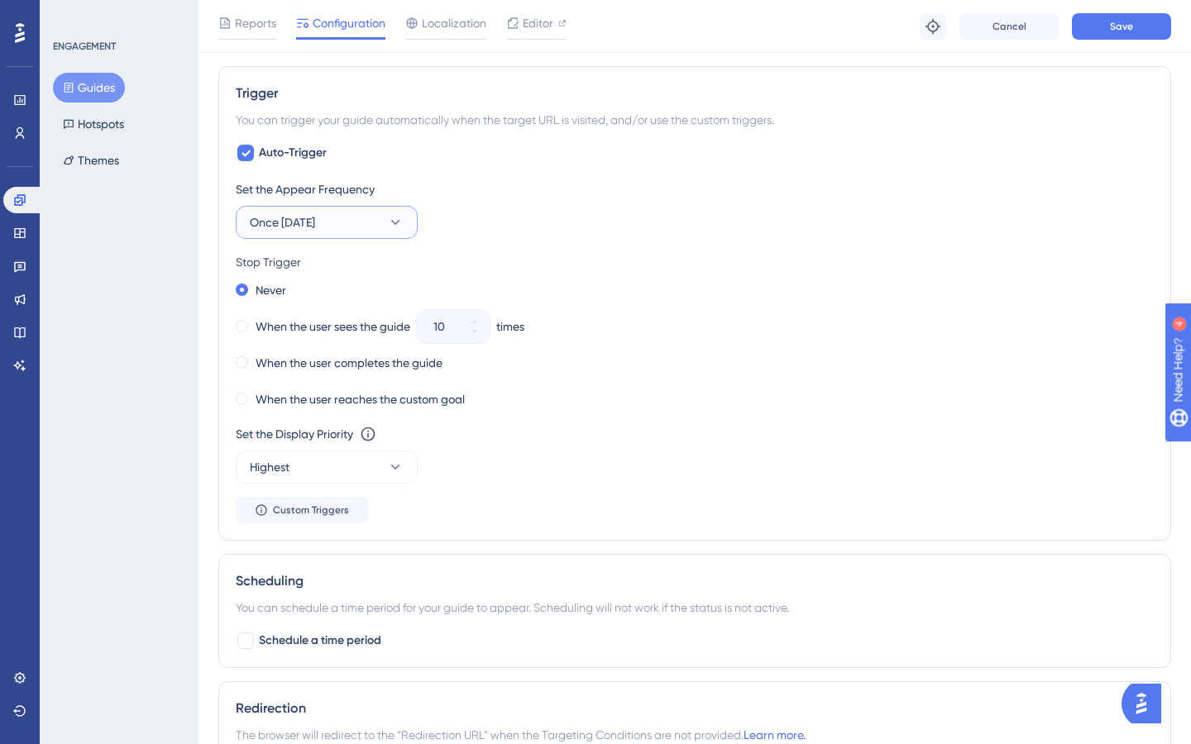
click at [382, 220] on button "Once [DATE]" at bounding box center [327, 222] width 182 height 33
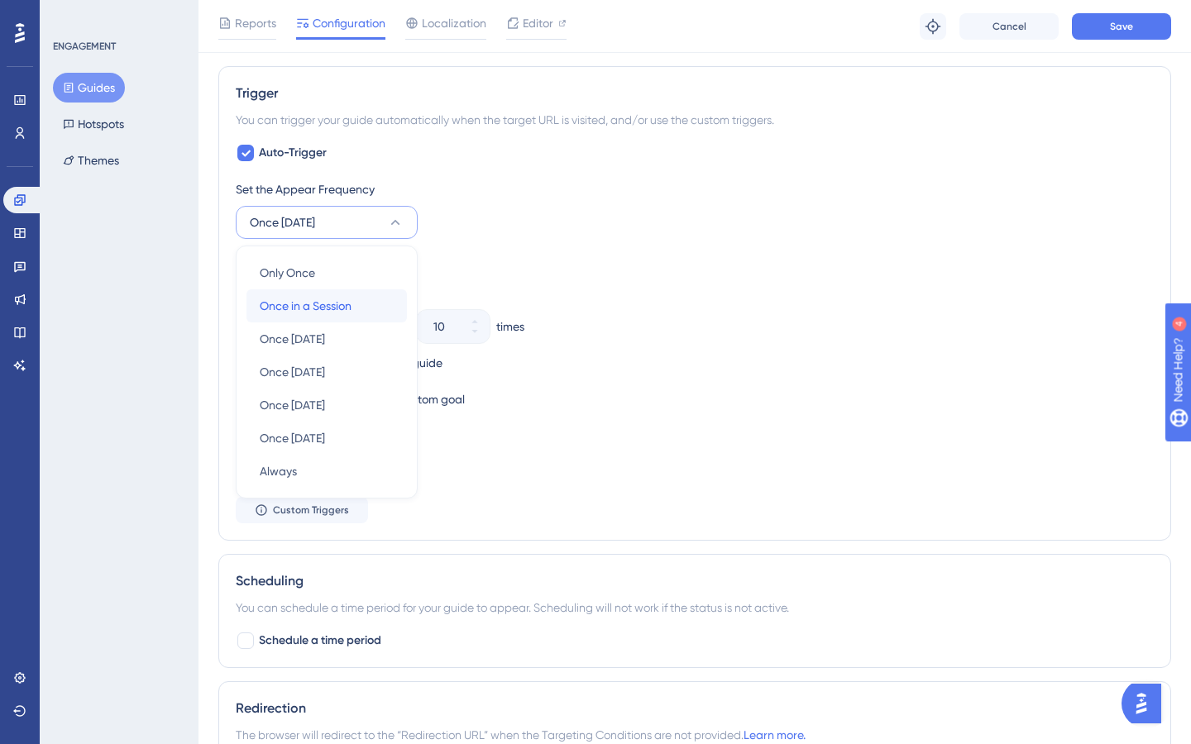
click at [367, 304] on div "Once in a Session Once in a Session" at bounding box center [327, 305] width 134 height 33
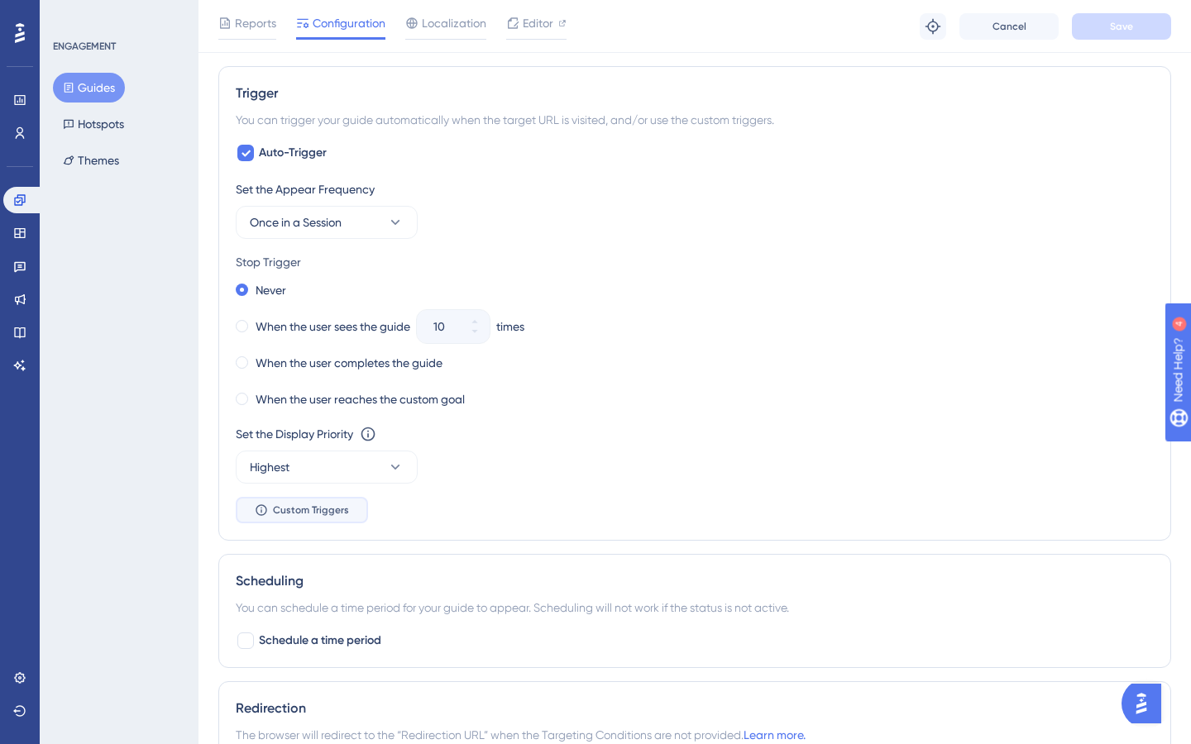
click at [324, 511] on span "Custom Triggers" at bounding box center [311, 510] width 76 height 13
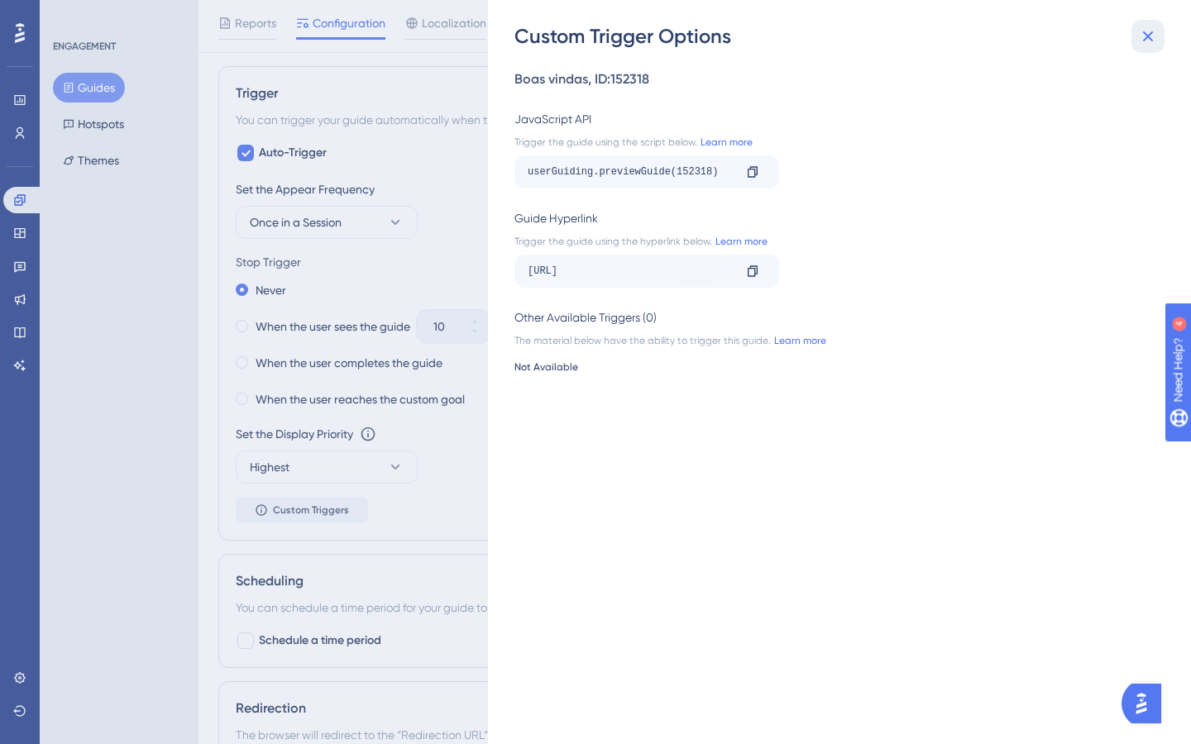
click at [1151, 38] on icon at bounding box center [1148, 36] width 20 height 20
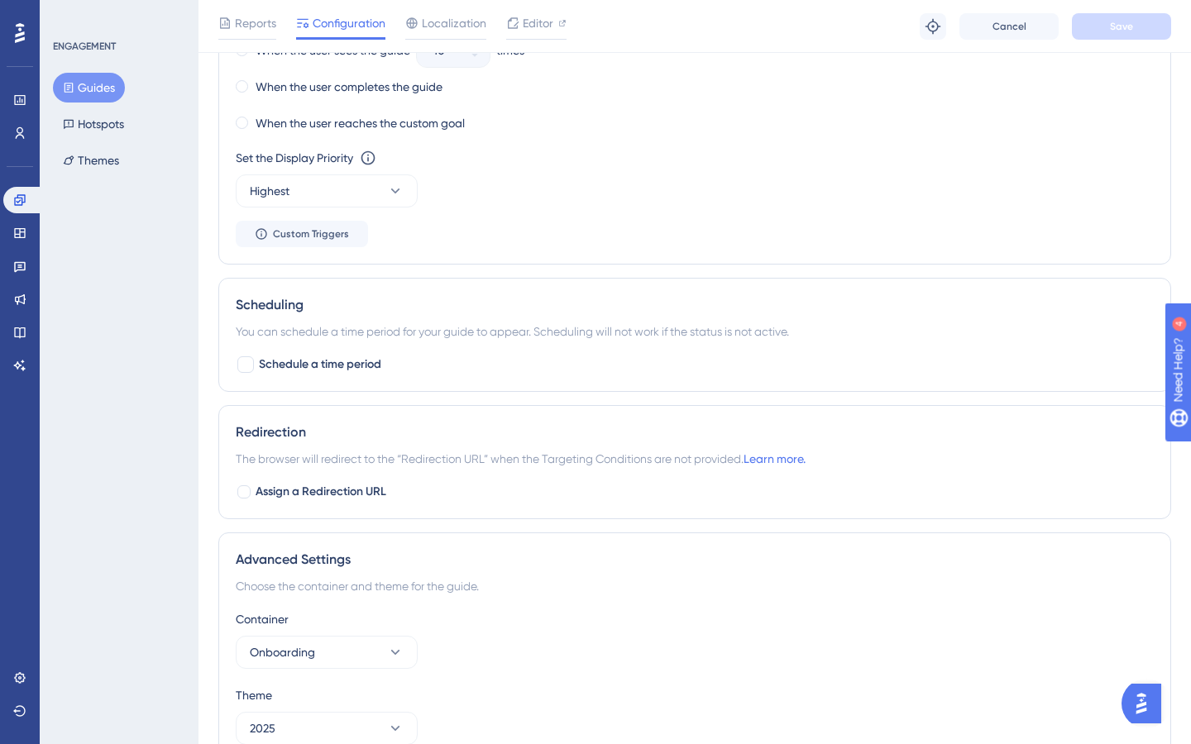
scroll to position [997, 0]
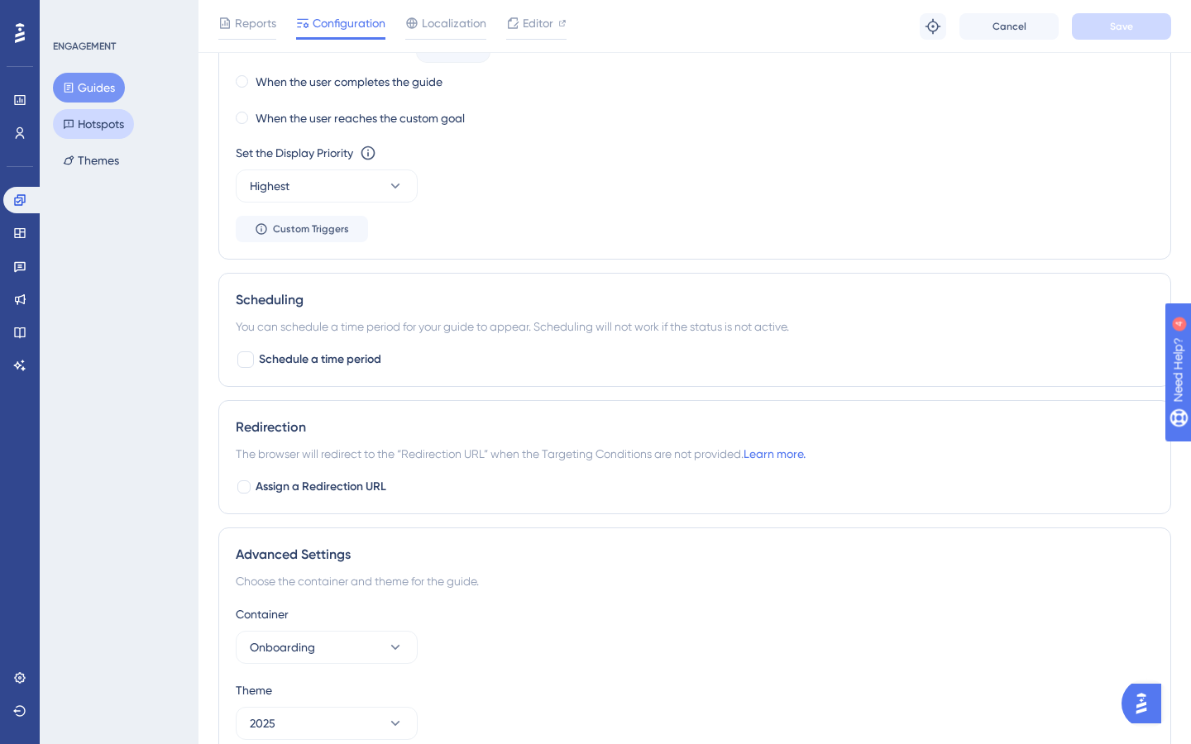
click at [100, 128] on button "Hotspots" at bounding box center [93, 124] width 81 height 30
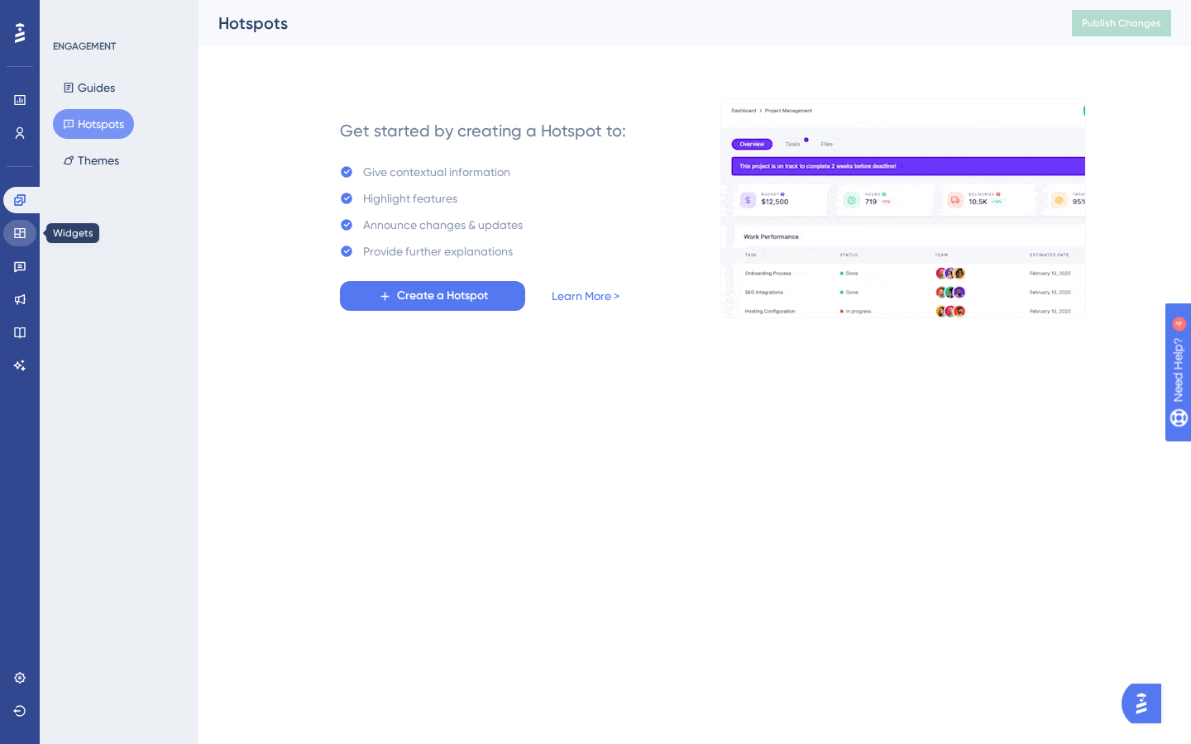
click at [18, 236] on icon at bounding box center [19, 233] width 13 height 13
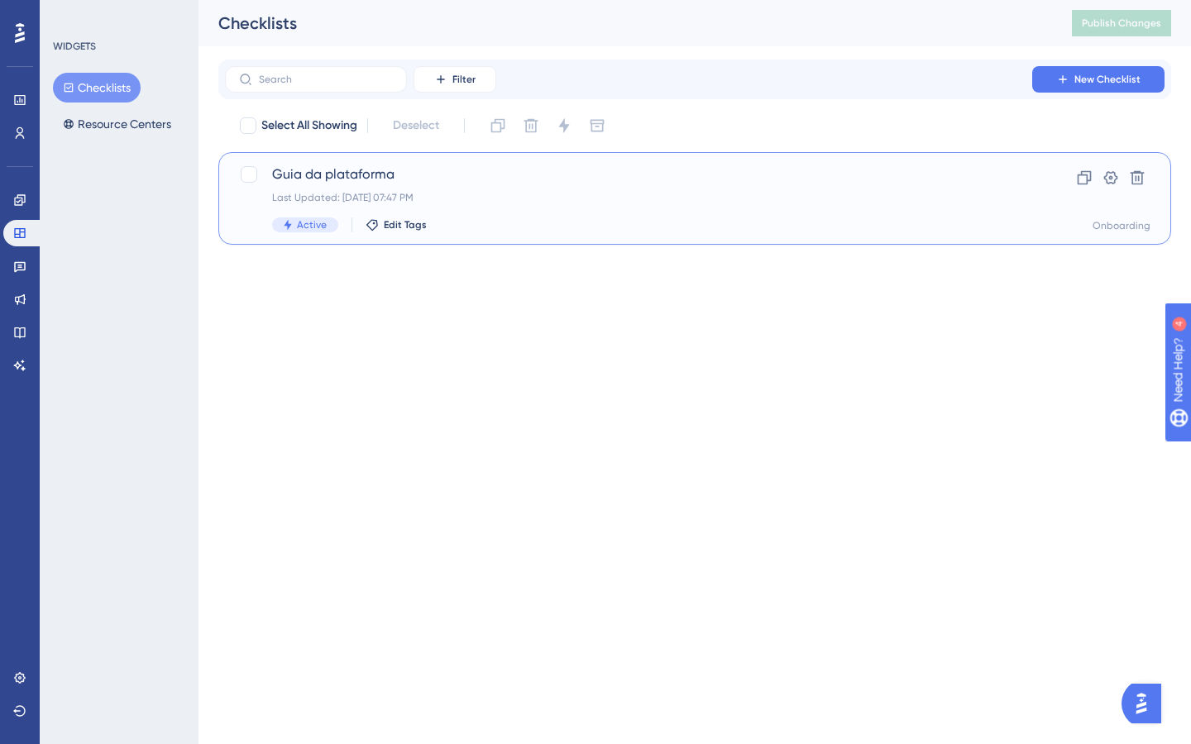
click at [690, 203] on div "Last Updated: [DATE] 07:47 PM" at bounding box center [628, 197] width 713 height 13
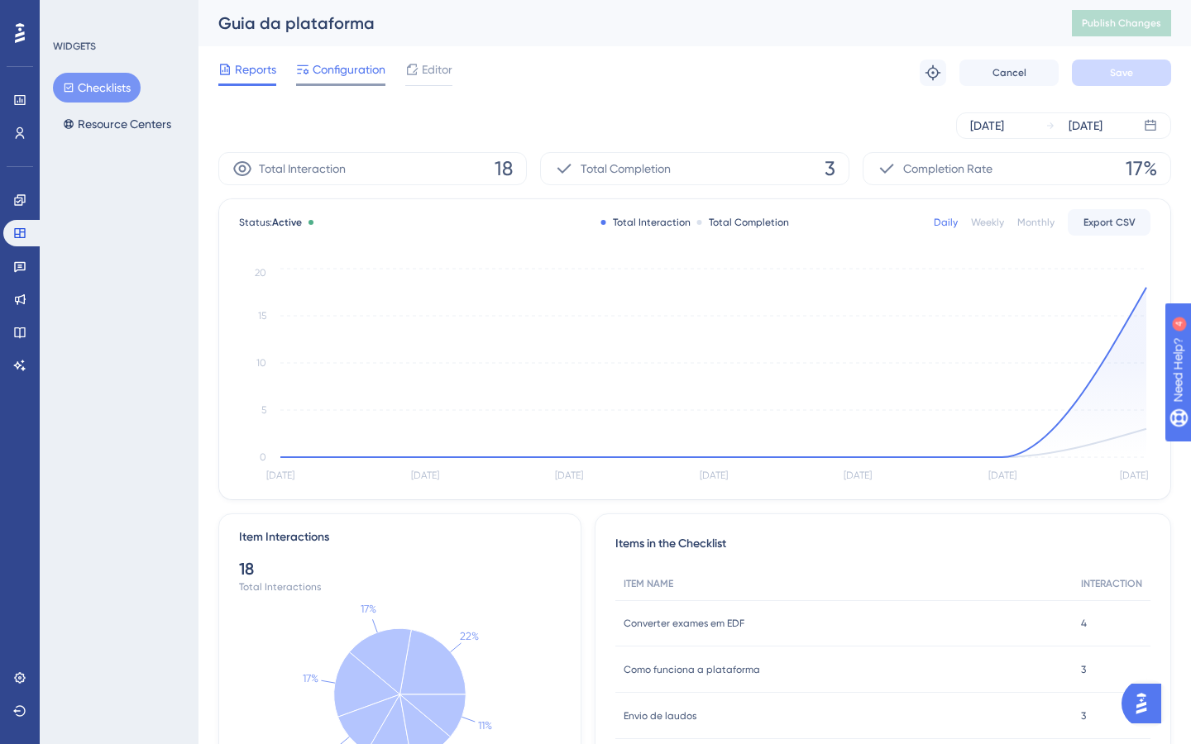
click at [343, 69] on span "Configuration" at bounding box center [349, 70] width 73 height 20
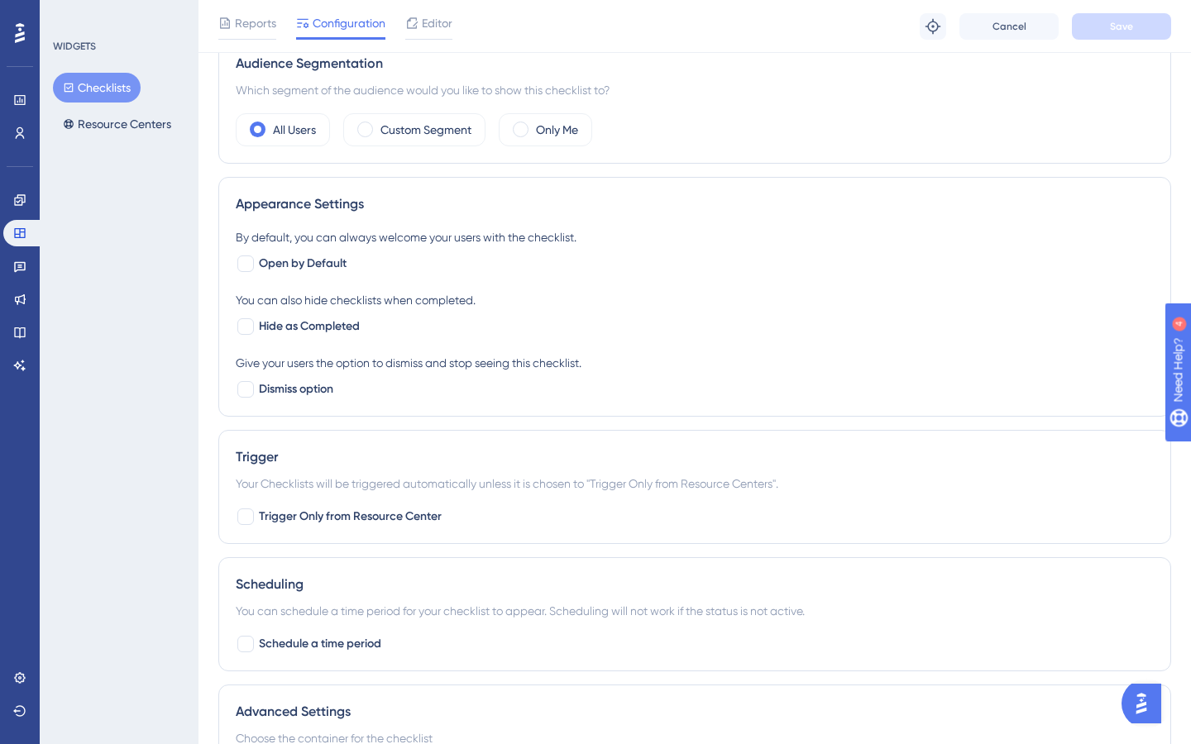
scroll to position [546, 0]
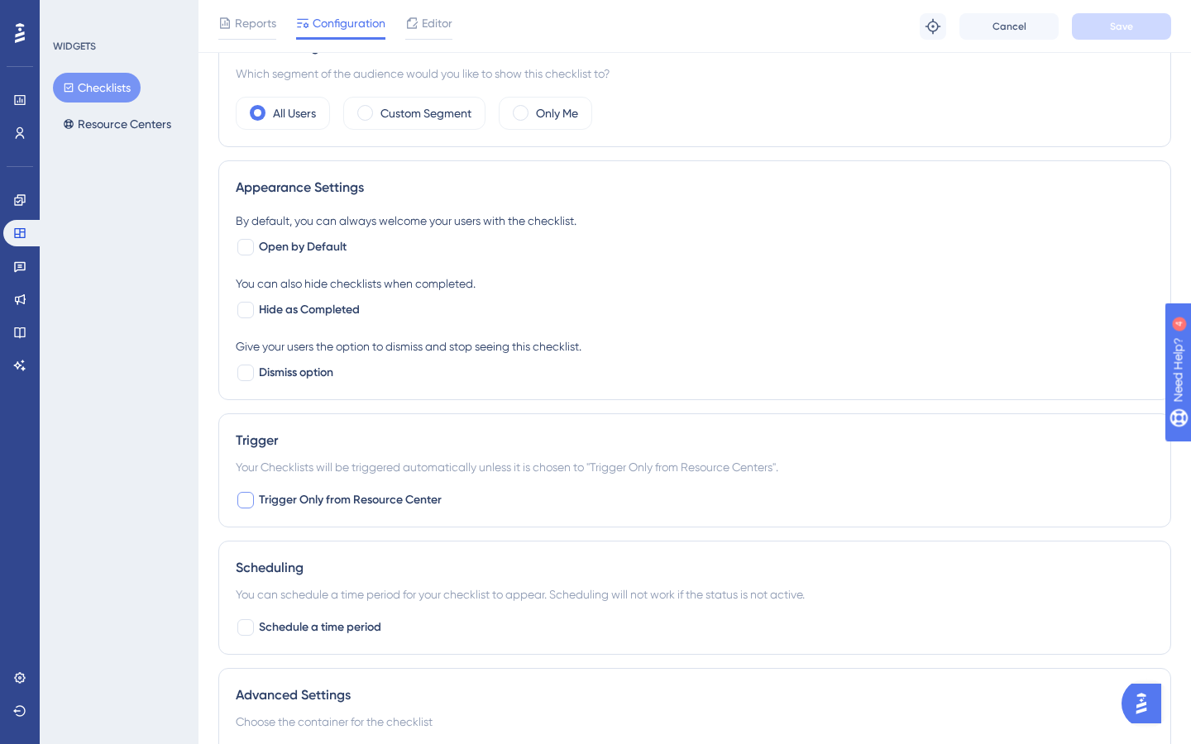
click at [390, 497] on span "Trigger Only from Resource Center" at bounding box center [350, 500] width 183 height 20
checkbox input "true"
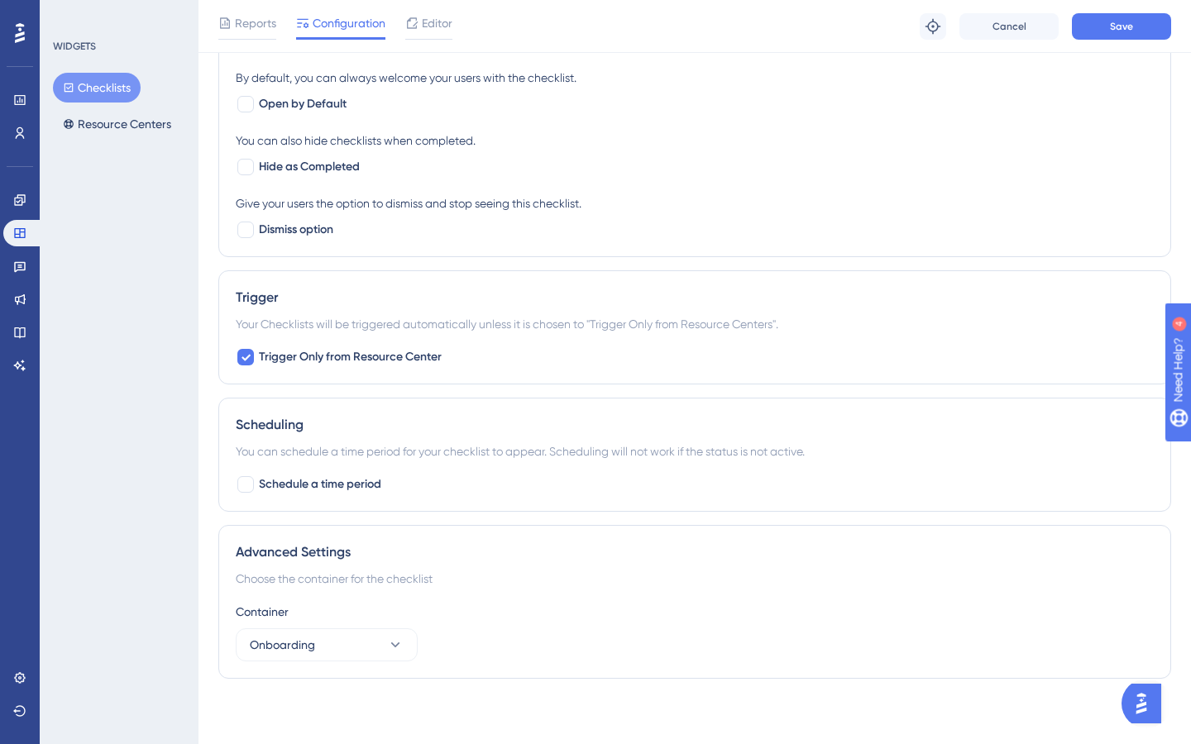
scroll to position [690, 0]
click at [1120, 25] on span "Save" at bounding box center [1121, 26] width 23 height 13
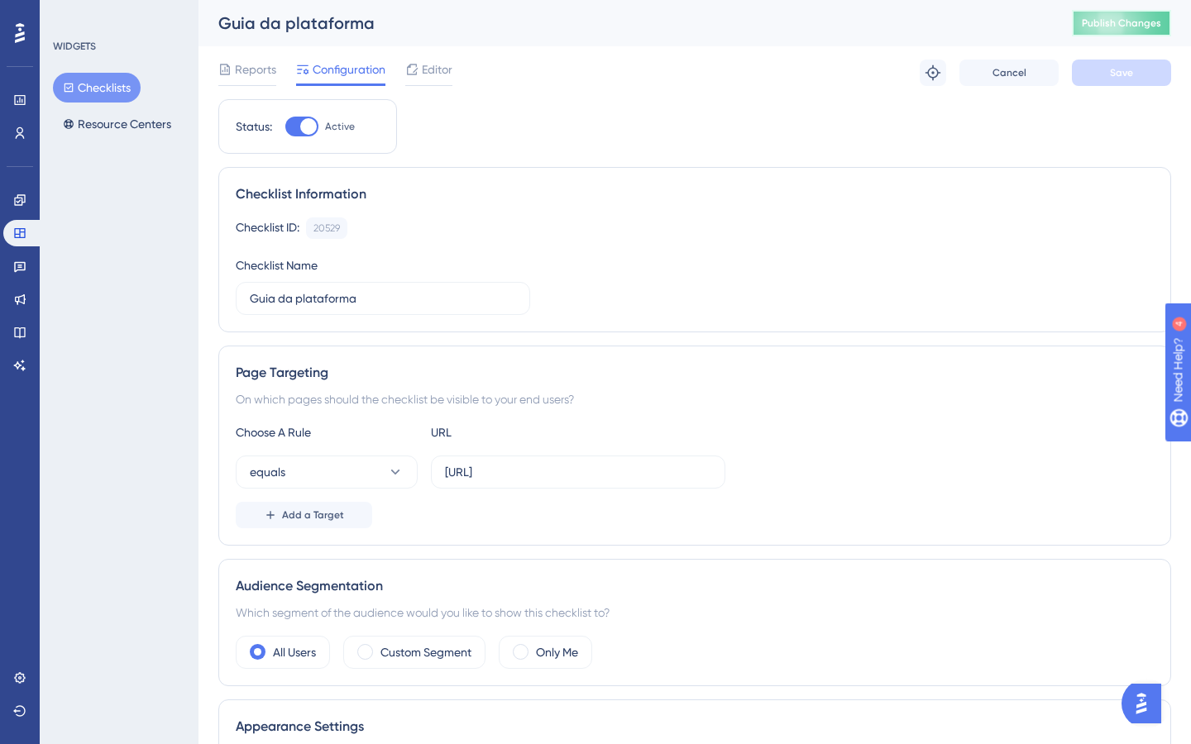
click at [1116, 25] on span "Publish Changes" at bounding box center [1121, 23] width 79 height 13
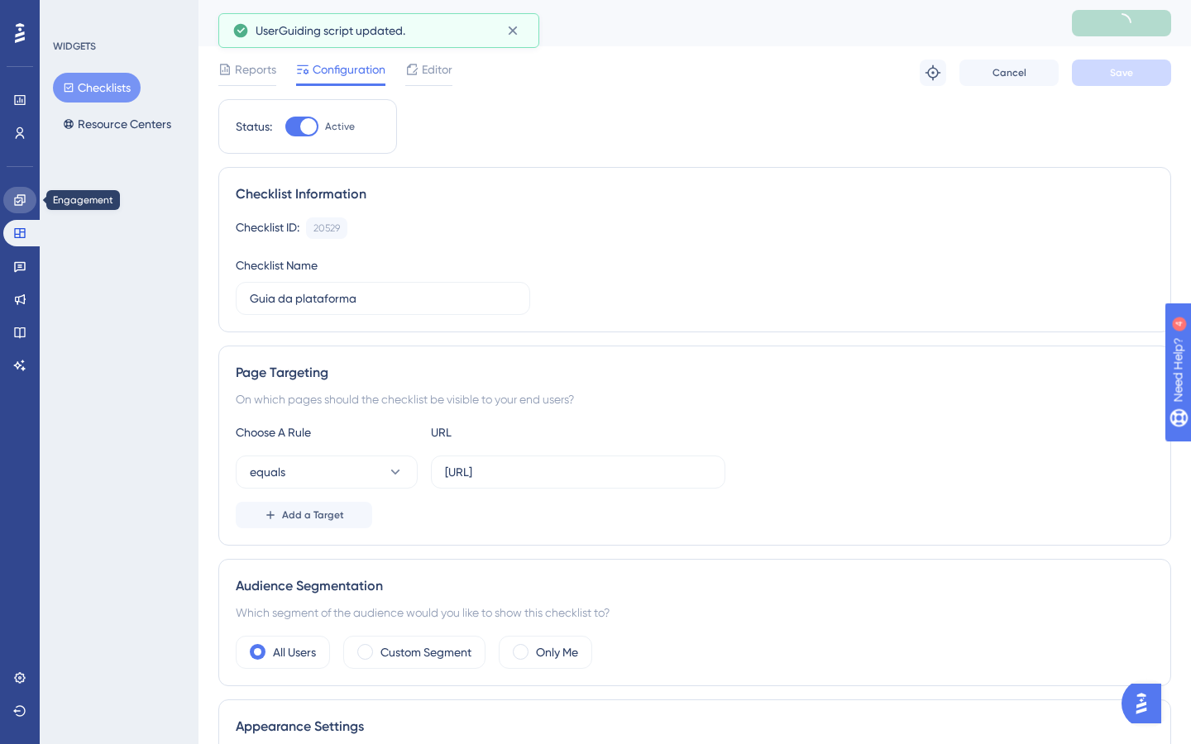
click at [20, 204] on icon at bounding box center [19, 199] width 13 height 13
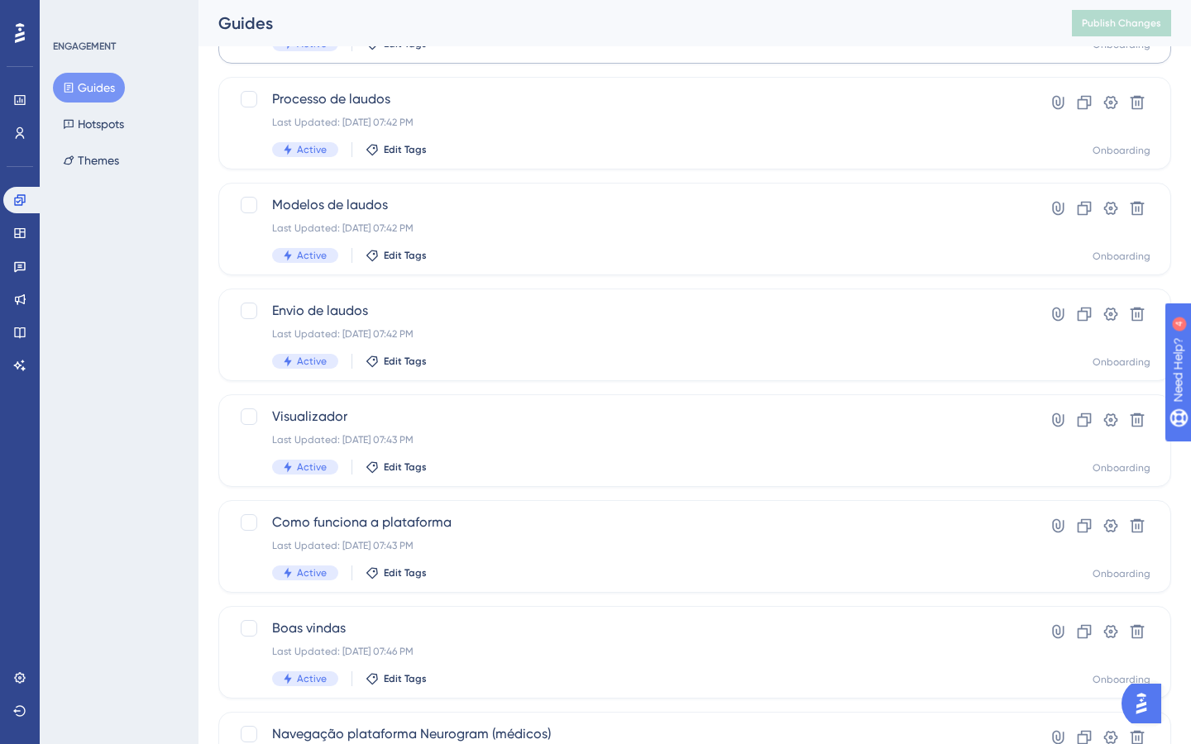
scroll to position [506, 0]
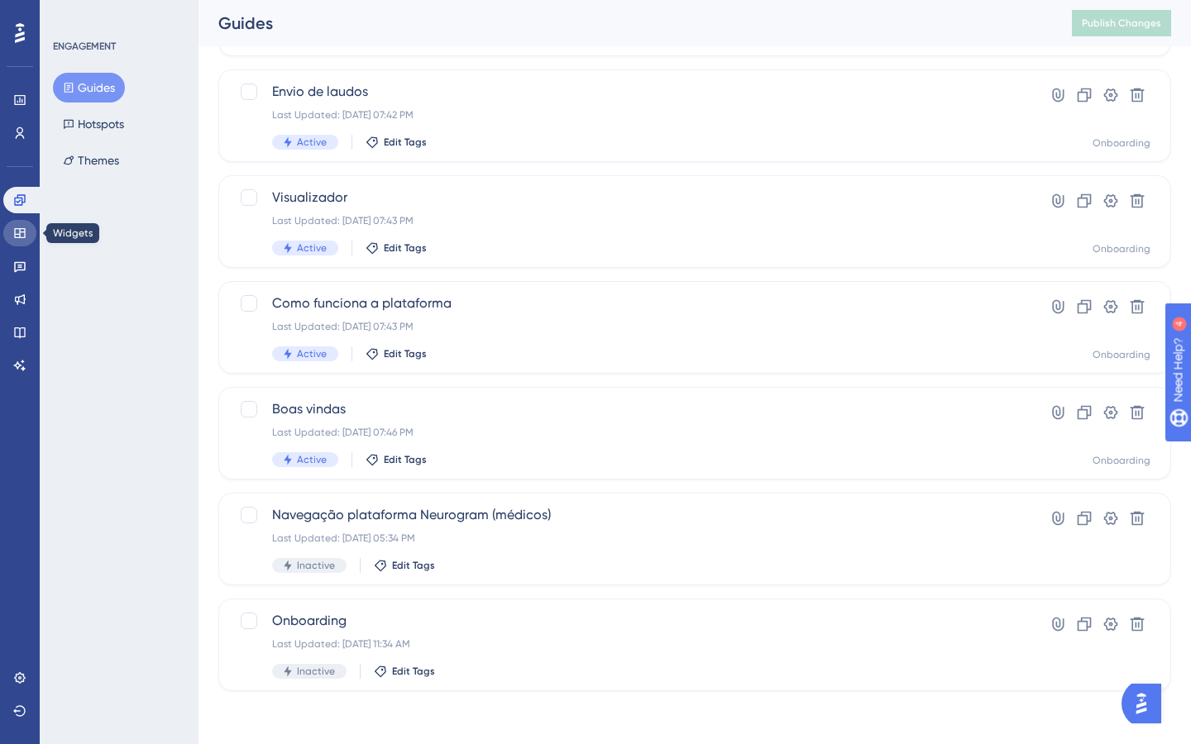
click at [21, 230] on icon at bounding box center [19, 233] width 13 height 13
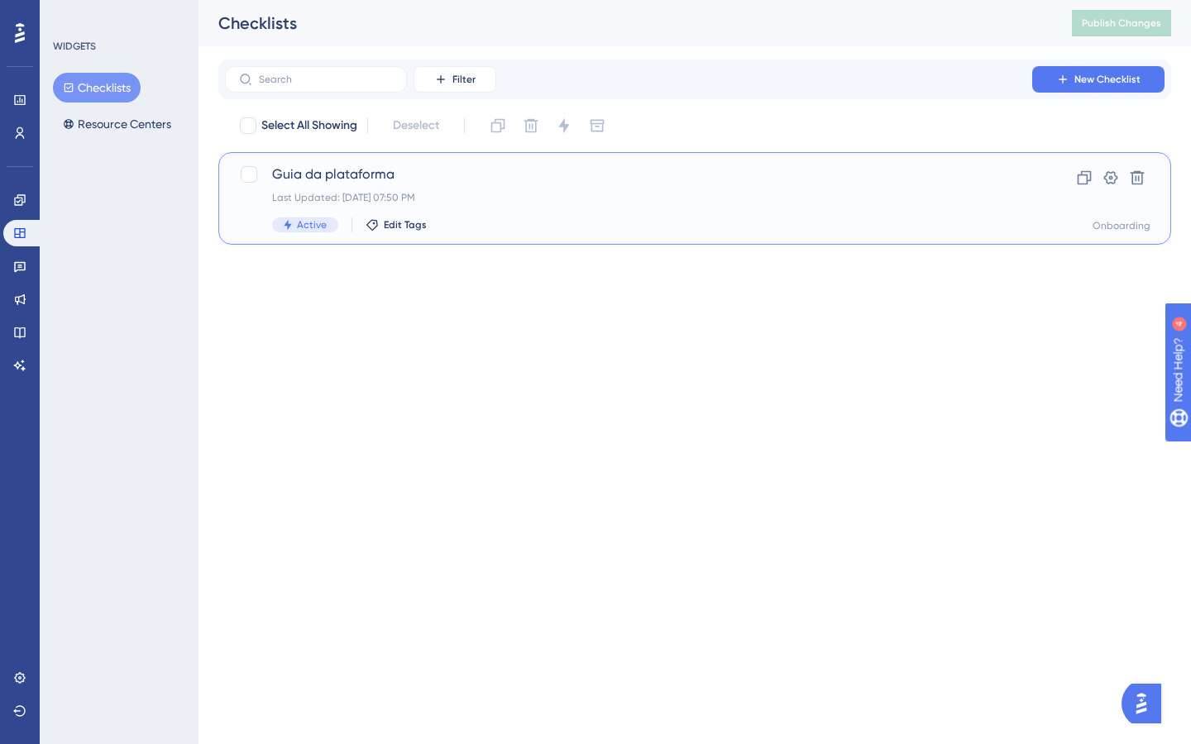
click at [517, 198] on div "Last Updated: [DATE] 07:50 PM" at bounding box center [628, 197] width 713 height 13
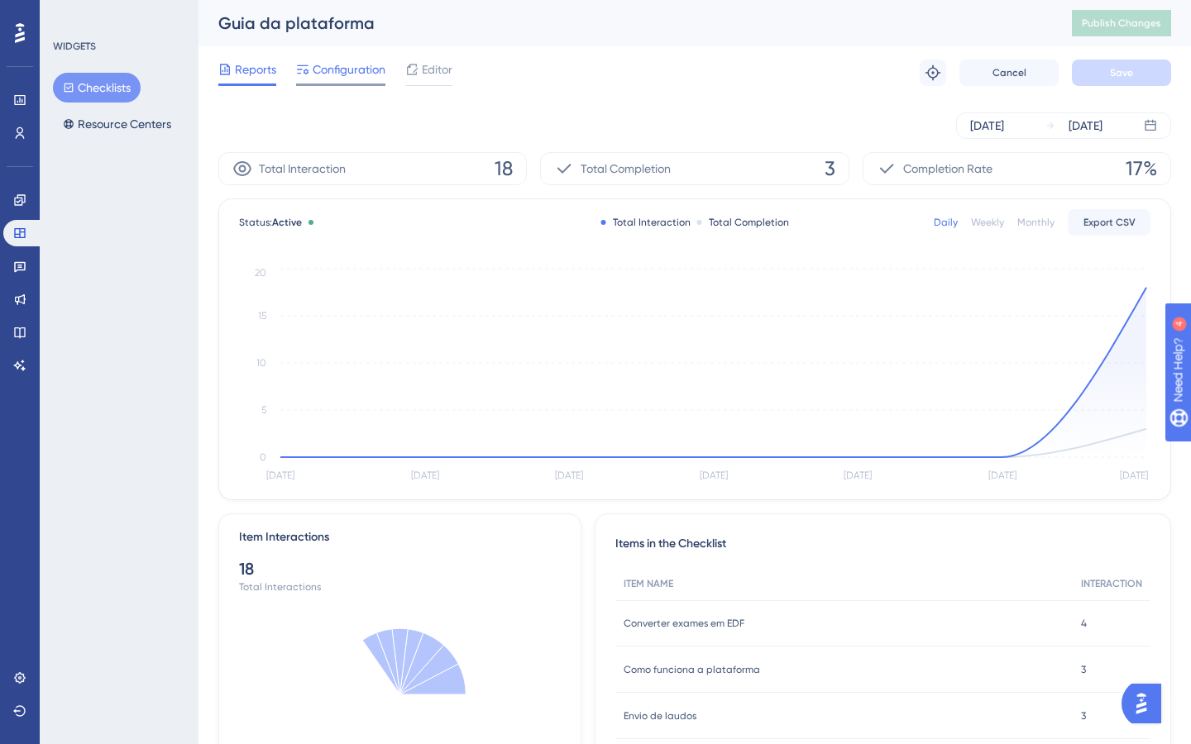
click at [313, 64] on span "Configuration" at bounding box center [349, 70] width 73 height 20
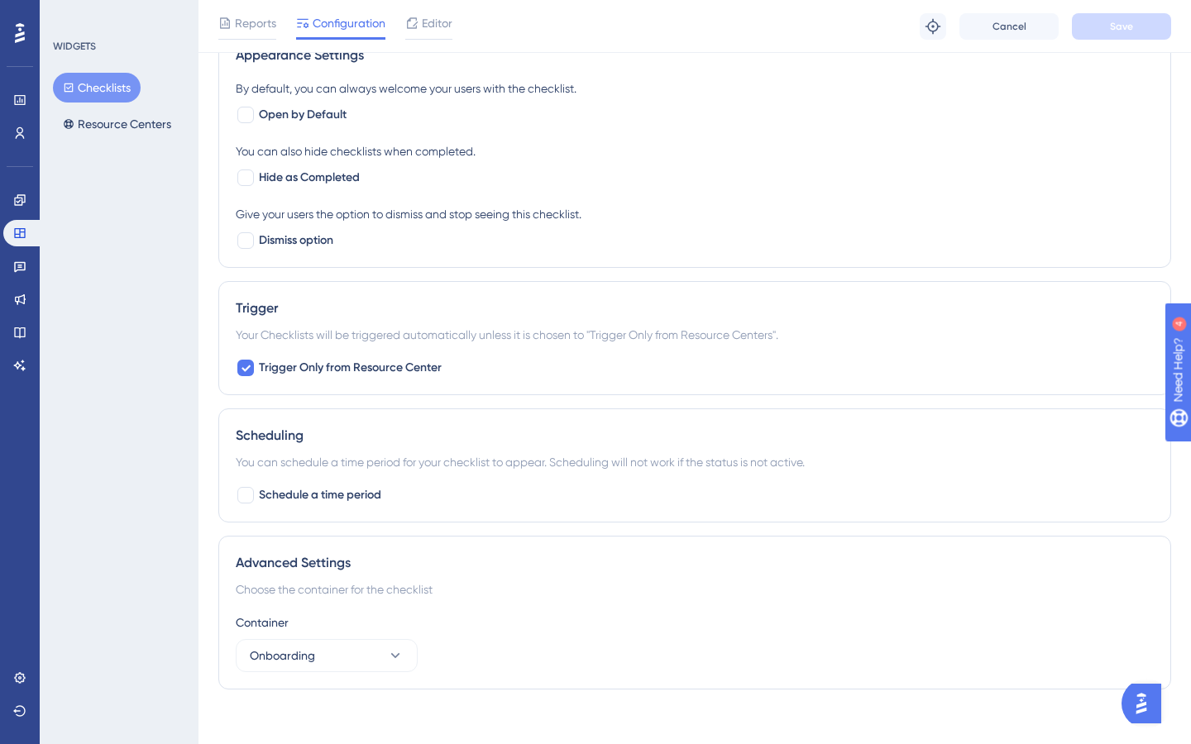
scroll to position [675, 0]
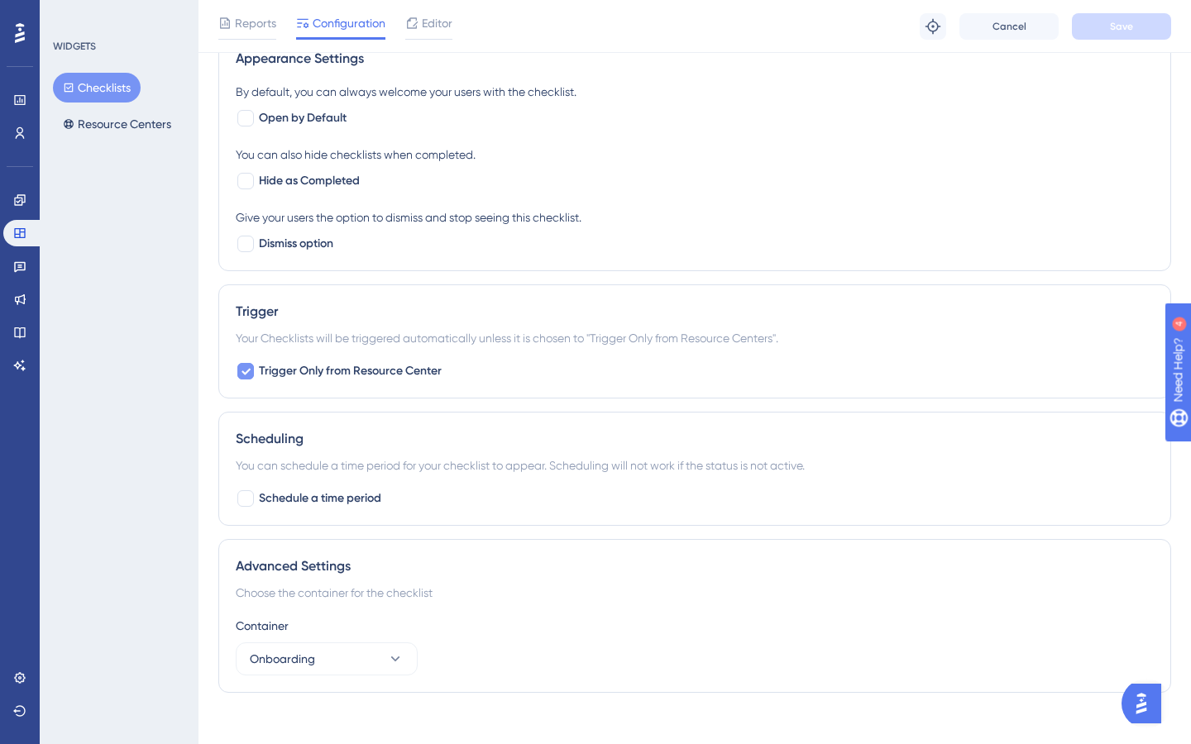
click at [366, 374] on span "Trigger Only from Resource Center" at bounding box center [350, 371] width 183 height 20
checkbox input "false"
click at [1122, 31] on span "Save" at bounding box center [1121, 26] width 23 height 13
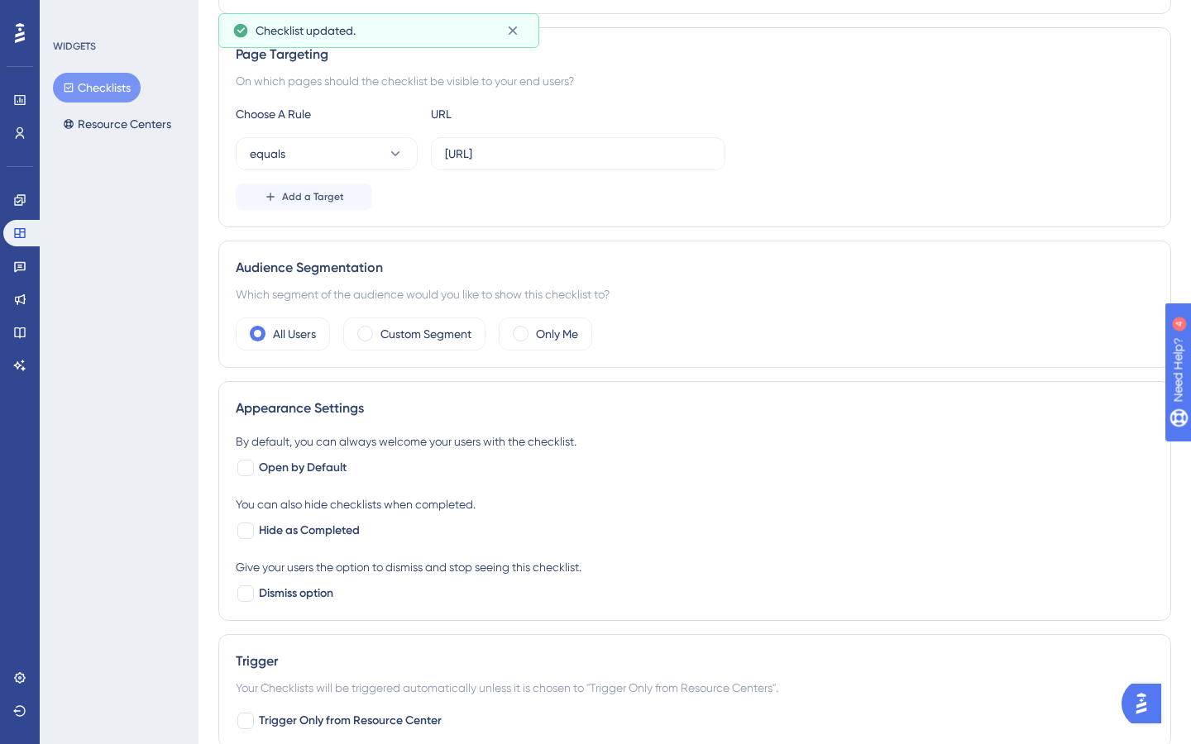
scroll to position [0, 0]
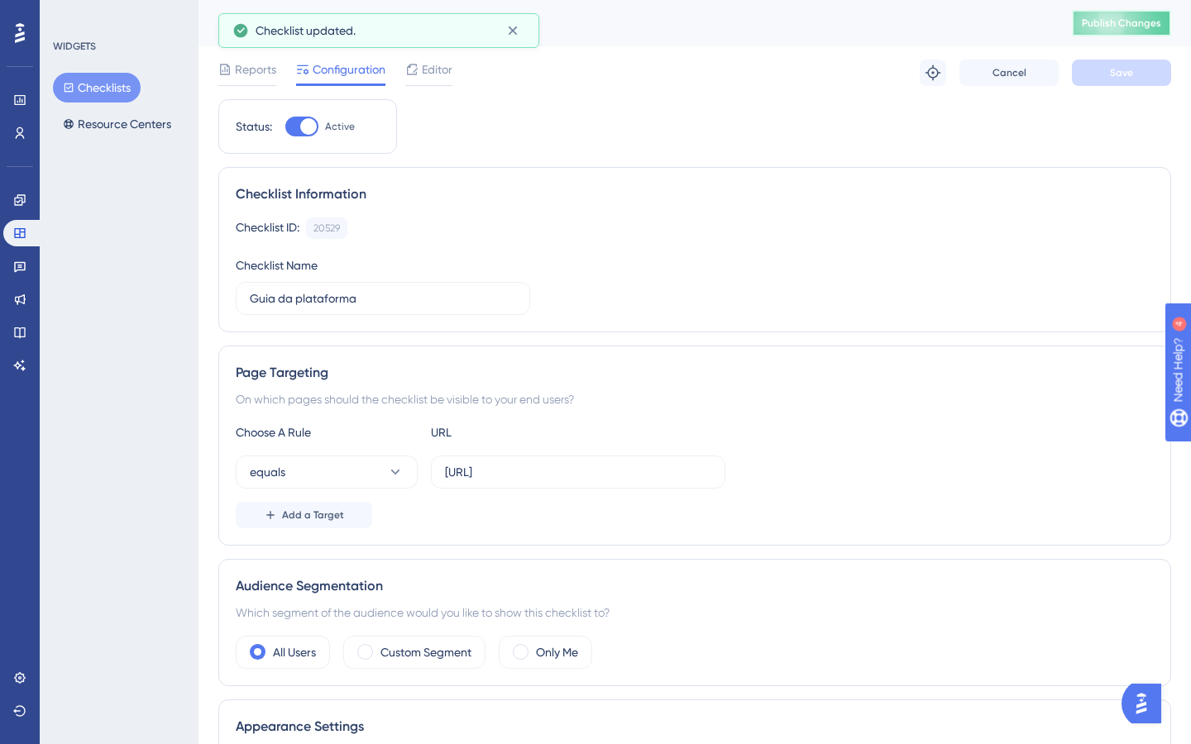
click at [1099, 23] on span "Publish Changes" at bounding box center [1121, 23] width 79 height 13
